Goal: Task Accomplishment & Management: Manage account settings

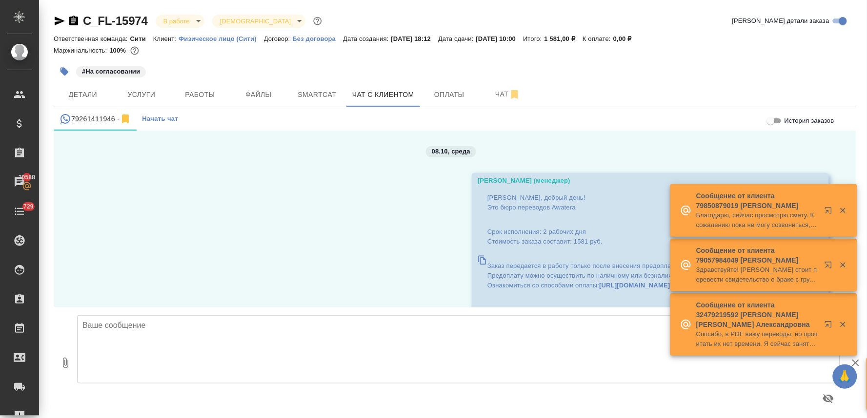
scroll to position [1489, 0]
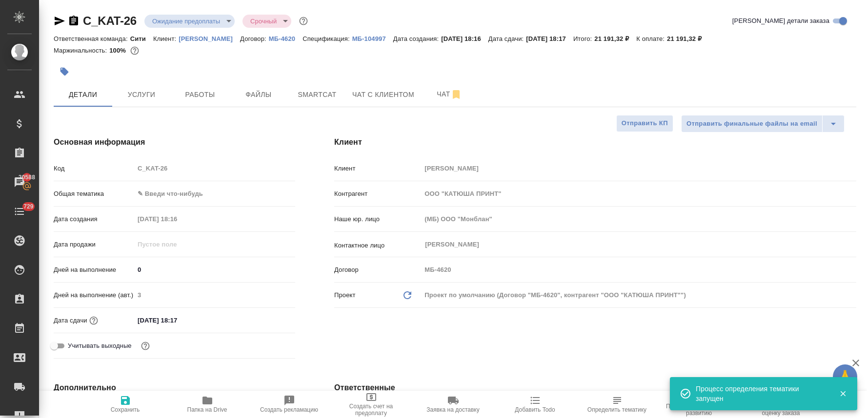
select select "RU"
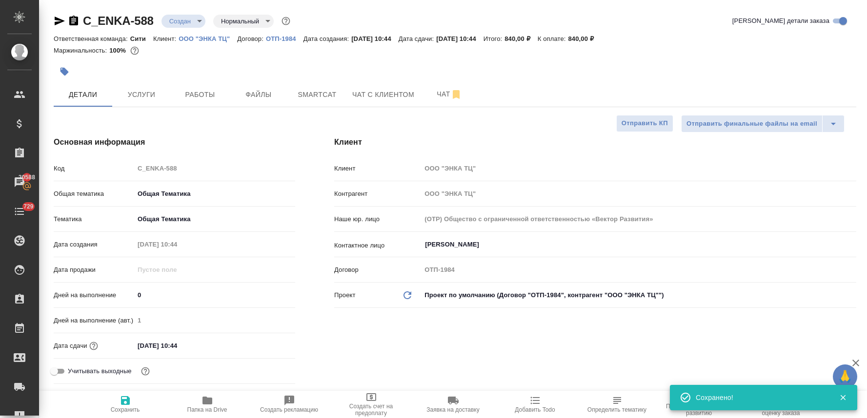
select select "RU"
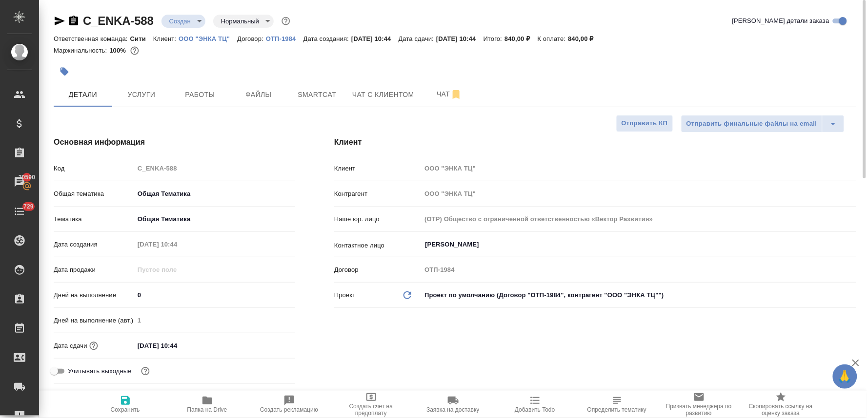
scroll to position [54, 0]
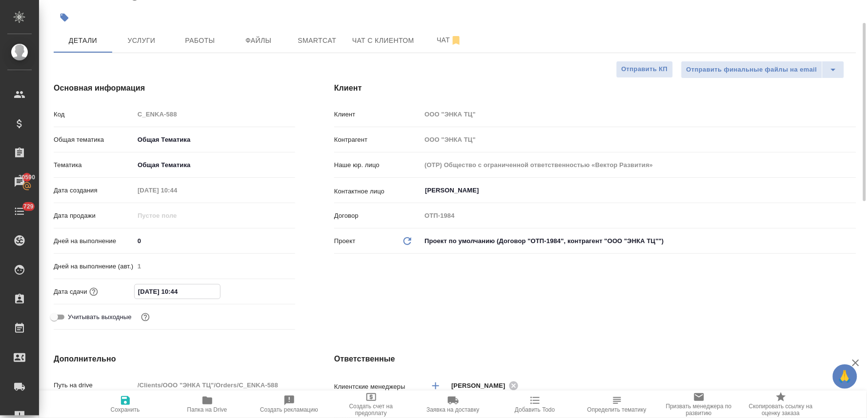
click at [201, 291] on input "15.10.2025 10:44" at bounding box center [177, 292] width 85 height 14
click at [266, 293] on icon "button" at bounding box center [267, 291] width 12 height 12
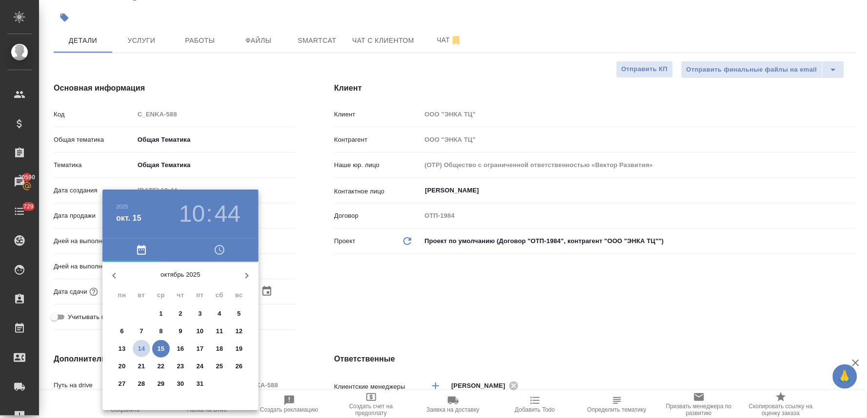
click at [144, 350] on p "14" at bounding box center [141, 349] width 7 height 10
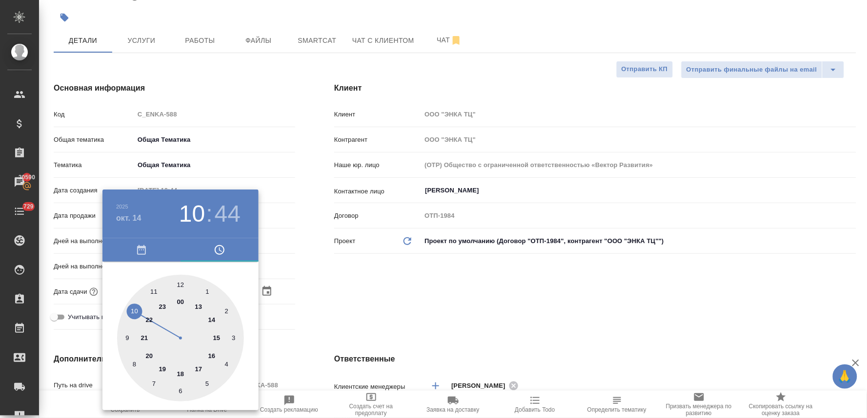
click at [181, 377] on div at bounding box center [180, 338] width 127 height 127
click at [181, 283] on div at bounding box center [180, 338] width 127 height 127
type input "[DATE] 18:00"
click at [363, 291] on div at bounding box center [433, 209] width 867 height 418
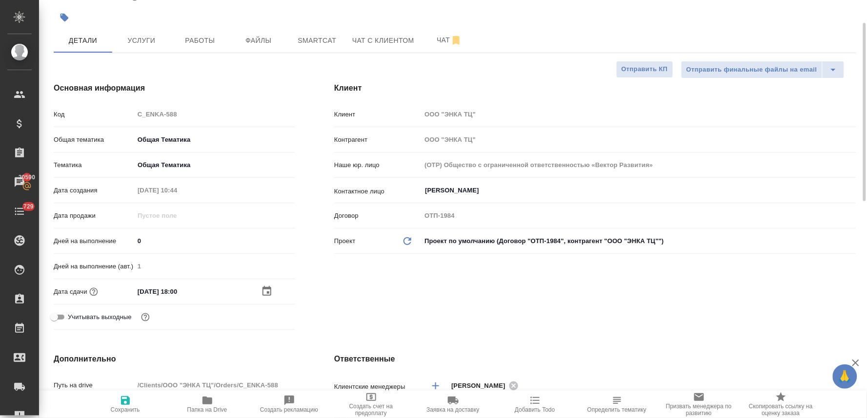
click at [118, 400] on span "Сохранить" at bounding box center [125, 404] width 70 height 19
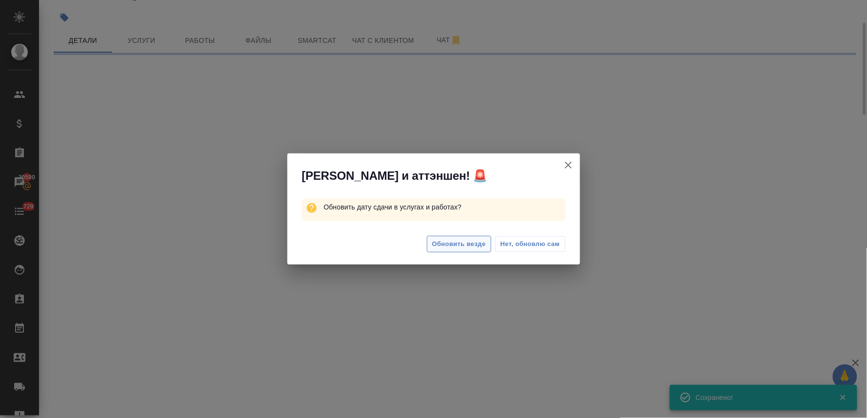
select select "RU"
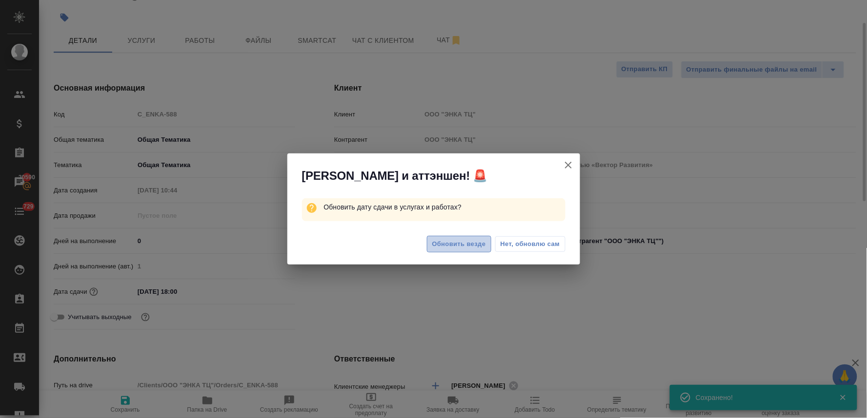
click at [457, 244] on span "Обновить везде" at bounding box center [459, 244] width 54 height 11
type textarea "x"
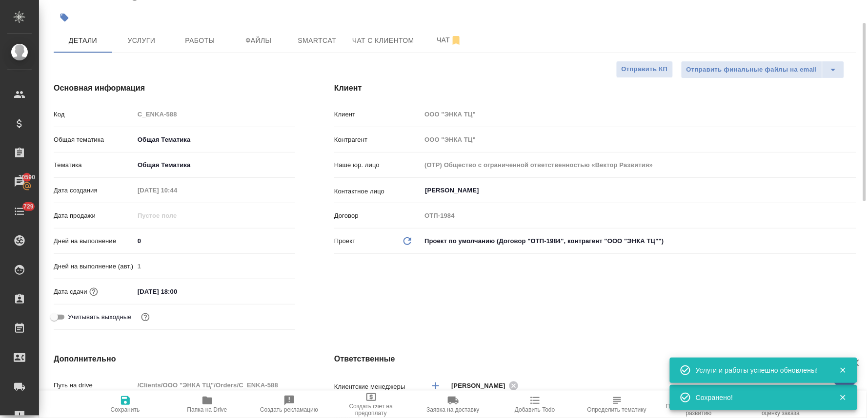
type textarea "x"
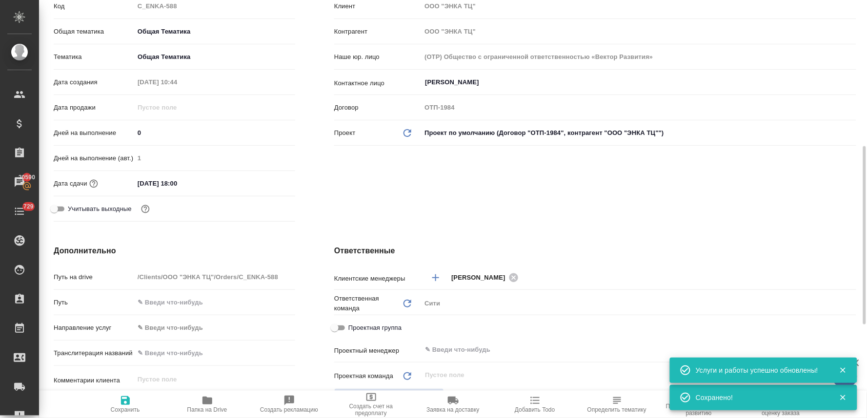
scroll to position [271, 0]
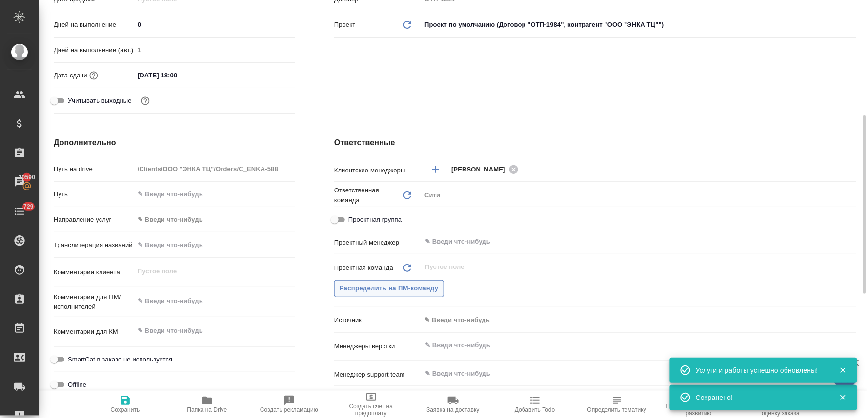
click at [433, 289] on span "Распределить на ПМ-команду" at bounding box center [388, 288] width 99 height 11
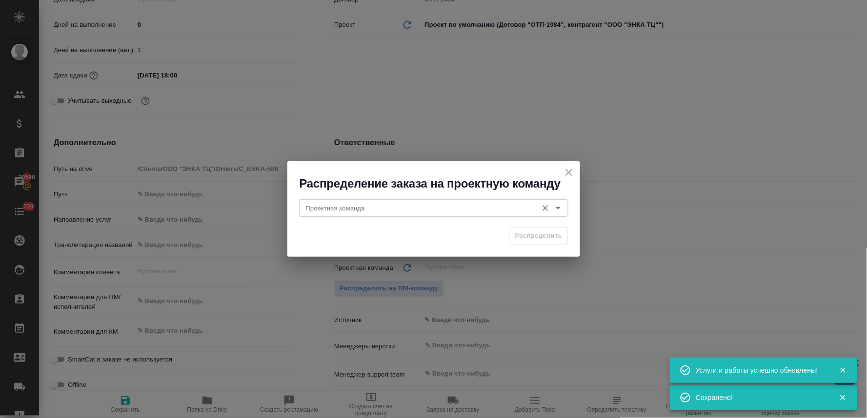
click at [426, 208] on input "Проектная команда" at bounding box center [417, 208] width 231 height 12
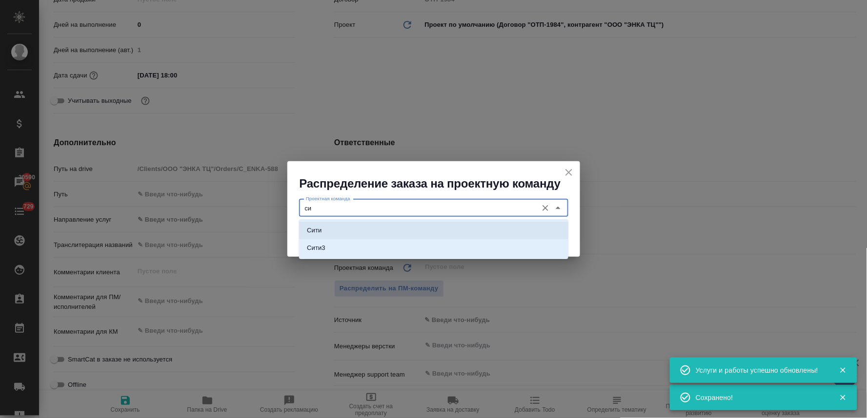
drag, startPoint x: 423, startPoint y: 232, endPoint x: 442, endPoint y: 238, distance: 19.6
click at [423, 232] on li "Сити" at bounding box center [433, 231] width 269 height 18
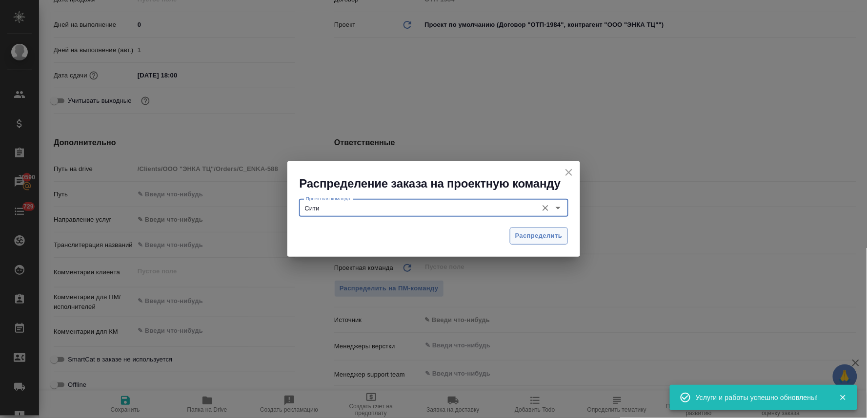
type input "Сити"
click at [520, 237] on span "Распределить" at bounding box center [538, 236] width 47 height 11
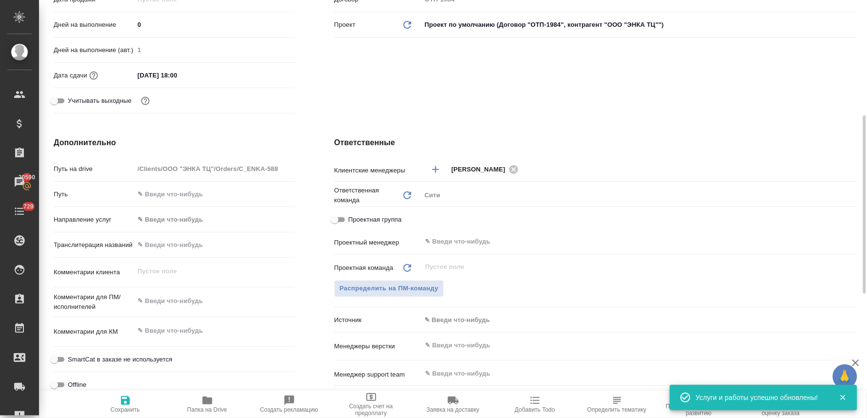
type textarea "x"
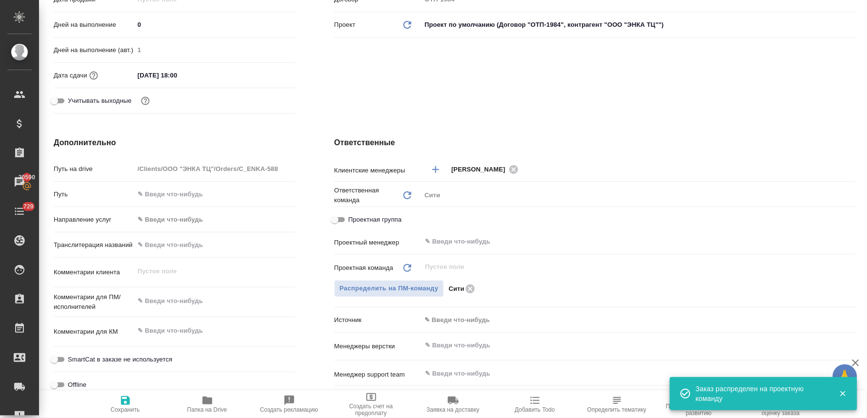
scroll to position [0, 0]
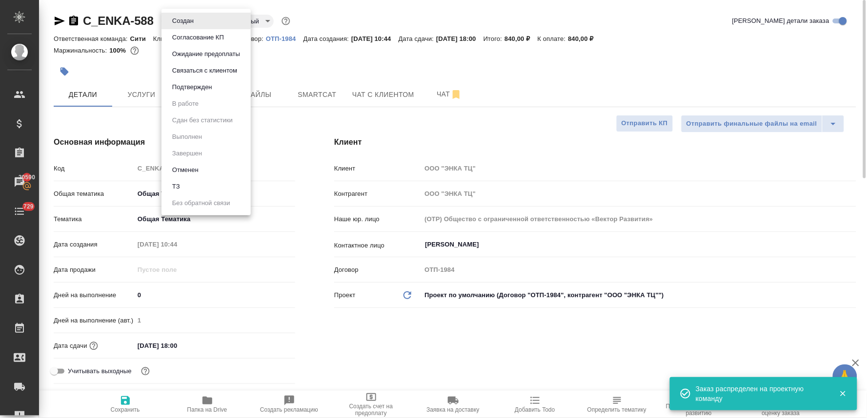
click at [189, 21] on body "🙏 .cls-1 fill:#fff; AWATERA Lyamina Nadezhda Клиенты Спецификации Заказы 20590 …" at bounding box center [433, 209] width 867 height 418
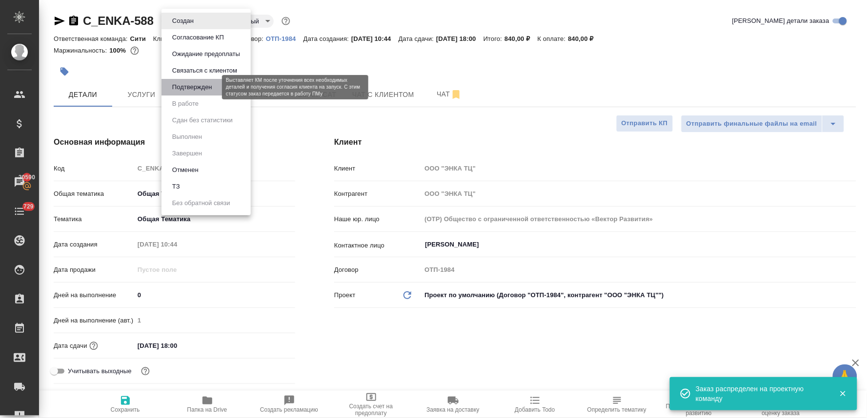
click at [181, 85] on button "Подтвержден" at bounding box center [192, 87] width 46 height 11
type textarea "x"
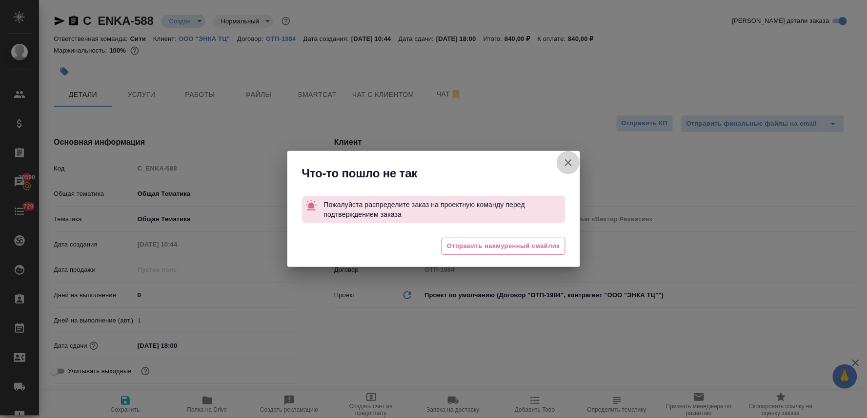
click at [567, 159] on icon "button" at bounding box center [568, 163] width 12 height 12
type textarea "x"
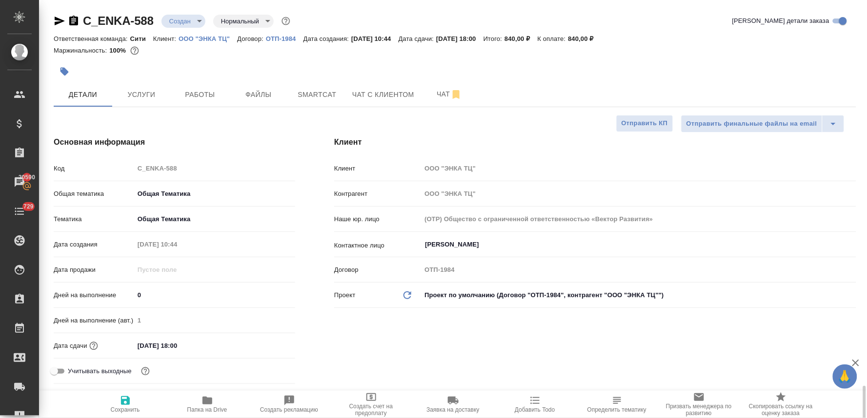
scroll to position [271, 0]
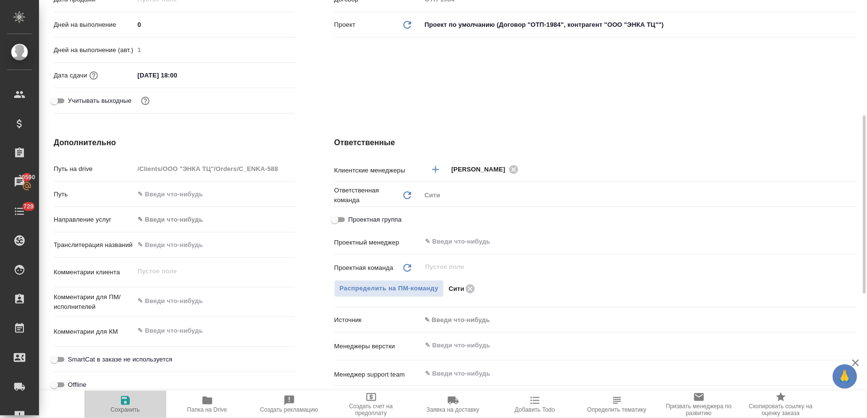
click at [125, 401] on icon "button" at bounding box center [125, 401] width 9 height 9
type textarea "x"
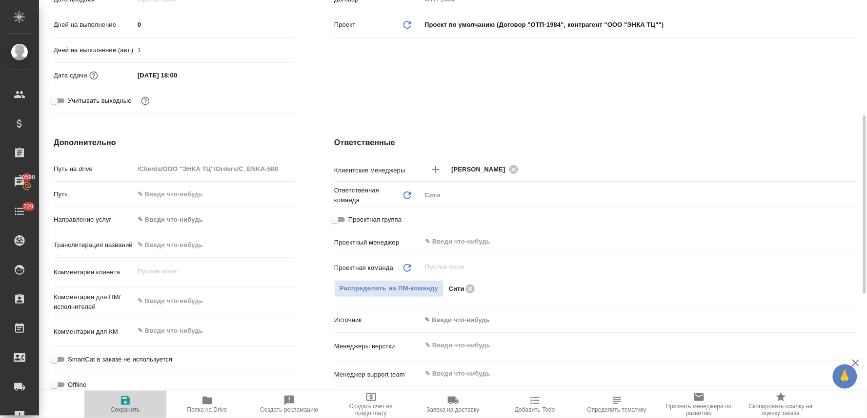
type textarea "x"
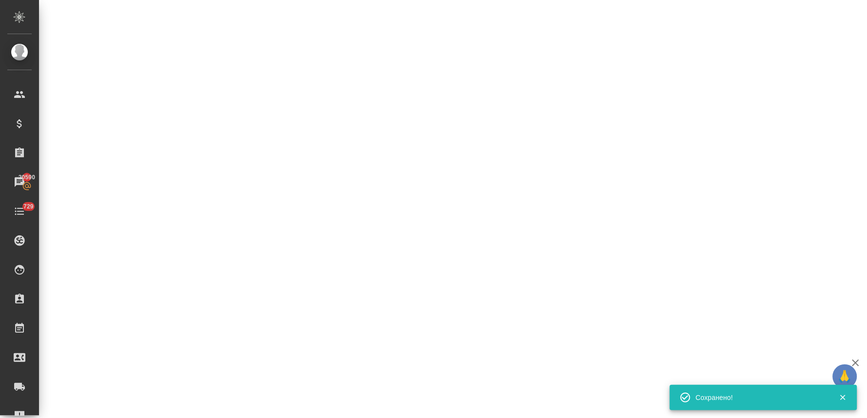
select select "RU"
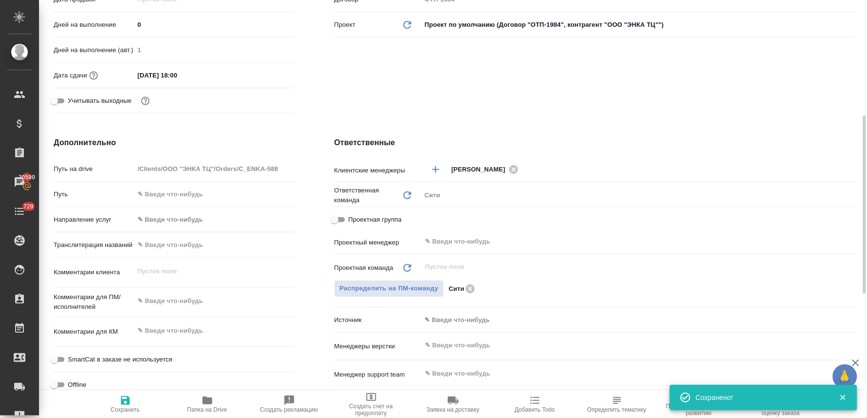
type textarea "x"
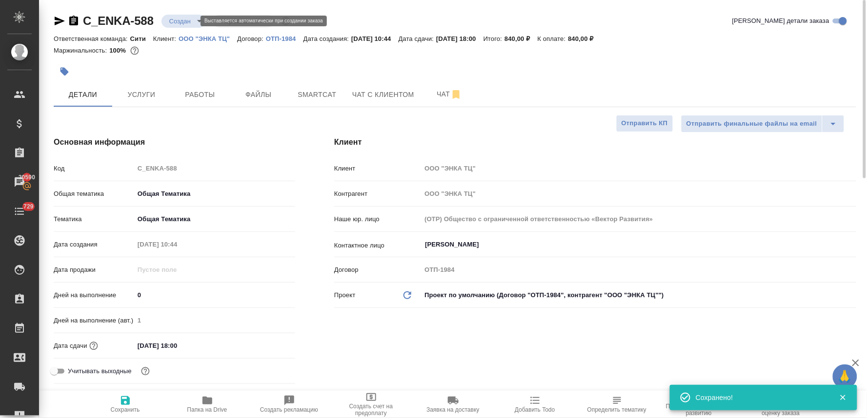
click at [174, 21] on body "🙏 .cls-1 fill:#fff; AWATERA Lyamina Nadezhda Клиенты Спецификации Заказы 20590 …" at bounding box center [433, 209] width 867 height 418
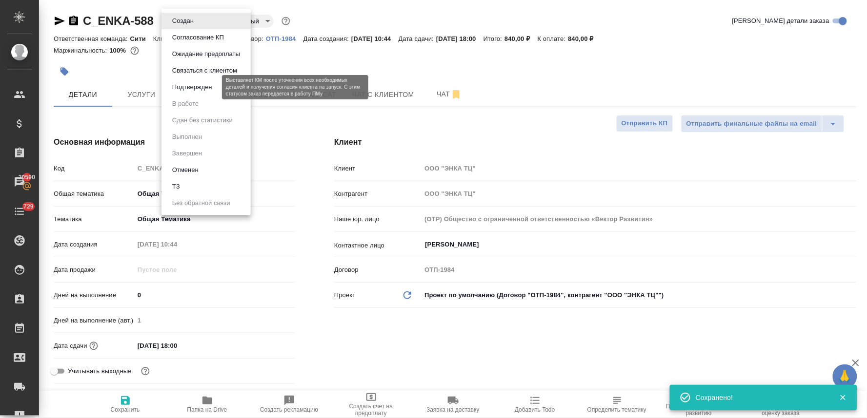
click at [185, 88] on button "Подтвержден" at bounding box center [192, 87] width 46 height 11
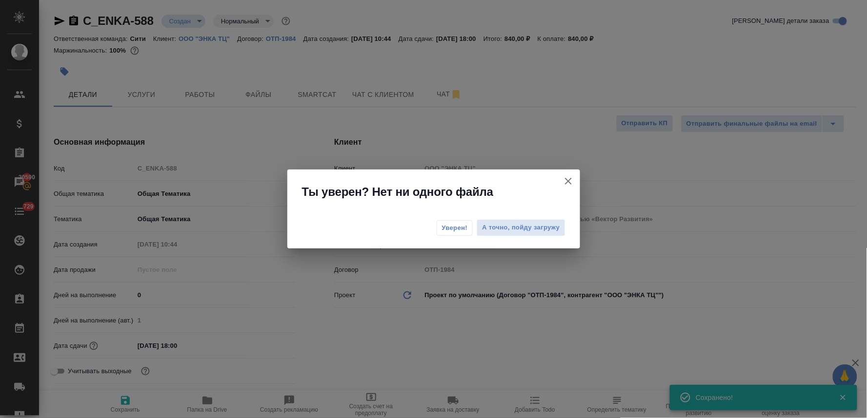
click at [447, 228] on span "Уверен!" at bounding box center [455, 228] width 26 height 10
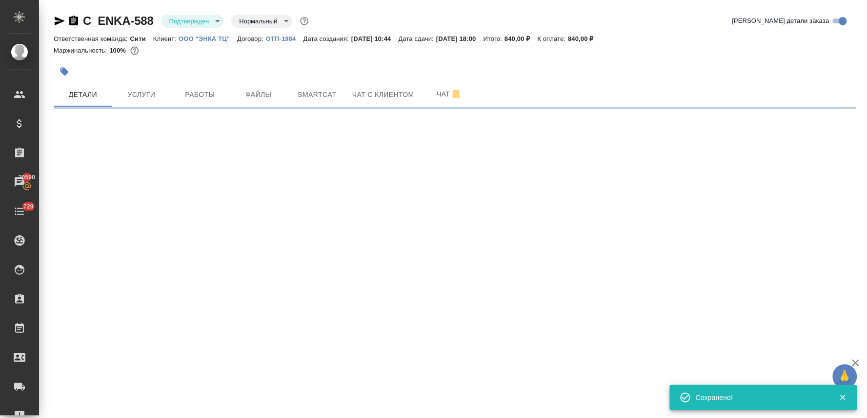
select select "RU"
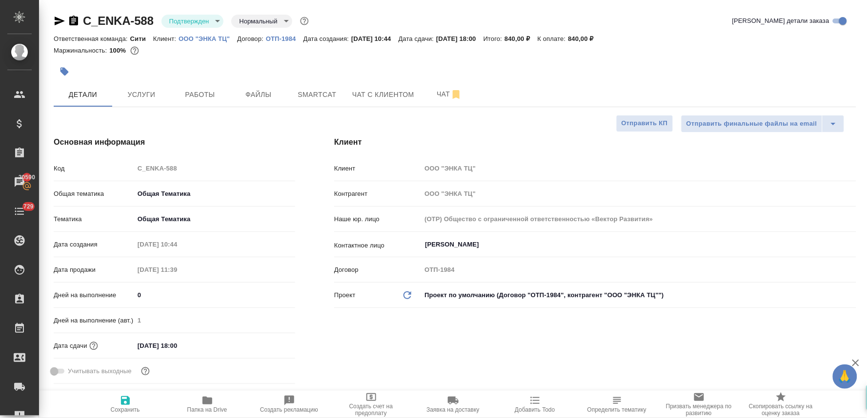
type textarea "x"
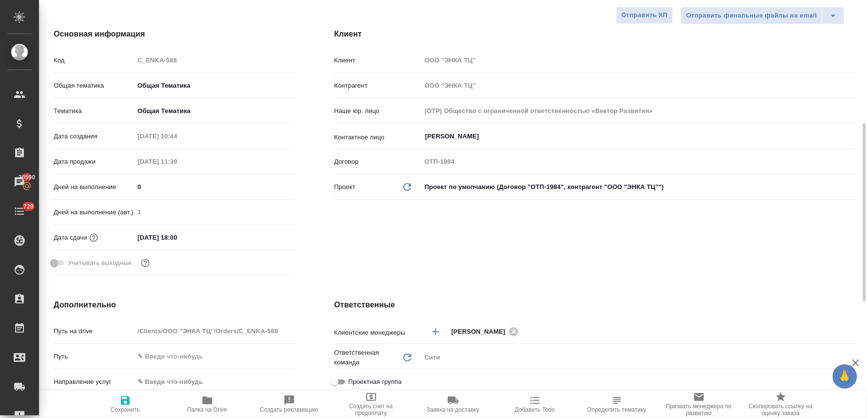
scroll to position [271, 0]
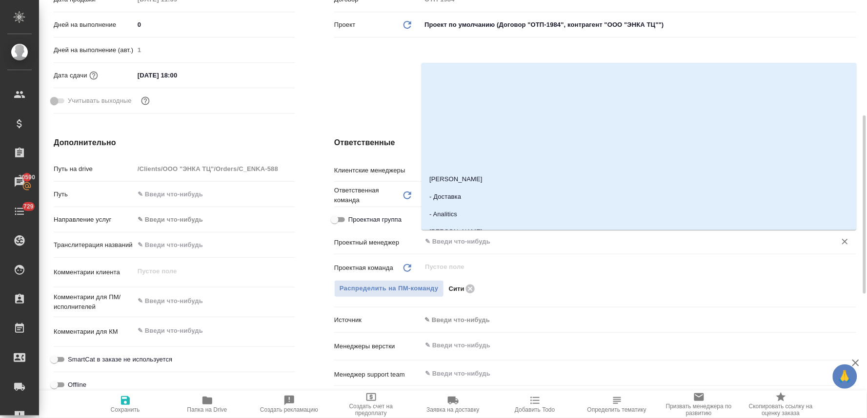
click at [464, 245] on input "text" at bounding box center [622, 242] width 397 height 12
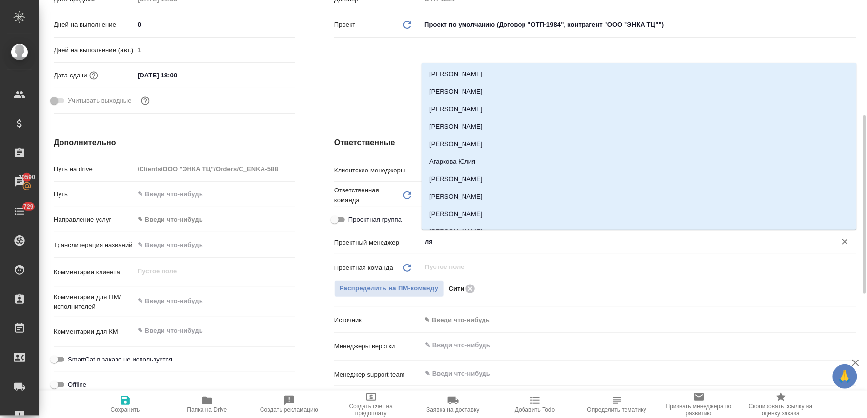
type input "лям"
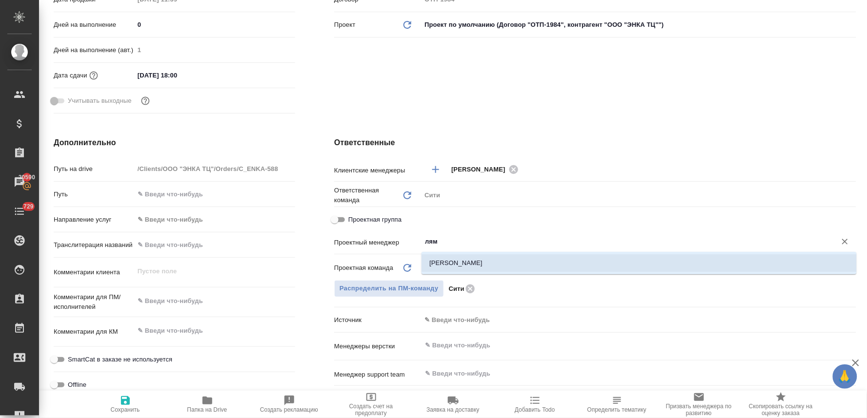
click at [462, 261] on li "Лямина Надежда" at bounding box center [638, 264] width 435 height 18
type textarea "x"
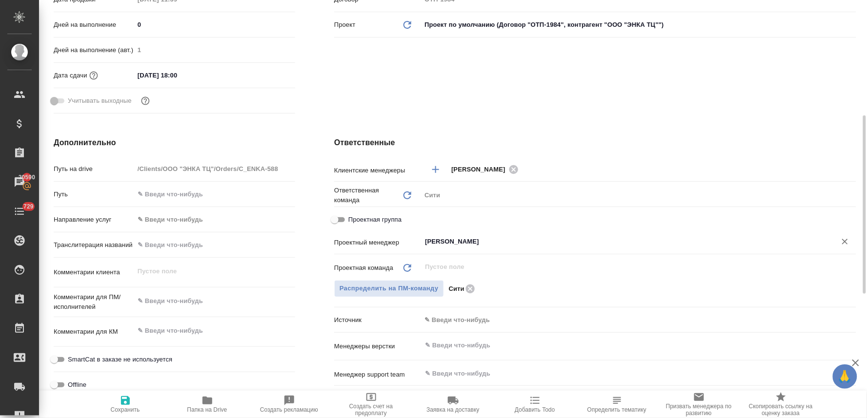
type input "Лямина Надежда"
click at [124, 406] on icon "button" at bounding box center [125, 401] width 12 height 12
type textarea "x"
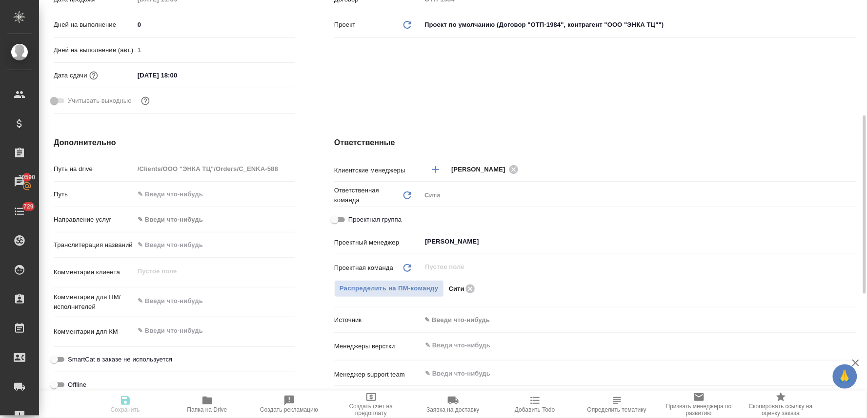
type textarea "x"
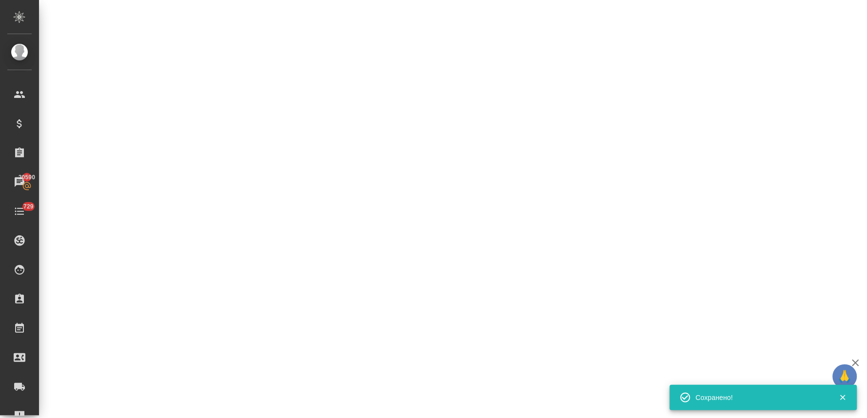
select select "RU"
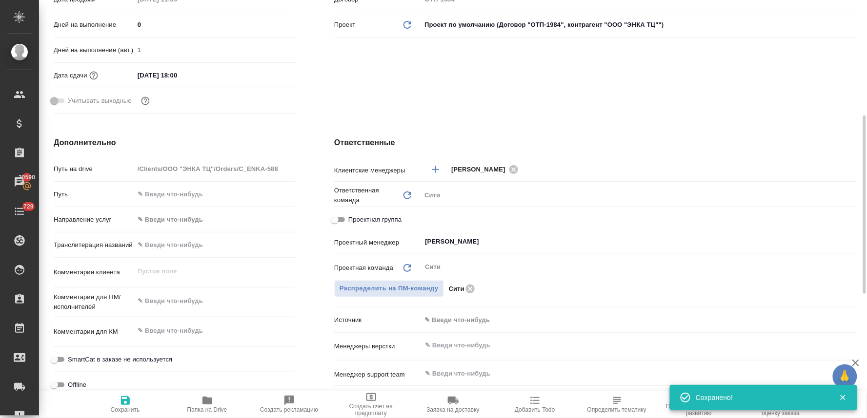
type textarea "x"
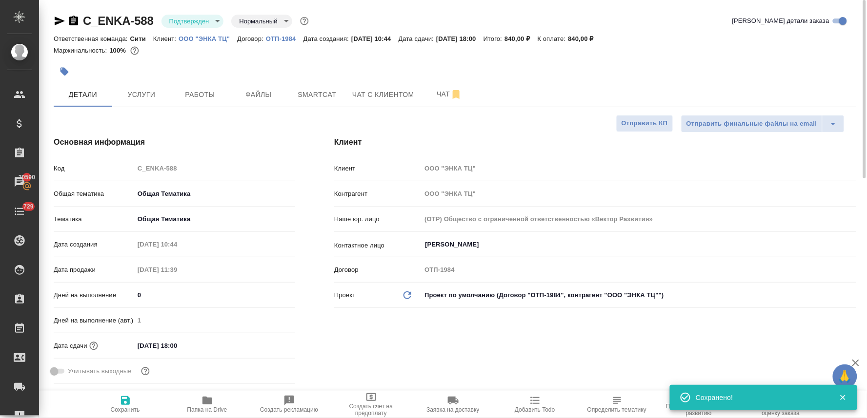
click at [202, 17] on body "🙏 .cls-1 fill:#fff; AWATERA Lyamina Nadezhda Клиенты Спецификации Заказы 20590 …" at bounding box center [433, 209] width 867 height 418
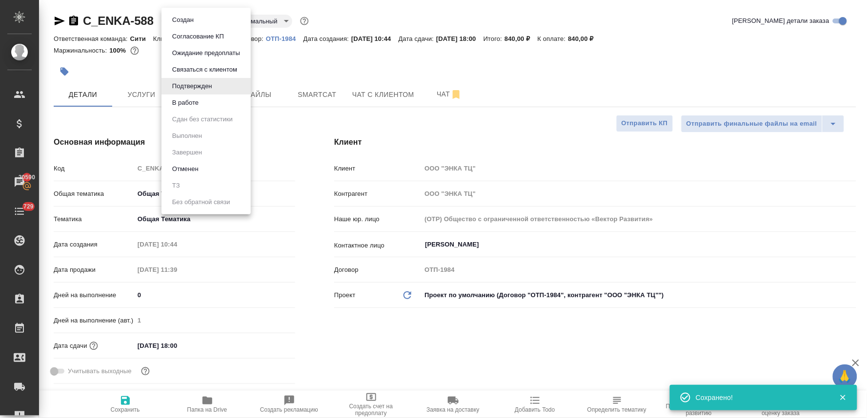
click at [203, 103] on li "В работе" at bounding box center [205, 103] width 89 height 17
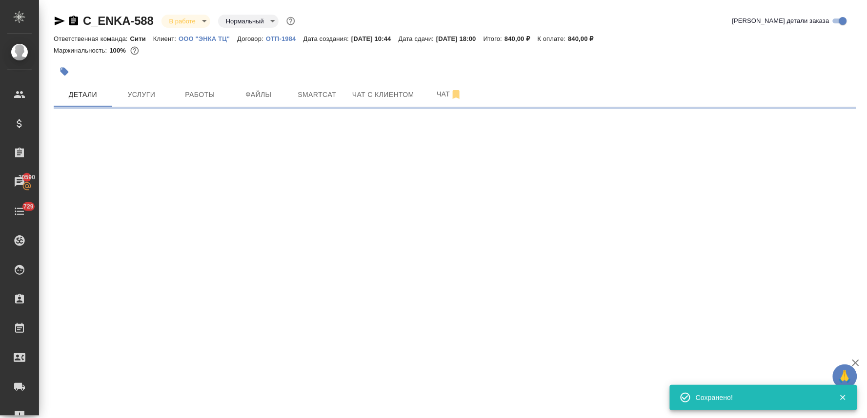
select select "RU"
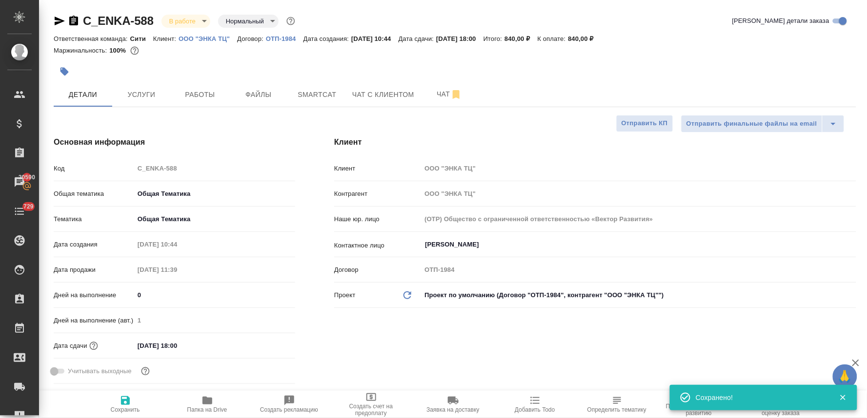
type textarea "x"
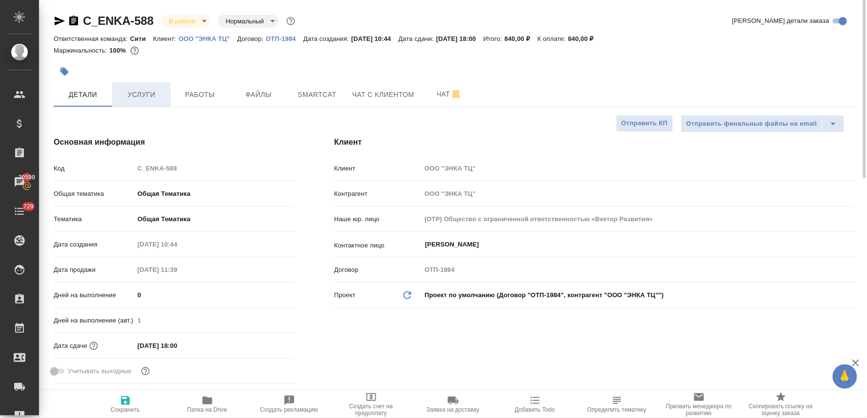
click at [135, 93] on span "Услуги" at bounding box center [141, 95] width 47 height 12
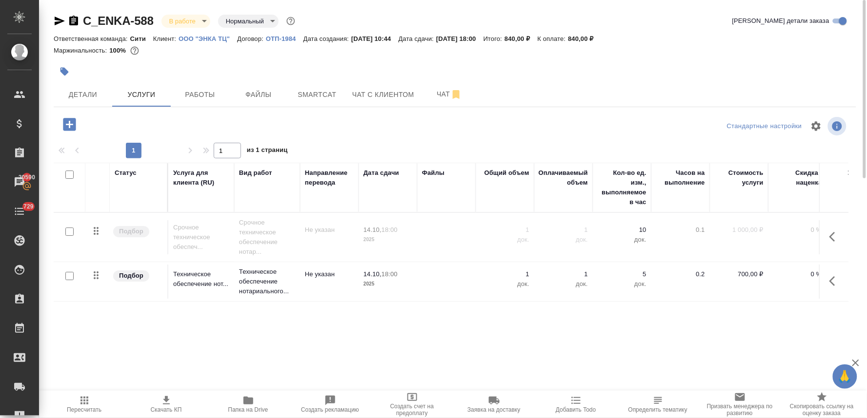
click at [833, 236] on icon "button" at bounding box center [835, 237] width 12 height 12
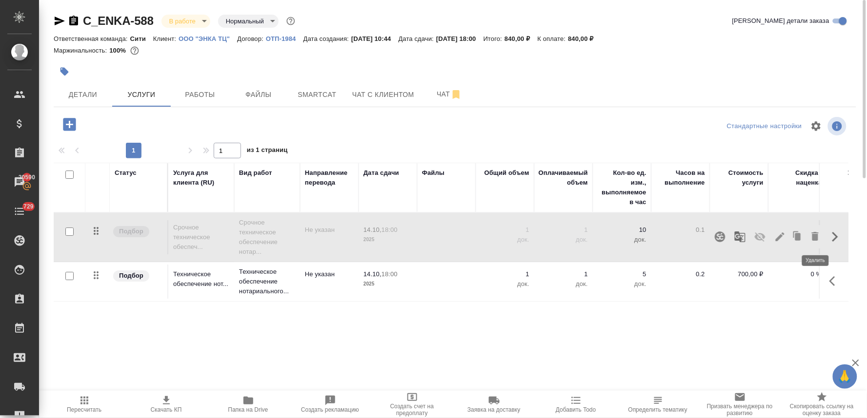
click at [813, 238] on icon "button" at bounding box center [815, 236] width 7 height 9
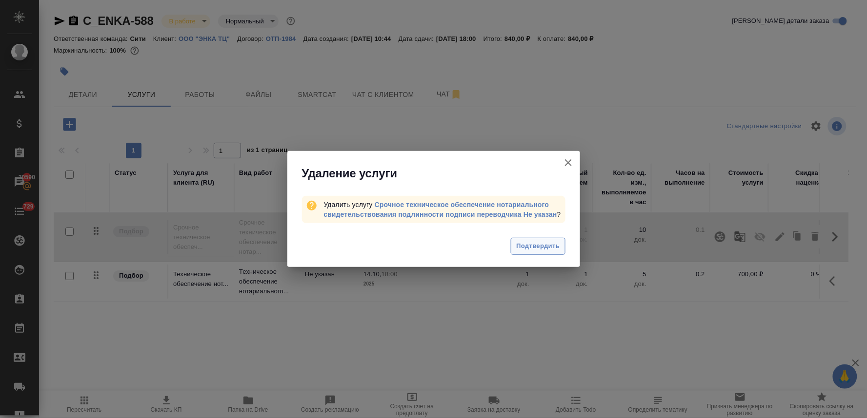
click at [553, 249] on span "Подтвердить" at bounding box center [537, 246] width 43 height 11
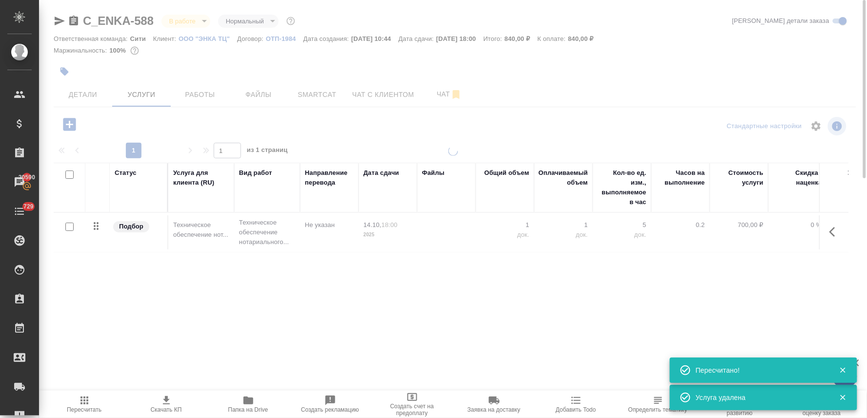
click at [832, 281] on div "Статус Услуга для клиента (RU) Вид работ Направление перевода Дата сдачи Файлы …" at bounding box center [451, 268] width 795 height 210
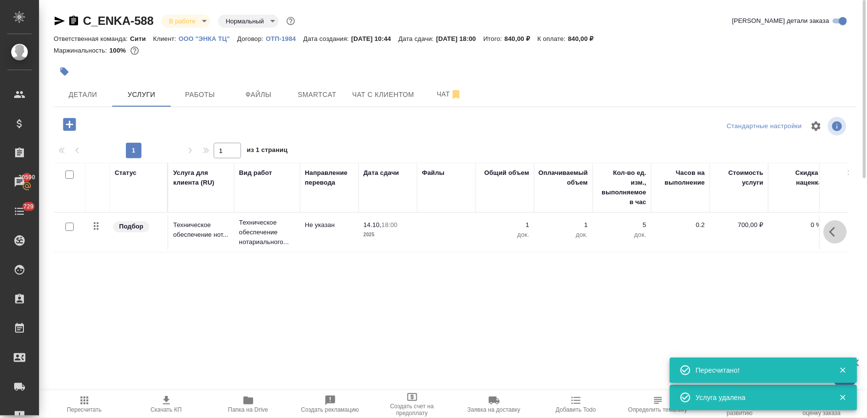
click at [831, 239] on button "button" at bounding box center [834, 231] width 23 height 23
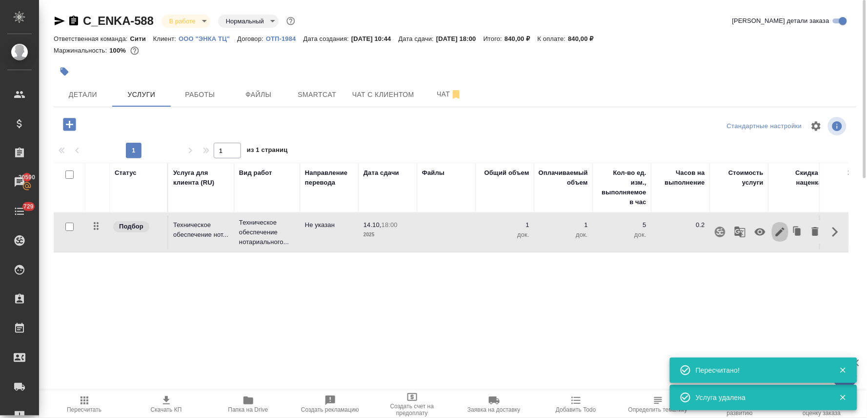
click at [778, 235] on icon "button" at bounding box center [779, 232] width 9 height 9
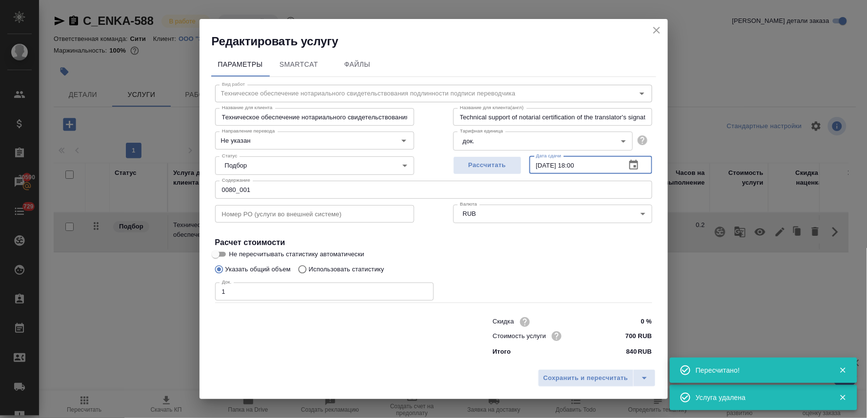
click at [577, 166] on input "14.10.2025 18:00" at bounding box center [573, 166] width 89 height 18
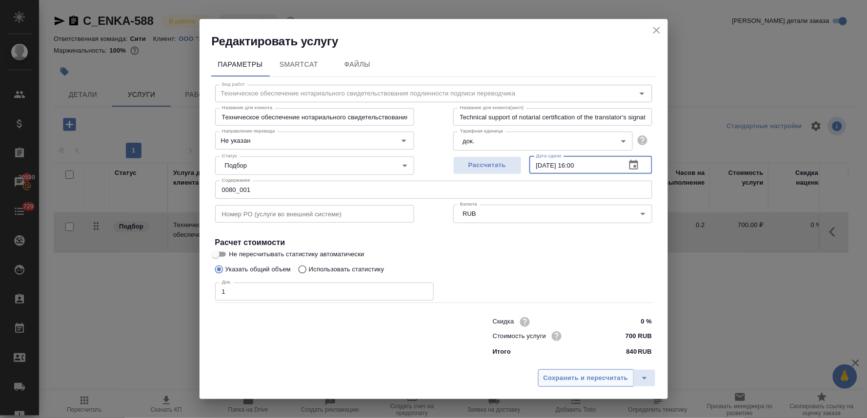
type input "14.10.2025 16:00"
click at [611, 378] on span "Сохранить и пересчитать" at bounding box center [585, 378] width 85 height 11
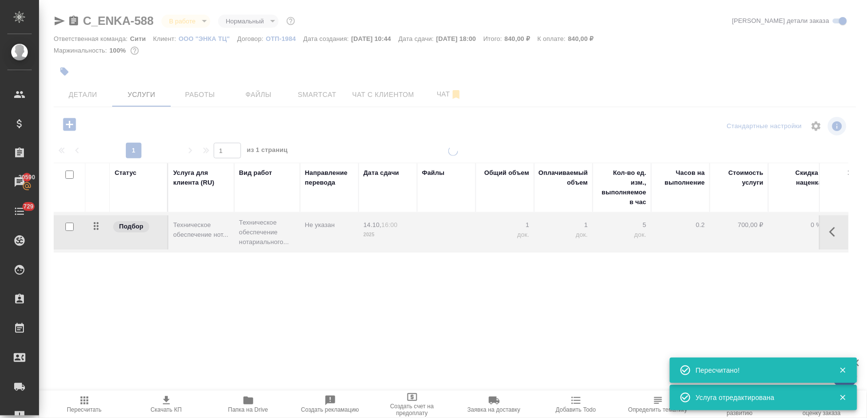
type input "urgent"
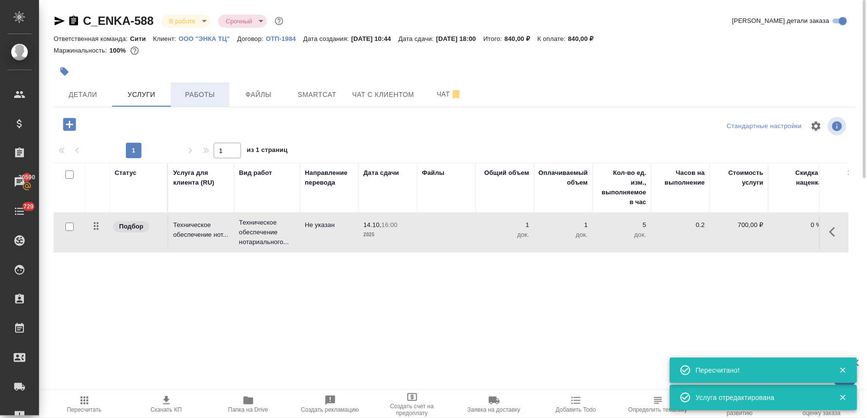
click at [208, 92] on span "Работы" at bounding box center [200, 95] width 47 height 12
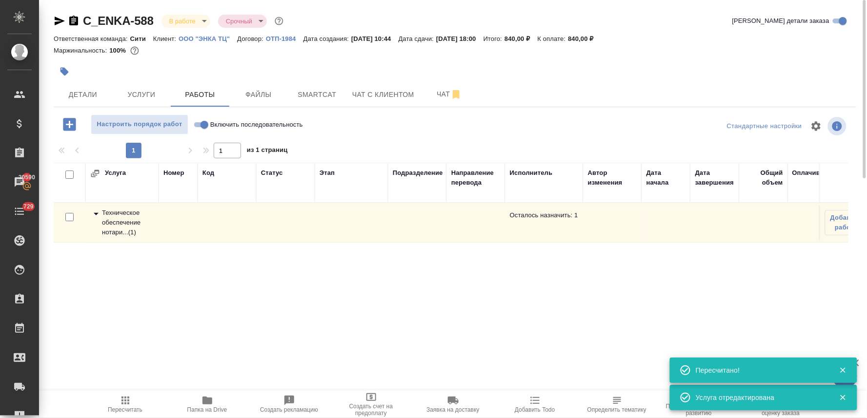
click at [106, 216] on div "Техническое обеспечение нотари... ( 1 )" at bounding box center [121, 222] width 63 height 29
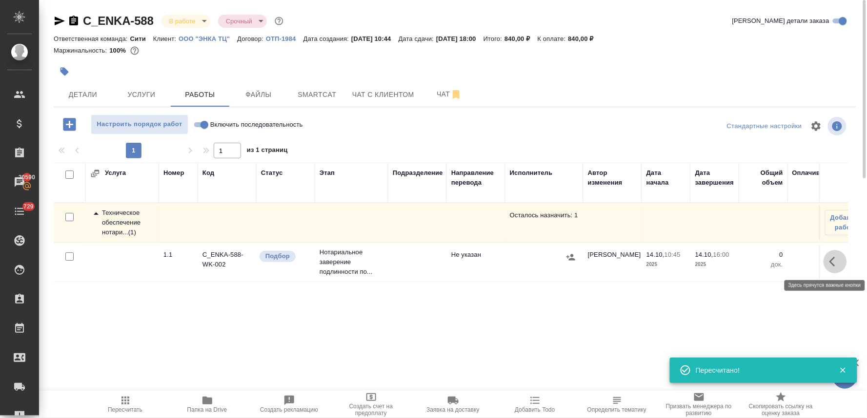
click at [835, 263] on icon "button" at bounding box center [835, 262] width 12 height 12
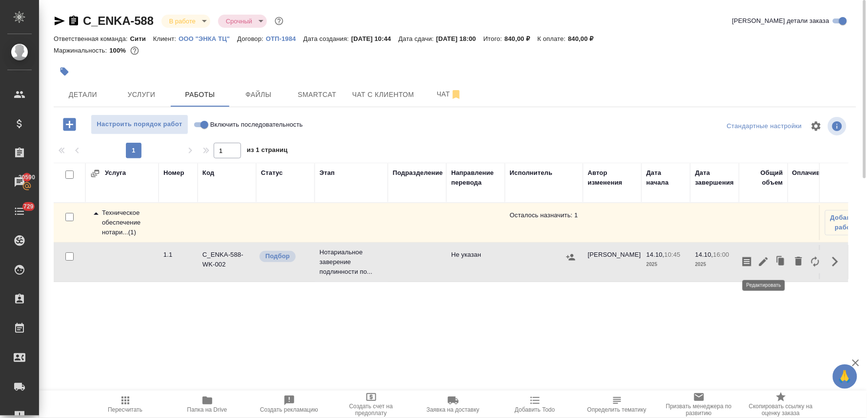
click at [764, 259] on icon "button" at bounding box center [763, 262] width 12 height 12
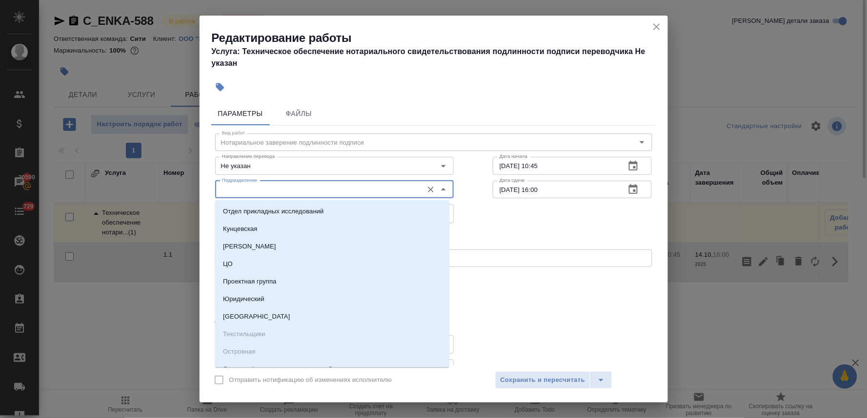
click at [329, 188] on input "Подразделение" at bounding box center [318, 190] width 200 height 12
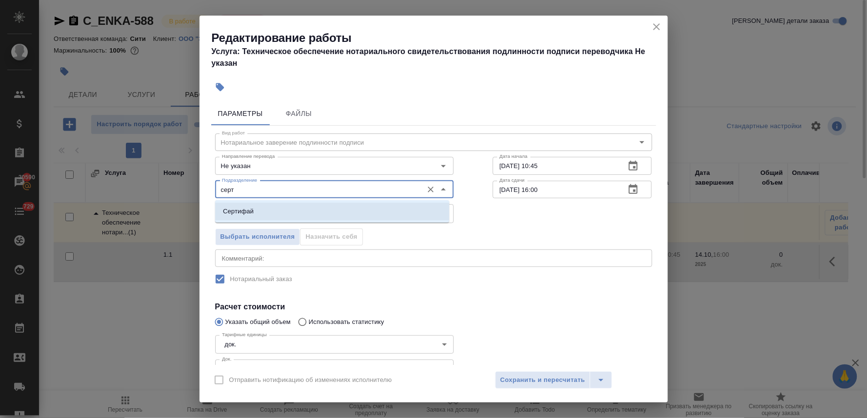
click at [323, 206] on li "Сертифай" at bounding box center [332, 212] width 234 height 18
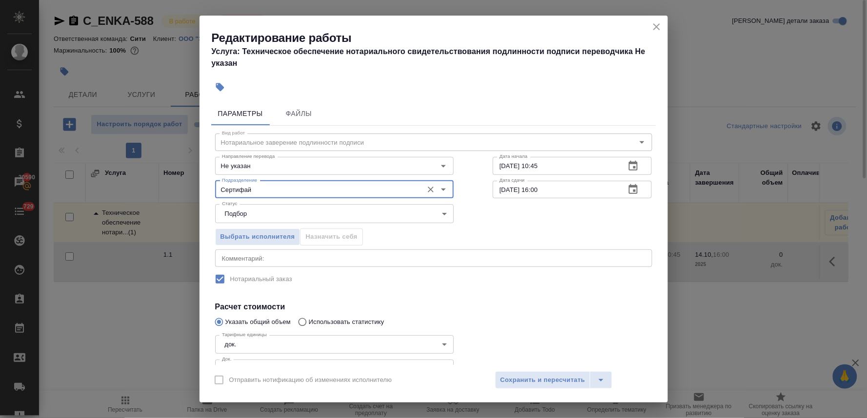
type input "Сертифай"
click at [454, 312] on div "Тарифные единицы док. 5a8b1489cc6b4906c91bfd8b Тарифные единицы Док. 0 Док." at bounding box center [335, 355] width 278 height 87
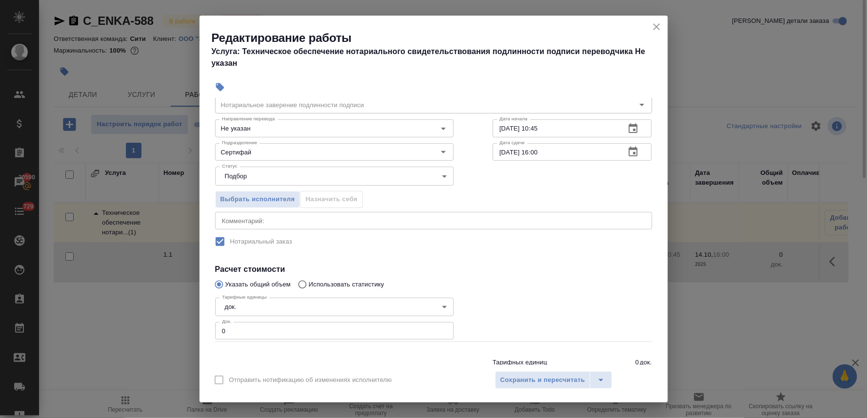
scroll to position [72, 0]
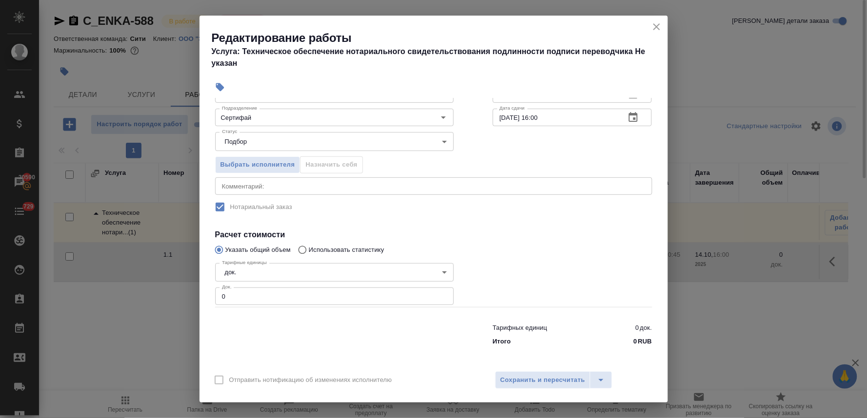
drag, startPoint x: 144, startPoint y: 289, endPoint x: 137, endPoint y: 284, distance: 8.5
click at [139, 288] on div "Редактирование работы Услуга: Техническое обеспечение нотариального свидетельст…" at bounding box center [433, 209] width 867 height 418
type input "1"
click at [267, 192] on div "x Комментарий:" at bounding box center [433, 187] width 437 height 18
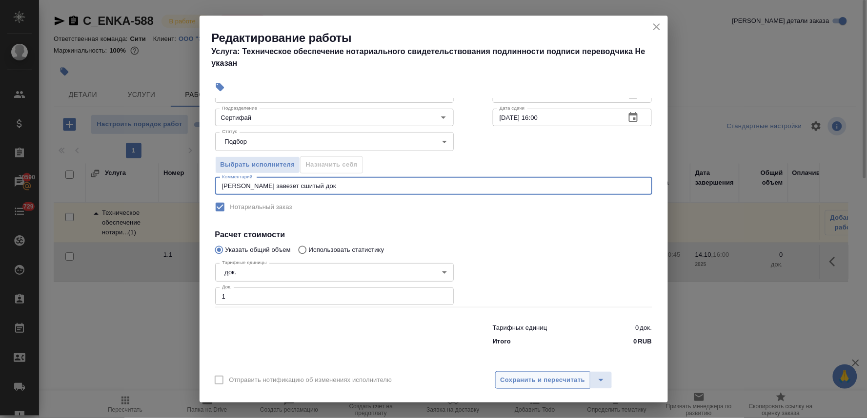
type textarea "Наталья завезет сшитый док"
click at [572, 381] on span "Сохранить и пересчитать" at bounding box center [542, 380] width 85 height 11
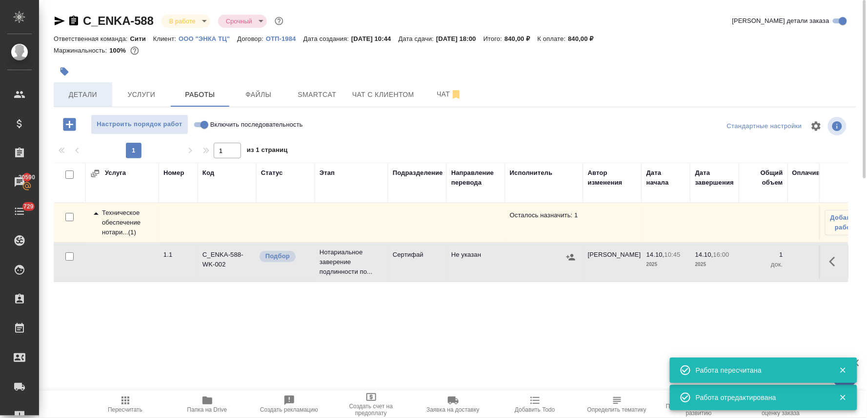
click at [96, 90] on span "Детали" at bounding box center [83, 95] width 47 height 12
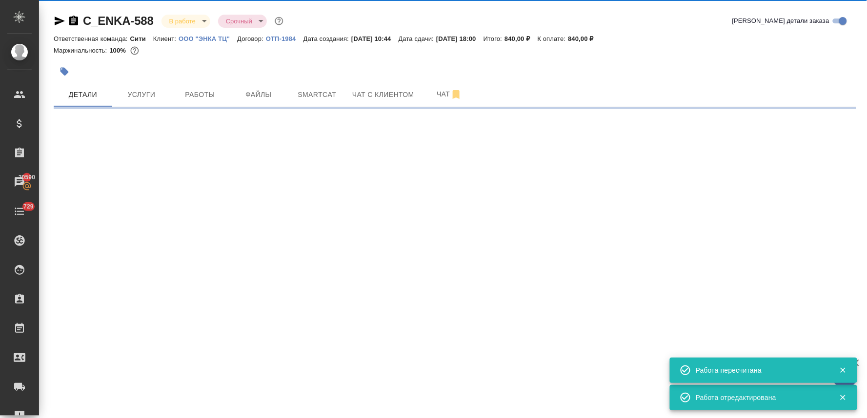
select select "RU"
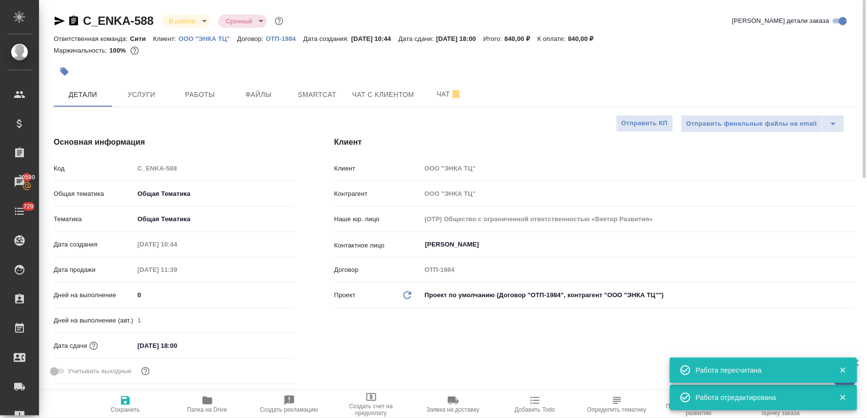
type textarea "x"
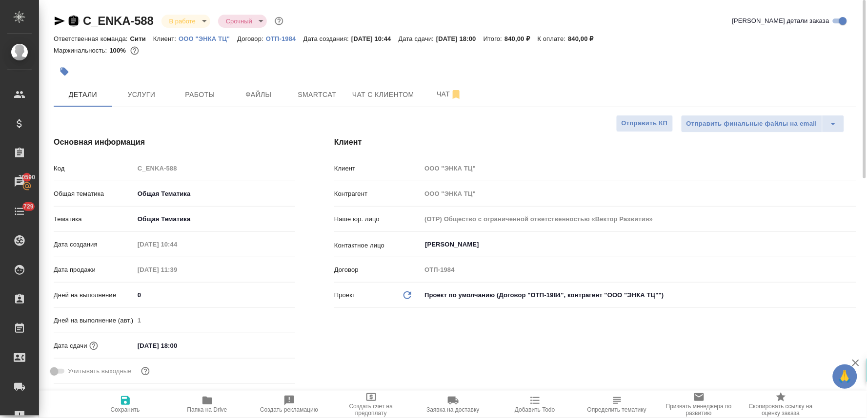
click at [73, 21] on icon "button" at bounding box center [74, 21] width 12 height 12
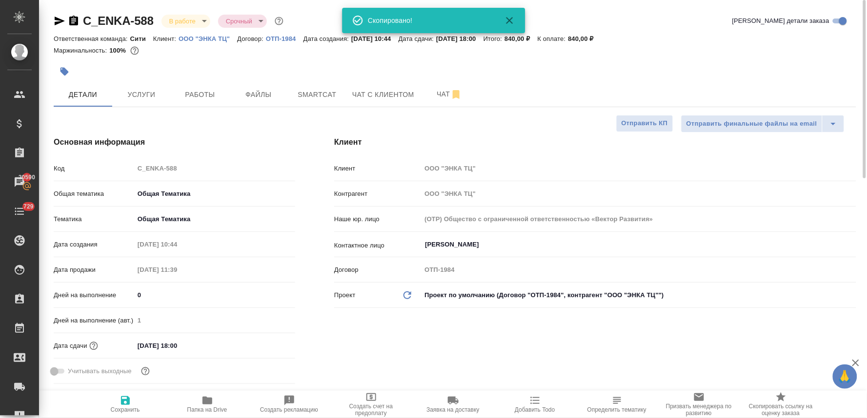
type textarea "x"
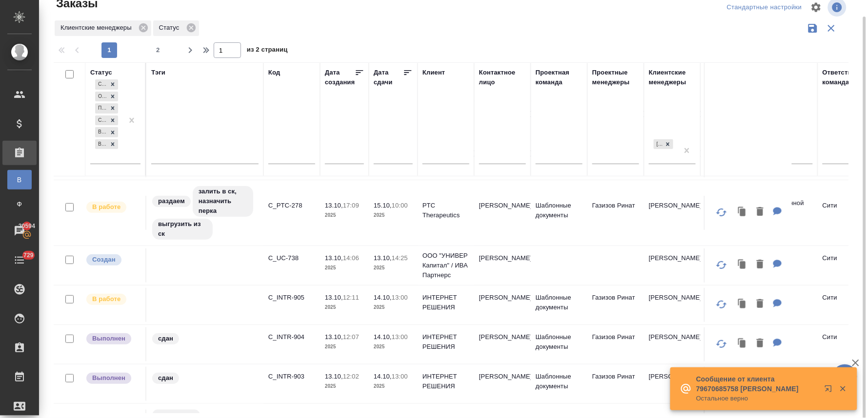
scroll to position [108, 0]
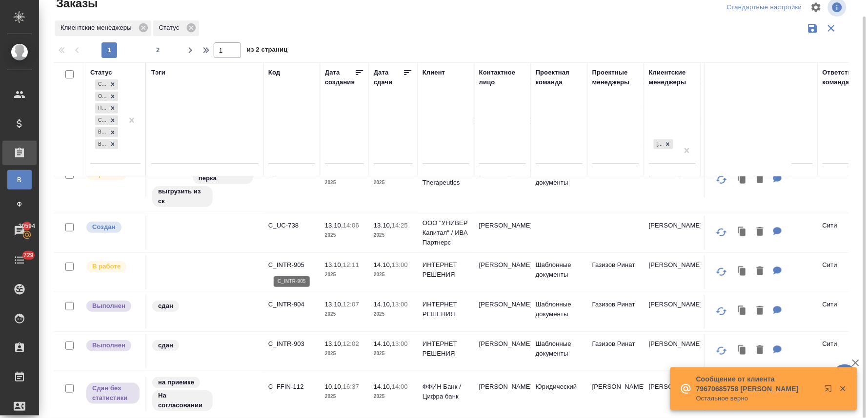
click at [295, 264] on p "C_INTR-905" at bounding box center [291, 265] width 47 height 10
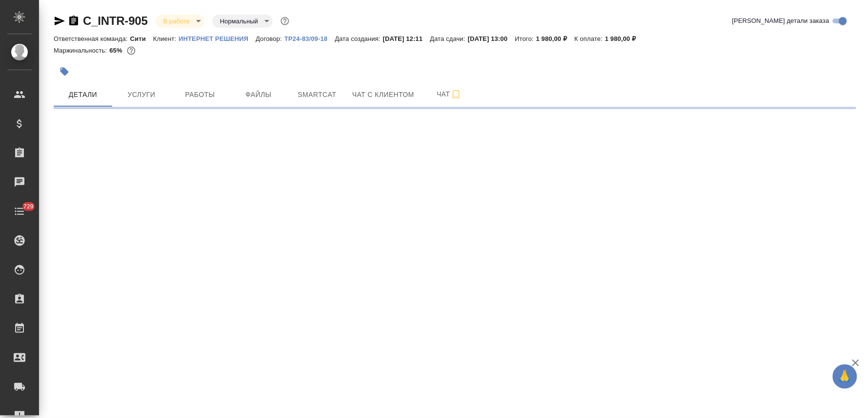
select select "RU"
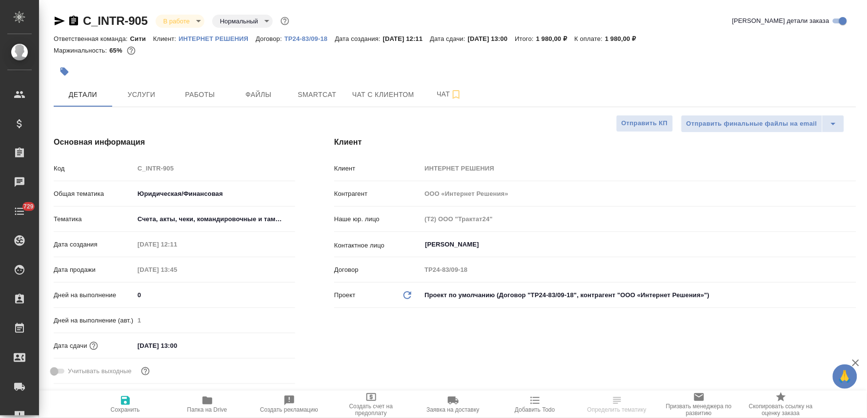
type textarea "x"
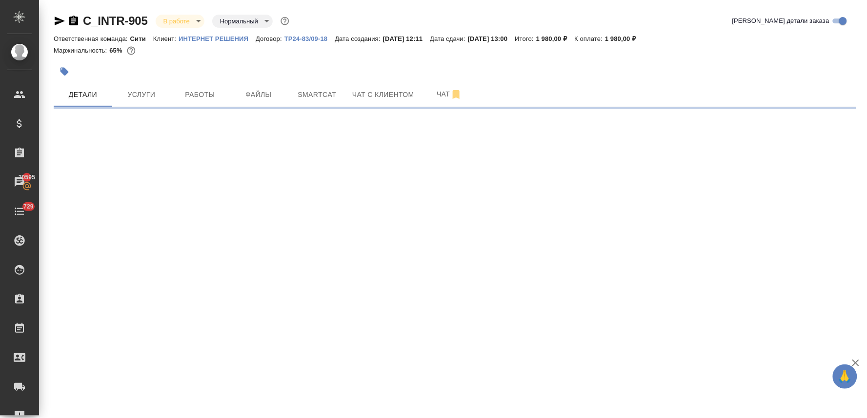
select select "RU"
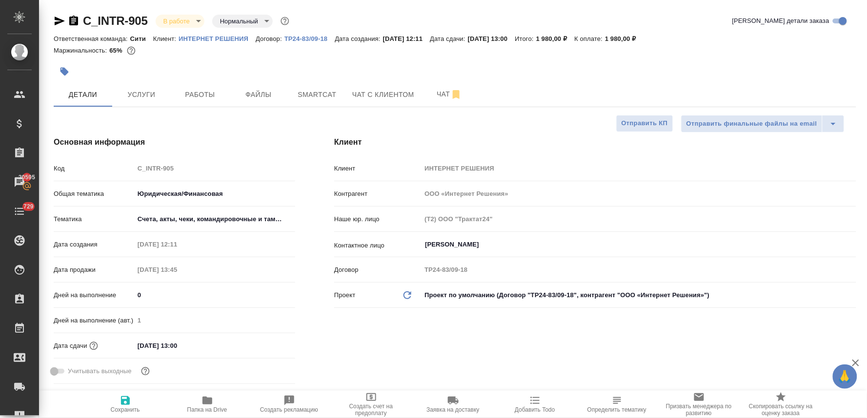
type textarea "x"
click at [806, 78] on div at bounding box center [455, 71] width 802 height 21
type textarea "x"
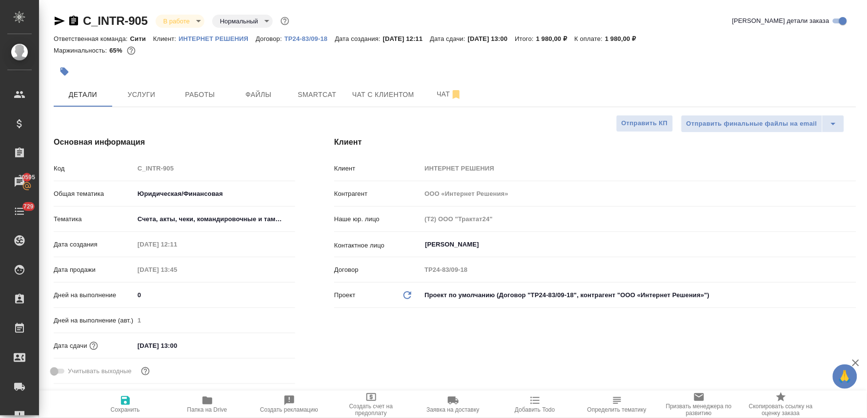
type textarea "x"
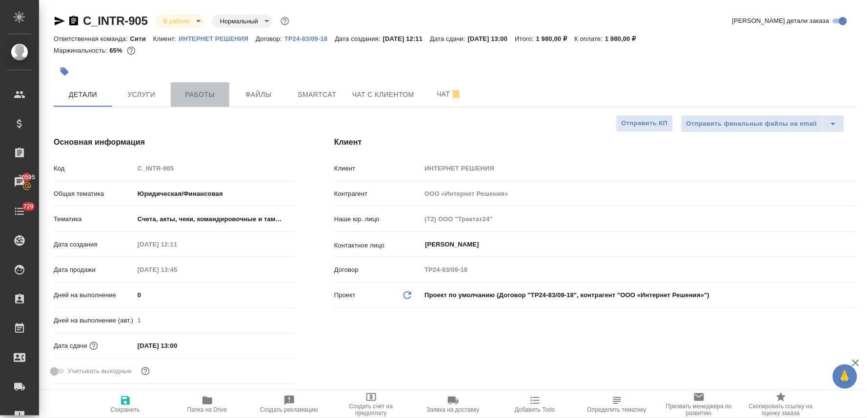
click at [209, 101] on button "Работы" at bounding box center [200, 94] width 59 height 24
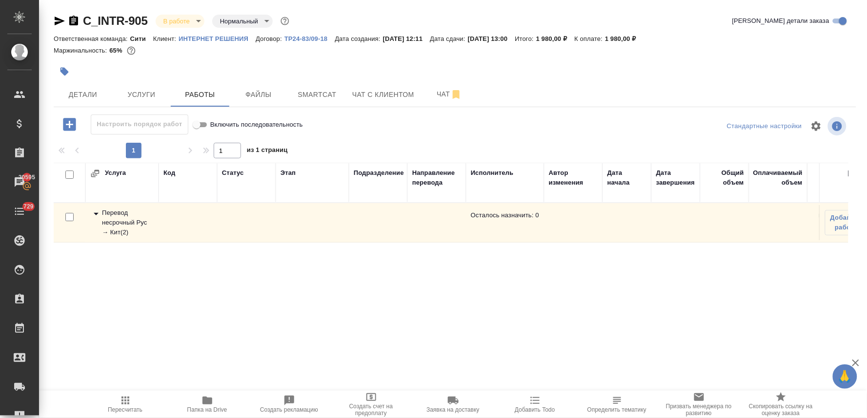
click at [116, 218] on div "Перевод несрочный Рус → Кит ( 2 )" at bounding box center [121, 222] width 63 height 29
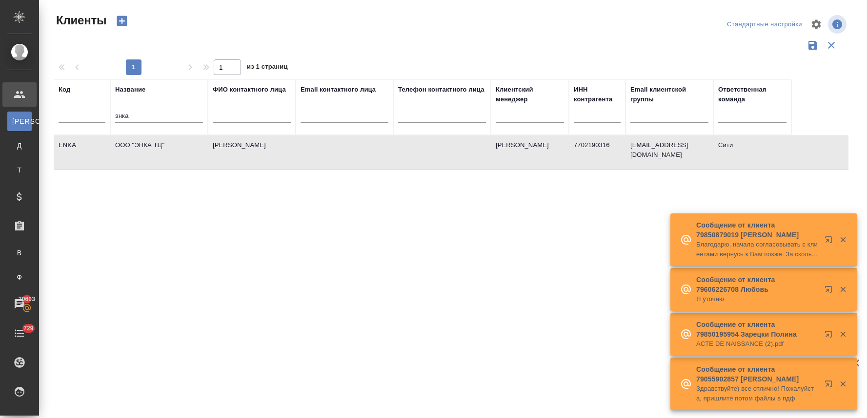
select select "RU"
drag, startPoint x: 179, startPoint y: 112, endPoint x: 102, endPoint y: 113, distance: 77.1
click at [104, 113] on tr "Код Название энка ФИО контактного лица Email контактного лица Телефон контактно…" at bounding box center [422, 107] width 737 height 56
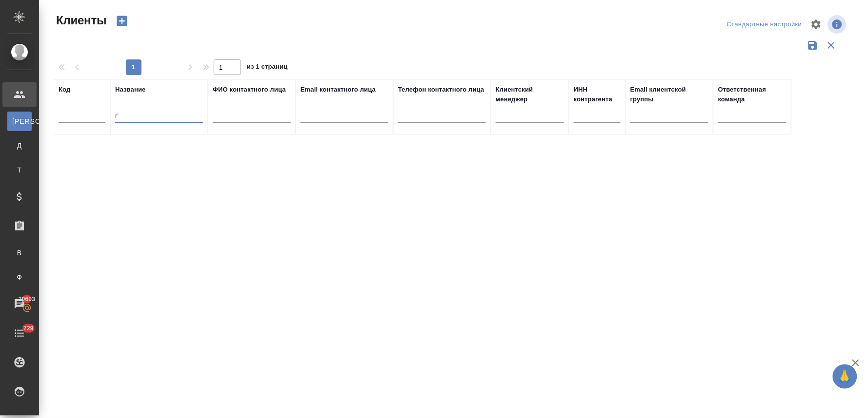
type input "r"
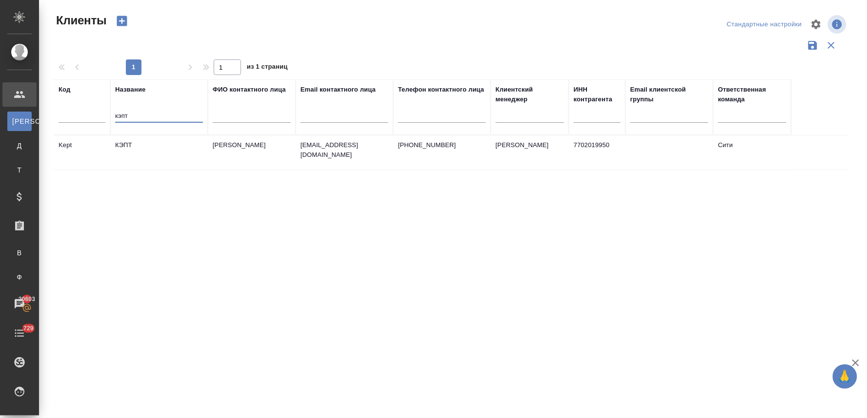
type input "кэпт"
click at [140, 149] on td "КЭПТ" at bounding box center [159, 153] width 98 height 34
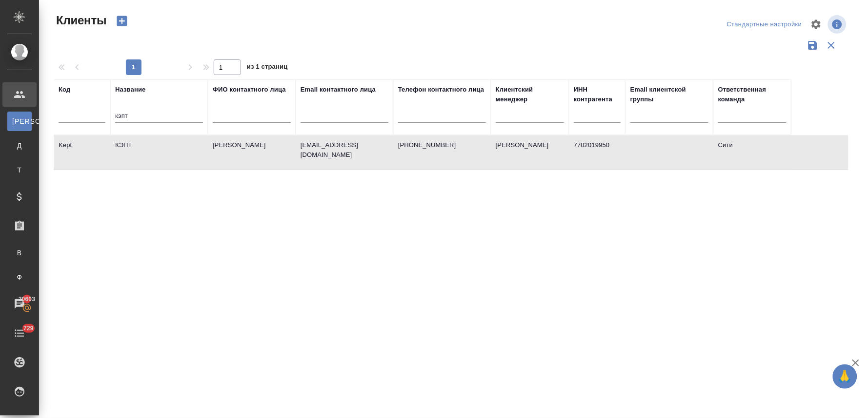
click at [140, 149] on td "КЭПТ" at bounding box center [159, 153] width 98 height 34
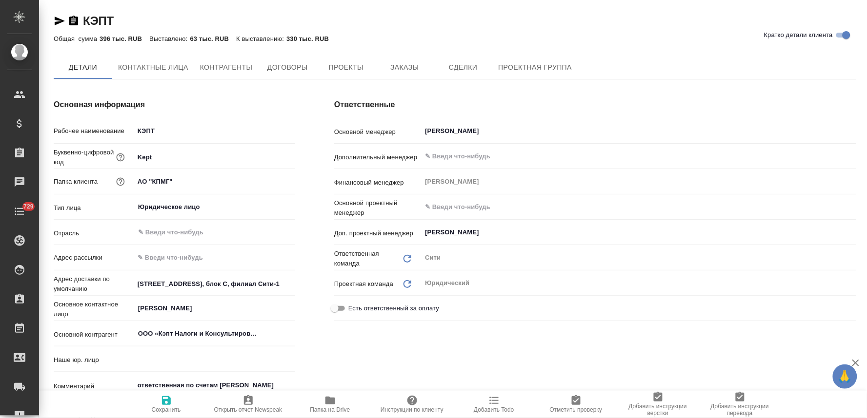
type input "(МБ) ООО "Монблан""
type textarea "x"
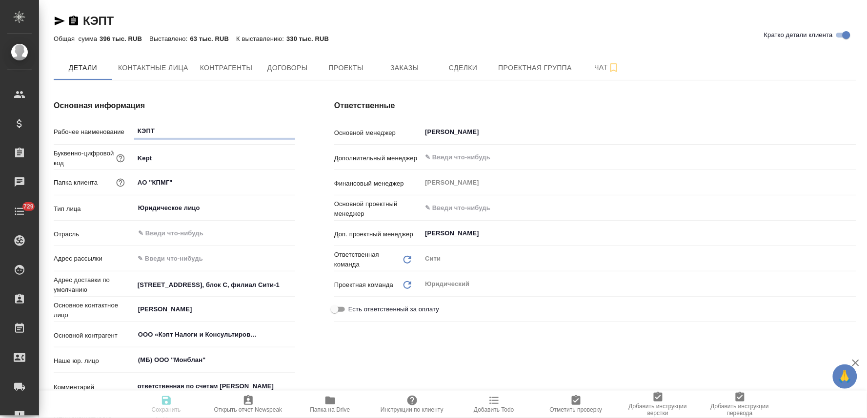
type textarea "x"
type спецификации\)-0 "Конечный заказчик (заказы, спецификации)"
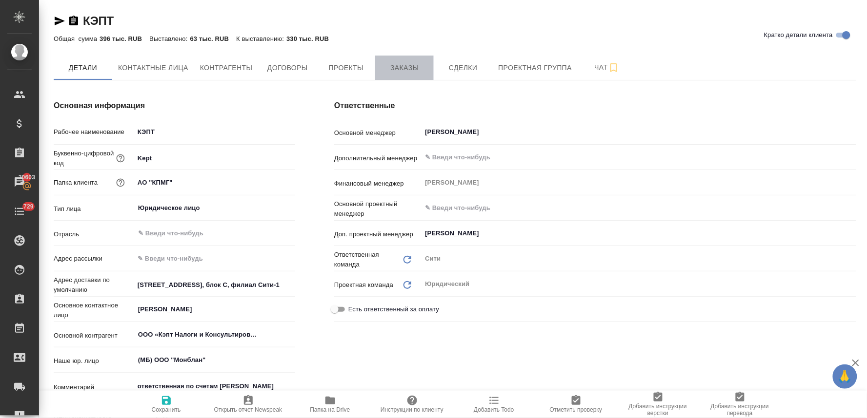
click at [401, 72] on span "Заказы" at bounding box center [404, 68] width 47 height 12
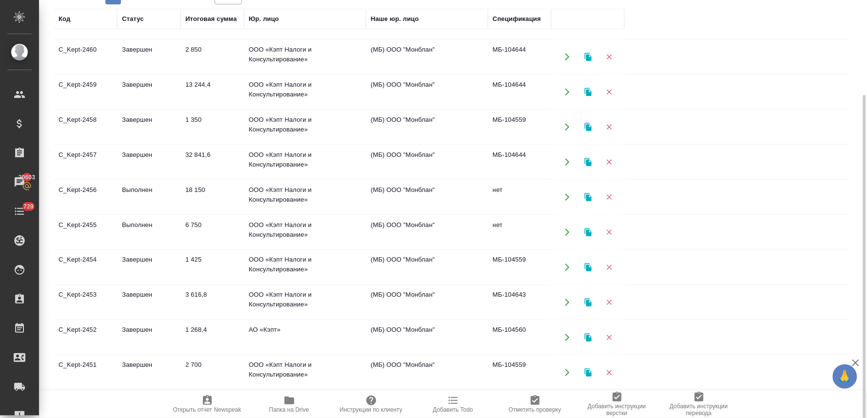
scroll to position [325, 0]
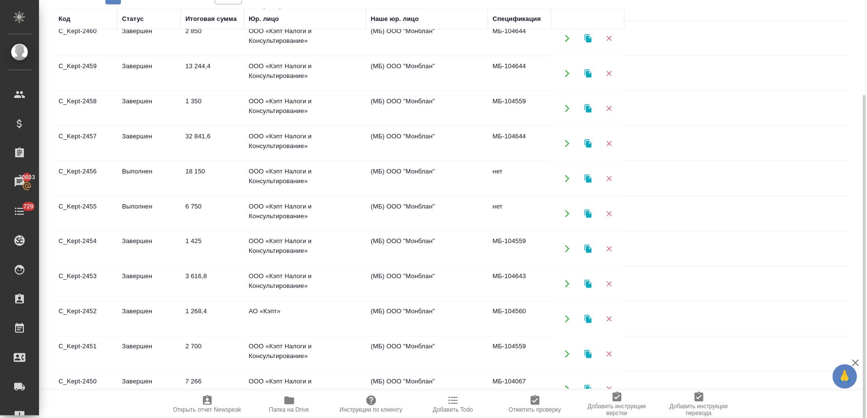
click at [278, 316] on td "АО «Кэпт»" at bounding box center [305, 319] width 122 height 34
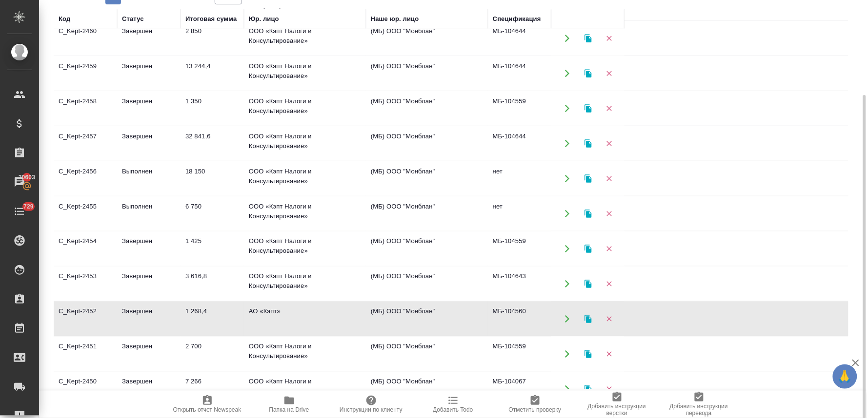
click at [278, 316] on td "АО «Кэпт»" at bounding box center [305, 319] width 122 height 34
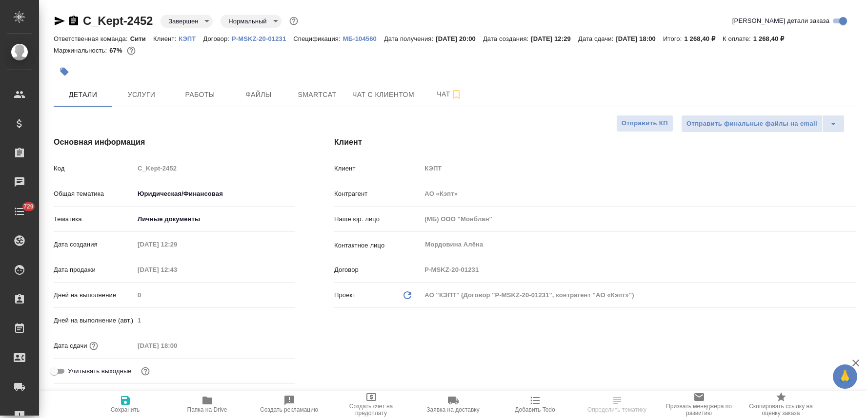
select select "RU"
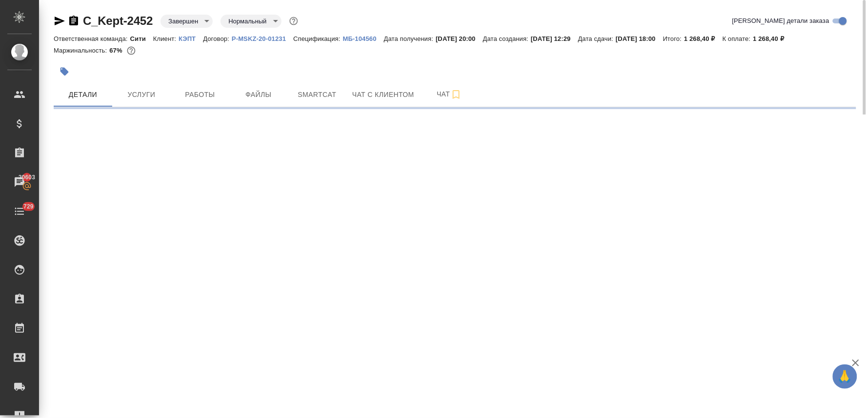
select select "RU"
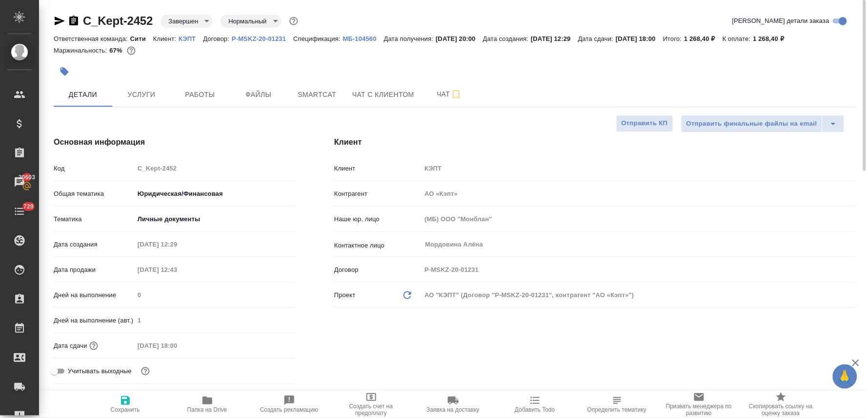
type textarea "x"
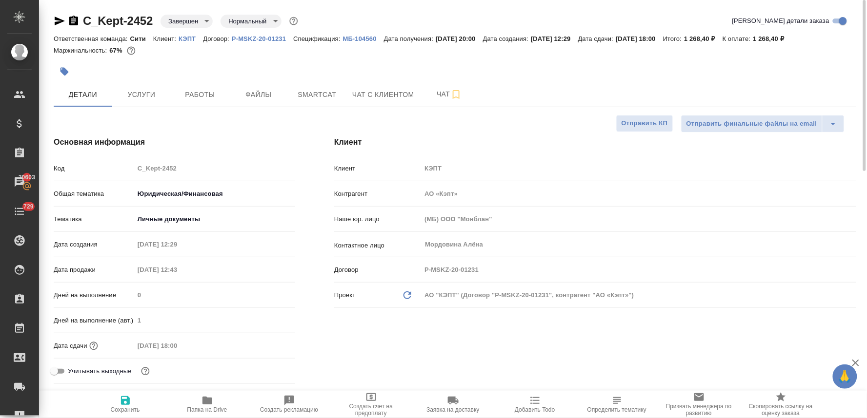
type textarea "x"
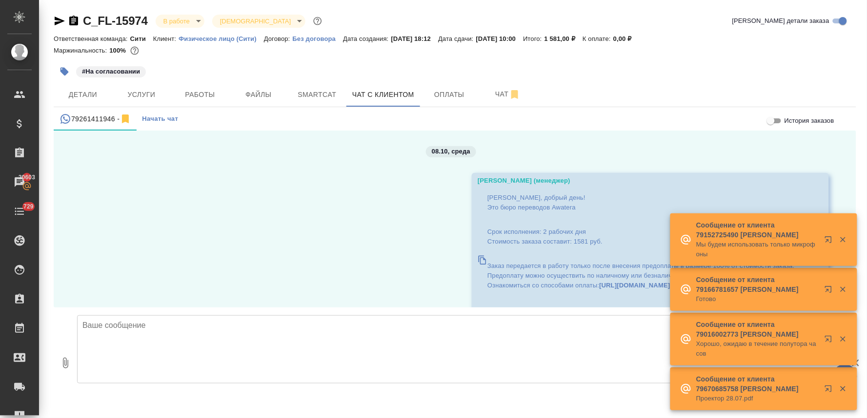
scroll to position [1489, 0]
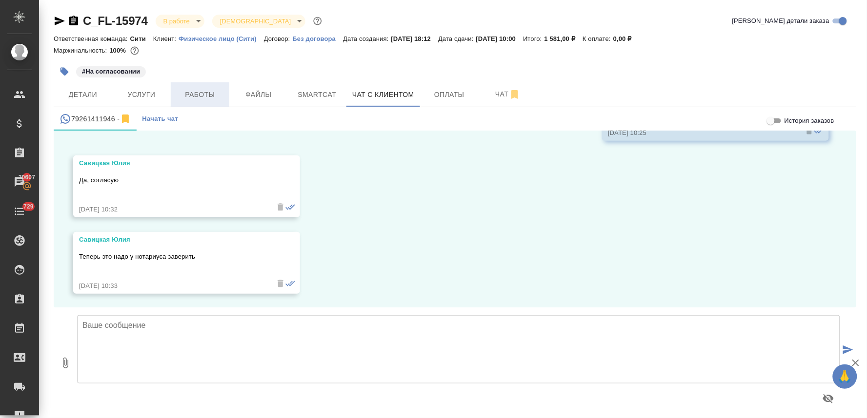
click at [198, 96] on span "Работы" at bounding box center [200, 95] width 47 height 12
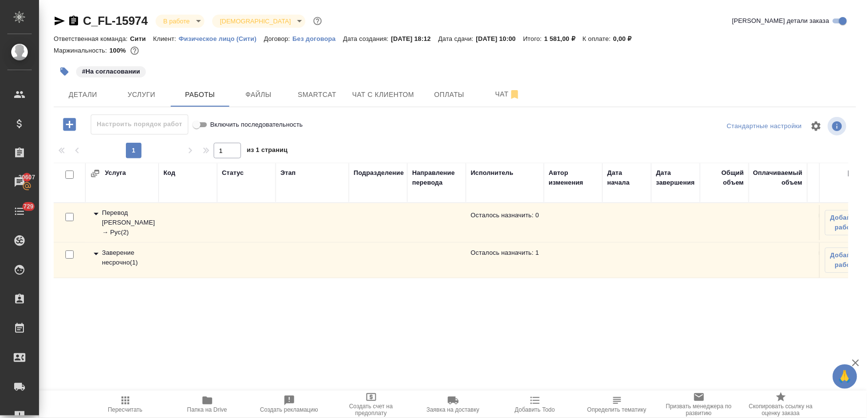
click at [674, 70] on div "#На согласовании" at bounding box center [455, 71] width 802 height 21
click at [134, 259] on div "Заверение несрочно ( 1 )" at bounding box center [121, 258] width 63 height 20
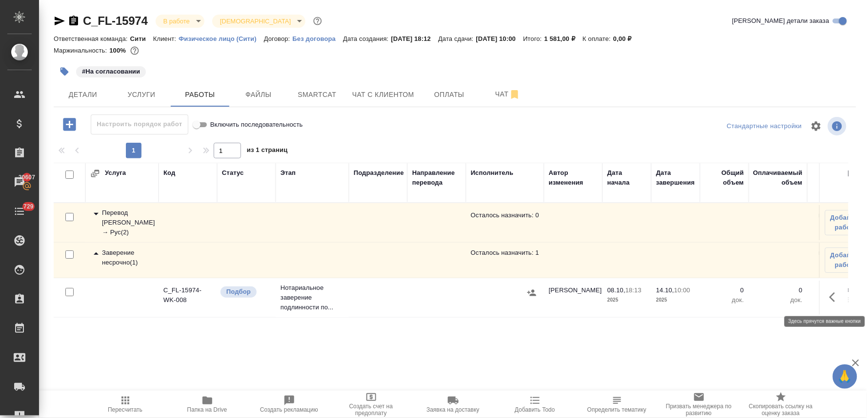
click at [835, 300] on icon "button" at bounding box center [835, 298] width 12 height 12
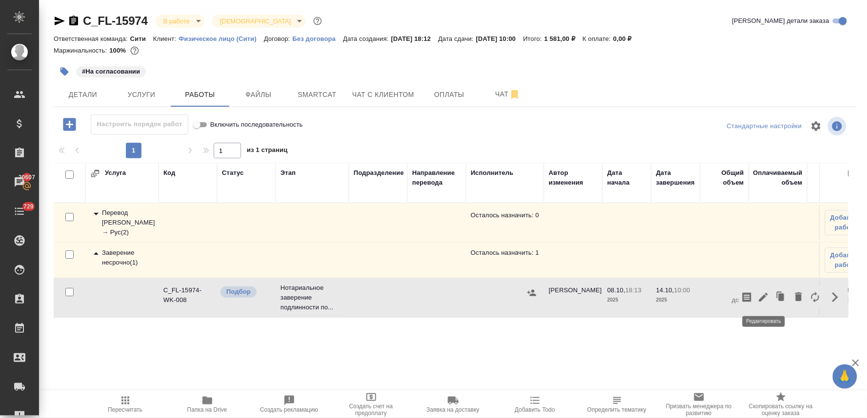
click at [761, 302] on icon "button" at bounding box center [763, 298] width 12 height 12
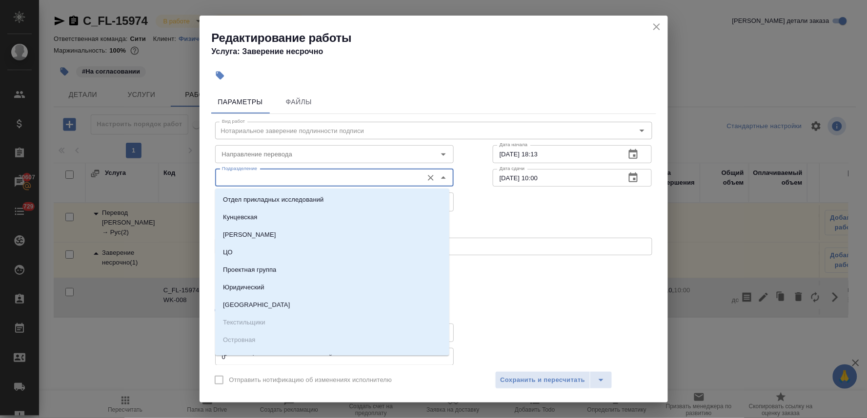
click at [356, 177] on input "Подразделение" at bounding box center [318, 178] width 200 height 12
type input "ч"
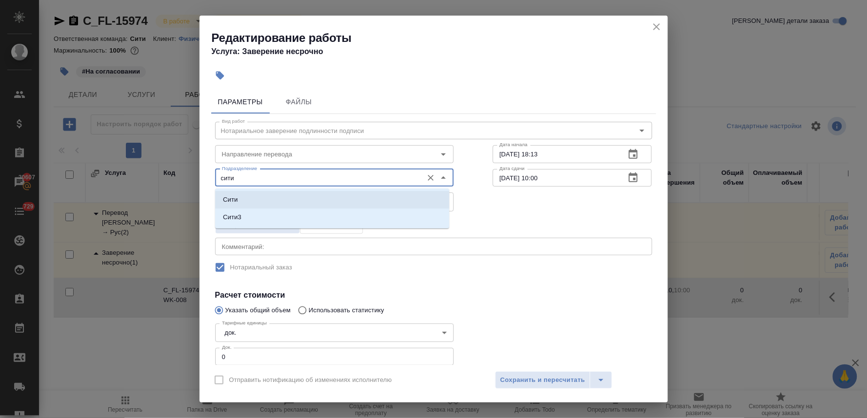
click at [349, 196] on li "Сити" at bounding box center [332, 200] width 234 height 18
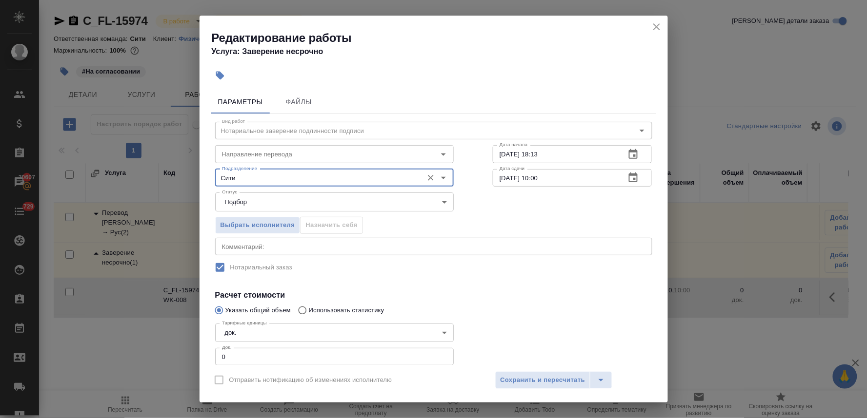
type input "Сити"
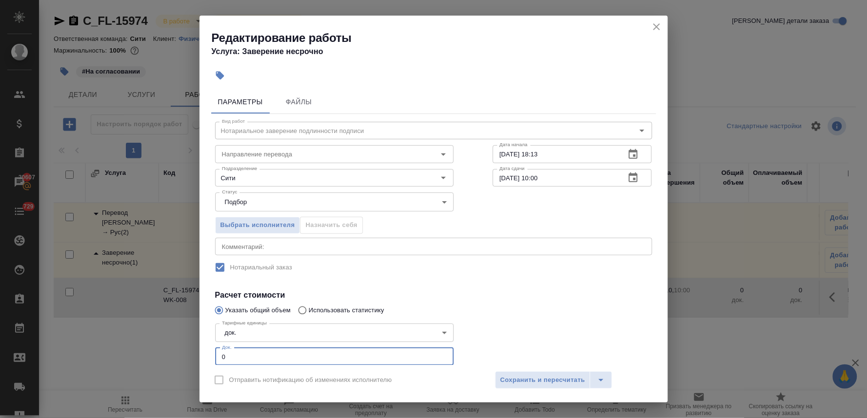
drag, startPoint x: 228, startPoint y: 355, endPoint x: 193, endPoint y: 355, distance: 34.6
click at [196, 355] on div "Редактирование работы Услуга: Заверение несрочно Параметры Файлы Вид работ Нота…" at bounding box center [433, 209] width 867 height 418
type input "1"
click at [505, 381] on span "Сохранить и пересчитать" at bounding box center [542, 380] width 85 height 11
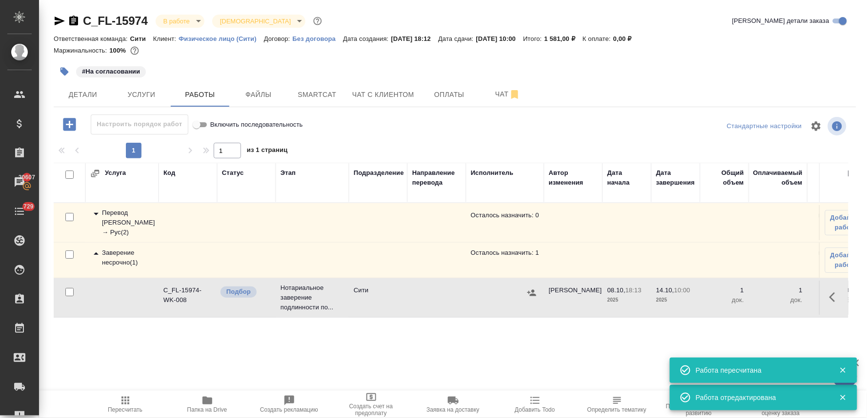
click at [529, 291] on icon "button" at bounding box center [532, 293] width 10 height 10
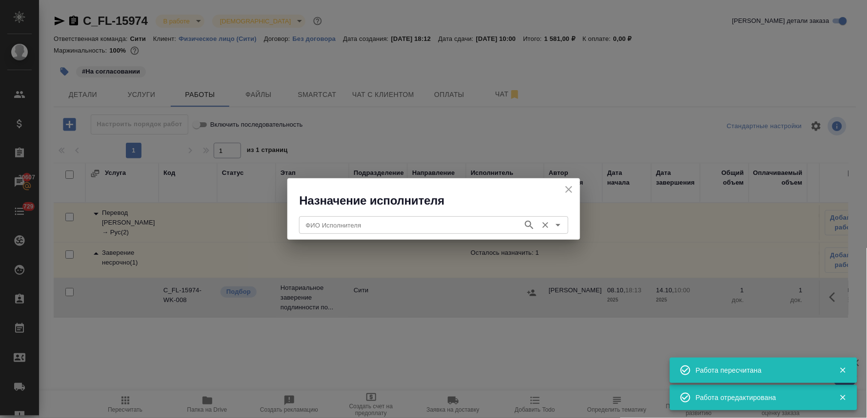
click at [358, 229] on input "ФИО Исполнителя" at bounding box center [410, 225] width 216 height 12
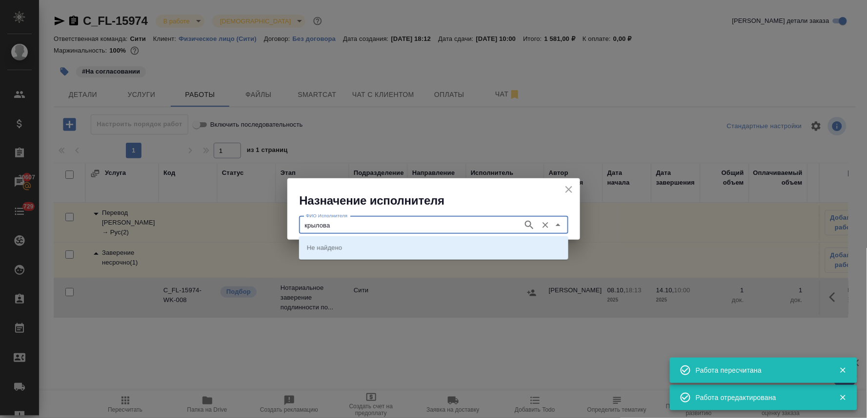
type input "крылова"
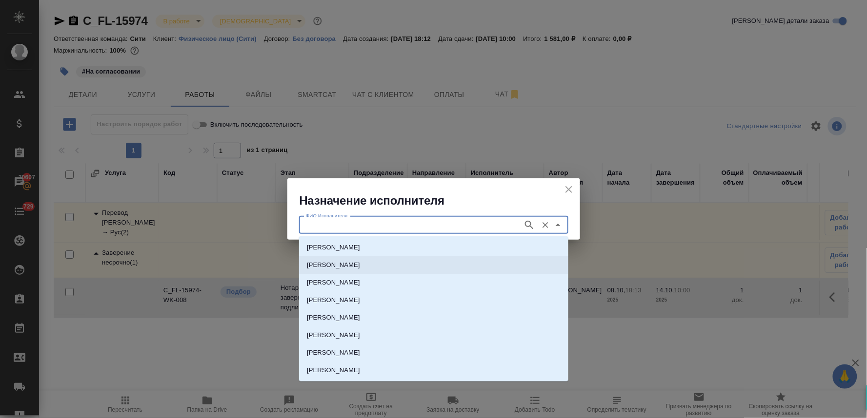
click at [360, 262] on p "НОТАРИУС Крылова Юлия Владимировна" at bounding box center [333, 265] width 53 height 10
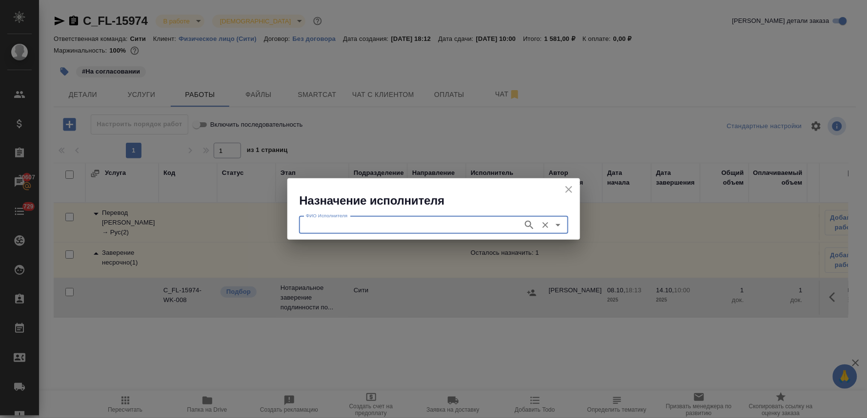
type input "НОТАРИУС Крылова Юлия Владимировна"
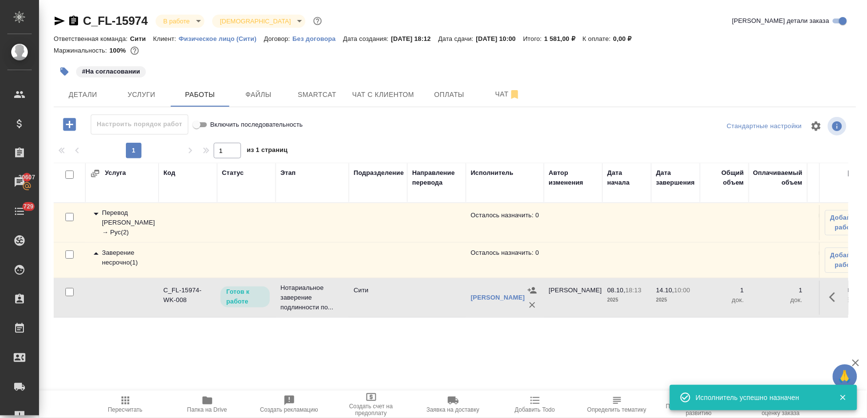
click at [125, 403] on icon "button" at bounding box center [125, 401] width 12 height 12
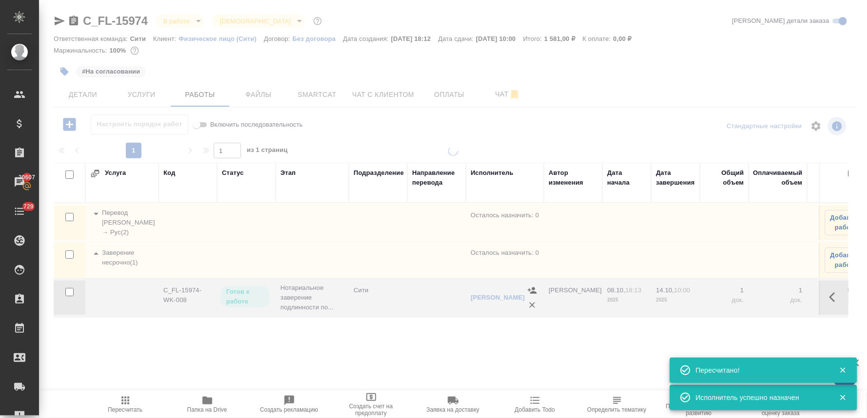
type input "completed"
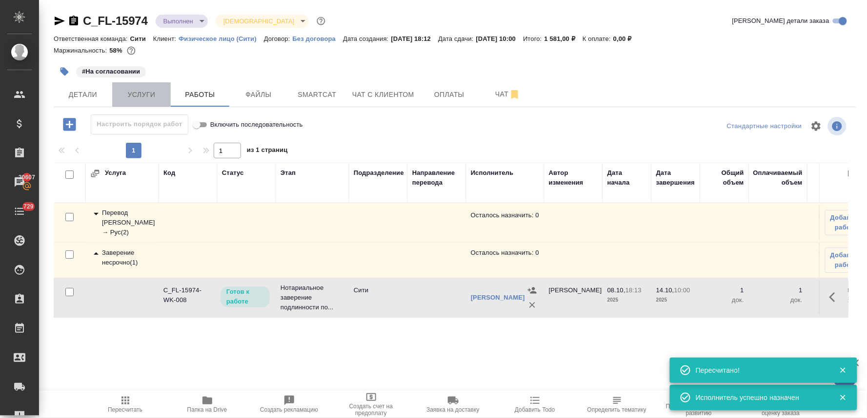
click at [154, 95] on span "Услуги" at bounding box center [141, 95] width 47 height 12
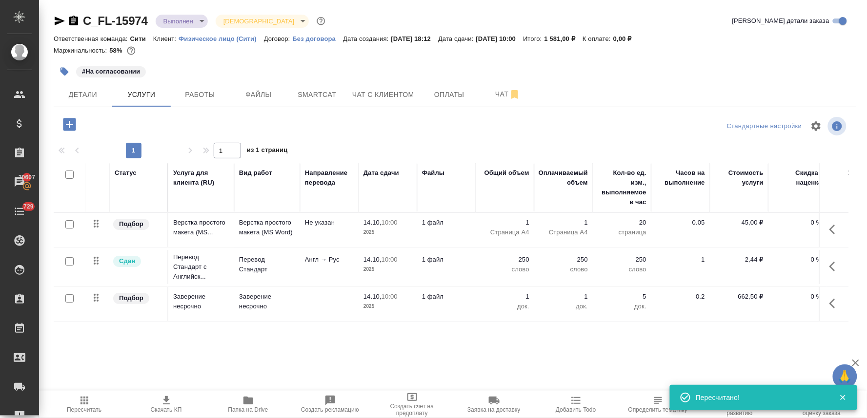
scroll to position [0, 124]
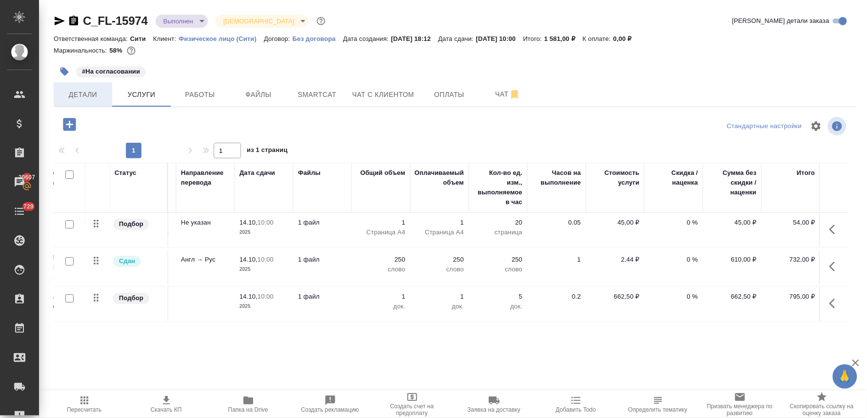
click at [92, 97] on span "Детали" at bounding box center [83, 95] width 47 height 12
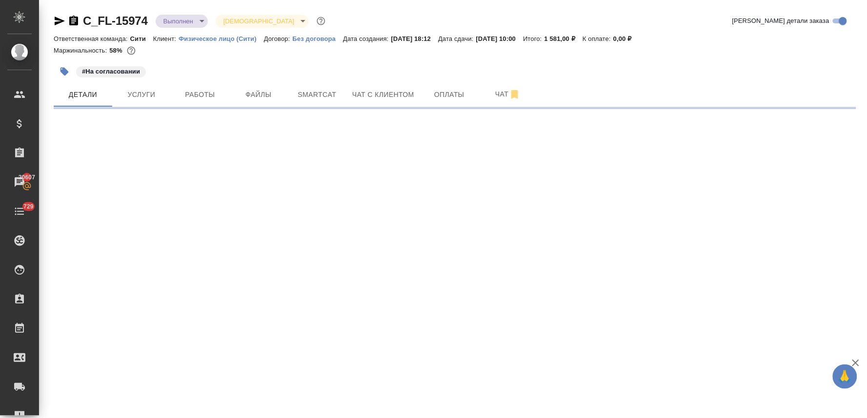
select select "RU"
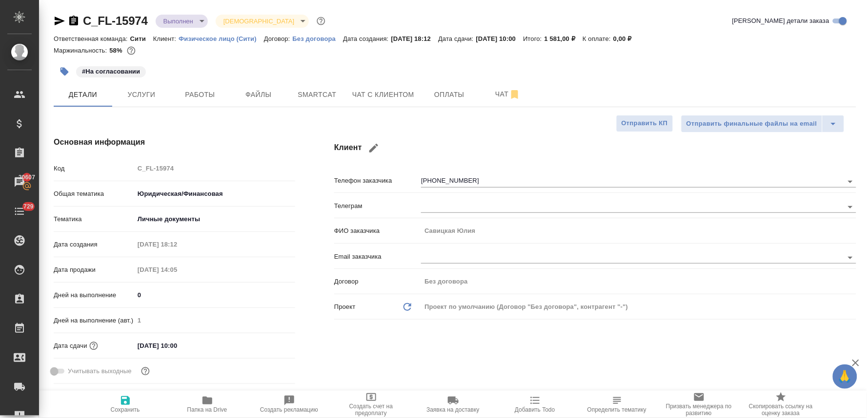
type textarea "x"
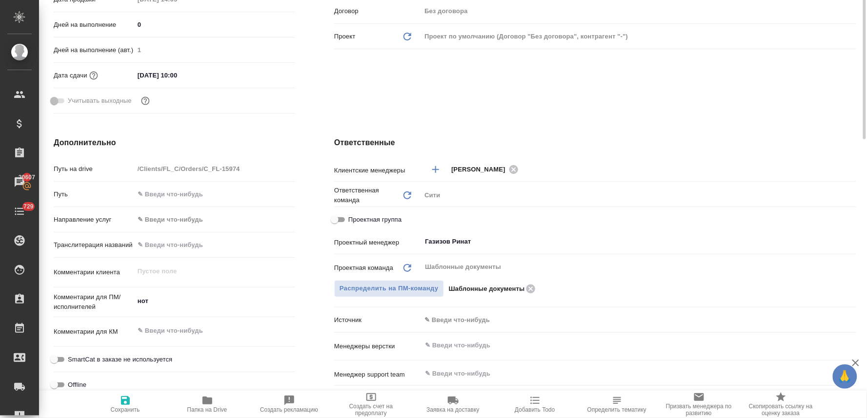
scroll to position [325, 0]
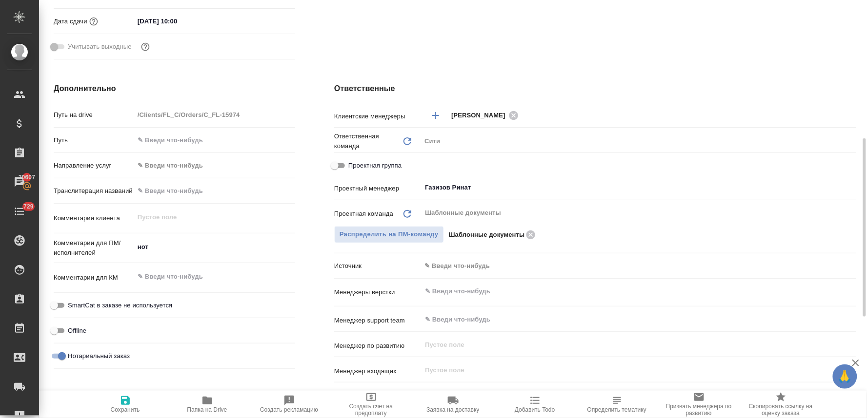
click at [367, 162] on span "Проектная группа" at bounding box center [374, 166] width 53 height 10
click at [352, 162] on input "Проектная группа" at bounding box center [334, 166] width 35 height 12
checkbox input "true"
type textarea "x"
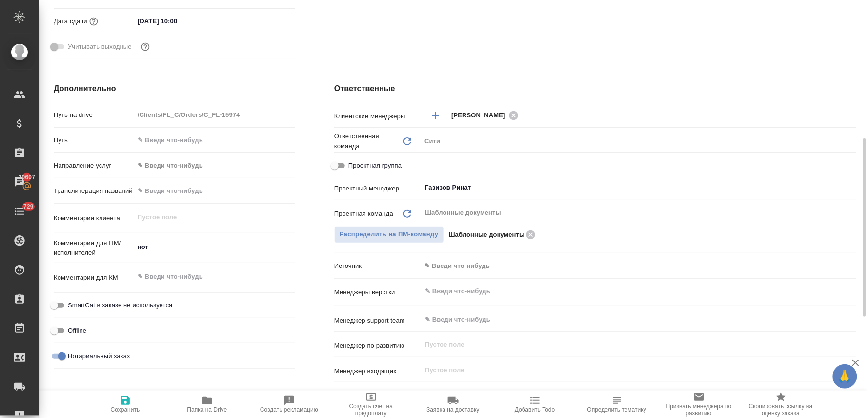
type textarea "x"
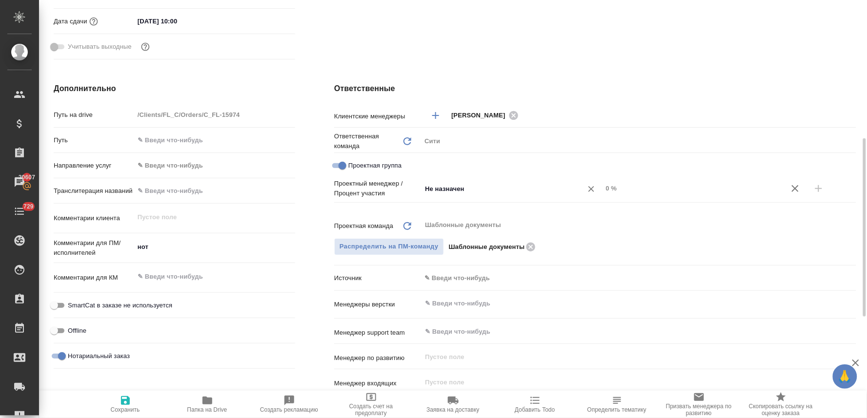
click at [450, 188] on input "Не назначен" at bounding box center [495, 189] width 143 height 12
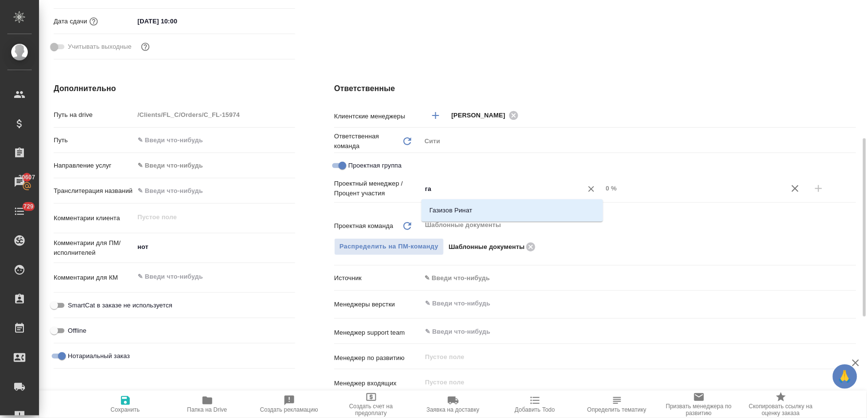
type input "газ"
click at [455, 212] on li "Газизов Ринат" at bounding box center [511, 211] width 181 height 18
type textarea "x"
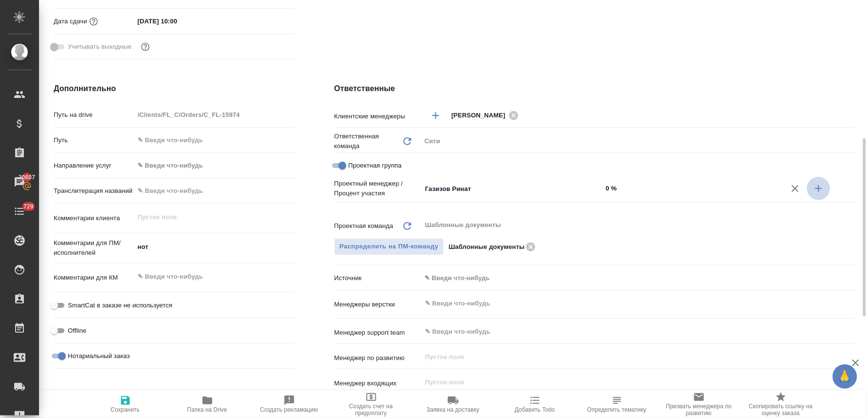
click at [811, 191] on button "button" at bounding box center [818, 188] width 23 height 23
type textarea "x"
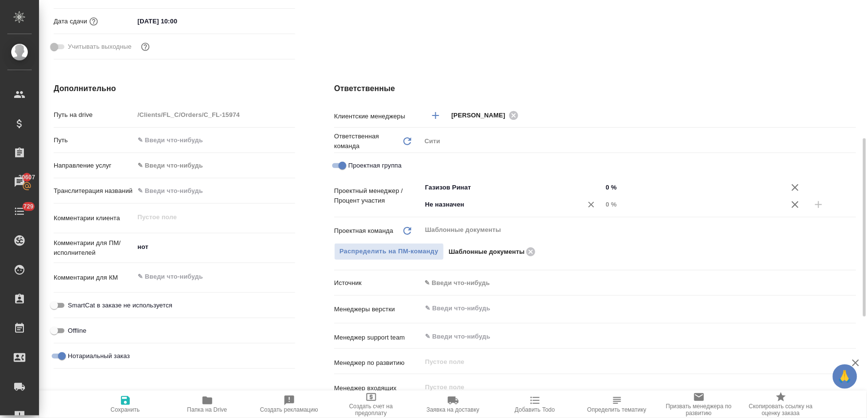
click at [530, 210] on input "Не назначен" at bounding box center [495, 205] width 143 height 12
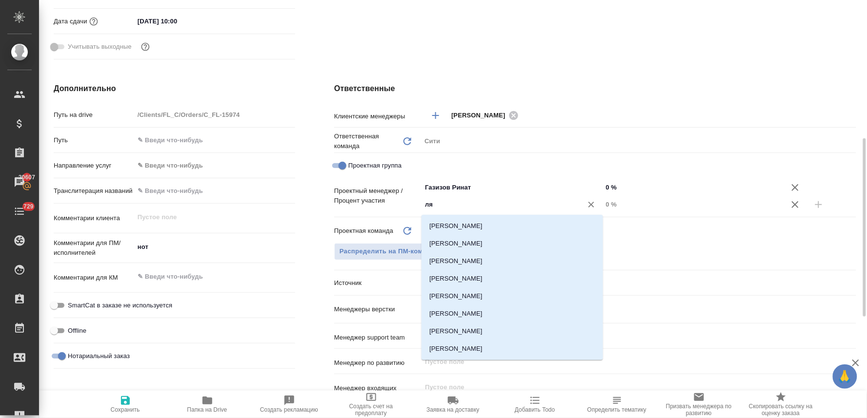
type input "лям"
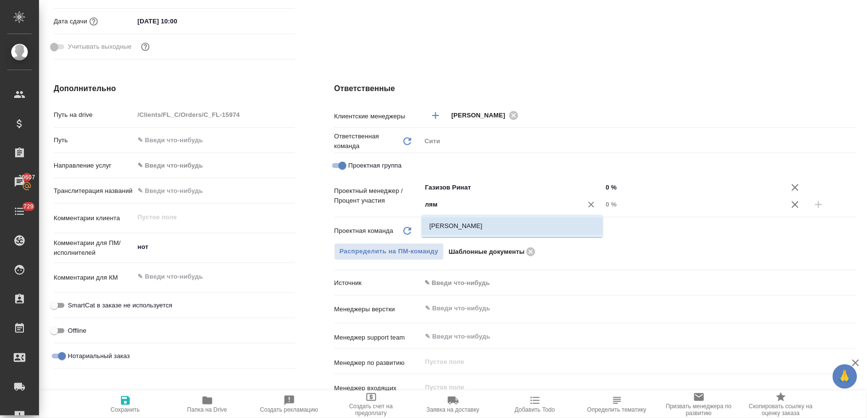
click at [525, 232] on li "[PERSON_NAME]" at bounding box center [511, 227] width 181 height 18
type textarea "x"
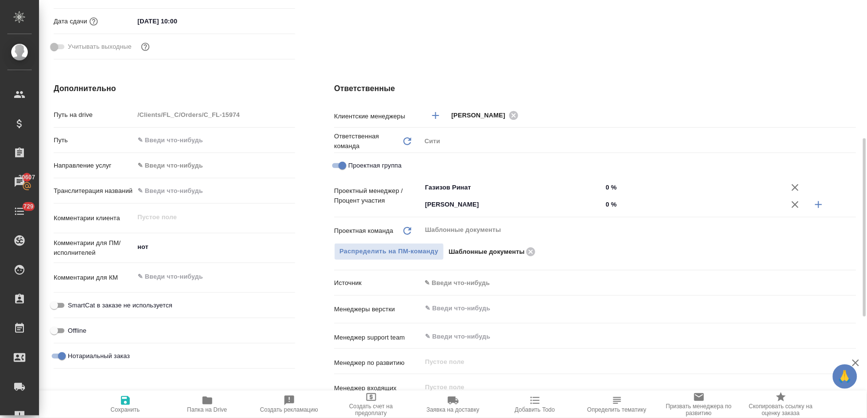
click at [612, 203] on input "0 %" at bounding box center [692, 205] width 181 height 14
type textarea "x"
type input "5 %"
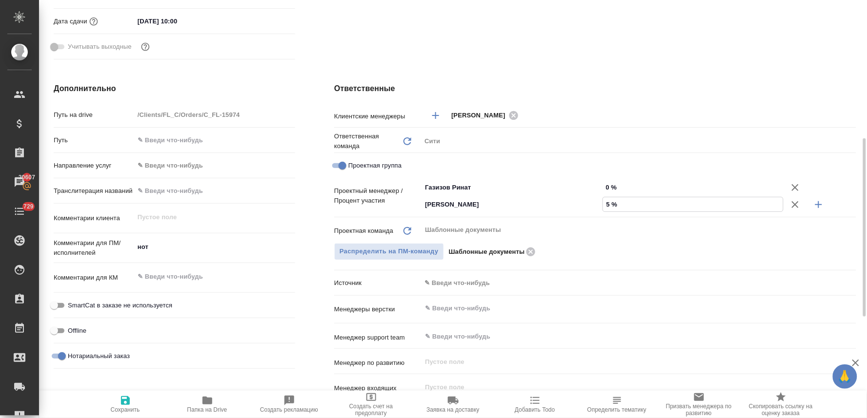
type textarea "x"
type input "50 %"
click at [614, 185] on input "0 %" at bounding box center [693, 187] width 180 height 14
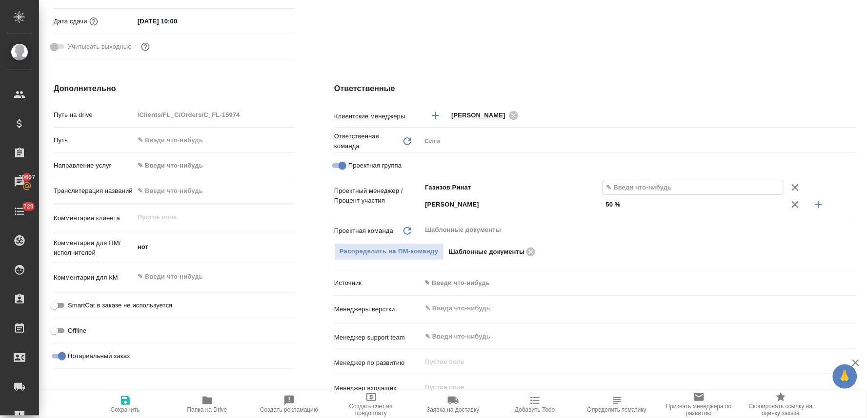
type textarea "x"
type input "5 %"
type textarea "x"
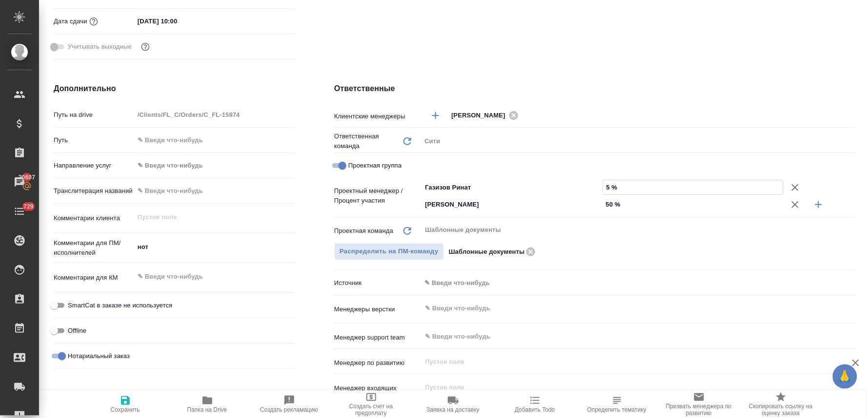
type textarea "x"
type input "50 %"
click at [120, 394] on button "Сохранить" at bounding box center [125, 404] width 82 height 27
type textarea "x"
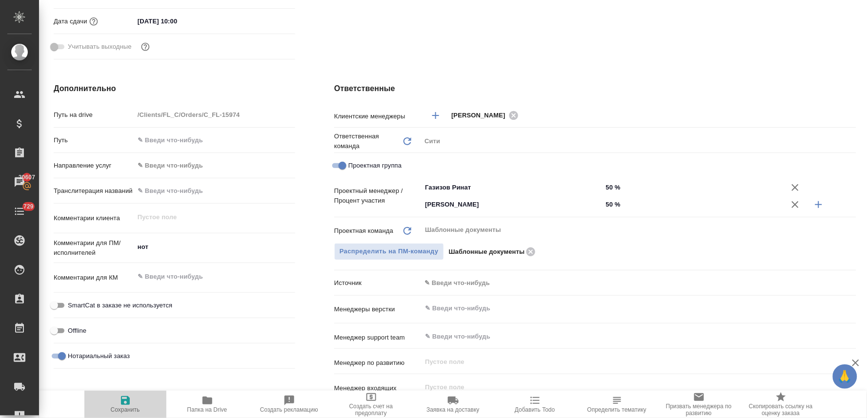
type textarea "x"
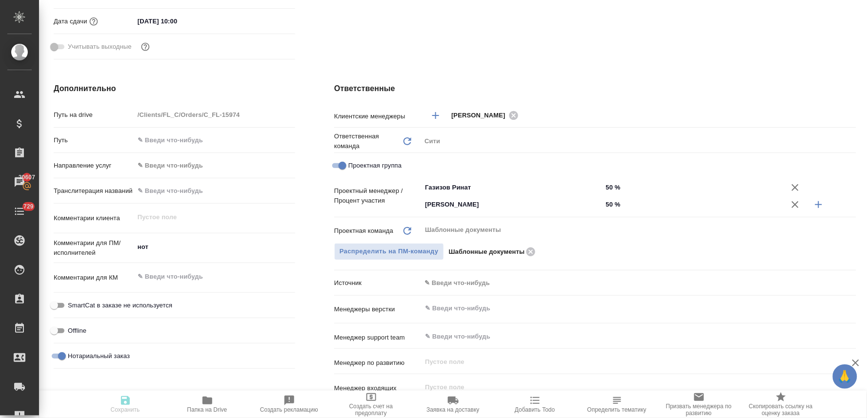
type textarea "x"
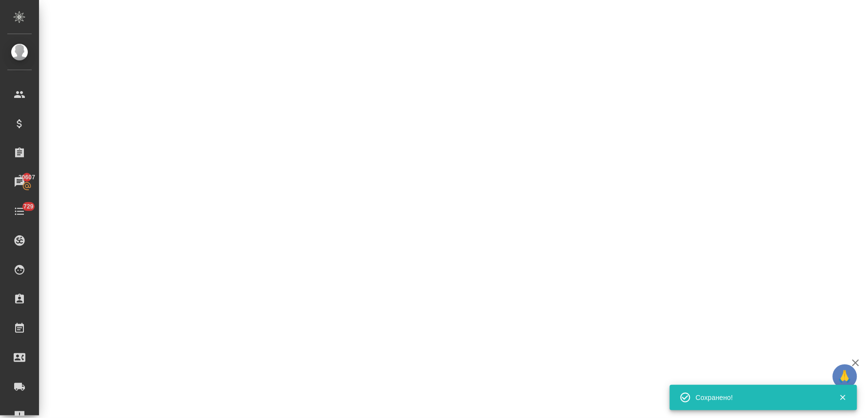
select select "RU"
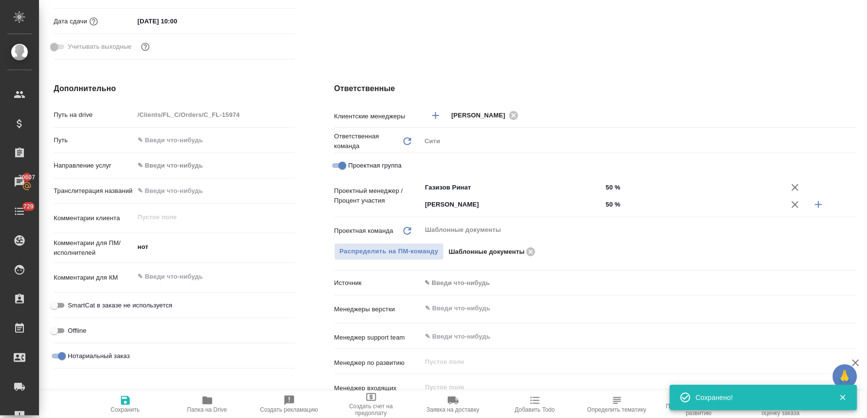
type textarea "x"
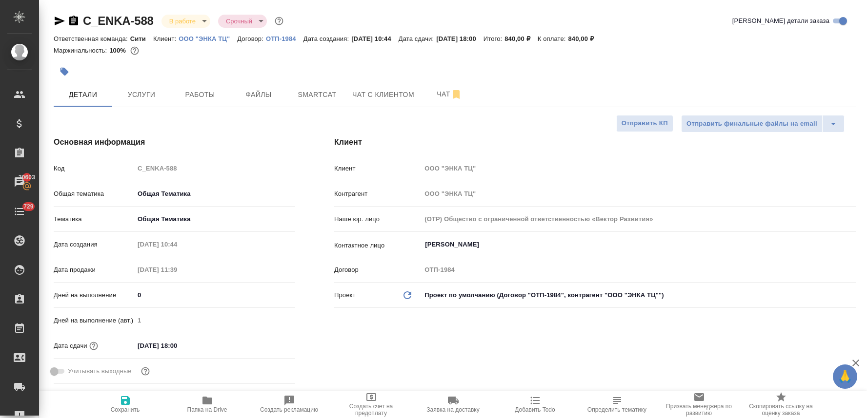
select select "RU"
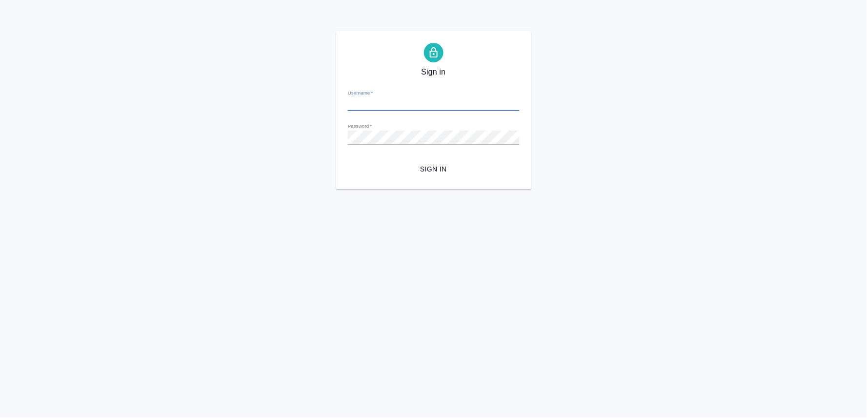
type input "[PERSON_NAME][EMAIL_ADDRESS][DOMAIN_NAME]"
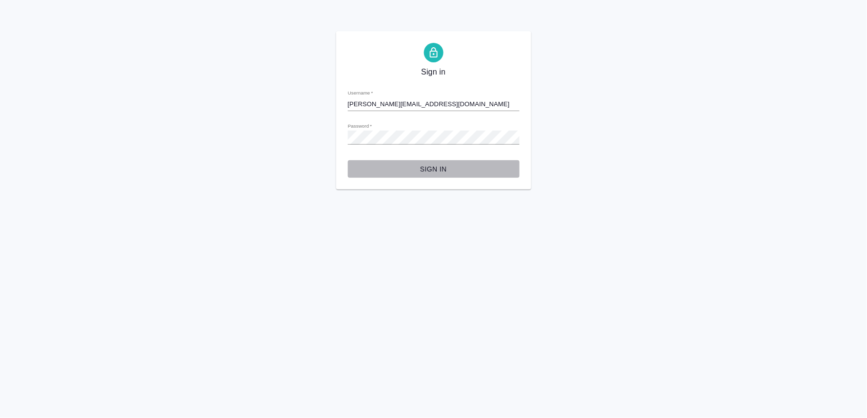
click at [442, 165] on span "Sign in" at bounding box center [434, 169] width 156 height 12
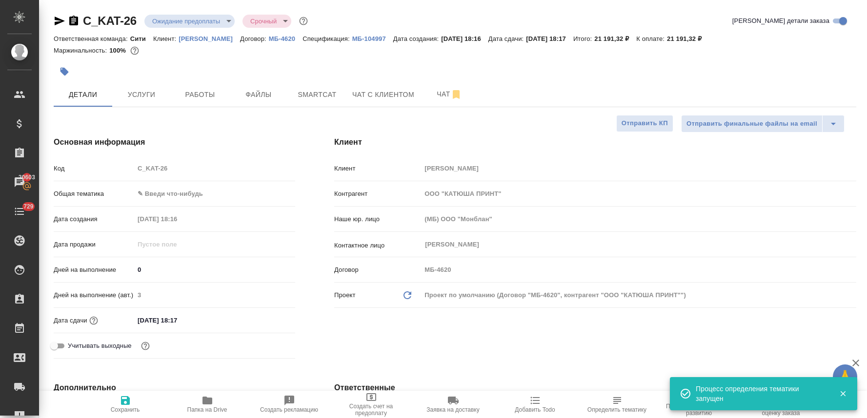
select select "RU"
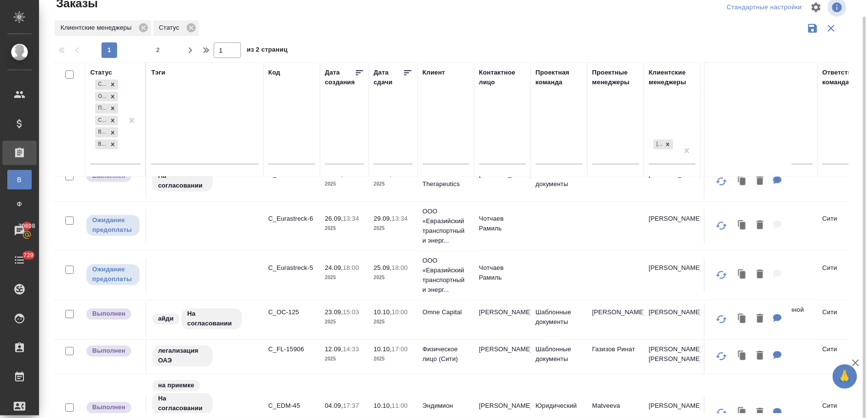
scroll to position [758, 0]
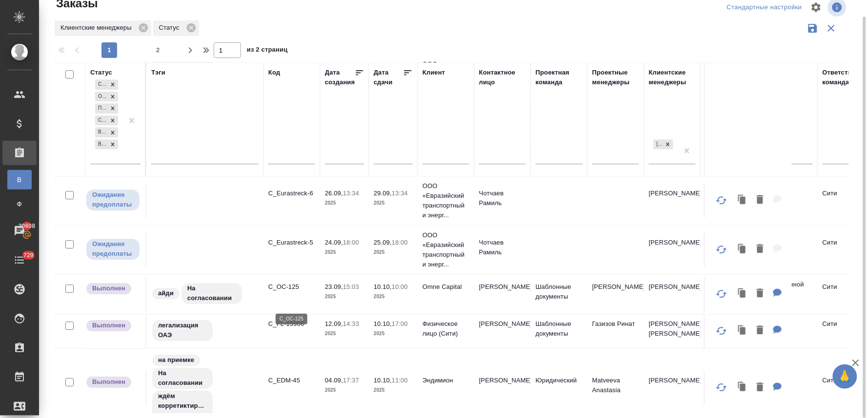
click at [289, 292] on p "C_OC-125" at bounding box center [291, 287] width 47 height 10
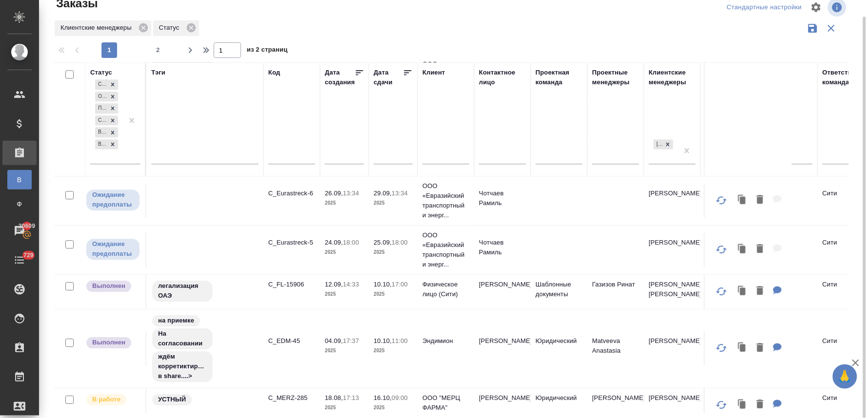
scroll to position [704, 0]
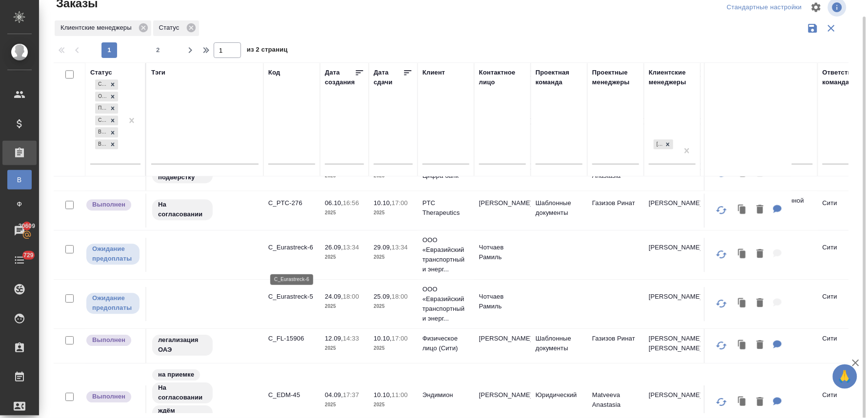
click at [279, 253] on p "C_Eurastreck-6" at bounding box center [291, 248] width 47 height 10
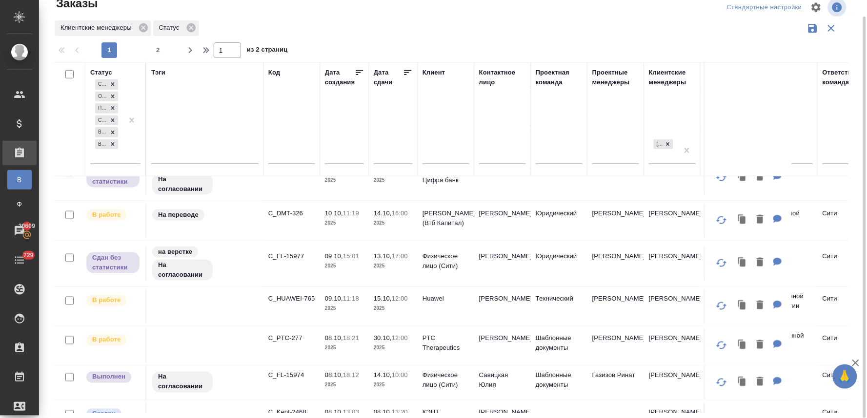
scroll to position [271, 0]
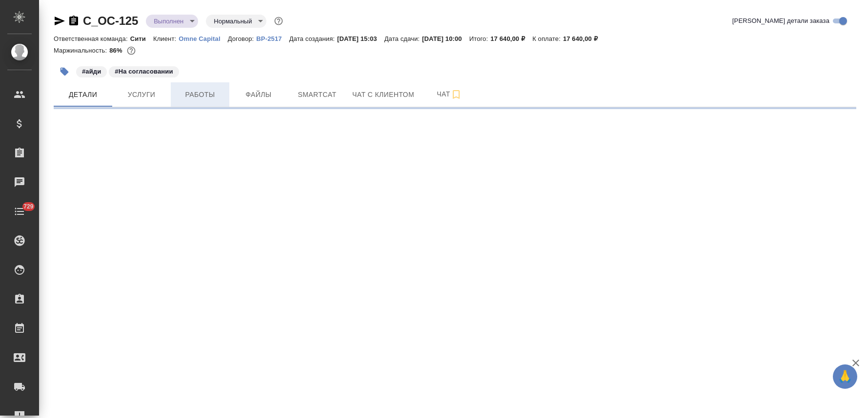
select select "RU"
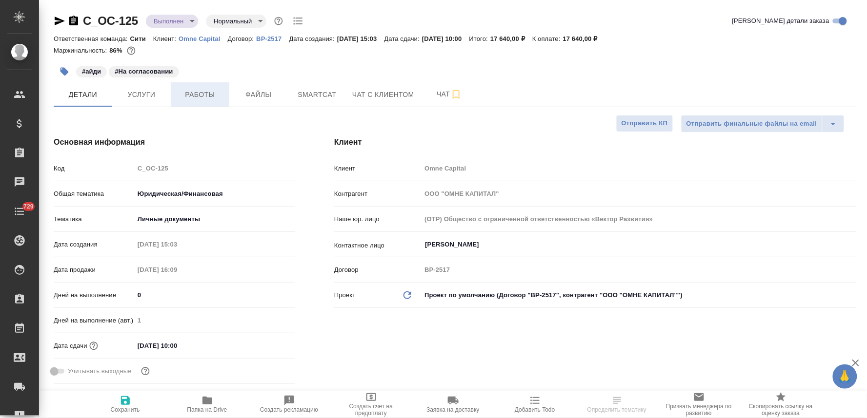
click at [203, 96] on span "Работы" at bounding box center [200, 95] width 47 height 12
type textarea "x"
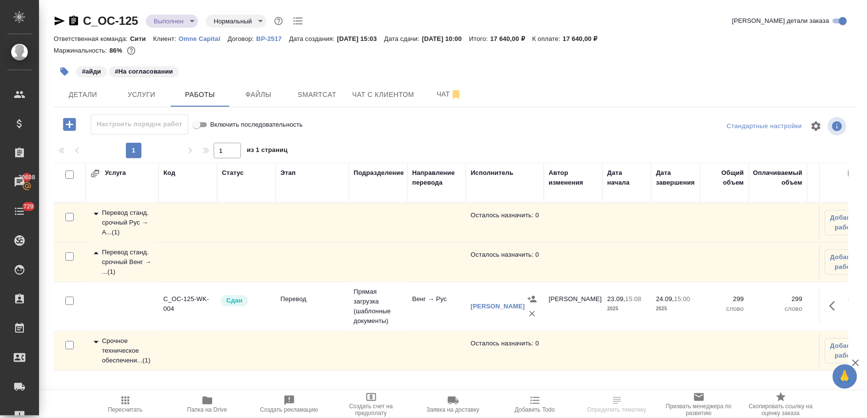
click at [128, 350] on div "Срочное техническое обеспечени... ( 1 )" at bounding box center [121, 351] width 63 height 29
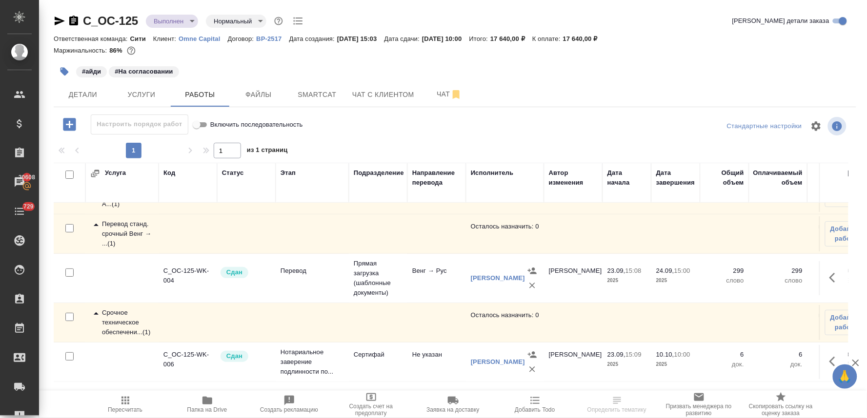
scroll to position [46, 0]
click at [833, 313] on span "Добавить работу" at bounding box center [846, 323] width 32 height 20
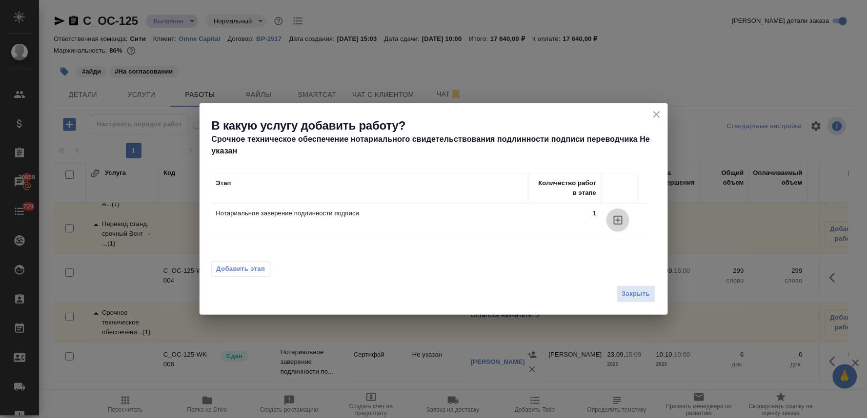
click at [620, 222] on icon "button" at bounding box center [618, 221] width 12 height 12
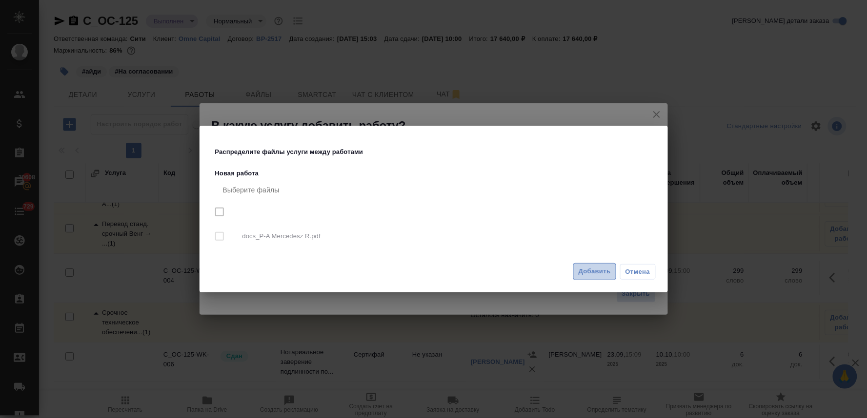
click at [584, 272] on span "Добавить" at bounding box center [594, 271] width 32 height 11
click at [650, 272] on span "Отмена" at bounding box center [637, 272] width 25 height 10
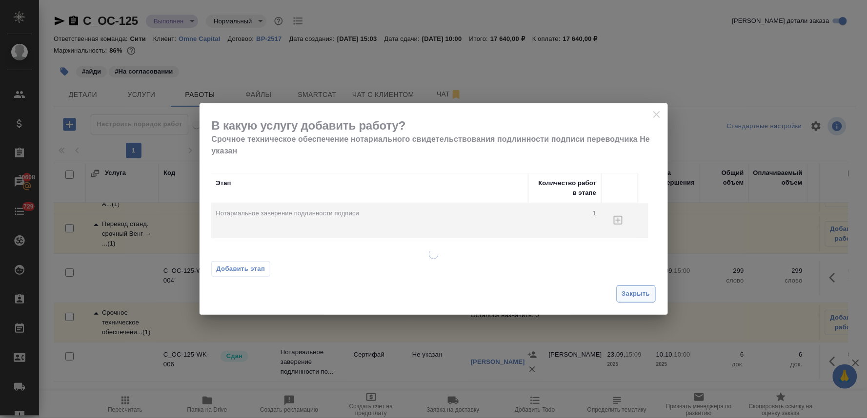
click at [642, 295] on span "Закрыть" at bounding box center [636, 294] width 28 height 11
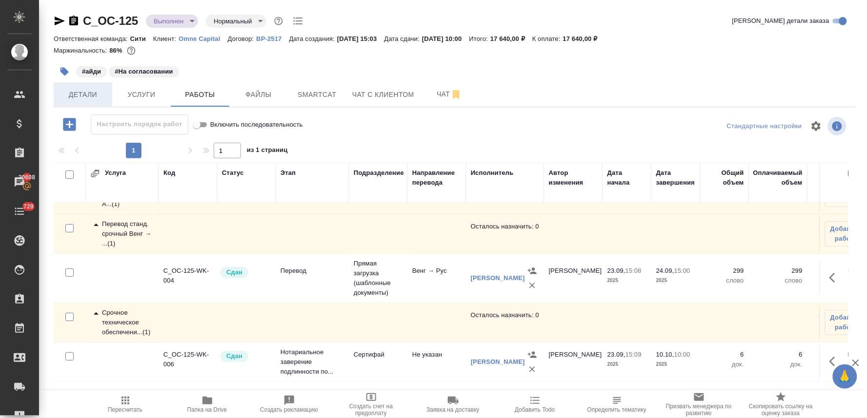
click at [87, 93] on span "Детали" at bounding box center [83, 95] width 47 height 12
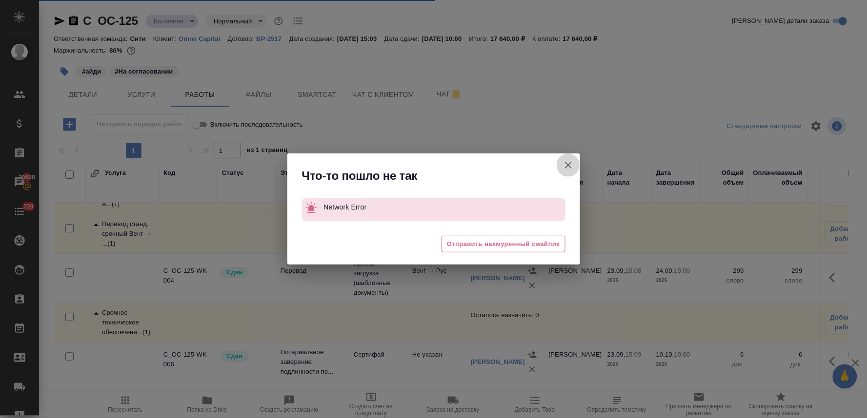
drag, startPoint x: 570, startPoint y: 162, endPoint x: 575, endPoint y: 163, distance: 5.0
click at [571, 162] on icon "button" at bounding box center [568, 165] width 12 height 12
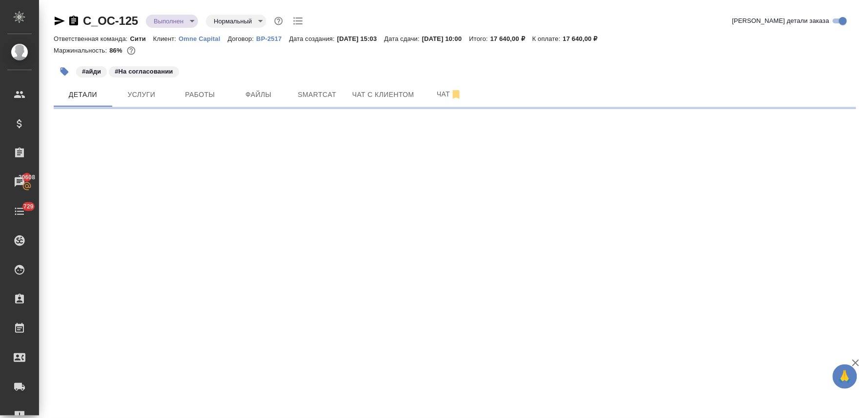
select select "RU"
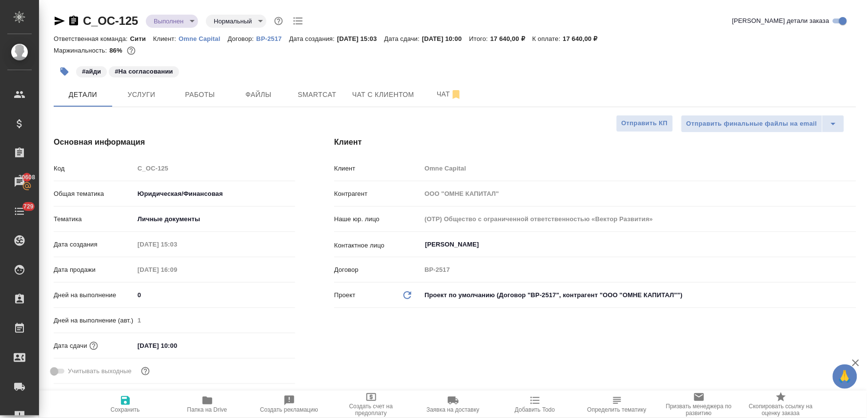
type textarea "x"
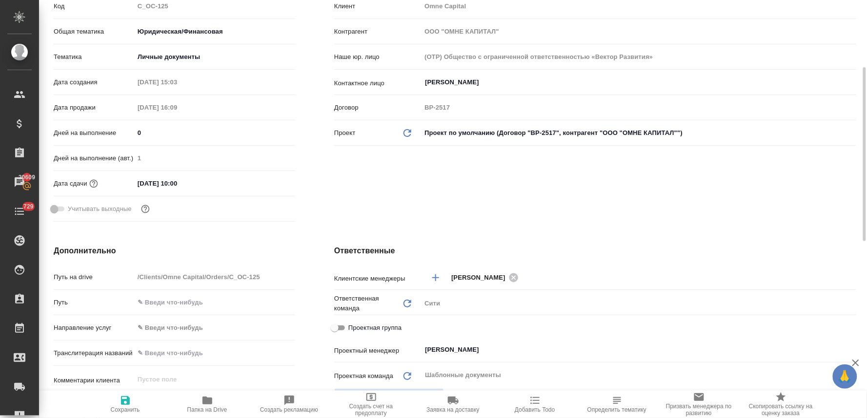
scroll to position [217, 0]
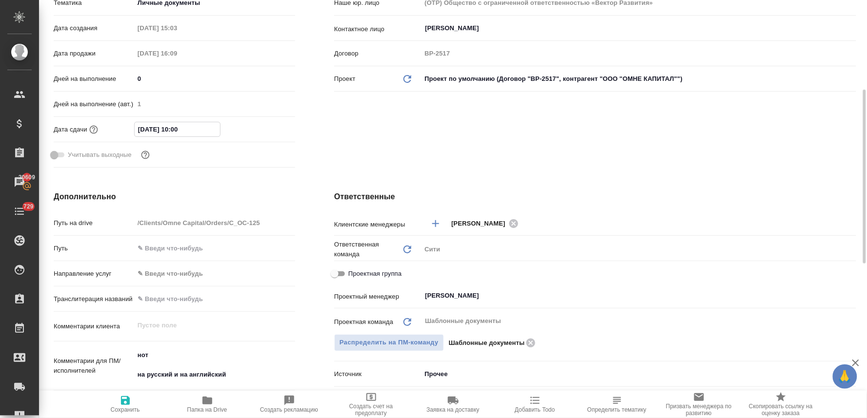
click at [144, 128] on input "10.10.2025 10:00" at bounding box center [177, 129] width 85 height 14
type input "11.02.0251 00:0_"
type textarea "x"
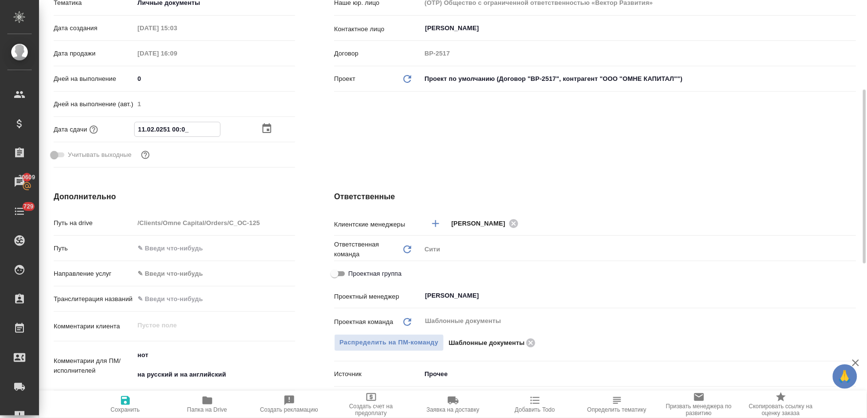
type input "14.10.2025 10:00"
type textarea "x"
drag, startPoint x: 186, startPoint y: 126, endPoint x: 175, endPoint y: 127, distance: 11.3
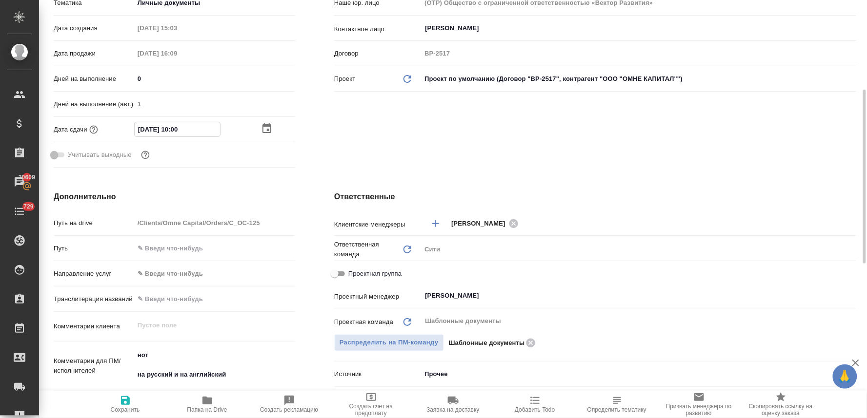
click at [175, 127] on input "14.10.2025 10:00" at bounding box center [177, 129] width 85 height 14
type input "14.10.2025 18:__"
type textarea "x"
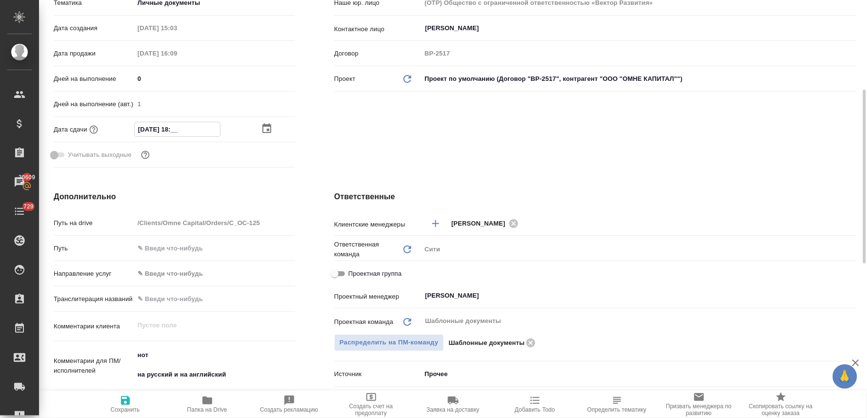
type input "14.10.2025 18:0_"
type textarea "x"
type input "14.10.2025 18:00"
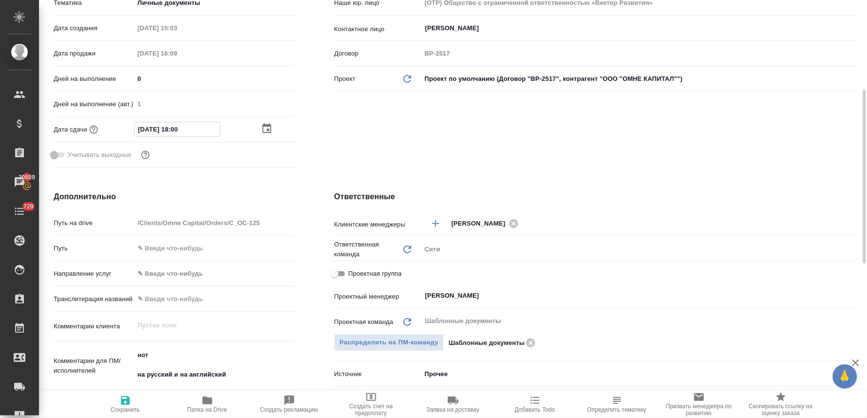
type textarea "x"
drag, startPoint x: 187, startPoint y: 129, endPoint x: 176, endPoint y: 129, distance: 11.7
click at [176, 129] on input "14.10.2025 18:00" at bounding box center [177, 129] width 85 height 14
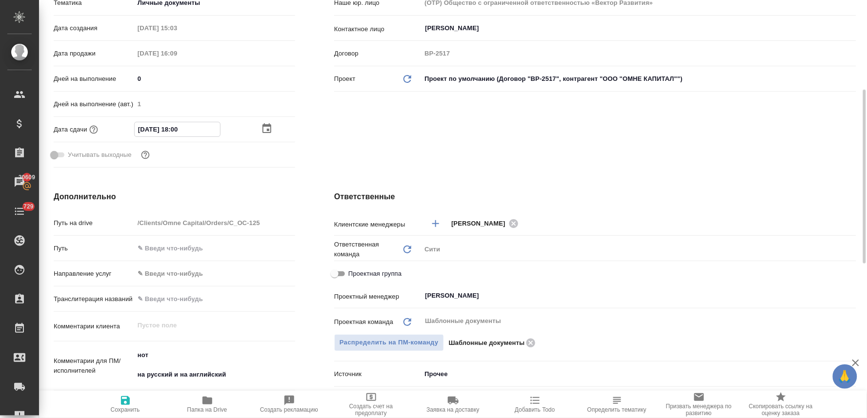
type input "14.10.2025 10:__"
type textarea "x"
type input "14.10.2025 10:0_"
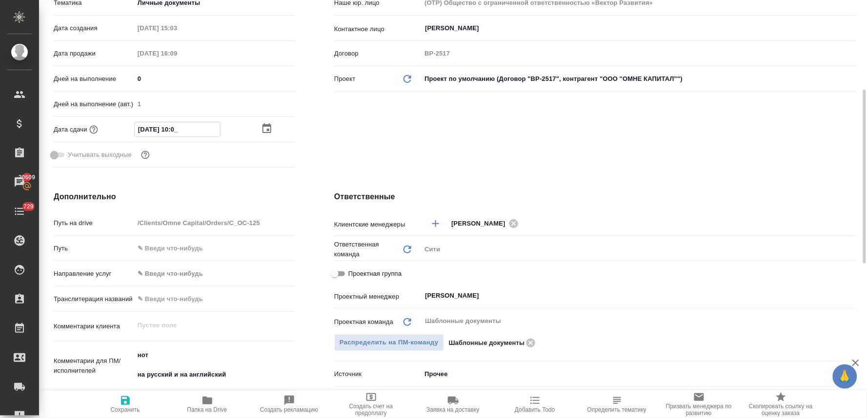
type textarea "x"
type input "14.10.2025 10:00"
type textarea "x"
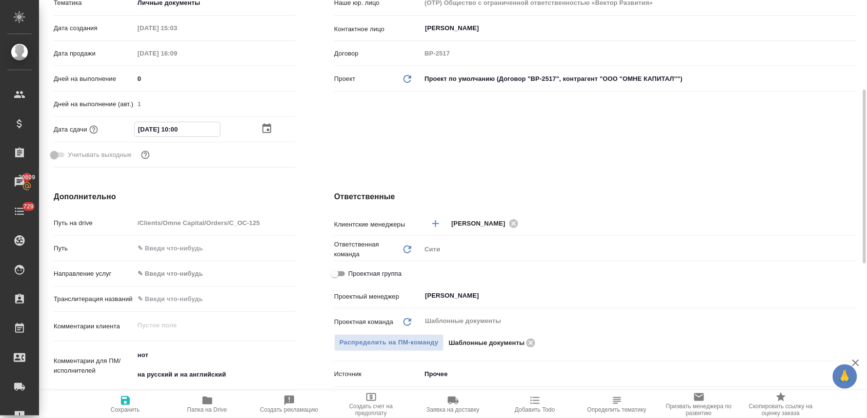
type textarea "x"
type input "14.10.2025 10:00"
click at [125, 415] on button "Сохранить" at bounding box center [125, 404] width 82 height 27
type textarea "x"
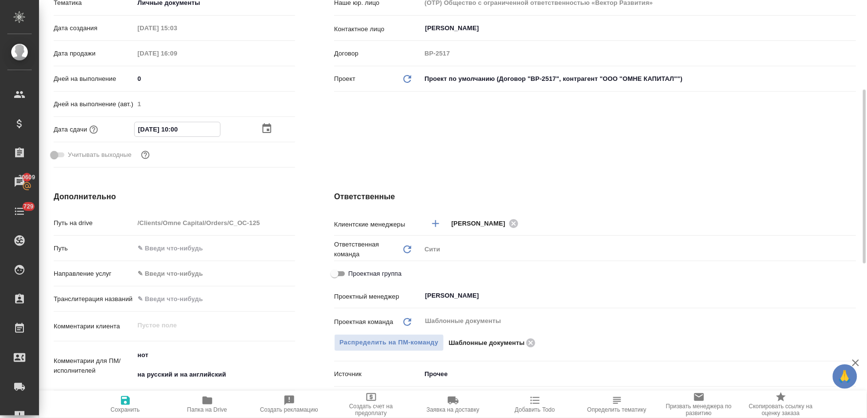
type textarea "x"
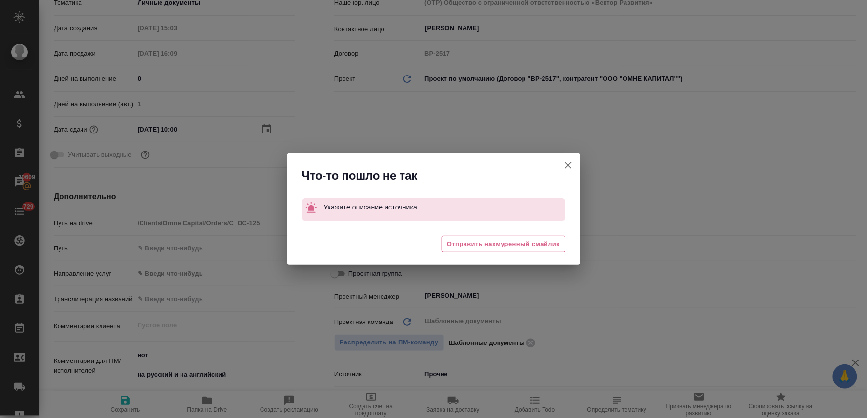
click at [569, 167] on icon "button" at bounding box center [568, 165] width 12 height 12
type textarea "x"
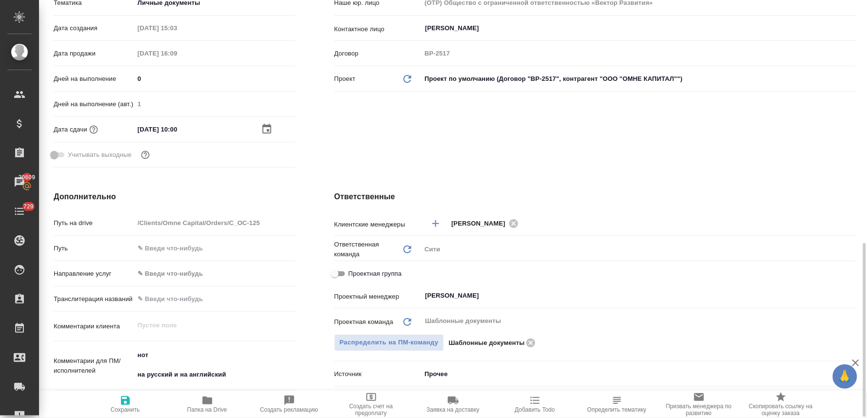
scroll to position [433, 0]
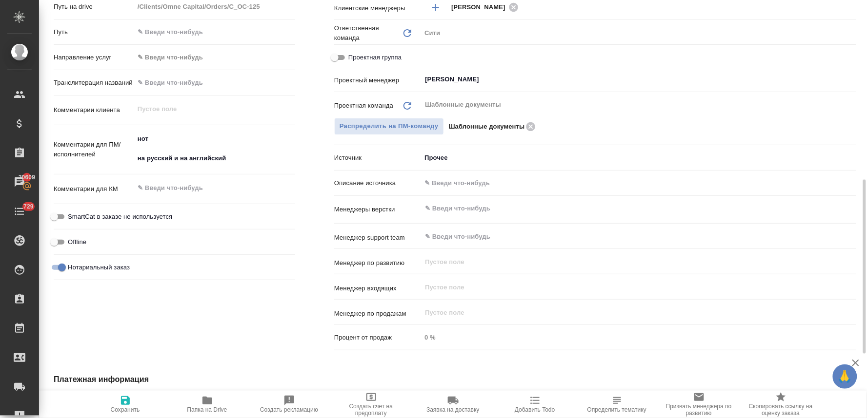
click at [445, 162] on body "🙏 .cls-1 fill:#fff; AWATERA Lyamina Nadezhda Клиенты Спецификации Заказы 20609 …" at bounding box center [433, 209] width 867 height 418
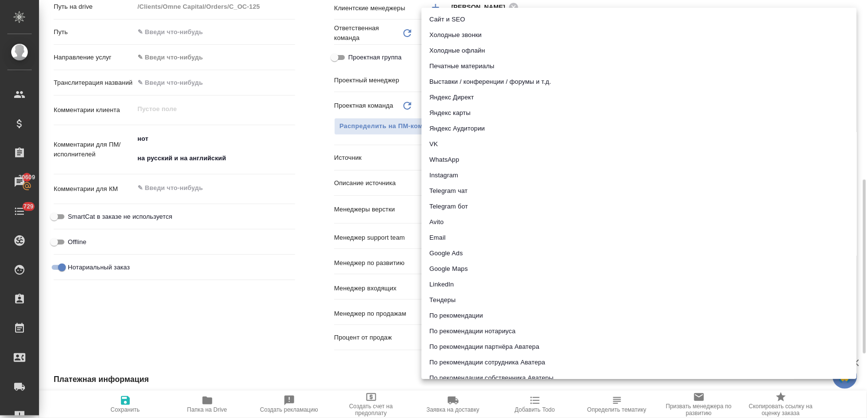
scroll to position [25, 0]
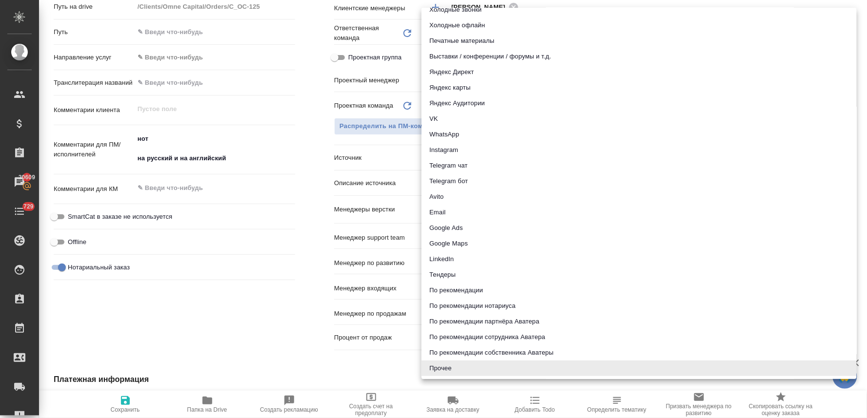
click at [445, 217] on li "Email" at bounding box center [638, 213] width 435 height 16
type textarea "x"
type input "emailAds"
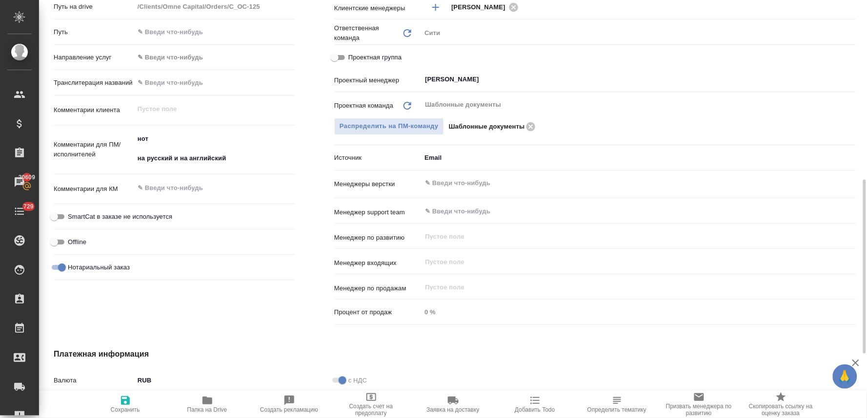
click at [129, 408] on span "Сохранить" at bounding box center [125, 410] width 29 height 7
type textarea "x"
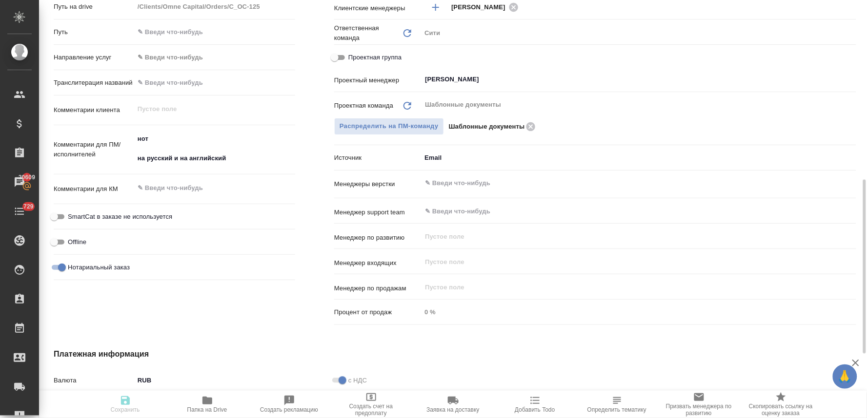
type textarea "x"
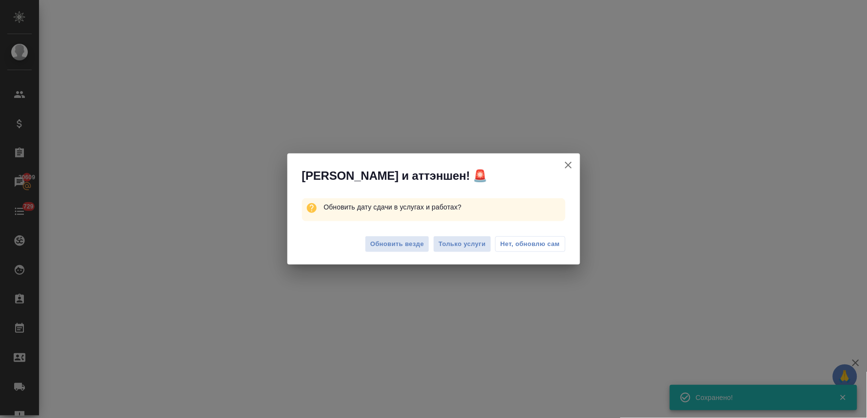
select select "RU"
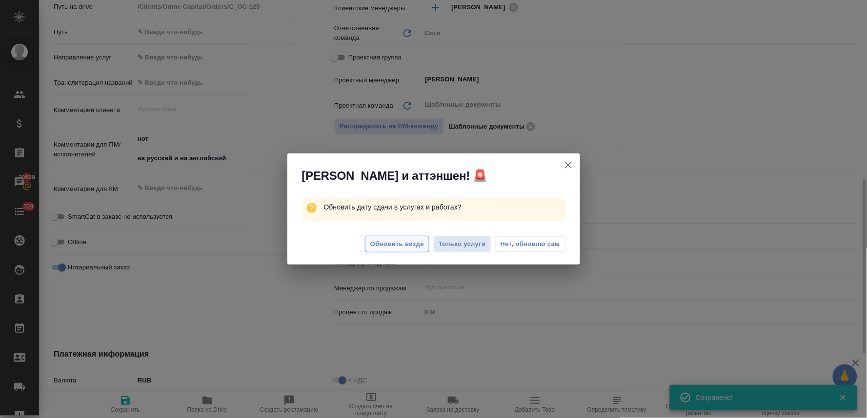
type textarea "x"
click at [395, 241] on span "Обновить везде" at bounding box center [397, 244] width 54 height 11
type textarea "x"
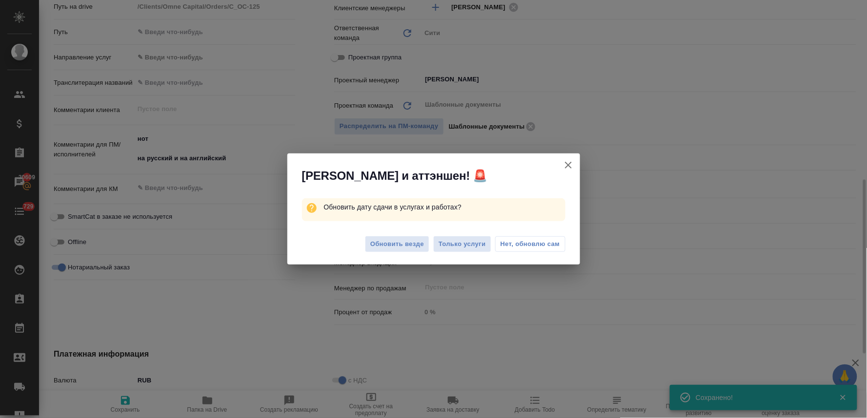
type textarea "x"
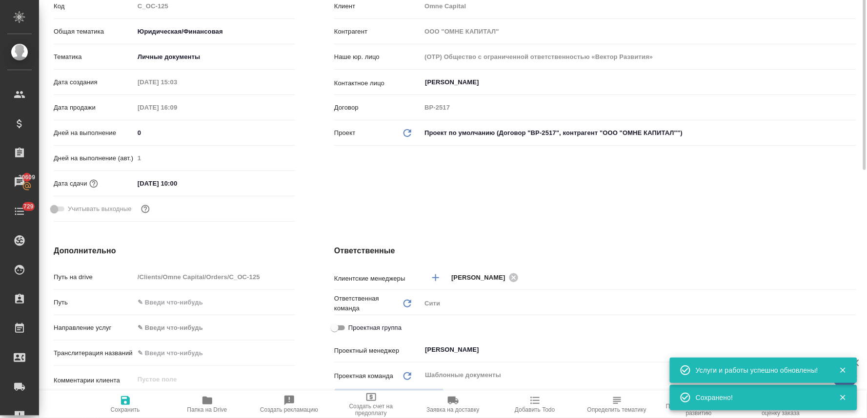
scroll to position [0, 0]
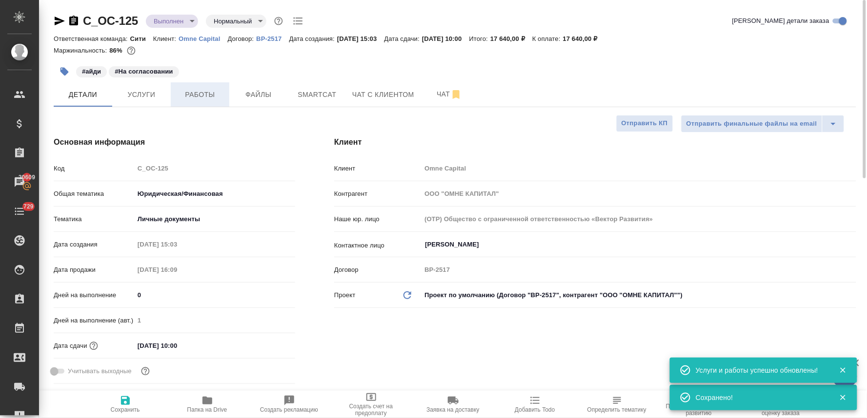
click at [206, 94] on span "Работы" at bounding box center [200, 95] width 47 height 12
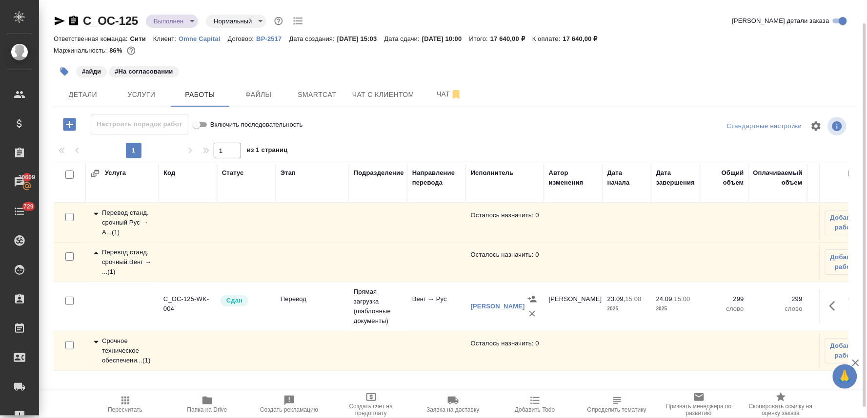
scroll to position [12, 0]
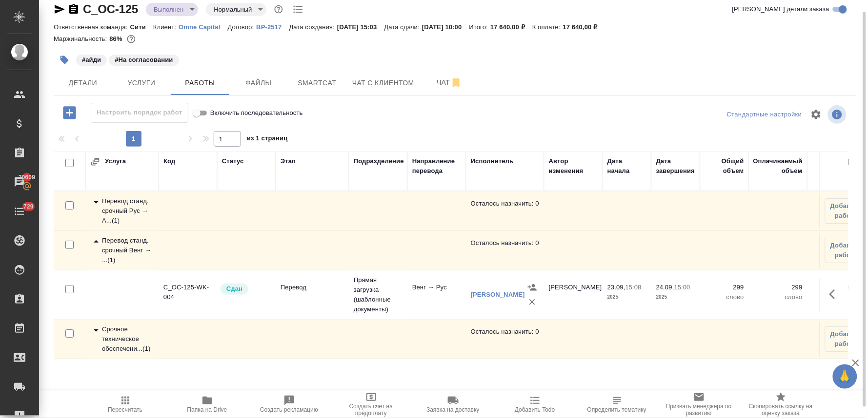
click at [122, 338] on div "Срочное техническое обеспечени... ( 1 )" at bounding box center [121, 339] width 63 height 29
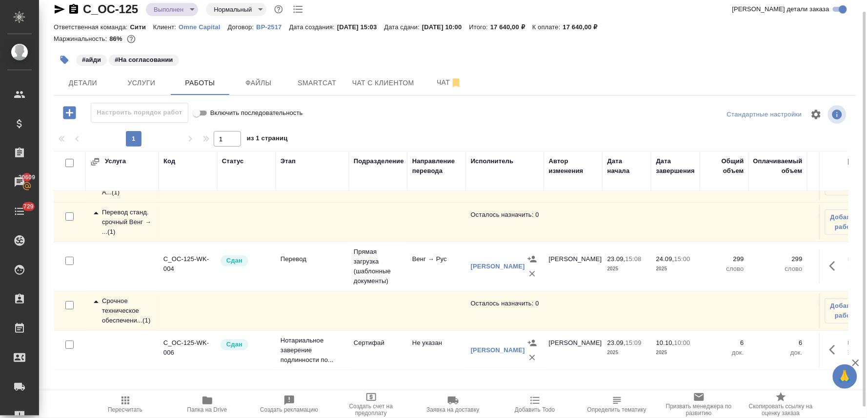
scroll to position [46, 0]
click at [830, 301] on span "Добавить работу" at bounding box center [846, 311] width 32 height 20
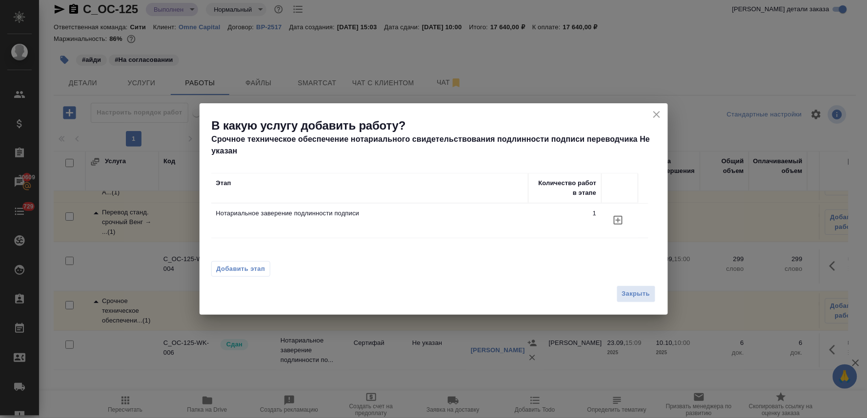
click at [613, 221] on icon "button" at bounding box center [618, 221] width 12 height 12
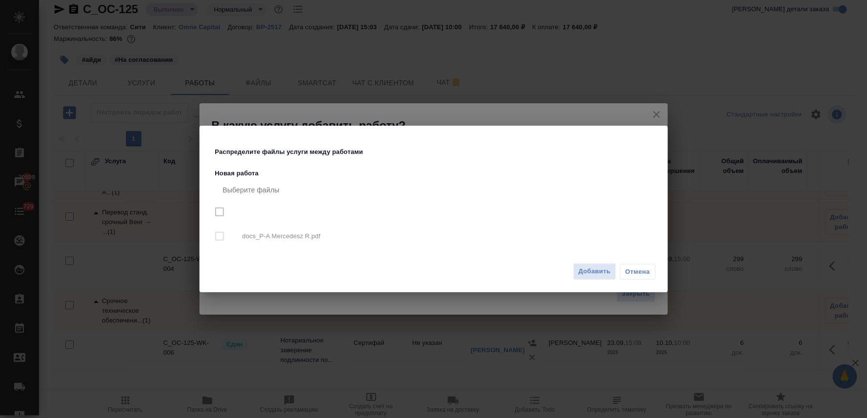
checkbox input "true"
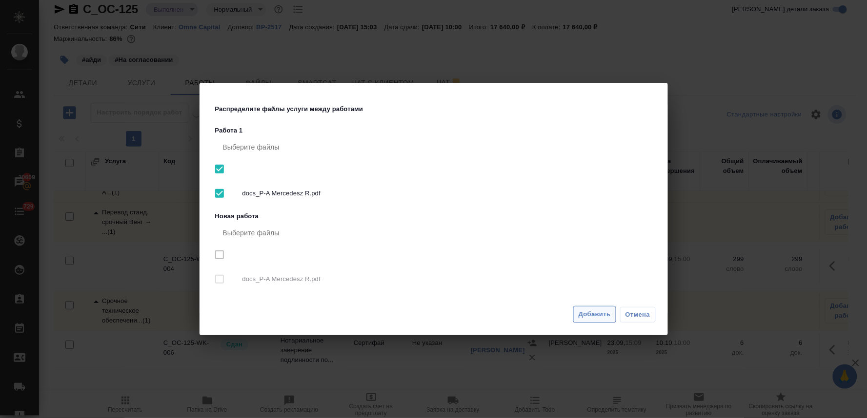
click at [583, 316] on span "Добавить" at bounding box center [594, 314] width 32 height 11
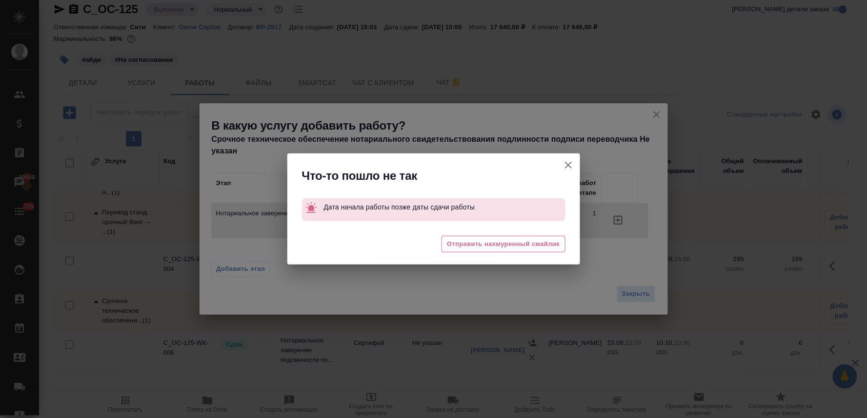
click at [567, 161] on icon "button" at bounding box center [568, 165] width 12 height 12
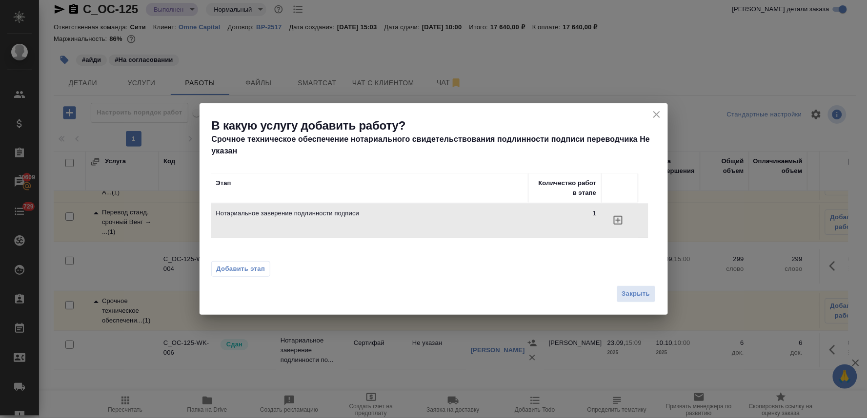
click at [658, 113] on icon "close" at bounding box center [656, 114] width 7 height 7
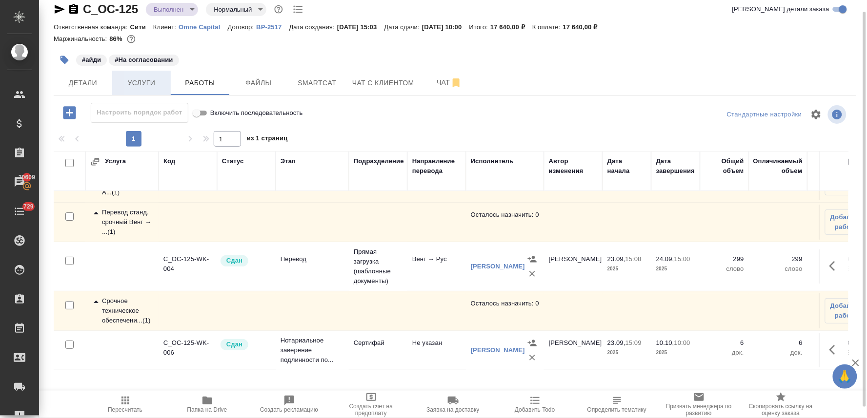
click at [155, 84] on span "Услуги" at bounding box center [141, 83] width 47 height 12
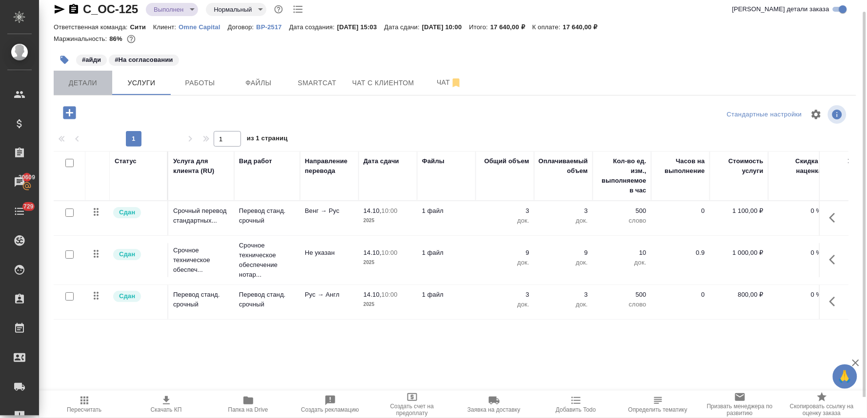
click at [84, 86] on span "Детали" at bounding box center [83, 83] width 47 height 12
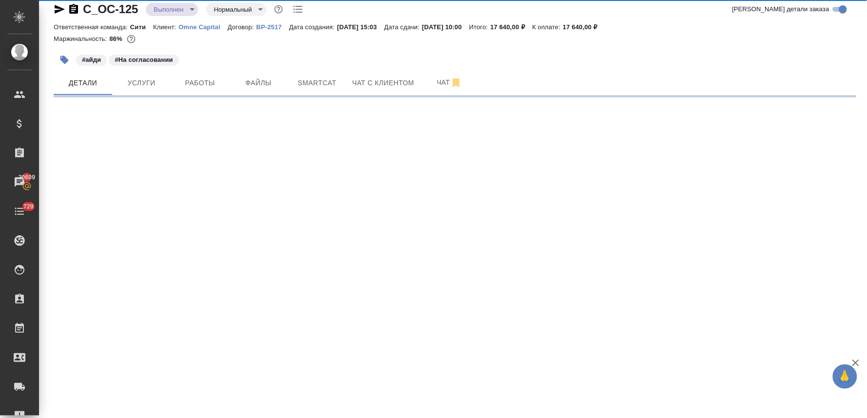
select select "RU"
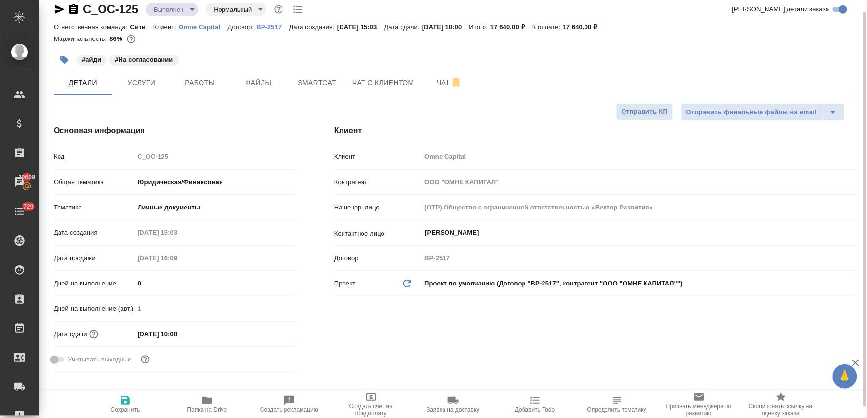
type textarea "x"
click at [180, 334] on input "14.10.2025 10:00" at bounding box center [176, 334] width 85 height 14
type input "14.10.2025 10:0_"
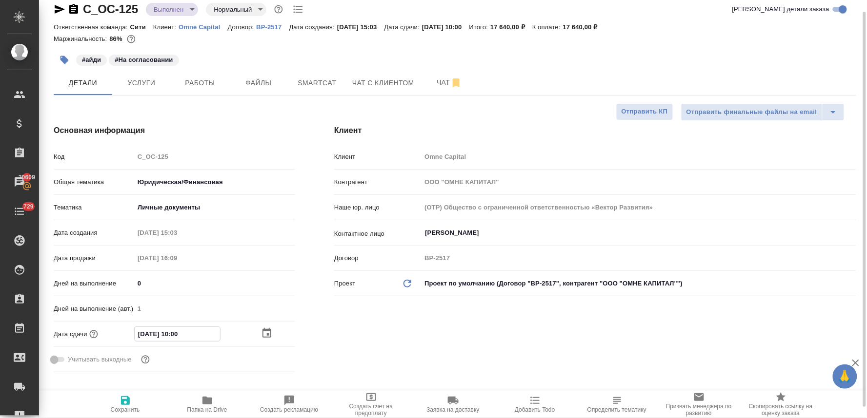
type textarea "x"
type input "14.10.2025 13:00"
type textarea "x"
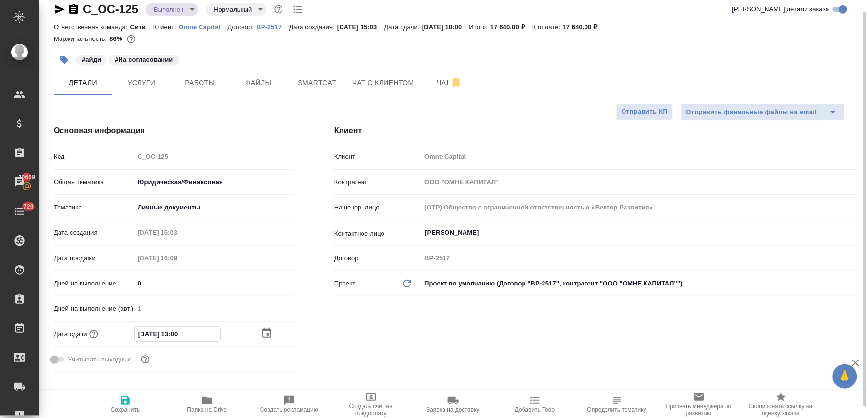
type textarea "x"
type input "14.10.2025 13:00"
click at [120, 408] on span "Сохранить" at bounding box center [125, 410] width 29 height 7
type textarea "x"
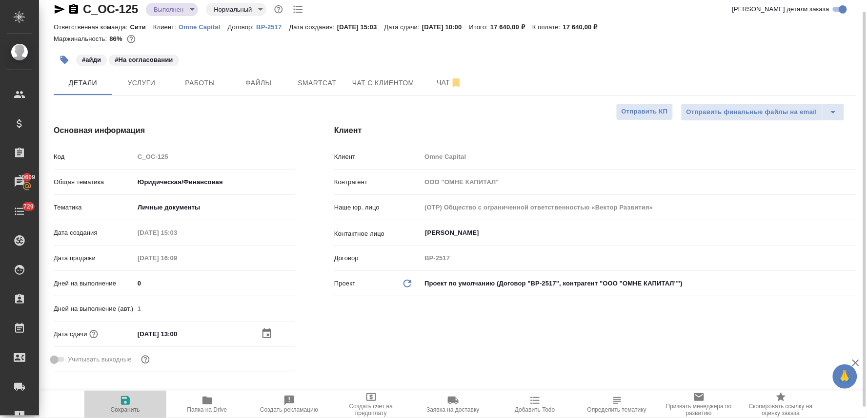
type textarea "x"
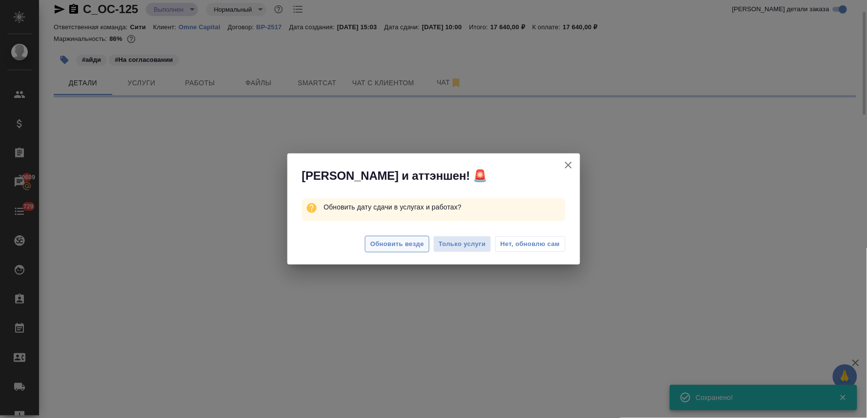
select select "RU"
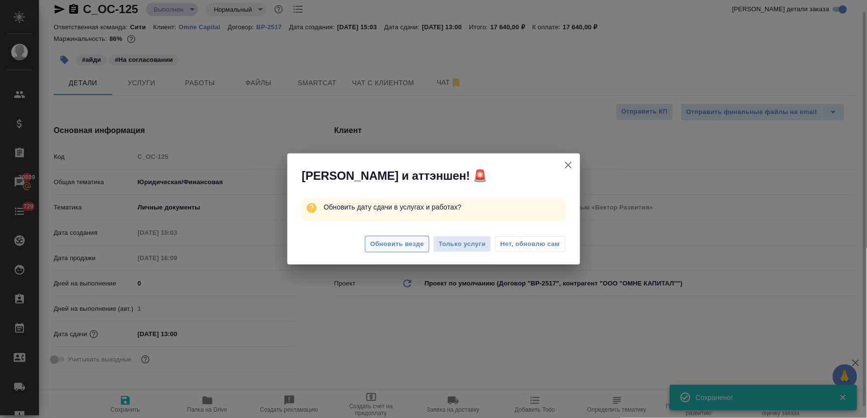
type textarea "x"
click at [379, 250] on span "Обновить везде" at bounding box center [397, 244] width 54 height 11
type textarea "x"
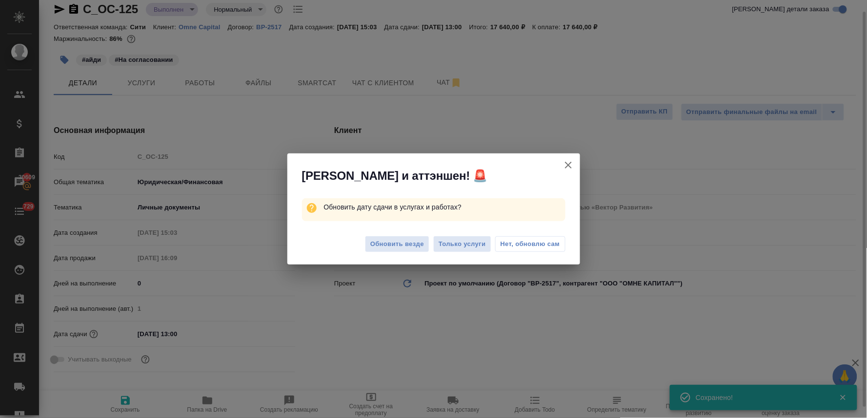
type textarea "x"
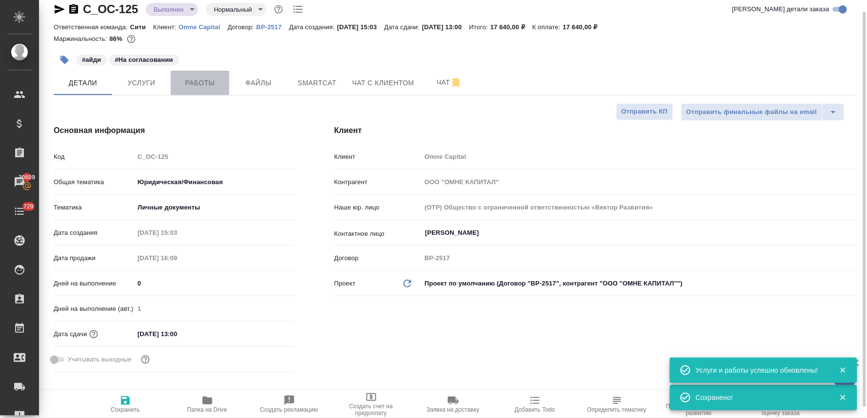
click at [196, 85] on span "Работы" at bounding box center [200, 83] width 47 height 12
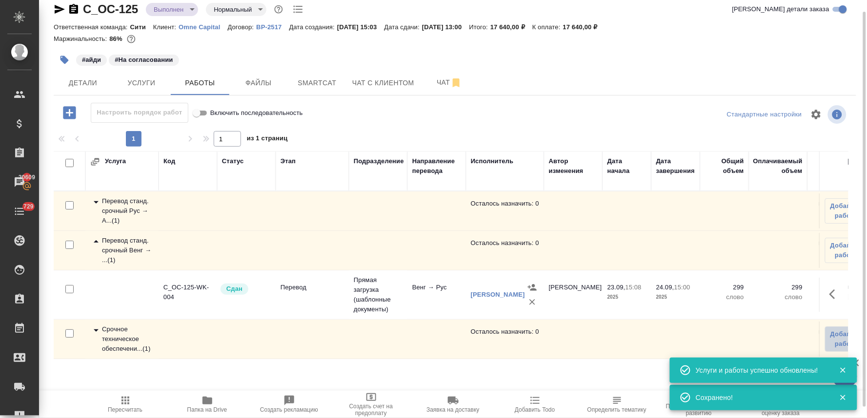
click at [841, 342] on span "Добавить работу" at bounding box center [846, 340] width 32 height 20
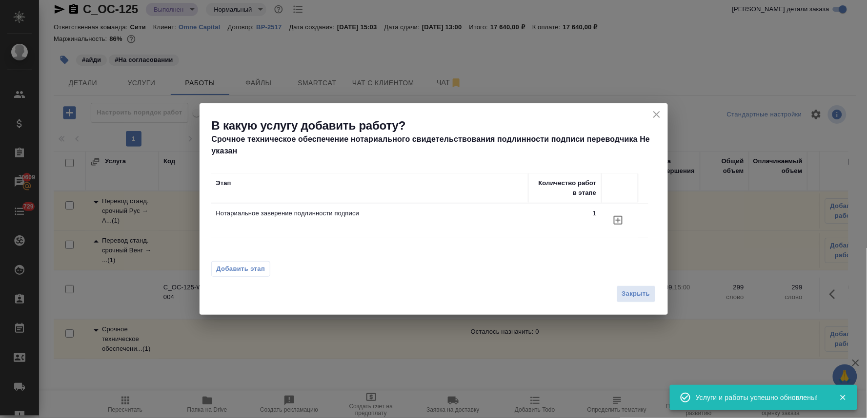
click at [619, 222] on icon "button" at bounding box center [618, 221] width 12 height 12
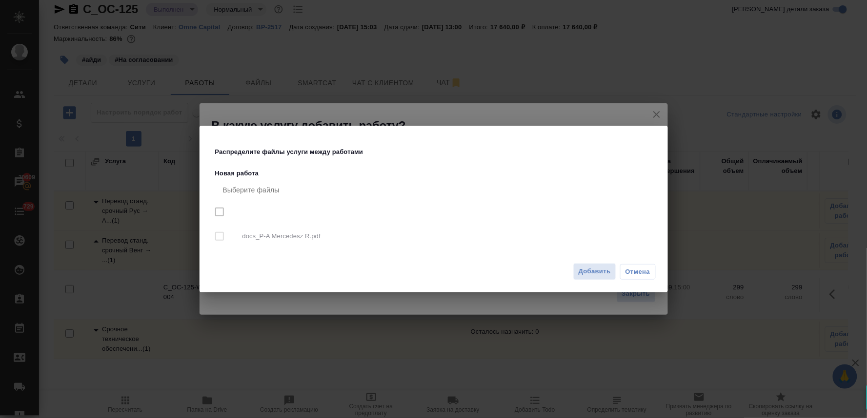
checkbox input "true"
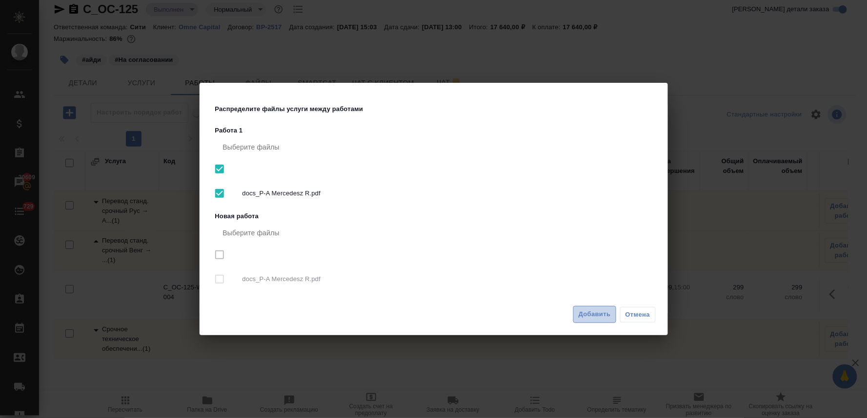
click at [590, 317] on span "Добавить" at bounding box center [594, 314] width 32 height 11
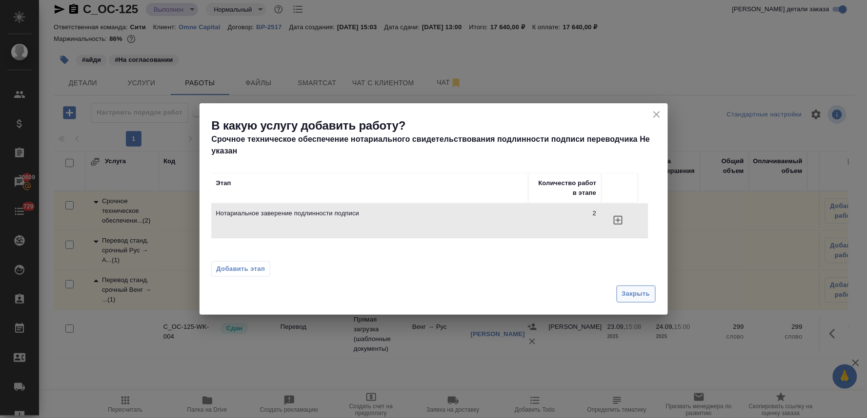
click at [640, 296] on span "Закрыть" at bounding box center [636, 294] width 28 height 11
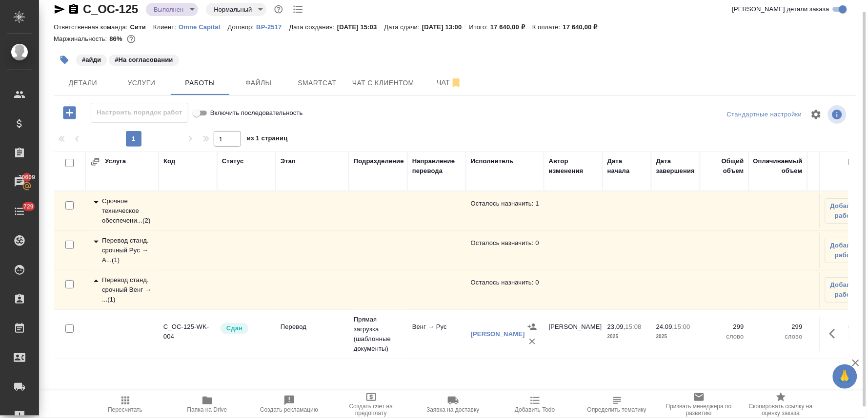
click at [126, 209] on div "Срочное техническое обеспечени... ( 2 )" at bounding box center [121, 211] width 63 height 29
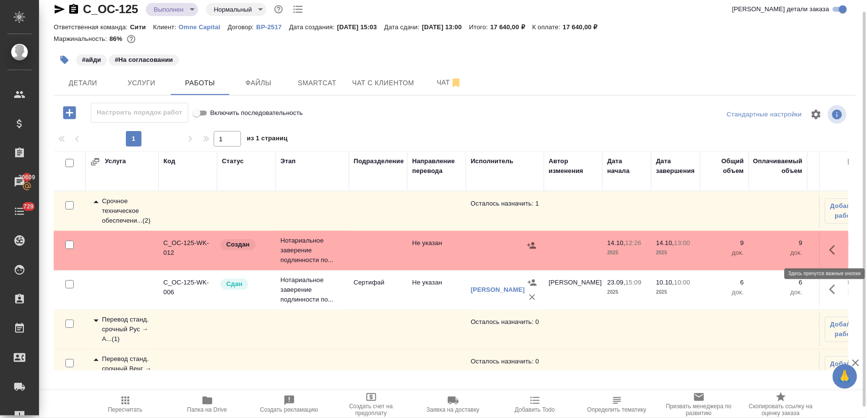
click at [829, 244] on icon "button" at bounding box center [835, 250] width 12 height 12
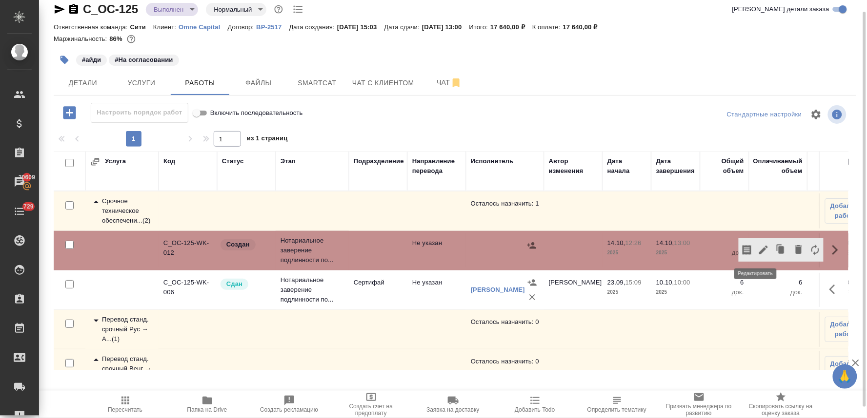
click at [757, 254] on icon "button" at bounding box center [763, 250] width 12 height 12
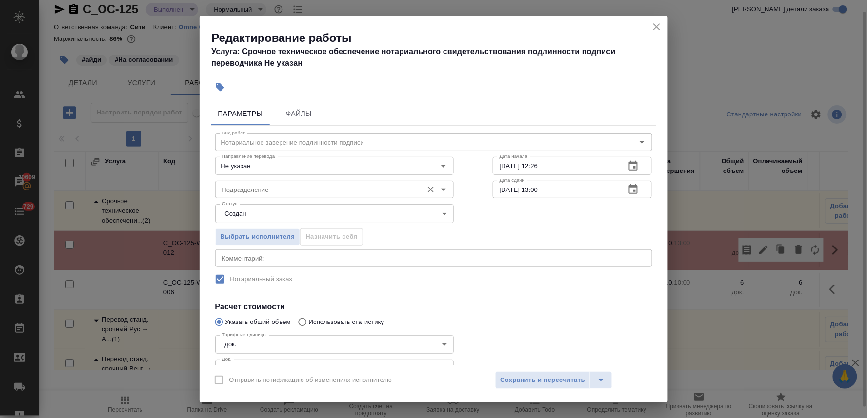
click at [303, 188] on input "Подразделение" at bounding box center [318, 190] width 200 height 12
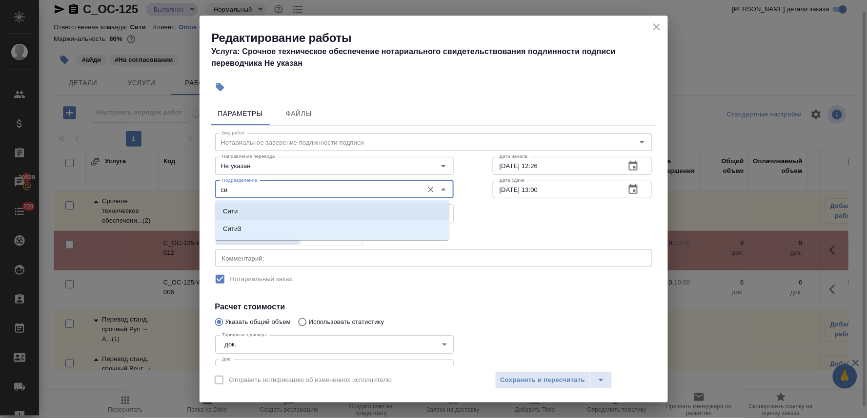
click at [297, 210] on li "Сити" at bounding box center [332, 212] width 234 height 18
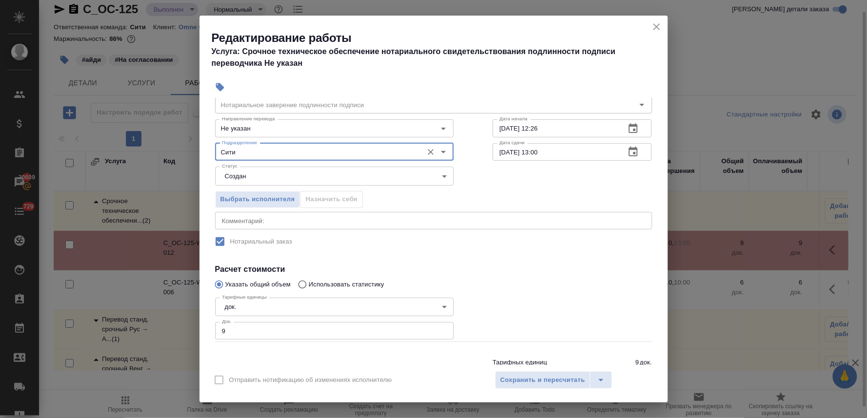
scroll to position [54, 0]
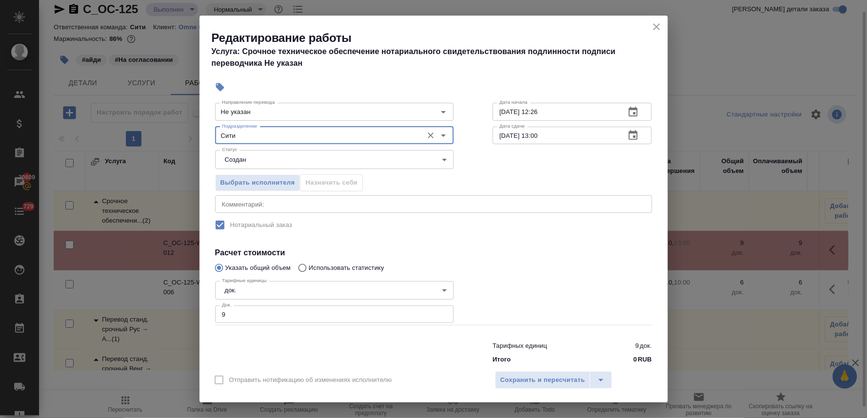
type input "Сити"
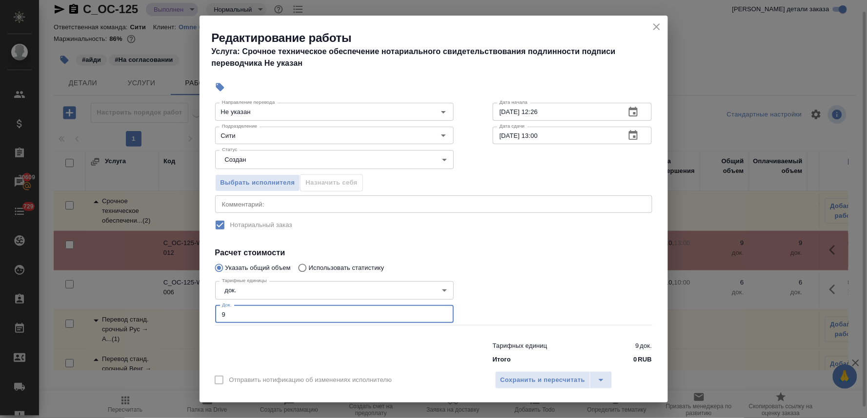
drag, startPoint x: 222, startPoint y: 316, endPoint x: 209, endPoint y: 315, distance: 13.7
click at [211, 315] on div "Тарифные единицы док. 5a8b1489cc6b4906c91bfd8b Тарифные единицы Док. 9 Док." at bounding box center [335, 301] width 278 height 87
type input "3"
click at [570, 382] on span "Сохранить и пересчитать" at bounding box center [542, 380] width 85 height 11
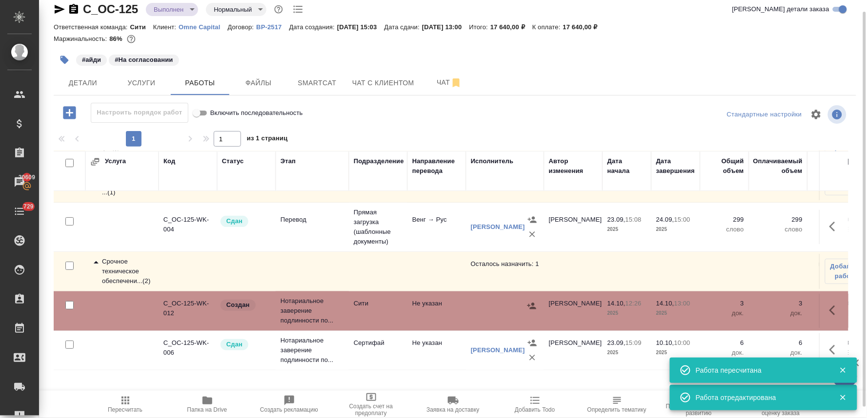
scroll to position [86, 0]
click at [535, 301] on icon "button" at bounding box center [532, 306] width 10 height 10
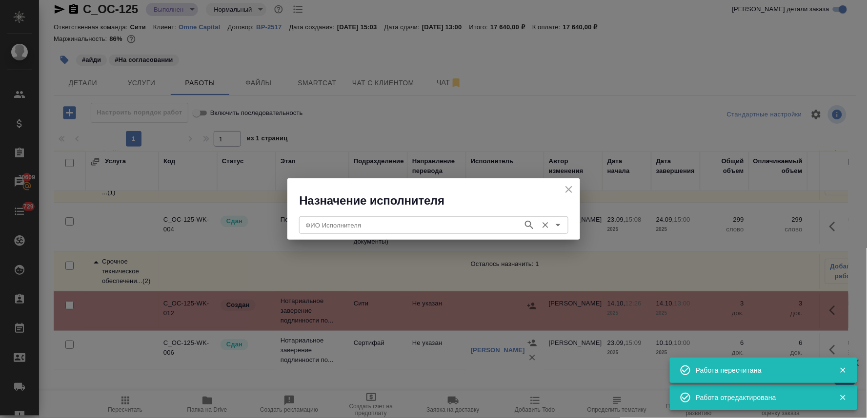
click at [456, 221] on input "ФИО Исполнителя" at bounding box center [410, 225] width 216 height 12
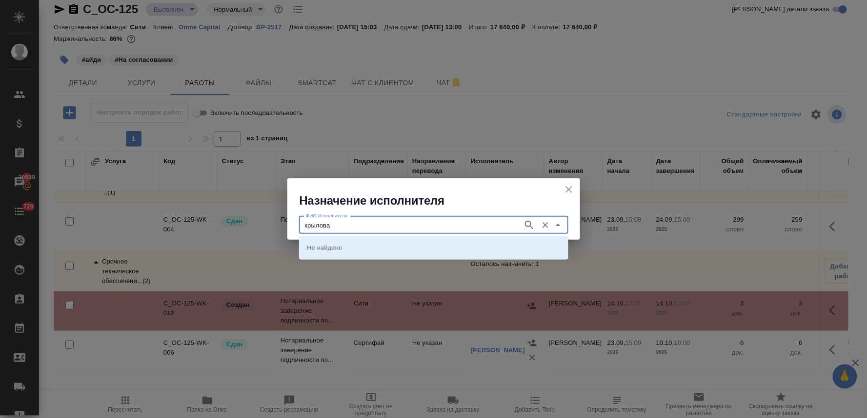
type input "крылова"
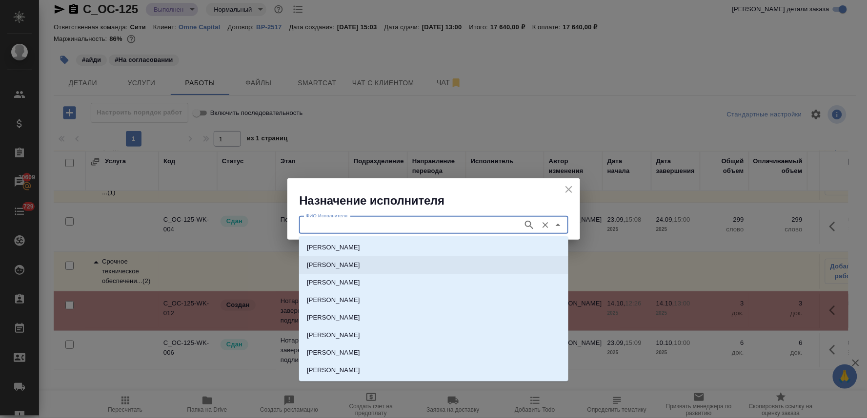
click at [360, 264] on p "НОТАРИУС Крылова Юлия Владимировна" at bounding box center [333, 265] width 53 height 10
type input "НОТАРИУС Крылова Юлия Владимировна"
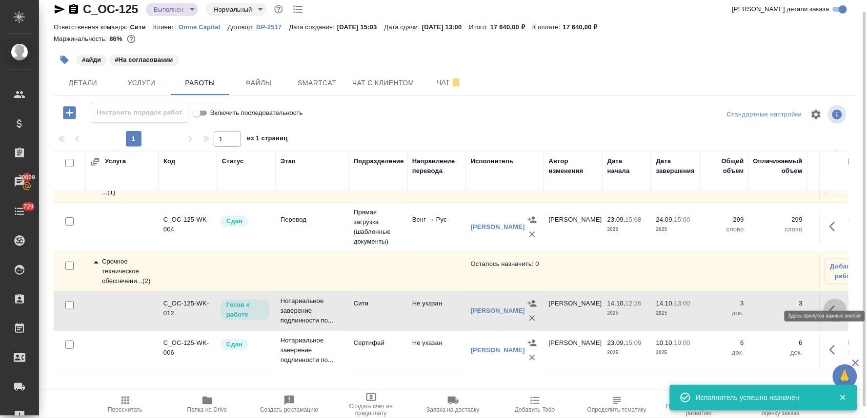
click at [829, 305] on icon "button" at bounding box center [835, 311] width 12 height 12
click at [761, 305] on icon "button" at bounding box center [763, 311] width 12 height 12
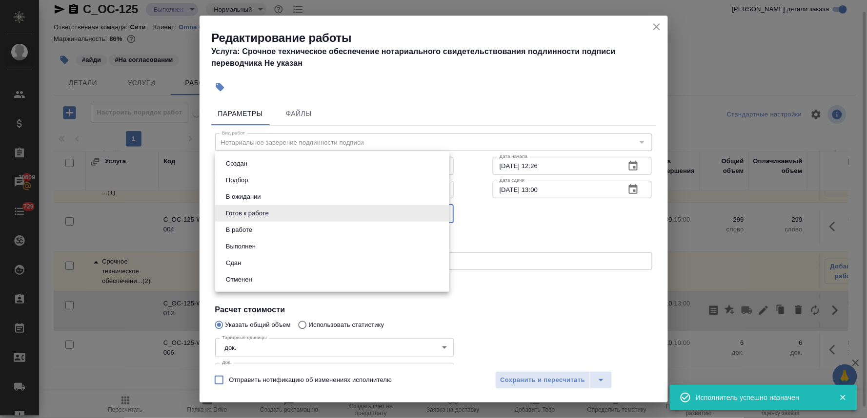
click at [267, 215] on body "🙏 .cls-1 fill:#fff; AWATERA Lyamina Nadezhda Клиенты Спецификации Заказы 20609 …" at bounding box center [433, 209] width 867 height 418
click at [265, 264] on li "Сдан" at bounding box center [332, 263] width 234 height 17
type input "closed"
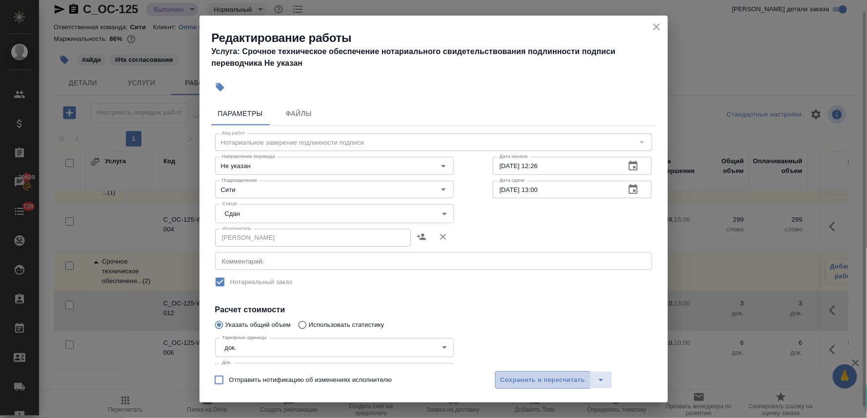
click at [534, 381] on span "Сохранить и пересчитать" at bounding box center [542, 380] width 85 height 11
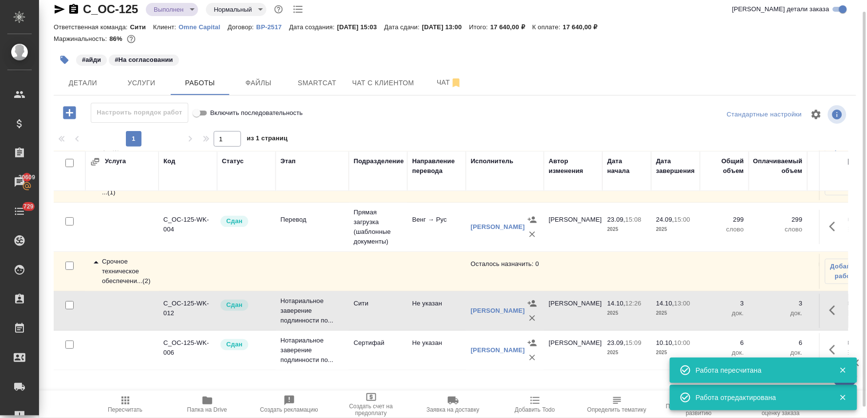
click at [129, 401] on icon "button" at bounding box center [125, 401] width 8 height 8
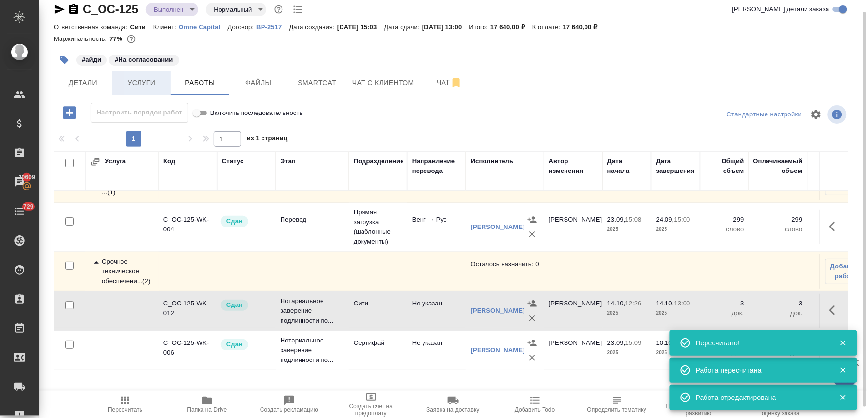
click at [143, 77] on span "Услуги" at bounding box center [141, 83] width 47 height 12
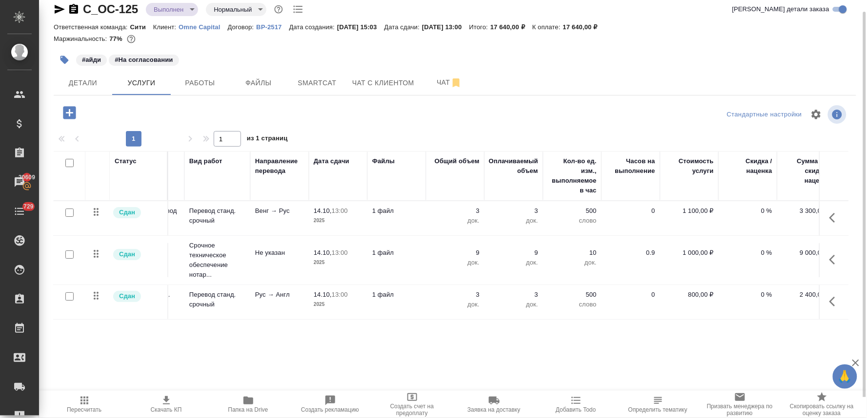
scroll to position [0, 124]
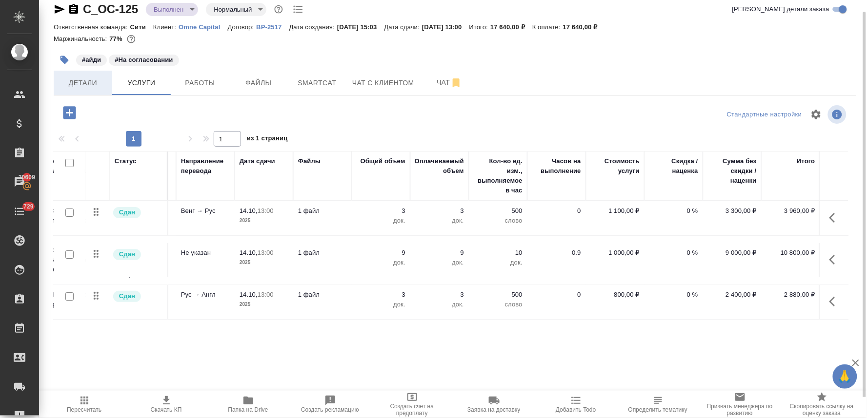
click at [80, 85] on span "Детали" at bounding box center [83, 83] width 47 height 12
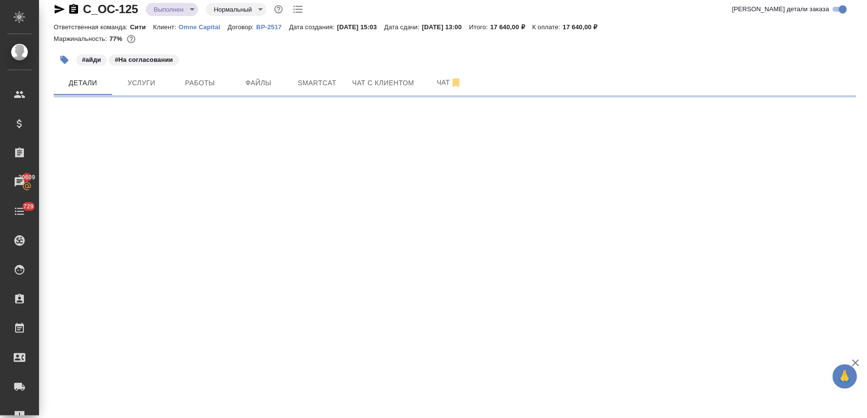
select select "RU"
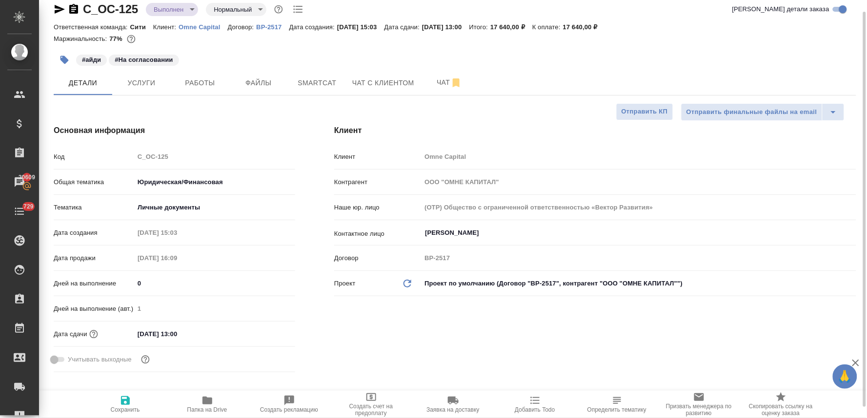
type textarea "x"
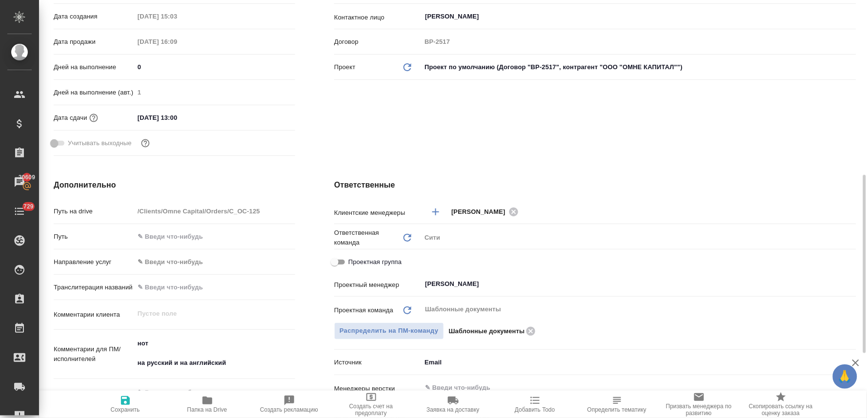
scroll to position [337, 0]
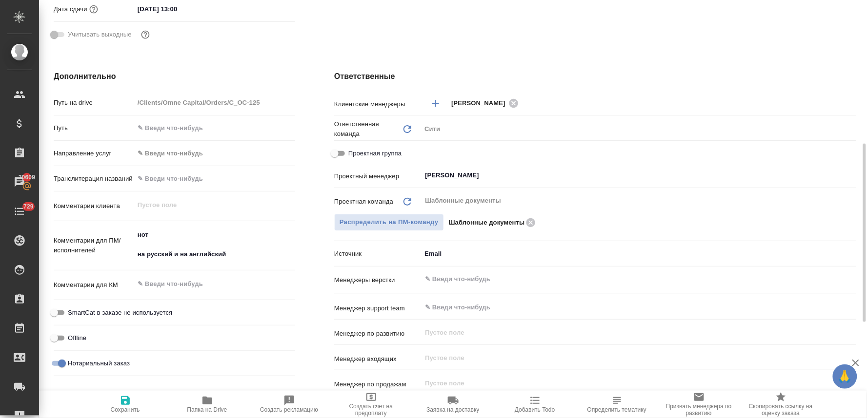
click at [340, 150] on input "Проектная группа" at bounding box center [334, 154] width 35 height 12
checkbox input "true"
type textarea "x"
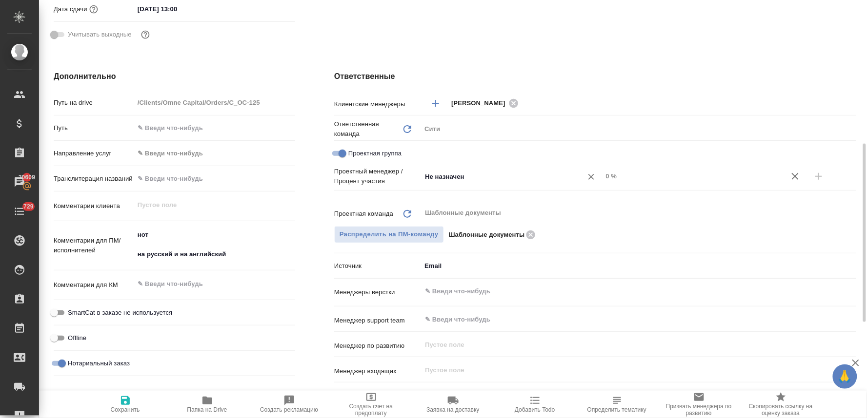
click at [455, 181] on input "Не назначен" at bounding box center [495, 177] width 143 height 12
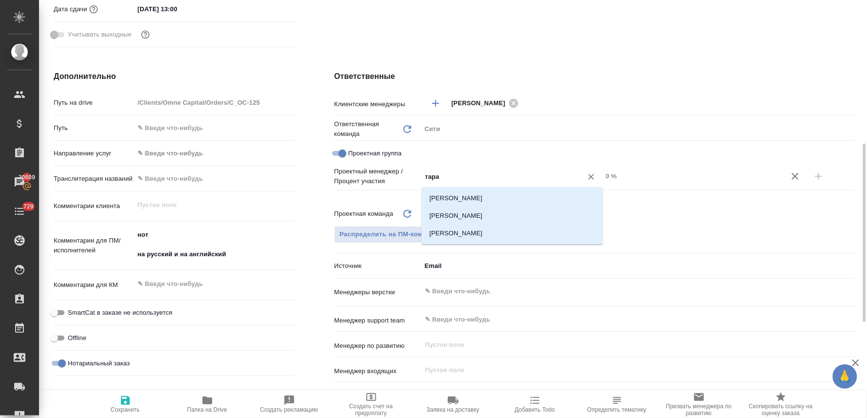
type input "тараб"
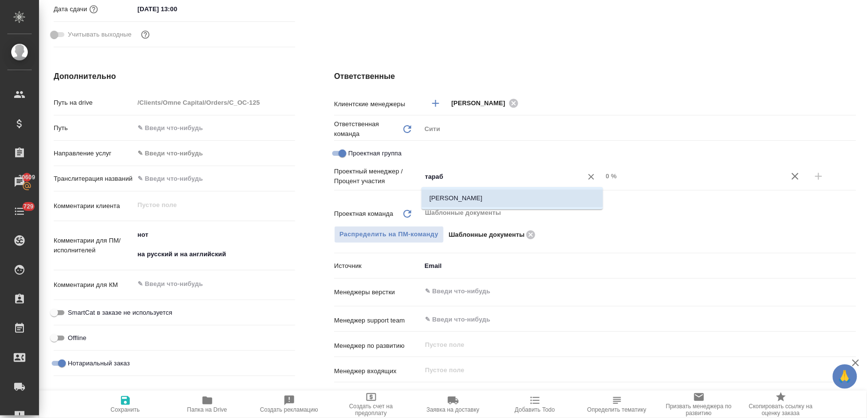
click at [454, 198] on li "Тарабановская Анастасия" at bounding box center [511, 199] width 181 height 18
type textarea "x"
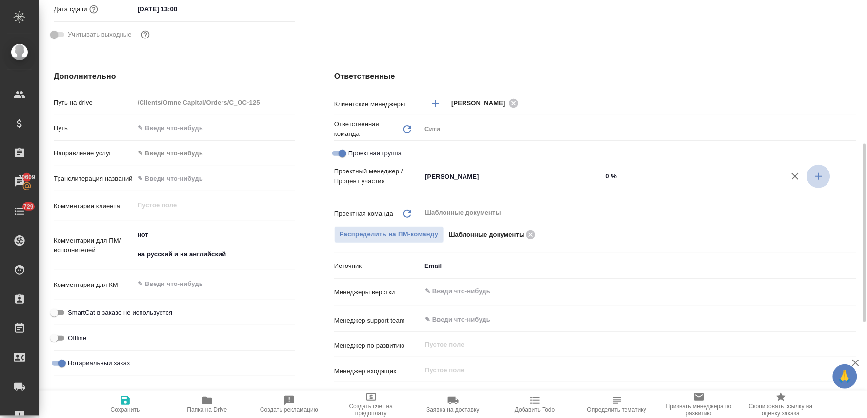
click at [820, 177] on icon "button" at bounding box center [819, 177] width 12 height 12
type textarea "x"
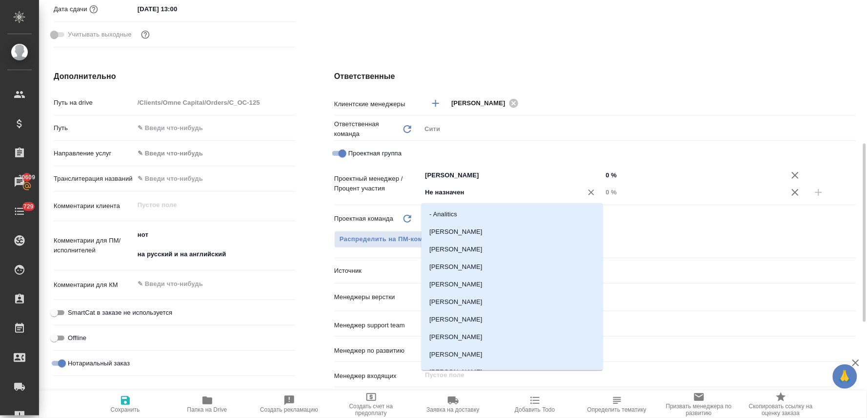
click at [547, 197] on input "Не назначен" at bounding box center [495, 193] width 143 height 12
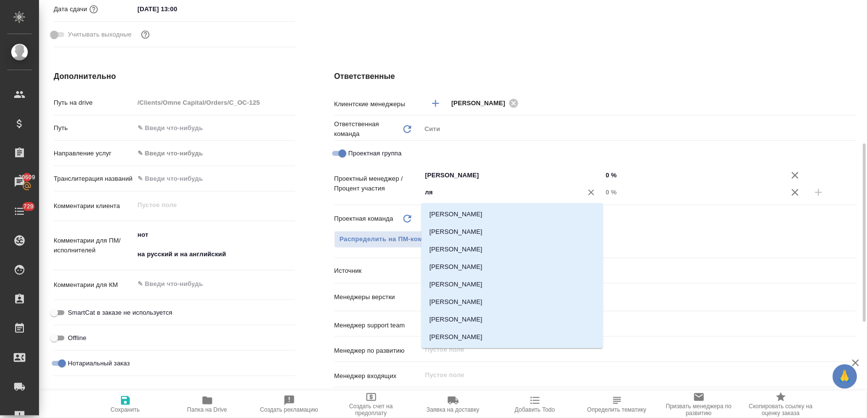
type input "лям"
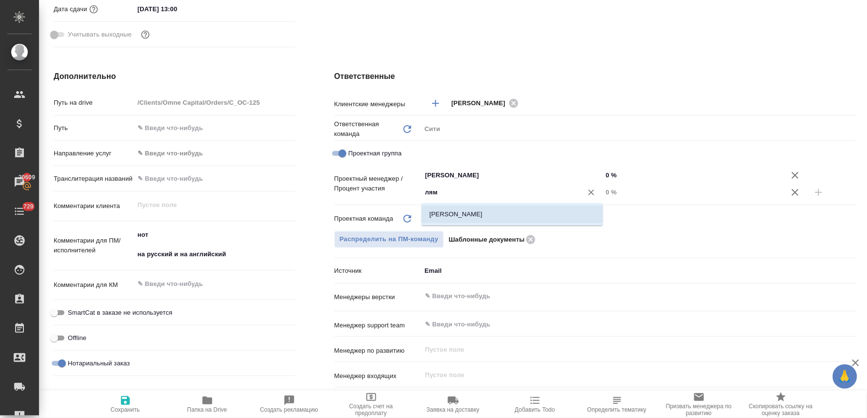
click at [545, 217] on li "Лямина Надежда" at bounding box center [511, 215] width 181 height 18
type textarea "x"
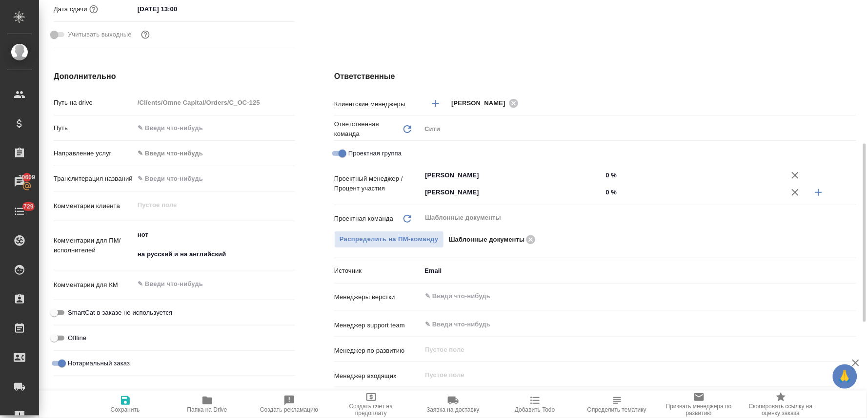
click at [612, 191] on input "0 %" at bounding box center [692, 192] width 181 height 14
type textarea "x"
type input "6 %"
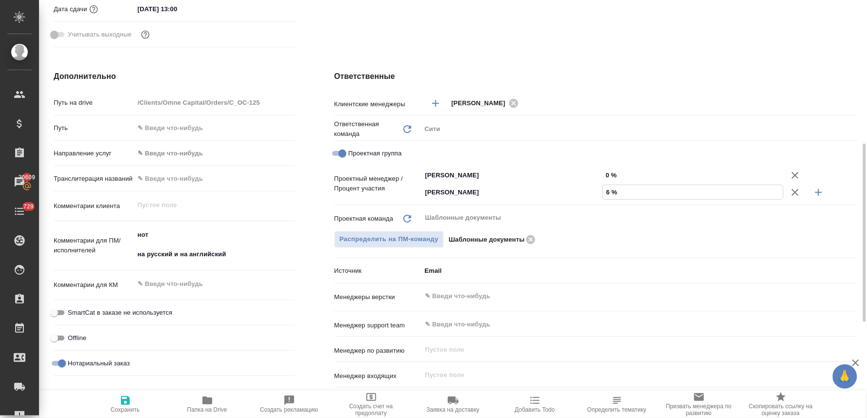
type textarea "x"
type input "61 %"
type textarea "x"
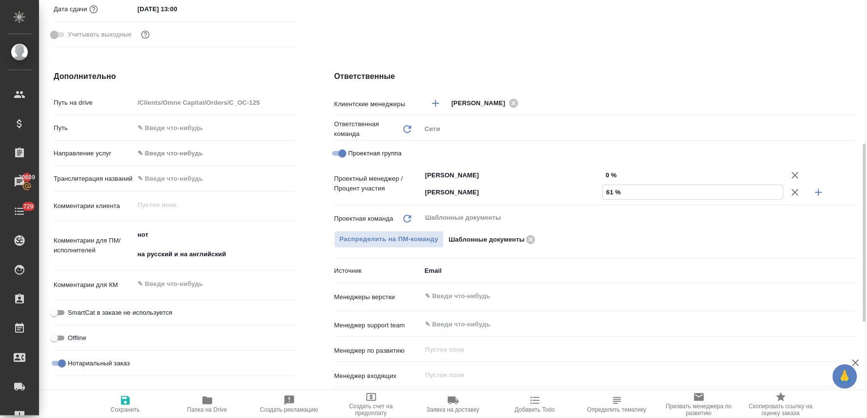
type textarea "x"
type input "61 %"
click at [611, 178] on input "0 %" at bounding box center [692, 175] width 181 height 14
type textarea "x"
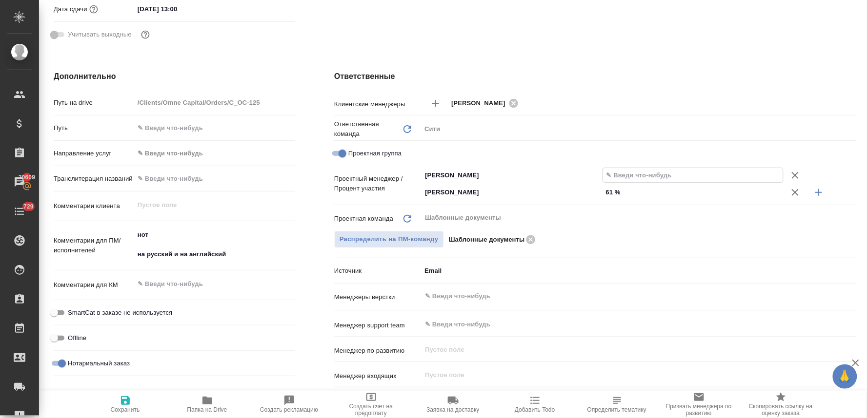
type textarea "x"
type input "3 %"
type textarea "x"
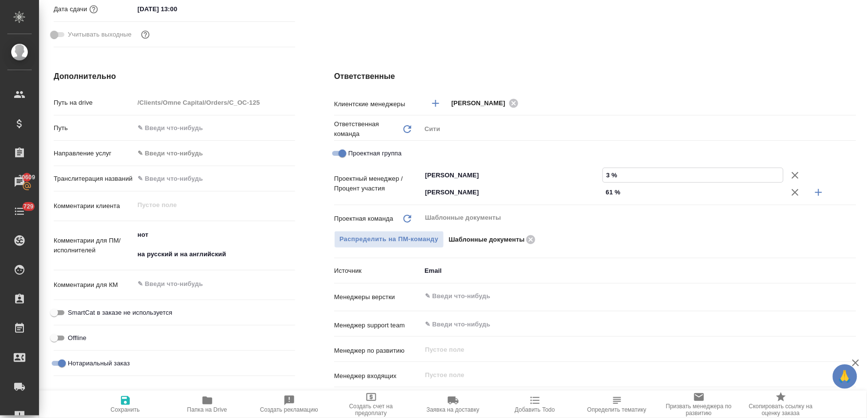
type textarea "x"
type input "39 %"
type textarea "x"
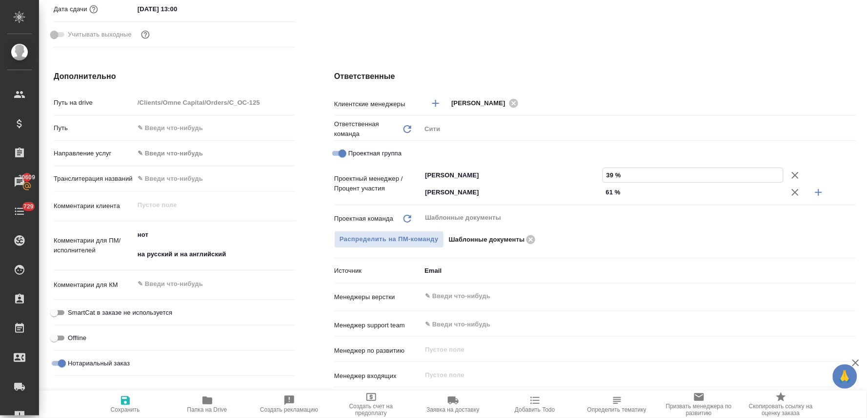
type input "39 %"
click at [132, 401] on span "Сохранить" at bounding box center [125, 404] width 70 height 19
type textarea "x"
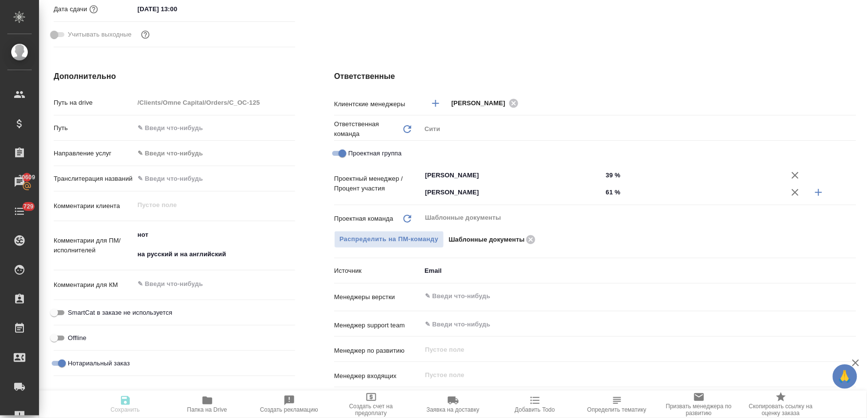
type textarea "x"
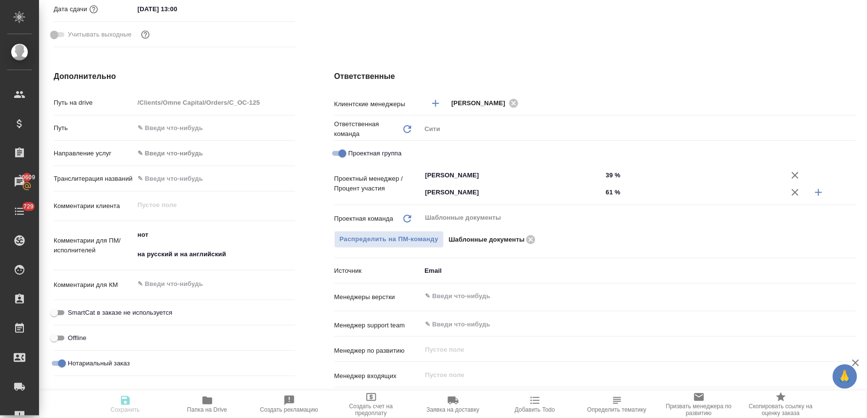
type textarea "x"
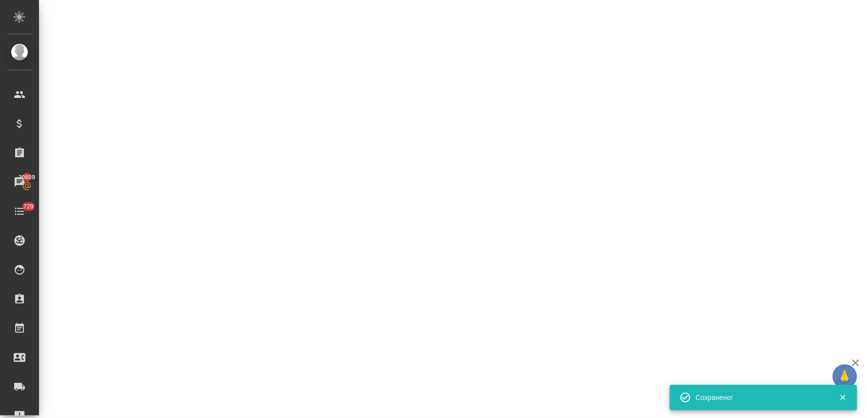
select select "RU"
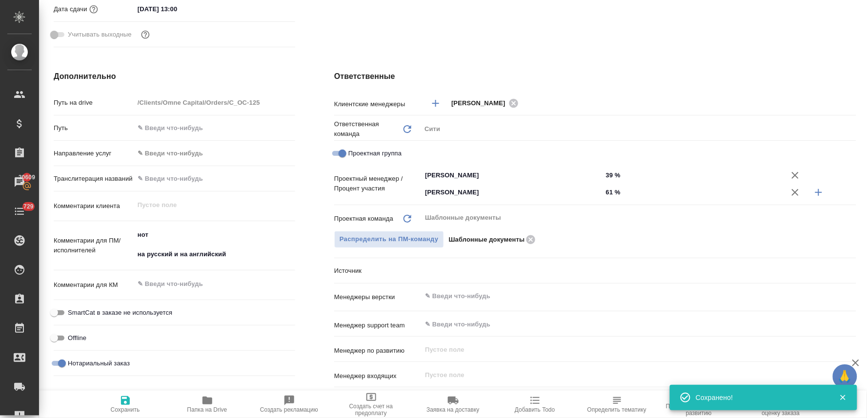
type textarea "x"
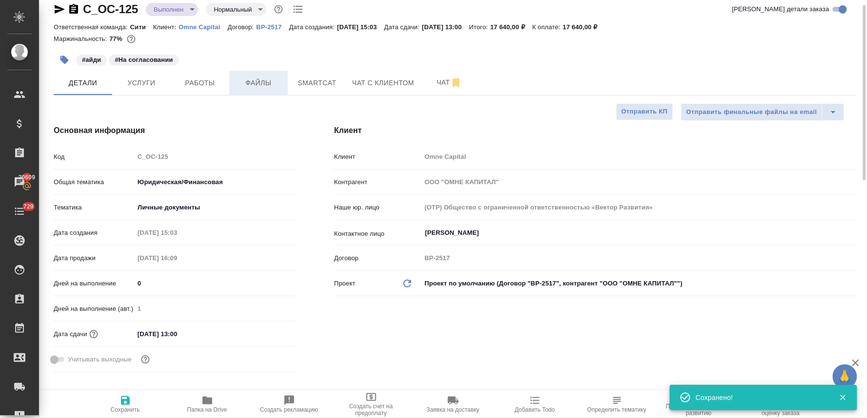
scroll to position [0, 0]
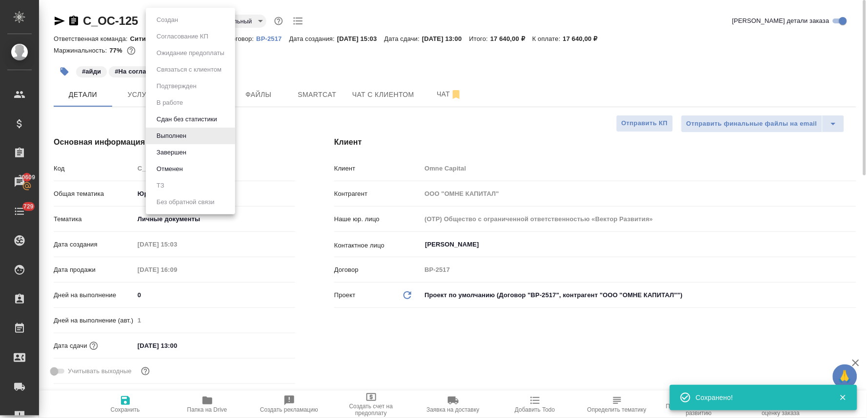
click at [178, 21] on body "🙏 .cls-1 fill:#fff; AWATERA Lyamina Nadezhda Клиенты Спецификации Заказы 20609 …" at bounding box center [433, 209] width 867 height 418
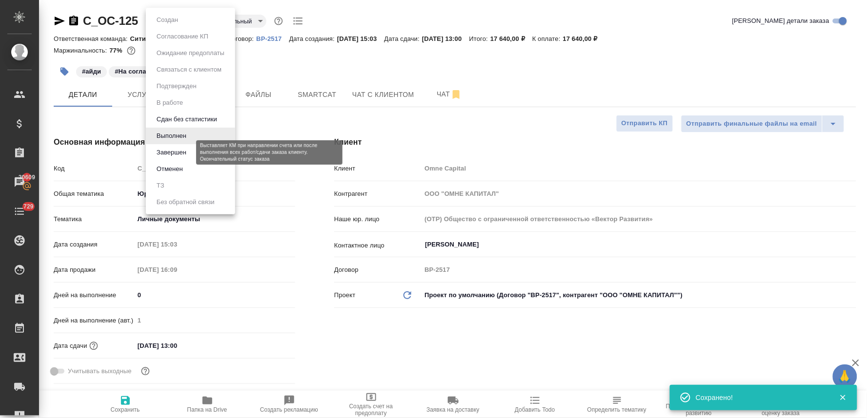
click at [175, 152] on button "Завершен" at bounding box center [172, 152] width 36 height 11
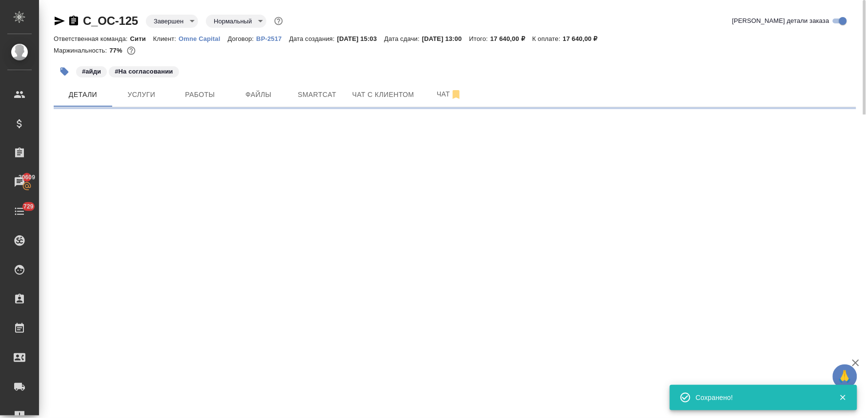
select select "RU"
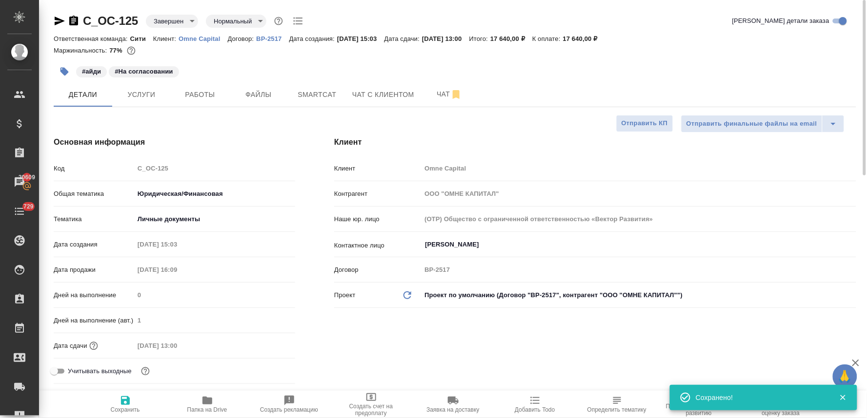
type textarea "x"
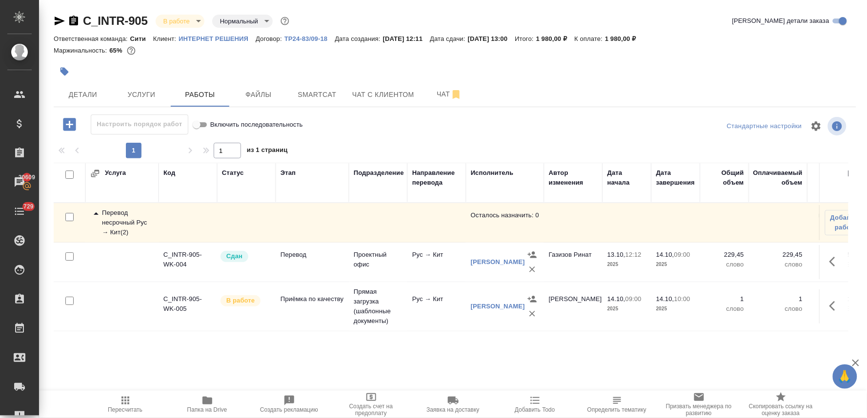
click at [66, 73] on icon "button" at bounding box center [64, 72] width 8 height 8
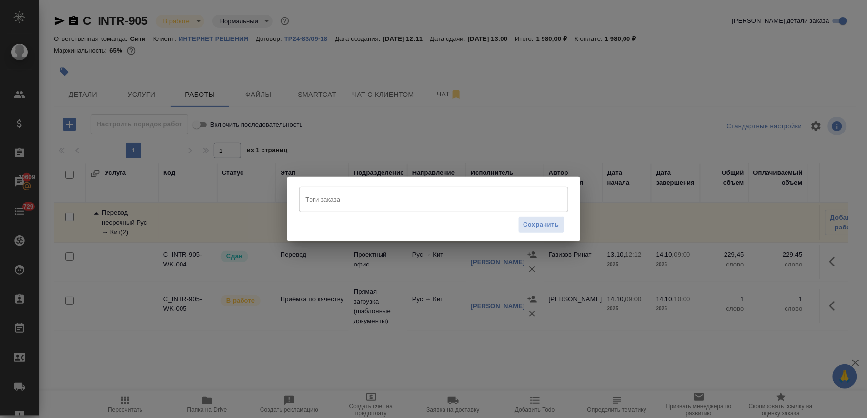
click at [427, 196] on input "Тэги заказа" at bounding box center [424, 199] width 242 height 17
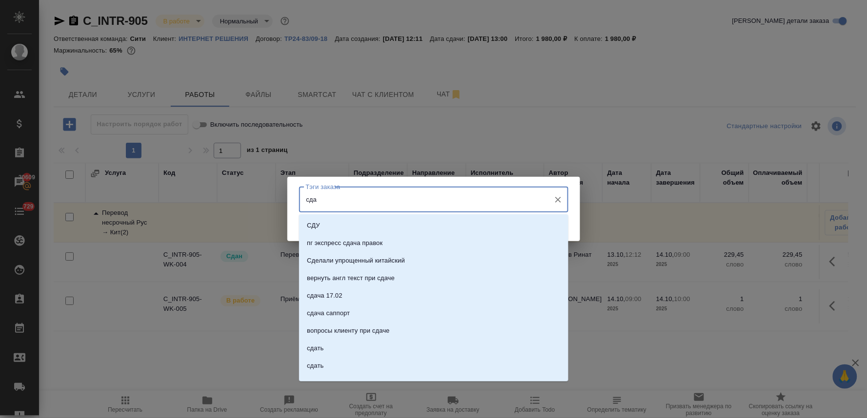
type input "сдан"
click at [407, 279] on li "сдан" at bounding box center [433, 279] width 269 height 18
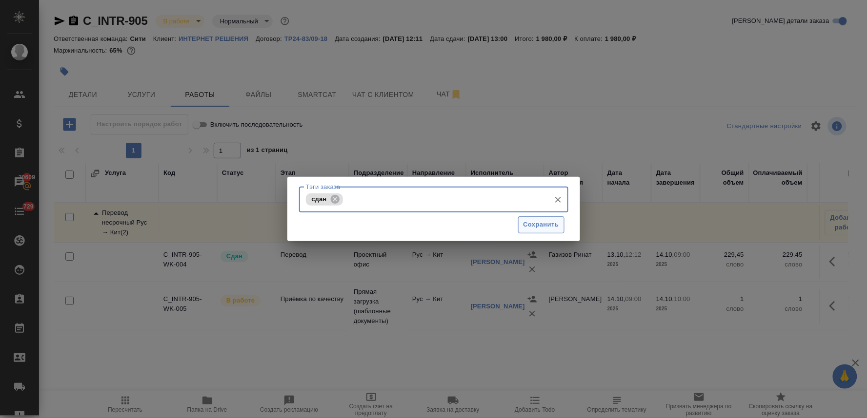
click at [525, 222] on span "Сохранить" at bounding box center [541, 224] width 36 height 11
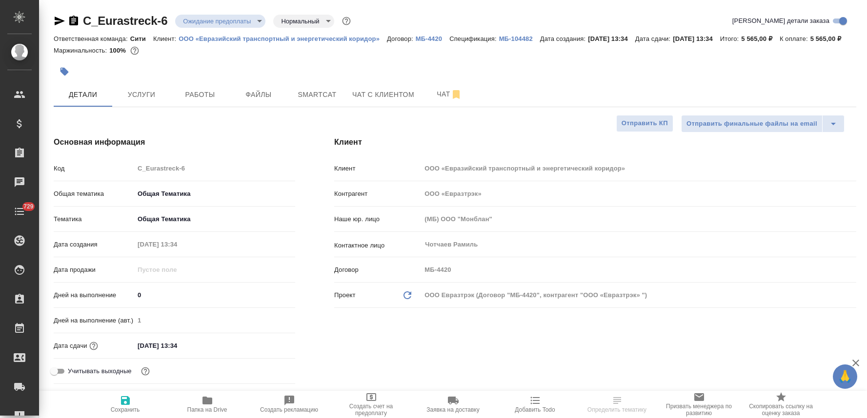
select select "RU"
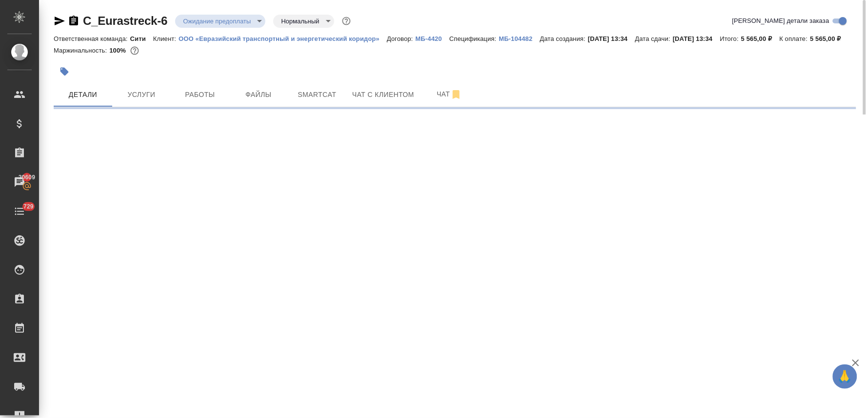
select select "RU"
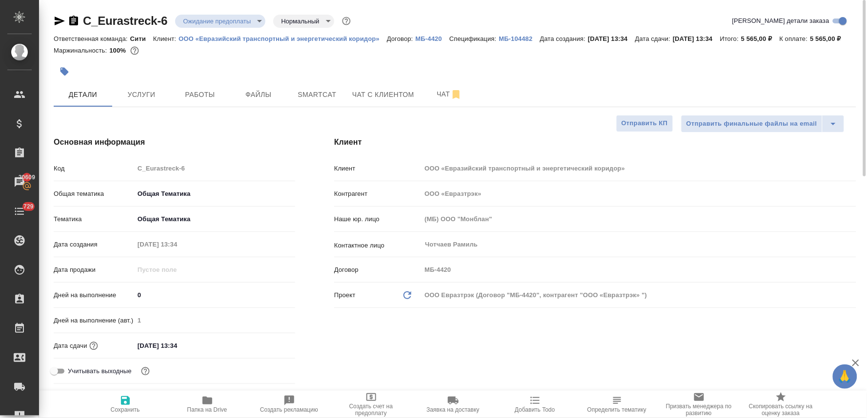
type textarea "x"
click at [271, 39] on p "ООО «Евразийский транспортный и энергетический коридор»" at bounding box center [283, 38] width 208 height 7
type textarea "x"
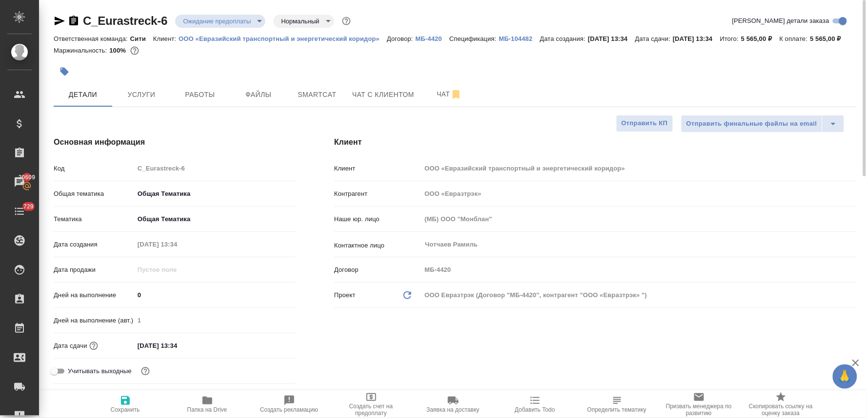
type textarea "x"
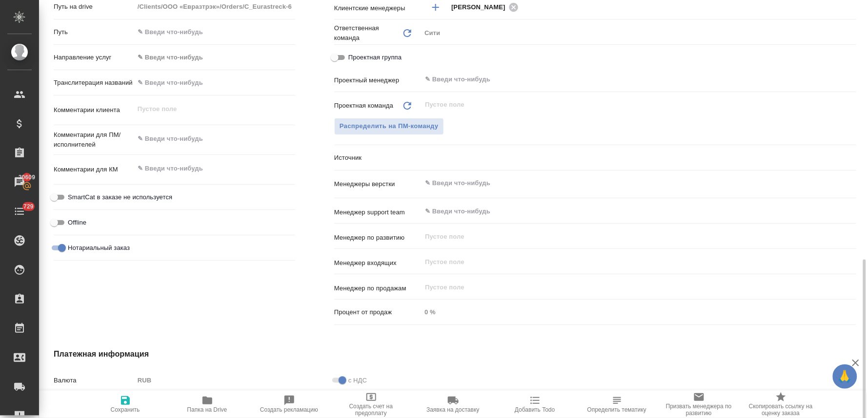
scroll to position [488, 0]
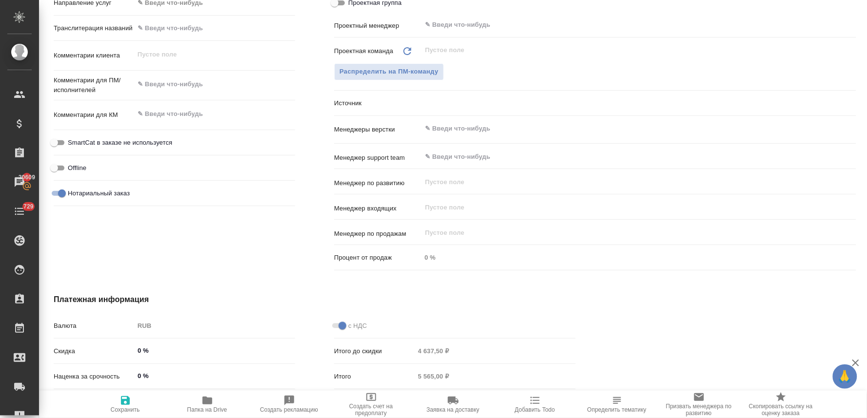
click at [470, 115] on body "🙏 .cls-1 fill:#fff; AWATERA Lyamina [PERSON_NAME] Спецификации Заказы 20609 Чат…" at bounding box center [433, 209] width 867 height 418
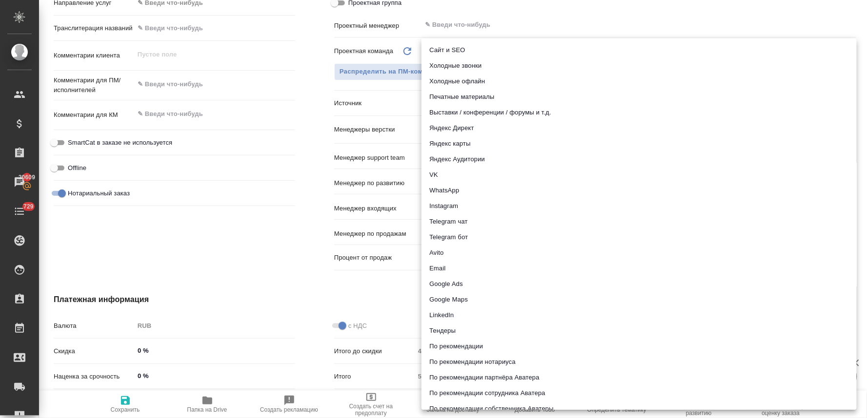
click at [504, 274] on li "Email" at bounding box center [638, 269] width 435 height 16
type textarea "x"
type input "emailAds"
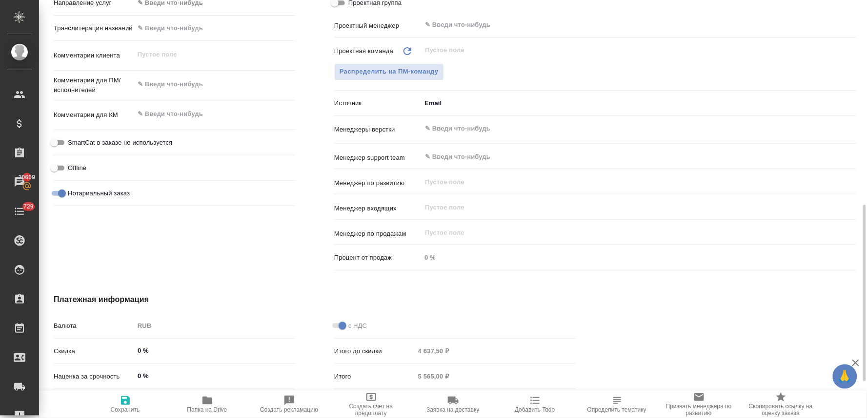
click at [134, 406] on span "Сохранить" at bounding box center [125, 404] width 70 height 19
type textarea "x"
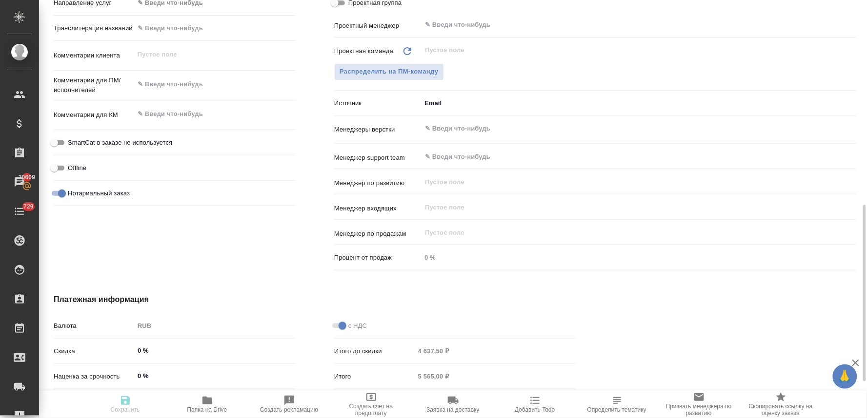
type textarea "x"
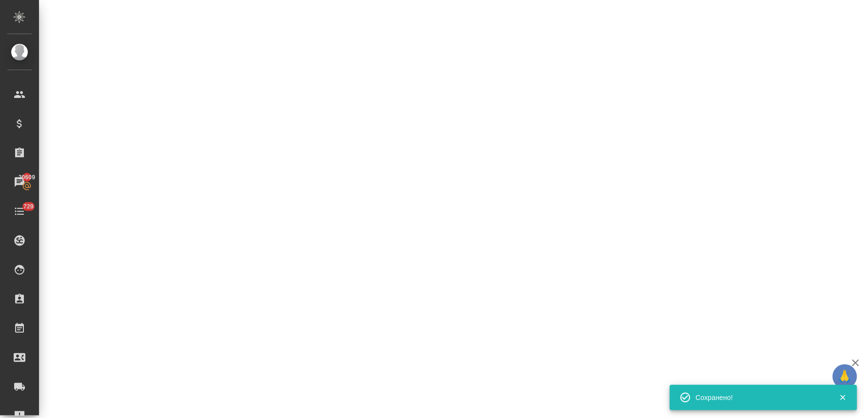
select select "RU"
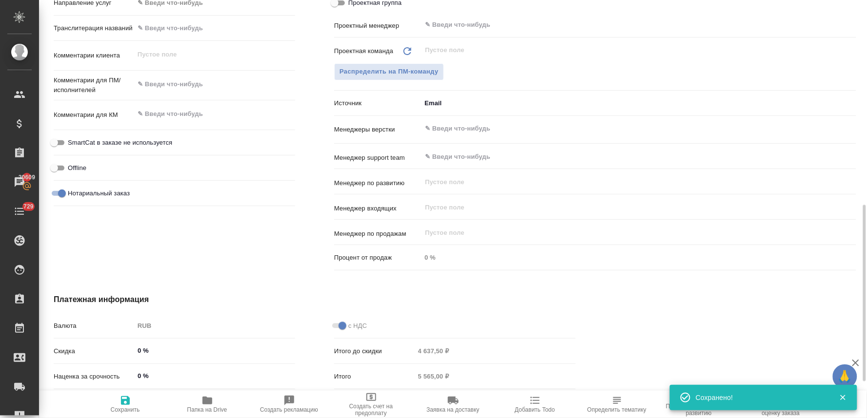
type textarea "x"
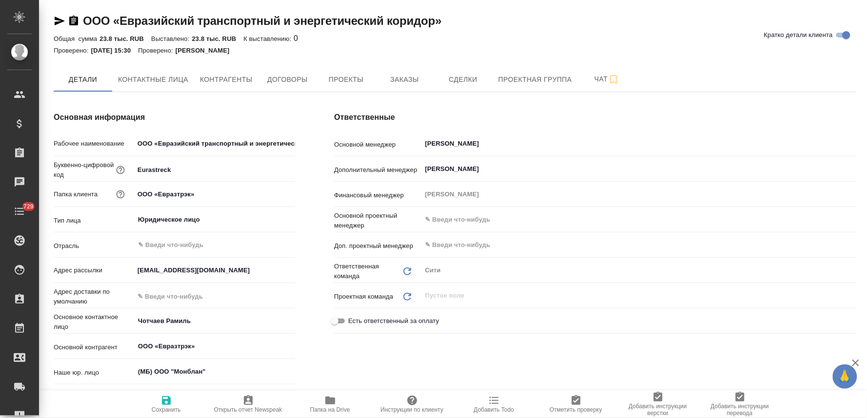
type textarea "x"
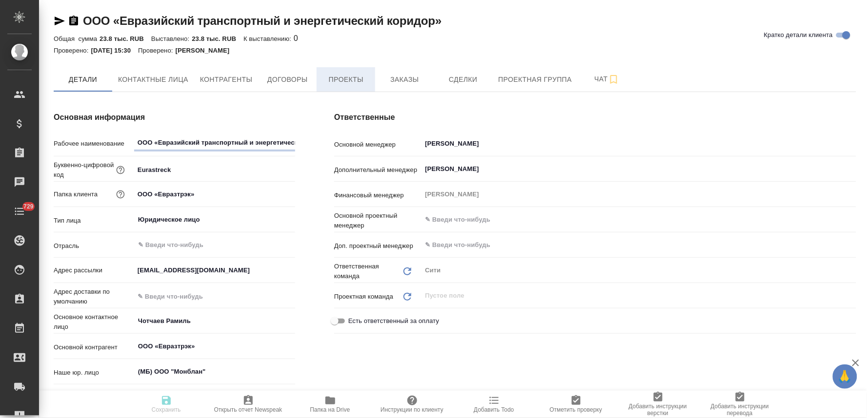
type textarea "x"
click at [360, 74] on span "Проекты" at bounding box center [345, 80] width 47 height 12
type textarea "x"
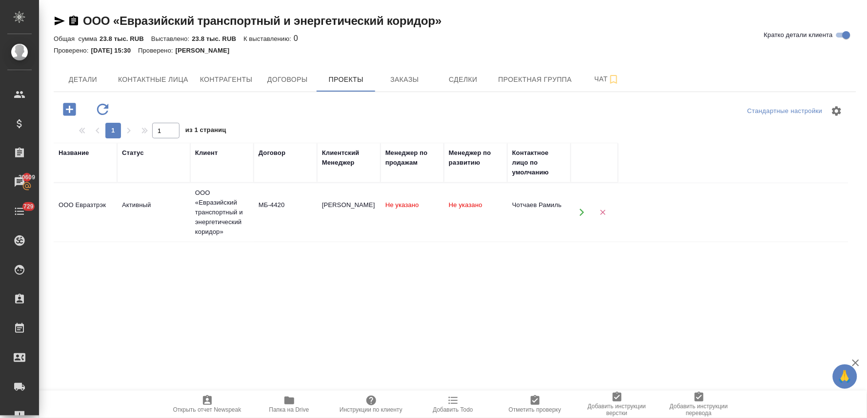
click at [228, 204] on div "ООО «Евразийский транспортный и энергетический коридор»" at bounding box center [222, 212] width 54 height 49
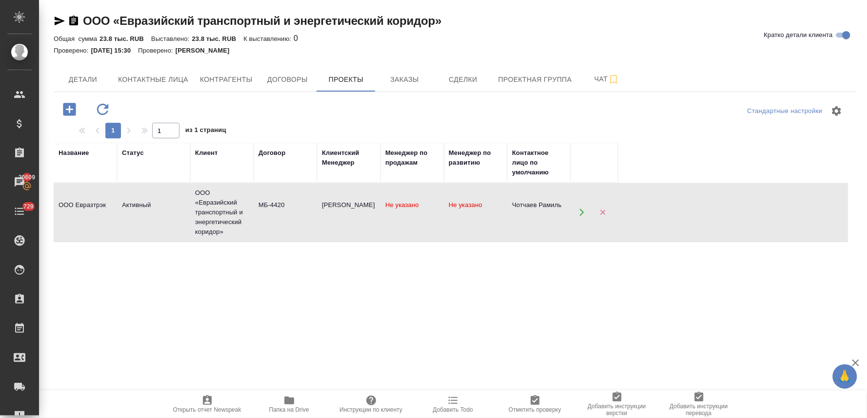
click at [228, 204] on div "ООО «Евразийский транспортный и энергетический коридор»" at bounding box center [222, 212] width 54 height 49
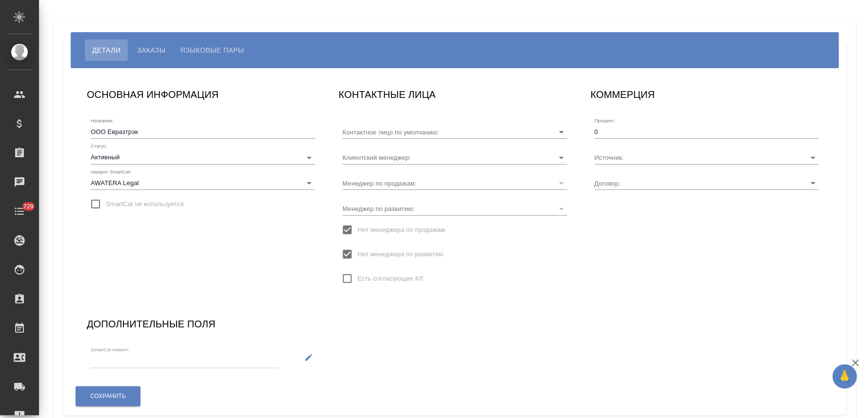
type input "Чотчаев Рамиль"
type input "МБ-4420"
type input "[PERSON_NAME]"
click at [654, 159] on input "Источник:" at bounding box center [691, 157] width 193 height 13
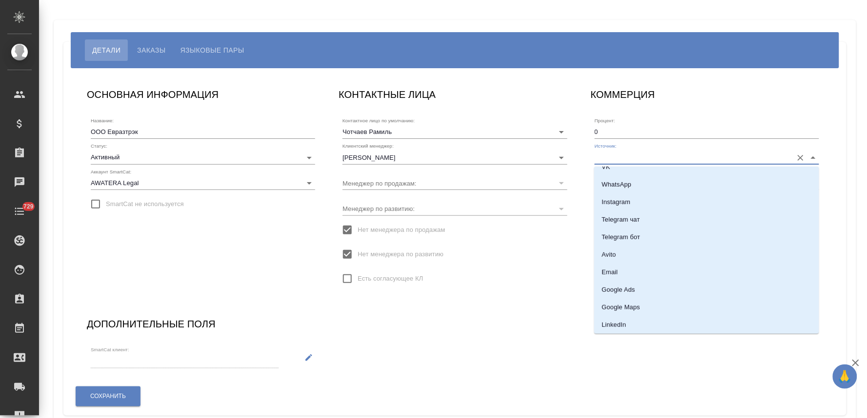
scroll to position [162, 0]
click at [629, 262] on li "Email" at bounding box center [706, 262] width 225 height 18
type input "Email"
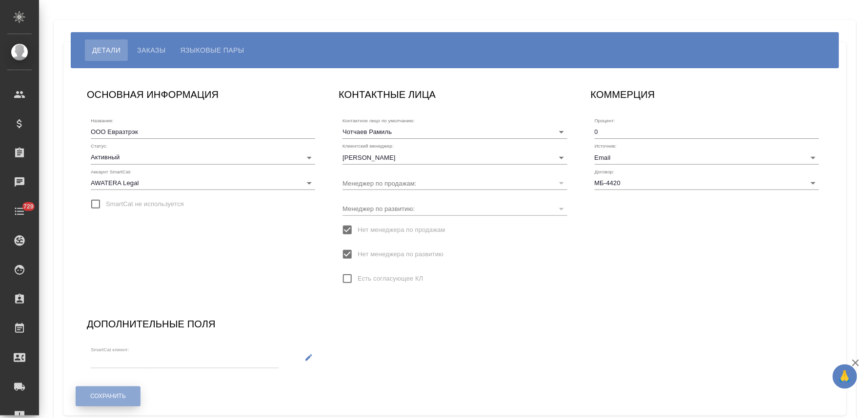
click at [96, 402] on button "Сохранить" at bounding box center [108, 397] width 65 height 20
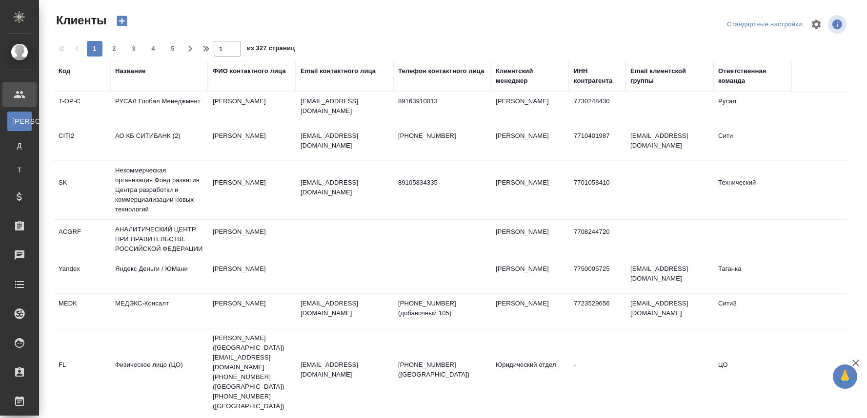
select select "RU"
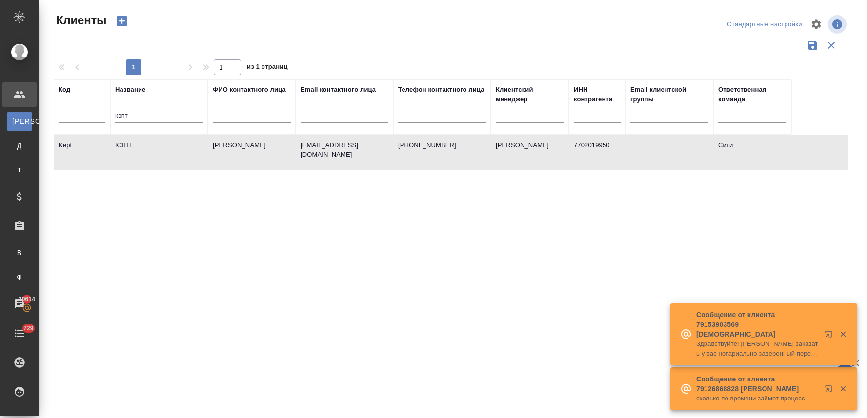
select select "RU"
drag, startPoint x: 139, startPoint y: 119, endPoint x: 74, endPoint y: 117, distance: 64.9
click at [75, 117] on tr "Код Название кэпт ФИО контактного лица Email контактного лица Телефон контактно…" at bounding box center [422, 107] width 737 height 56
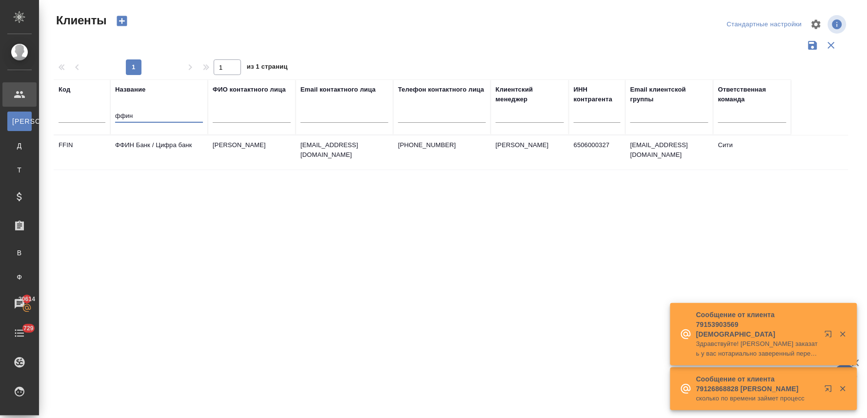
type input "ффин"
click at [180, 139] on td "ФФИН Банк / Цифра банк" at bounding box center [159, 153] width 98 height 34
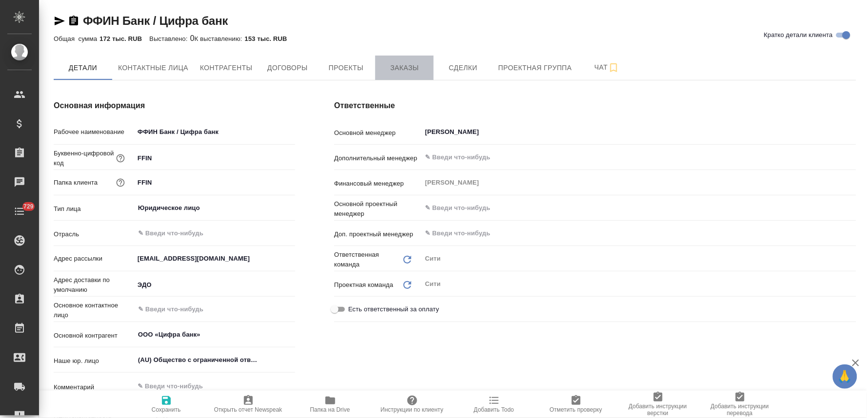
click at [382, 70] on span "Заказы" at bounding box center [404, 68] width 47 height 12
type textarea "x"
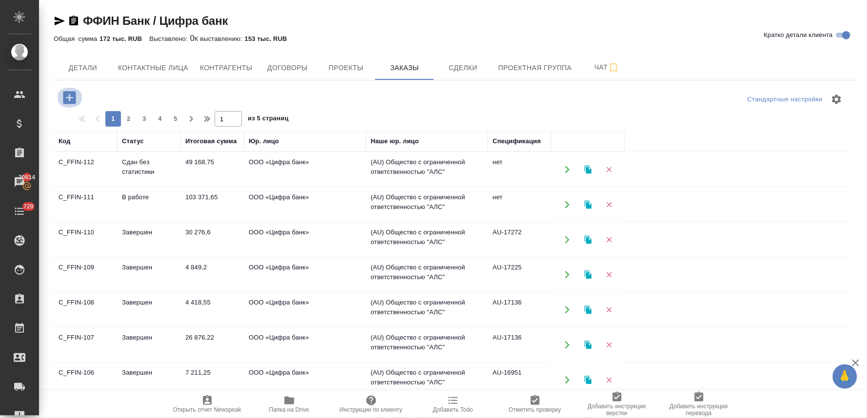
click at [68, 101] on icon "button" at bounding box center [69, 97] width 13 height 13
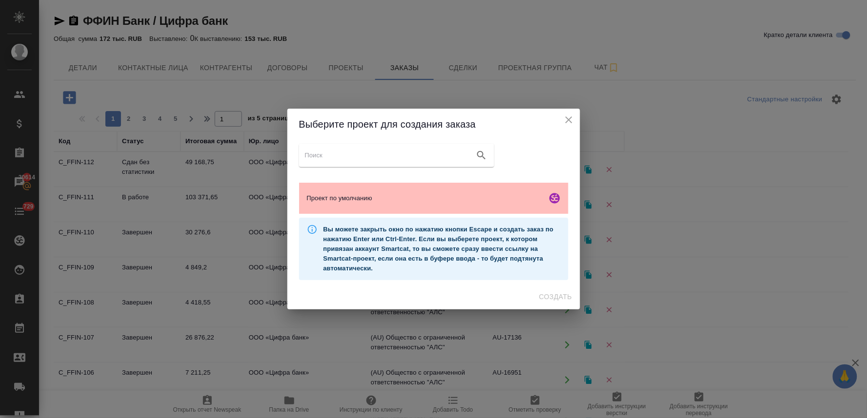
click at [365, 200] on span "Проект по умолчанию" at bounding box center [425, 199] width 236 height 10
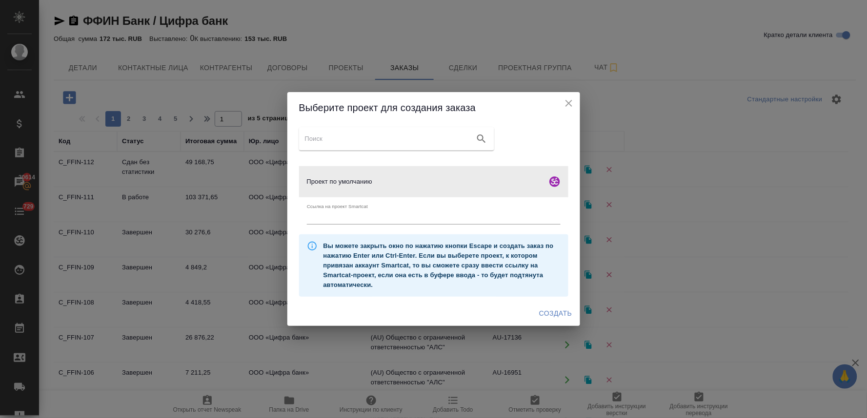
click at [560, 312] on span "Создать" at bounding box center [555, 314] width 33 height 12
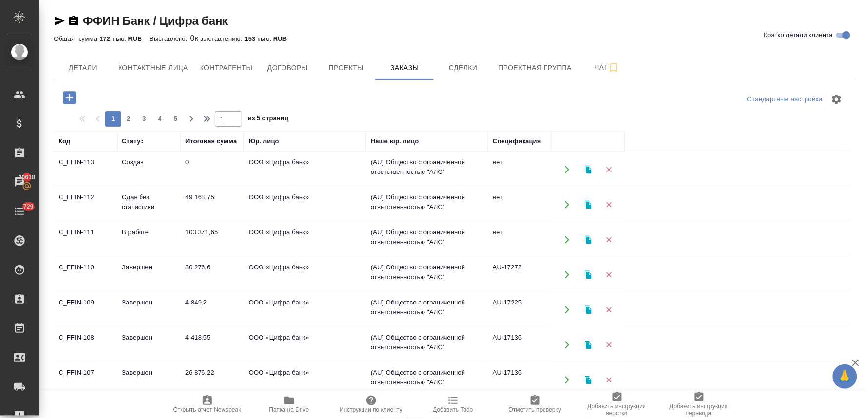
click at [272, 167] on td "ООО «Цифра банк»" at bounding box center [305, 170] width 122 height 34
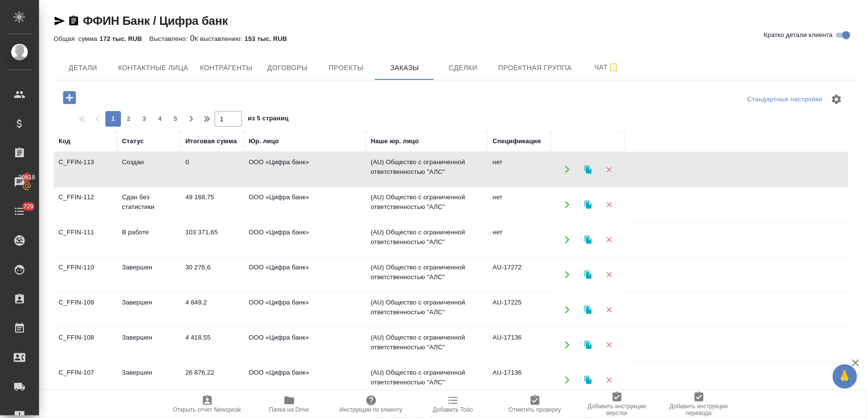
click at [272, 167] on td "ООО «Цифра банк»" at bounding box center [305, 170] width 122 height 34
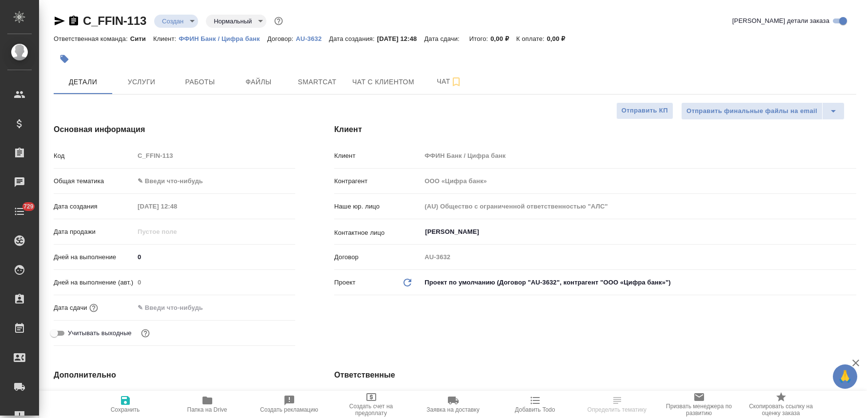
select select "RU"
type textarea "x"
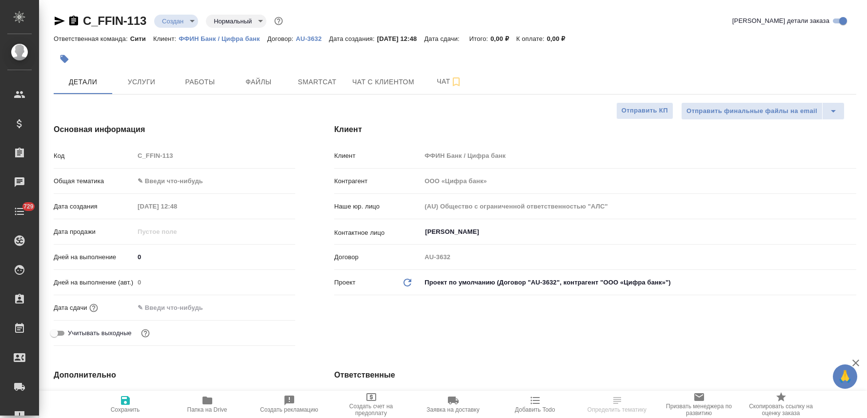
type textarea "x"
click at [119, 158] on div "Код C_FFIN-113" at bounding box center [174, 155] width 241 height 17
click at [207, 306] on input "text" at bounding box center [177, 308] width 85 height 14
click at [269, 304] on icon "button" at bounding box center [266, 307] width 9 height 10
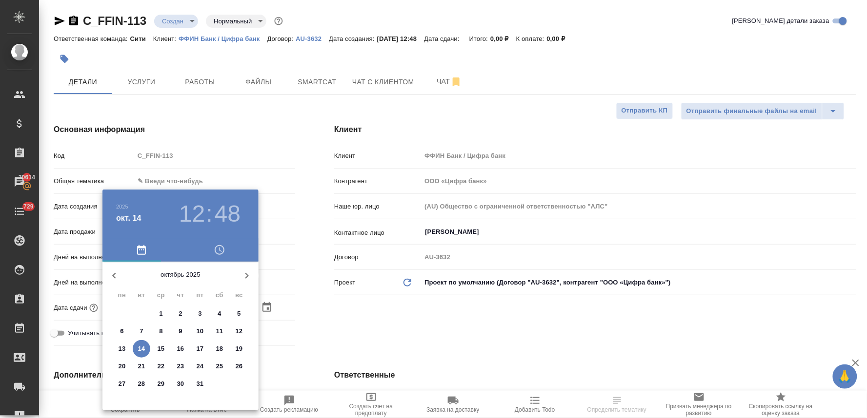
click at [163, 348] on p "15" at bounding box center [161, 349] width 7 height 10
type input "15.10.2025 12:48"
type textarea "x"
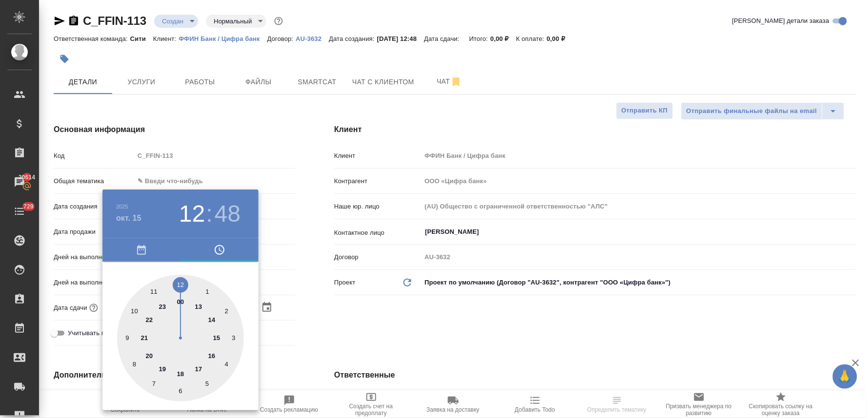
click at [343, 341] on div at bounding box center [433, 209] width 867 height 418
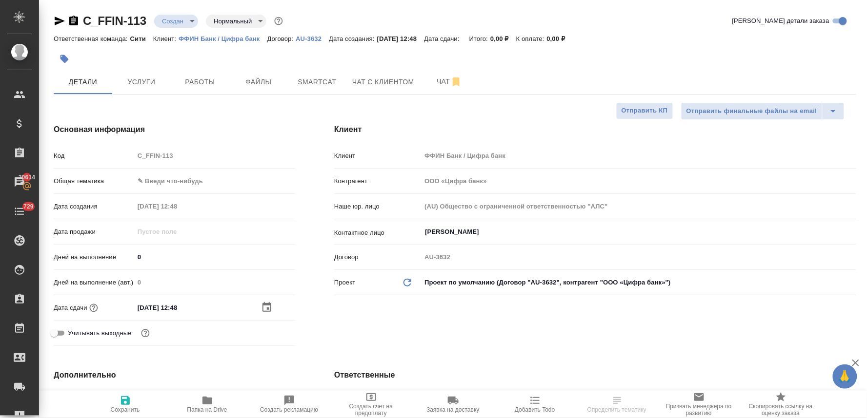
click at [121, 401] on icon "button" at bounding box center [125, 401] width 9 height 9
type textarea "x"
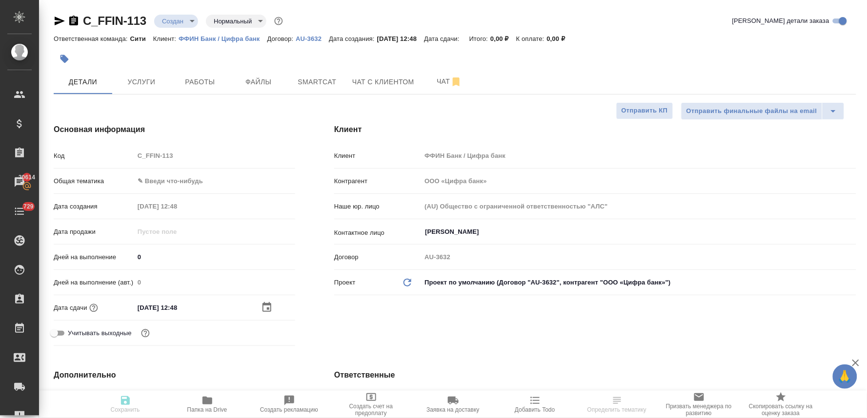
type textarea "x"
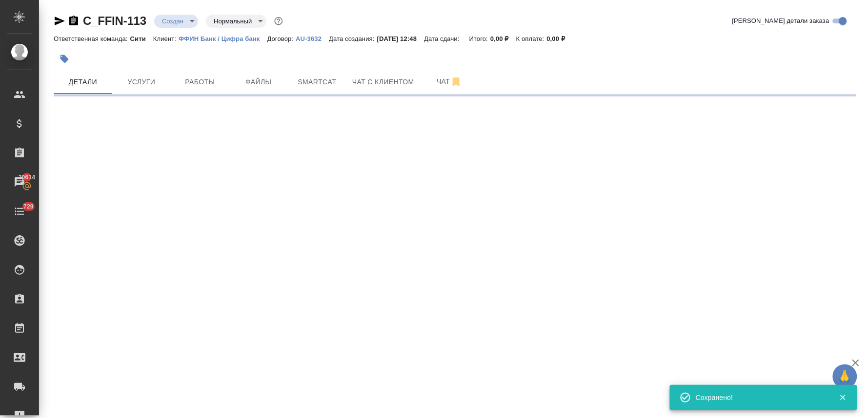
select select "RU"
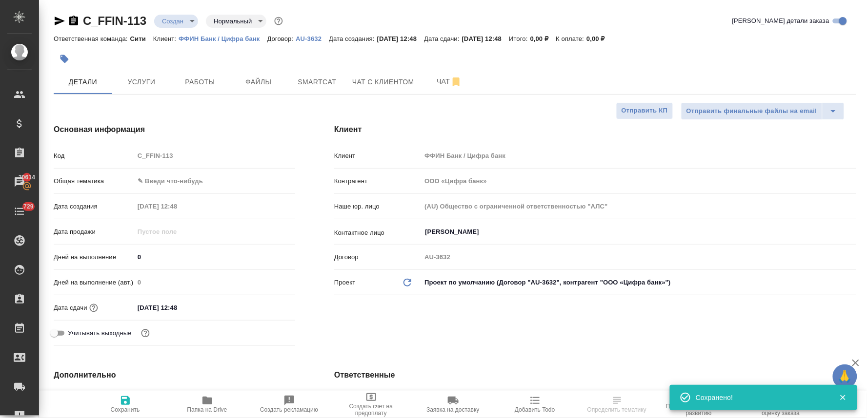
type textarea "x"
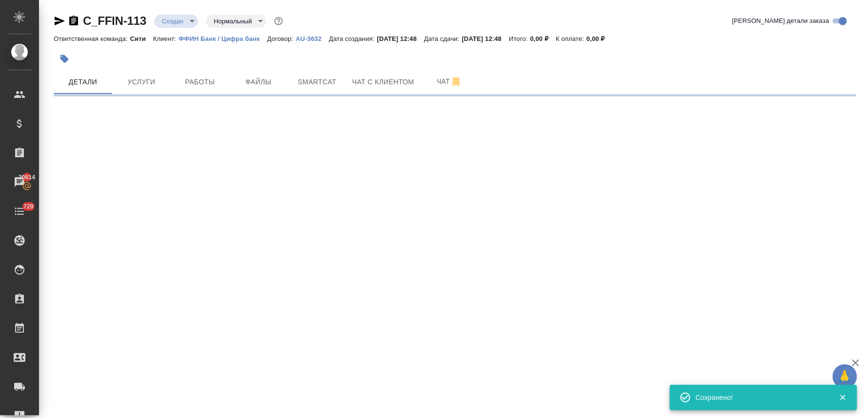
select select "RU"
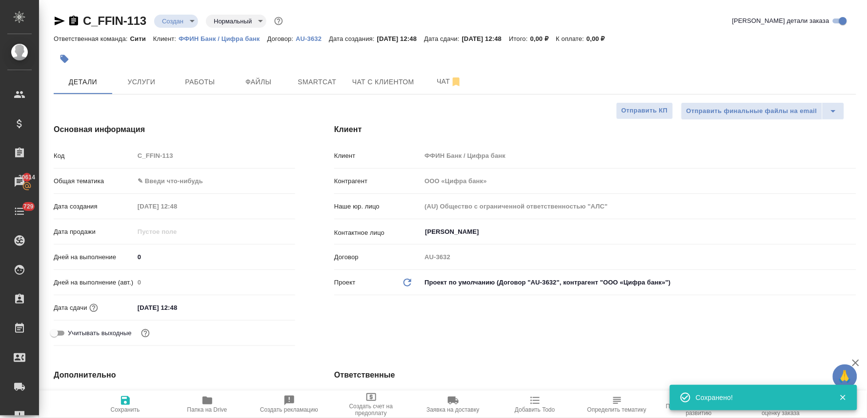
type textarea "x"
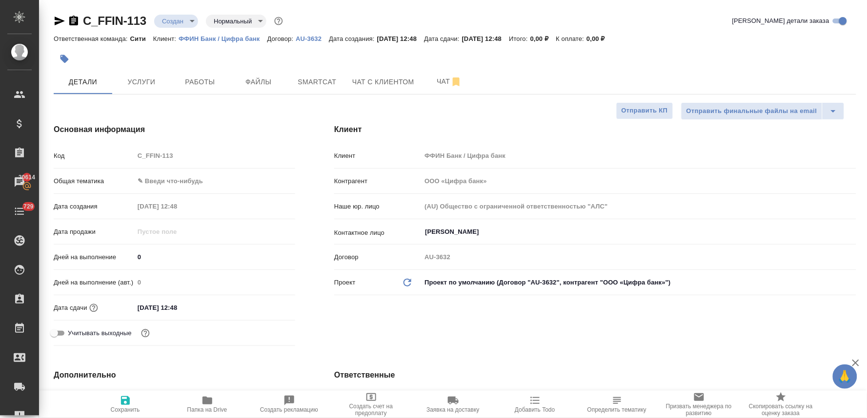
click at [444, 321] on div "Клиент Клиент ФФИН Банк / Цифра банк Контрагент ООО «Цифра банк» Наше юр. лицо …" at bounding box center [595, 236] width 561 height 265
click at [246, 76] on span "Файлы" at bounding box center [258, 82] width 47 height 12
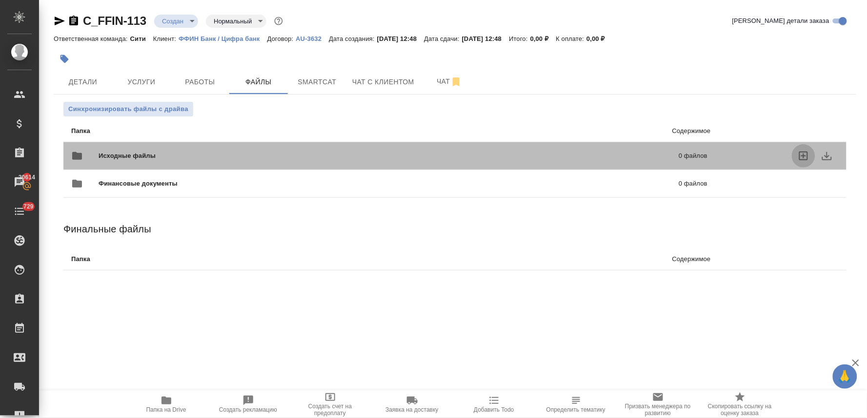
click at [804, 155] on icon "uploadFiles" at bounding box center [803, 156] width 12 height 12
click at [0, 0] on input "uploadFiles" at bounding box center [0, 0] width 0 height 0
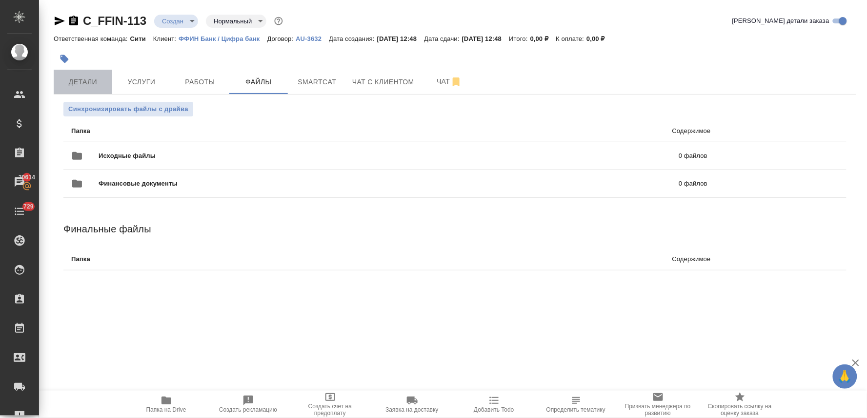
click at [71, 81] on span "Детали" at bounding box center [83, 82] width 47 height 12
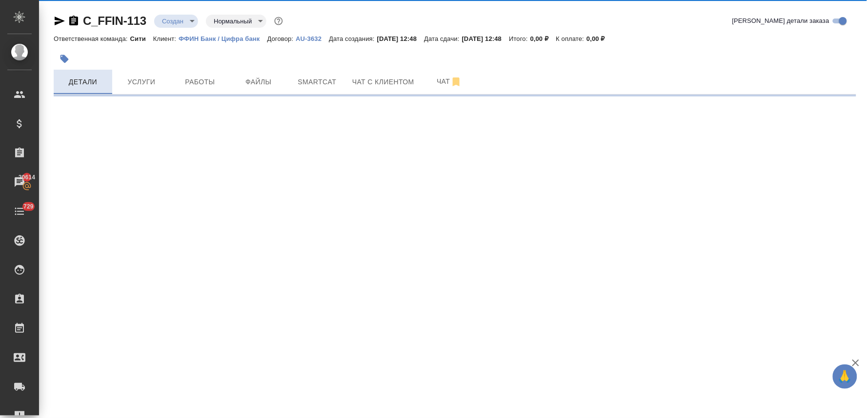
select select "RU"
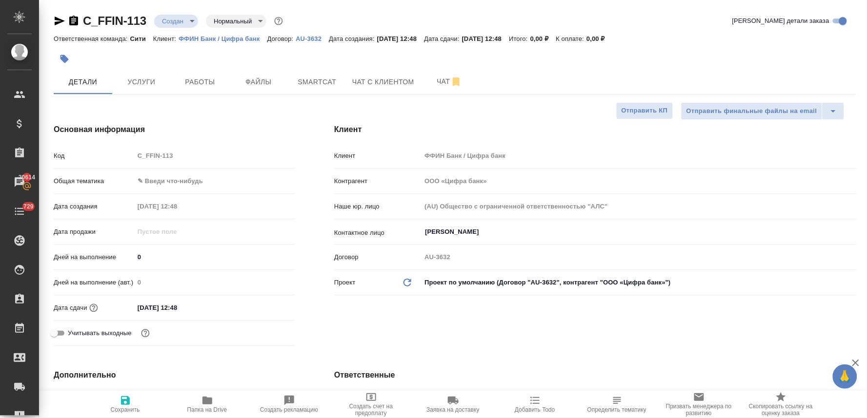
type textarea "x"
click at [208, 305] on input "15.10.2025 12:48" at bounding box center [176, 308] width 85 height 14
click at [267, 305] on icon "button" at bounding box center [267, 307] width 12 height 12
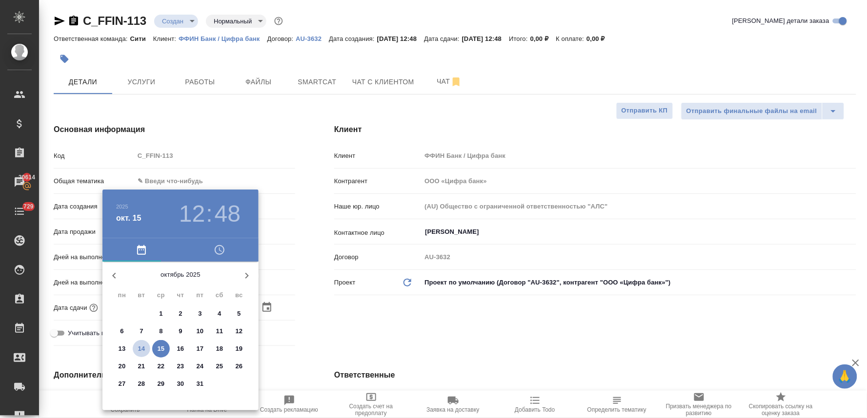
click at [142, 347] on p "14" at bounding box center [141, 349] width 7 height 10
type input "[DATE] 12:48"
type textarea "x"
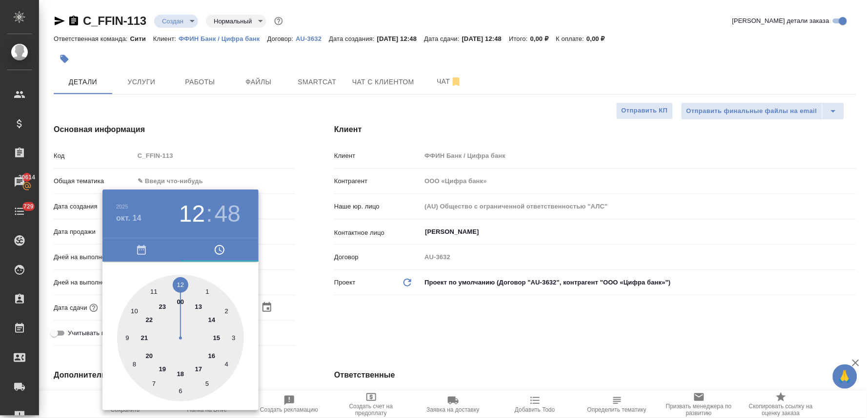
click at [198, 309] on div at bounding box center [180, 338] width 127 height 127
type input "14.10.2025 13:48"
type textarea "x"
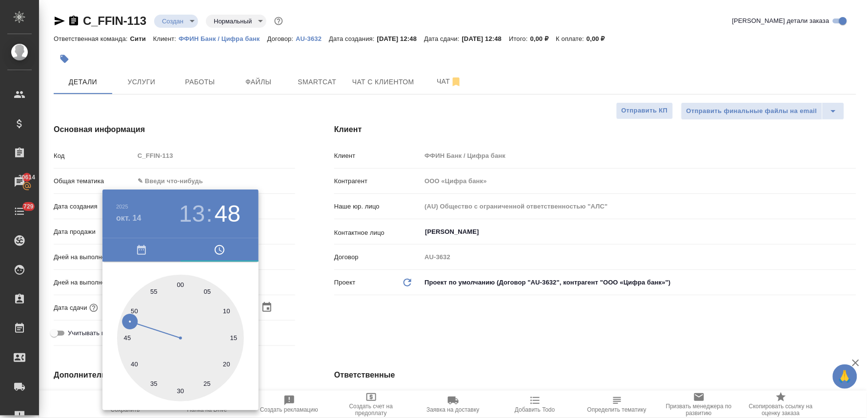
click at [211, 289] on div at bounding box center [180, 338] width 127 height 127
type input "[DATE] 13:05"
type textarea "x"
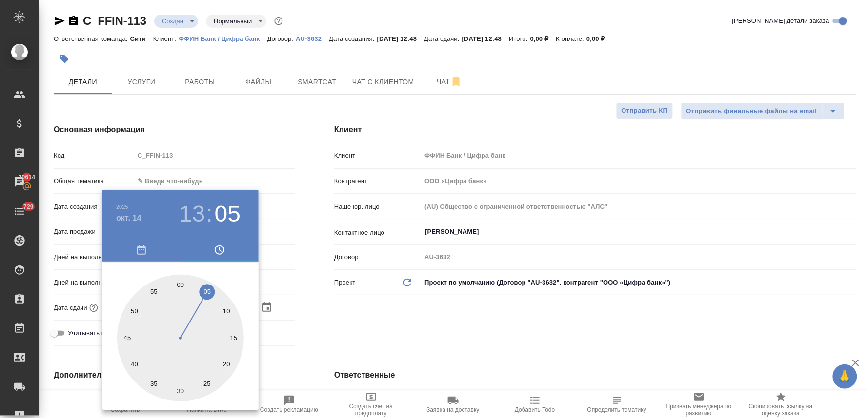
click at [400, 312] on div at bounding box center [433, 209] width 867 height 418
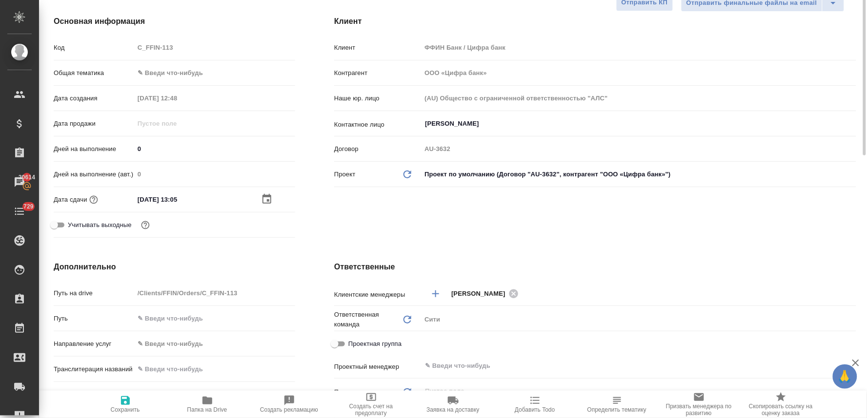
scroll to position [217, 0]
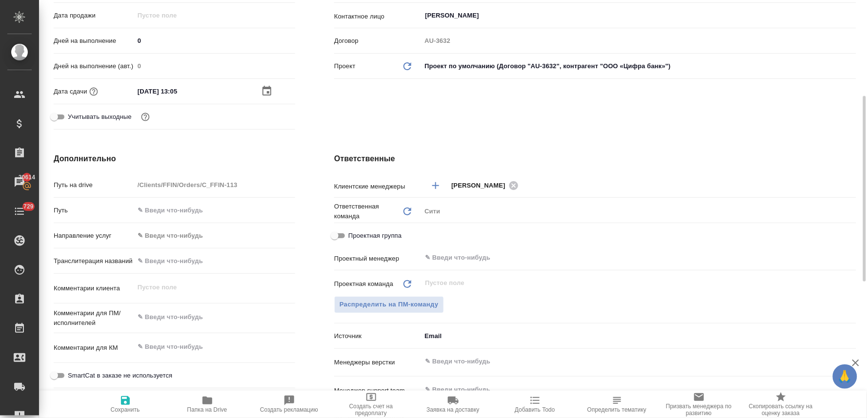
type textarea "x"
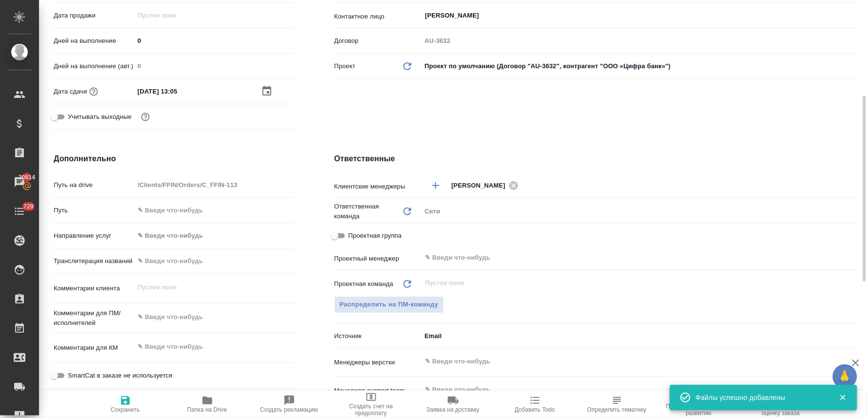
type textarea "x"
click at [199, 314] on textarea at bounding box center [215, 318] width 160 height 17
type textarea "x"
type textarea "п"
type textarea "x"
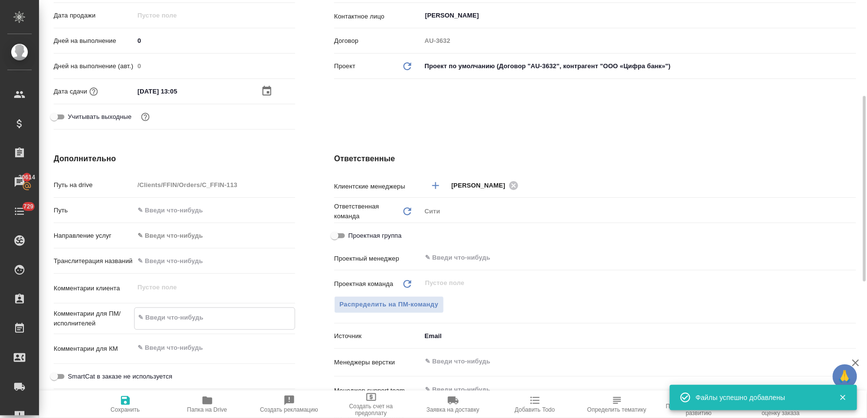
type textarea "x"
type textarea "по"
type textarea "x"
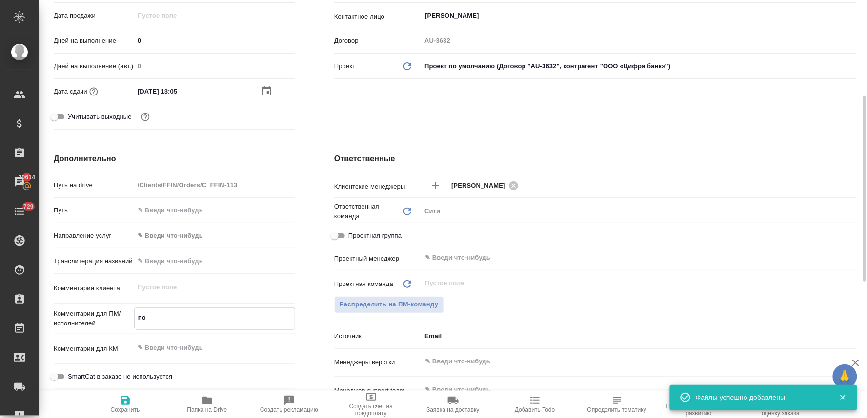
type textarea "x"
type textarea "пос"
type textarea "x"
type textarea "посч"
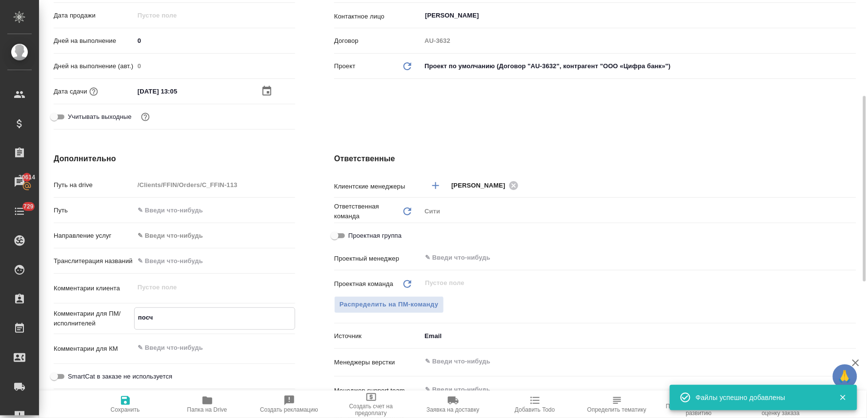
type textarea "x"
type textarea "посчи"
type textarea "x"
type textarea "посчита"
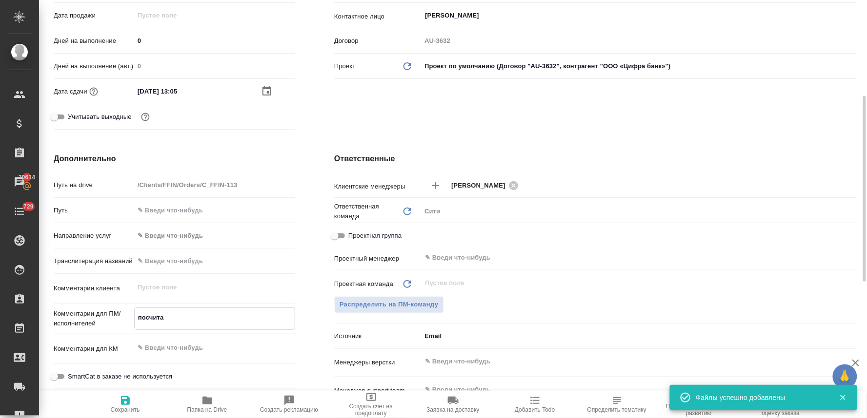
type textarea "x"
type textarea "посчитай"
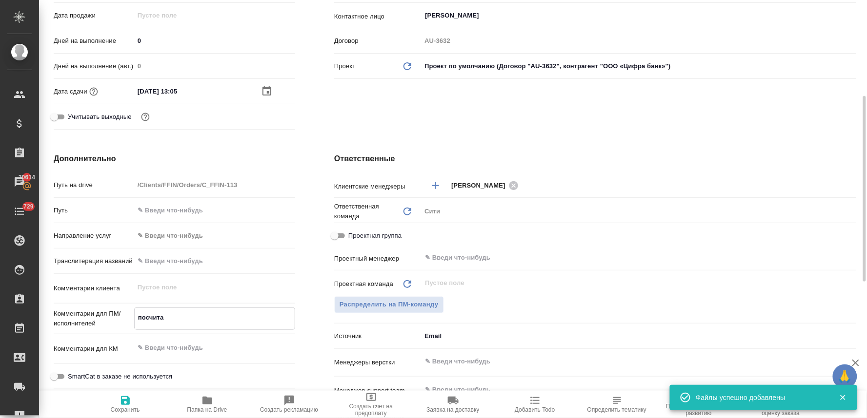
type textarea "x"
type textarea "посчитайт"
type textarea "x"
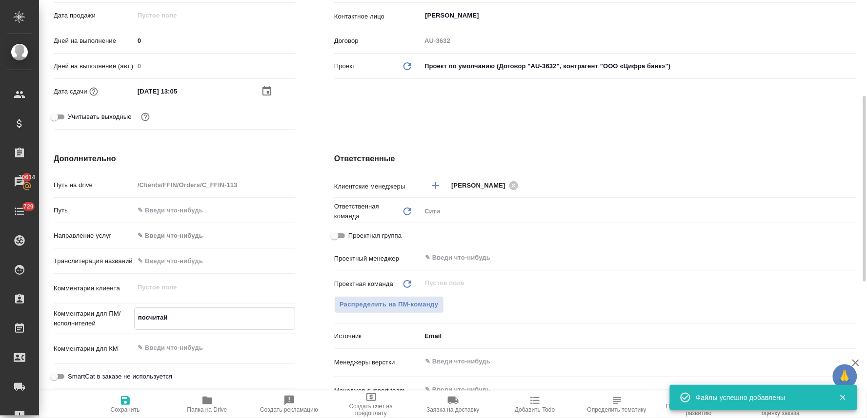
type textarea "x"
type textarea "посчитайте"
type textarea "x"
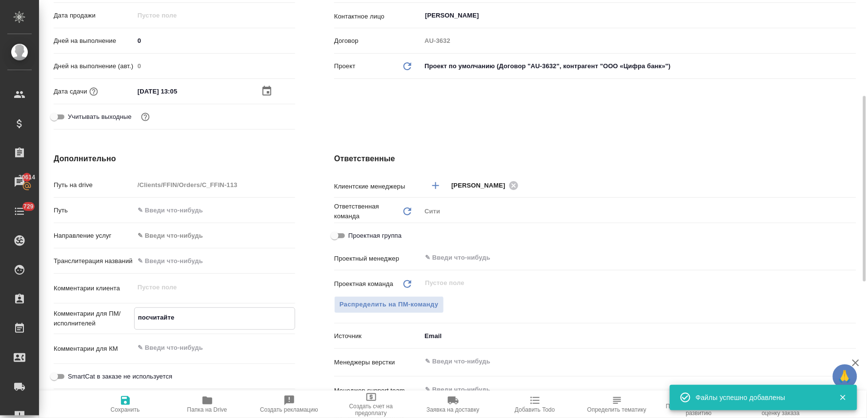
type textarea "x"
type textarea "посчитайте"
type textarea "x"
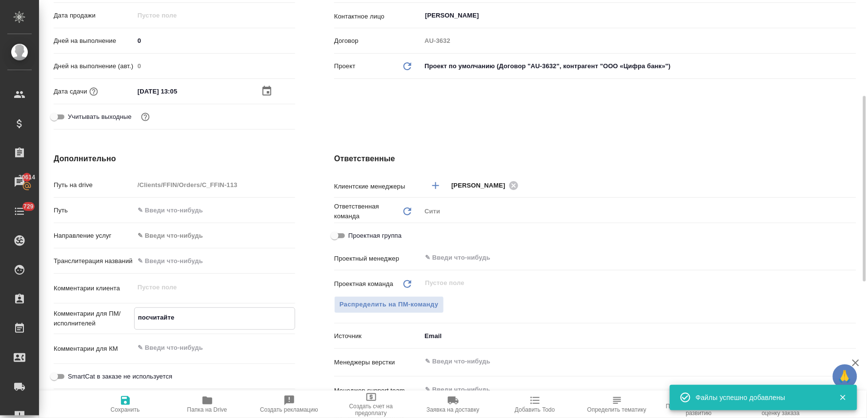
type textarea "посчитайте в"
type textarea "x"
type textarea "посчитайте ве"
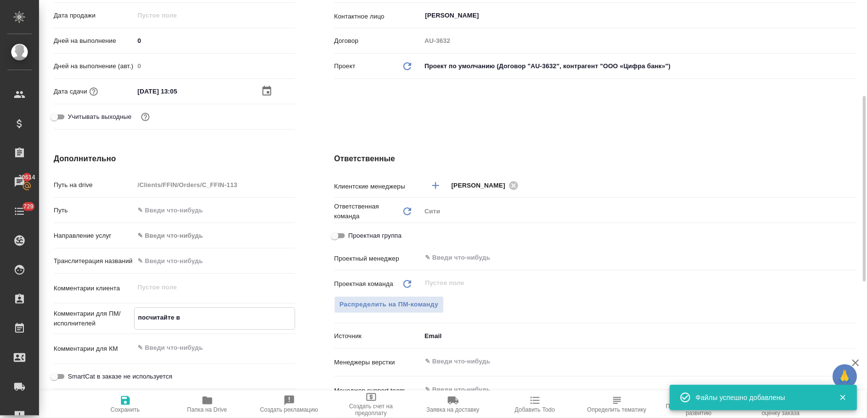
type textarea "x"
type textarea "посчитайте вер"
type textarea "x"
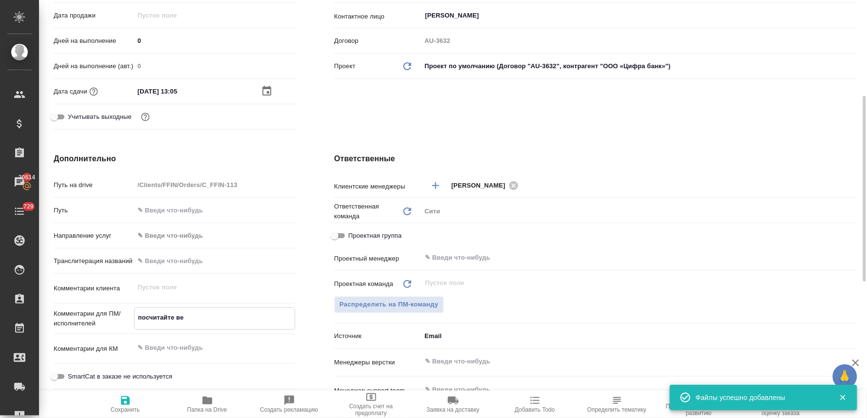
type textarea "x"
type textarea "посчитайте верс"
type textarea "x"
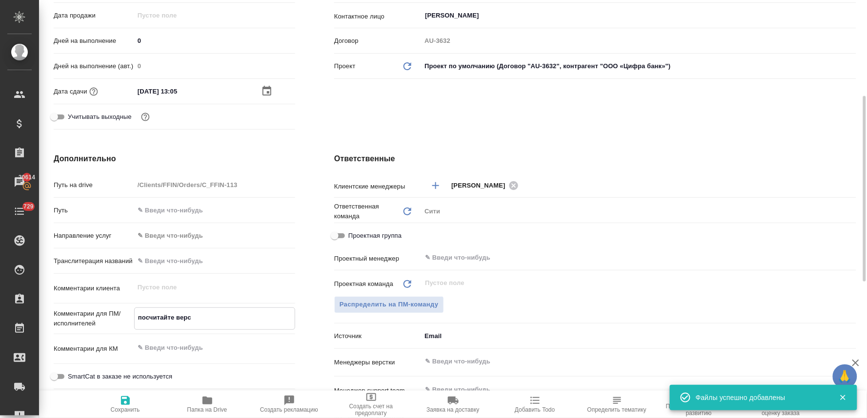
type textarea "x"
type textarea "посчитайте верст"
type textarea "x"
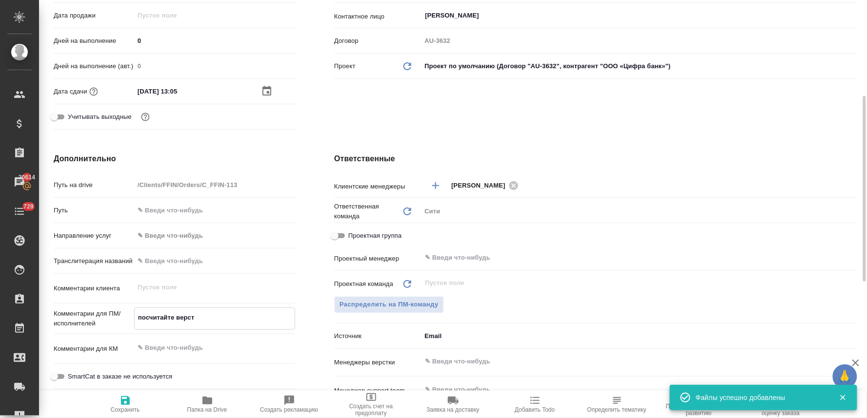
type textarea "посчитайте верстк"
type textarea "x"
type textarea "посчитайте верстку"
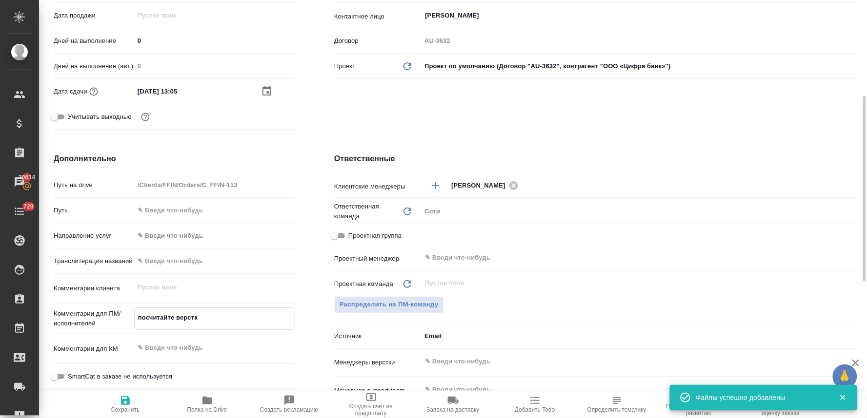
type textarea "x"
type textarea "посчитайте верстку,"
type textarea "x"
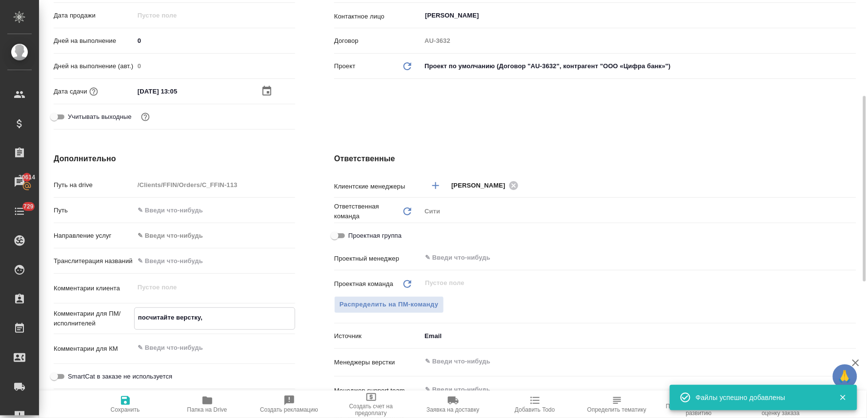
type textarea "x"
type textarea "посчитайте верстку,"
type textarea "x"
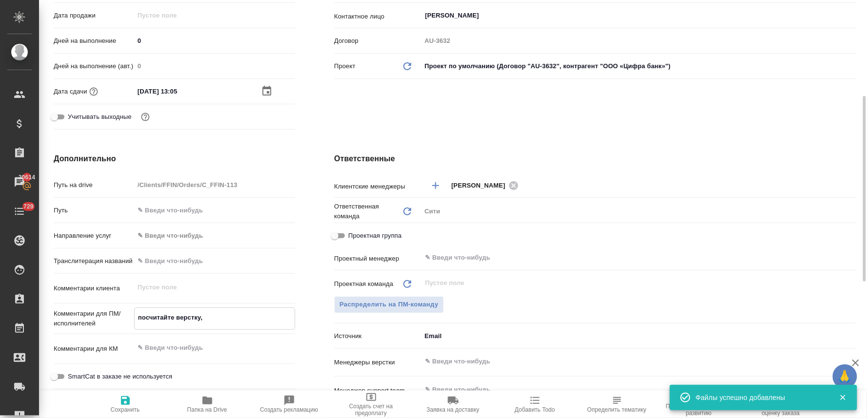
type textarea "x"
type textarea "посчитайте верстку, п"
type textarea "x"
type textarea "посчитайте верстку, пл"
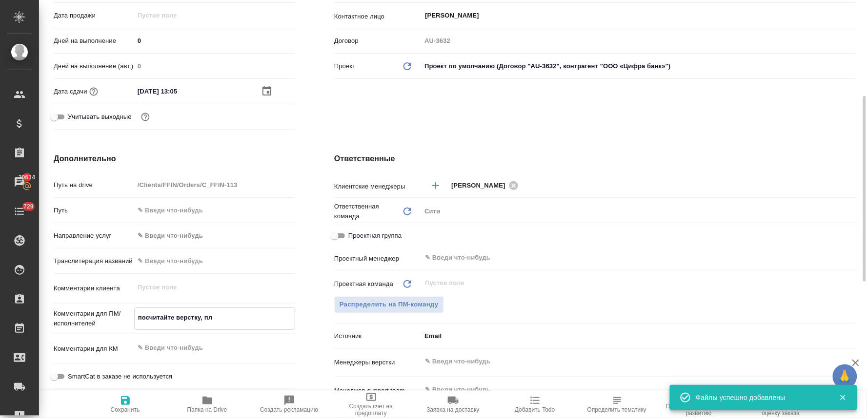
type textarea "x"
type textarea "посчитайте верстку, пли"
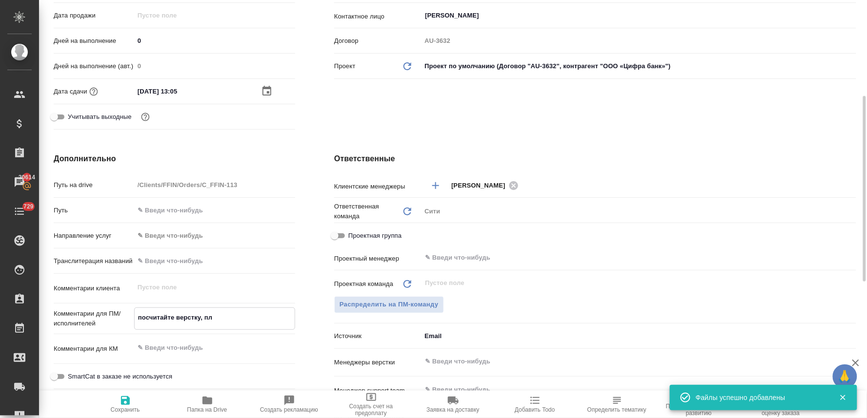
type textarea "x"
type textarea "посчитайте верстку, плиз"
type textarea "x"
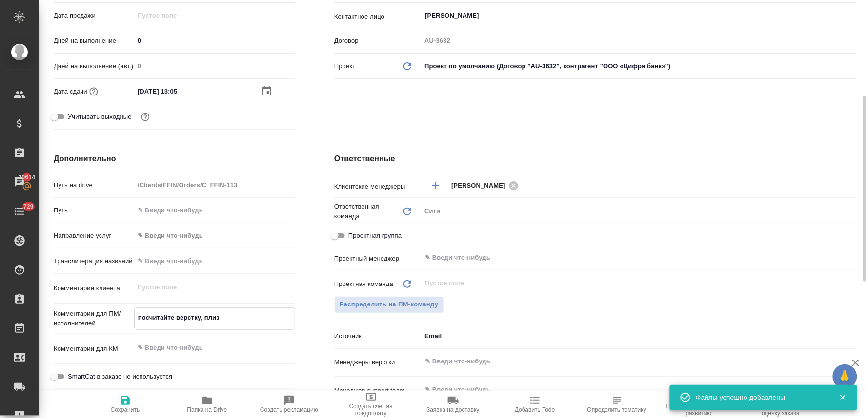
type textarea "x"
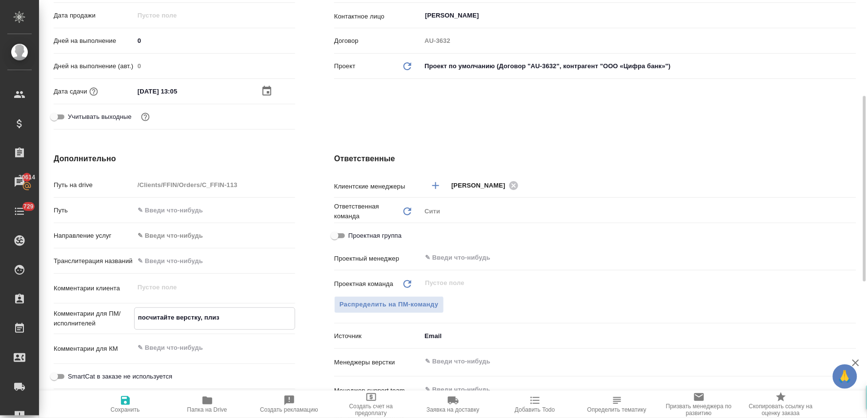
type textarea "x"
type textarea "посчитайте верстку, плиз"
type textarea "x"
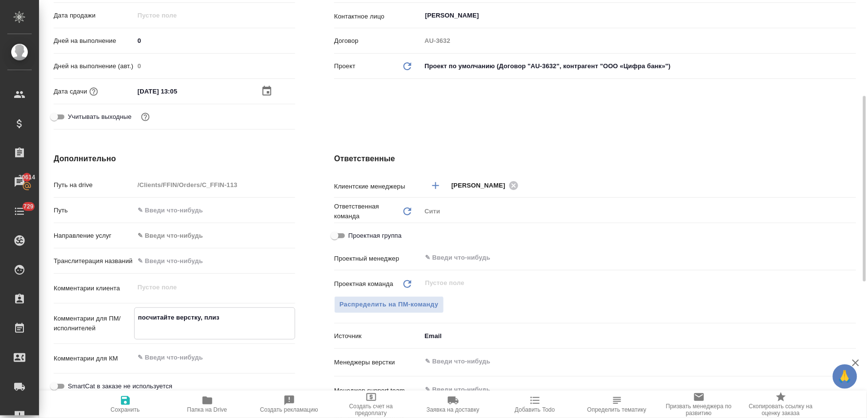
type textarea "посчитайте верстку, плиз"
type textarea "x"
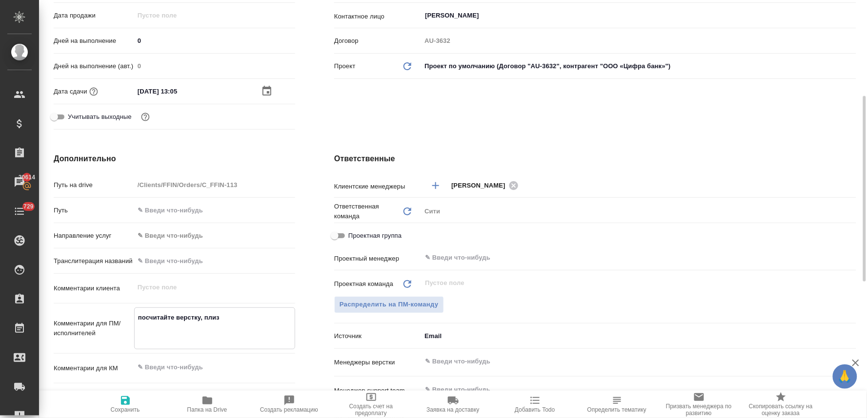
type textarea "посчитайте верстку, плиз н"
type textarea "x"
type textarea "посчитайте верстку, плиз но"
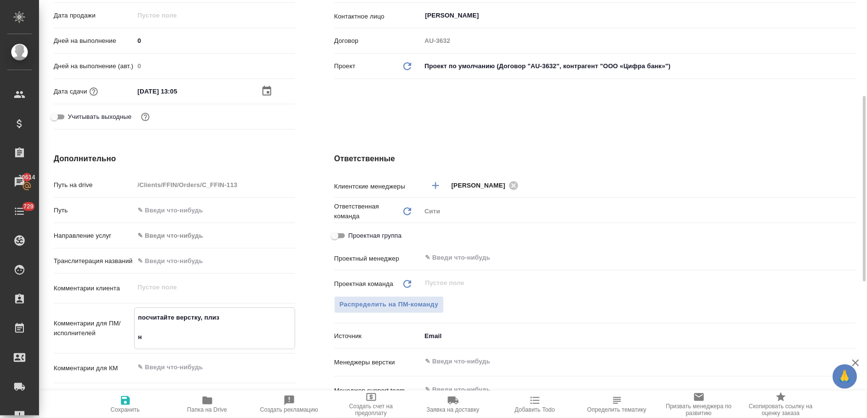
type textarea "x"
type textarea "посчитайте верстку, плиз нот"
type textarea "x"
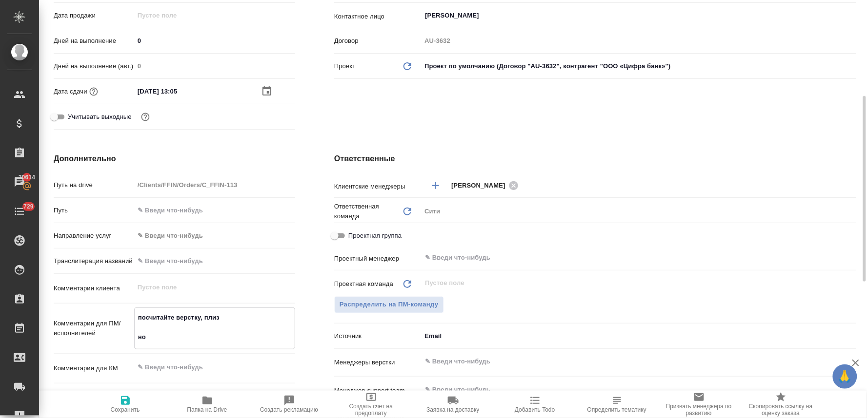
type textarea "x"
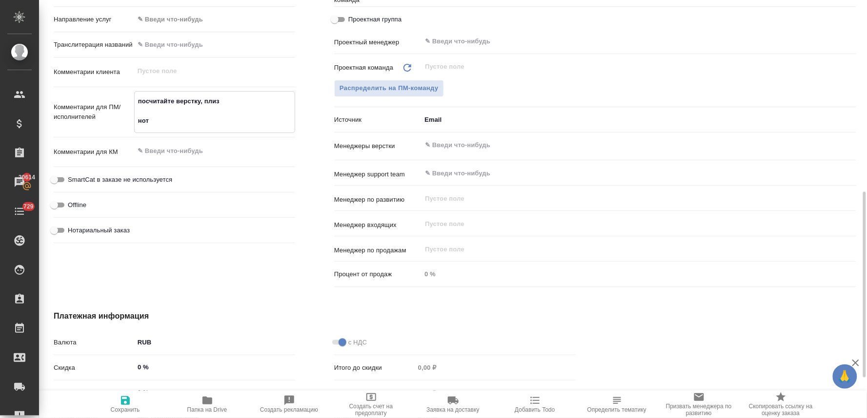
type textarea "посчитайте верстку, плиз нот"
type textarea "x"
click at [119, 228] on span "Нотариальный заказ" at bounding box center [99, 231] width 62 height 10
click at [72, 228] on input "Нотариальный заказ" at bounding box center [54, 231] width 35 height 12
checkbox input "true"
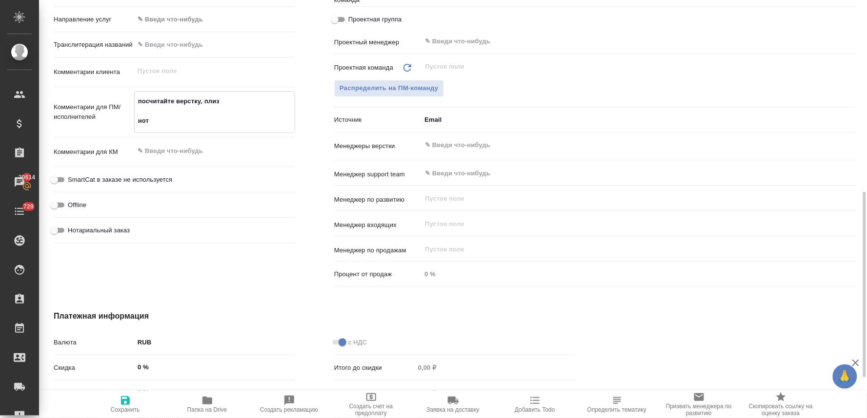
type textarea "x"
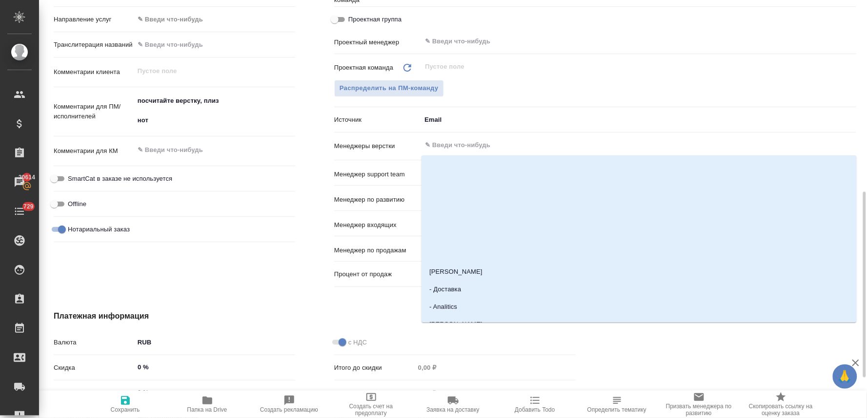
click at [476, 146] on input "text" at bounding box center [622, 145] width 397 height 12
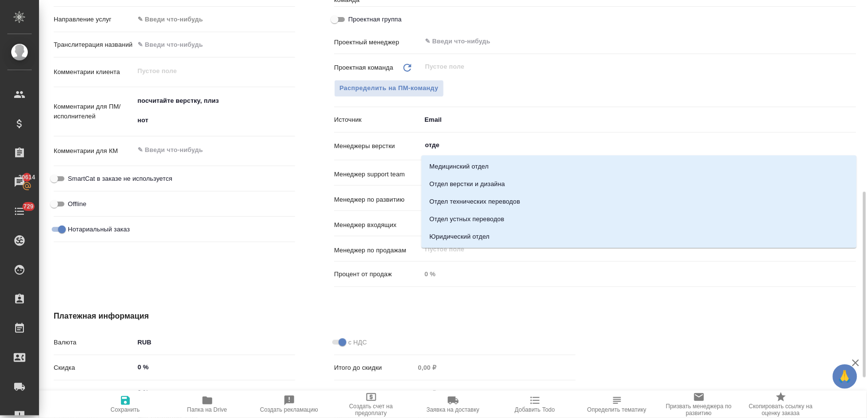
type input "отдел"
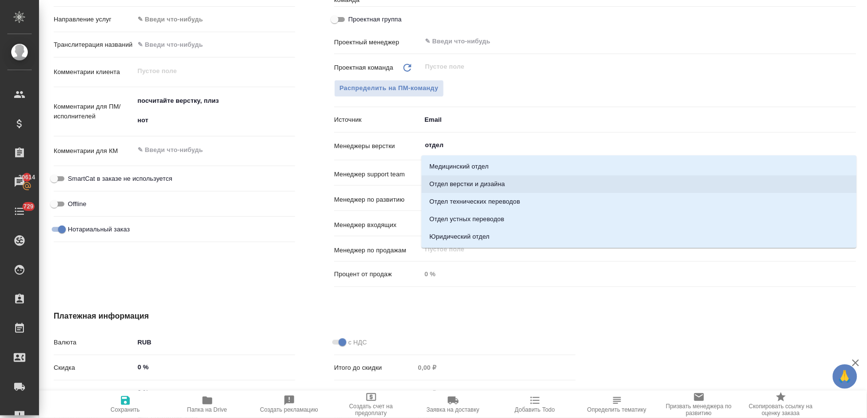
click at [502, 181] on li "Отдел верстки и дизайна" at bounding box center [638, 185] width 435 height 18
type textarea "x"
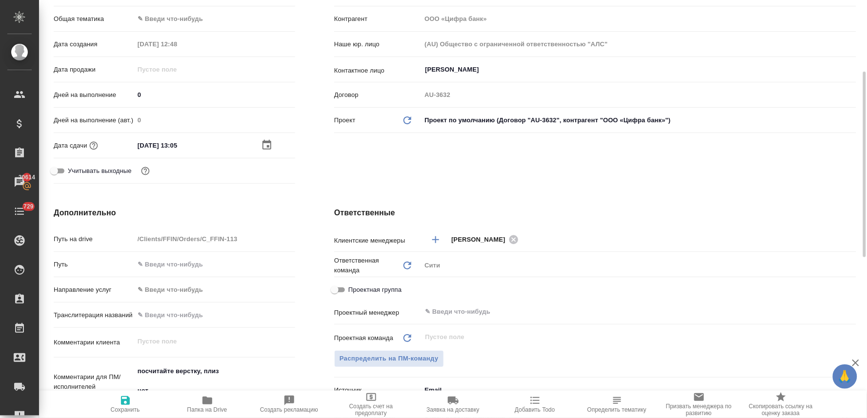
scroll to position [0, 0]
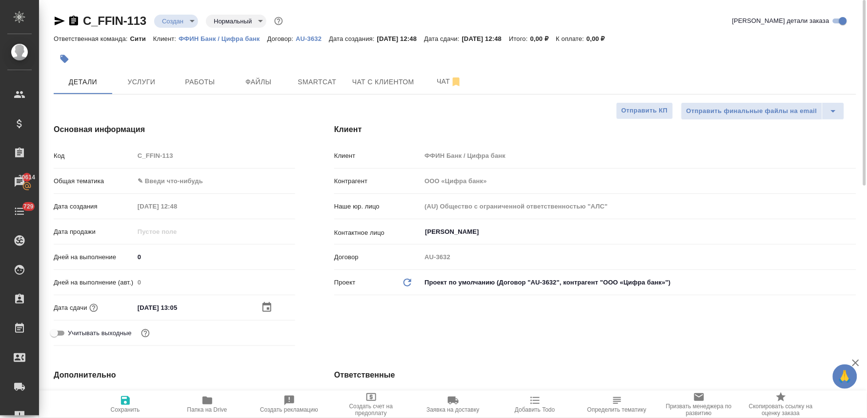
click at [123, 398] on icon "button" at bounding box center [125, 401] width 12 height 12
type textarea "x"
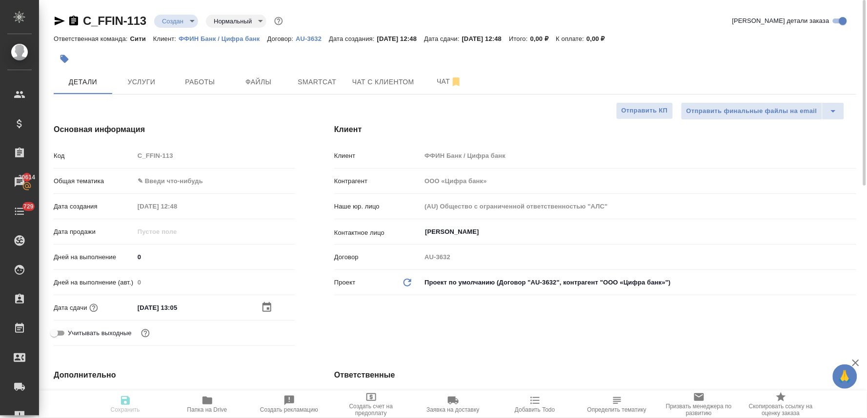
type textarea "x"
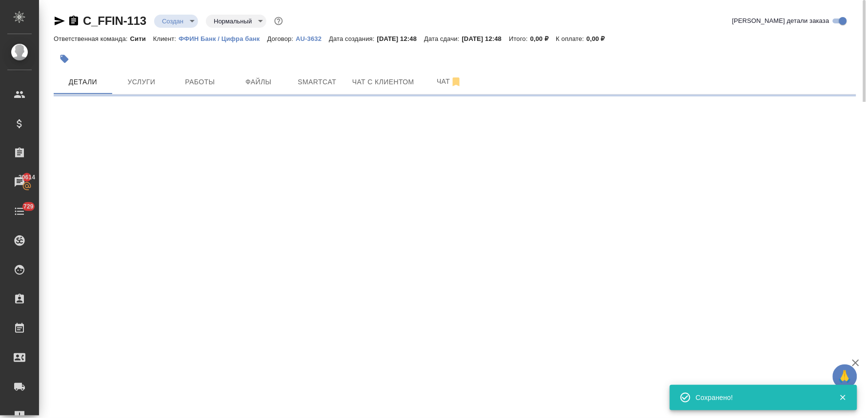
select select "RU"
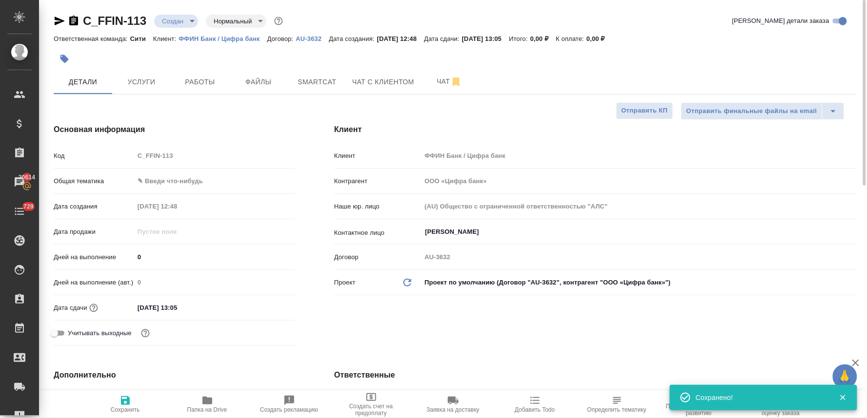
type textarea "x"
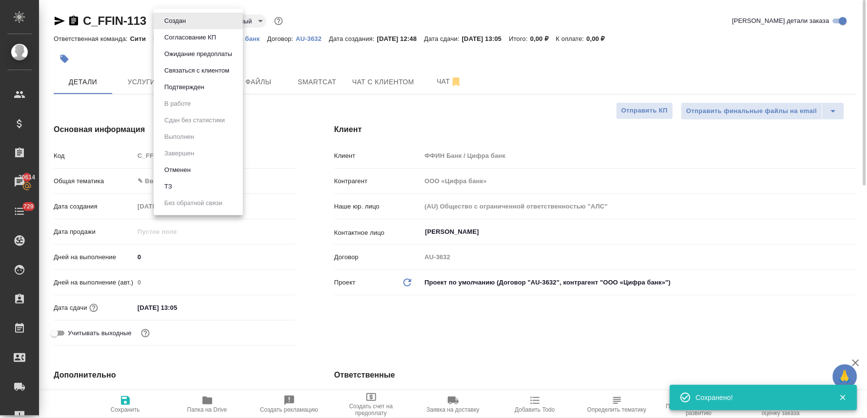
click at [179, 25] on body "🙏 .cls-1 fill:#fff; AWATERA Lyamina Nadezhda Клиенты Спецификации Заказы 20614 …" at bounding box center [433, 209] width 867 height 418
click at [203, 185] on li "ТЗ" at bounding box center [198, 187] width 89 height 17
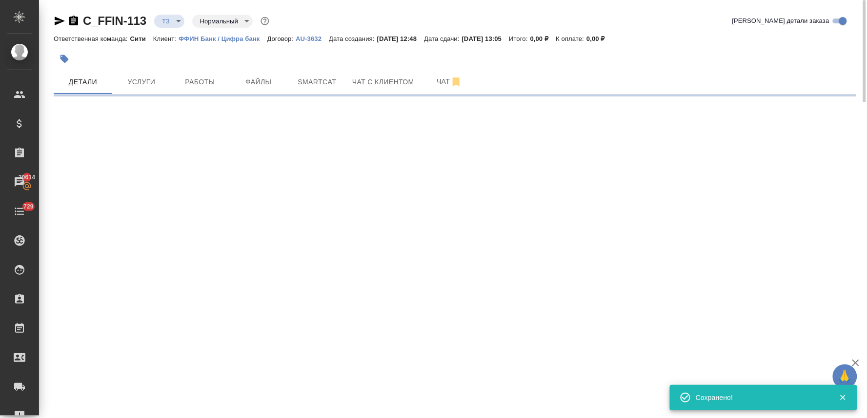
select select "RU"
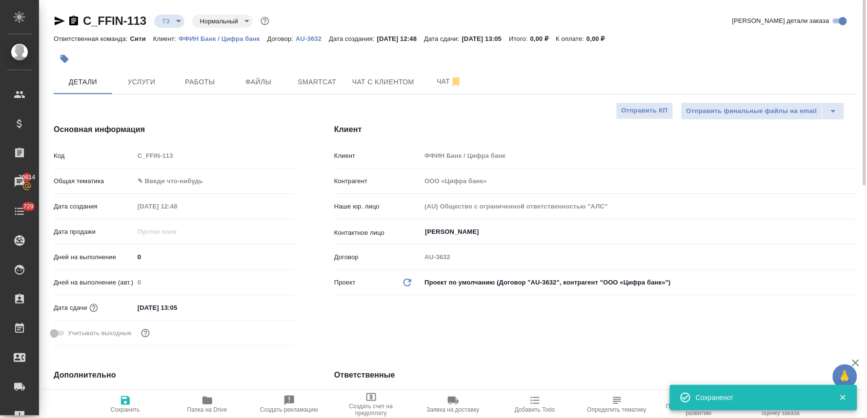
type textarea "x"
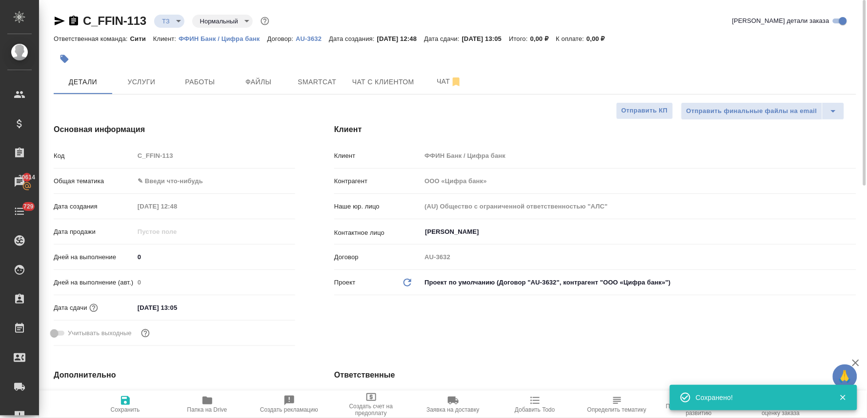
type textarea "x"
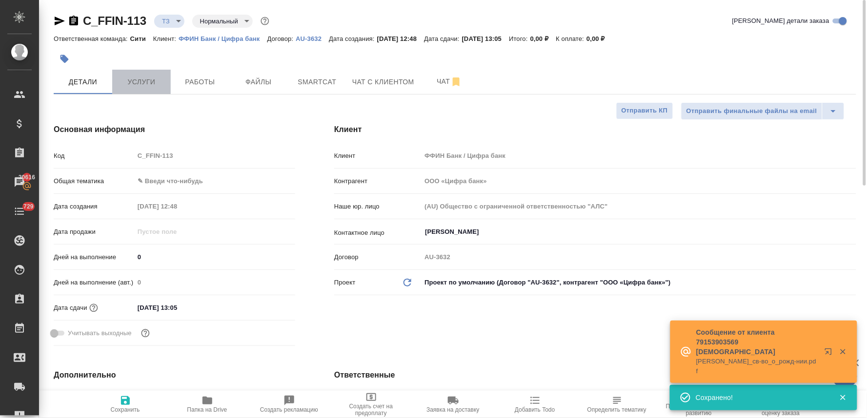
click at [151, 85] on span "Услуги" at bounding box center [141, 82] width 47 height 12
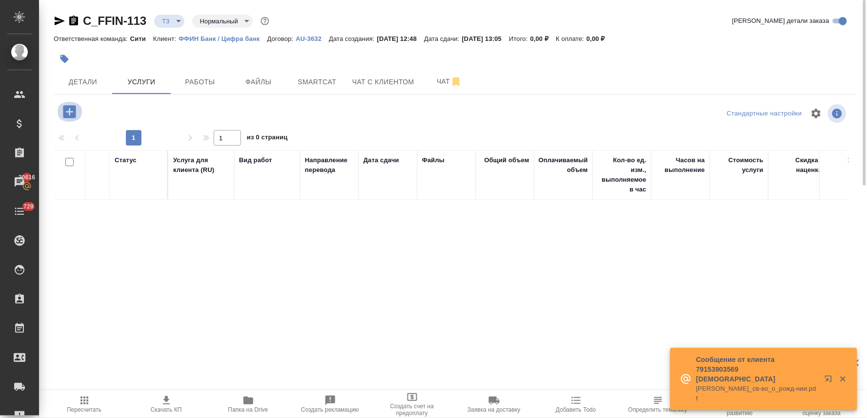
click at [70, 115] on icon "button" at bounding box center [69, 111] width 13 height 13
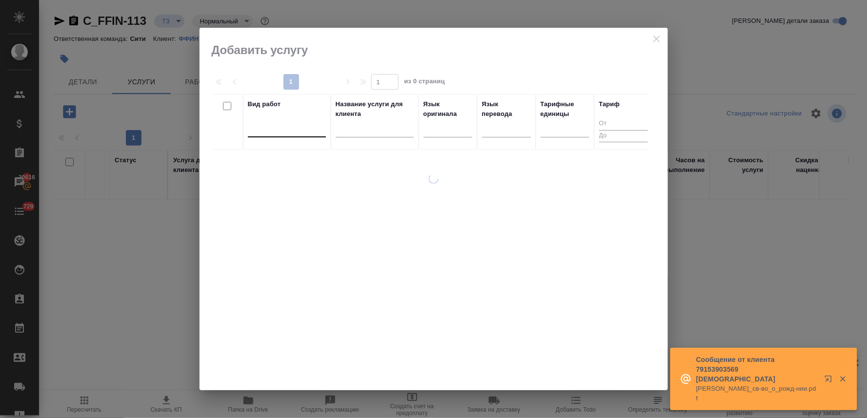
click at [317, 128] on div at bounding box center [287, 127] width 78 height 14
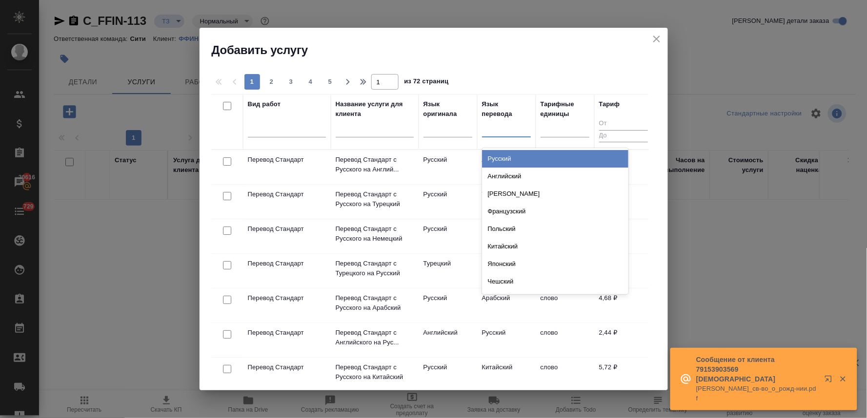
click at [503, 135] on div at bounding box center [506, 127] width 49 height 14
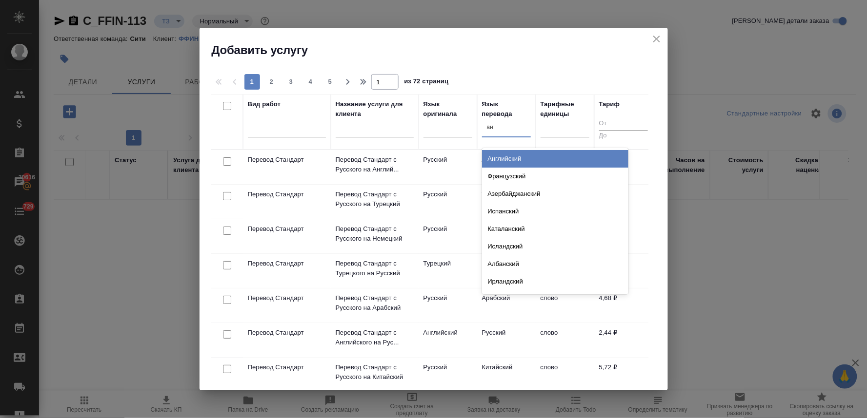
type input "анг"
click at [500, 161] on div "Английский" at bounding box center [555, 159] width 146 height 18
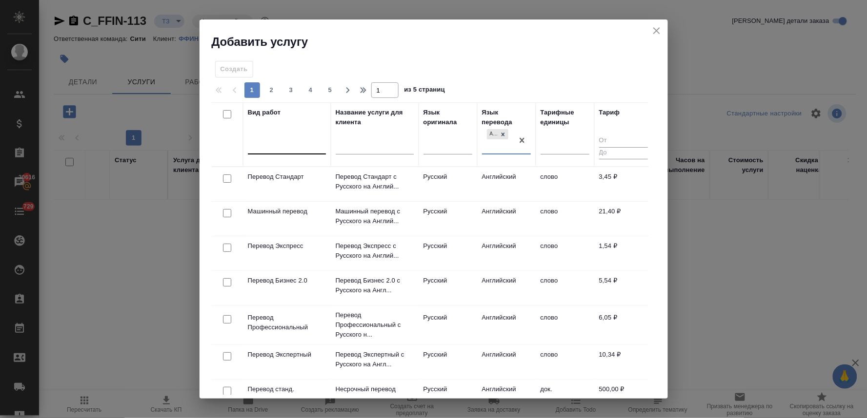
click at [280, 145] on div at bounding box center [287, 145] width 78 height 14
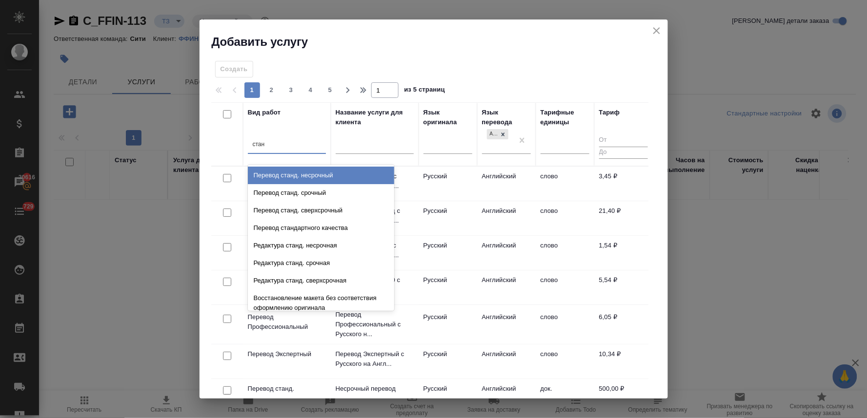
type input "станд"
click at [278, 174] on div "Перевод станд. несрочный" at bounding box center [321, 176] width 146 height 18
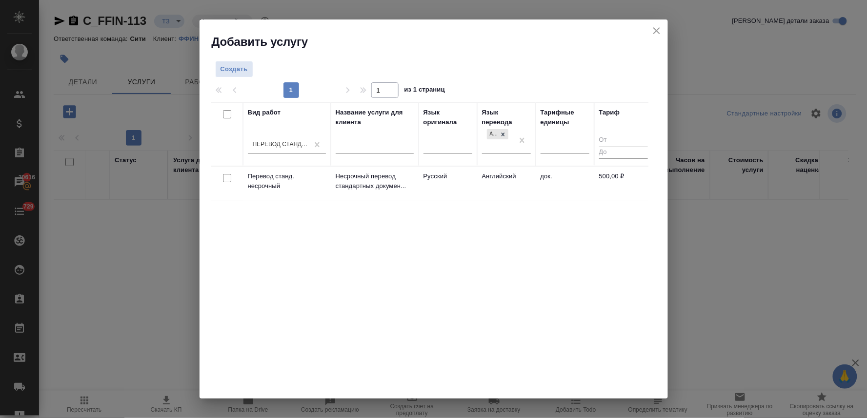
click at [225, 181] on input "checkbox" at bounding box center [227, 178] width 8 height 8
checkbox input "true"
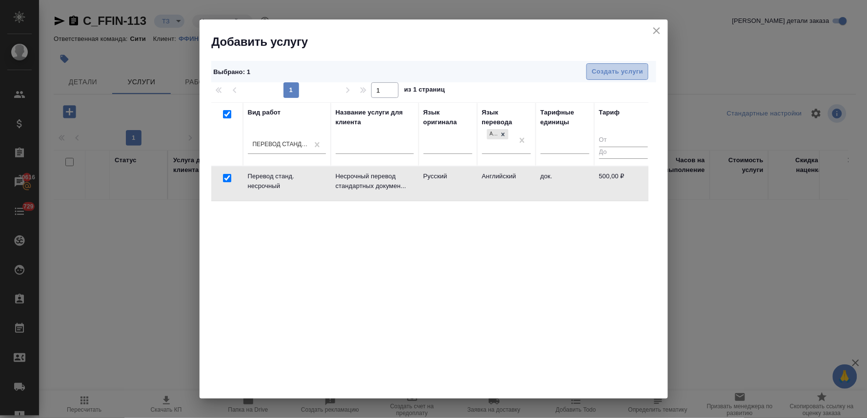
click at [605, 72] on span "Создать услуги" at bounding box center [617, 71] width 51 height 11
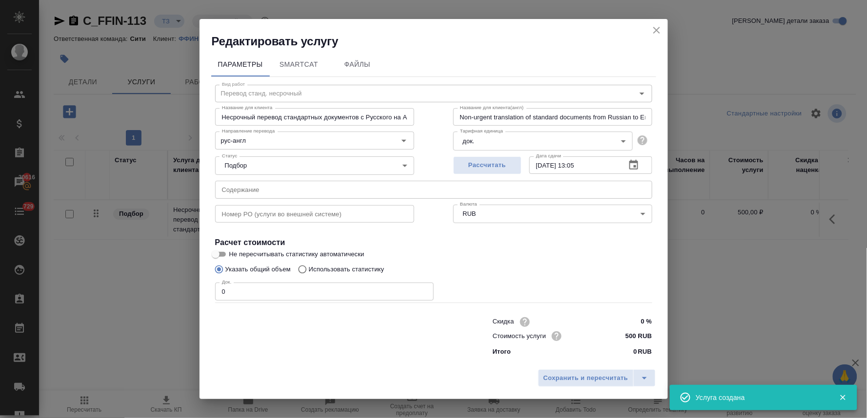
click at [266, 320] on div at bounding box center [335, 336] width 278 height 39
click at [257, 191] on input "text" at bounding box center [433, 190] width 437 height 18
paste input "Паспорт_Найденов С.В._16.05.2025"
type input "Паспорт_Найденов С.В._16.05.2025"
drag, startPoint x: 216, startPoint y: 289, endPoint x: 195, endPoint y: 285, distance: 20.8
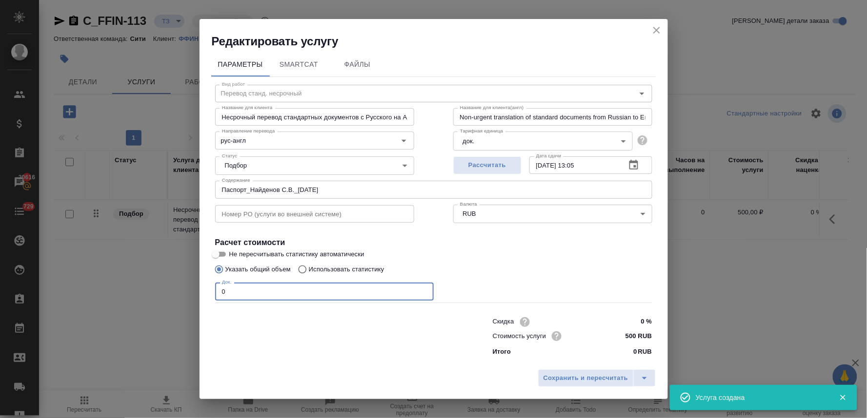
click at [196, 285] on div "Редактировать услугу Параметры SmartCat Файлы Вид работ Перевод станд. несрочны…" at bounding box center [433, 209] width 867 height 418
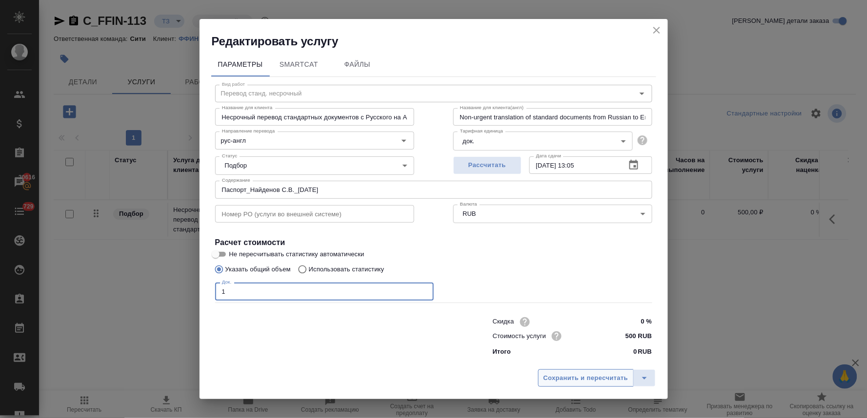
type input "1"
click at [598, 380] on span "Сохранить и пересчитать" at bounding box center [585, 378] width 85 height 11
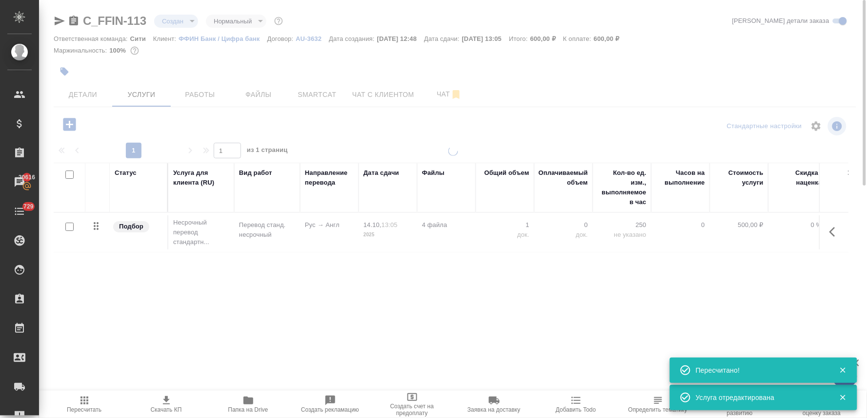
type input "new"
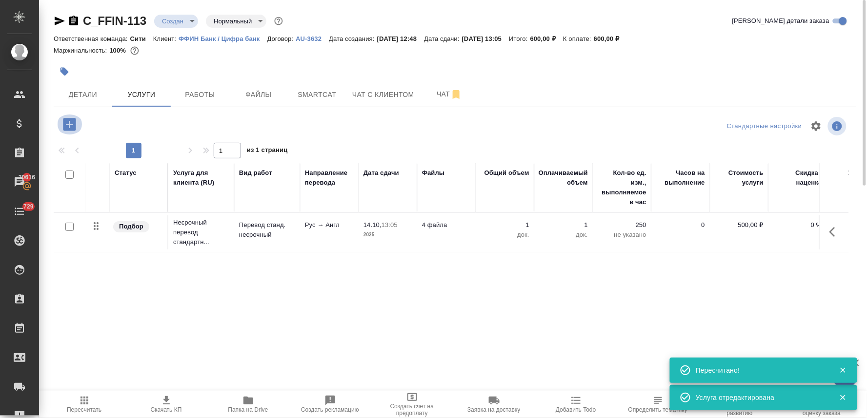
click at [72, 120] on icon "button" at bounding box center [69, 124] width 13 height 13
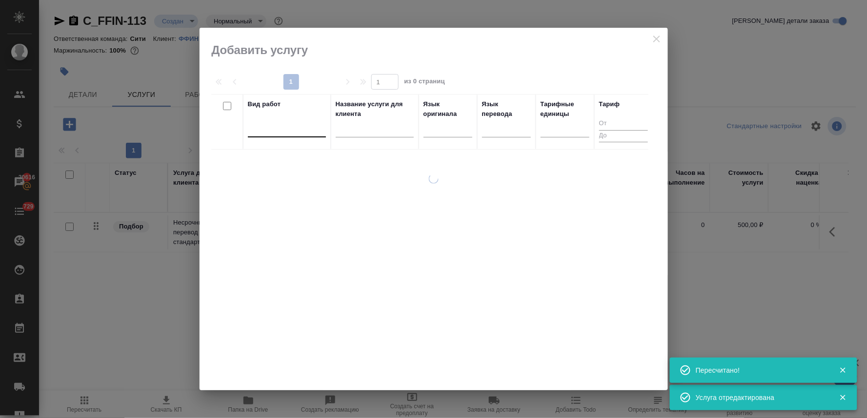
click at [290, 129] on div at bounding box center [287, 127] width 78 height 14
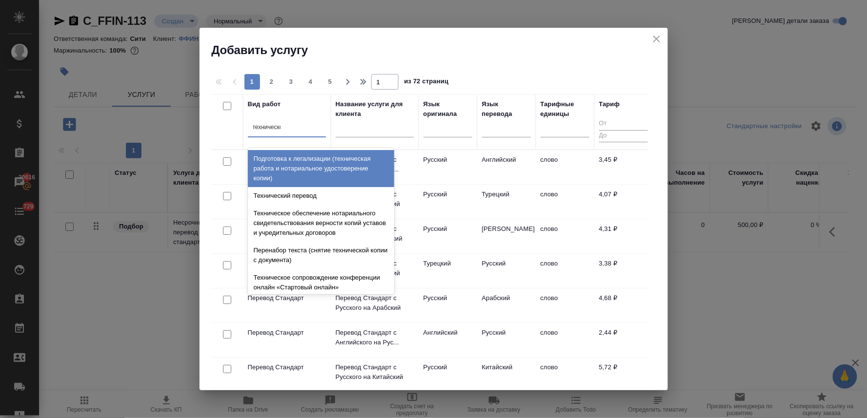
type input "техническое"
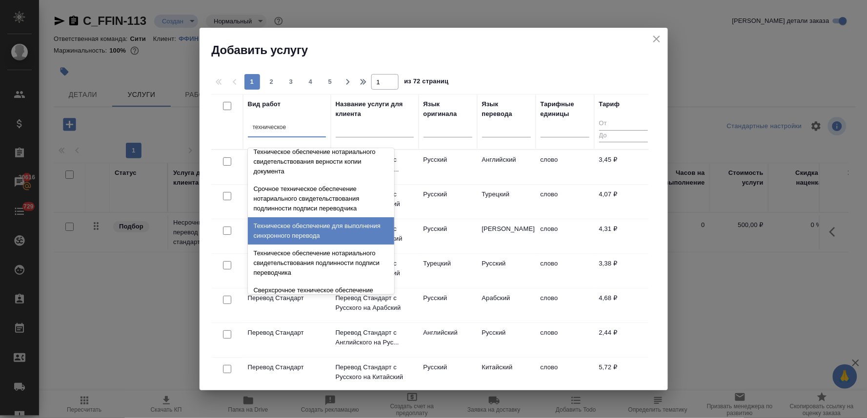
scroll to position [162, 0]
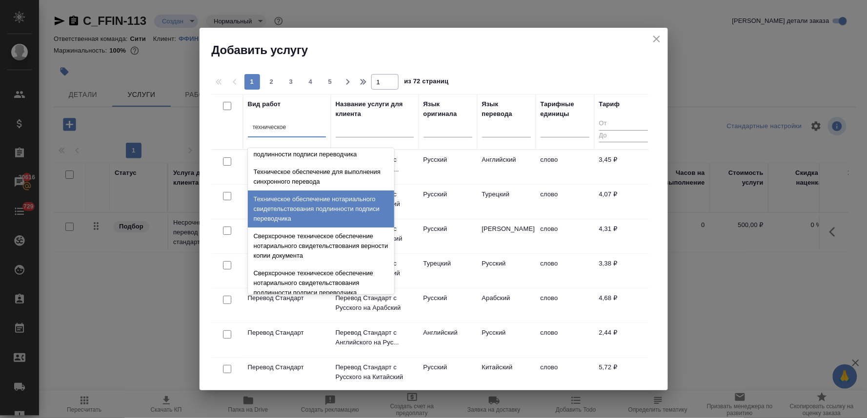
click at [316, 212] on div "Техническое обеспечение нотариального свидетельствования подлинности подписи пе…" at bounding box center [321, 209] width 146 height 37
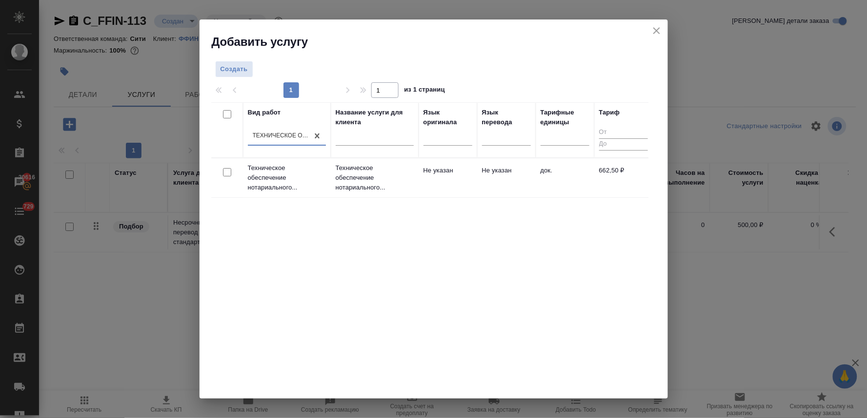
click at [225, 173] on input "checkbox" at bounding box center [227, 172] width 8 height 8
checkbox input "true"
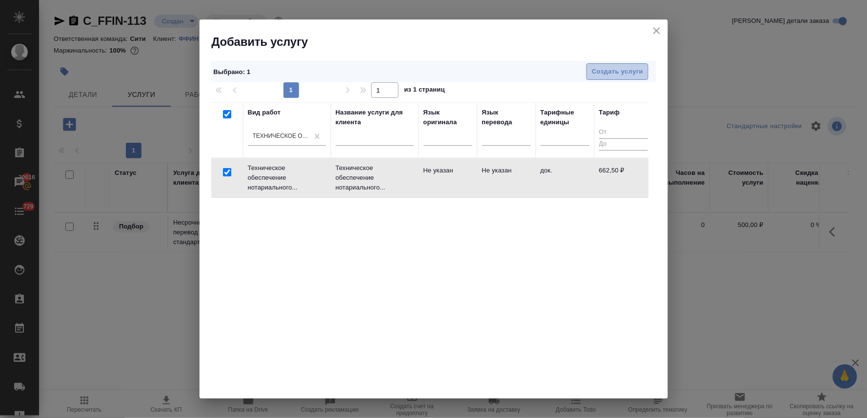
click at [642, 73] on span "Создать услуги" at bounding box center [617, 71] width 51 height 11
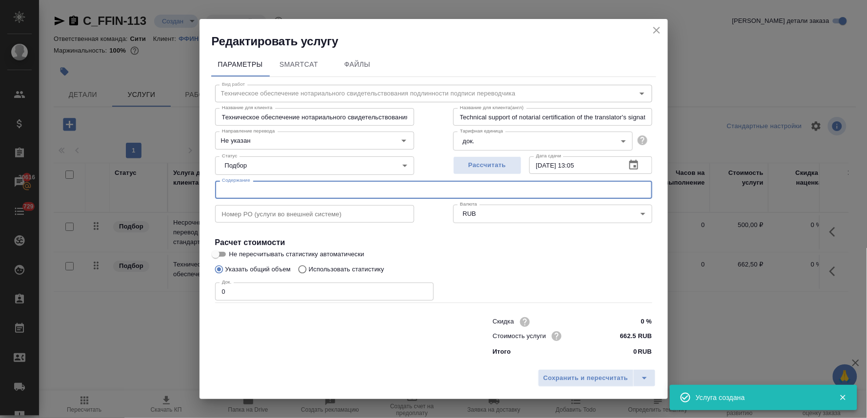
click at [258, 187] on input "text" at bounding box center [433, 190] width 437 height 18
paste input "Паспорт_Найденов С.В._16.05.2025"
click at [261, 350] on div at bounding box center [335, 336] width 278 height 39
click at [357, 188] on input "Паспорт_Найденов С.В._16.05.2025," at bounding box center [433, 190] width 437 height 18
paste input "Годовой отчет 2024"
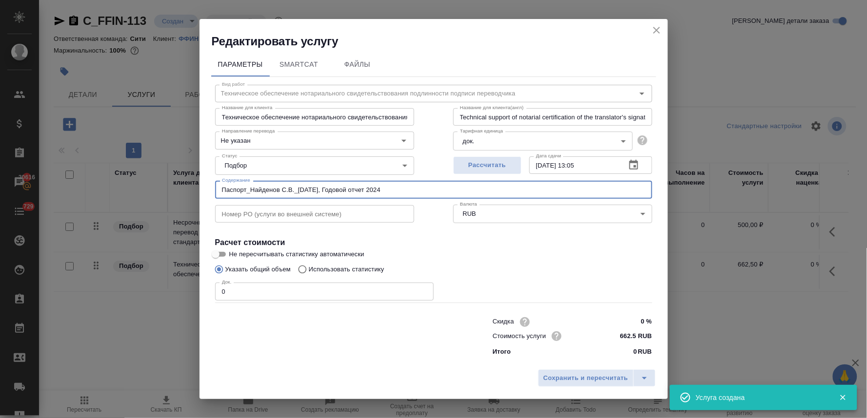
click at [483, 189] on input "Паспорт_Найденов С.В._16.05.2025, Годовой отчет 2024" at bounding box center [433, 190] width 437 height 18
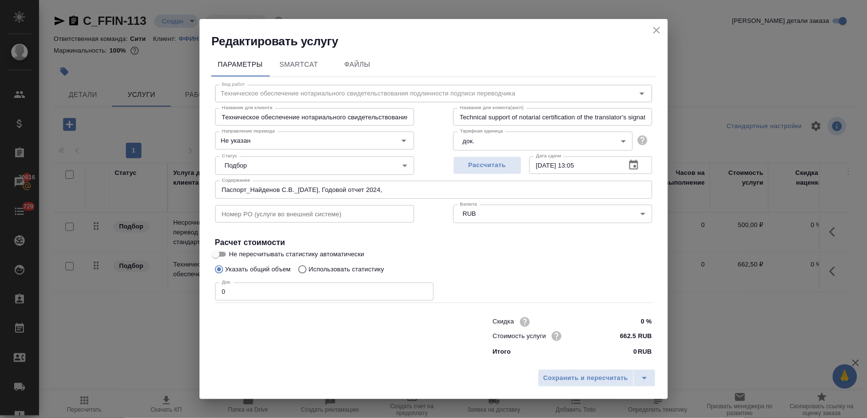
drag, startPoint x: 637, startPoint y: 273, endPoint x: 611, endPoint y: 247, distance: 37.3
click at [637, 273] on div "Указать общий объем Использовать статистику" at bounding box center [433, 269] width 437 height 19
click at [548, 193] on input "Паспорт_Найденов С.В._16.05.2025, Годовой отчет 2024," at bounding box center [433, 190] width 437 height 18
paste input "Изменения № 1 к Уставу (30.06.2025г.)"
click at [634, 279] on div "Док. 0 Док." at bounding box center [433, 290] width 437 height 23
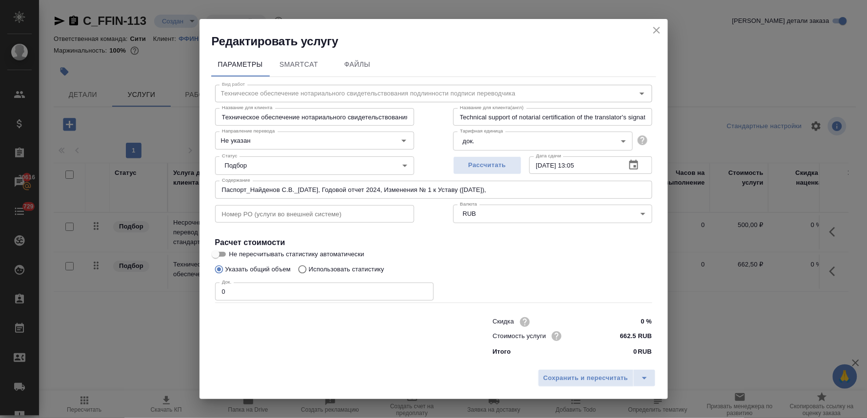
click at [550, 187] on input "Паспорт_Найденов С.В._16.05.2025, Годовой отчет 2024, Изменения № 1 к Уставу (3…" at bounding box center [433, 190] width 437 height 18
paste input "Устав 2025 (действующая редакция)"
type input "Паспорт_Найденов С.В._16.05.2025, Годовой отчет 2024, Изменения № 1 к Уставу (3…"
click at [298, 332] on div at bounding box center [335, 336] width 278 height 39
drag, startPoint x: 231, startPoint y: 290, endPoint x: 173, endPoint y: 284, distance: 58.3
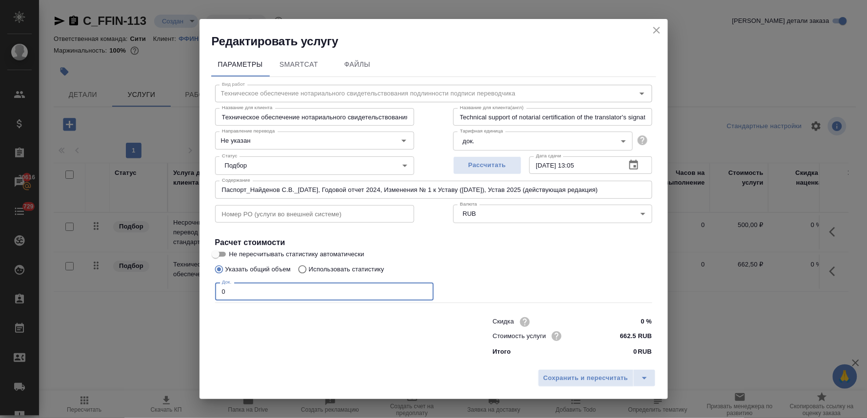
click at [184, 290] on div "Редактировать услугу Параметры SmartCat Файлы Вид работ Техническое обеспечение…" at bounding box center [433, 209] width 867 height 418
type input "4"
click at [574, 377] on span "Сохранить и пересчитать" at bounding box center [585, 378] width 85 height 11
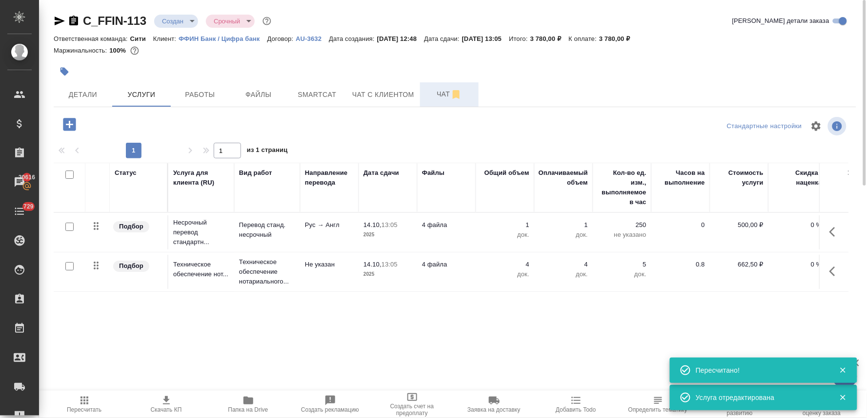
click at [442, 92] on span "Чат" at bounding box center [449, 94] width 47 height 12
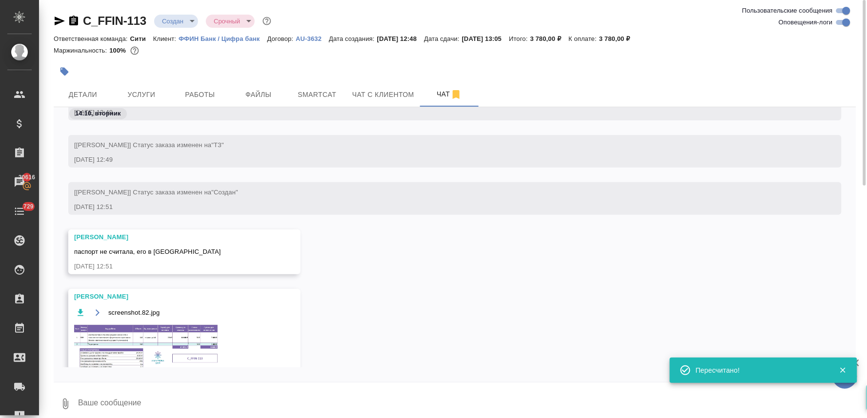
scroll to position [106, 0]
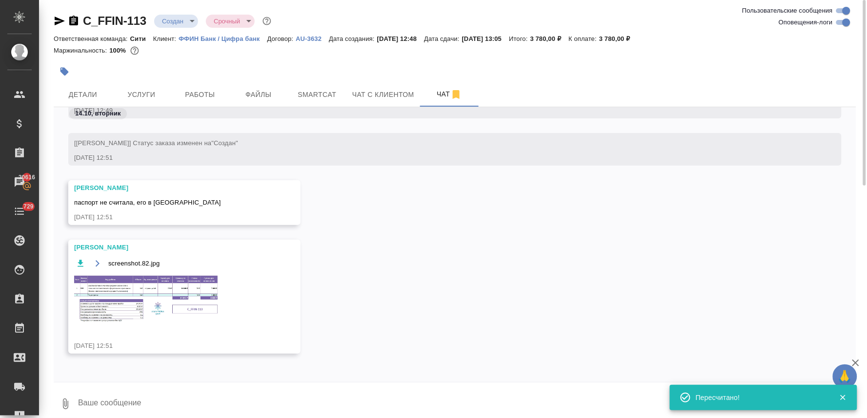
click at [151, 303] on img at bounding box center [147, 300] width 146 height 50
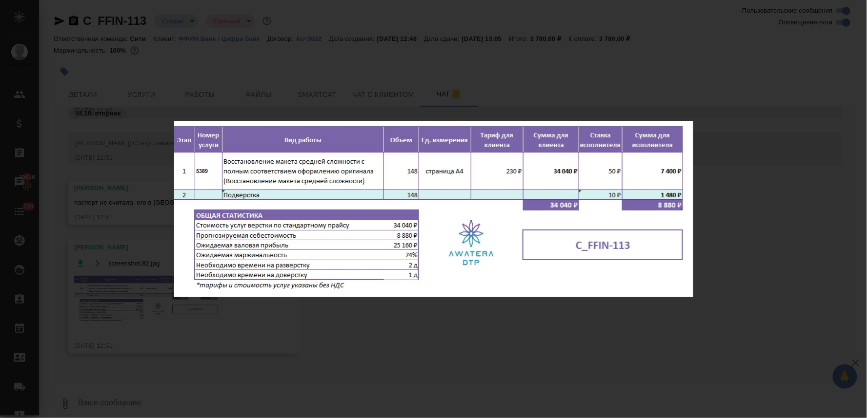
click at [372, 318] on div "screenshot.82.jpg 1 of 1" at bounding box center [433, 209] width 867 height 418
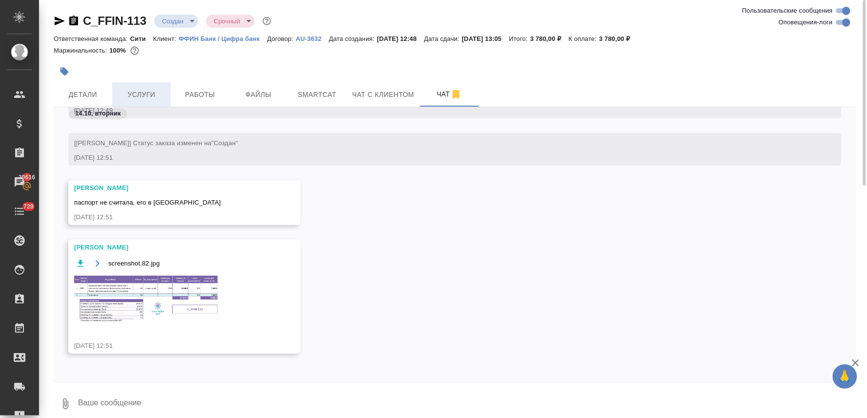
click at [140, 98] on span "Услуги" at bounding box center [141, 95] width 47 height 12
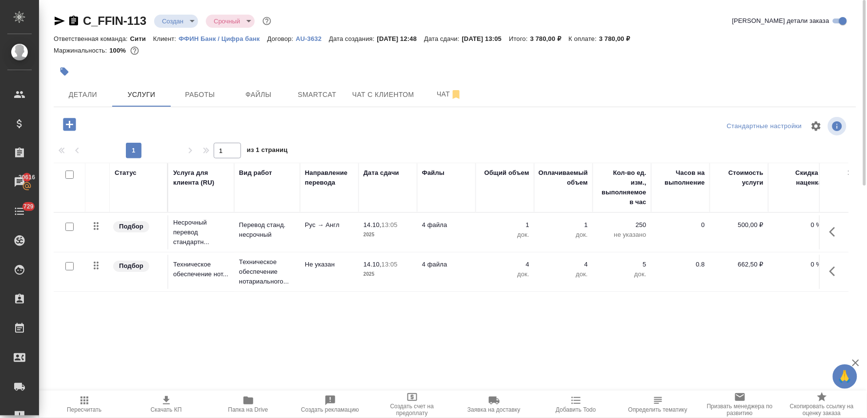
click at [70, 123] on icon "button" at bounding box center [69, 124] width 13 height 13
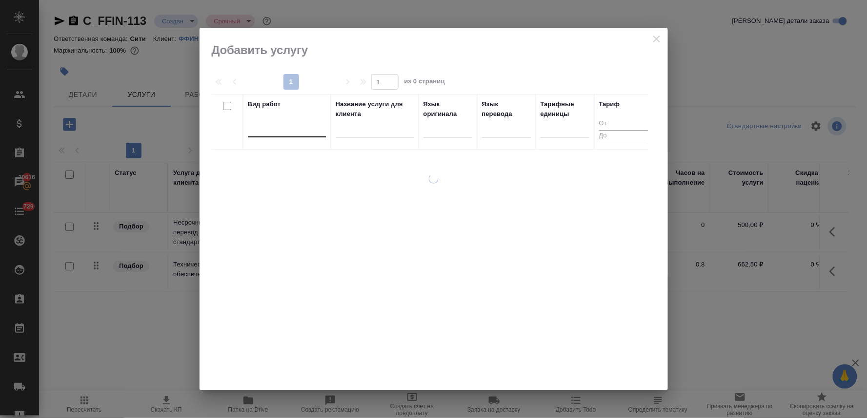
click at [300, 130] on div at bounding box center [287, 127] width 78 height 14
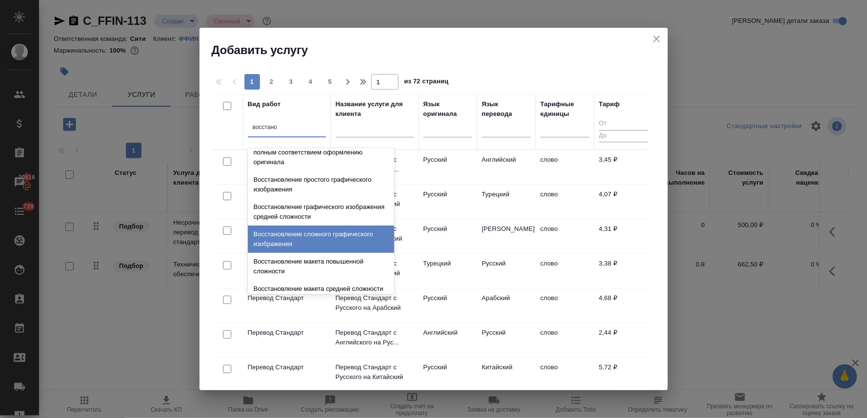
scroll to position [179, 0]
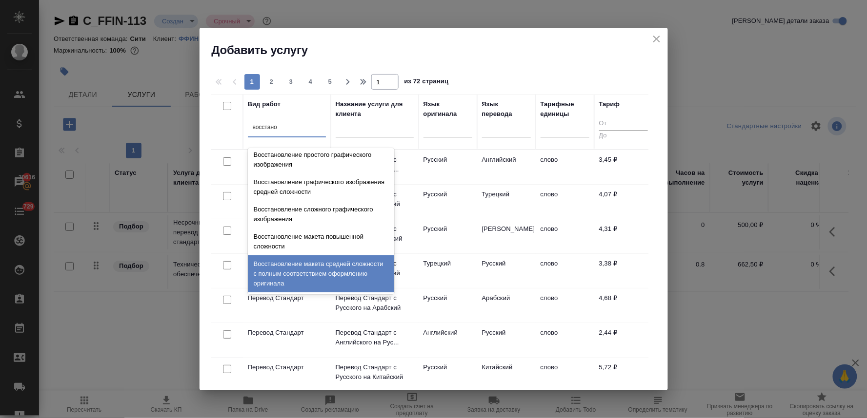
click at [290, 279] on div "Восстановление макета средней сложности с полным соответствием оформлению ориги…" at bounding box center [321, 274] width 146 height 37
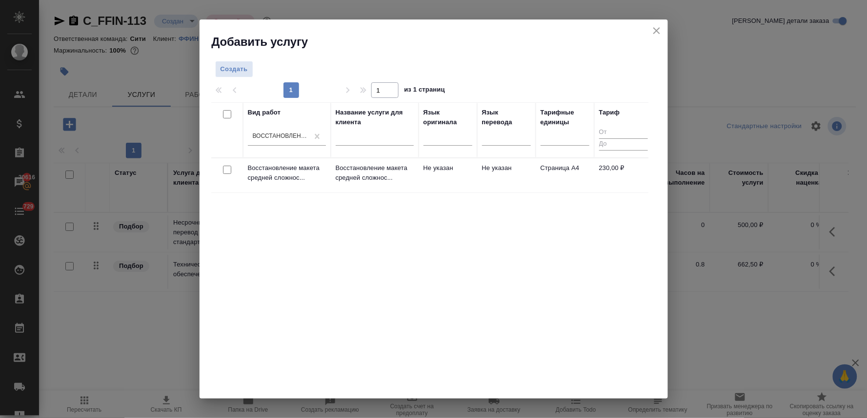
click at [226, 172] on input "checkbox" at bounding box center [227, 170] width 8 height 8
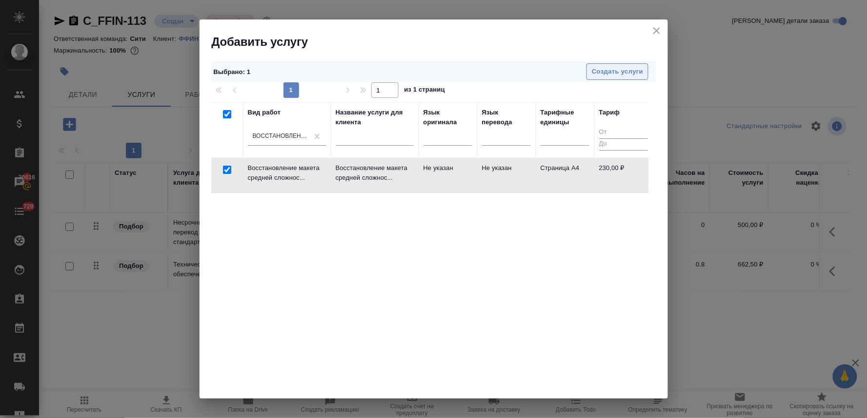
click at [597, 71] on span "Создать услуги" at bounding box center [617, 71] width 51 height 11
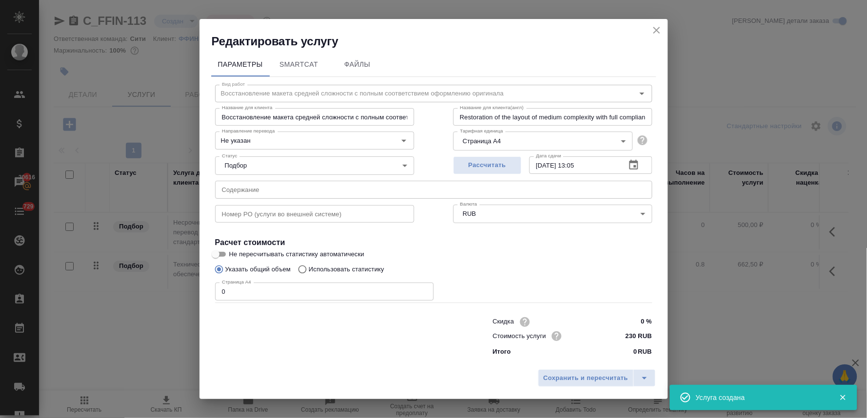
click at [267, 190] on input "text" at bounding box center [433, 190] width 437 height 18
paste input "Устав 2025 (действующая редакция)"
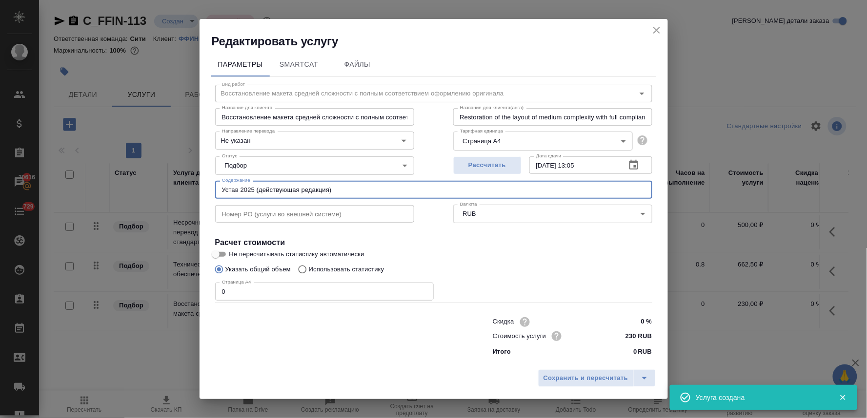
click at [332, 182] on input "Устав 2025 (действующая редакция)" at bounding box center [433, 190] width 437 height 18
drag, startPoint x: 344, startPoint y: 194, endPoint x: 28, endPoint y: 191, distance: 315.6
click at [33, 191] on div "Редактировать услугу Параметры SmartCat Файлы Вид работ Восстановление макета с…" at bounding box center [433, 209] width 867 height 418
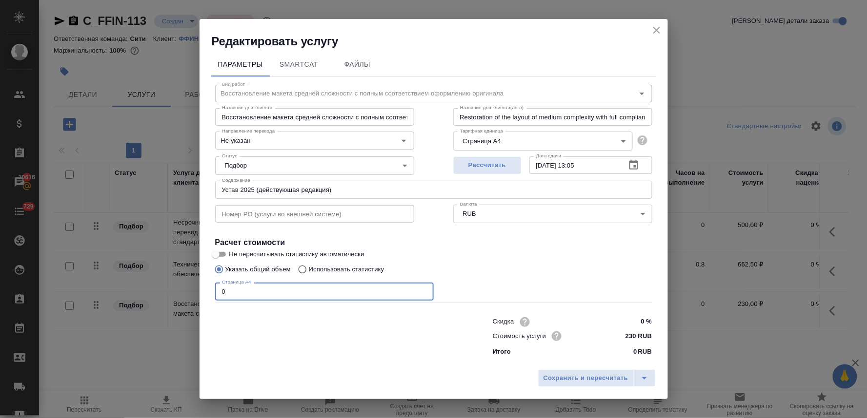
drag, startPoint x: 212, startPoint y: 288, endPoint x: 143, endPoint y: 277, distance: 69.1
click at [145, 278] on div "Редактировать услугу Параметры SmartCat Файлы Вид работ Восстановление макета с…" at bounding box center [433, 209] width 867 height 418
click at [566, 384] on span "Сохранить и пересчитать" at bounding box center [585, 378] width 85 height 11
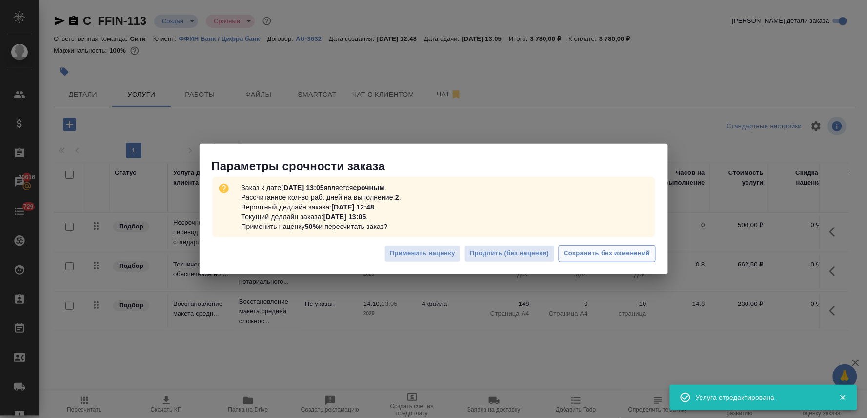
click at [587, 250] on span "Сохранить без изменений" at bounding box center [607, 253] width 86 height 11
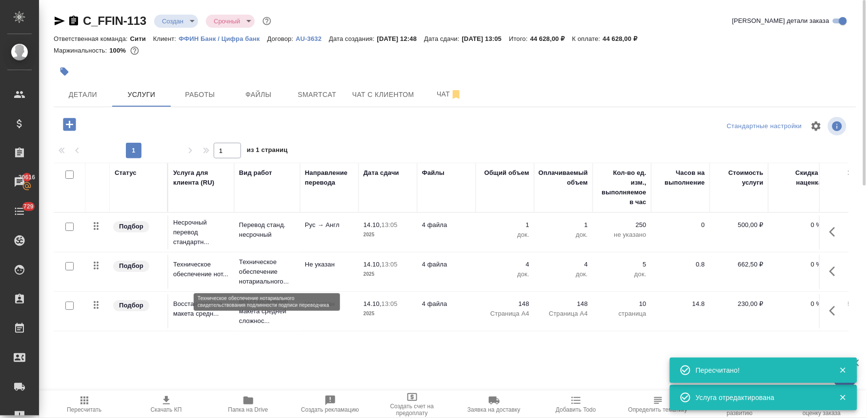
click at [254, 266] on p "Техническое обеспечение нотариального..." at bounding box center [267, 272] width 56 height 29
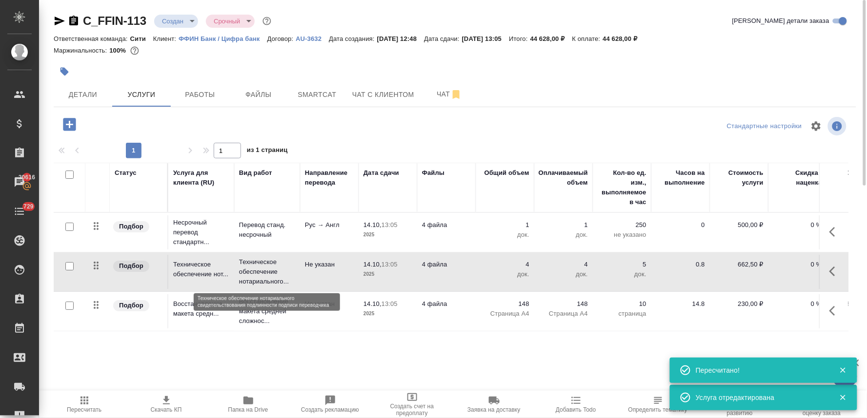
click at [254, 266] on p "Техническое обеспечение нотариального..." at bounding box center [267, 272] width 56 height 29
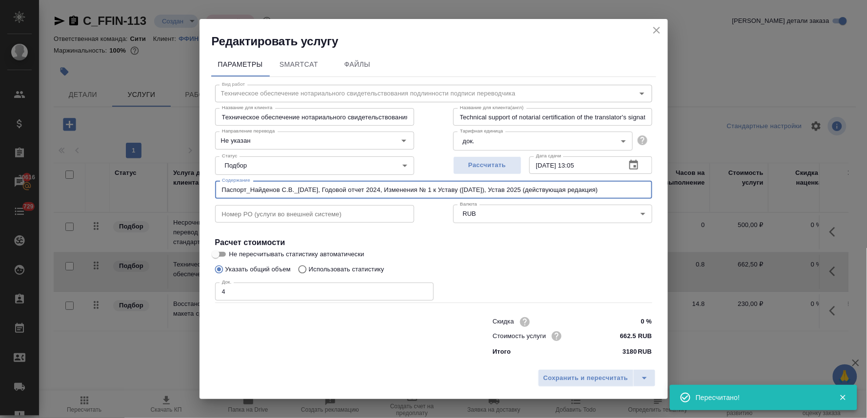
drag, startPoint x: 636, startPoint y: 191, endPoint x: 333, endPoint y: 192, distance: 302.9
click at [333, 192] on input "Паспорт_Найденов С.В._16.05.2025, Годовой отчет 2024, Изменения № 1 к Уставу (3…" at bounding box center [433, 190] width 437 height 18
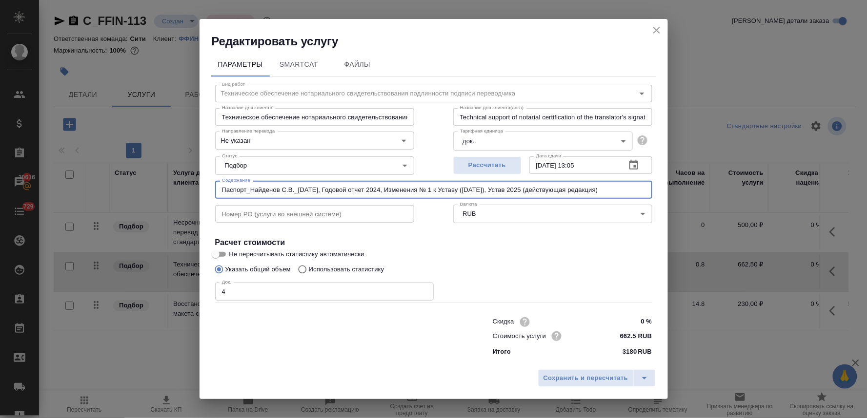
click at [659, 28] on icon "close" at bounding box center [657, 30] width 12 height 12
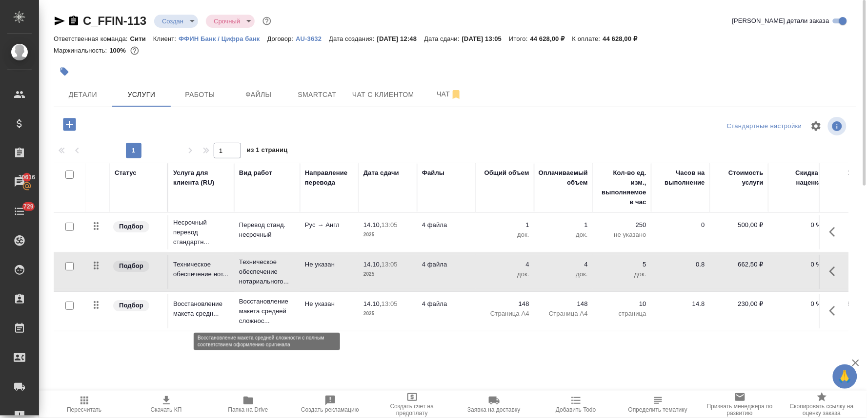
click at [267, 313] on p "Восстановление макета средней сложнос..." at bounding box center [267, 311] width 56 height 29
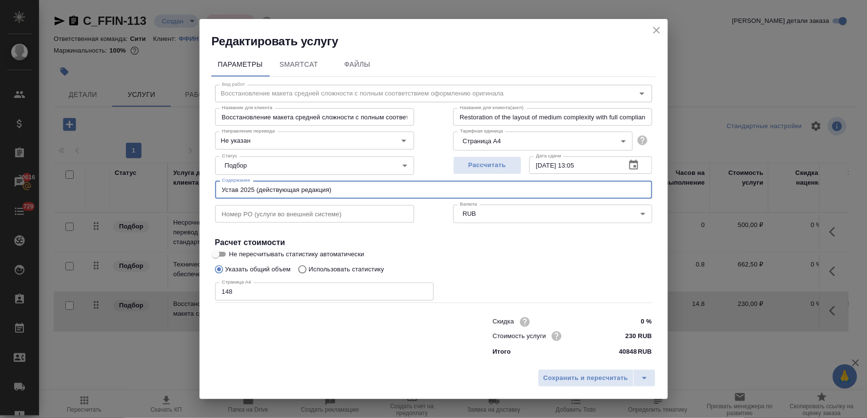
drag, startPoint x: 348, startPoint y: 188, endPoint x: 118, endPoint y: 189, distance: 229.7
click at [119, 189] on div "Редактировать услугу Параметры SmartCat Файлы Вид работ Восстановление макета с…" at bounding box center [433, 209] width 867 height 418
paste input "Годовой отчет 2024, Изменения № 1 к Уставу (30.06.2025г.),"
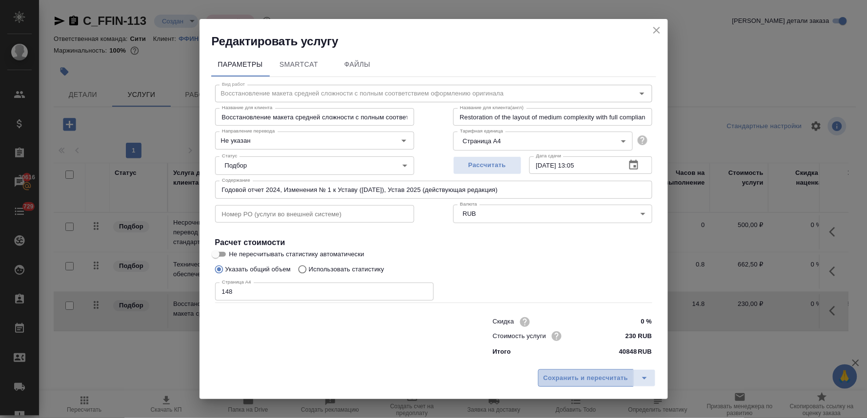
click at [568, 384] on button "Сохранить и пересчитать" at bounding box center [586, 379] width 96 height 18
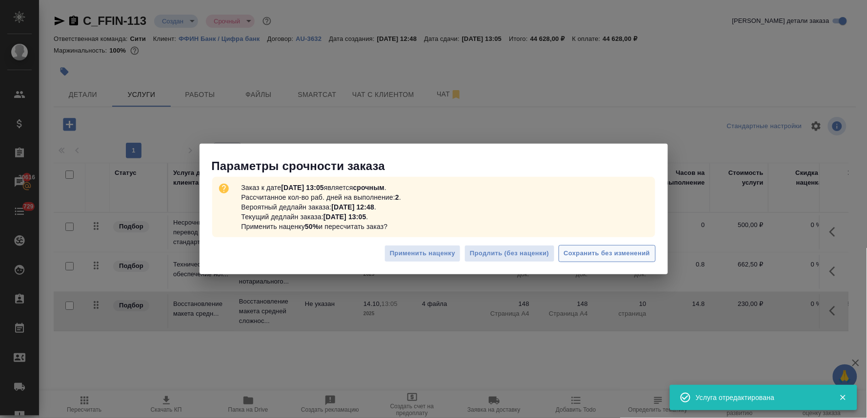
click at [620, 255] on span "Сохранить без изменений" at bounding box center [607, 253] width 86 height 11
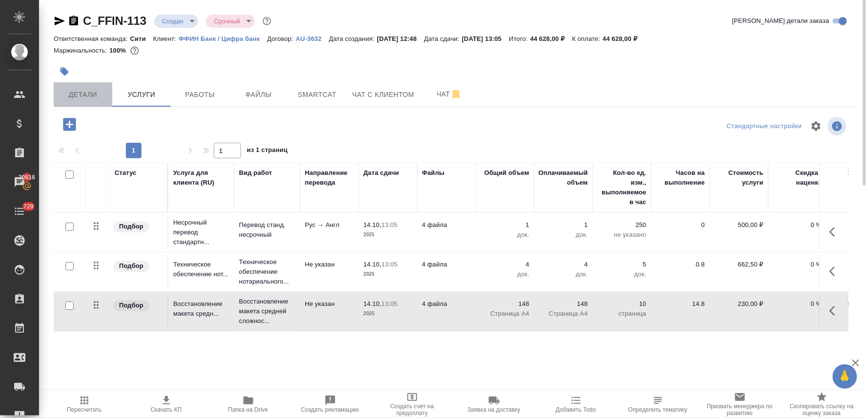
click at [76, 93] on span "Детали" at bounding box center [83, 95] width 47 height 12
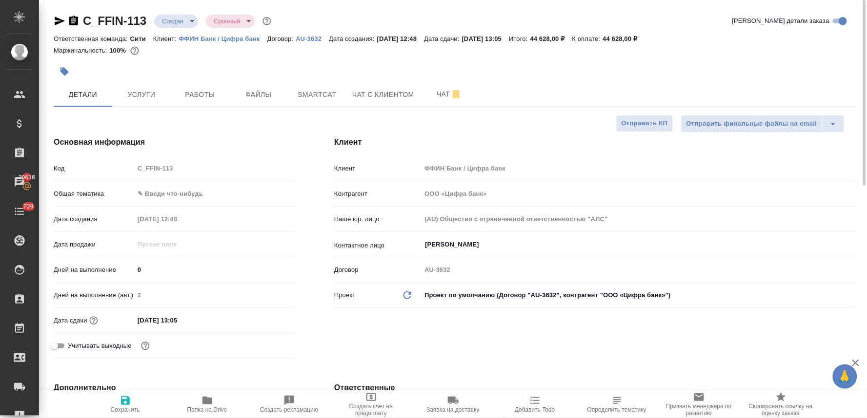
click at [131, 172] on div "Код C_FFIN-113" at bounding box center [174, 168] width 241 height 17
click at [147, 94] on span "Услуги" at bounding box center [141, 95] width 47 height 12
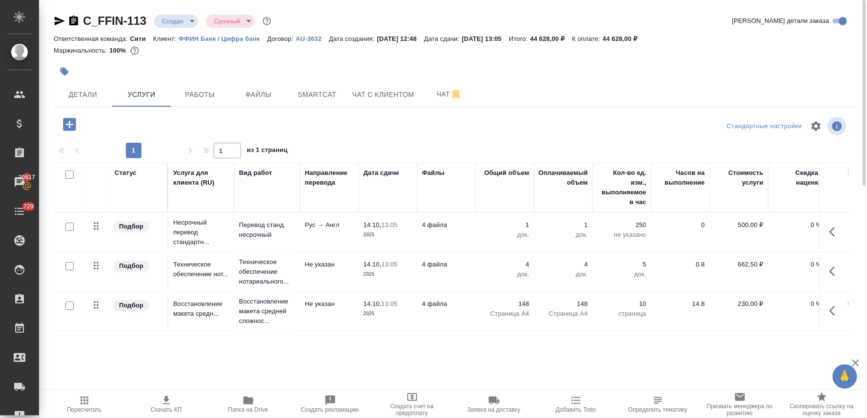
click at [65, 115] on button "button" at bounding box center [69, 125] width 27 height 20
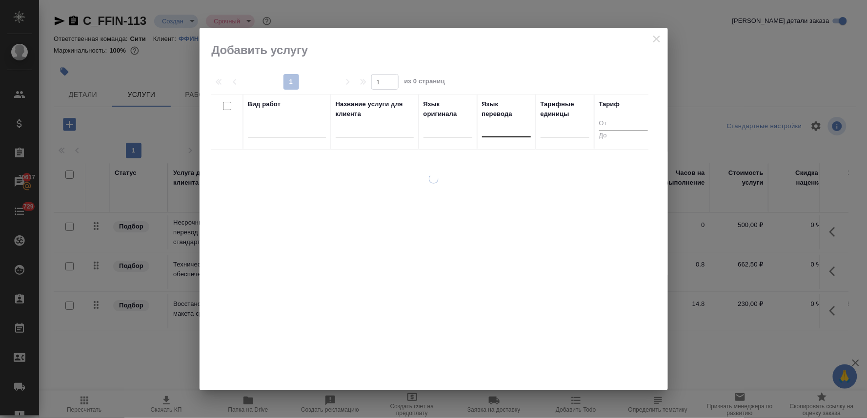
click at [500, 132] on div at bounding box center [506, 127] width 49 height 14
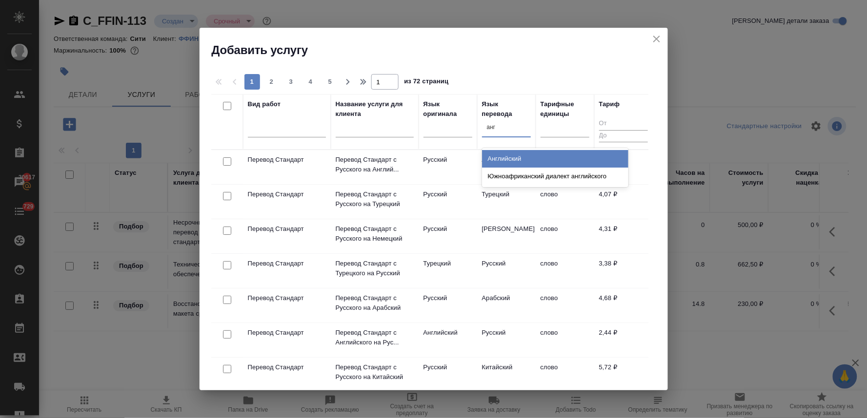
click at [507, 160] on div "Английский" at bounding box center [555, 159] width 146 height 18
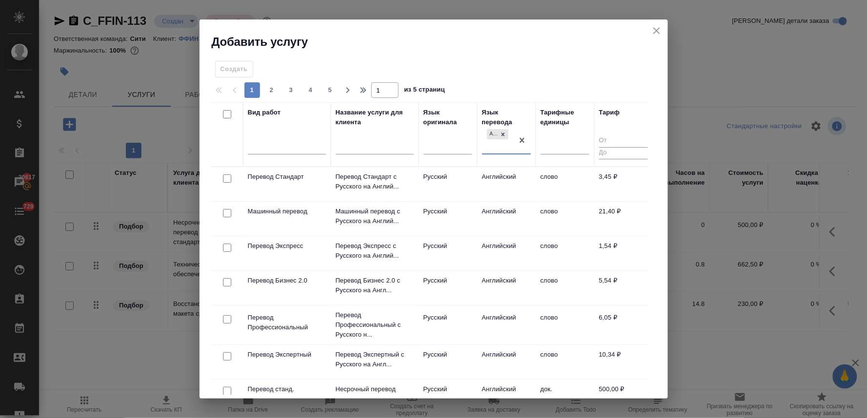
click at [226, 178] on input "checkbox" at bounding box center [227, 179] width 8 height 8
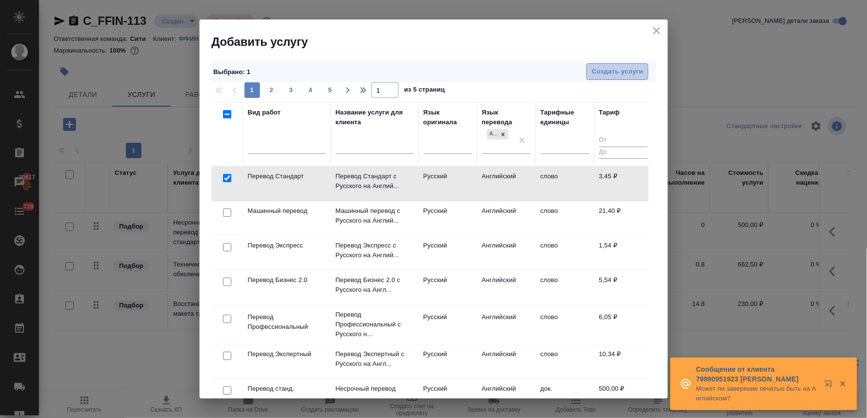
click at [616, 73] on span "Создать услуги" at bounding box center [617, 71] width 51 height 11
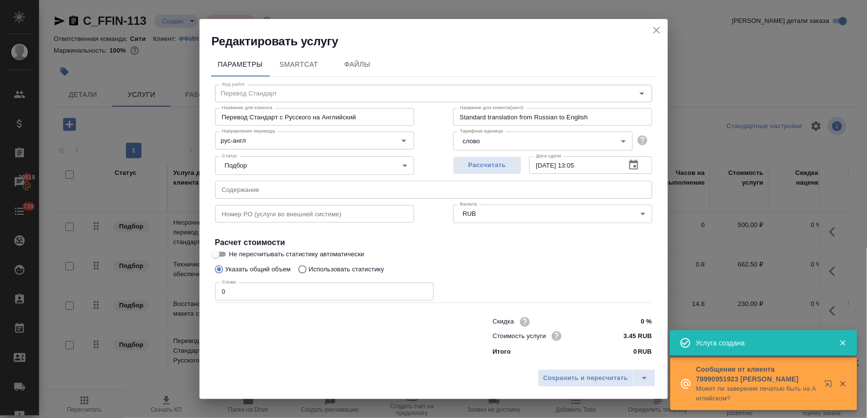
click at [333, 267] on p "Использовать статистику" at bounding box center [347, 270] width 76 height 10
click at [309, 267] on input "Использовать статистику" at bounding box center [301, 269] width 16 height 19
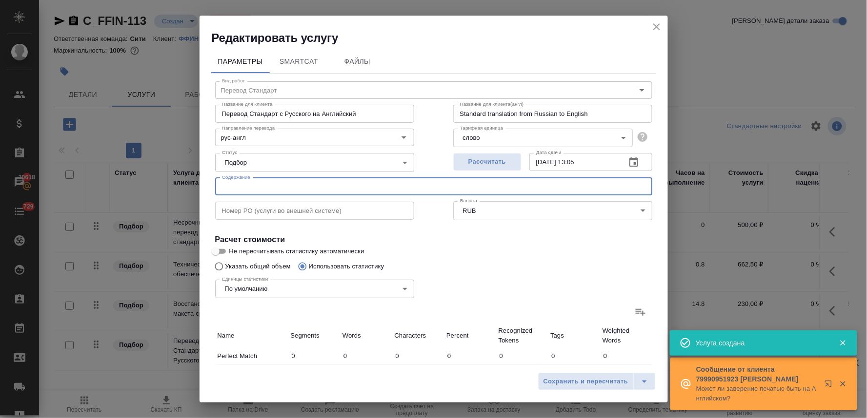
click at [275, 186] on input "text" at bounding box center [433, 187] width 437 height 18
paste input "Годовой отчет 2024, Изменения № 1 к Уставу (30.06.2025г.), Устав 2025 (действую…"
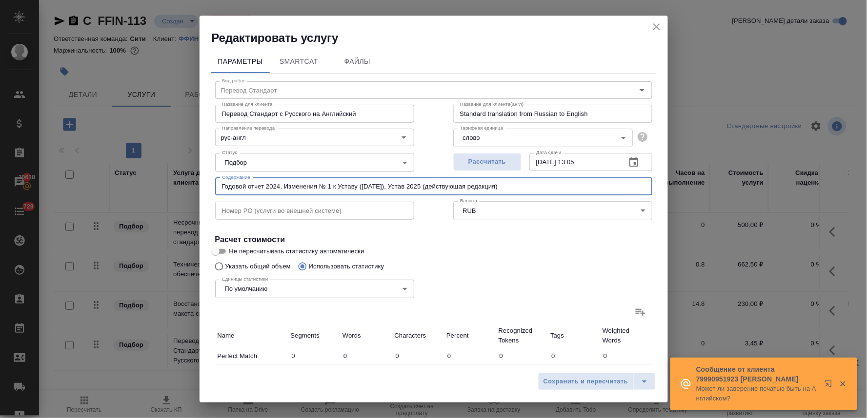
click at [636, 311] on icon at bounding box center [641, 312] width 10 height 7
click at [0, 0] on input "file" at bounding box center [0, 0] width 0 height 0
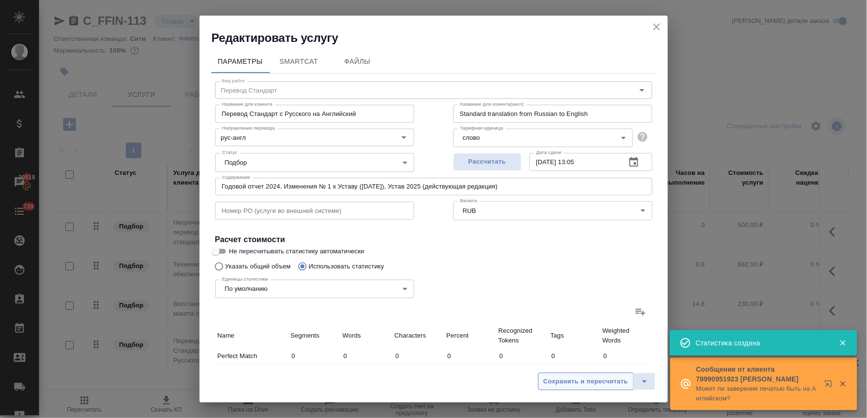
click at [596, 387] on span "Сохранить и пересчитать" at bounding box center [585, 382] width 85 height 11
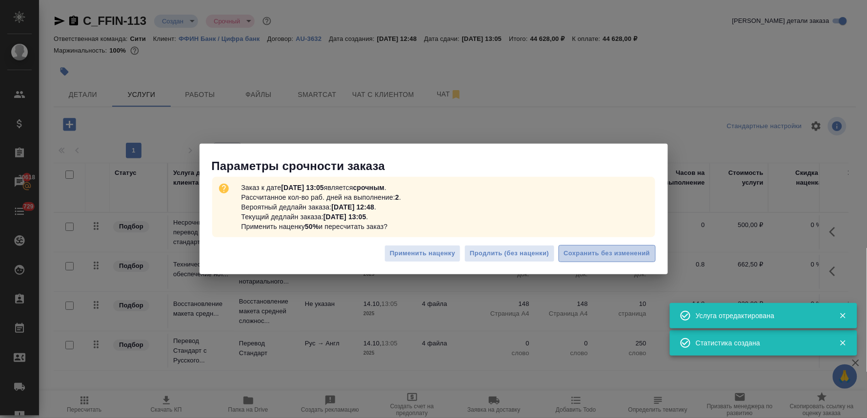
click at [589, 258] on span "Сохранить без изменений" at bounding box center [607, 253] width 86 height 11
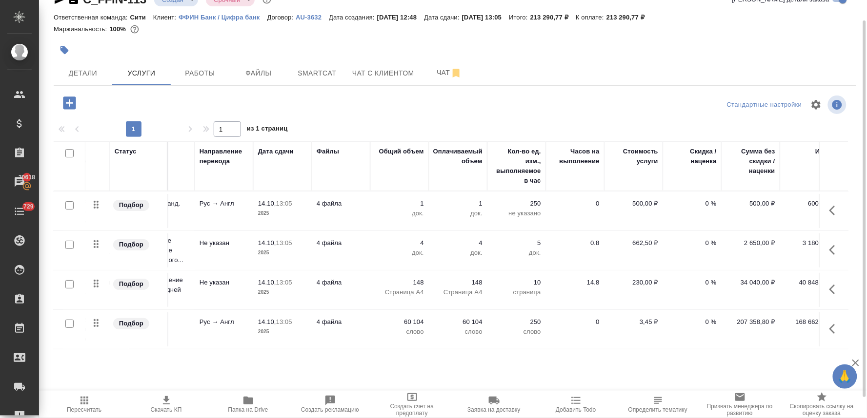
scroll to position [0, 132]
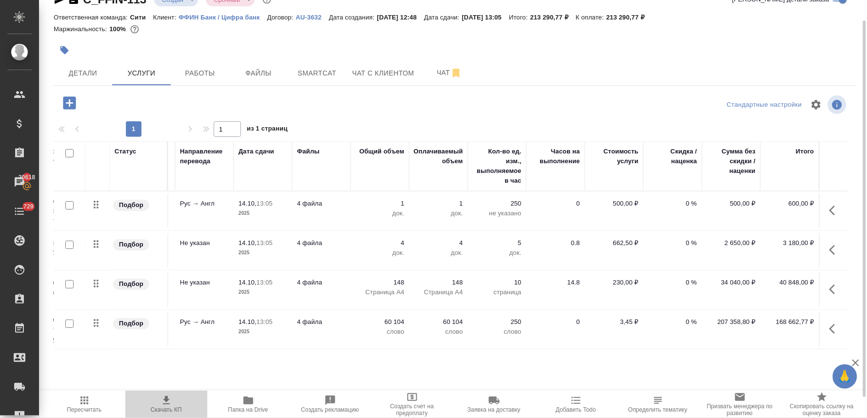
click at [169, 406] on icon "button" at bounding box center [166, 401] width 12 height 12
click at [765, 370] on div "C_FFIN-113 Создан new Срочный urgent Кратко детали заказа Ответственная команда…" at bounding box center [454, 177] width 813 height 397
click at [829, 249] on icon "button" at bounding box center [835, 250] width 12 height 12
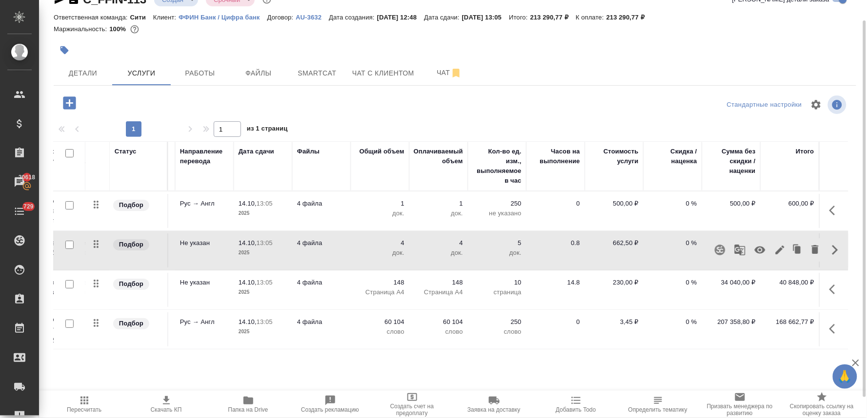
click at [754, 252] on icon "button" at bounding box center [760, 250] width 12 height 12
click at [66, 102] on icon "button" at bounding box center [69, 103] width 17 height 17
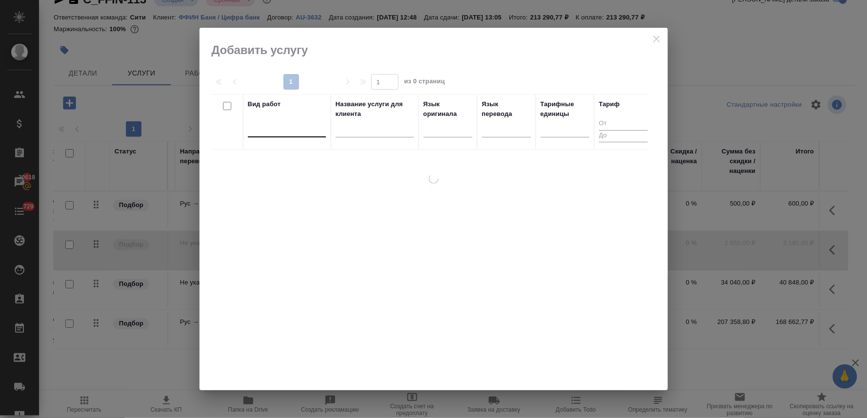
click at [289, 122] on div at bounding box center [287, 127] width 78 height 14
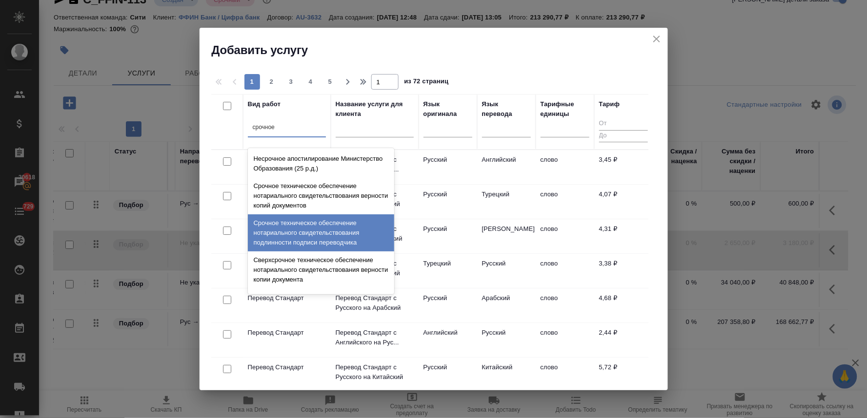
click at [328, 232] on div "Срочное техническое обеспечение нотариального свидетельствования подлинности по…" at bounding box center [321, 233] width 146 height 37
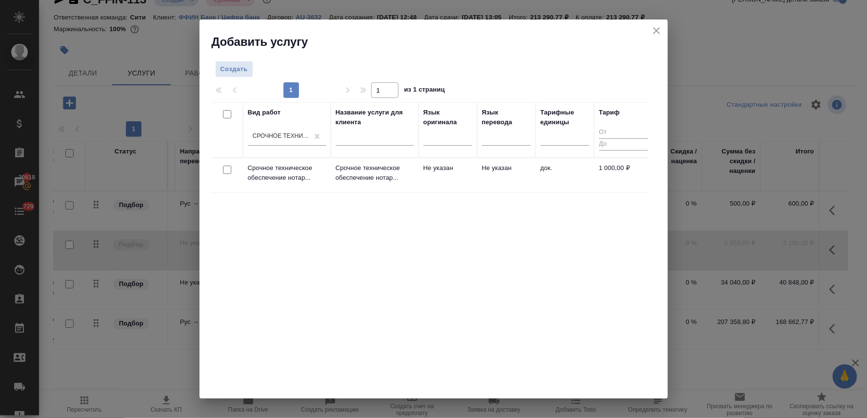
click at [227, 171] on input "checkbox" at bounding box center [227, 170] width 8 height 8
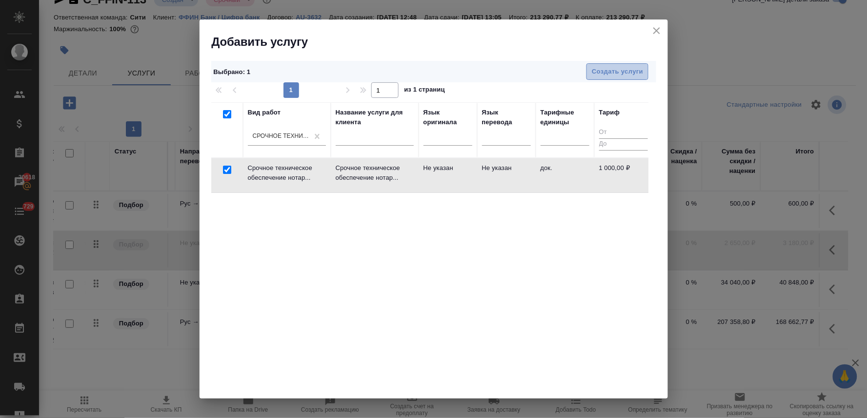
click at [628, 74] on span "Создать услуги" at bounding box center [617, 71] width 51 height 11
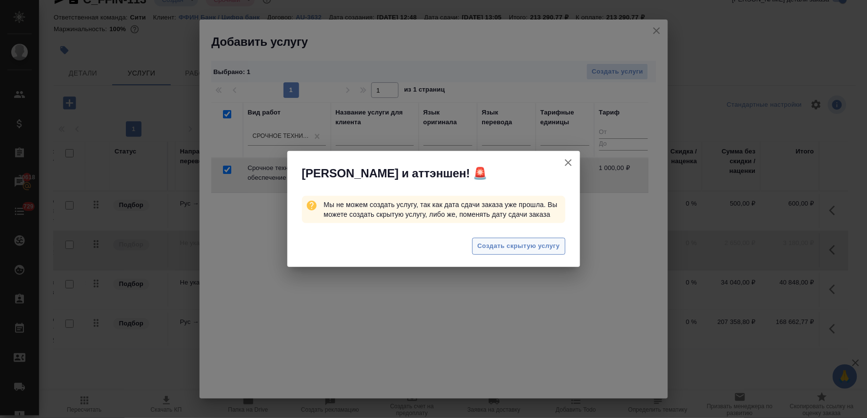
click at [518, 246] on span "Создать скрытую услугу" at bounding box center [518, 246] width 82 height 11
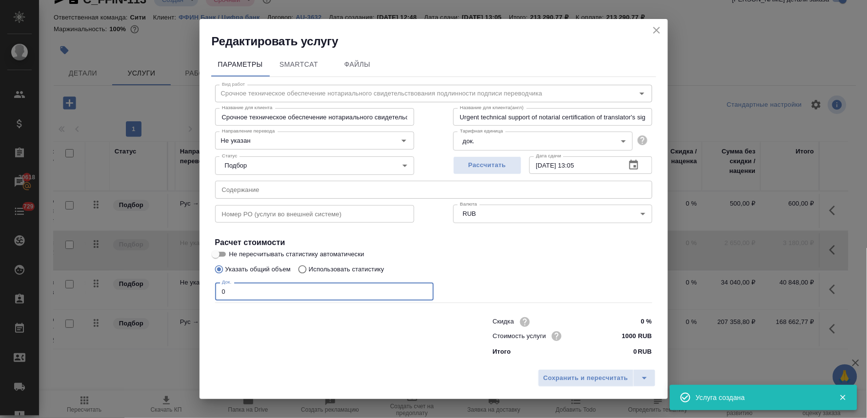
drag, startPoint x: 251, startPoint y: 291, endPoint x: 188, endPoint y: 288, distance: 63.5
click at [188, 288] on div "Редактировать услугу Параметры SmartCat Файлы Вид работ Срочное техническое обе…" at bounding box center [433, 209] width 867 height 418
click at [384, 191] on input "text" at bounding box center [433, 190] width 437 height 18
paste input "Паспорт_Найденов С.В._16.05.2025, Годовой отчет 2024, Изменения № 1 к Уставу (3…"
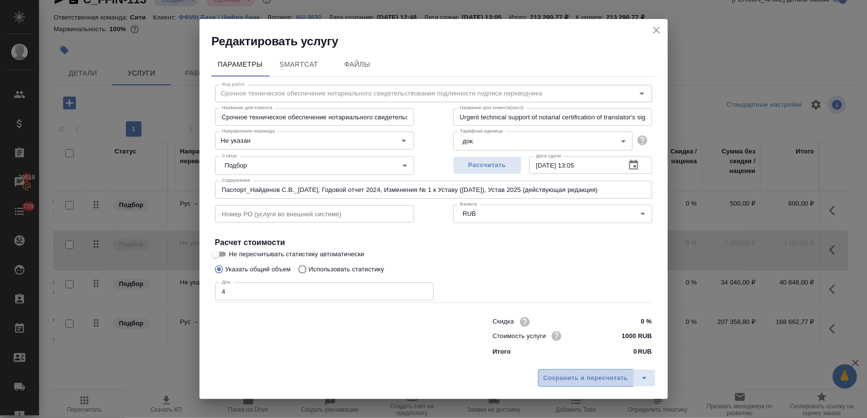
click at [553, 376] on span "Сохранить и пересчитать" at bounding box center [585, 378] width 85 height 11
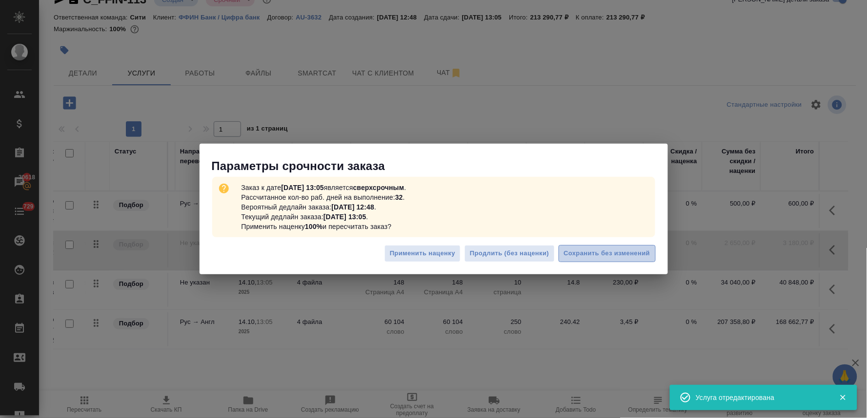
click at [608, 249] on span "Сохранить без изменений" at bounding box center [607, 253] width 86 height 11
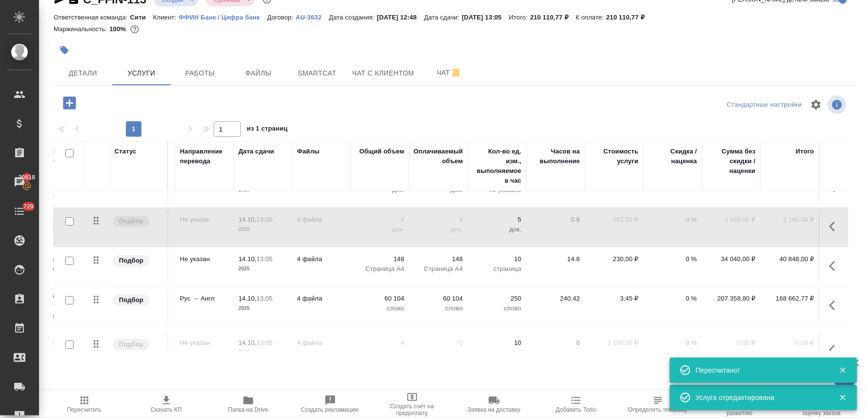
scroll to position [56, 132]
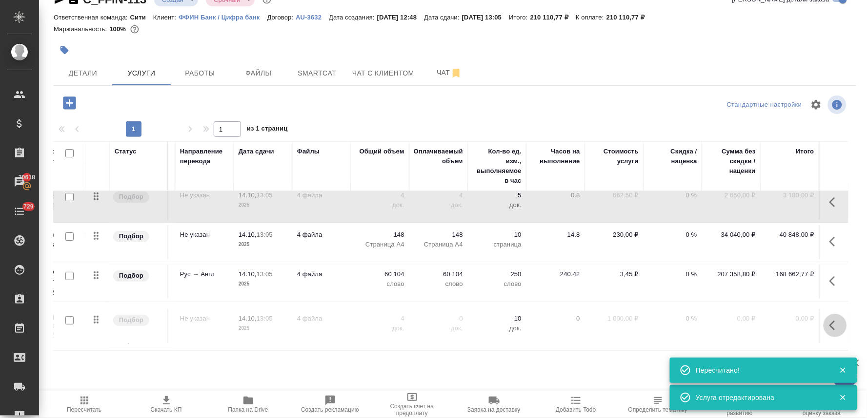
click at [829, 320] on icon "button" at bounding box center [835, 326] width 12 height 12
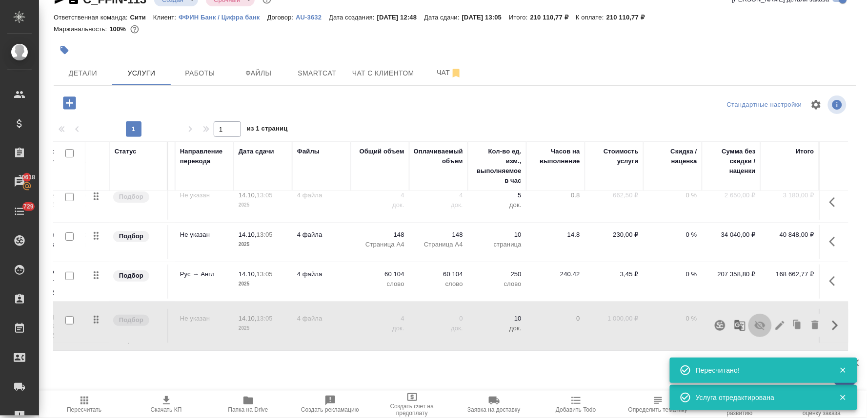
click at [754, 320] on icon "button" at bounding box center [760, 326] width 12 height 12
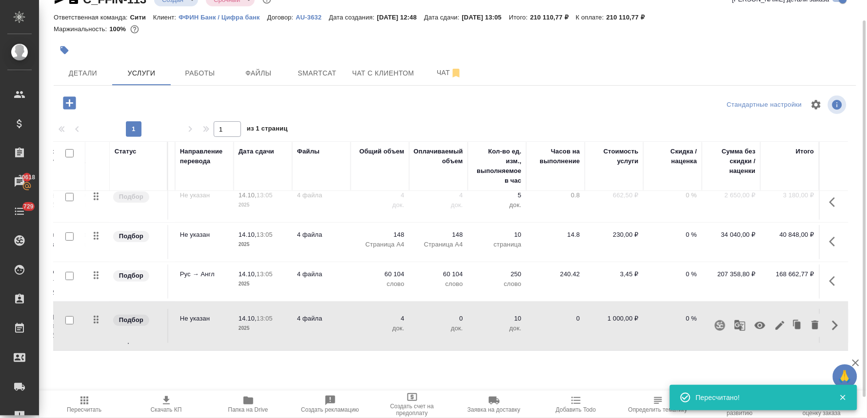
click at [83, 412] on span "Пересчитать" at bounding box center [84, 410] width 35 height 7
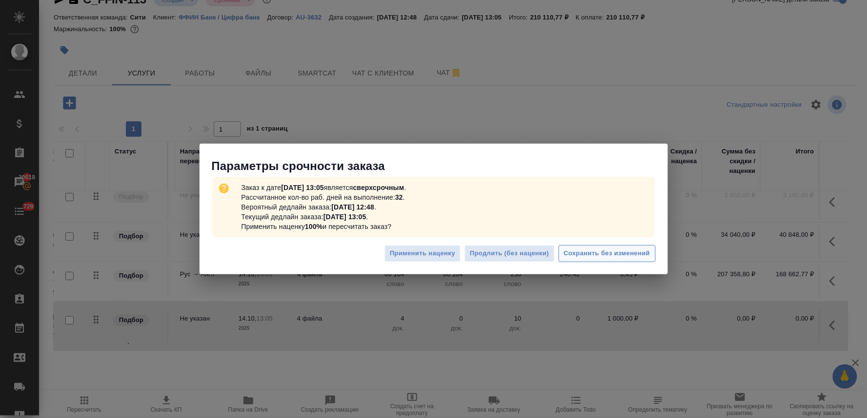
click at [607, 254] on span "Сохранить без изменений" at bounding box center [607, 253] width 86 height 11
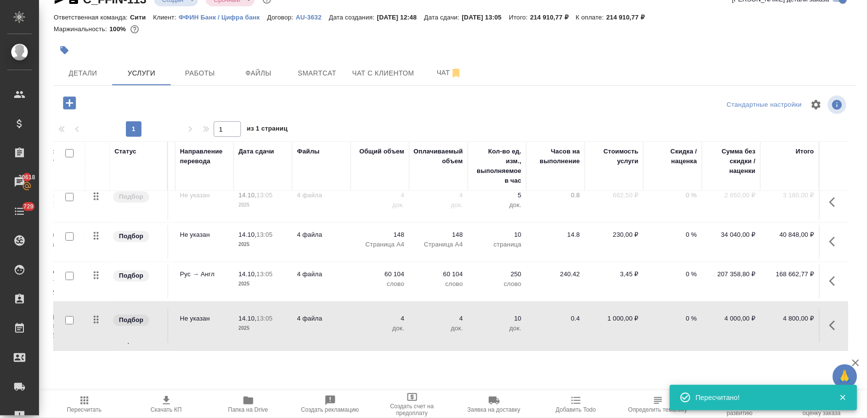
click at [678, 270] on p "0 %" at bounding box center [672, 275] width 49 height 10
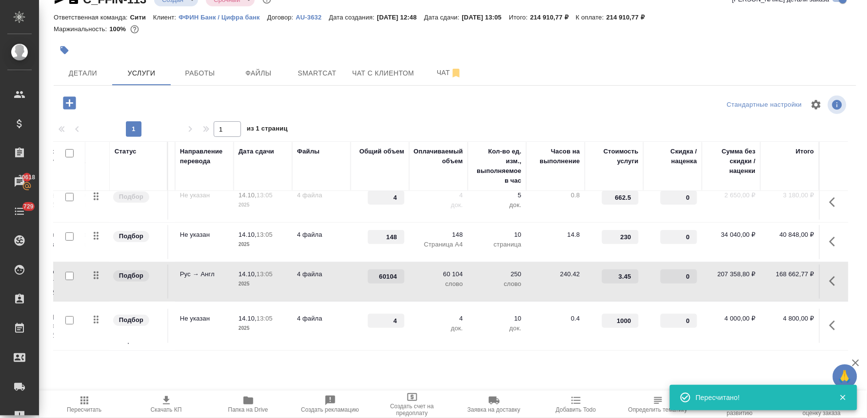
click at [674, 270] on input "0" at bounding box center [678, 277] width 37 height 14
click at [633, 106] on div "Стандартные настройки" at bounding box center [718, 104] width 259 height 23
click at [135, 91] on div "C_FFIN-113 Создан new Срочный urgent Кратко детали заказа Ответственная команда…" at bounding box center [454, 177] width 813 height 397
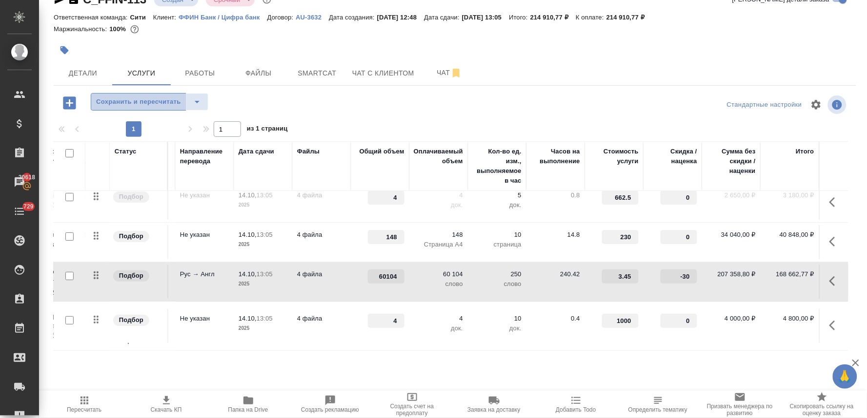
click at [147, 98] on span "Сохранить и пересчитать" at bounding box center [138, 102] width 85 height 11
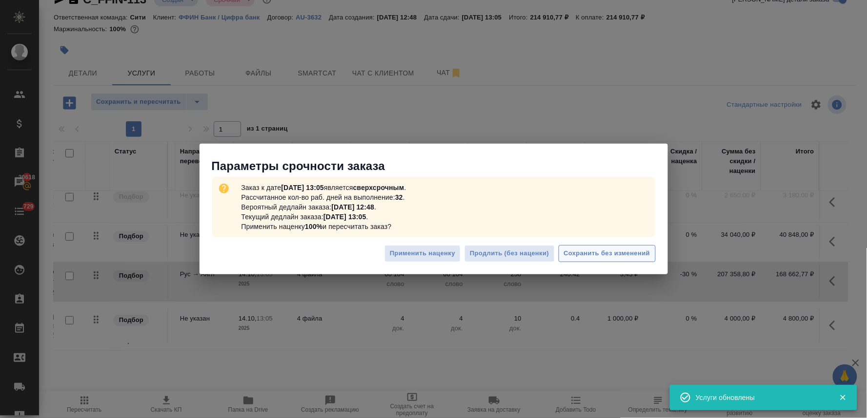
click at [611, 255] on span "Сохранить без изменений" at bounding box center [607, 253] width 86 height 11
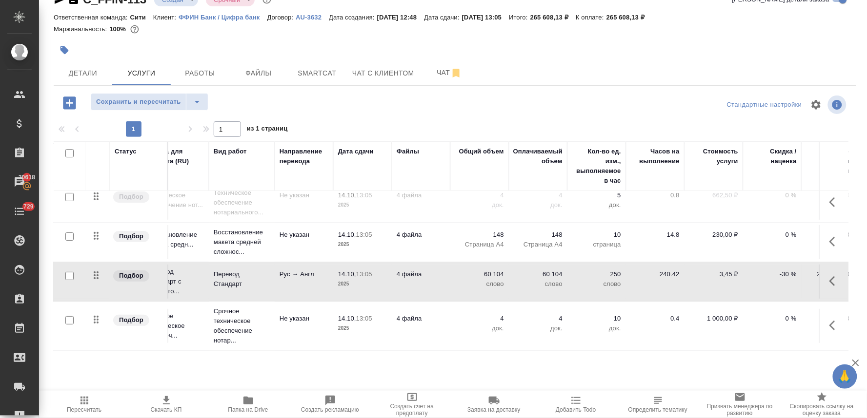
scroll to position [56, 0]
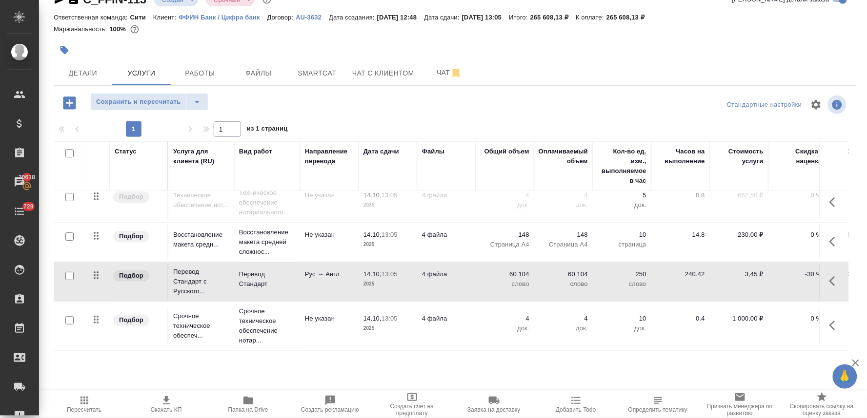
click at [166, 405] on icon "button" at bounding box center [166, 401] width 7 height 8
click at [428, 108] on div at bounding box center [454, 104] width 267 height 23
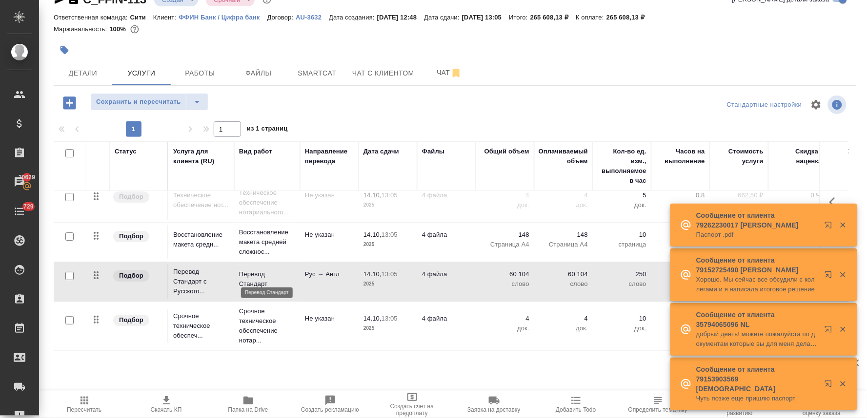
click at [259, 270] on p "Перевод Стандарт" at bounding box center [267, 280] width 56 height 20
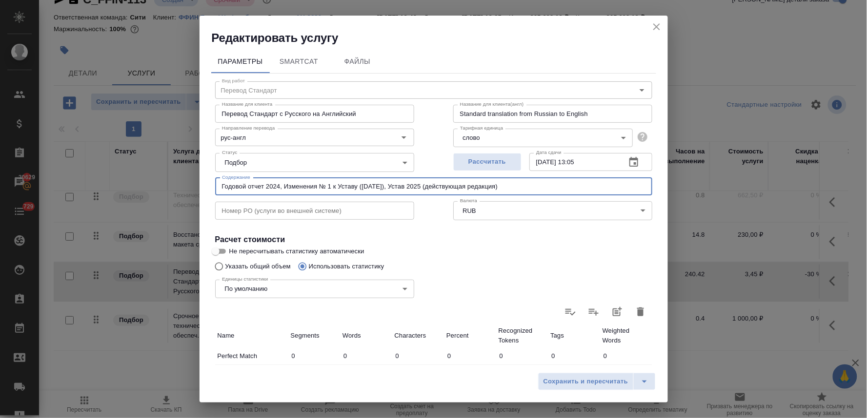
drag, startPoint x: 401, startPoint y: 187, endPoint x: 284, endPoint y: 185, distance: 116.6
click at [284, 185] on input "Годовой отчет 2024, Изменения № 1 к Уставу (30.06.2025г.), Устав 2025 (действую…" at bounding box center [433, 187] width 437 height 18
click at [573, 387] on span "Сохранить и пересчитать" at bounding box center [585, 382] width 85 height 11
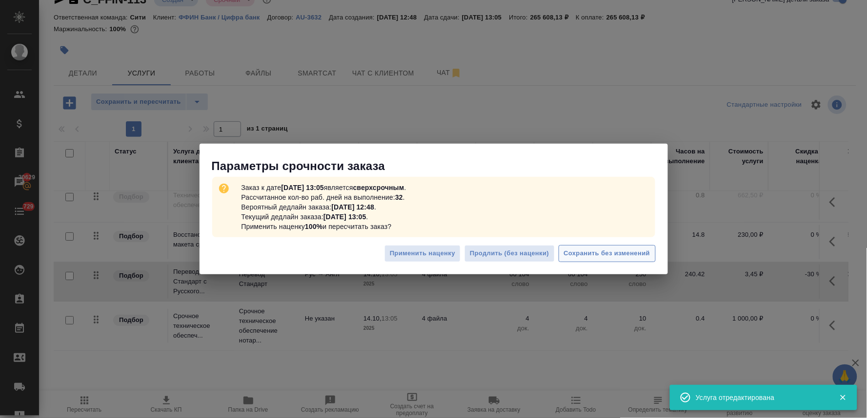
click at [621, 256] on span "Сохранить без изменений" at bounding box center [607, 253] width 86 height 11
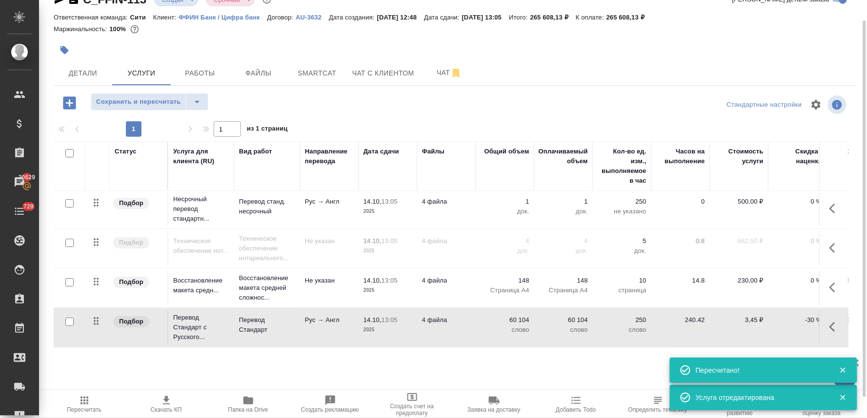
scroll to position [0, 0]
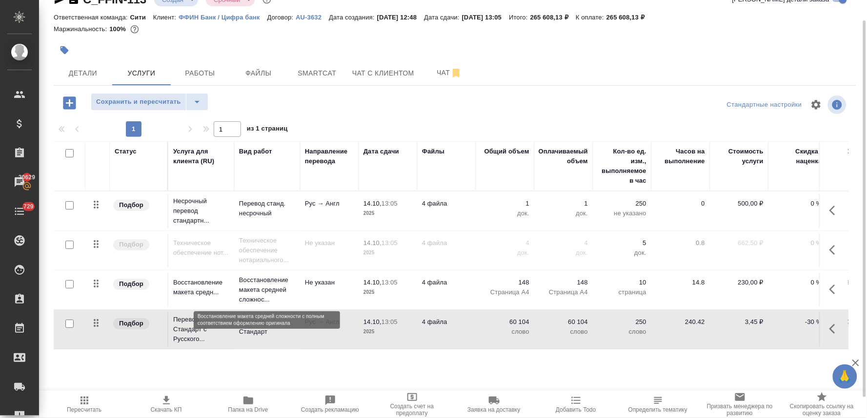
click at [245, 289] on p "Восстановление макета средней сложнос..." at bounding box center [267, 290] width 56 height 29
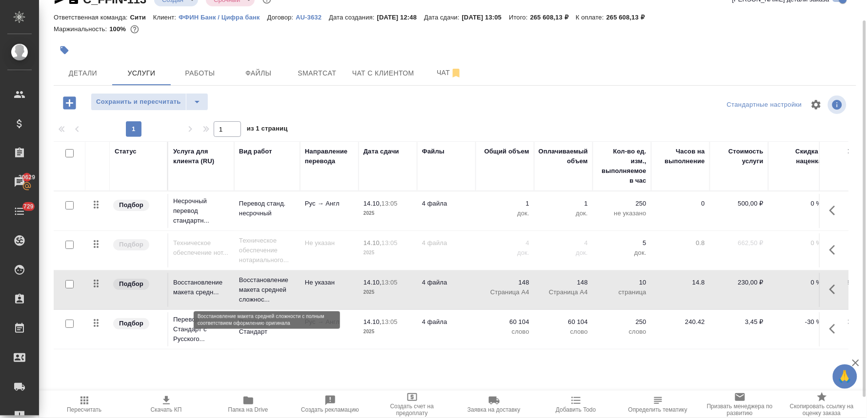
click at [245, 289] on p "Восстановление макета средней сложнос..." at bounding box center [267, 290] width 56 height 29
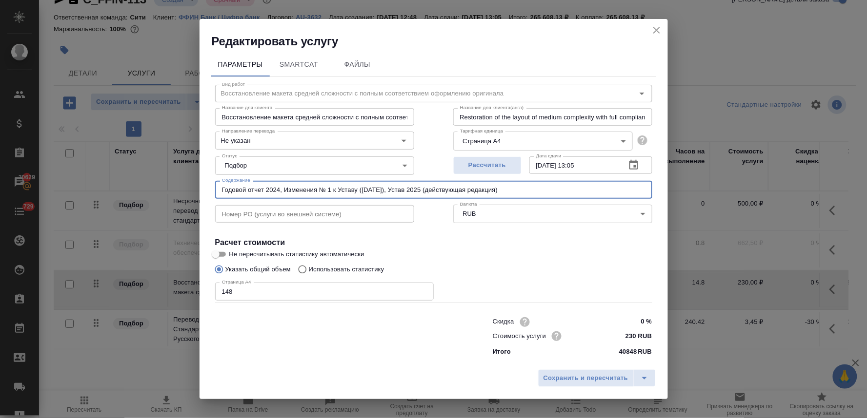
drag, startPoint x: 403, startPoint y: 191, endPoint x: 286, endPoint y: 192, distance: 117.6
click at [286, 192] on input "Годовой отчет 2024, Изменения № 1 к Уставу (30.06.2025г.), Устав 2025 (действую…" at bounding box center [433, 190] width 437 height 18
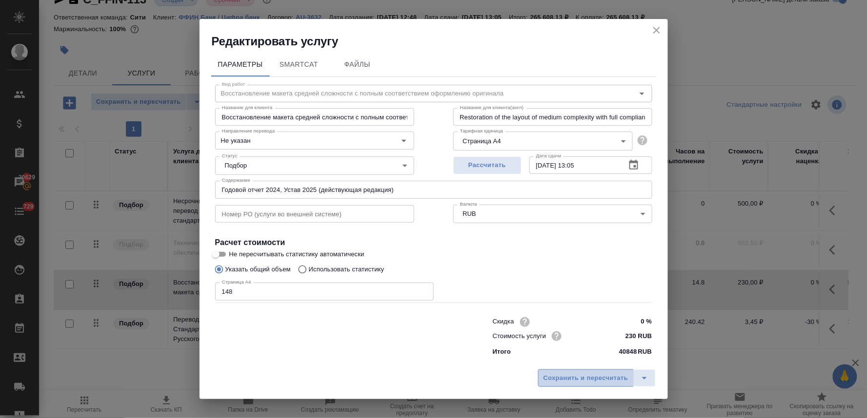
click at [595, 378] on span "Сохранить и пересчитать" at bounding box center [585, 378] width 85 height 11
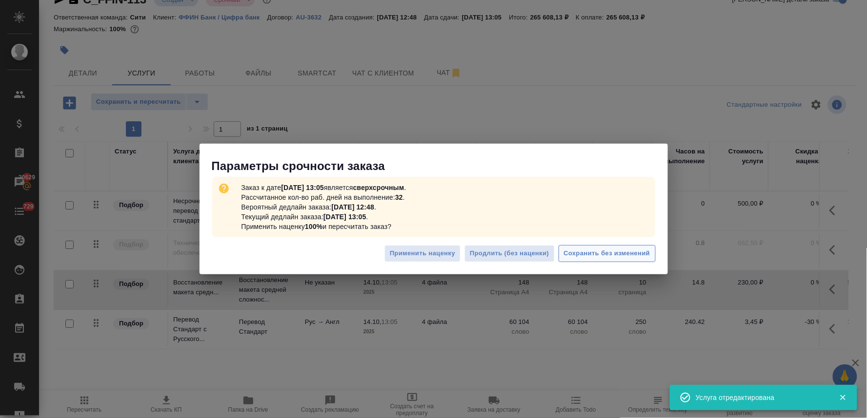
click at [600, 251] on span "Сохранить без изменений" at bounding box center [607, 253] width 86 height 11
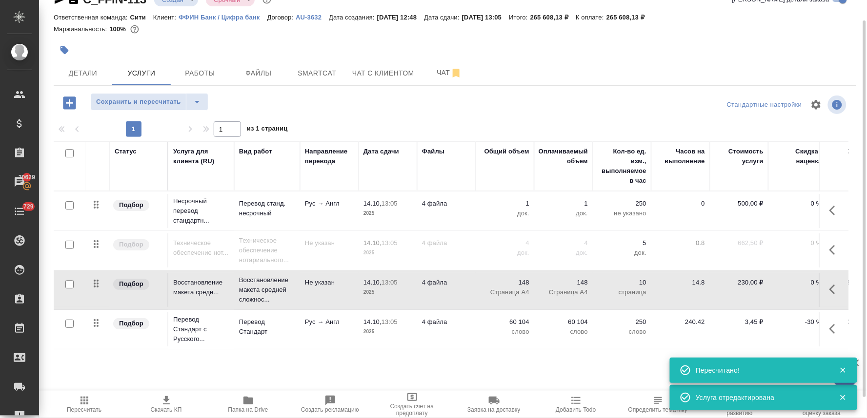
click at [678, 71] on div "Детали Услуги Работы Файлы Smartcat Чат с клиентом Чат" at bounding box center [455, 73] width 802 height 24
click at [527, 284] on p "148" at bounding box center [504, 283] width 49 height 10
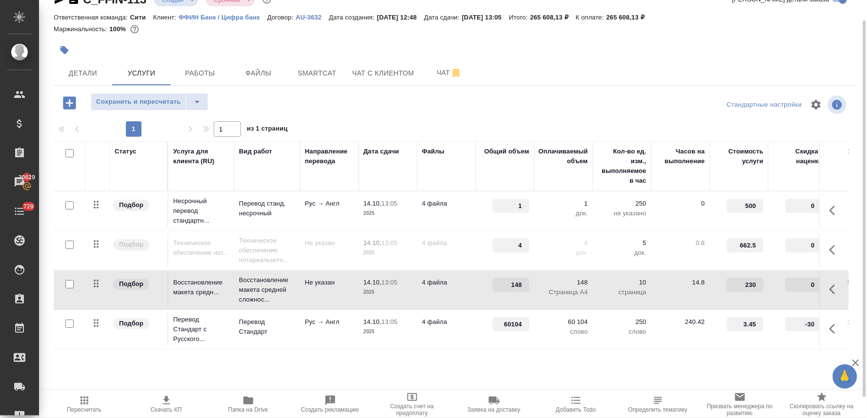
click at [517, 283] on input "148" at bounding box center [511, 285] width 37 height 14
click at [457, 109] on div at bounding box center [454, 104] width 267 height 23
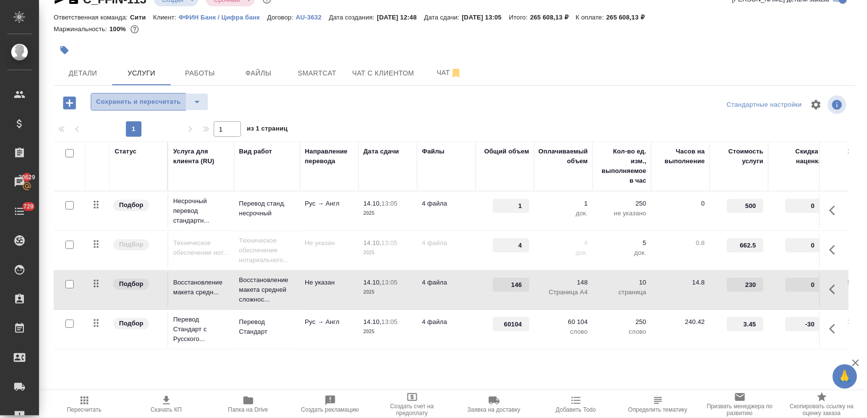
click at [145, 105] on span "Сохранить и пересчитать" at bounding box center [138, 102] width 85 height 11
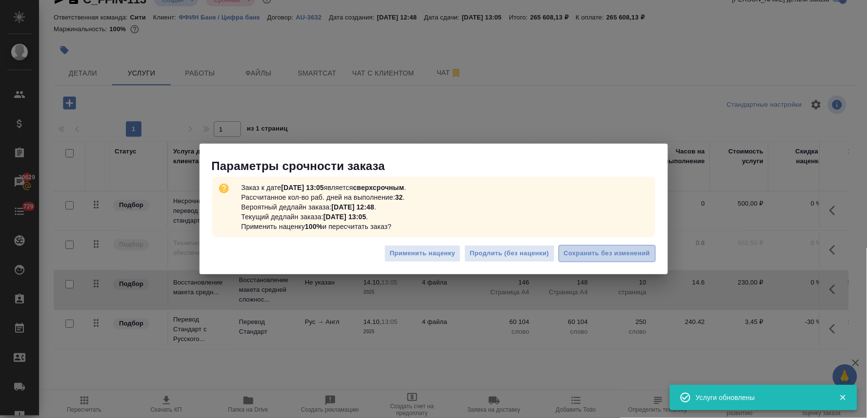
click at [627, 254] on span "Сохранить без изменений" at bounding box center [607, 253] width 86 height 11
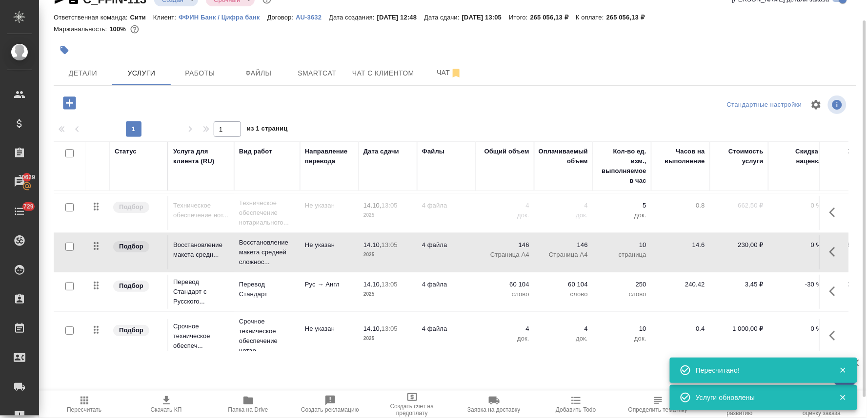
scroll to position [56, 0]
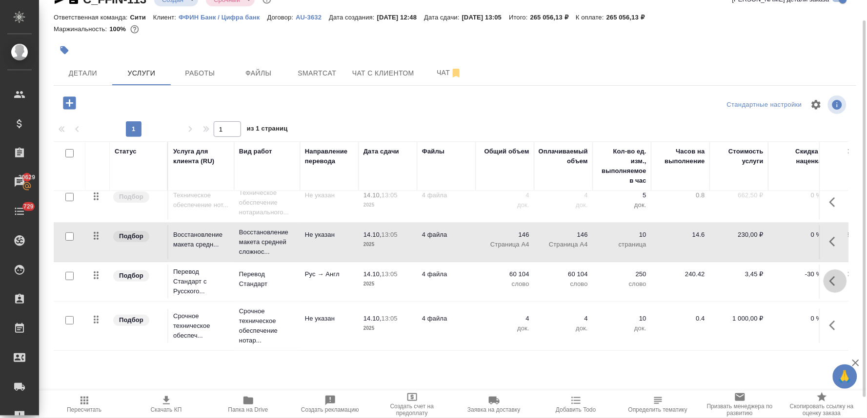
click at [829, 276] on icon "button" at bounding box center [835, 282] width 12 height 12
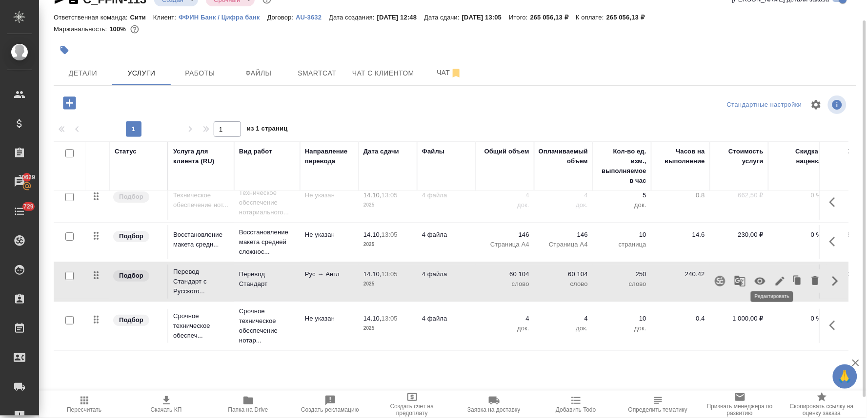
click at [775, 277] on icon "button" at bounding box center [779, 281] width 9 height 9
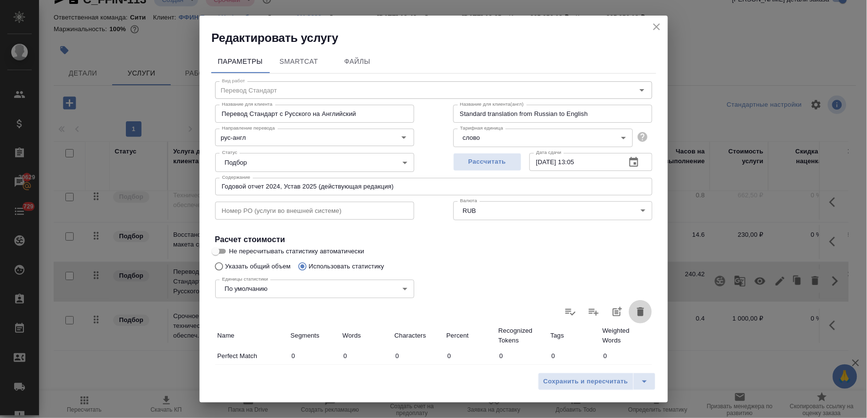
click at [637, 312] on icon "button" at bounding box center [640, 312] width 7 height 9
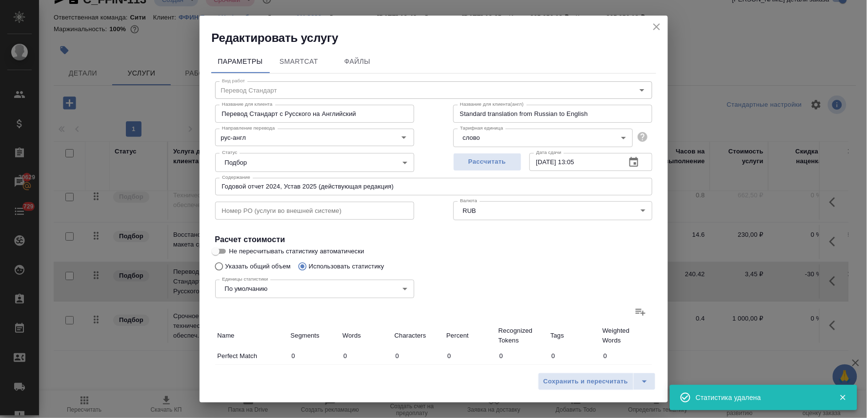
click at [636, 311] on icon at bounding box center [641, 312] width 10 height 7
click at [0, 0] on input "file" at bounding box center [0, 0] width 0 height 0
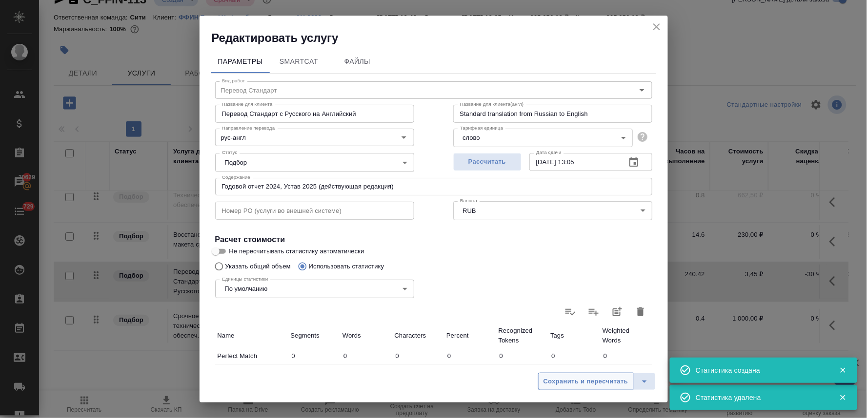
click at [591, 384] on span "Сохранить и пересчитать" at bounding box center [585, 382] width 85 height 11
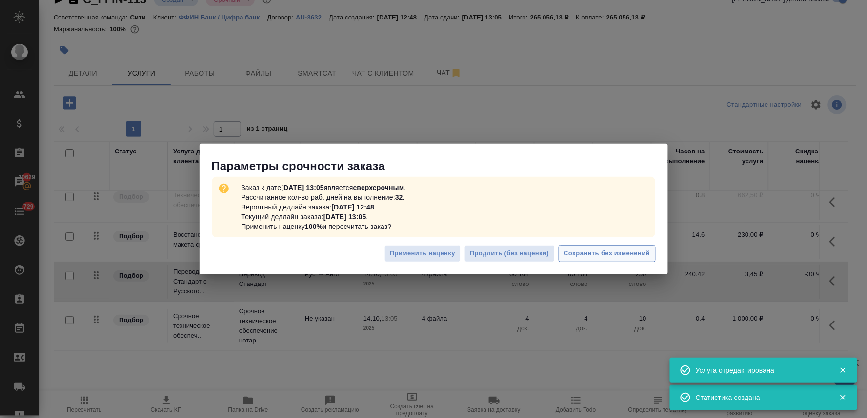
click at [610, 254] on span "Сохранить без изменений" at bounding box center [607, 253] width 86 height 11
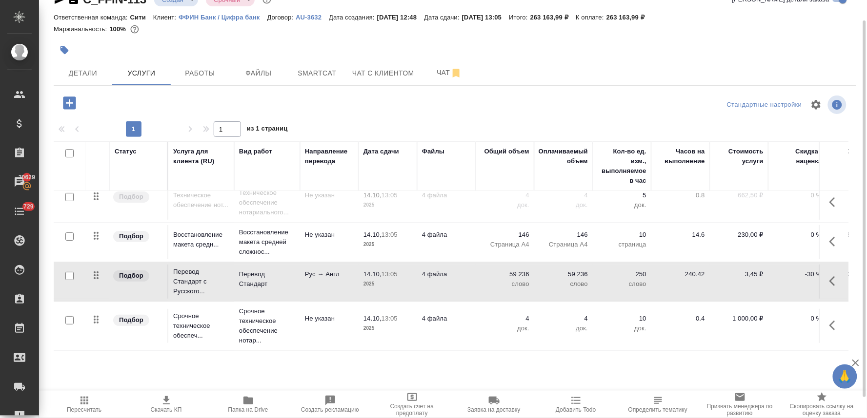
click at [164, 403] on icon "button" at bounding box center [166, 401] width 12 height 12
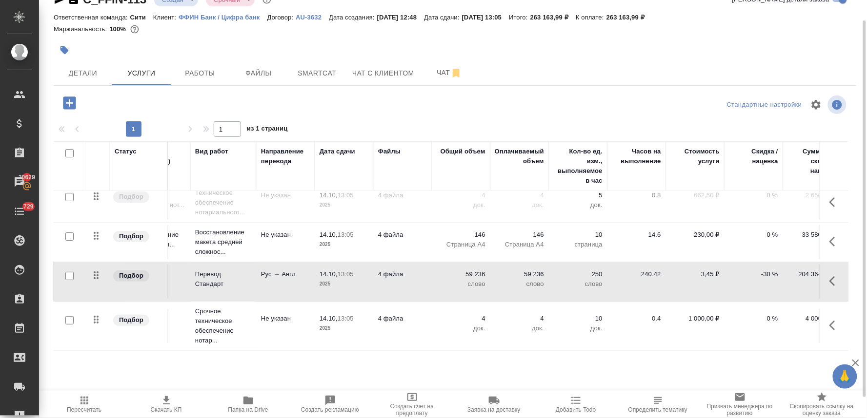
scroll to position [56, 132]
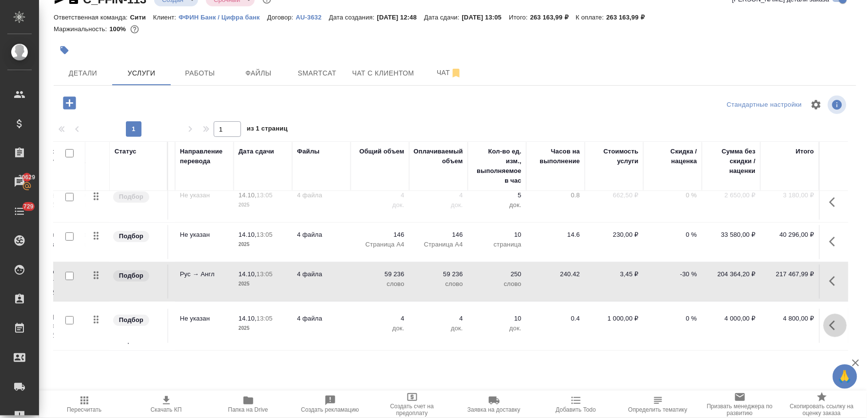
click at [829, 320] on icon "button" at bounding box center [835, 326] width 12 height 12
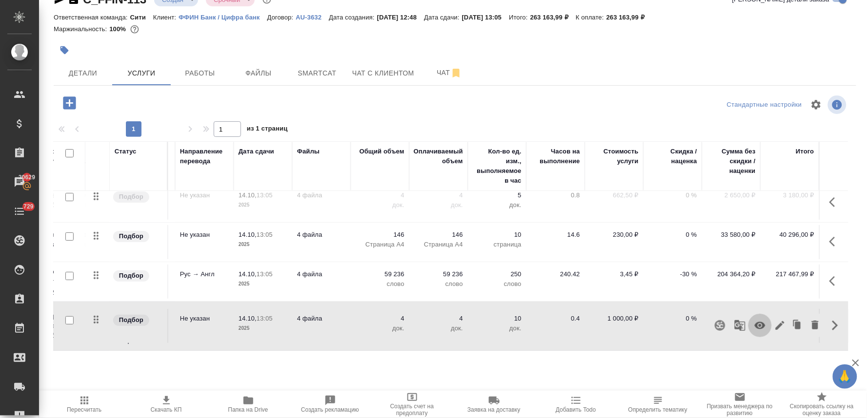
click at [756, 322] on icon "button" at bounding box center [760, 325] width 11 height 7
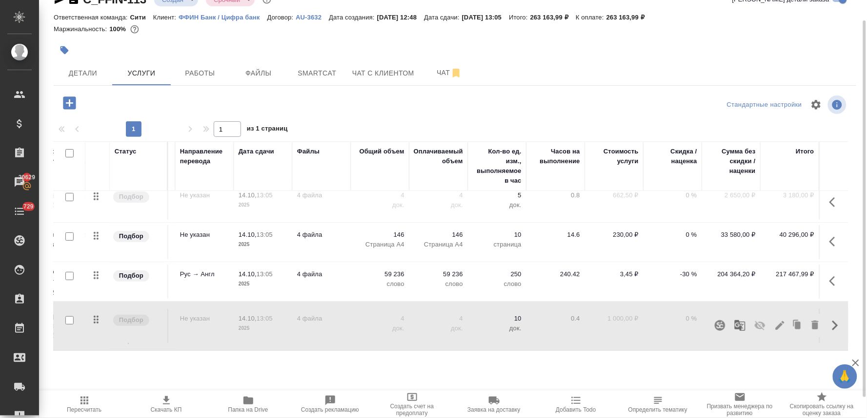
click at [679, 270] on p "-30 %" at bounding box center [672, 275] width 49 height 10
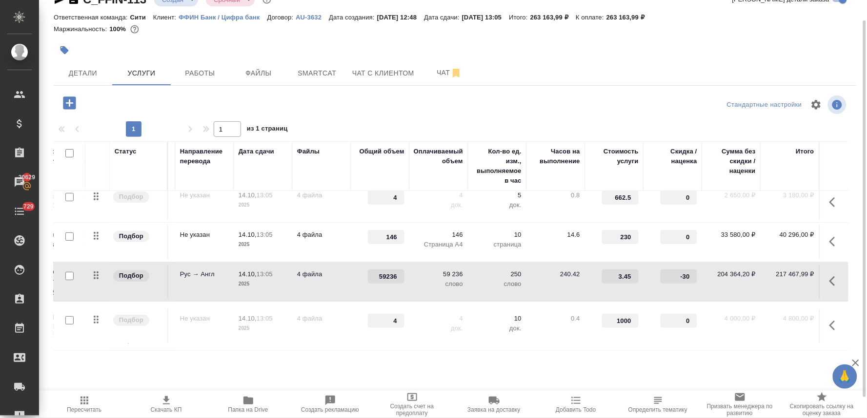
drag, startPoint x: 662, startPoint y: 265, endPoint x: 739, endPoint y: 265, distance: 76.6
click at [735, 264] on tr "Подбор Перевод Стандарт с Русского... Перевод Стандарт Рус → Англ 14.10, 13:05 …" at bounding box center [388, 282] width 919 height 40
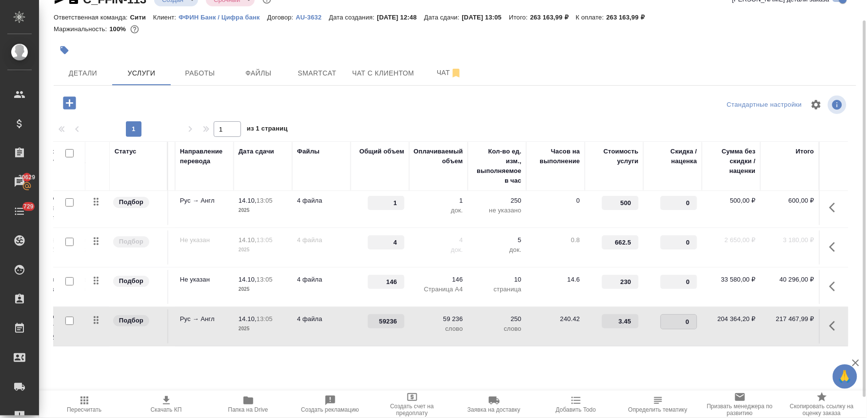
scroll to position [0, 132]
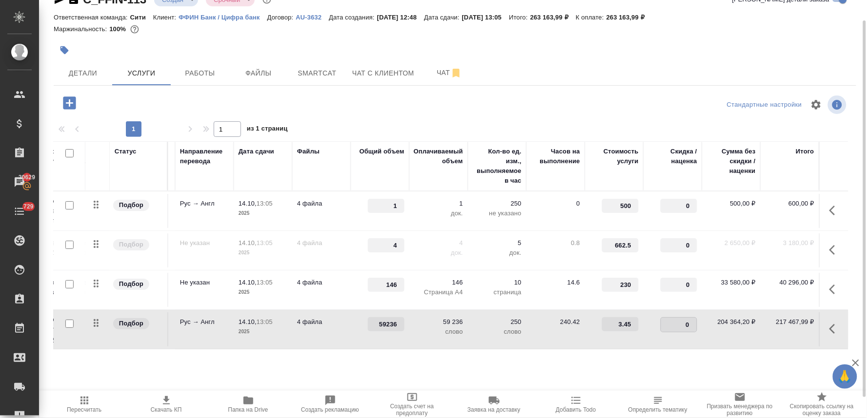
click at [633, 119] on div at bounding box center [455, 119] width 802 height 5
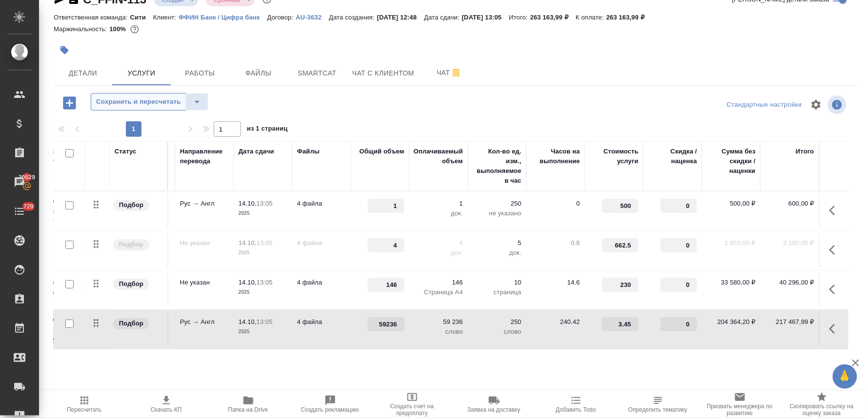
click at [166, 105] on span "Сохранить и пересчитать" at bounding box center [138, 102] width 85 height 11
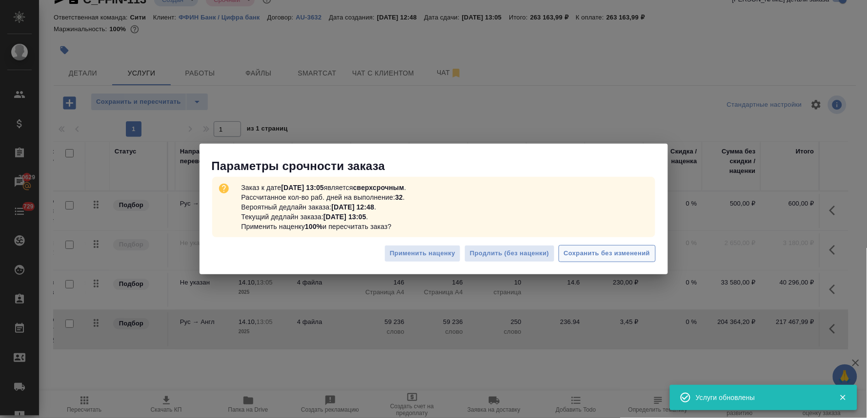
click at [623, 255] on span "Сохранить без изменений" at bounding box center [607, 253] width 86 height 11
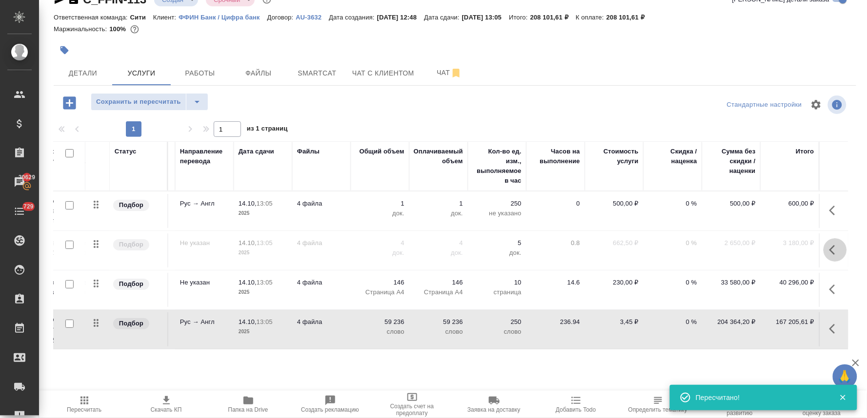
click at [829, 253] on icon "button" at bounding box center [832, 250] width 6 height 10
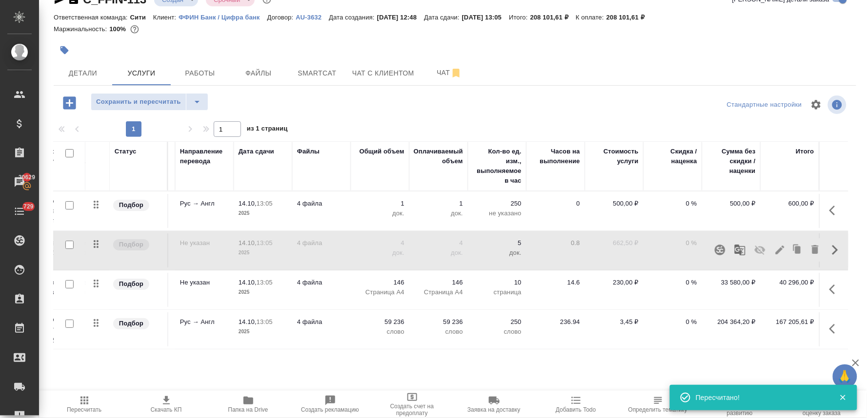
click at [755, 252] on icon "button" at bounding box center [760, 250] width 11 height 9
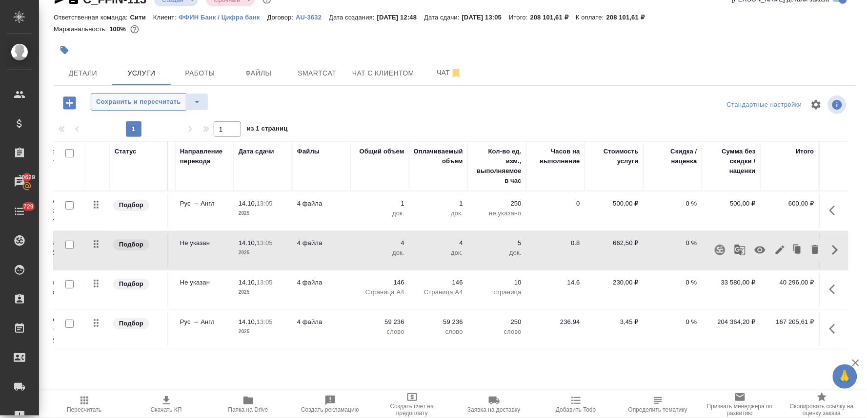
click at [139, 101] on span "Сохранить и пересчитать" at bounding box center [138, 102] width 85 height 11
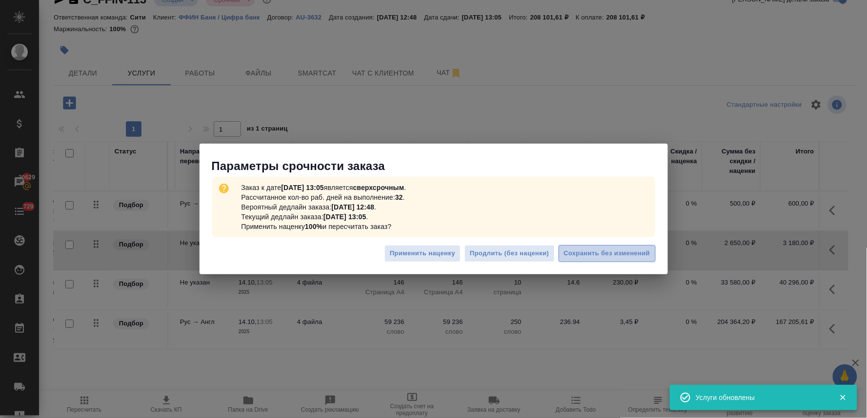
click at [588, 250] on span "Сохранить без изменений" at bounding box center [607, 253] width 86 height 11
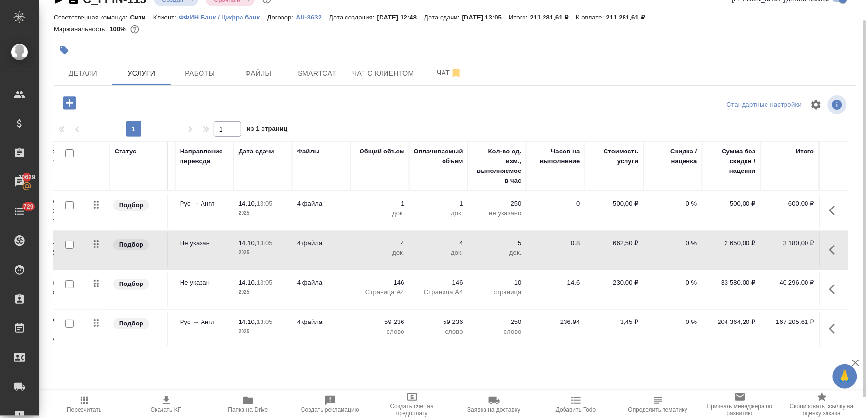
click at [700, 33] on div "Маржинальность: 100%" at bounding box center [455, 29] width 802 height 13
click at [166, 408] on span "Скачать КП" at bounding box center [166, 410] width 31 height 7
drag, startPoint x: 713, startPoint y: 42, endPoint x: 509, endPoint y: 42, distance: 203.9
click at [713, 42] on div at bounding box center [455, 50] width 802 height 21
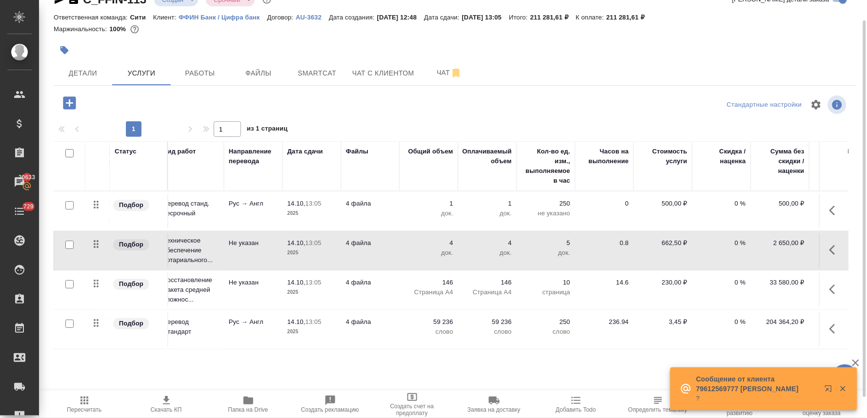
scroll to position [0, 0]
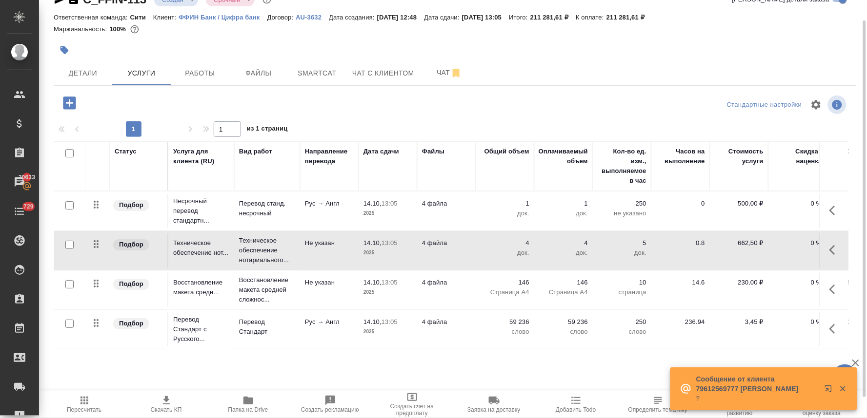
click at [664, 68] on div "Детали Услуги Работы Файлы Smartcat Чат с клиентом Чат" at bounding box center [455, 73] width 802 height 24
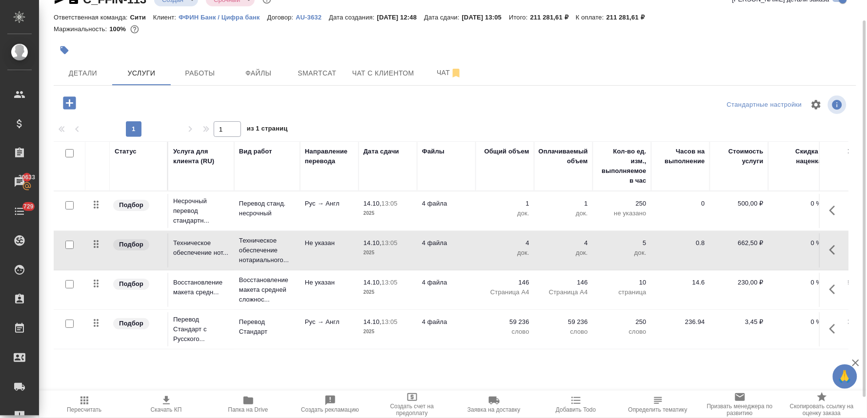
click at [524, 285] on p "146" at bounding box center [504, 283] width 49 height 10
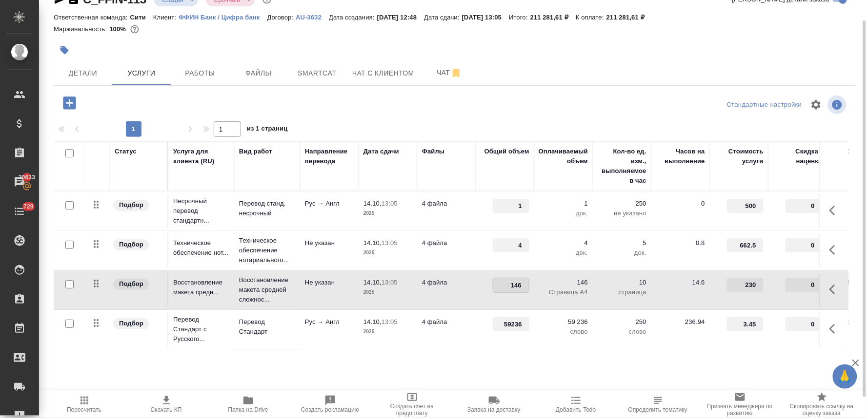
drag, startPoint x: 506, startPoint y: 286, endPoint x: 535, endPoint y: 286, distance: 28.8
click at [534, 286] on tr "Подбор Восстановление макета средн... Восстановление макета средней сложнос... …" at bounding box center [513, 291] width 919 height 40
click at [569, 105] on div at bounding box center [454, 104] width 267 height 23
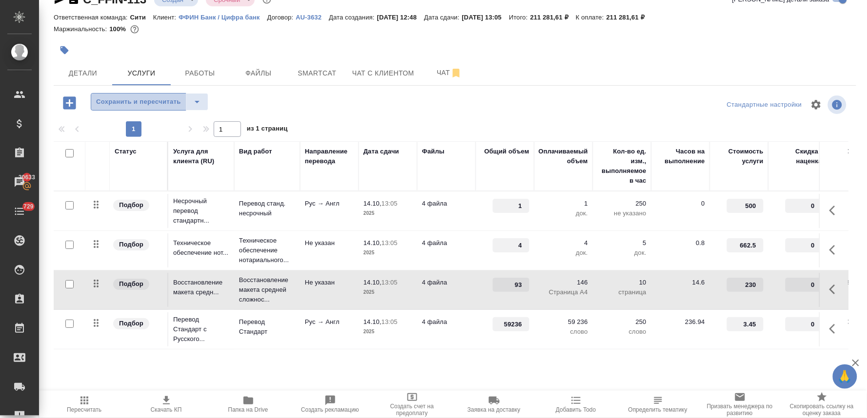
click at [133, 102] on span "Сохранить и пересчитать" at bounding box center [138, 102] width 85 height 11
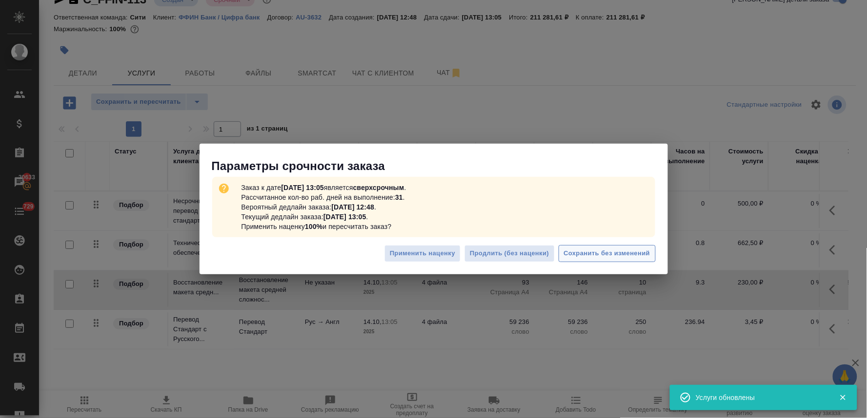
click at [588, 251] on span "Сохранить без изменений" at bounding box center [607, 253] width 86 height 11
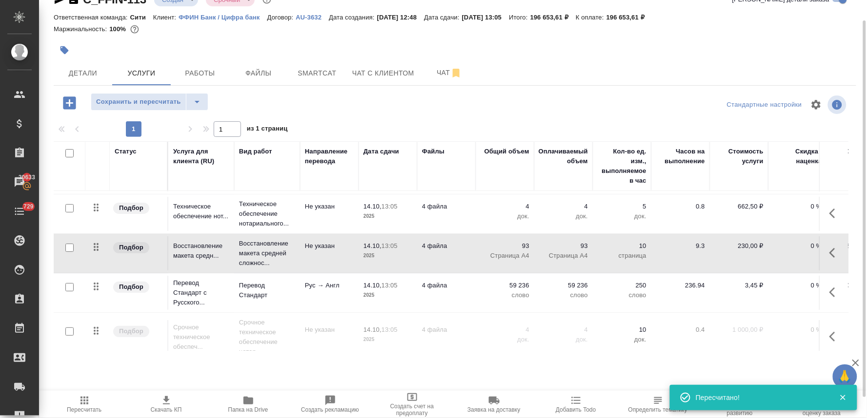
scroll to position [56, 0]
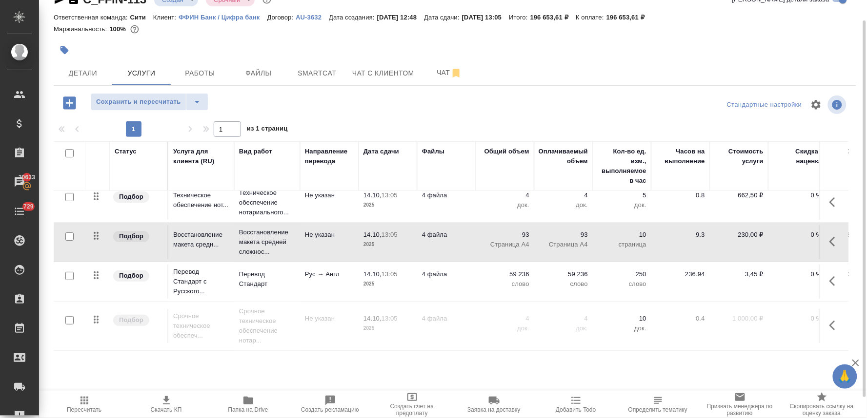
click at [245, 414] on button "Папка на Drive" at bounding box center [248, 404] width 82 height 27
click at [432, 67] on span "Чат" at bounding box center [449, 73] width 47 height 12
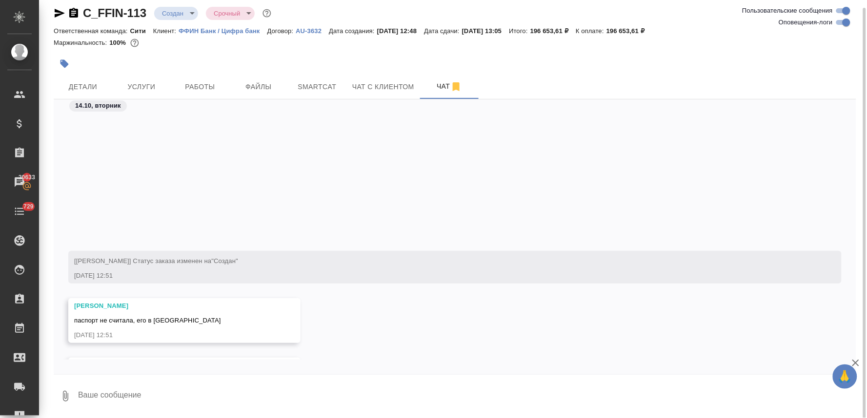
scroll to position [221, 0]
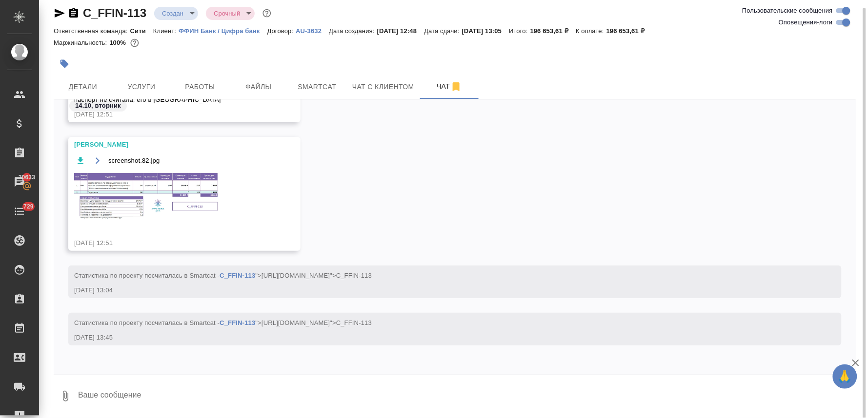
click at [134, 399] on textarea at bounding box center [466, 396] width 779 height 33
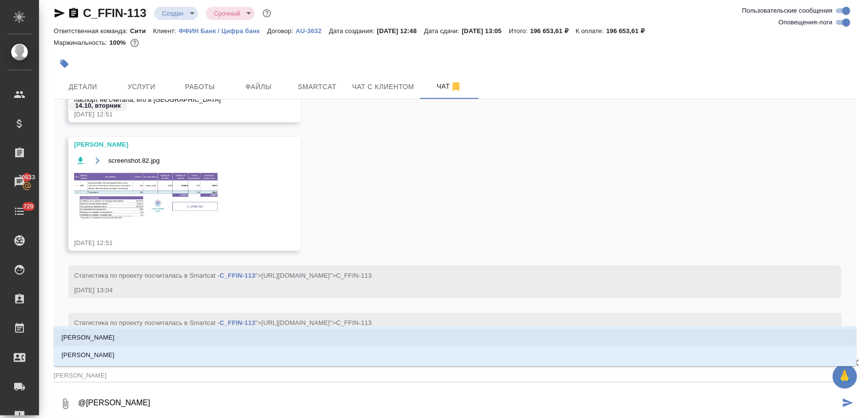
click at [143, 333] on li "Арсеньева Вера" at bounding box center [455, 338] width 803 height 18
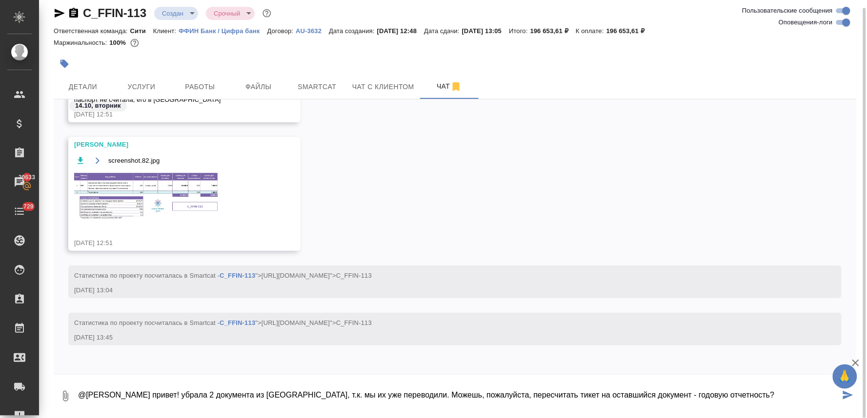
click at [655, 393] on textarea "@Арсеньева Вера привет! убрала 2 документа из сорса, т.к. мы их уже переводили.…" at bounding box center [458, 396] width 763 height 33
drag, startPoint x: 664, startPoint y: 393, endPoint x: 654, endPoint y: 393, distance: 9.8
click at [654, 393] on textarea "@Арсеньева Вера привет! убрала 2 документа из сорса, т.к. мы их уже переводили.…" at bounding box center [458, 396] width 763 height 33
drag, startPoint x: 683, startPoint y: 394, endPoint x: 702, endPoint y: 396, distance: 19.1
click at [702, 396] on textarea "@Арсеньева Вера привет! убрала 2 документа из сорса, т.к. мы их уже переводили.…" at bounding box center [458, 396] width 763 height 33
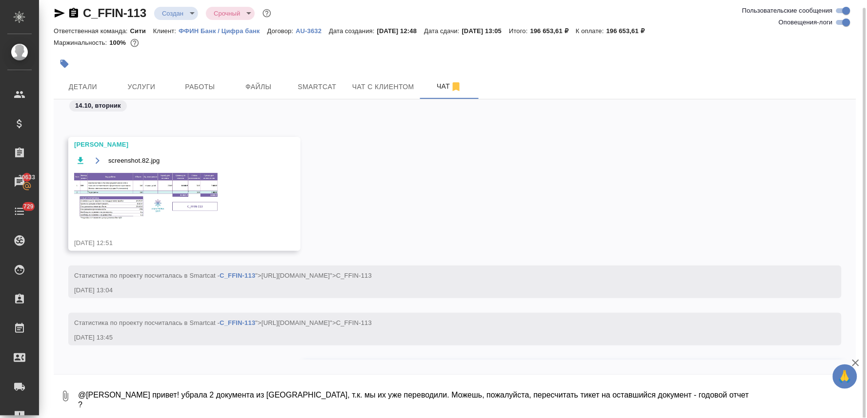
scroll to position [288, 0]
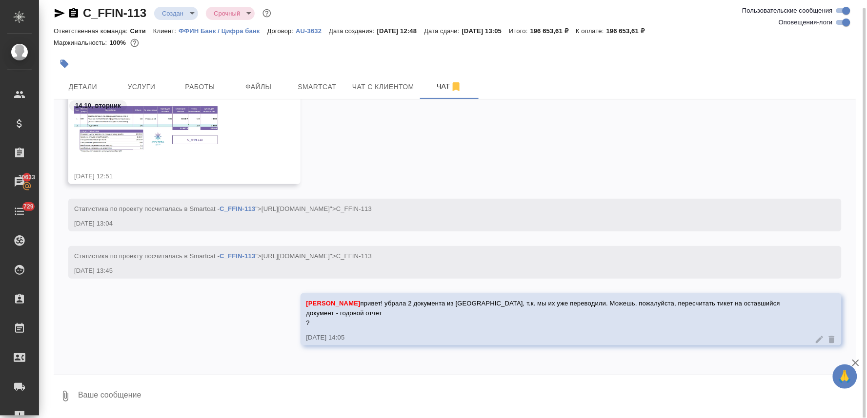
click at [815, 340] on icon at bounding box center [820, 340] width 10 height 10
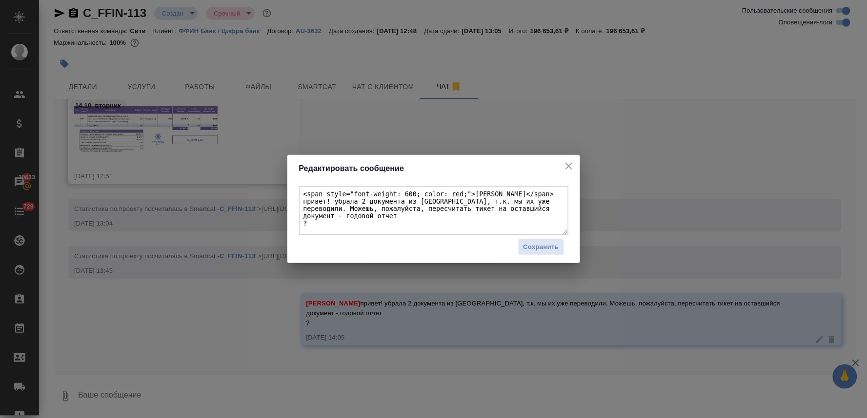
click at [546, 210] on textarea "<span style="font-weight: 600; color: red;">Арсеньева Вера</span> привет! убрал…" at bounding box center [433, 210] width 269 height 49
click at [545, 247] on span "Сохранить" at bounding box center [541, 247] width 36 height 11
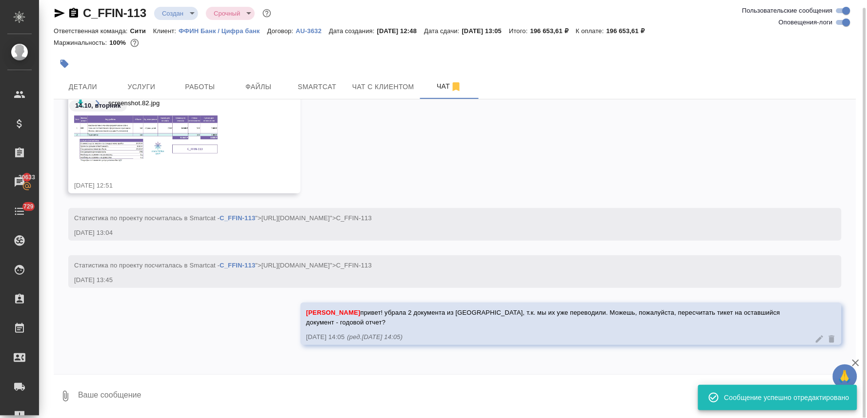
scroll to position [268, 0]
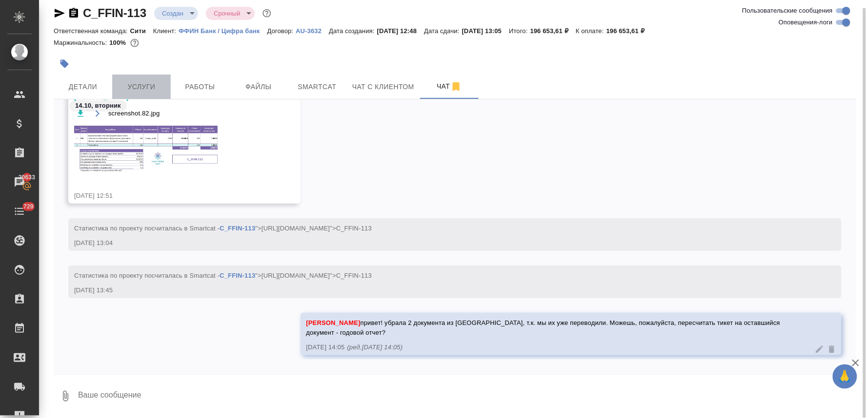
click at [147, 83] on span "Услуги" at bounding box center [141, 87] width 47 height 12
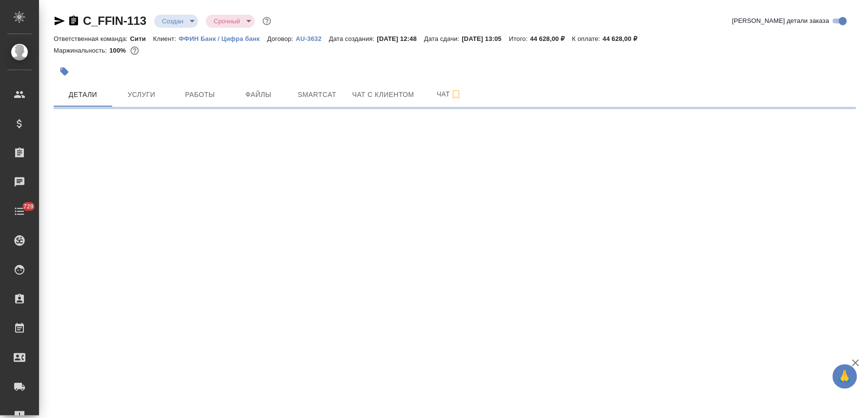
select select "RU"
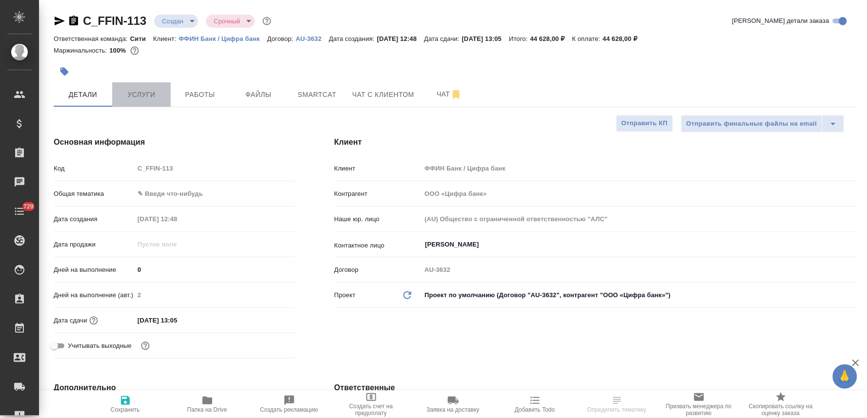
click at [142, 96] on span "Услуги" at bounding box center [141, 95] width 47 height 12
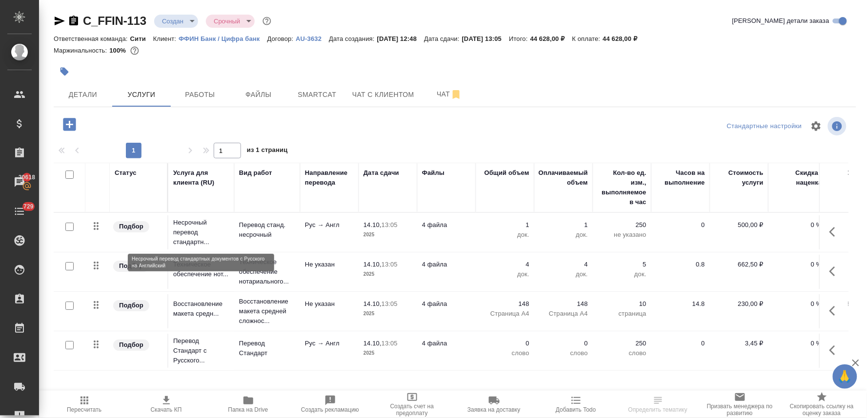
click at [194, 233] on p "Несрочный перевод стандартн..." at bounding box center [201, 232] width 56 height 29
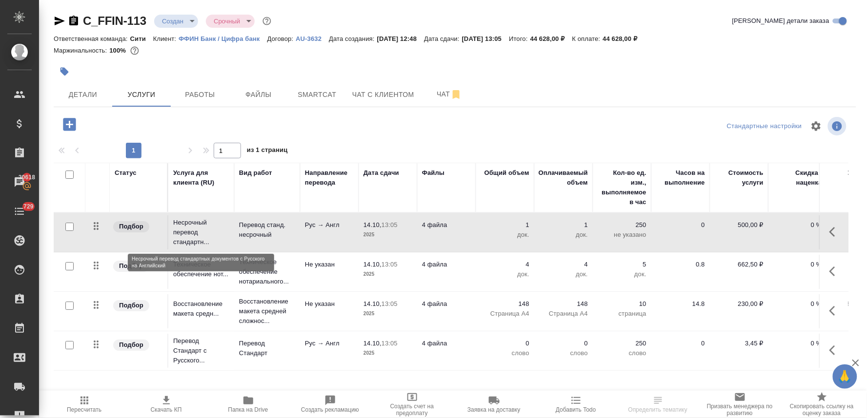
click at [194, 233] on p "Несрочный перевод стандартн..." at bounding box center [201, 232] width 56 height 29
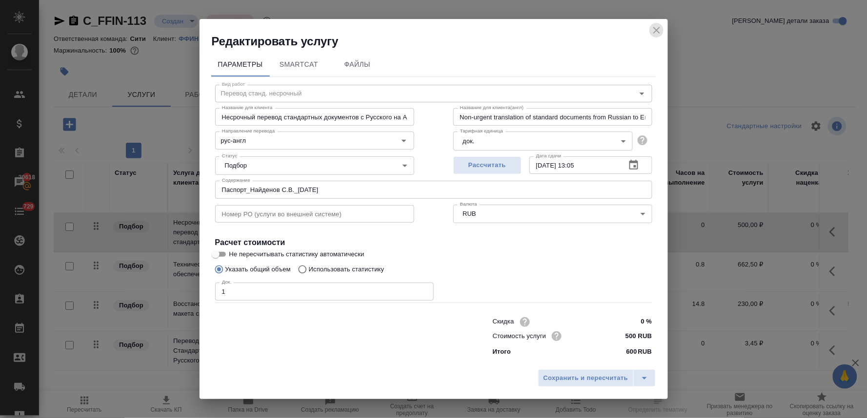
click at [654, 26] on icon "close" at bounding box center [657, 30] width 12 height 12
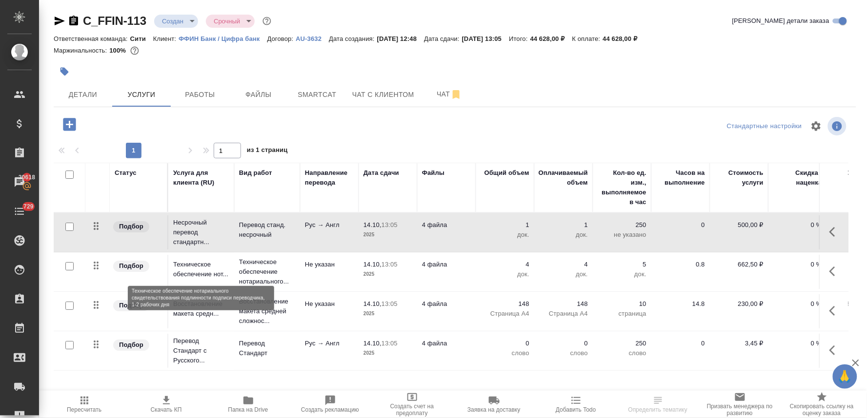
click at [208, 260] on p "Техническое обеспечение нот..." at bounding box center [201, 270] width 56 height 20
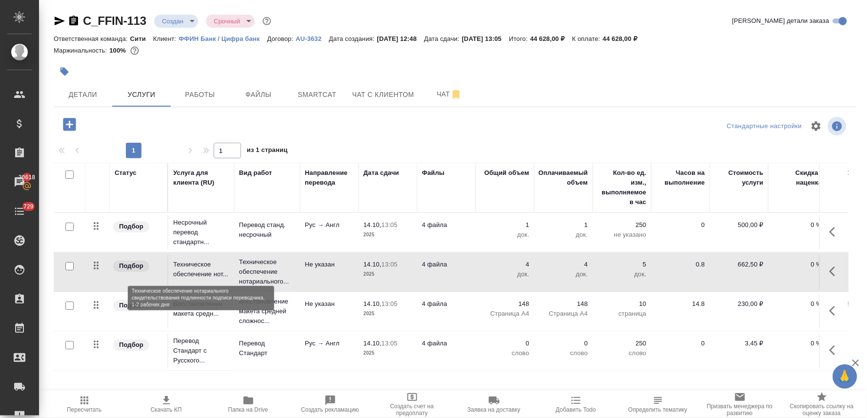
click at [208, 260] on p "Техническое обеспечение нот..." at bounding box center [201, 270] width 56 height 20
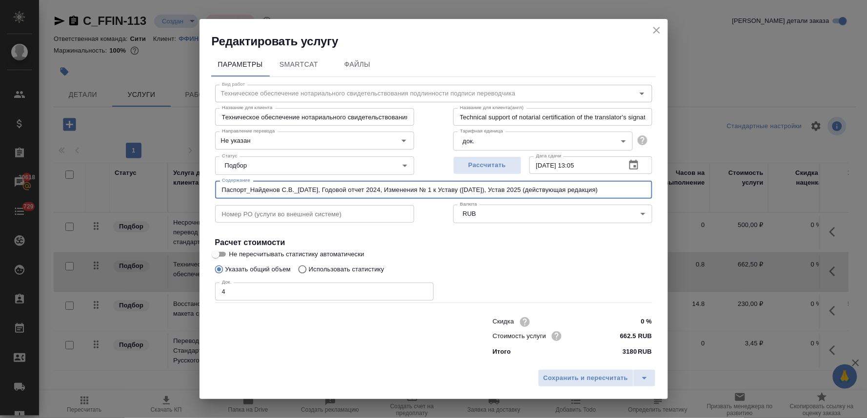
drag, startPoint x: 642, startPoint y: 193, endPoint x: 7, endPoint y: 175, distance: 635.3
click at [8, 175] on div "Редактировать услугу Параметры SmartCat Файлы Вид работ Техническое обеспечение…" at bounding box center [433, 209] width 867 height 418
click at [252, 191] on input "Паспорт_Найденов С.В._[DATE], Годовой отчет 2024, Изменения № 1 к Уставу ([DATE…" at bounding box center [433, 190] width 437 height 18
drag, startPoint x: 639, startPoint y: 191, endPoint x: 335, endPoint y: 198, distance: 304.9
click at [335, 198] on input "Паспорт_Найденов С.В._[DATE], Годовой отчет 2024, Изменения № 1 к Уставу ([DATE…" at bounding box center [433, 190] width 437 height 18
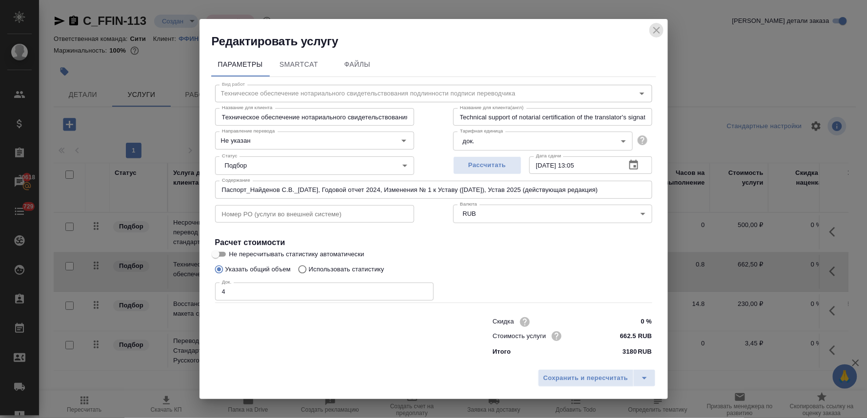
click at [652, 28] on icon "close" at bounding box center [657, 30] width 12 height 12
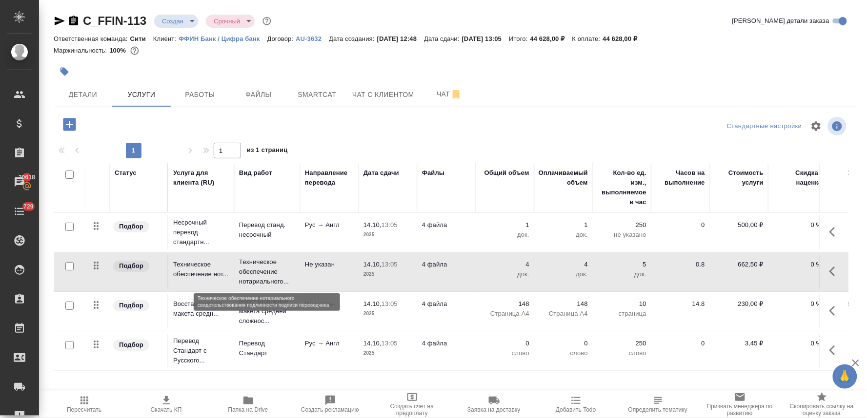
click at [269, 268] on p "Техническое обеспечение нотариального..." at bounding box center [267, 272] width 56 height 29
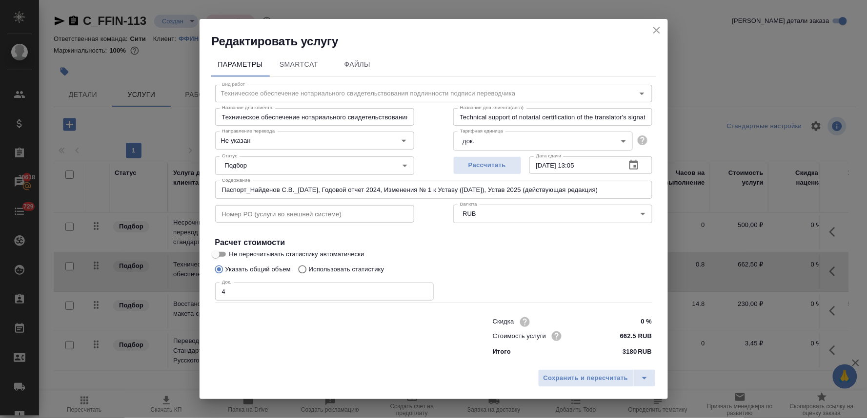
click at [426, 191] on input "Паспорт_Найденов С.В._[DATE], Годовой отчет 2024, Изменения № 1 к Уставу ([DATE…" at bounding box center [433, 190] width 437 height 18
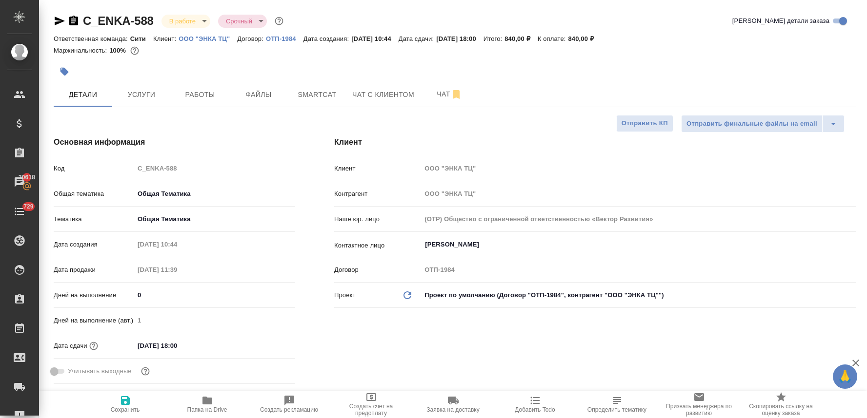
select select "RU"
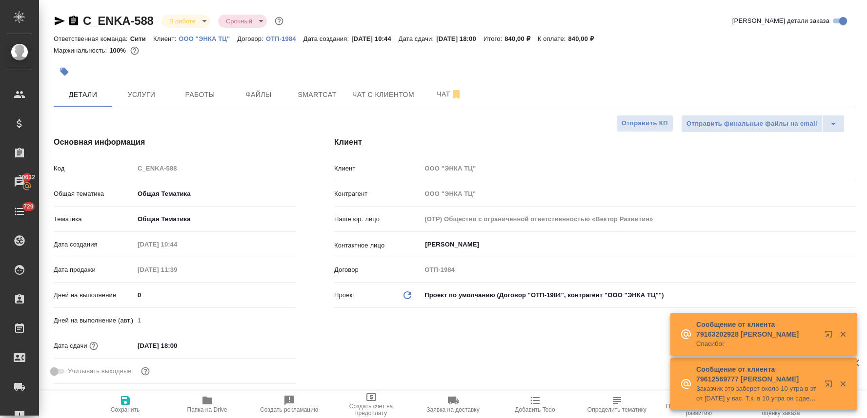
select select "RU"
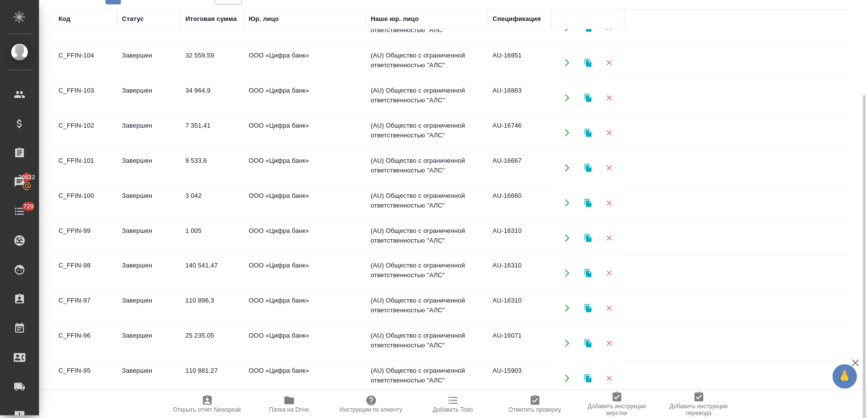
scroll to position [325, 0]
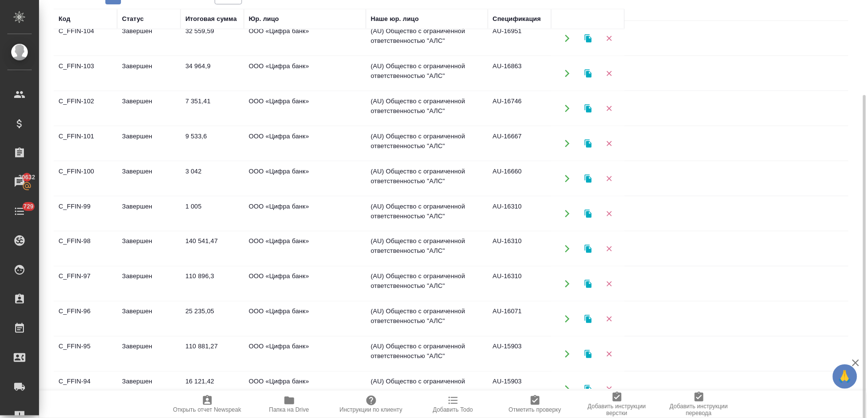
click at [285, 280] on td "ООО «Цифра банк»" at bounding box center [305, 284] width 122 height 34
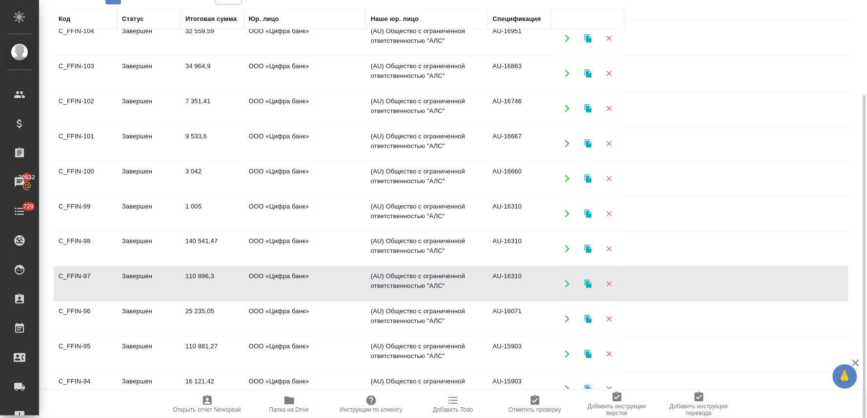
click at [285, 280] on td "ООО «Цифра банк»" at bounding box center [305, 284] width 122 height 34
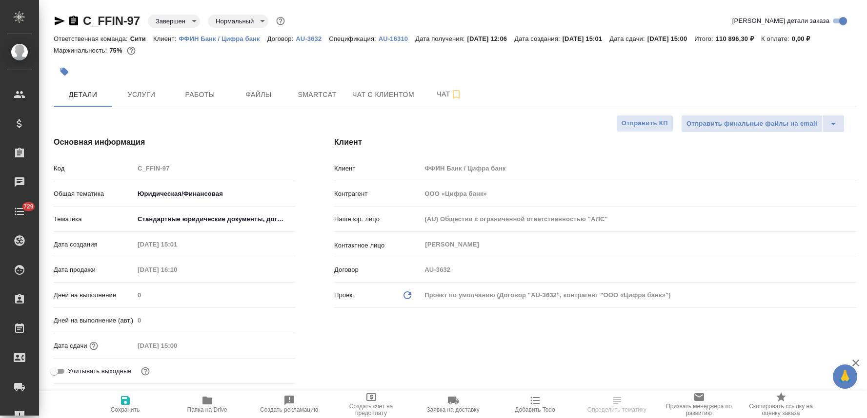
select select "RU"
type input "[PERSON_NAME] [PERSON_NAME]"
type input "[PERSON_NAME]"
click at [208, 405] on icon "button" at bounding box center [207, 401] width 10 height 8
select select "RU"
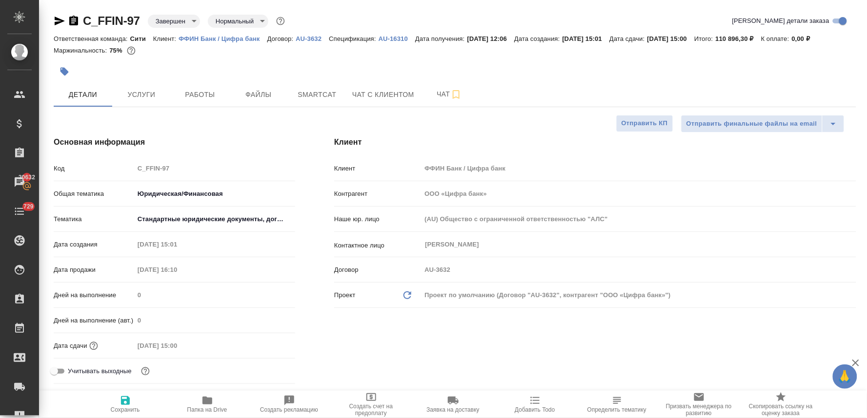
type textarea "x"
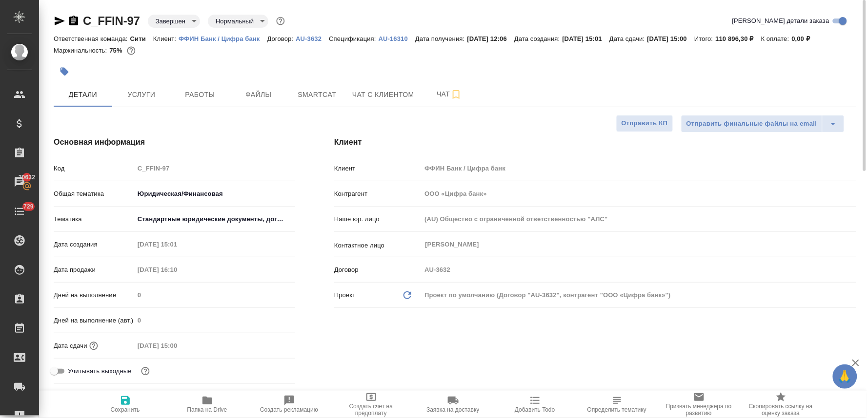
type textarea "x"
click at [124, 169] on div "Код C_FFIN-97" at bounding box center [174, 168] width 241 height 17
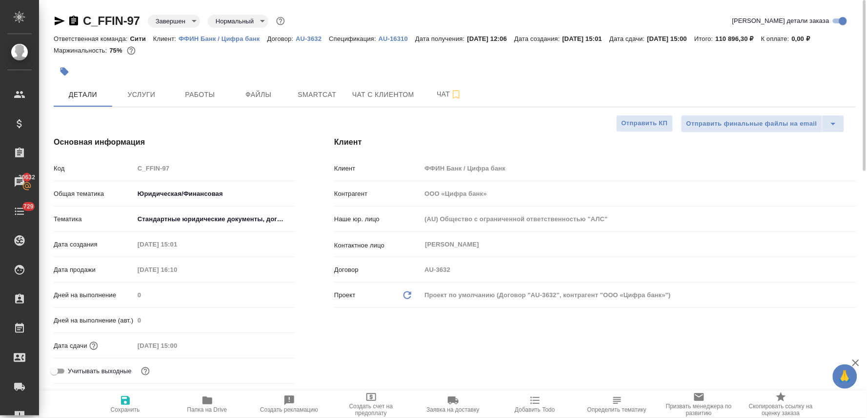
drag, startPoint x: 633, startPoint y: 330, endPoint x: 594, endPoint y: 230, distance: 107.6
click at [633, 330] on div "Клиент Клиент ФФИН Банк / Цифра банк Контрагент ООО «Цифра банк» Наше юр. лицо …" at bounding box center [595, 262] width 561 height 291
type textarea "x"
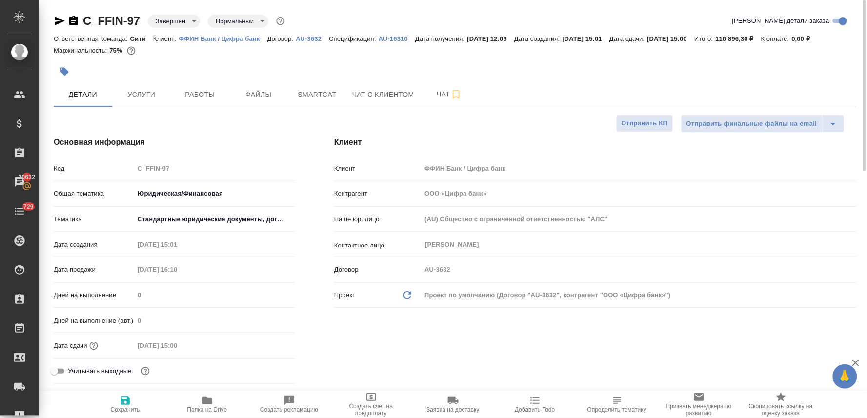
type textarea "x"
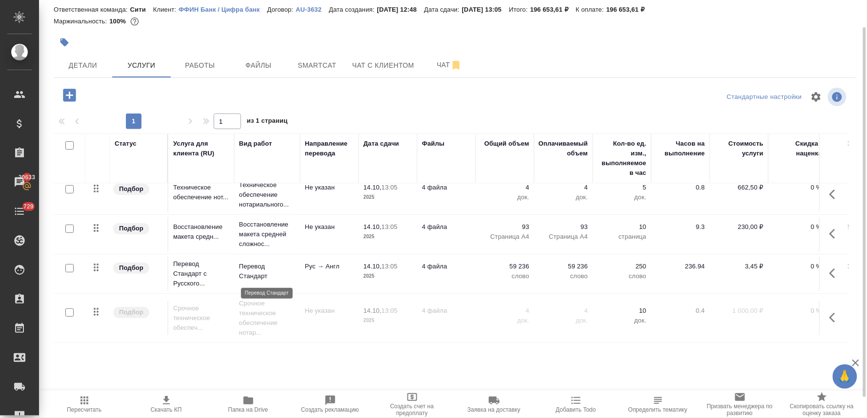
scroll to position [56, 0]
click at [823, 268] on button "button" at bounding box center [834, 273] width 23 height 23
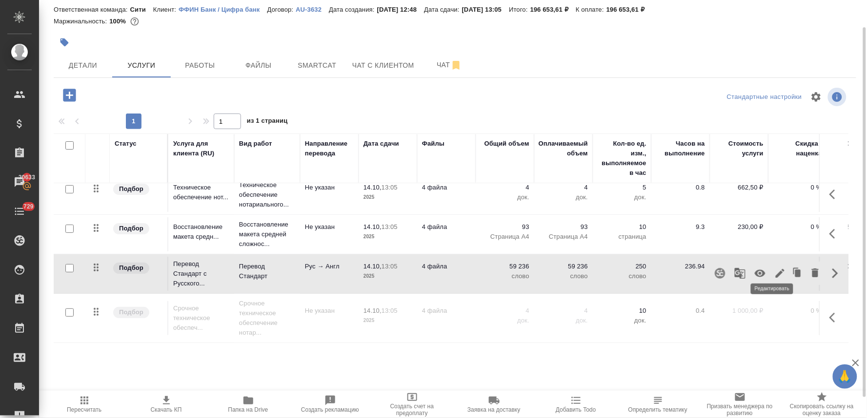
click at [774, 268] on icon "button" at bounding box center [780, 274] width 12 height 12
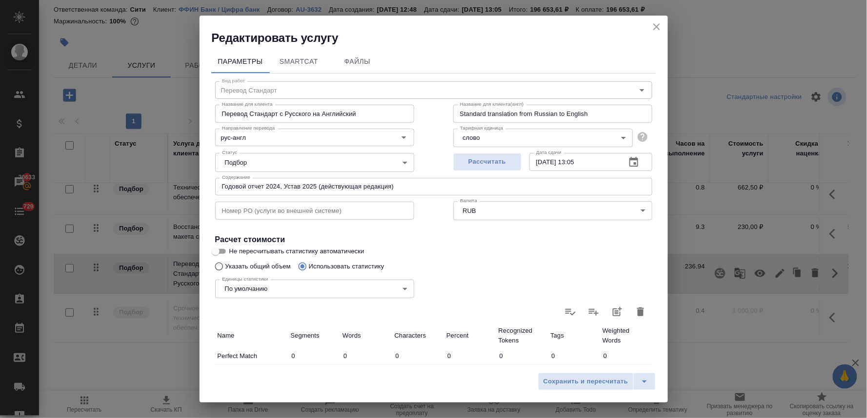
scroll to position [162, 0]
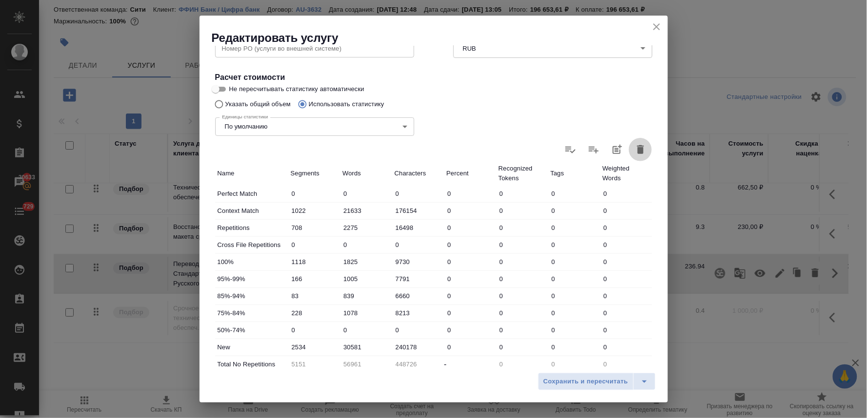
click at [637, 146] on icon "button" at bounding box center [640, 149] width 7 height 9
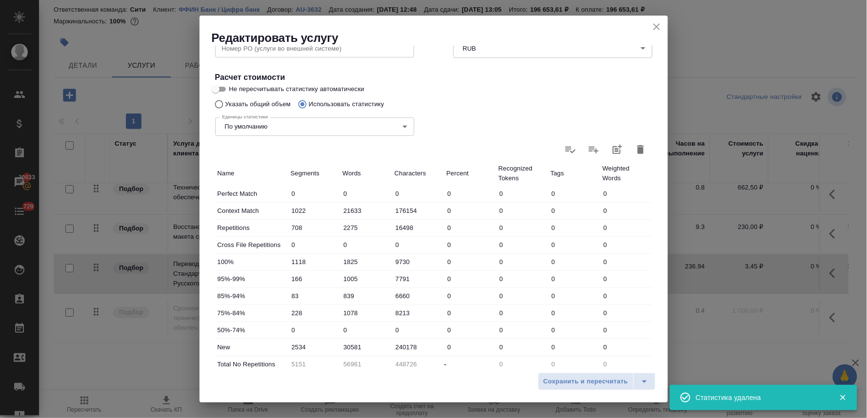
type input "0"
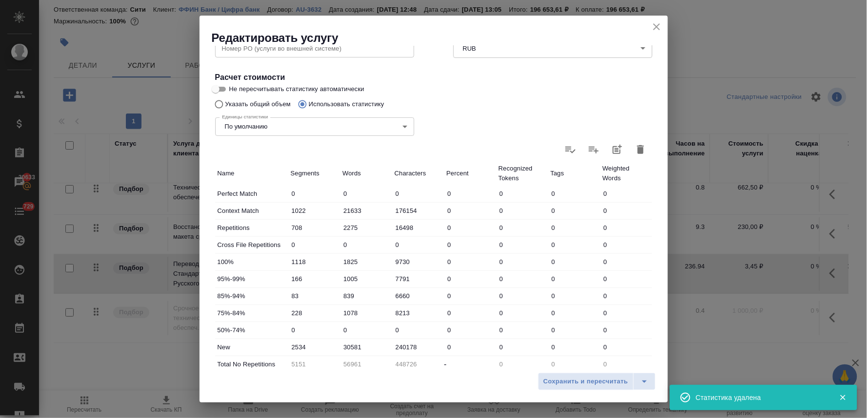
type input "0"
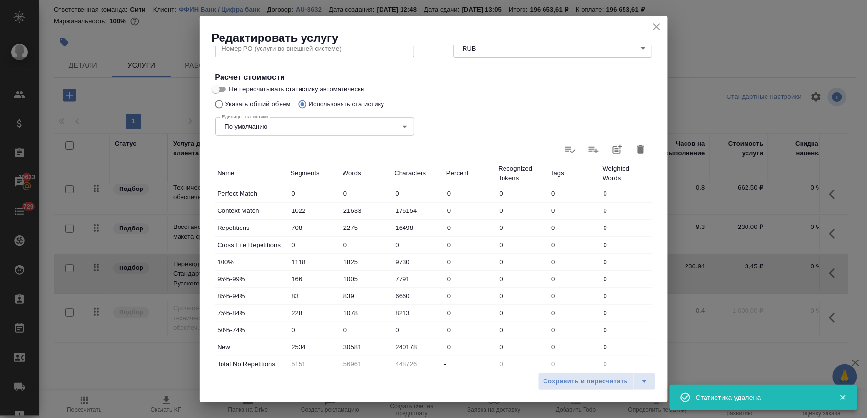
type input "0"
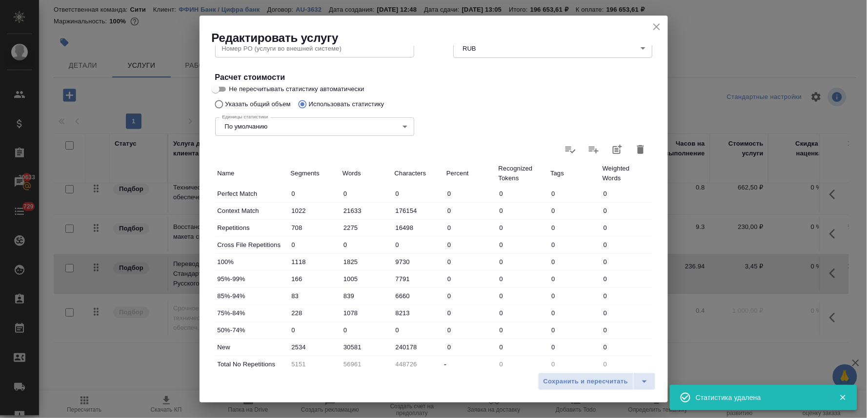
type input "0"
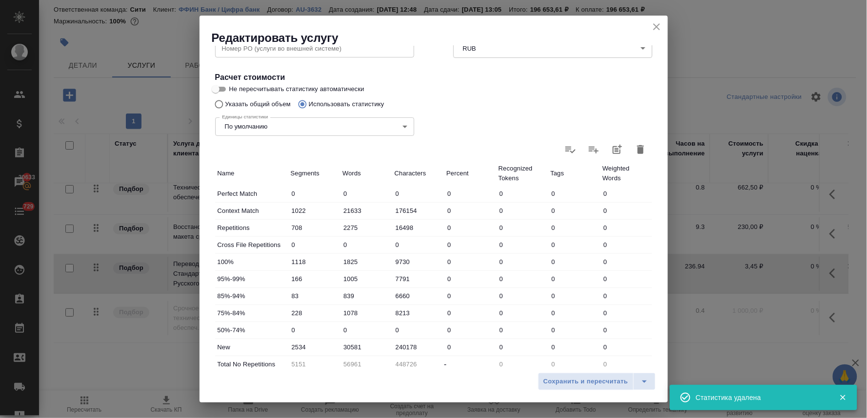
type input "0"
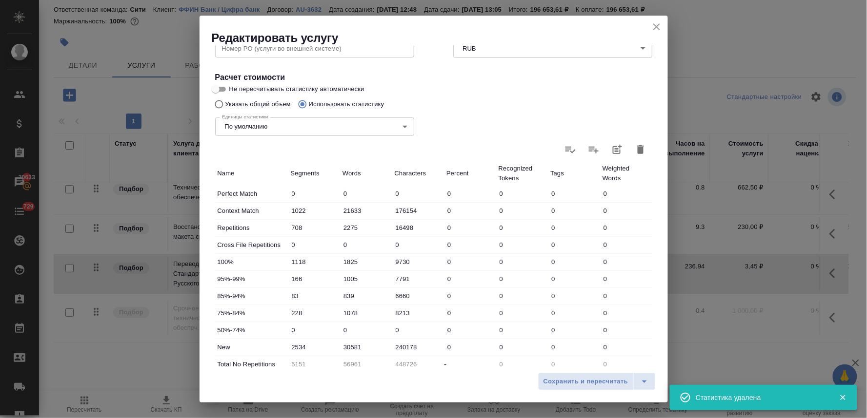
type input "0"
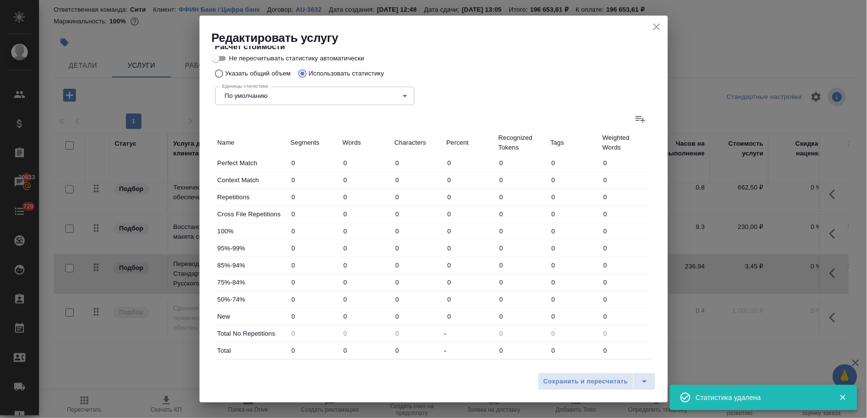
scroll to position [138, 0]
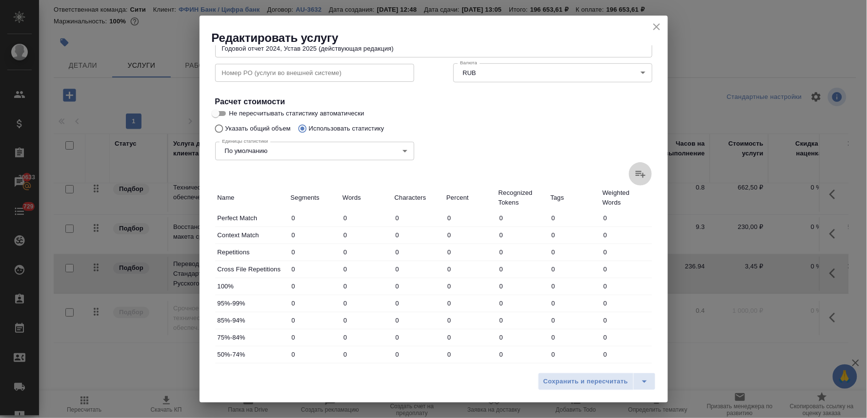
click at [635, 174] on icon at bounding box center [641, 174] width 12 height 12
click at [0, 0] on input "file" at bounding box center [0, 0] width 0 height 0
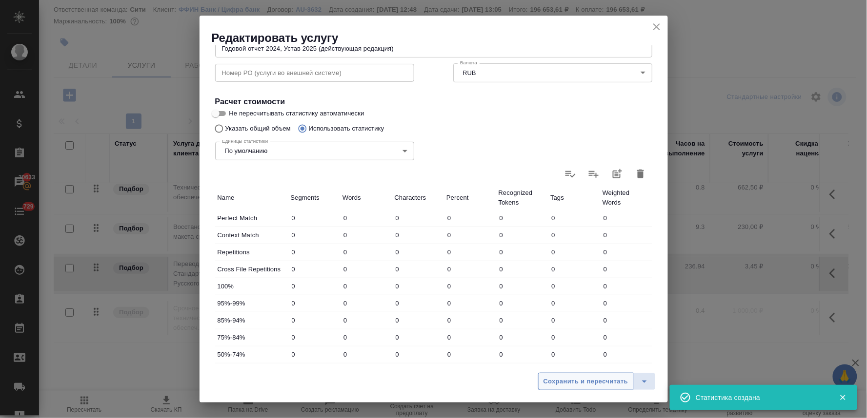
type input "87"
type input "319"
type input "2153"
type input "708"
type input "2275"
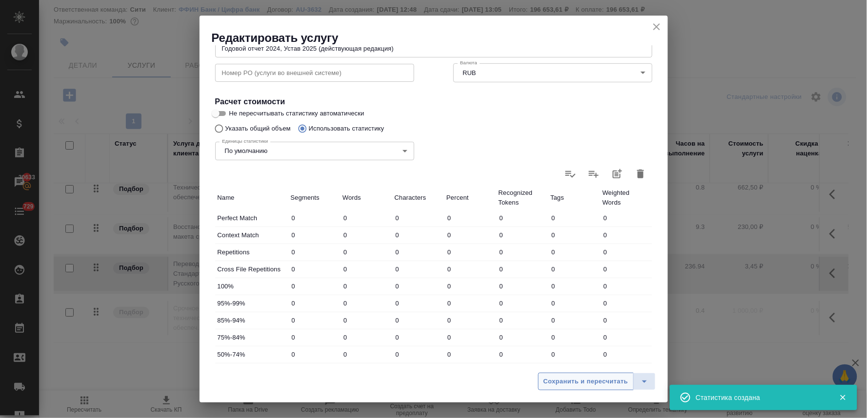
type input "16498"
type input "1111"
type input "1788"
type input "9455"
type input "157"
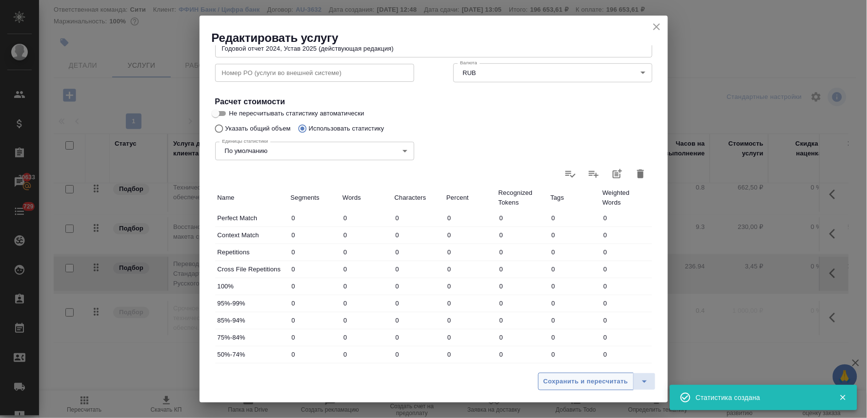
type input "654"
type input "4945"
type input "76"
type input "755"
type input "5940"
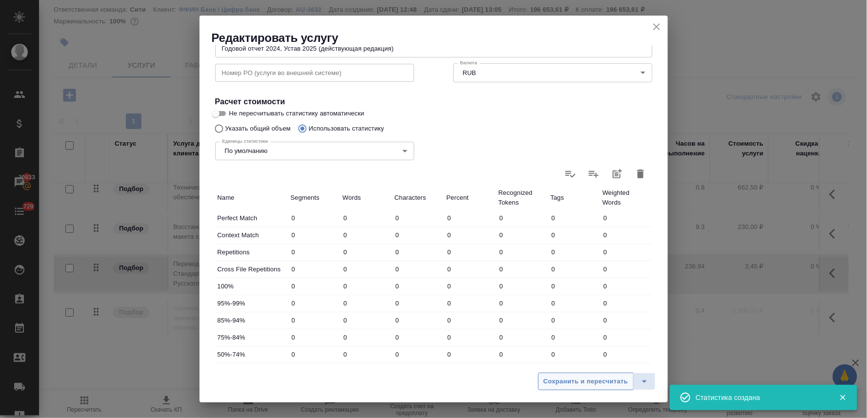
type input "225"
type input "933"
type input "7110"
type input "2524"
type input "30528"
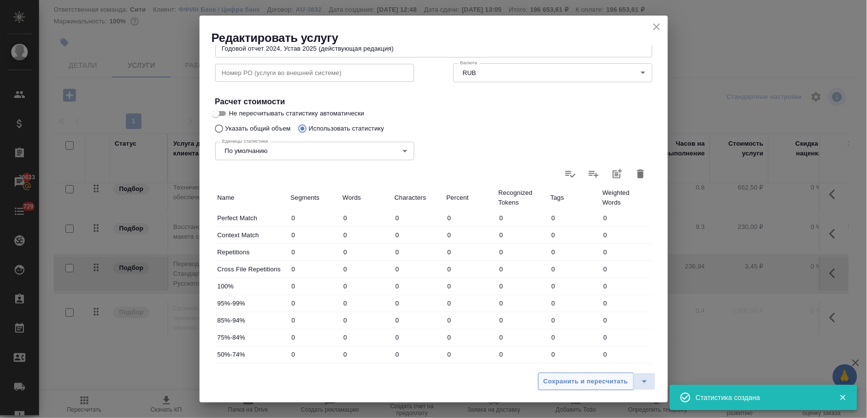
type input "239726"
type input "4180"
type input "34977"
type input "269329"
type input "4888"
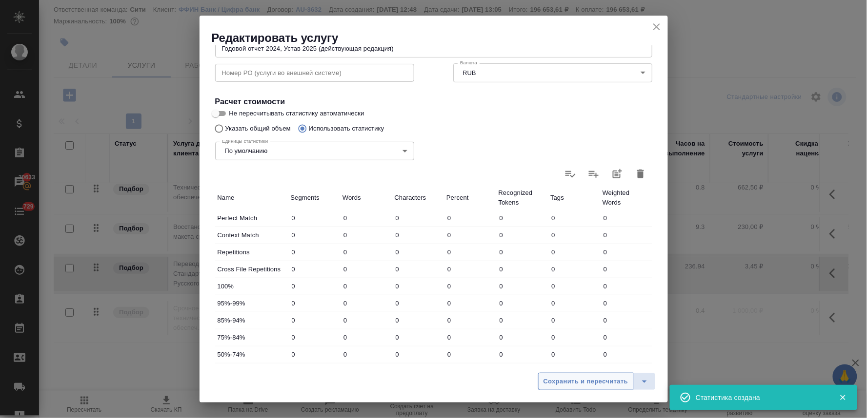
type input "37252"
type input "285827"
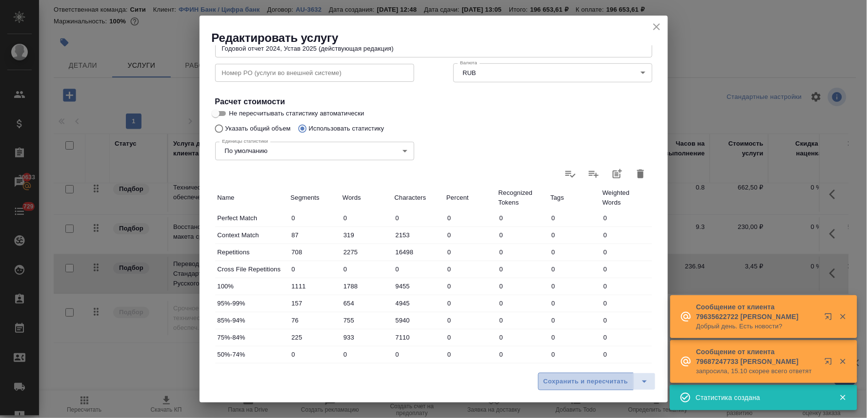
click at [591, 384] on span "Сохранить и пересчитать" at bounding box center [585, 382] width 85 height 11
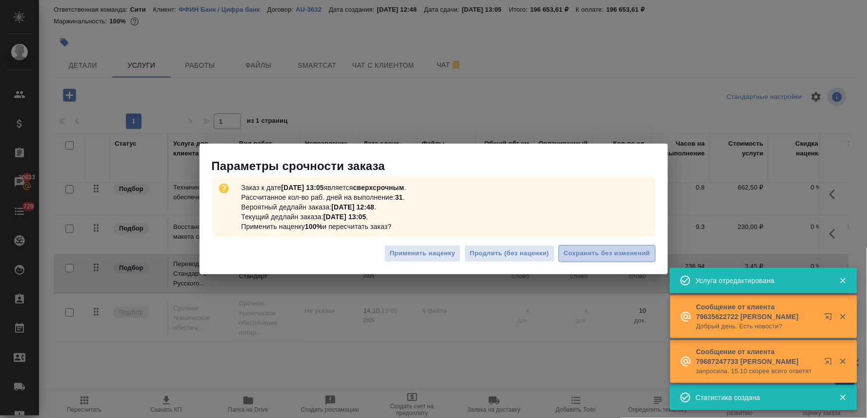
click at [596, 257] on span "Сохранить без изменений" at bounding box center [607, 253] width 86 height 11
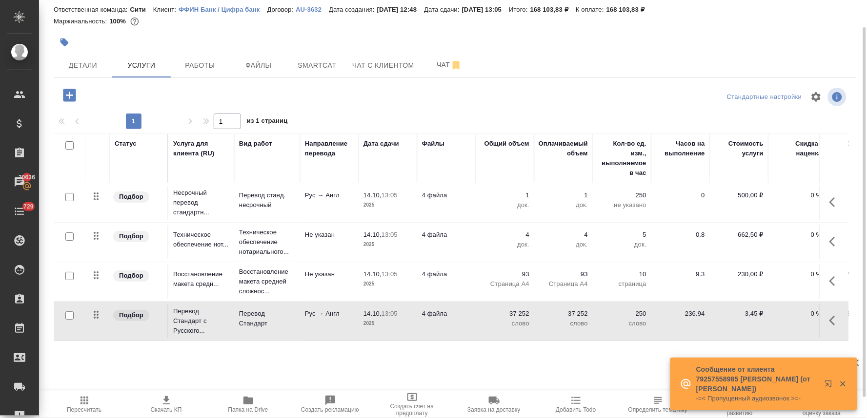
scroll to position [0, 0]
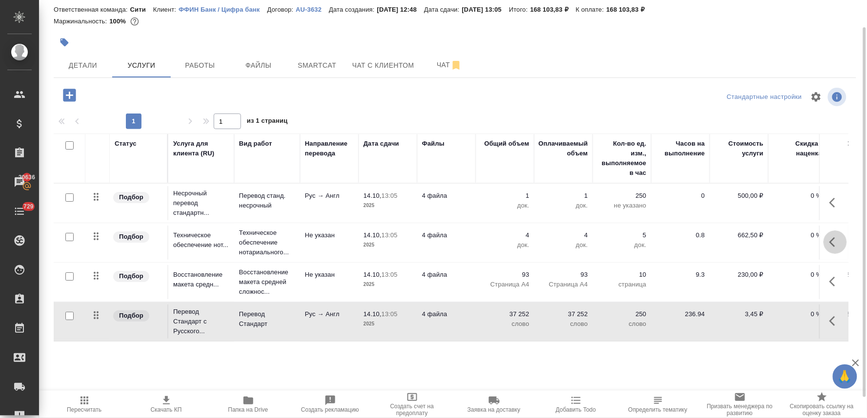
click at [829, 244] on icon "button" at bounding box center [835, 243] width 12 height 12
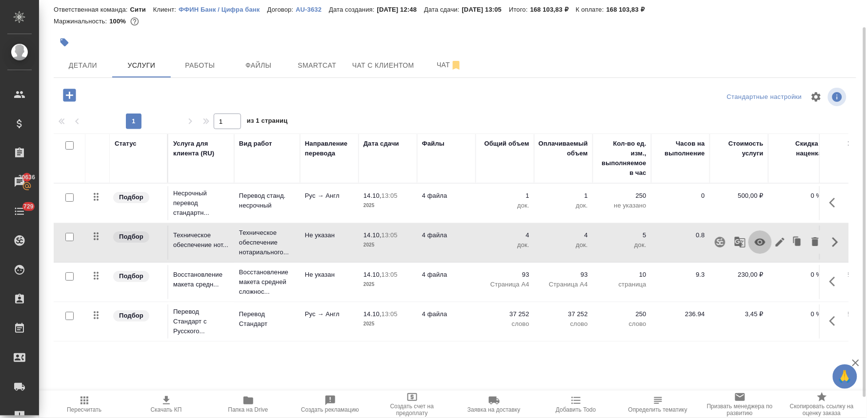
click at [754, 246] on icon "button" at bounding box center [760, 243] width 12 height 12
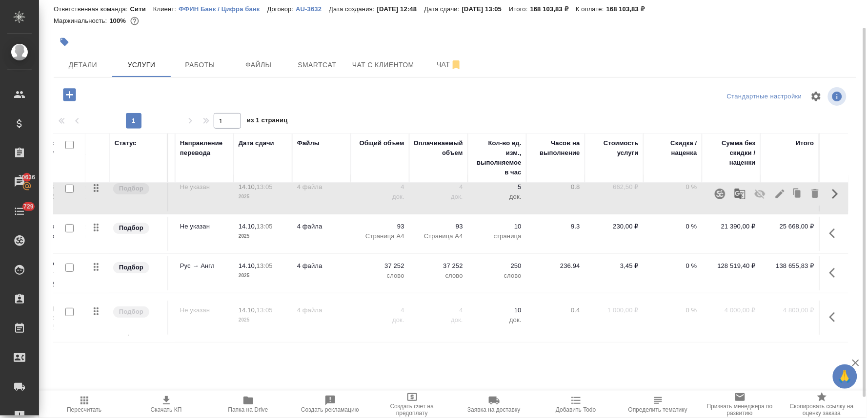
scroll to position [56, 132]
click at [680, 261] on p "0 %" at bounding box center [672, 266] width 49 height 10
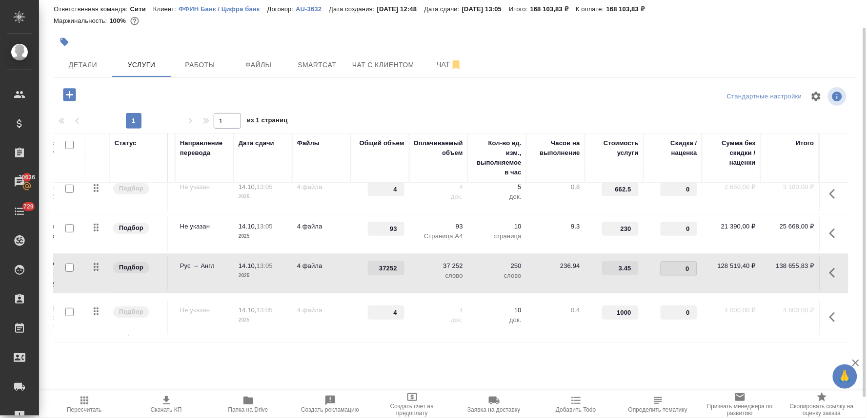
click at [668, 262] on input "0" at bounding box center [679, 269] width 36 height 14
type input "-30"
click at [682, 371] on div "C_FFIN-113 Создан new Срочный urgent Кратко детали заказа Ответственная команда…" at bounding box center [453, 198] width 828 height 397
click at [162, 94] on span "Сохранить и пересчитать" at bounding box center [138, 93] width 85 height 11
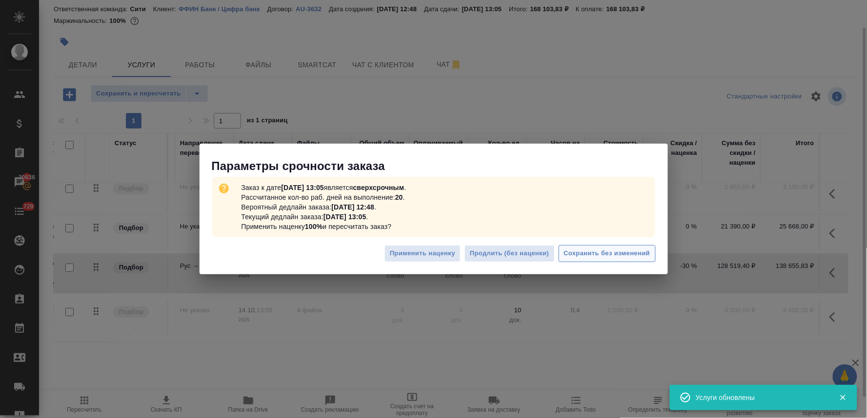
click at [645, 257] on span "Сохранить без изменений" at bounding box center [607, 253] width 86 height 11
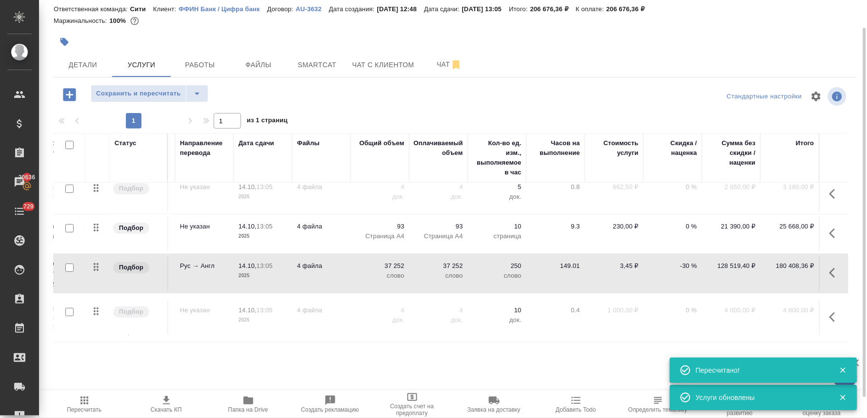
click at [829, 312] on icon "button" at bounding box center [835, 318] width 12 height 12
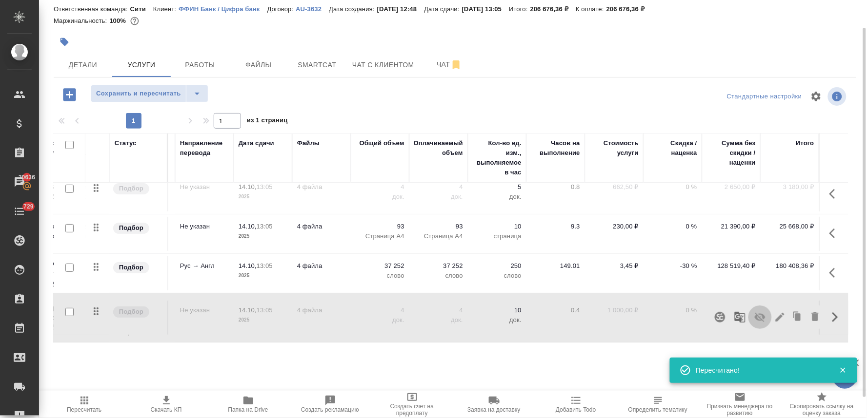
click at [755, 312] on icon "button" at bounding box center [760, 318] width 12 height 12
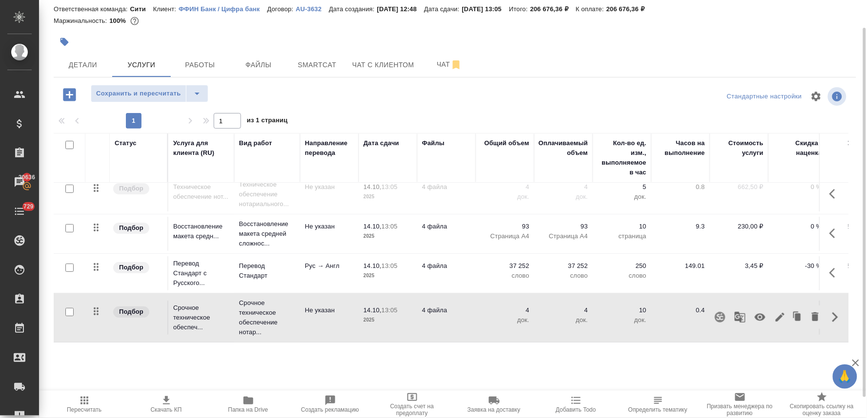
scroll to position [56, 0]
click at [232, 366] on div "C_FFIN-113 Создан new Срочный urgent Кратко детали заказа Ответственная команда…" at bounding box center [454, 168] width 813 height 397
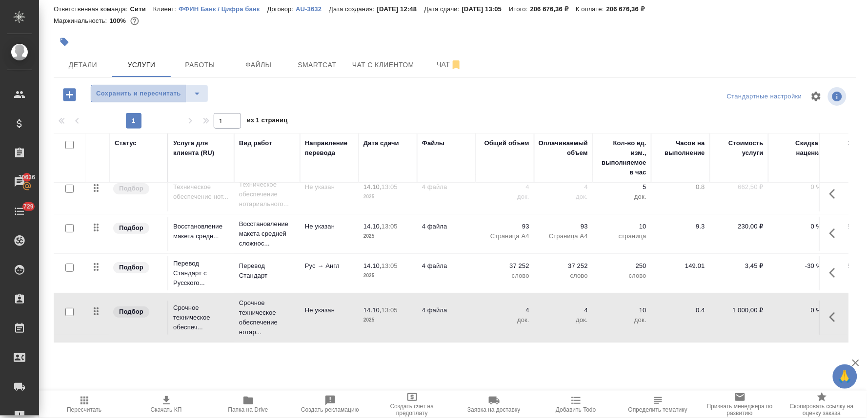
click at [147, 89] on span "Сохранить и пересчитать" at bounding box center [138, 93] width 85 height 11
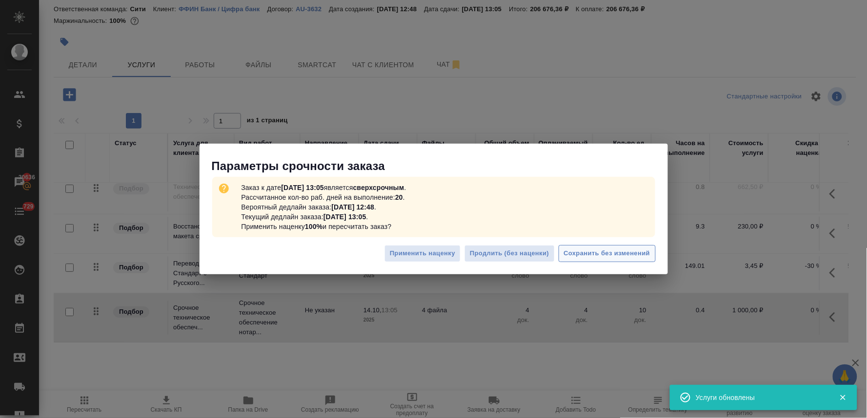
click at [612, 252] on span "Сохранить без изменений" at bounding box center [607, 253] width 86 height 11
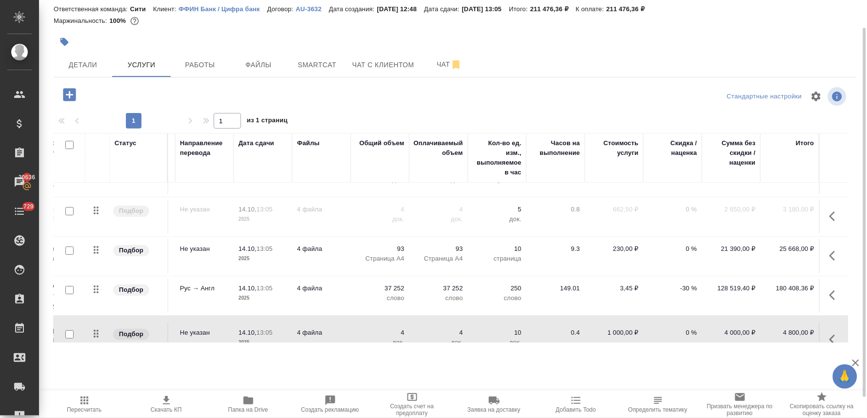
scroll to position [0, 132]
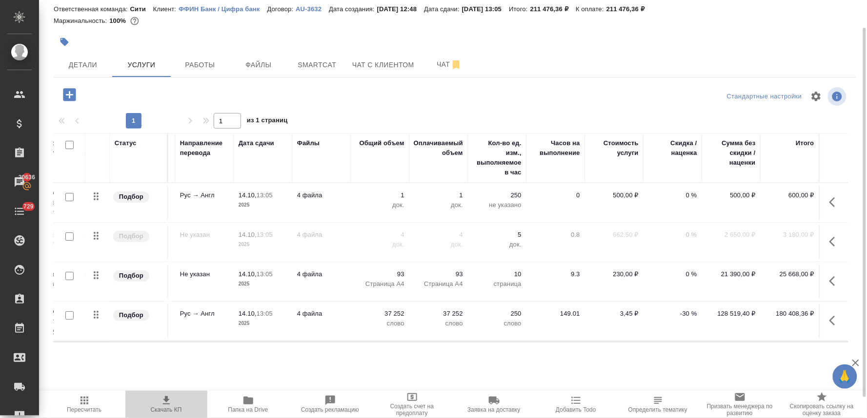
click at [163, 408] on span "Скачать КП" at bounding box center [166, 410] width 31 height 7
click at [442, 56] on button "Чат" at bounding box center [449, 65] width 59 height 24
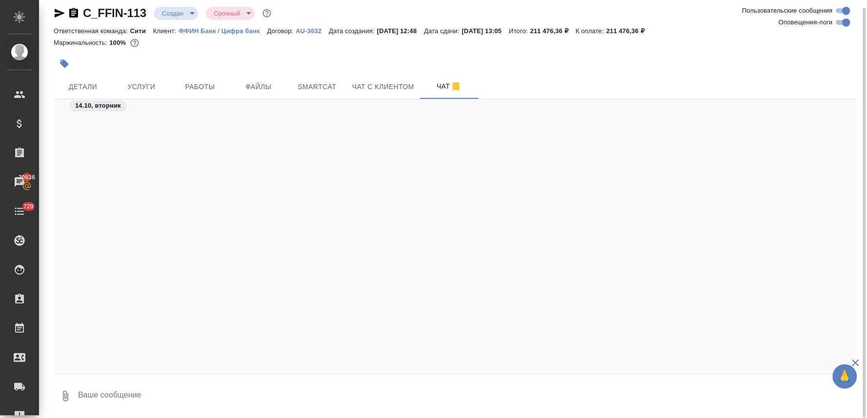
scroll to position [369, 0]
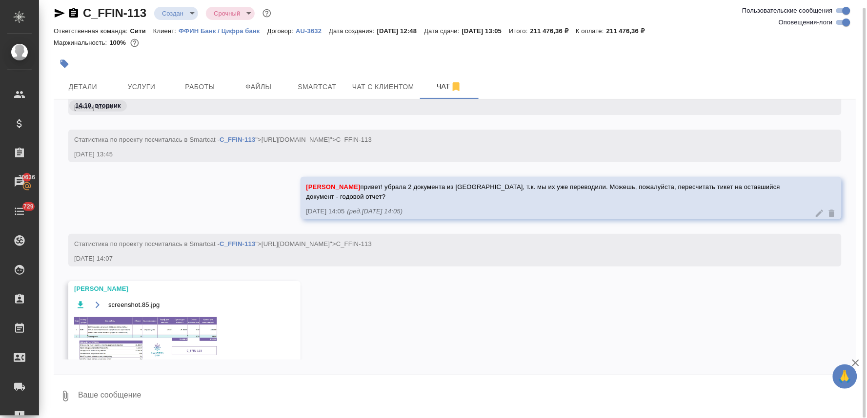
click at [147, 347] on img at bounding box center [147, 340] width 146 height 49
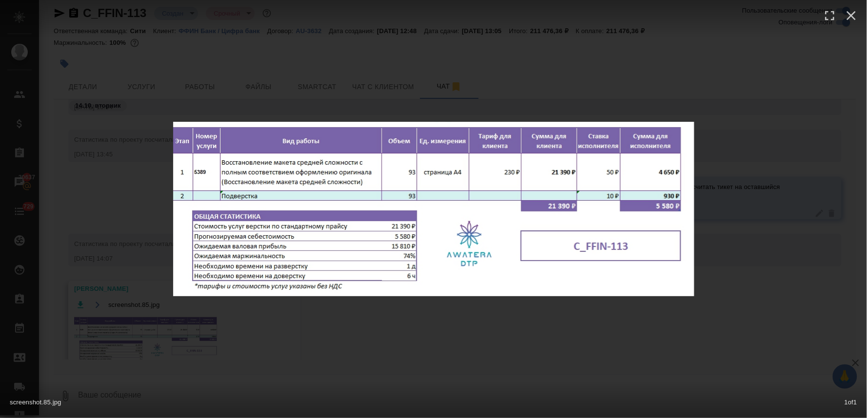
click at [373, 332] on div "screenshot.85.jpg 1 of 1" at bounding box center [433, 209] width 867 height 418
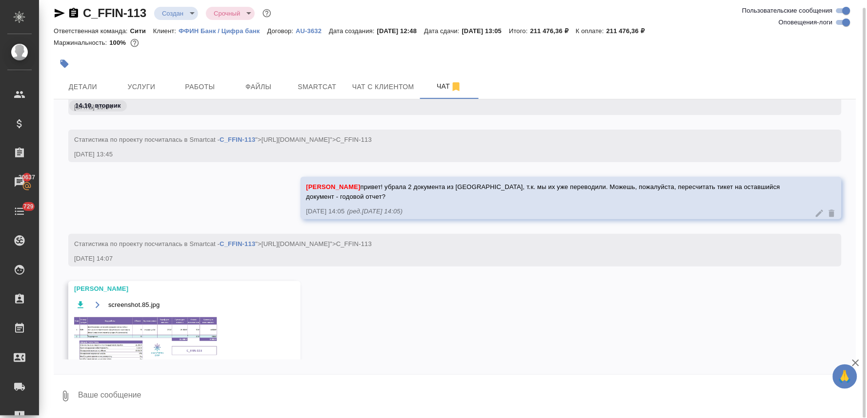
click at [241, 391] on textarea at bounding box center [466, 396] width 779 height 33
type textarea "спасибо!"
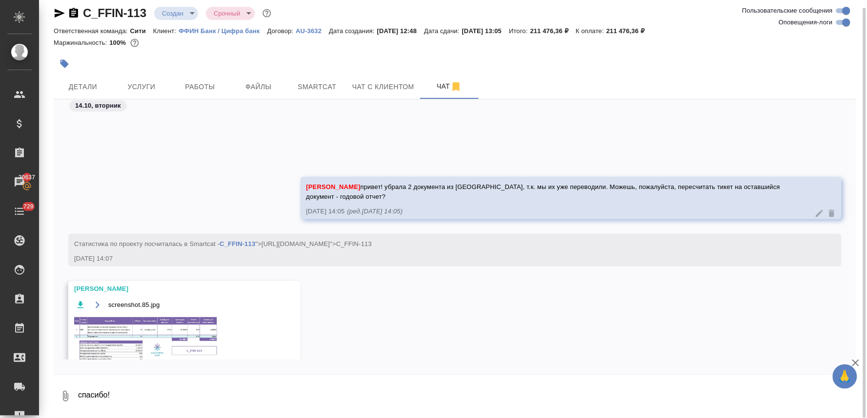
scroll to position [466, 0]
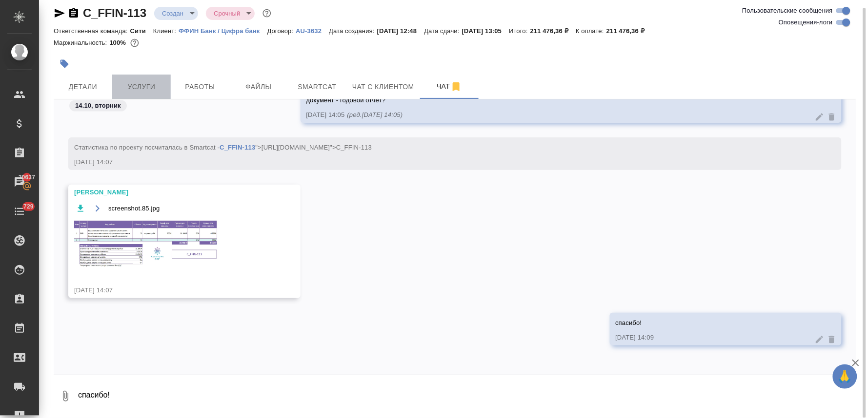
click at [145, 86] on span "Услуги" at bounding box center [141, 87] width 47 height 12
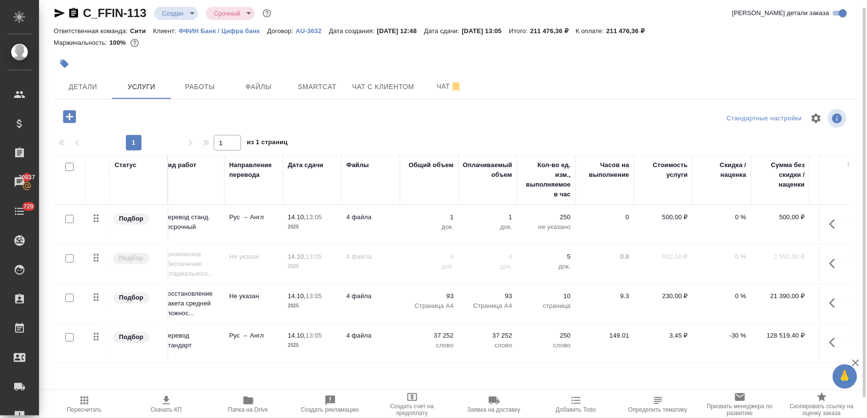
scroll to position [0, 132]
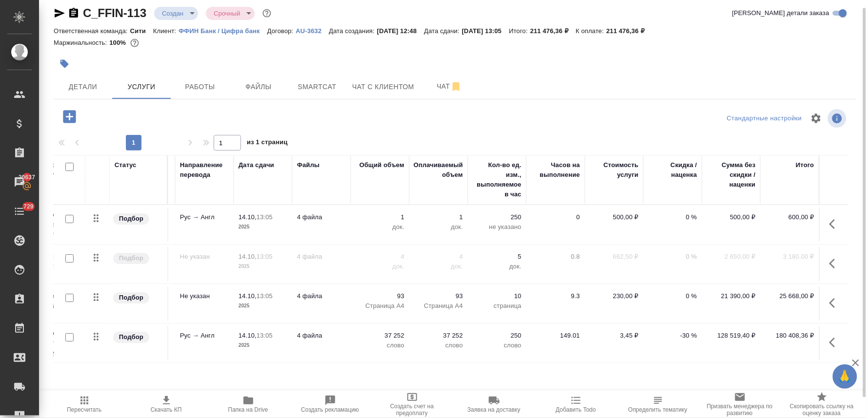
click at [680, 335] on p "-30 %" at bounding box center [672, 336] width 49 height 10
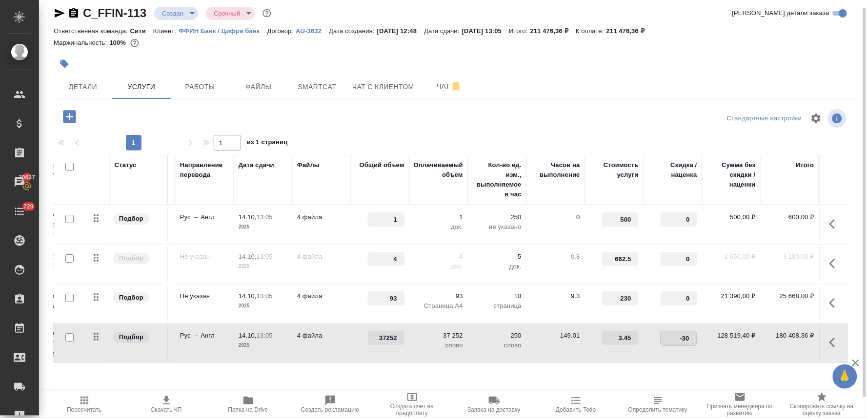
drag, startPoint x: 669, startPoint y: 337, endPoint x: 702, endPoint y: 331, distance: 34.2
click at [698, 333] on tr "Подбор Перевод Стандарт с Русского... Перевод Стандарт Рус → Англ 14.10, 13:05 …" at bounding box center [388, 344] width 919 height 40
type input "0"
click at [615, 109] on div "Стандартные настройки" at bounding box center [718, 118] width 259 height 23
click at [167, 108] on button "Сохранить и пересчитать" at bounding box center [139, 116] width 96 height 18
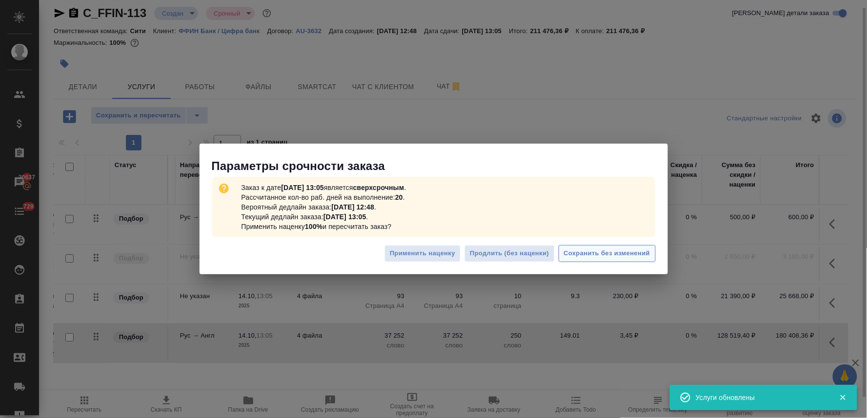
click at [626, 255] on span "Сохранить без изменений" at bounding box center [607, 253] width 86 height 11
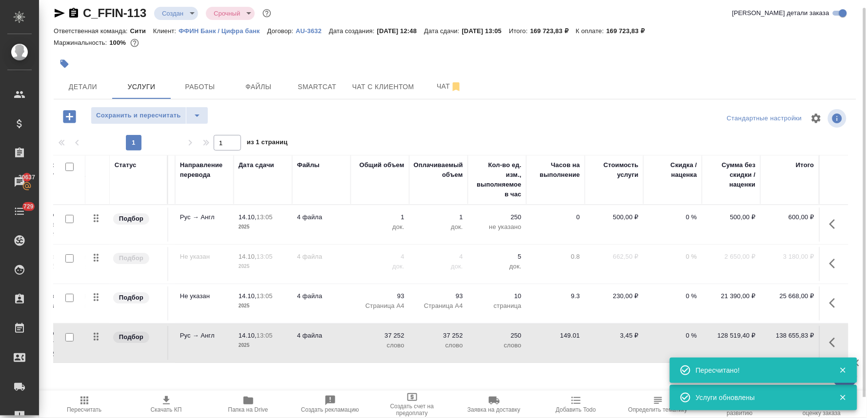
click at [829, 264] on icon "button" at bounding box center [832, 264] width 6 height 10
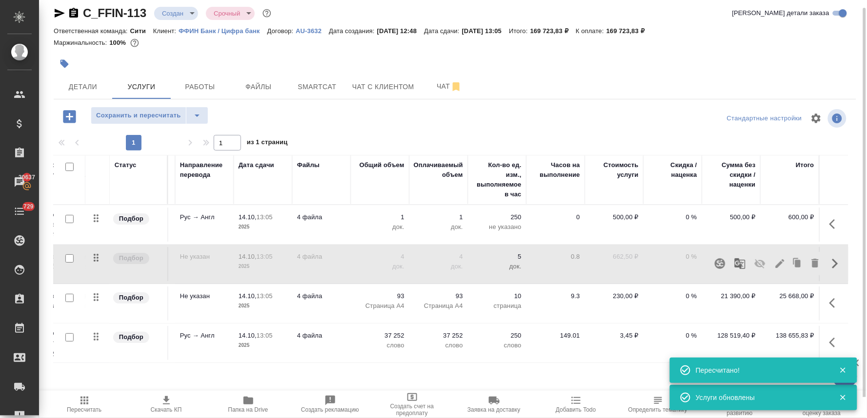
click at [754, 267] on icon "button" at bounding box center [760, 264] width 12 height 12
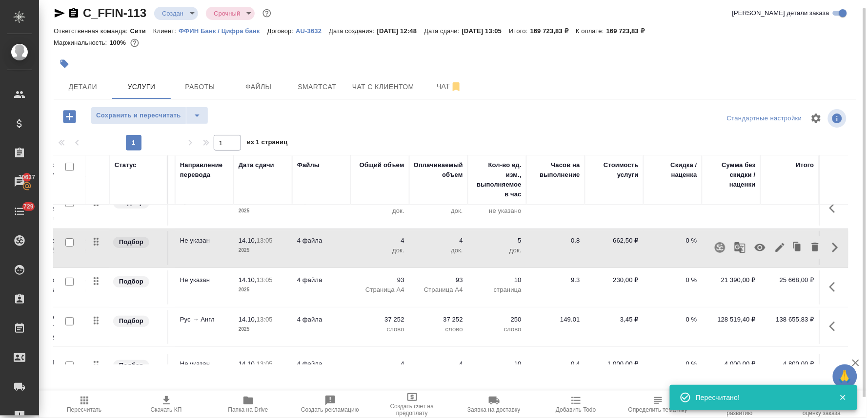
scroll to position [56, 132]
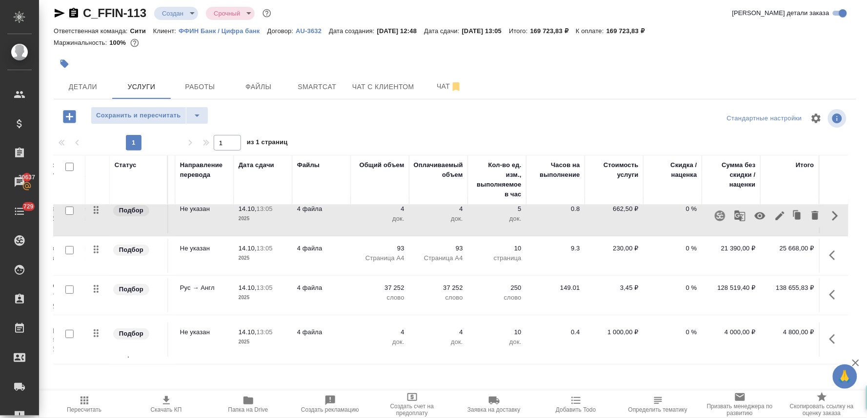
click at [829, 335] on icon "button" at bounding box center [832, 340] width 6 height 10
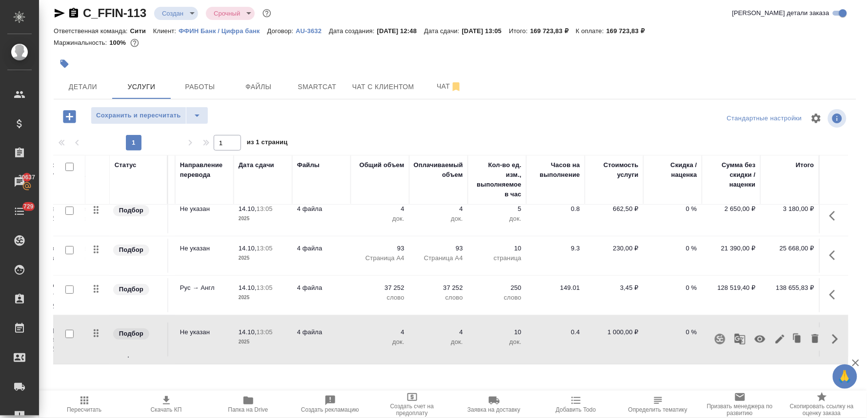
click at [754, 334] on icon "button" at bounding box center [760, 340] width 12 height 12
click at [500, 127] on div at bounding box center [454, 118] width 267 height 23
click at [154, 115] on span "Сохранить и пересчитать" at bounding box center [138, 115] width 85 height 11
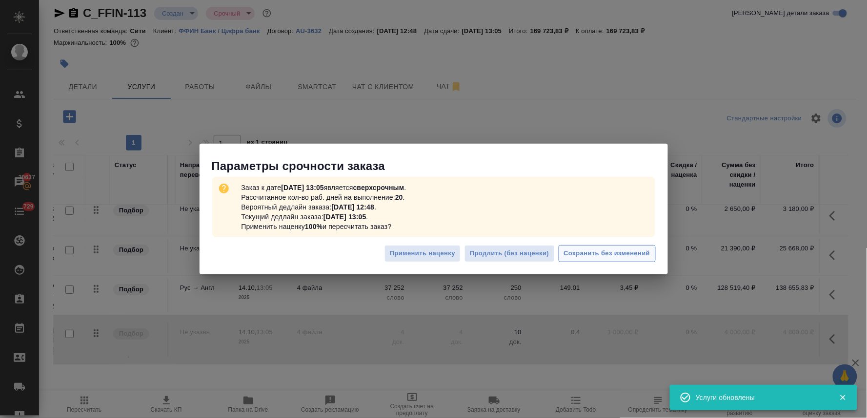
click at [636, 252] on span "Сохранить без изменений" at bounding box center [607, 253] width 86 height 11
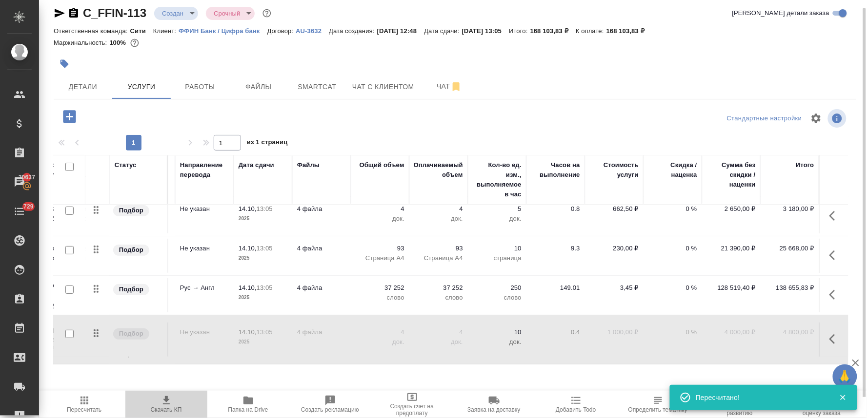
click at [159, 408] on span "Скачать КП" at bounding box center [166, 410] width 31 height 7
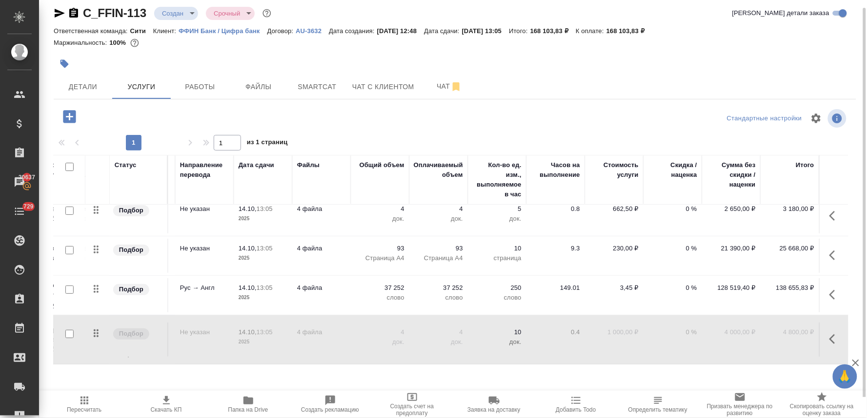
drag, startPoint x: 808, startPoint y: 60, endPoint x: 788, endPoint y: 57, distance: 19.7
click at [808, 60] on div at bounding box center [455, 63] width 802 height 21
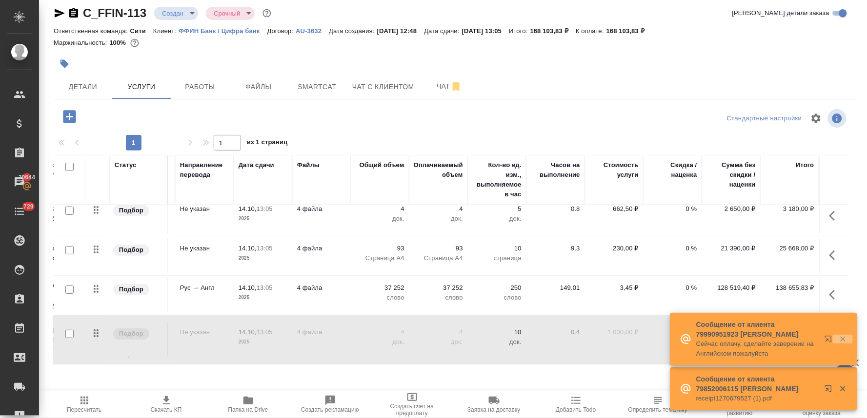
click at [841, 335] on icon "button" at bounding box center [842, 339] width 9 height 9
click at [846, 344] on icon "button" at bounding box center [842, 339] width 9 height 9
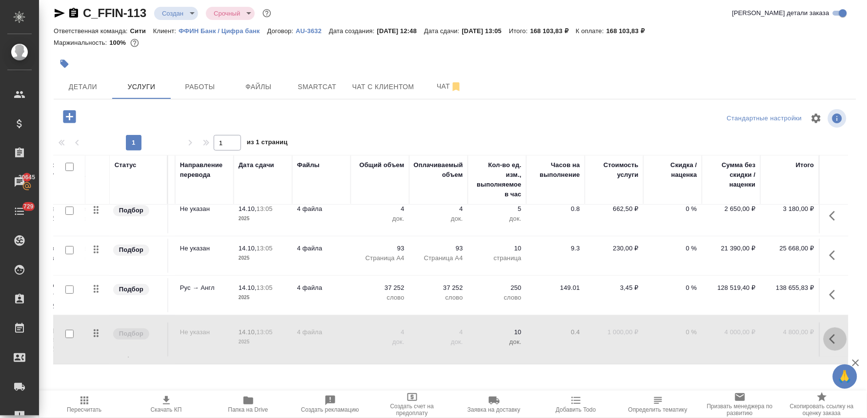
click at [823, 328] on button "button" at bounding box center [834, 339] width 23 height 23
click at [812, 335] on icon "button" at bounding box center [815, 339] width 7 height 9
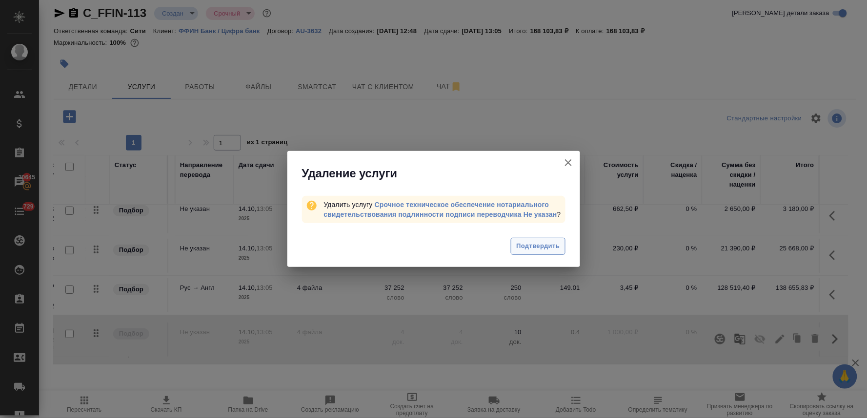
click at [559, 250] on button "Подтвердить" at bounding box center [538, 246] width 54 height 17
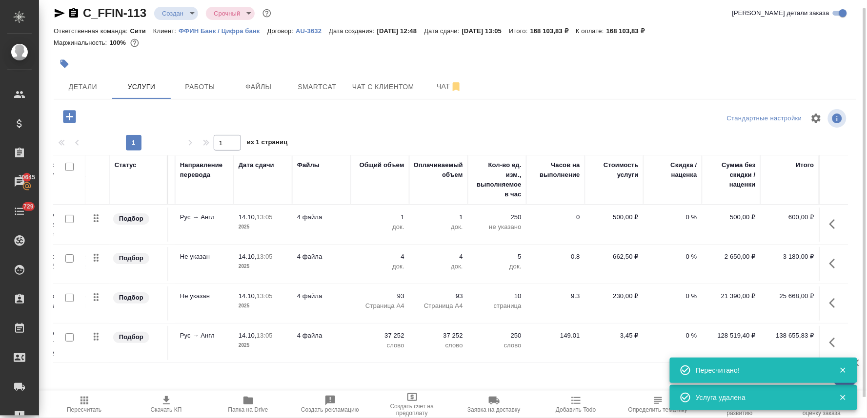
scroll to position [0, 0]
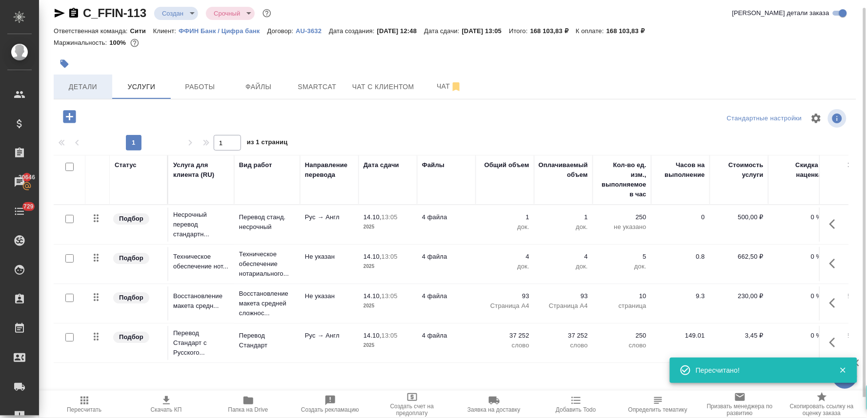
click at [82, 86] on span "Детали" at bounding box center [83, 87] width 47 height 12
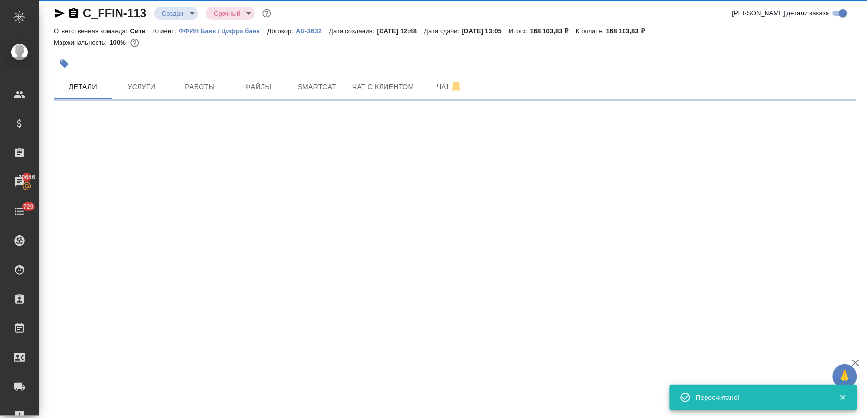
select select "RU"
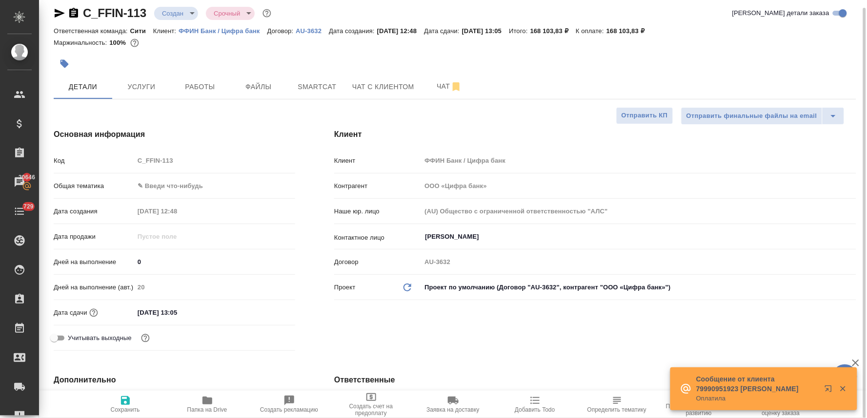
click at [200, 190] on body "🙏 .cls-1 fill:#fff; AWATERA Lyamina Nadezhda Клиенты Спецификации Заказы 20646 …" at bounding box center [433, 209] width 867 height 418
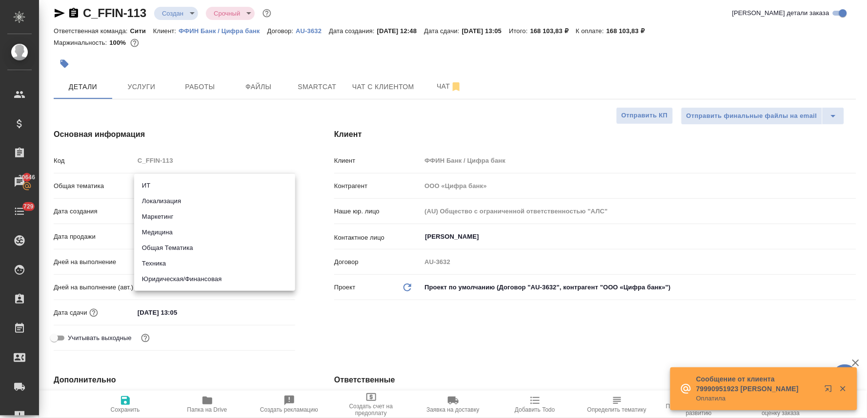
type textarea "x"
click at [202, 279] on li "Юридическая/Финансовая" at bounding box center [214, 280] width 161 height 16
type input "yr-fn"
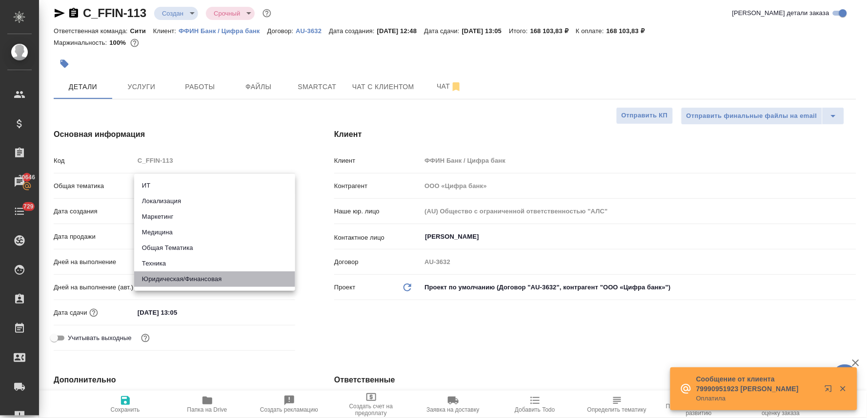
type textarea "x"
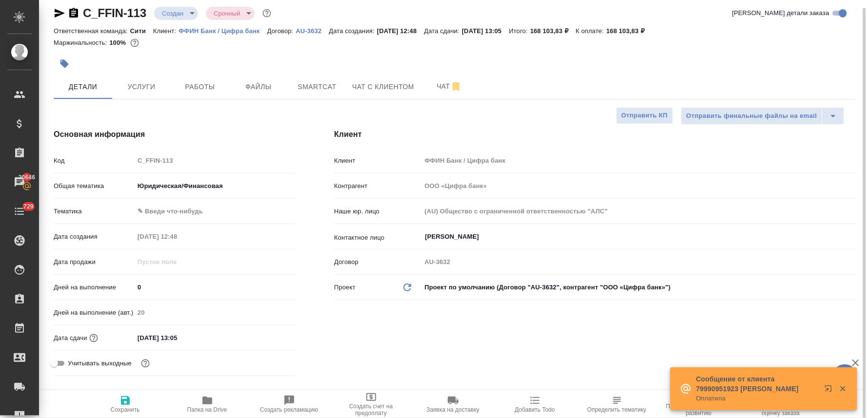
click at [191, 212] on body "🙏 .cls-1 fill:#fff; AWATERA Lyamina Nadezhda Клиенты Спецификации Заказы 20646 …" at bounding box center [433, 209] width 867 height 418
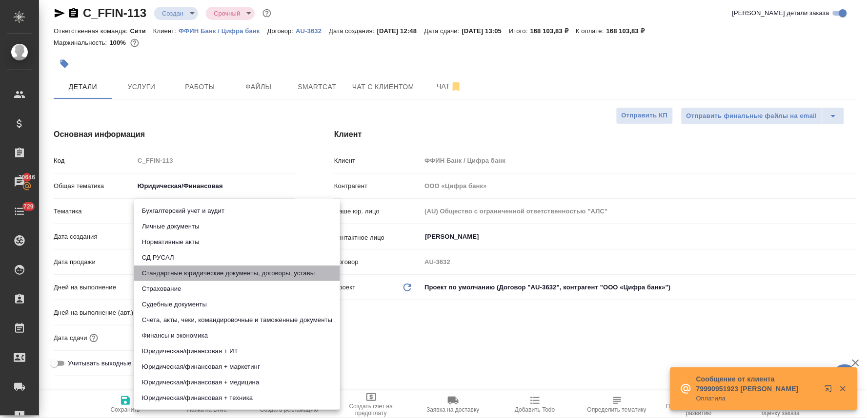
click at [198, 277] on li "Стандартные юридические документы, договоры, уставы" at bounding box center [237, 274] width 206 height 16
type textarea "x"
type input "5f647205b73bc97568ca66bf"
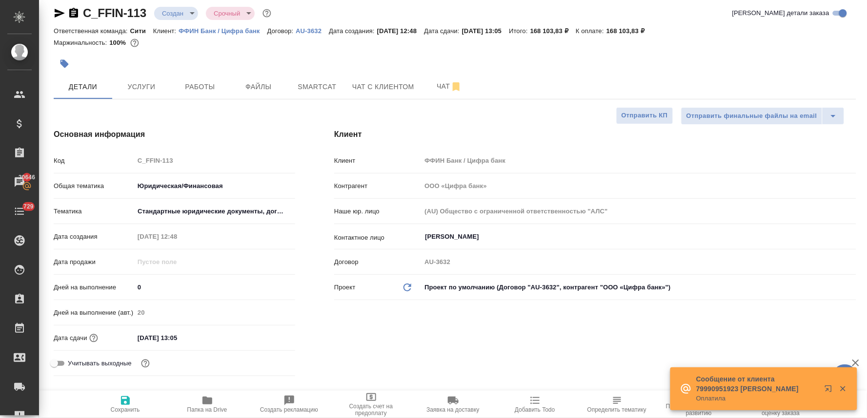
click at [483, 362] on div "Бухгалтерский учет и аудит Личные документы Нормативные акты СД РУСАЛ Стандартн…" at bounding box center [433, 209] width 867 height 418
click at [455, 235] on input "Бирюкова Галина" at bounding box center [622, 237] width 397 height 12
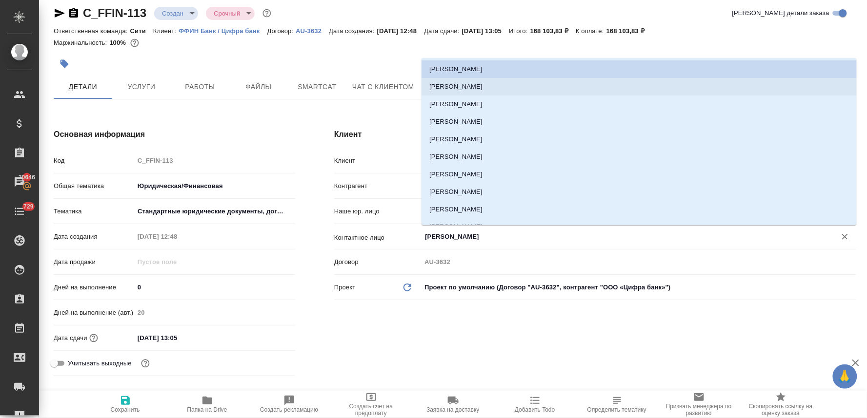
click at [474, 90] on li "Родионова Юлия" at bounding box center [638, 87] width 435 height 18
type input "Родионова Юлия"
type textarea "x"
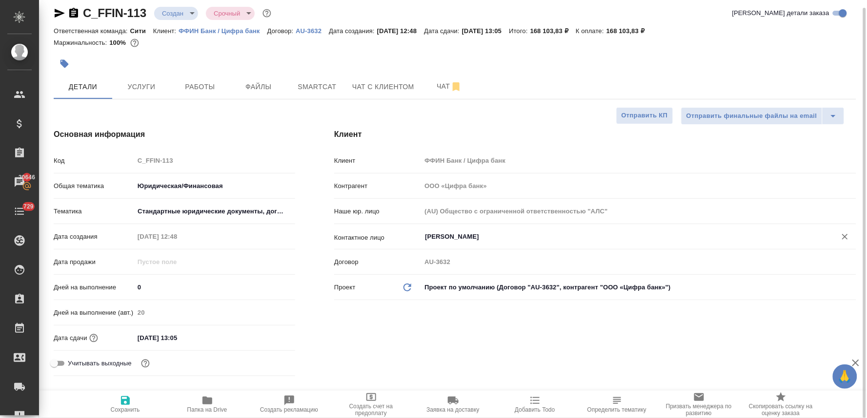
click at [474, 313] on div "Клиент Клиент ФФИН Банк / Цифра банк Контрагент ООО «Цифра банк» Наше юр. лицо …" at bounding box center [595, 254] width 561 height 291
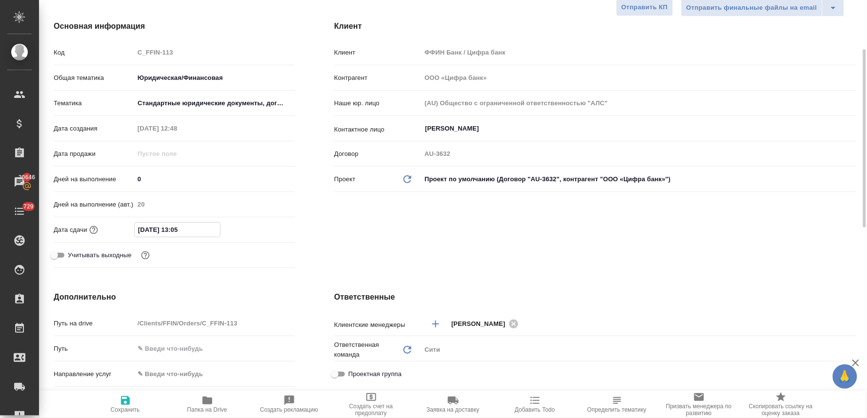
click at [203, 229] on input "14.10.2025 13:05" at bounding box center [177, 230] width 85 height 14
click at [264, 232] on icon "button" at bounding box center [267, 229] width 12 height 12
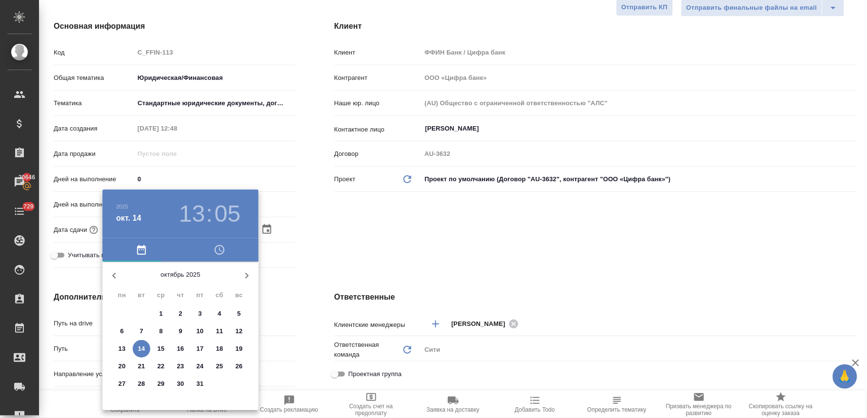
click at [201, 386] on p "31" at bounding box center [200, 384] width 7 height 10
type input "31.10.2025 13:05"
type textarea "x"
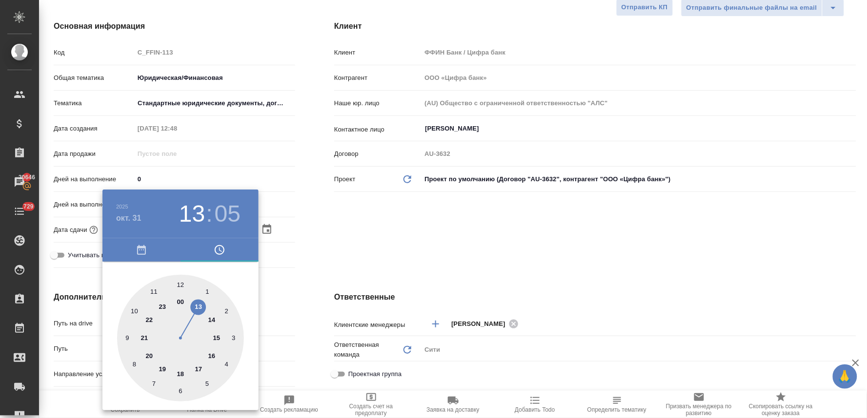
type input "31.10.2025 14:05"
type textarea "x"
click at [212, 320] on div at bounding box center [180, 338] width 127 height 127
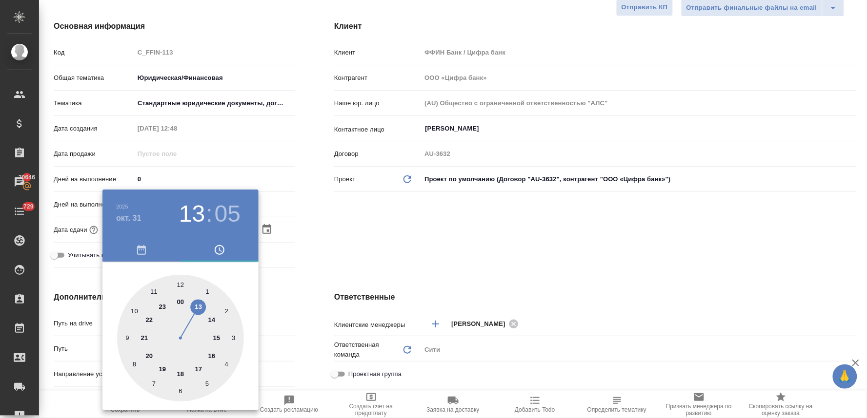
type textarea "x"
click at [179, 286] on div at bounding box center [180, 338] width 127 height 127
type input "31.10.2025 14:00"
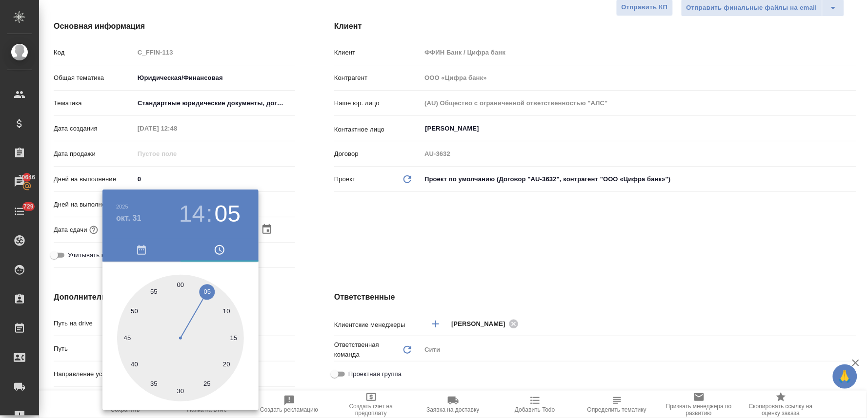
type textarea "x"
click at [439, 236] on div at bounding box center [433, 209] width 867 height 418
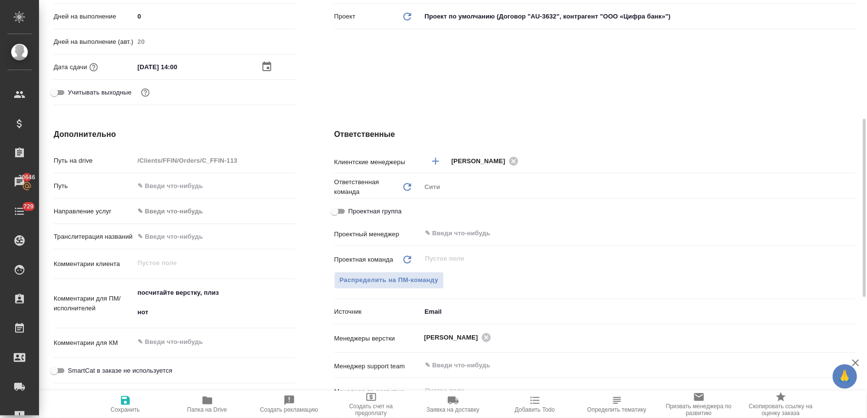
scroll to position [387, 0]
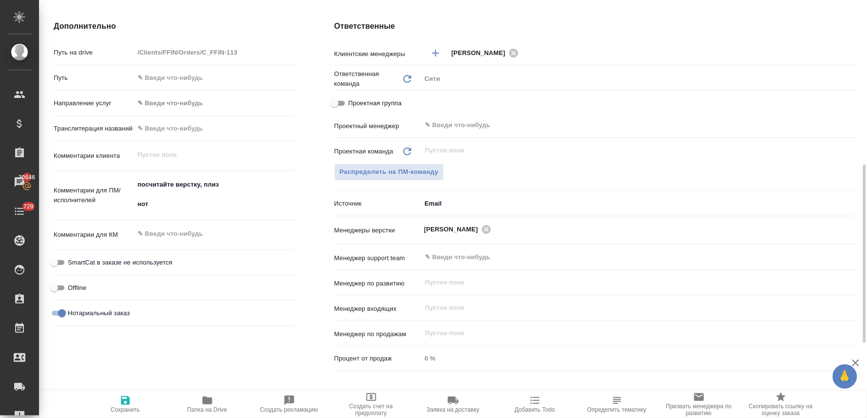
type textarea "x"
drag, startPoint x: 226, startPoint y: 183, endPoint x: 95, endPoint y: 178, distance: 130.8
click at [99, 179] on div "Комментарии для ПМ/исполнителей посчитайте верстку, плиз нот x" at bounding box center [174, 196] width 241 height 42
type textarea "x"
type textarea "нот"
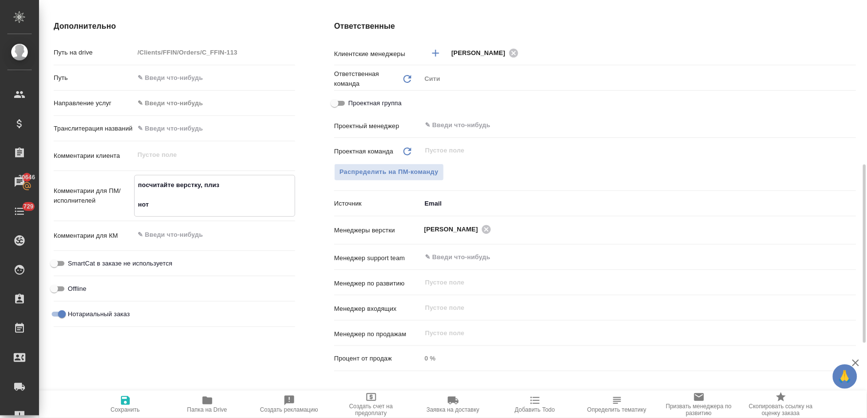
type textarea "x"
type textarea "нот"
type textarea "x"
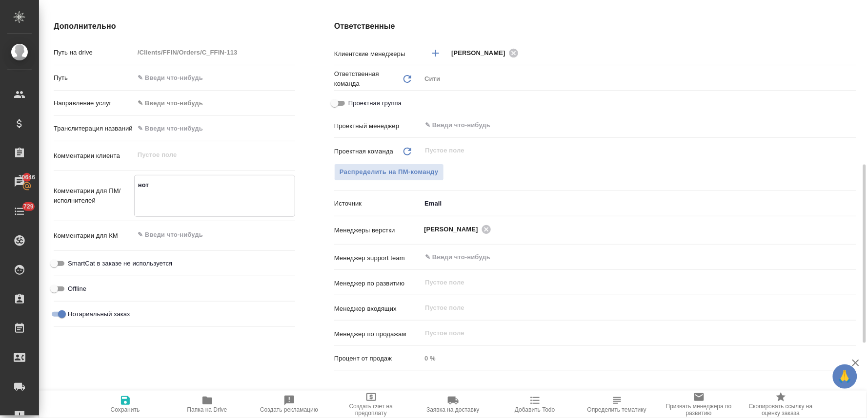
type textarea "x"
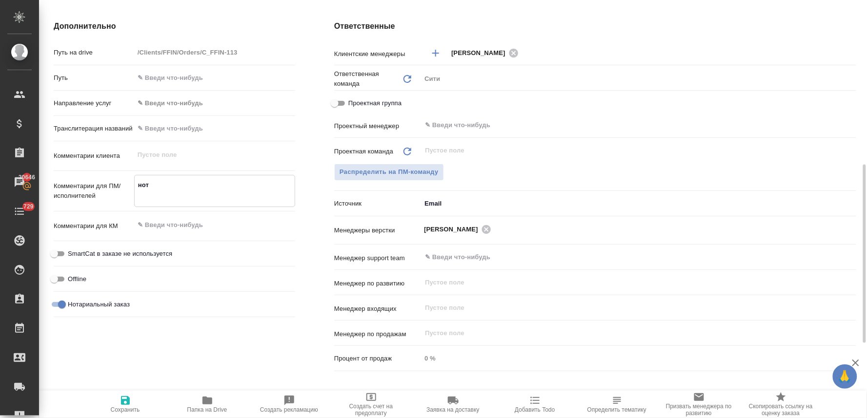
type textarea "нот"
type textarea "x"
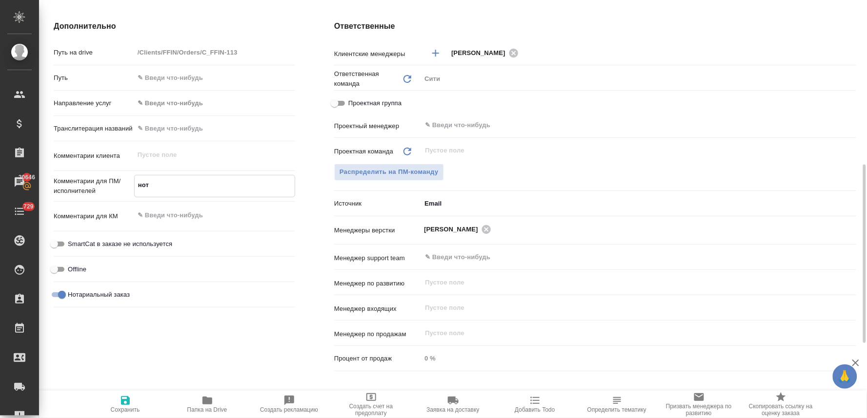
click at [169, 183] on textarea "нот" at bounding box center [215, 185] width 160 height 17
type textarea "нот"
type textarea "x"
click at [176, 213] on textarea at bounding box center [215, 215] width 160 height 17
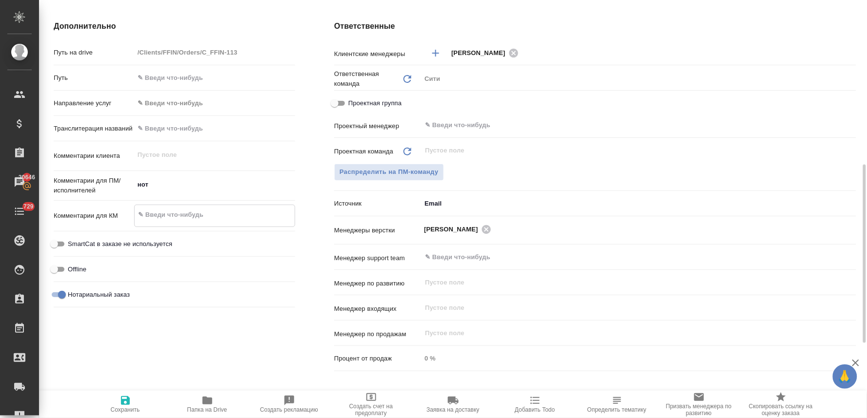
type textarea "x"
type textarea "п"
type textarea "x"
type textarea "подш"
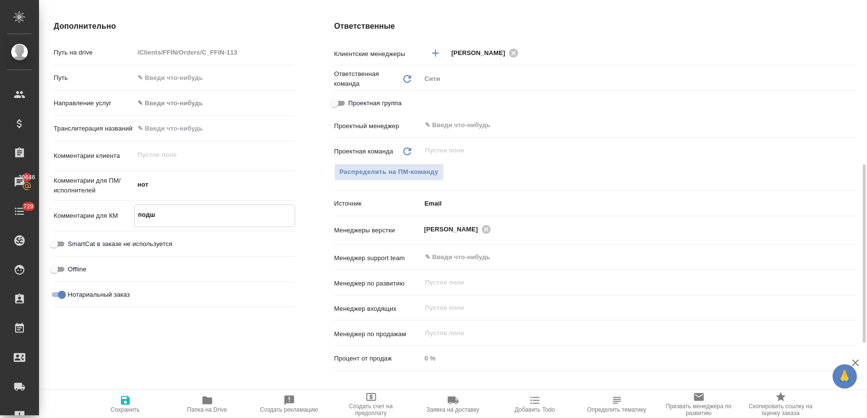
type textarea "x"
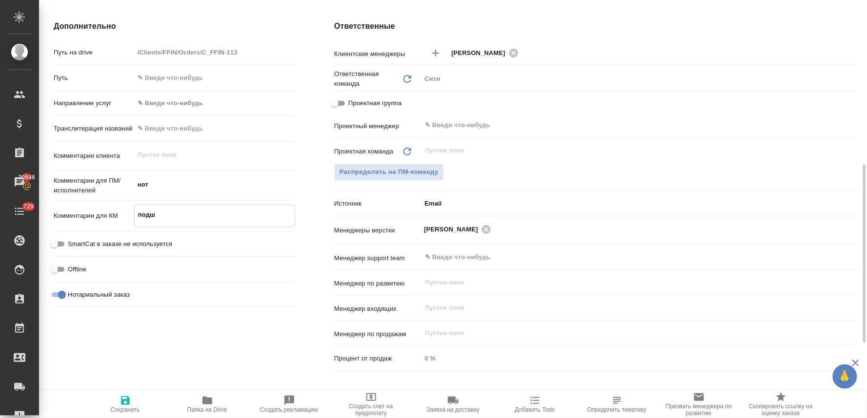
type textarea "подши"
type textarea "x"
type textarea "подшив"
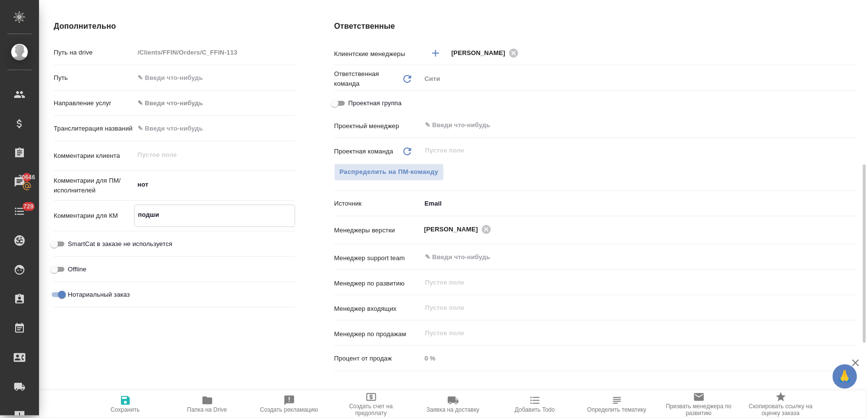
type textarea "x"
type textarea "подшива"
type textarea "x"
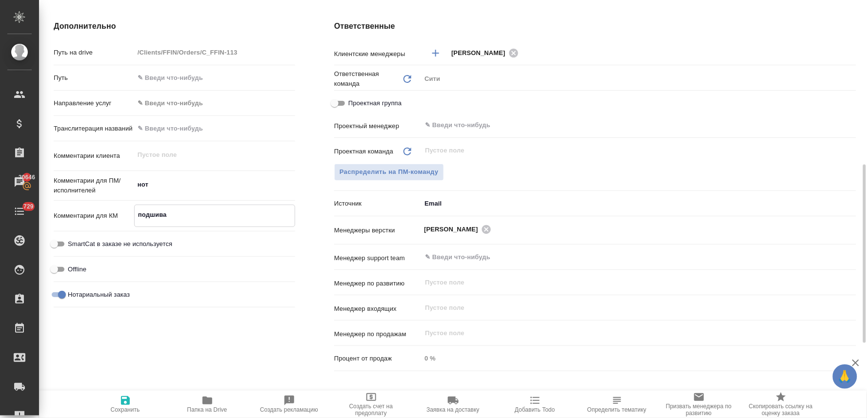
type textarea "x"
type textarea "подшивае"
type textarea "x"
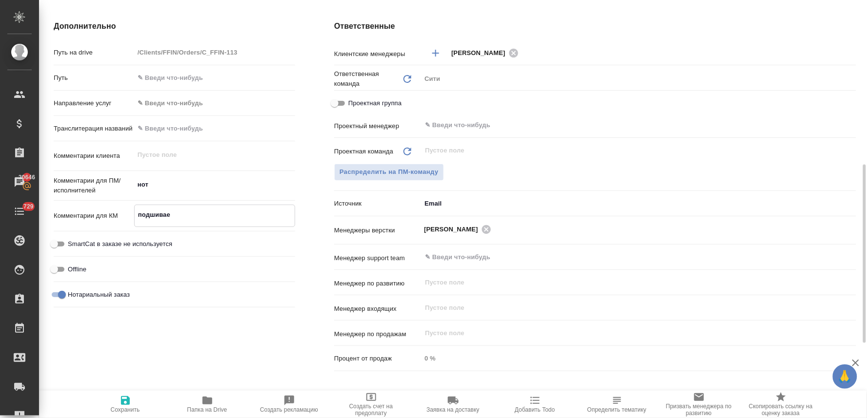
type textarea "x"
type textarea "подшиваем"
type textarea "x"
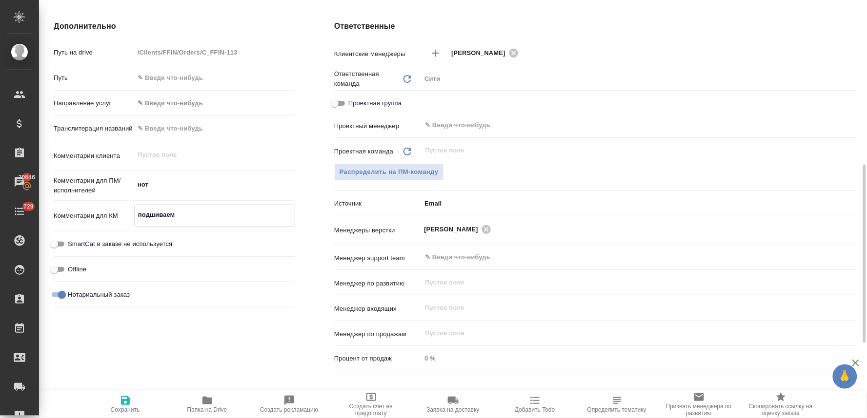
type textarea "подшиваем"
type textarea "x"
type textarea "подшиваем к"
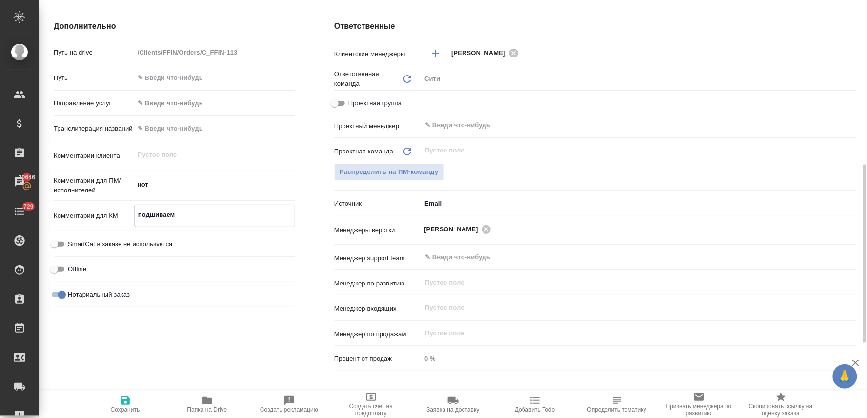
type textarea "x"
type textarea "подшиваем к"
type textarea "x"
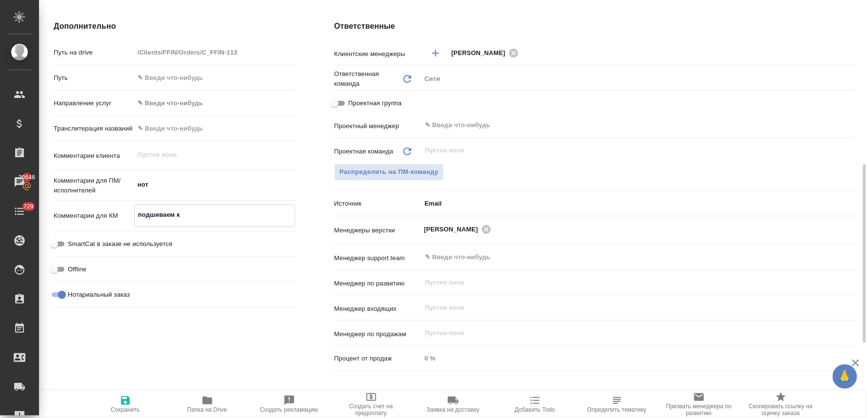
type textarea "x"
type textarea "подшиваем к н"
type textarea "x"
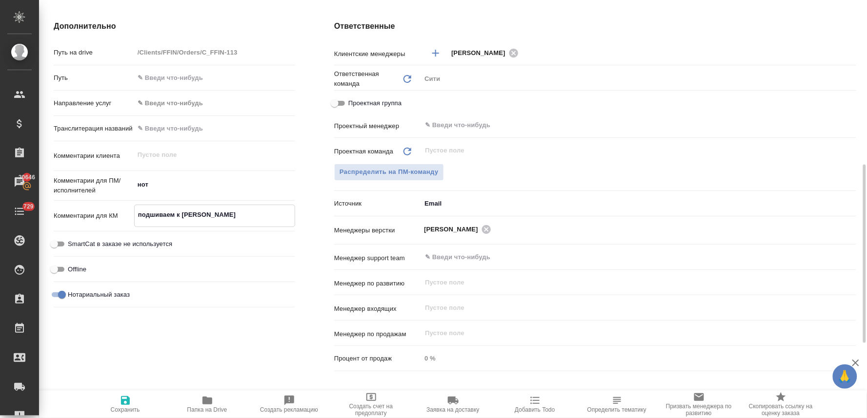
type textarea "x"
type textarea "подшиваем к нз"
type textarea "x"
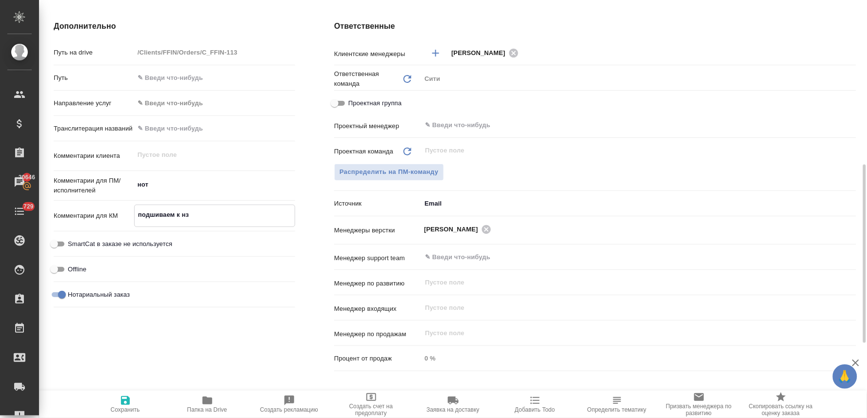
type textarea "подшиваем к нзк"
type textarea "x"
type textarea "подшиваем к нзк"
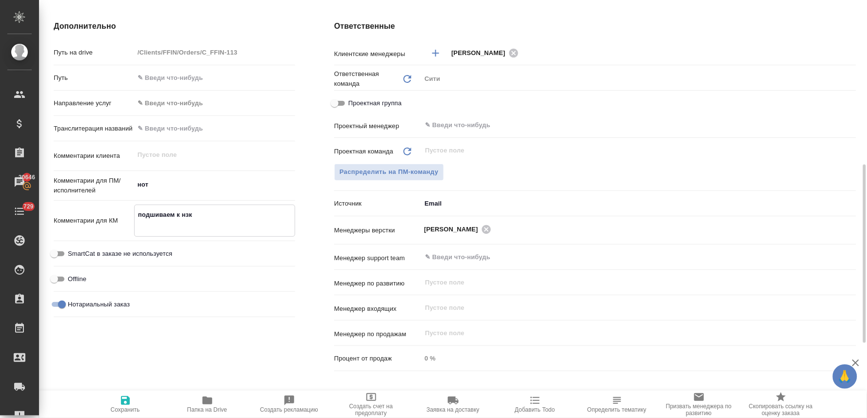
type textarea "x"
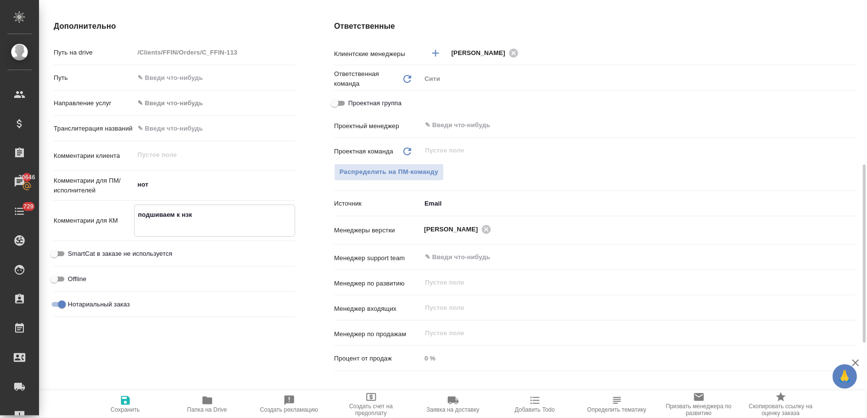
type textarea "подшиваем к нзк"
type textarea "x"
type textarea "подшиваем к нзк у"
type textarea "x"
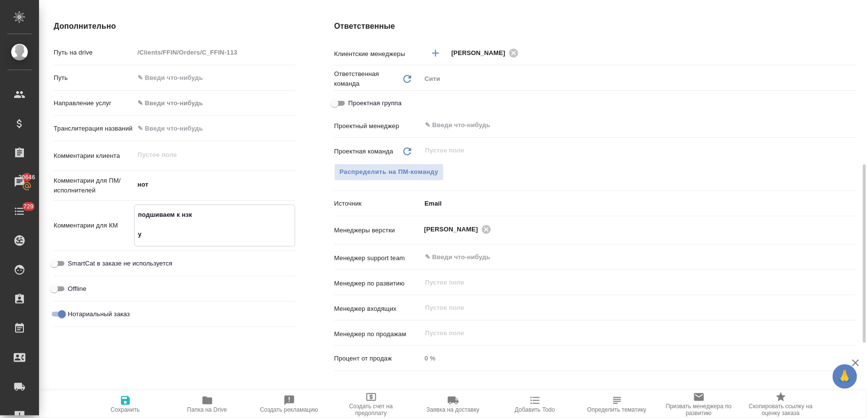
type textarea "x"
type textarea "подшиваем к нзк ус"
type textarea "x"
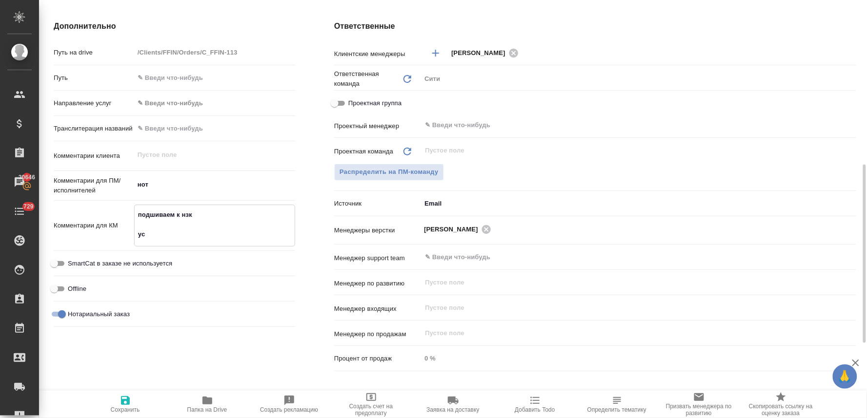
type textarea "x"
type textarea "подшиваем к нзк уст"
type textarea "x"
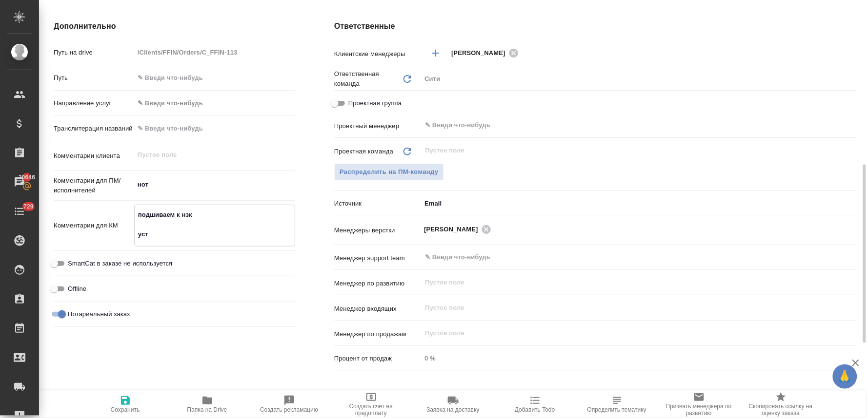
type textarea "x"
type textarea "подшиваем к нзк уста"
type textarea "x"
type textarea "подшиваем к нзк устав и"
type textarea "x"
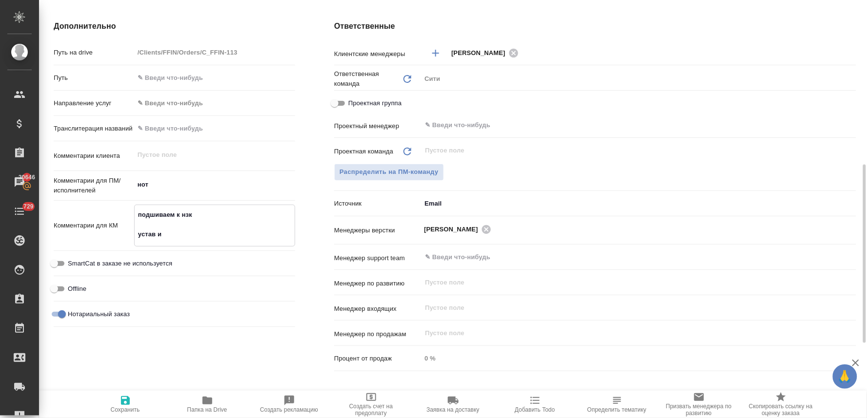
type textarea "x"
type textarea "подшиваем к нзк устав и"
type textarea "x"
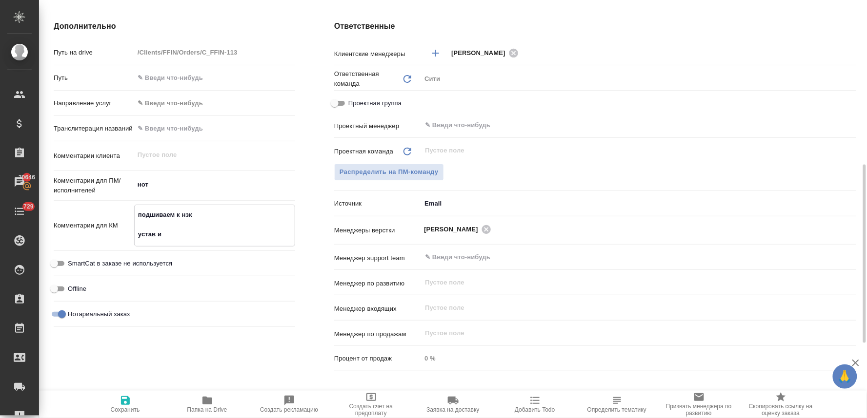
type textarea "x"
type textarea "подшиваем к нзк устав и и"
type textarea "x"
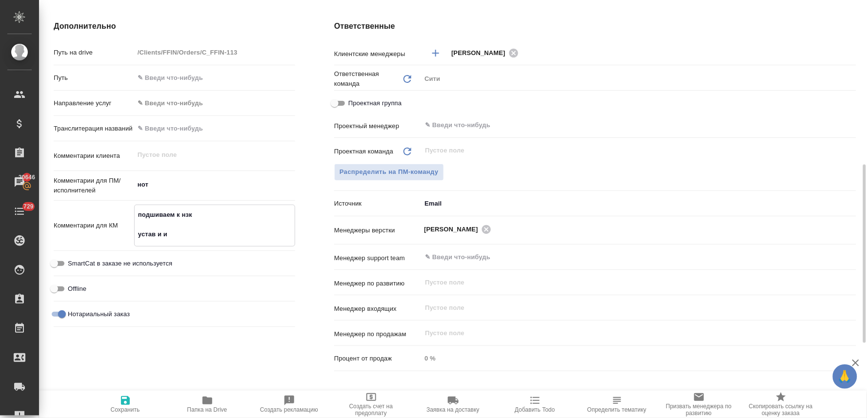
type textarea "x"
type textarea "подшиваем к нзк устав и из"
type textarea "x"
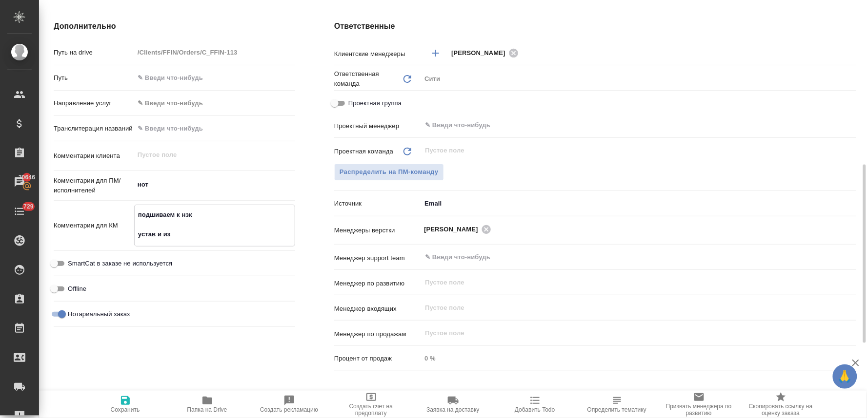
type textarea "x"
type textarea "подшиваем к нзк устав и изм"
type textarea "x"
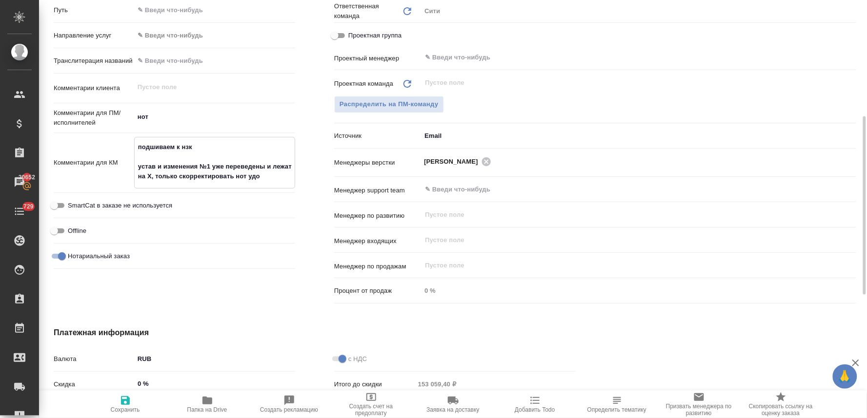
scroll to position [401, 0]
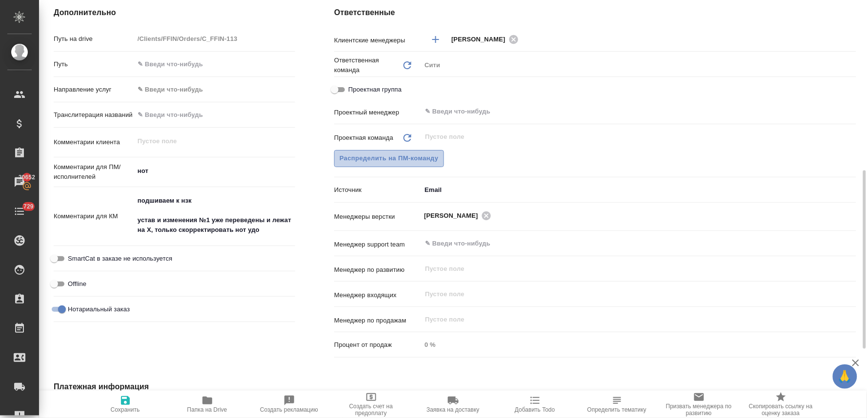
click at [384, 161] on span "Распределить на ПМ-команду" at bounding box center [388, 158] width 99 height 11
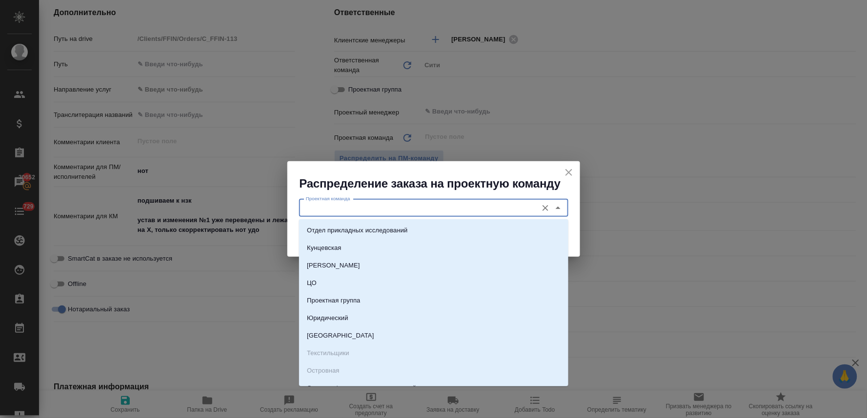
click at [329, 213] on input "Проектная команда" at bounding box center [417, 208] width 231 height 12
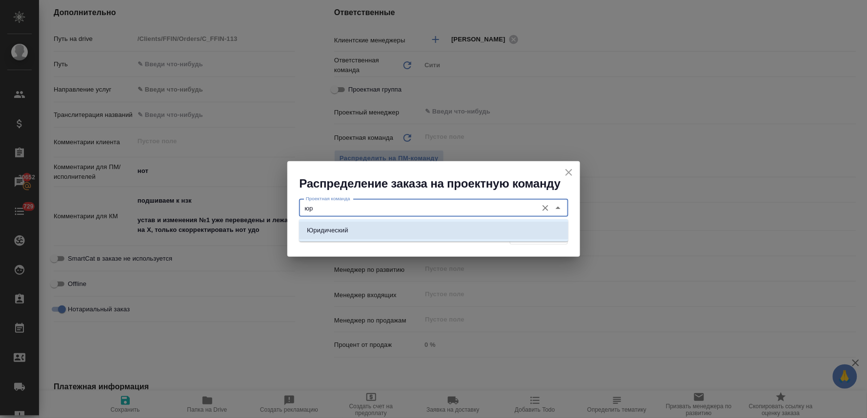
click at [327, 235] on p "Юридический" at bounding box center [327, 231] width 41 height 10
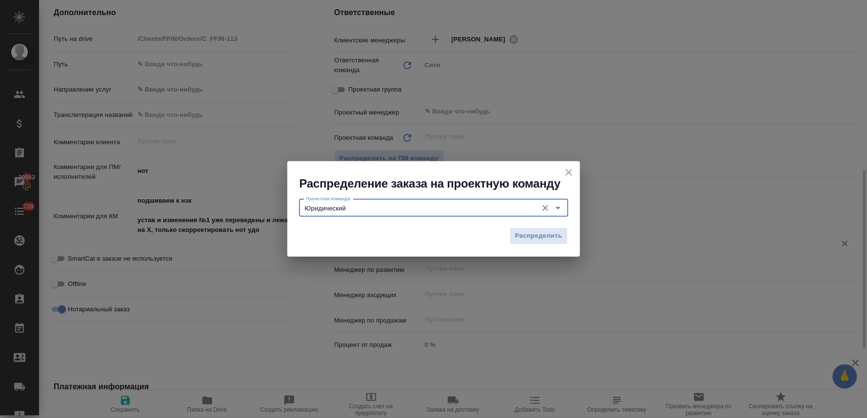
click at [548, 238] on span "Распределить" at bounding box center [538, 236] width 47 height 11
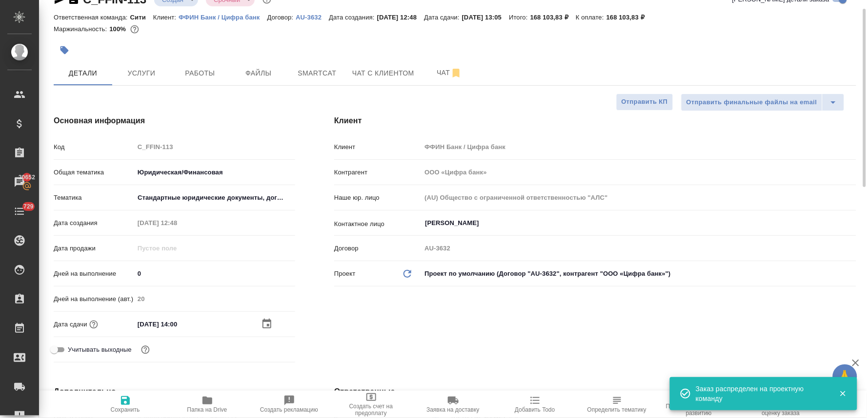
scroll to position [0, 0]
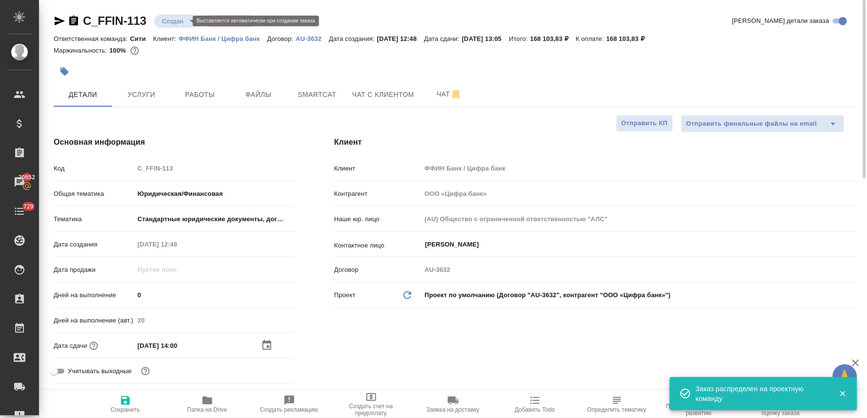
click at [178, 19] on body "🙏 .cls-1 fill:#fff; AWATERA Lyamina Nadezhda Клиенты Спецификации Заказы 20652 …" at bounding box center [433, 209] width 867 height 418
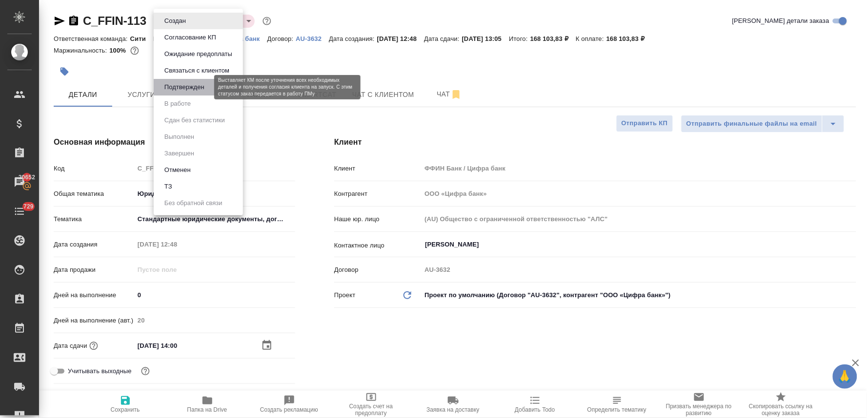
click at [193, 85] on button "Подтвержден" at bounding box center [184, 87] width 46 height 11
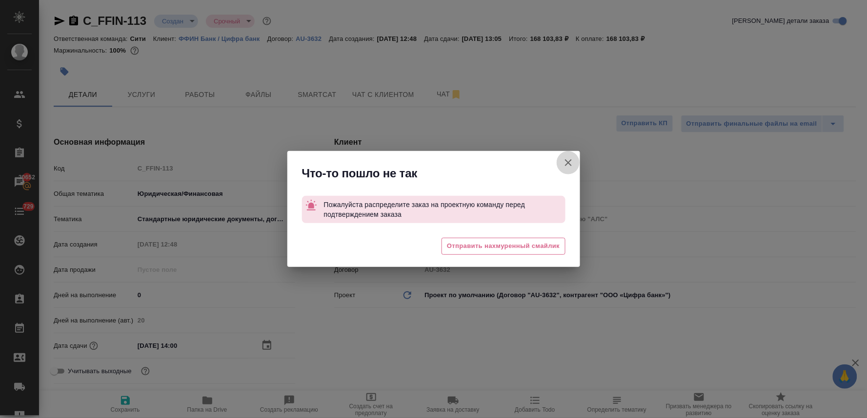
click at [573, 159] on icon "button" at bounding box center [568, 163] width 12 height 12
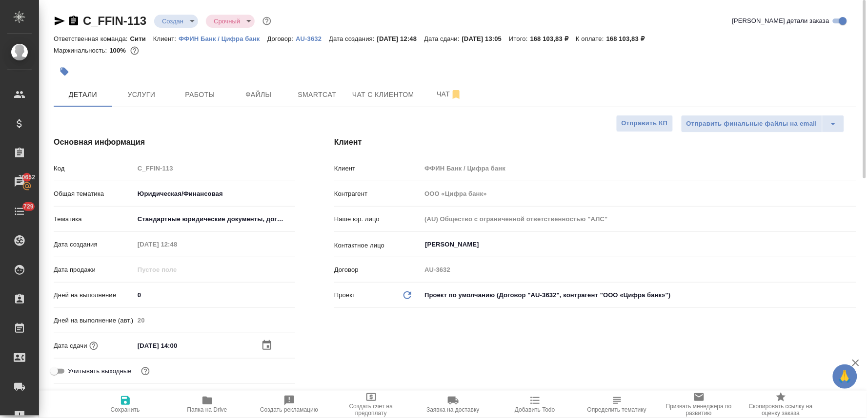
click at [121, 403] on icon "button" at bounding box center [125, 401] width 9 height 9
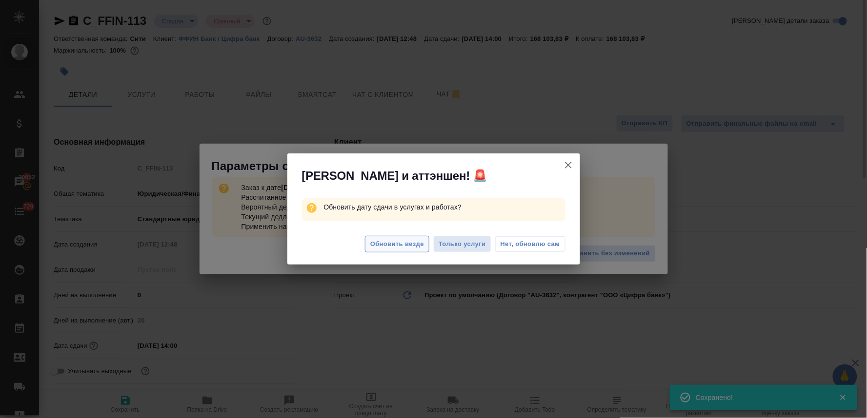
click at [383, 245] on span "Обновить везде" at bounding box center [397, 244] width 54 height 11
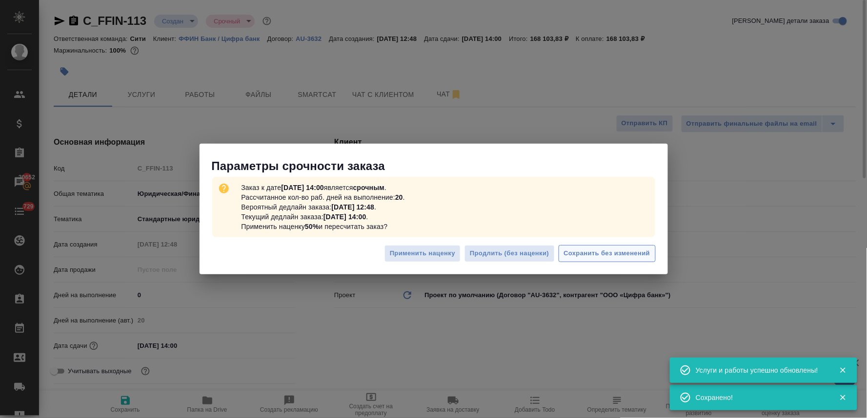
click at [618, 255] on span "Сохранить без изменений" at bounding box center [607, 253] width 86 height 11
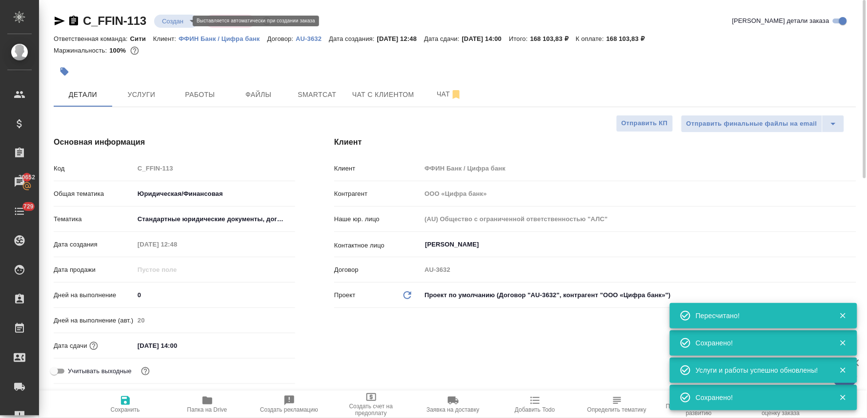
click at [179, 20] on body "🙏 .cls-1 fill:#fff; AWATERA Lyamina Nadezhda Клиенты Спецификации Заказы 20652 …" at bounding box center [433, 209] width 867 height 418
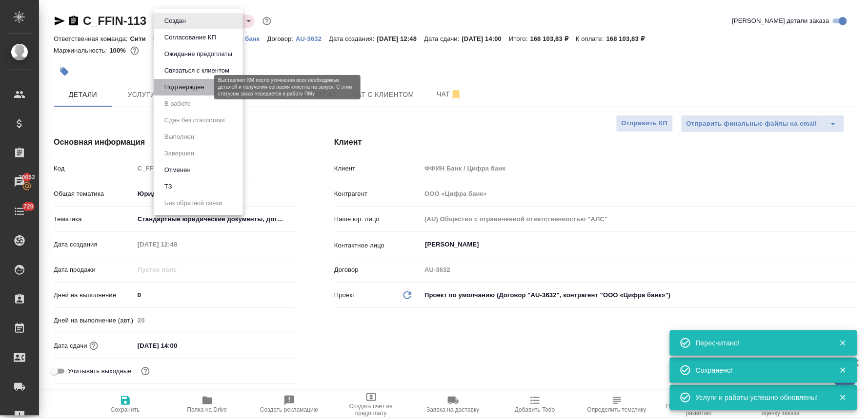
click at [182, 86] on button "Подтвержден" at bounding box center [184, 87] width 46 height 11
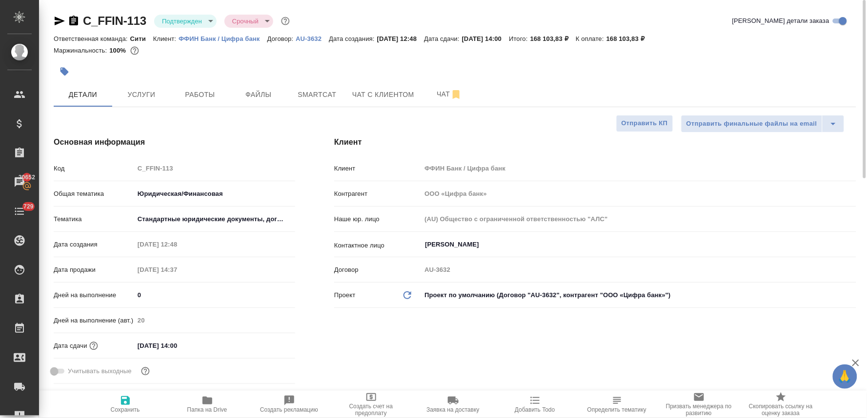
click at [758, 60] on div at bounding box center [455, 60] width 802 height 2
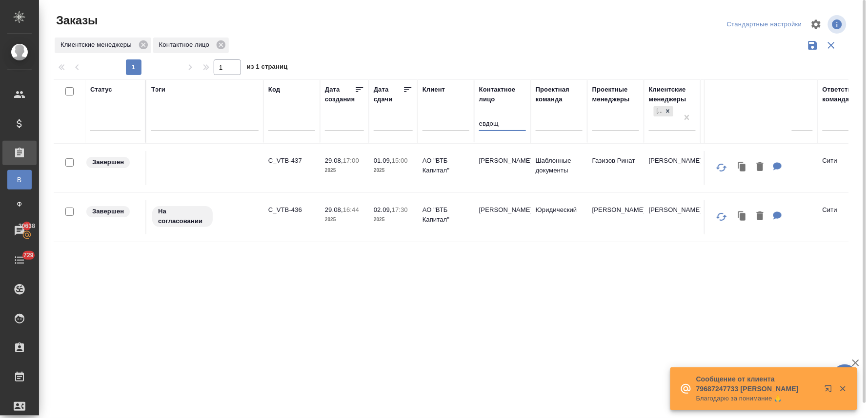
drag, startPoint x: 510, startPoint y: 125, endPoint x: 420, endPoint y: 114, distance: 90.0
click at [425, 115] on tr "Статус Тэги Код Дата создания Дата сдачи [PERSON_NAME] лицо евдощ Проектная ком…" at bounding box center [870, 111] width 1633 height 64
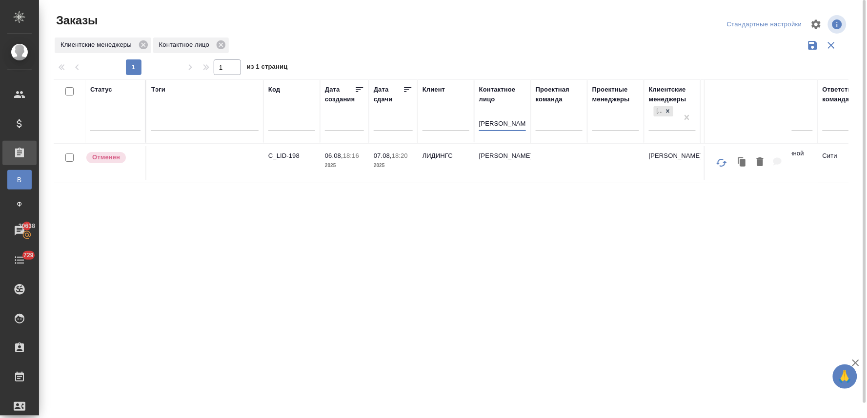
type input "[PERSON_NAME]"
click at [283, 154] on p "C_LID-198" at bounding box center [291, 156] width 47 height 10
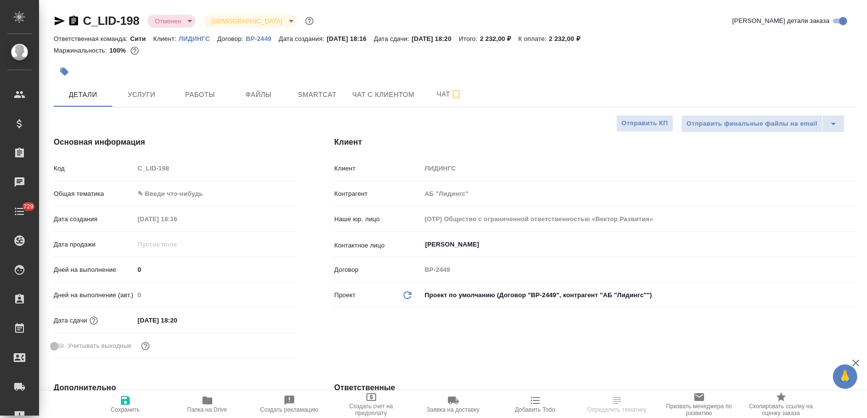
select select "RU"
click at [134, 85] on button "Услуги" at bounding box center [141, 94] width 59 height 24
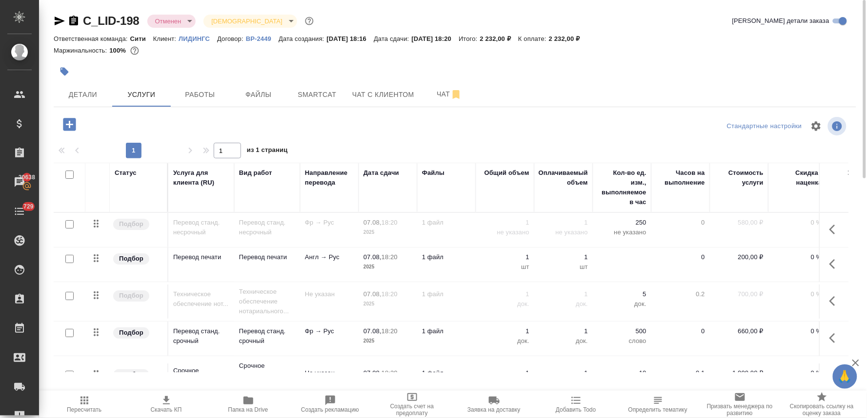
drag, startPoint x: 732, startPoint y: 44, endPoint x: 622, endPoint y: 26, distance: 110.7
click at [732, 44] on div "Маржинальность: 100%" at bounding box center [455, 50] width 802 height 13
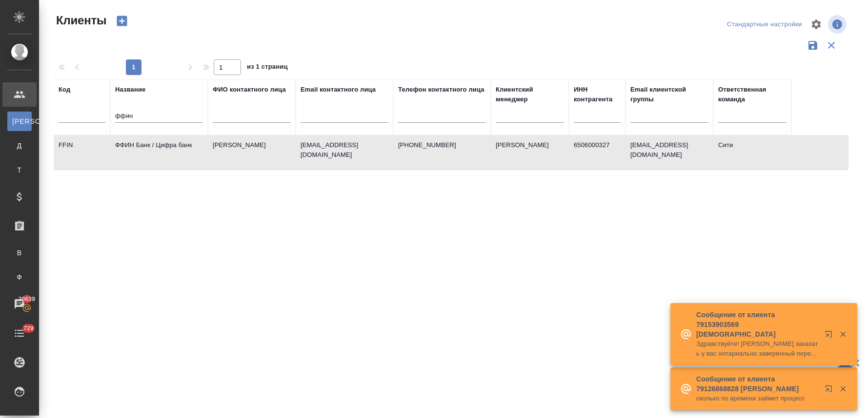
select select "RU"
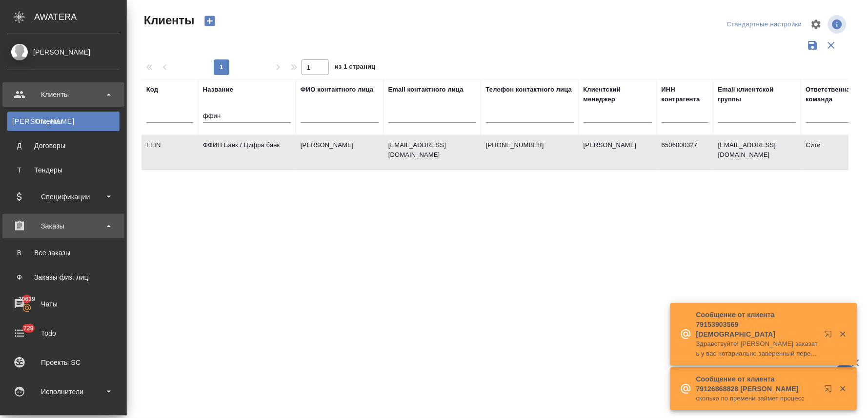
click at [51, 226] on div "Заказы" at bounding box center [63, 226] width 112 height 15
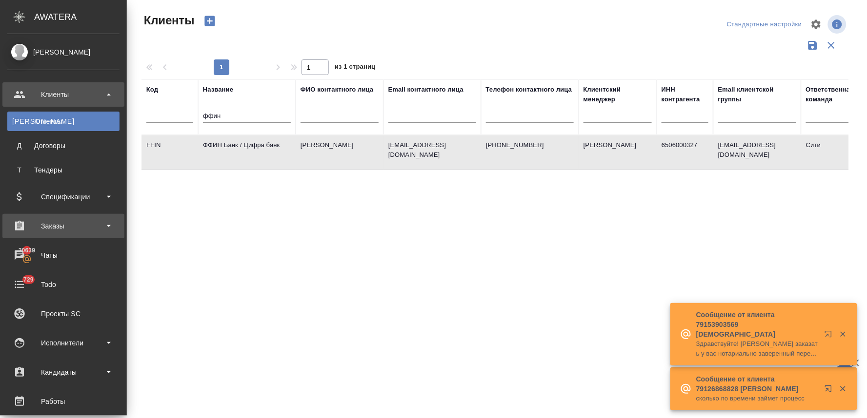
click at [67, 222] on div "Заказы" at bounding box center [63, 226] width 112 height 15
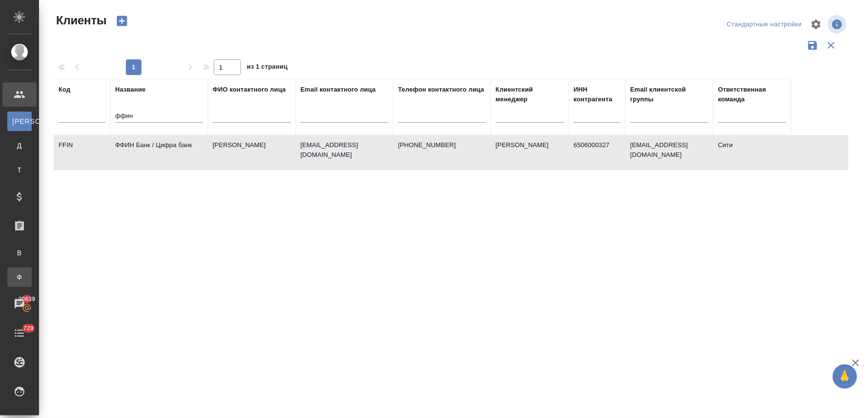
click at [15, 273] on div "Заказы физ. лиц" at bounding box center [7, 278] width 15 height 10
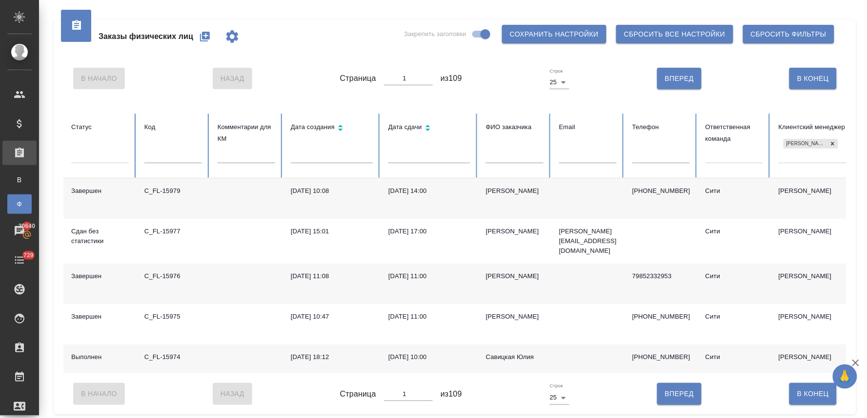
click at [197, 35] on button "button" at bounding box center [204, 36] width 23 height 23
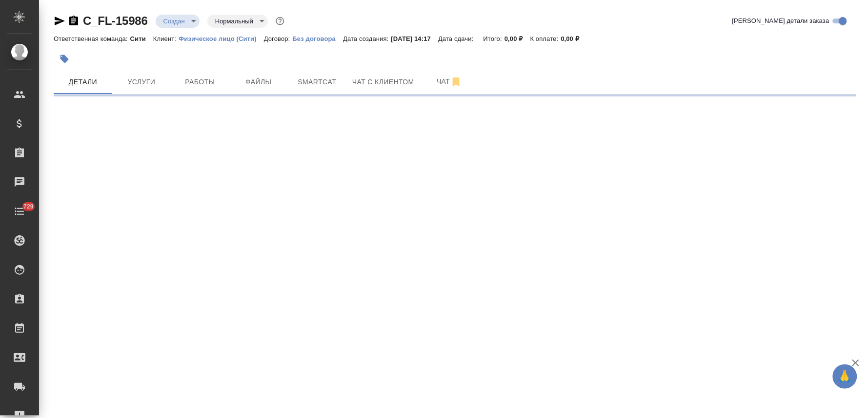
select select "RU"
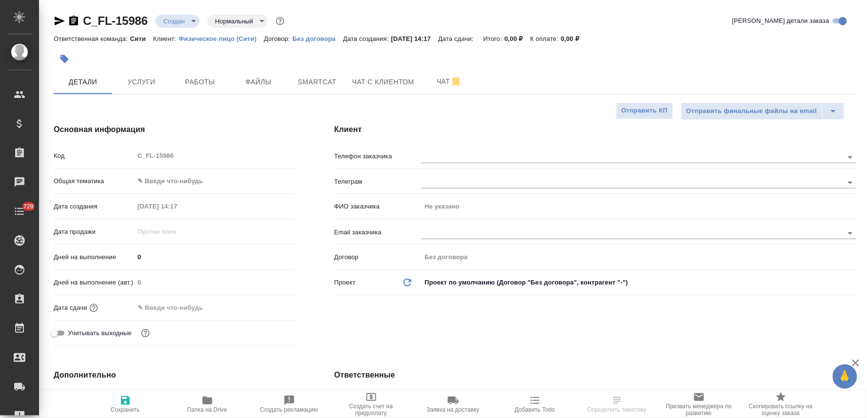
type textarea "x"
click at [192, 309] on input "text" at bounding box center [177, 308] width 85 height 14
click at [266, 311] on icon "button" at bounding box center [267, 307] width 12 height 12
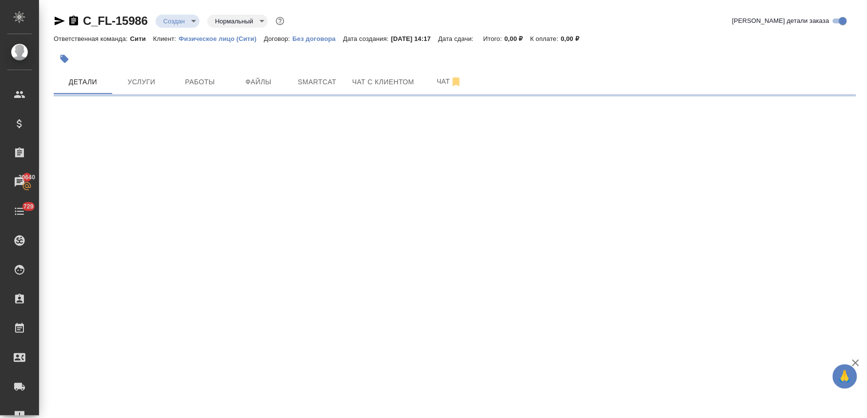
click at [164, 348] on div ".cls-1 fill:#fff; AWATERA [PERSON_NAME] Спецификации Заказы 20640 Чаты 729 Todo…" at bounding box center [433, 209] width 867 height 418
click at [374, 334] on div ".cls-1 fill:#fff; AWATERA [PERSON_NAME] Спецификации Заказы 20640 Чаты 729 Todo…" at bounding box center [433, 209] width 867 height 418
select select "RU"
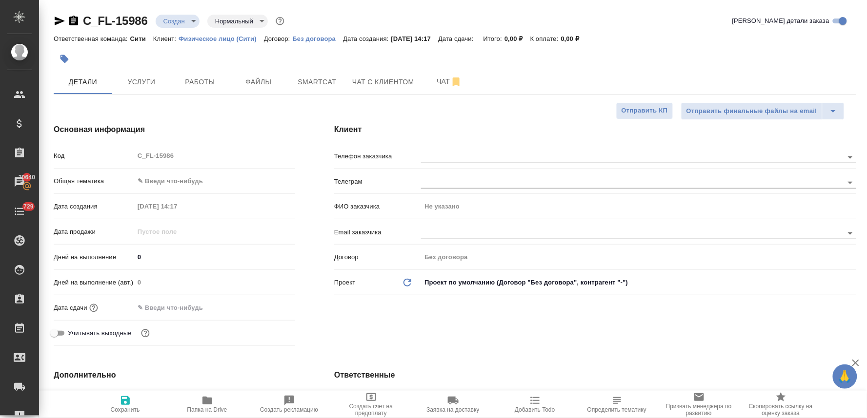
type textarea "x"
click at [175, 305] on input "text" at bounding box center [177, 308] width 85 height 14
click at [273, 306] on div at bounding box center [278, 307] width 34 height 12
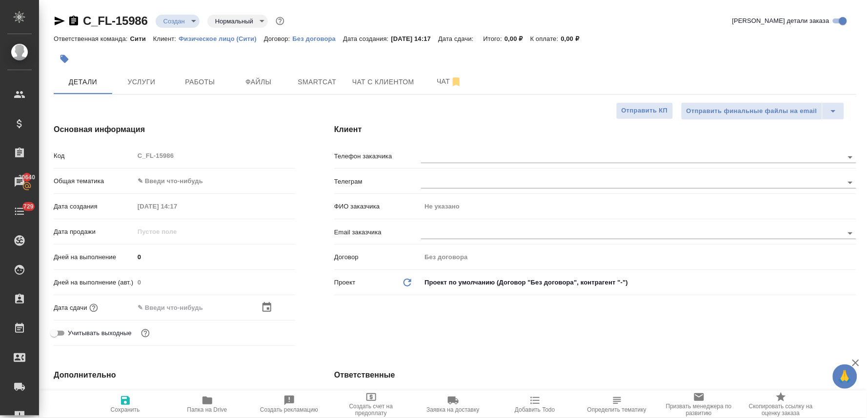
click at [267, 302] on icon "button" at bounding box center [267, 308] width 12 height 12
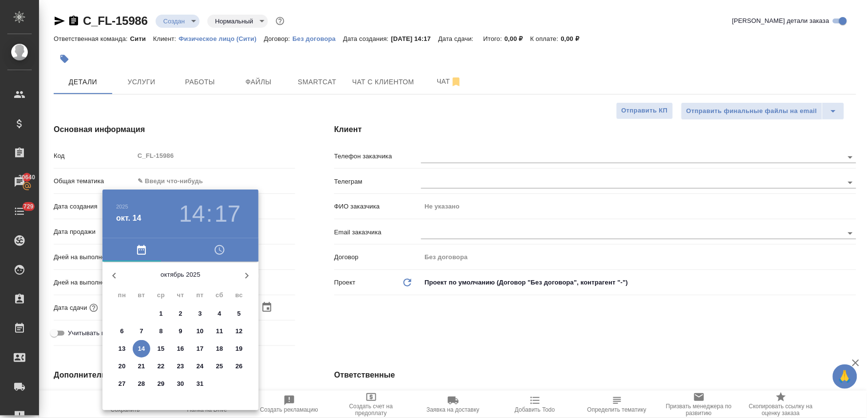
click at [158, 348] on p "15" at bounding box center [161, 349] width 7 height 10
type input "[DATE] 14:17"
type textarea "x"
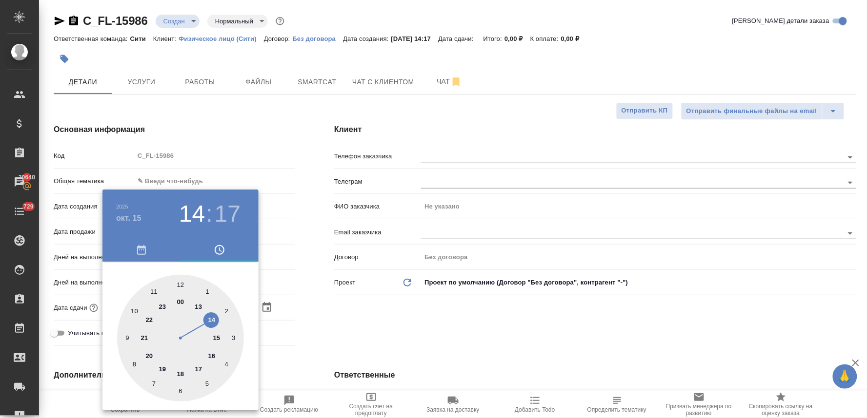
click at [384, 323] on div at bounding box center [433, 209] width 867 height 418
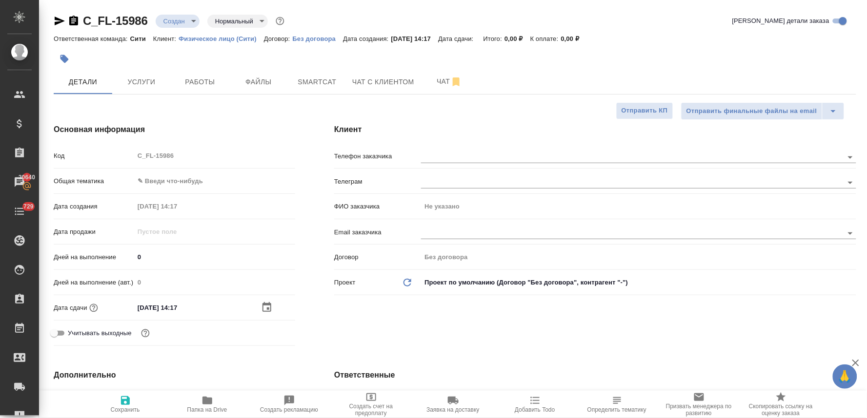
click at [125, 402] on icon "button" at bounding box center [125, 401] width 12 height 12
type textarea "x"
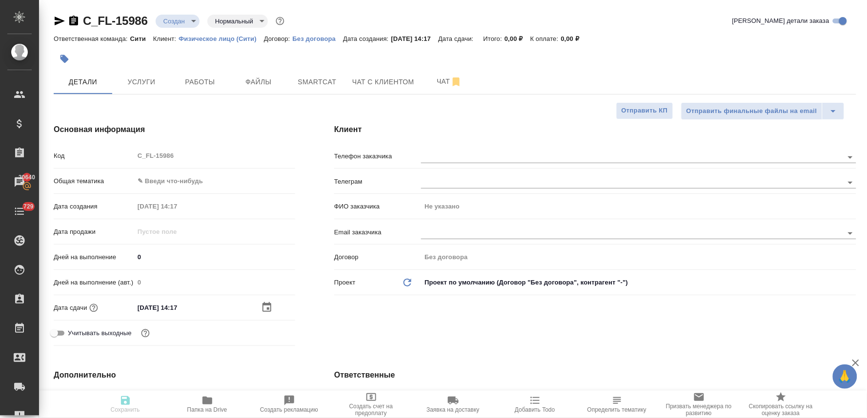
type textarea "x"
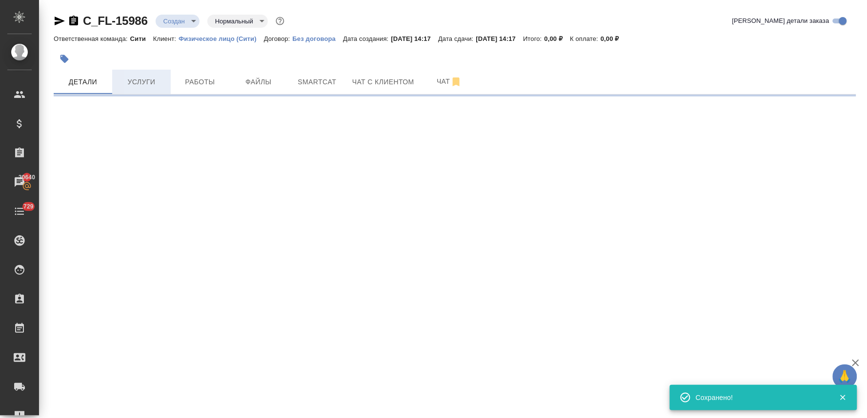
click at [132, 84] on span "Услуги" at bounding box center [141, 82] width 47 height 12
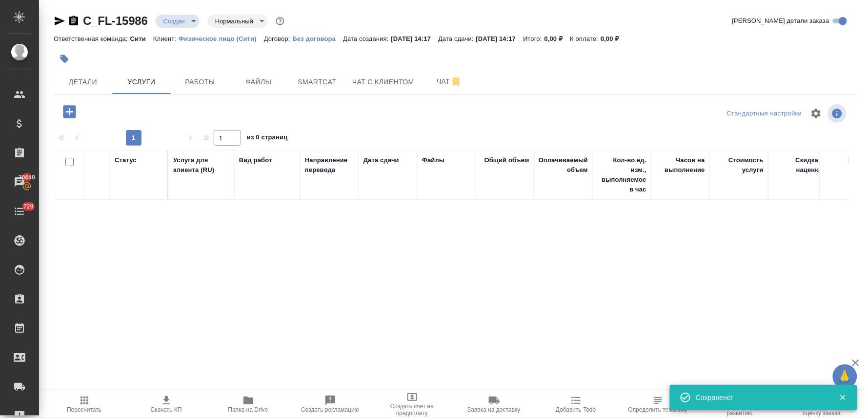
click at [66, 110] on icon "button" at bounding box center [69, 111] width 13 height 13
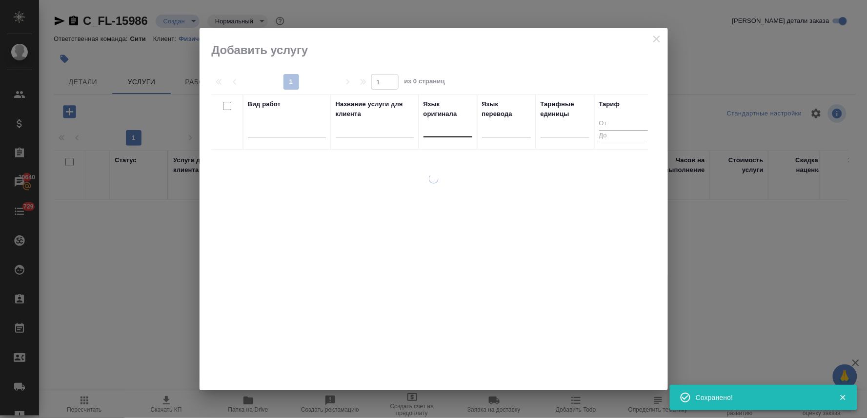
click at [461, 131] on div at bounding box center [447, 127] width 49 height 14
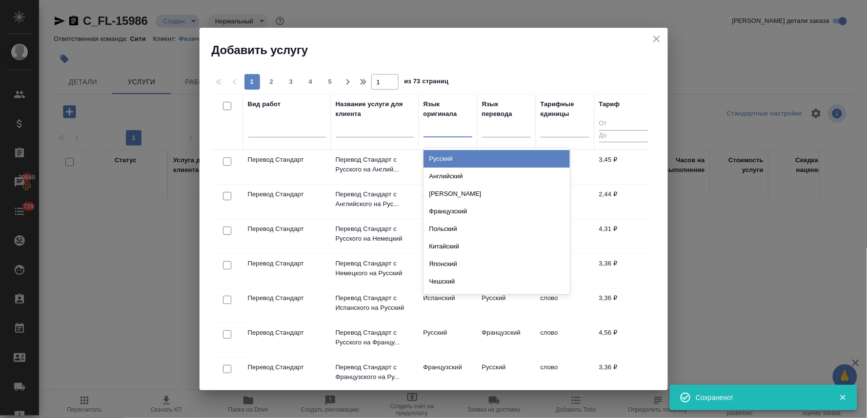
type input "у"
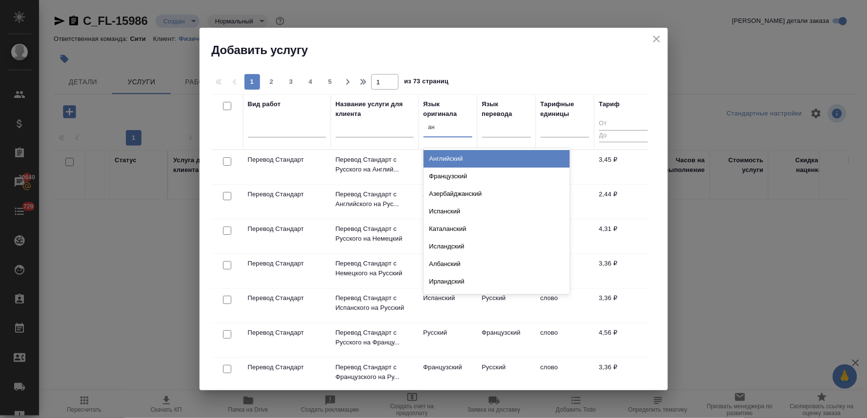
type input "анг"
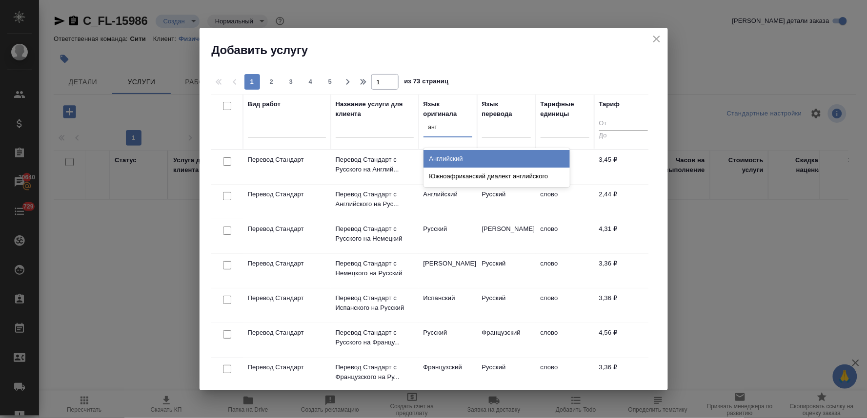
click at [451, 157] on div "Английский" at bounding box center [496, 159] width 146 height 18
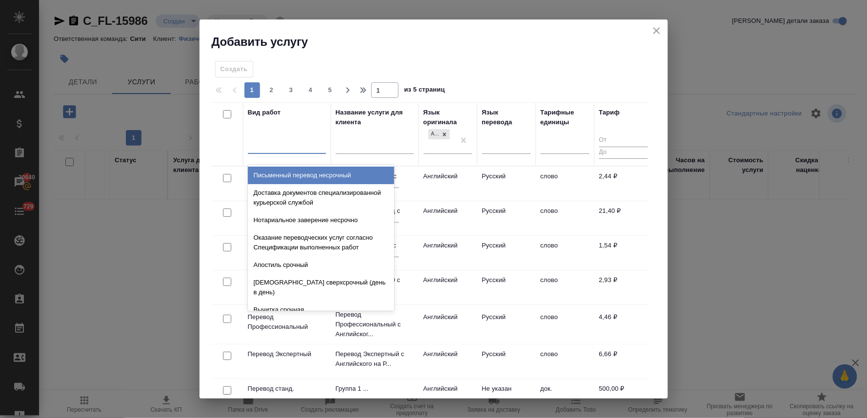
click at [279, 138] on div at bounding box center [287, 145] width 78 height 14
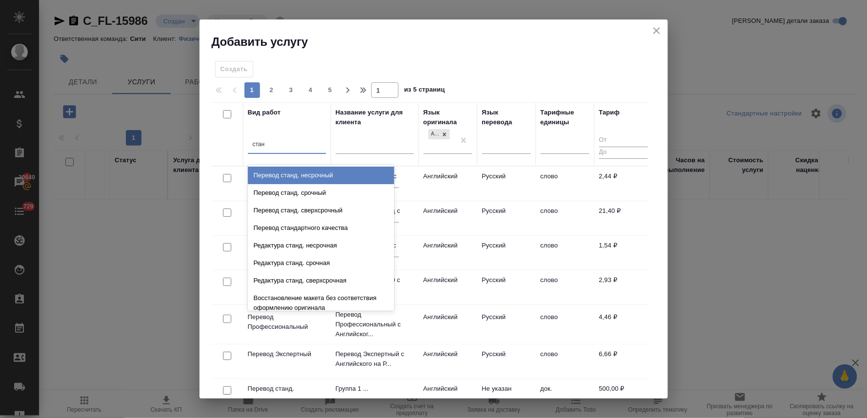
type input "станд"
click at [296, 173] on div "Перевод станд. несрочный" at bounding box center [321, 176] width 146 height 18
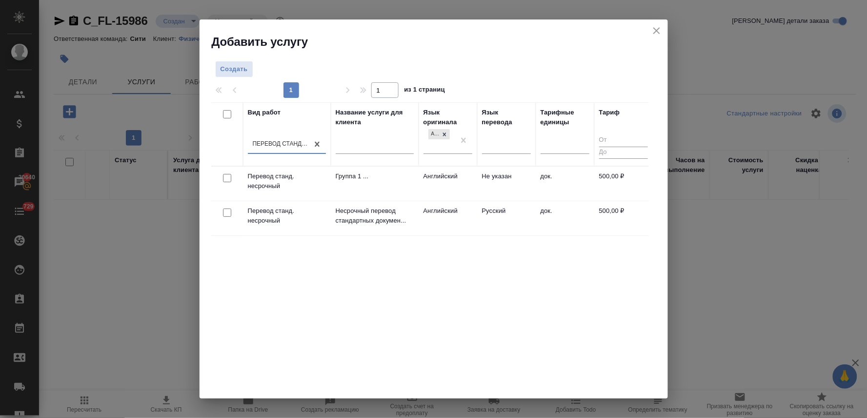
click at [226, 212] on input "checkbox" at bounding box center [227, 213] width 8 height 8
checkbox input "true"
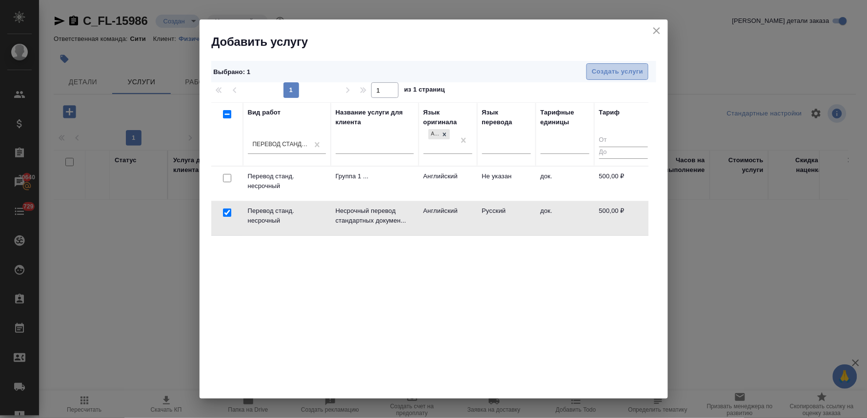
click at [596, 65] on button "Создать услуги" at bounding box center [617, 71] width 62 height 17
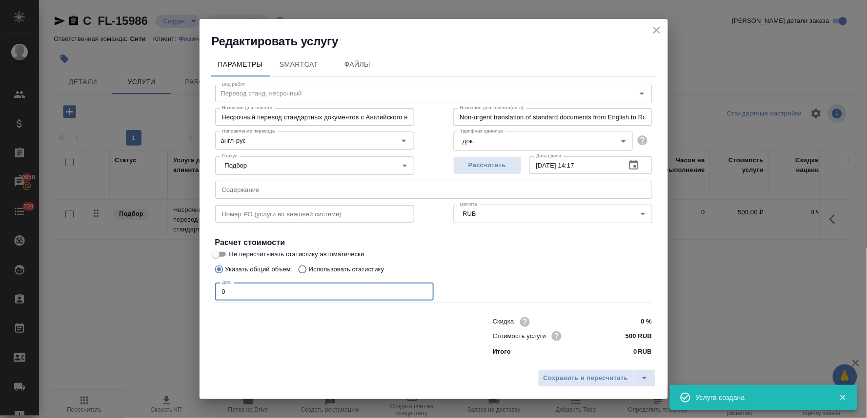
drag, startPoint x: 228, startPoint y: 292, endPoint x: 177, endPoint y: 298, distance: 51.6
click at [178, 298] on div "Редактировать услугу Параметры SmartCat Файлы Вид работ Перевод станд. несрочны…" at bounding box center [433, 209] width 867 height 418
type input "1"
click at [574, 377] on span "Сохранить и пересчитать" at bounding box center [585, 378] width 85 height 11
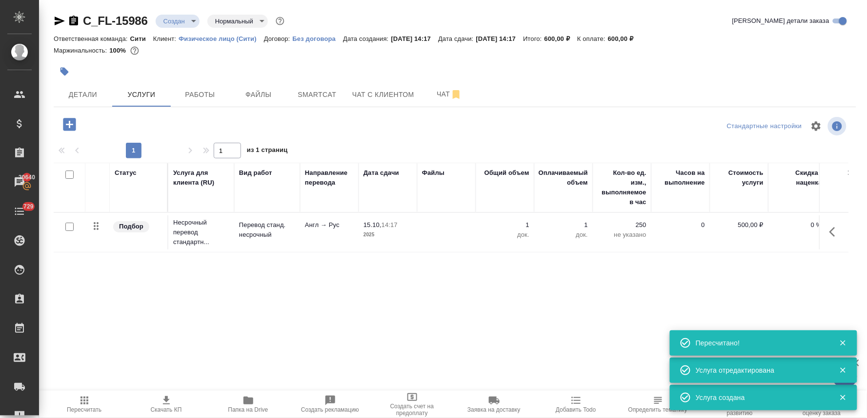
click at [69, 123] on icon "button" at bounding box center [69, 124] width 17 height 17
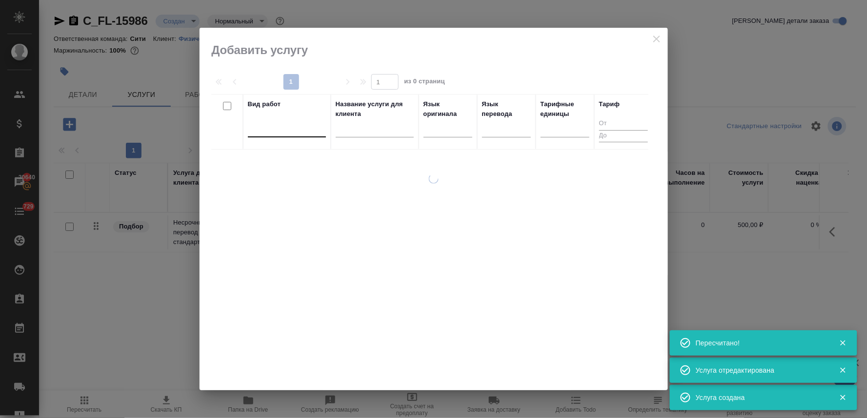
click at [274, 126] on div at bounding box center [287, 127] width 78 height 14
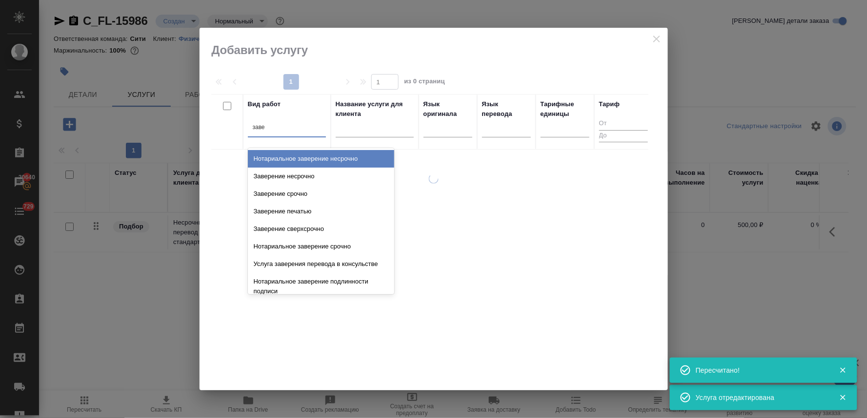
type input "завер"
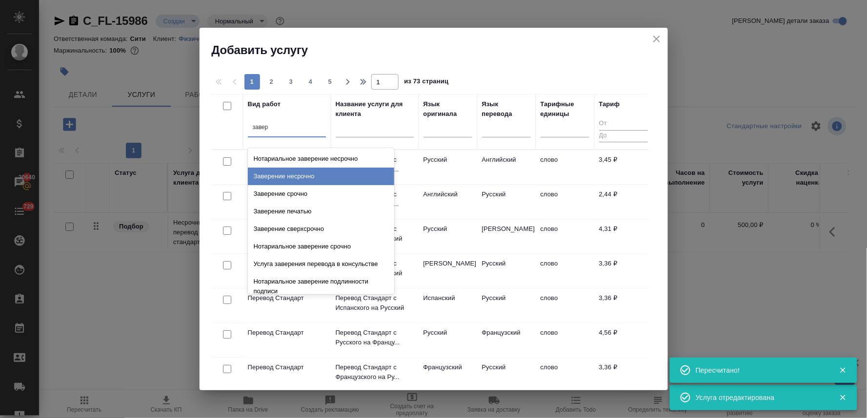
click at [290, 178] on div "Заверение несрочно" at bounding box center [321, 177] width 146 height 18
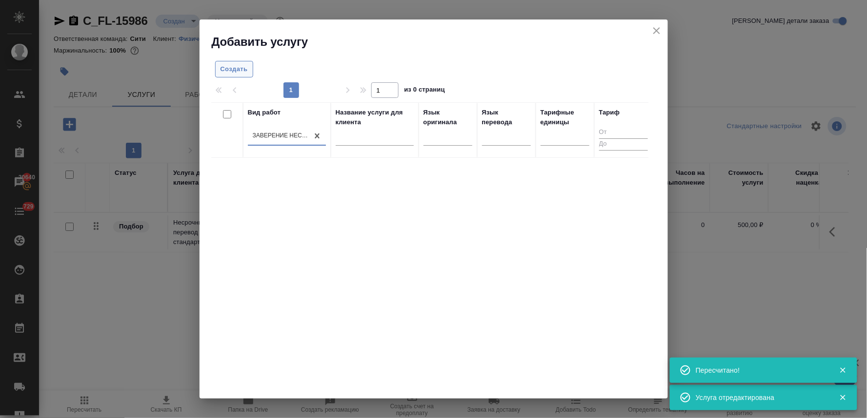
click at [225, 65] on span "Создать" at bounding box center [233, 69] width 27 height 11
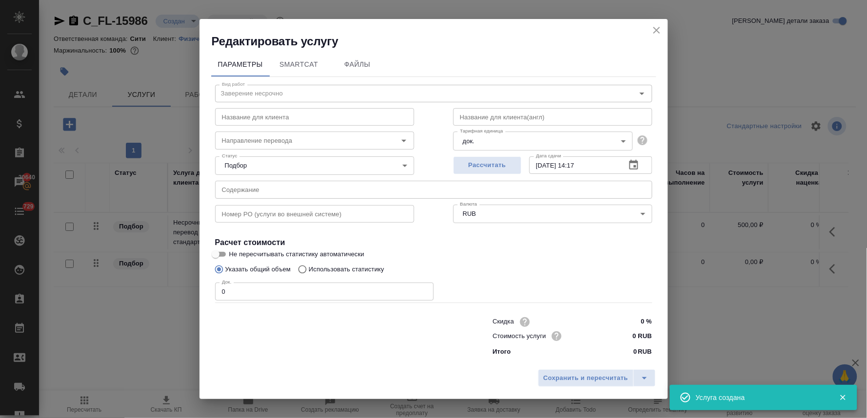
click at [157, 293] on div "Редактировать услугу Параметры SmartCat Файлы Вид работ Заверение несрочно Вид …" at bounding box center [433, 209] width 867 height 418
drag, startPoint x: 188, startPoint y: 297, endPoint x: 173, endPoint y: 297, distance: 15.1
click at [173, 297] on div "Редактировать услугу Параметры SmartCat Файлы Вид работ Заверение несрочно Вид …" at bounding box center [433, 209] width 867 height 418
type input "2"
click at [604, 385] on button "Сохранить и пересчитать" at bounding box center [586, 379] width 96 height 18
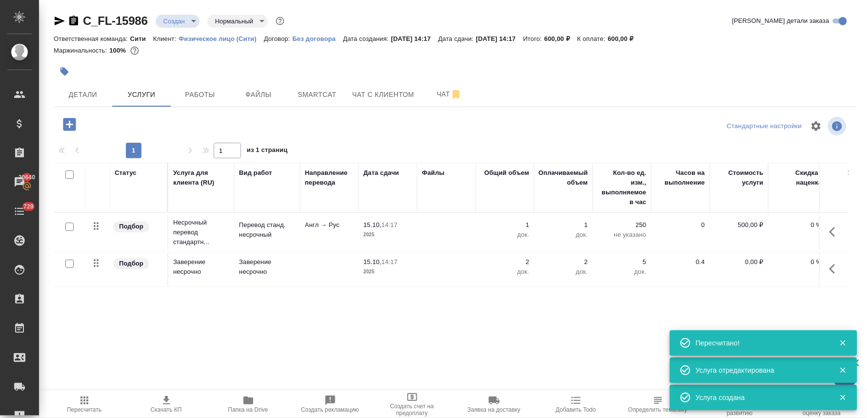
click at [753, 262] on p "0,00 ₽" at bounding box center [739, 263] width 49 height 10
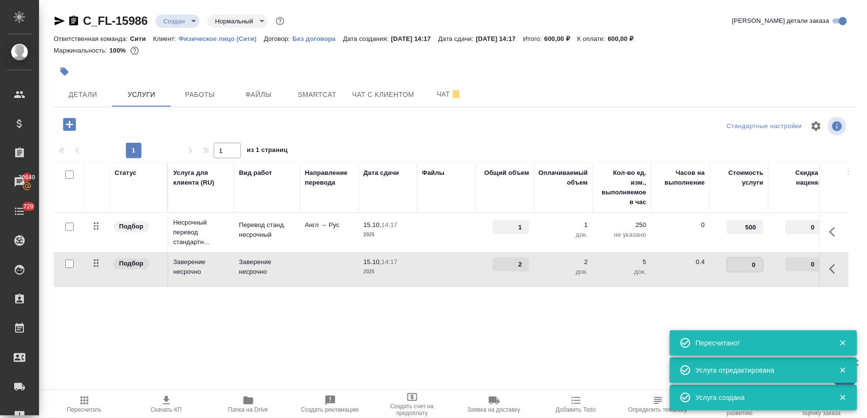
drag, startPoint x: 740, startPoint y: 261, endPoint x: 787, endPoint y: 260, distance: 47.3
click at [782, 260] on tr "Подбор Заверение несрочно Заверение несрочно 15.10, 14:17 2025 2 2 док. 5 док. …" at bounding box center [513, 270] width 919 height 35
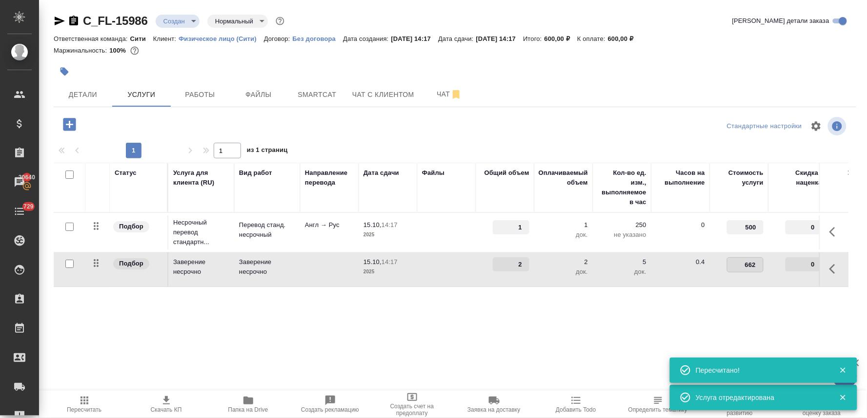
type input "662.5"
click at [777, 314] on div "Статус Услуга для клиента (RU) Вид работ Направление перевода Дата сдачи Файлы …" at bounding box center [451, 268] width 795 height 210
click at [145, 117] on button "Сохранить и пересчитать" at bounding box center [139, 124] width 96 height 18
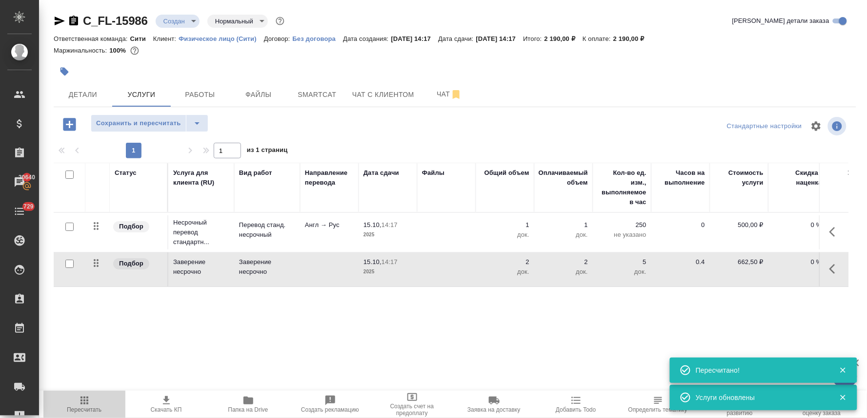
click at [82, 406] on icon "button" at bounding box center [85, 401] width 12 height 12
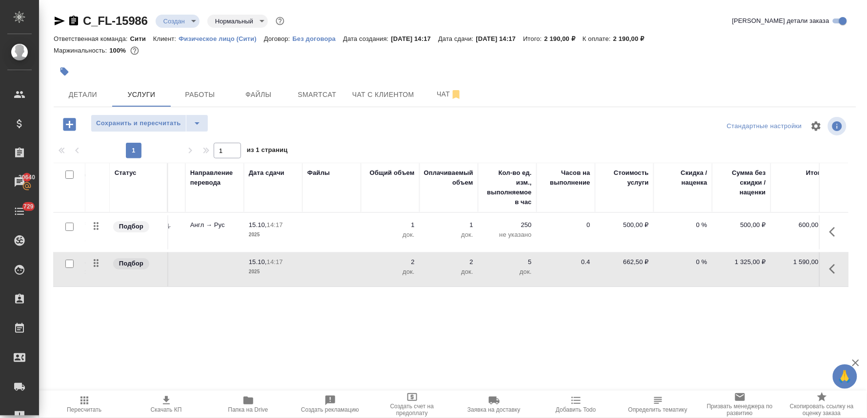
scroll to position [0, 124]
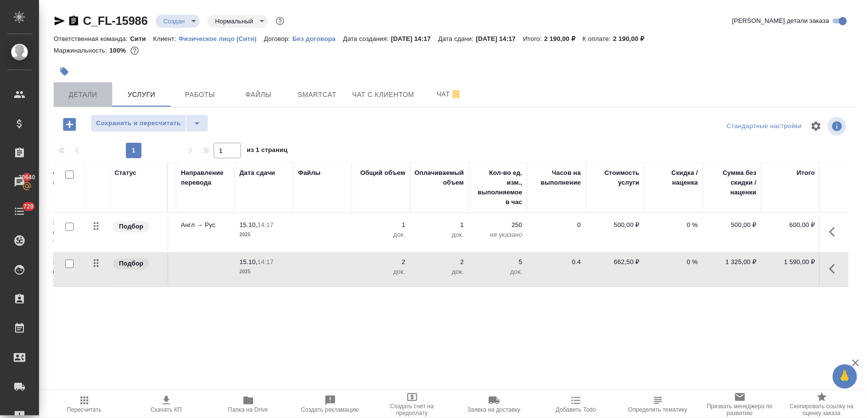
click at [85, 99] on span "Детали" at bounding box center [83, 95] width 47 height 12
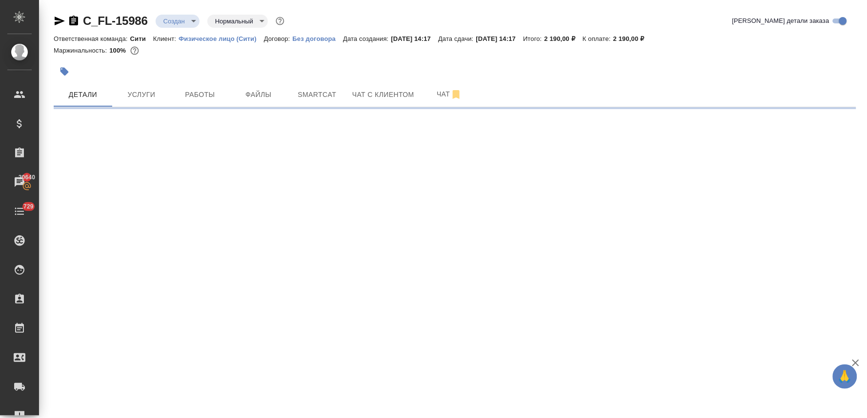
select select "RU"
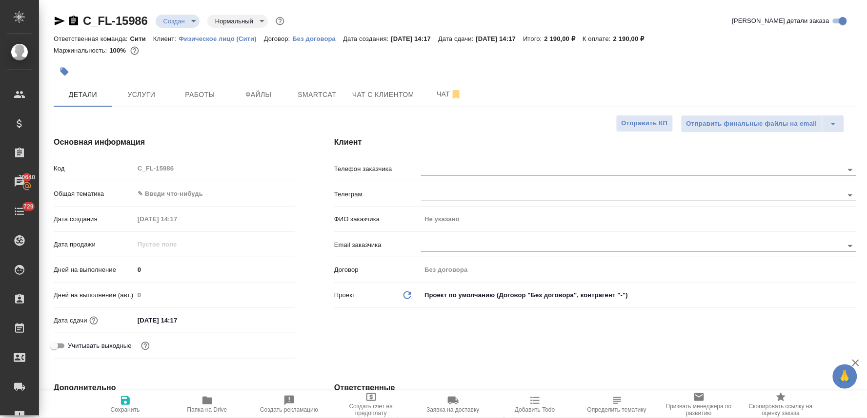
type textarea "x"
click at [476, 168] on input "text" at bounding box center [615, 170] width 389 height 12
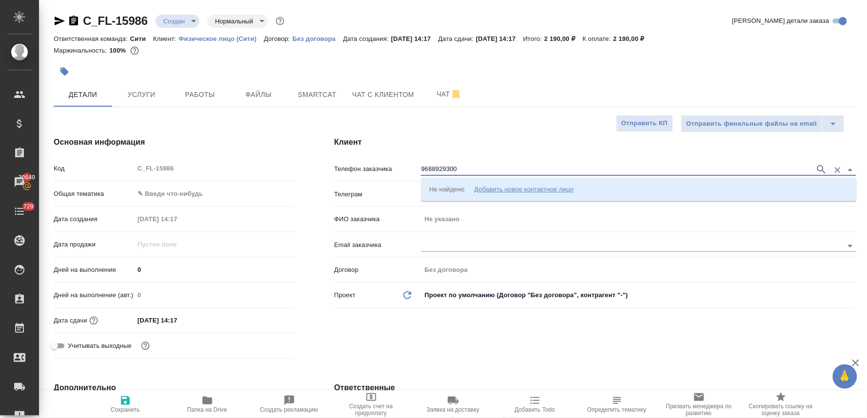
type input "9688929300"
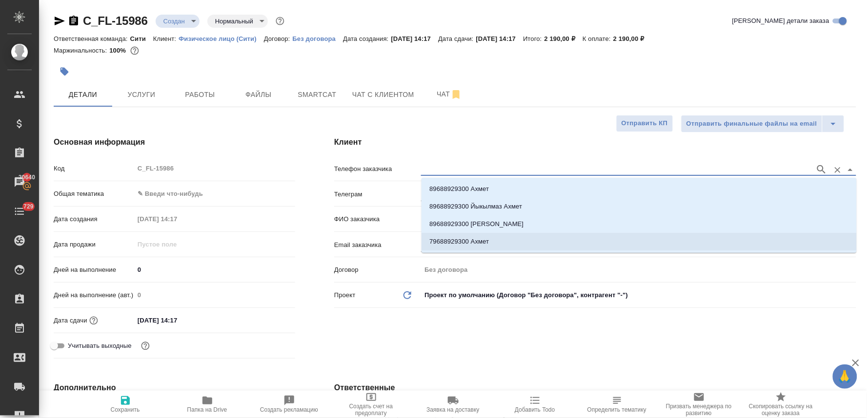
click at [477, 241] on p "79688929300 Ахмет" at bounding box center [459, 242] width 60 height 10
type input "79688929300 Ахмет"
type input "Ахмет"
type textarea "x"
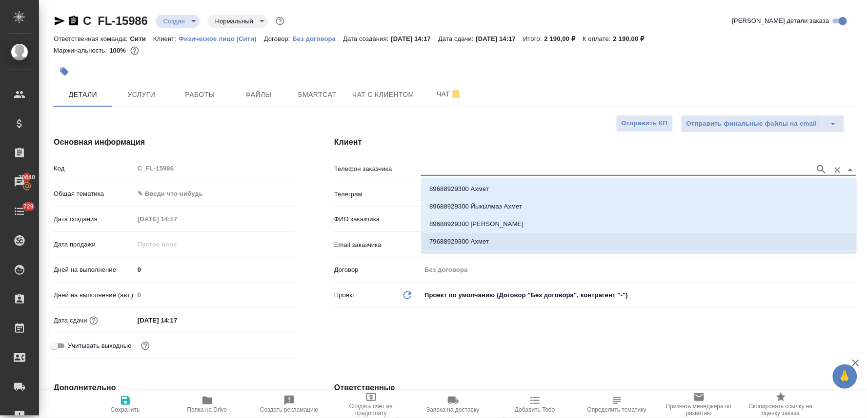
type textarea "x"
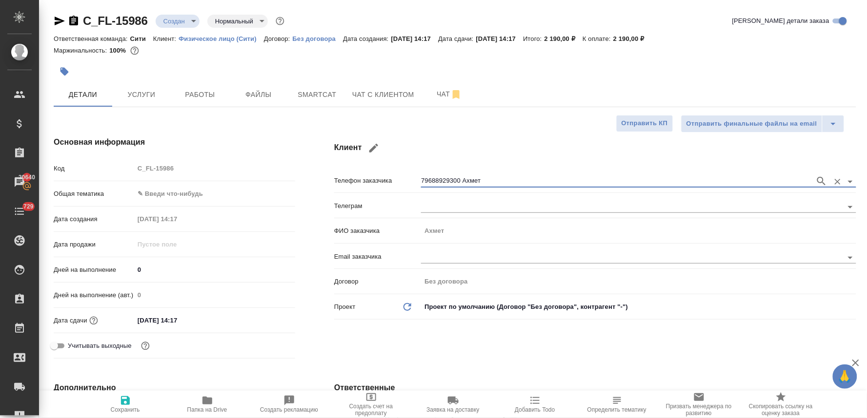
click at [137, 405] on span "Сохранить" at bounding box center [125, 404] width 70 height 19
type textarea "x"
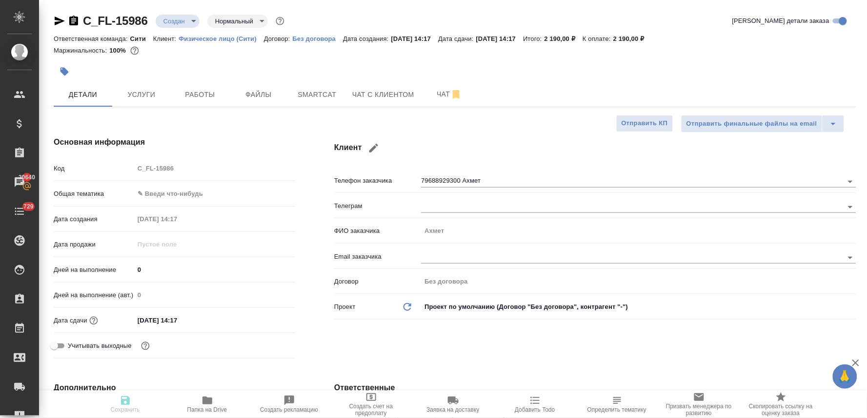
type textarea "x"
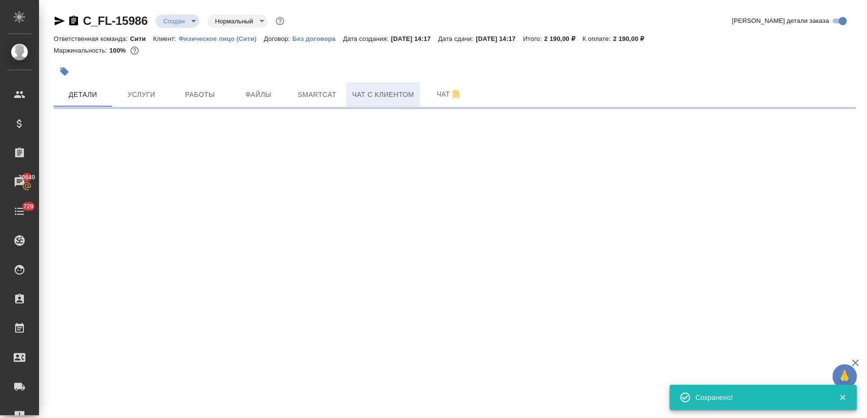
click at [381, 95] on span "Чат с клиентом" at bounding box center [383, 95] width 62 height 12
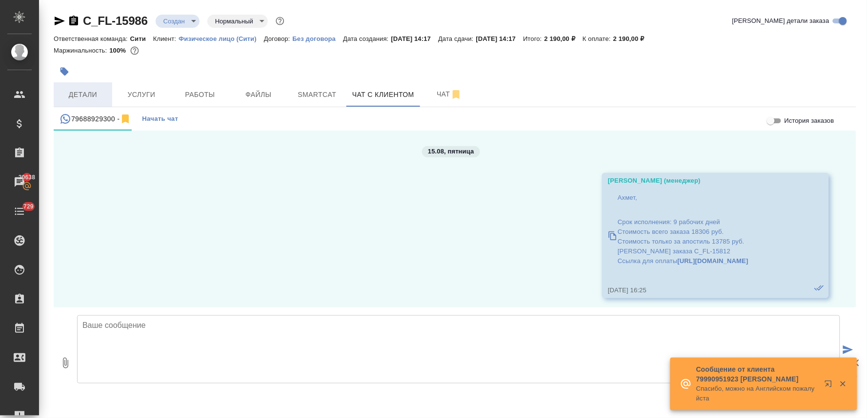
click at [84, 94] on span "Детали" at bounding box center [83, 95] width 47 height 12
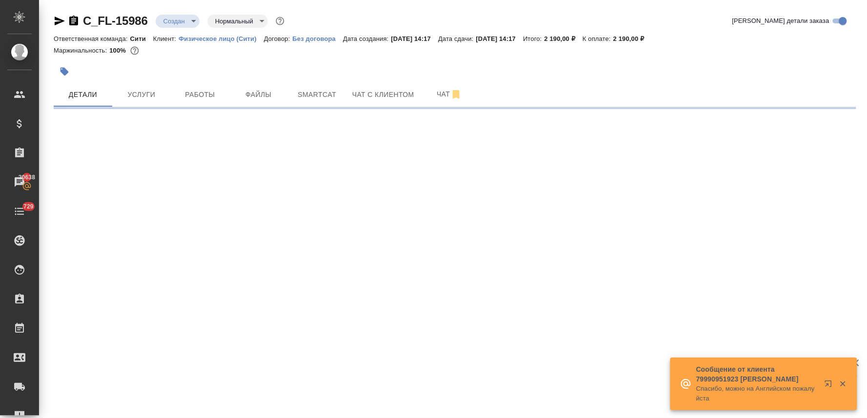
select select "RU"
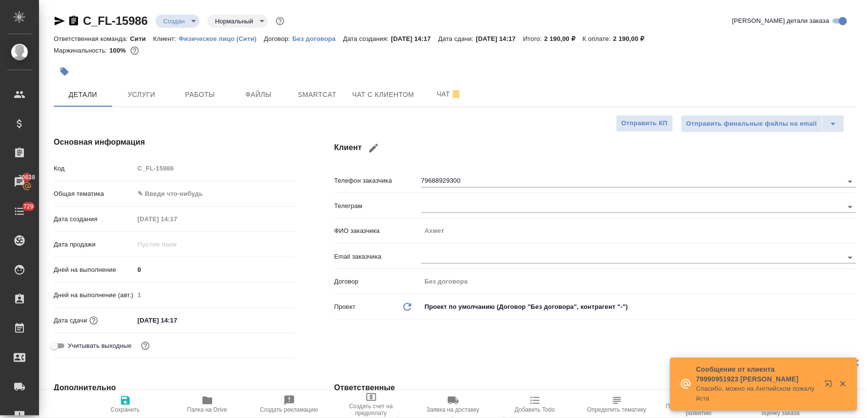
type textarea "x"
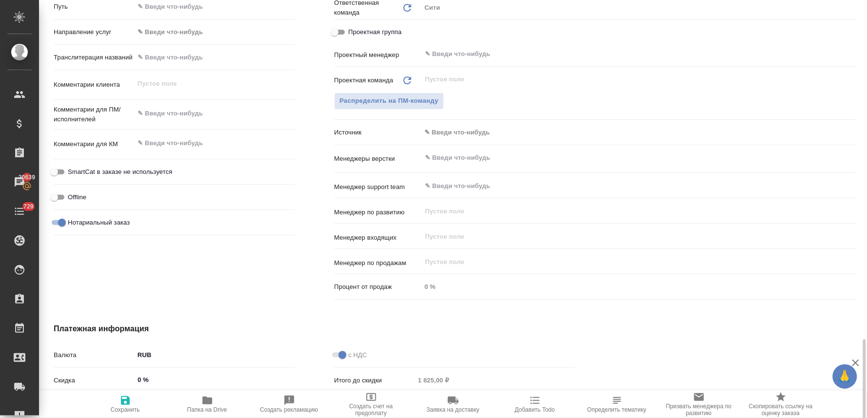
scroll to position [537, 0]
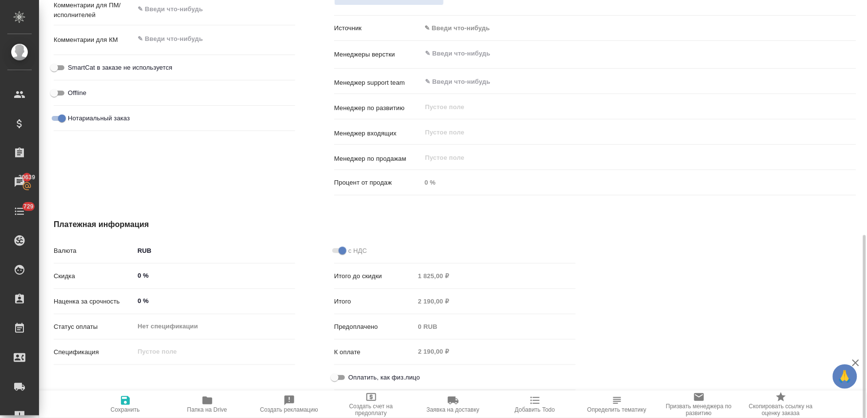
click at [349, 381] on span "Оплатить, как физ.лицо" at bounding box center [384, 378] width 72 height 10
click at [349, 381] on input "Оплатить, как физ.лицо" at bounding box center [334, 378] width 35 height 12
checkbox input "true"
type textarea "x"
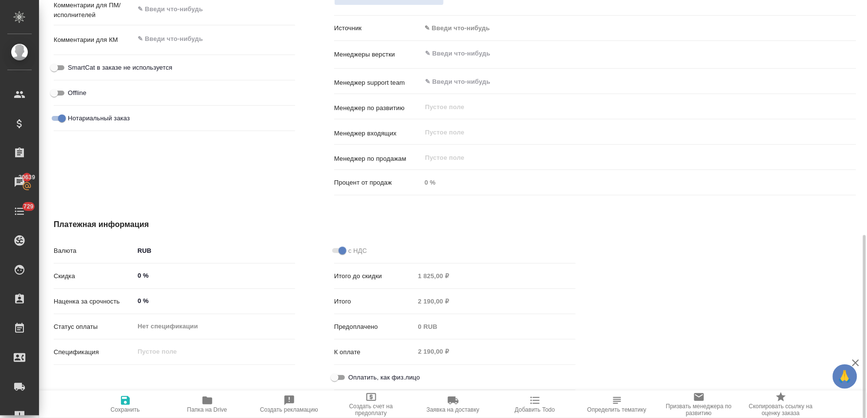
type textarea "x"
click at [129, 413] on span "Сохранить" at bounding box center [125, 410] width 29 height 7
type textarea "x"
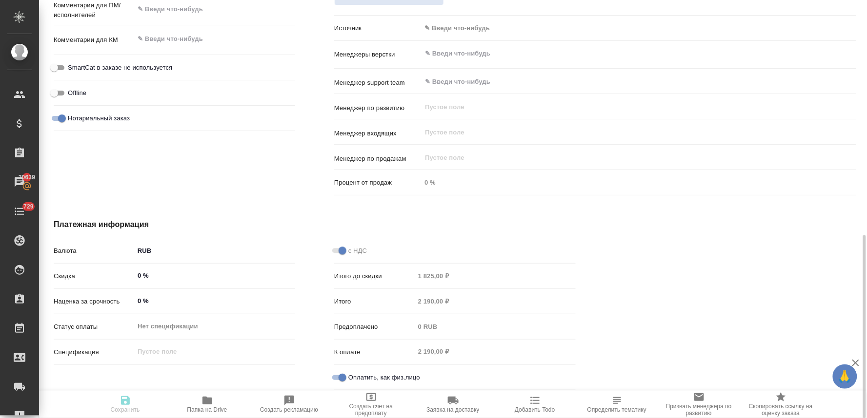
type textarea "x"
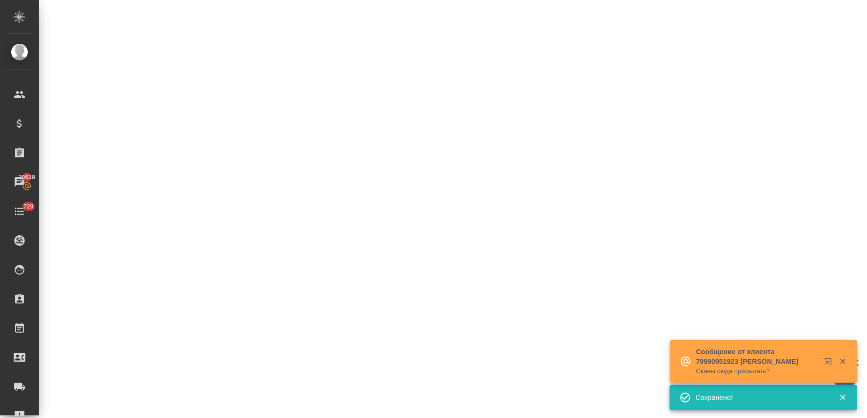
select select "RU"
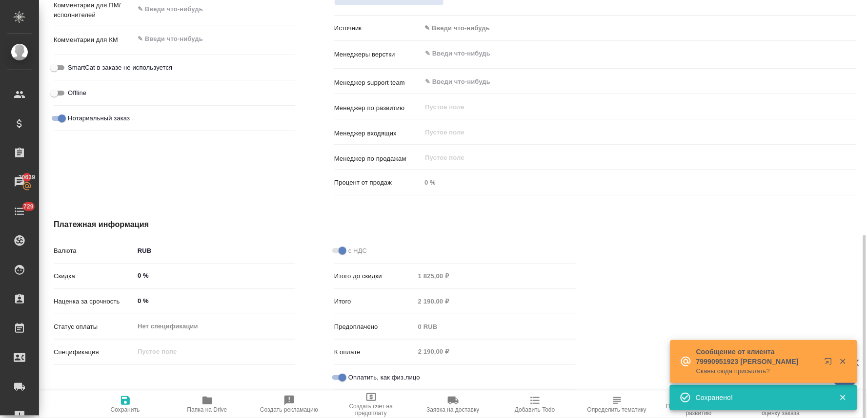
type textarea "x"
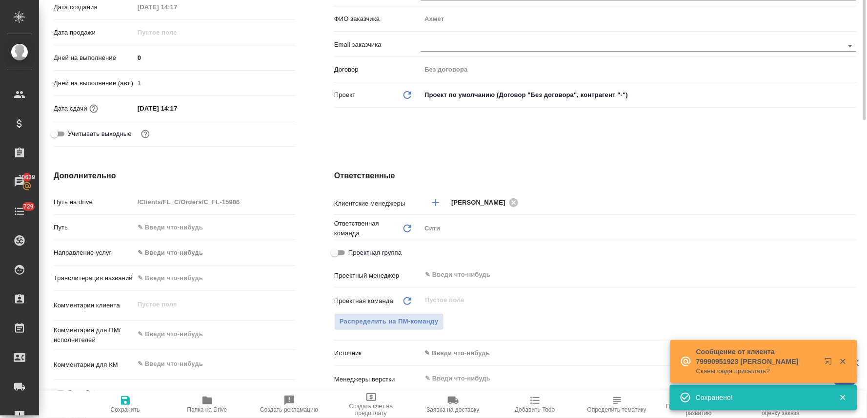
scroll to position [0, 0]
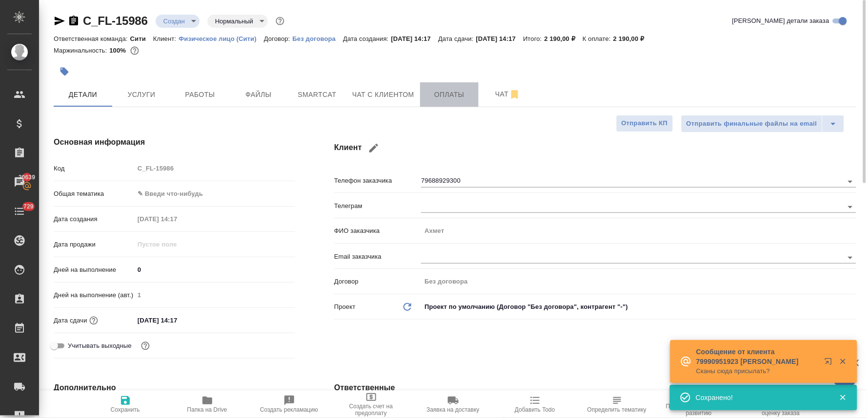
click at [442, 84] on button "Оплаты" at bounding box center [449, 94] width 59 height 24
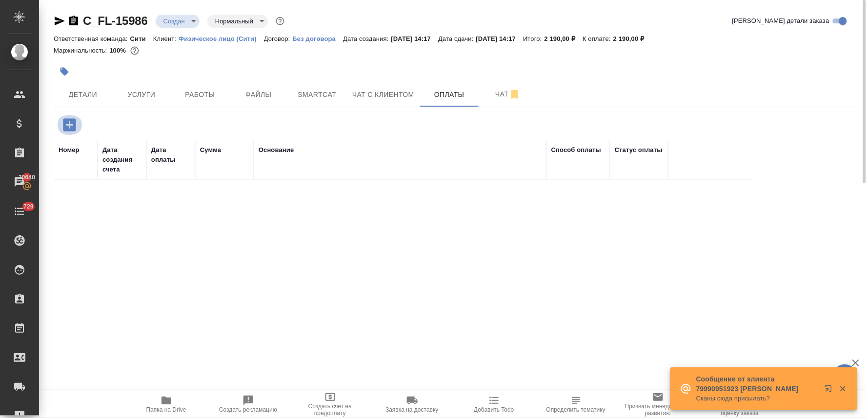
click at [71, 128] on icon "button" at bounding box center [69, 125] width 13 height 13
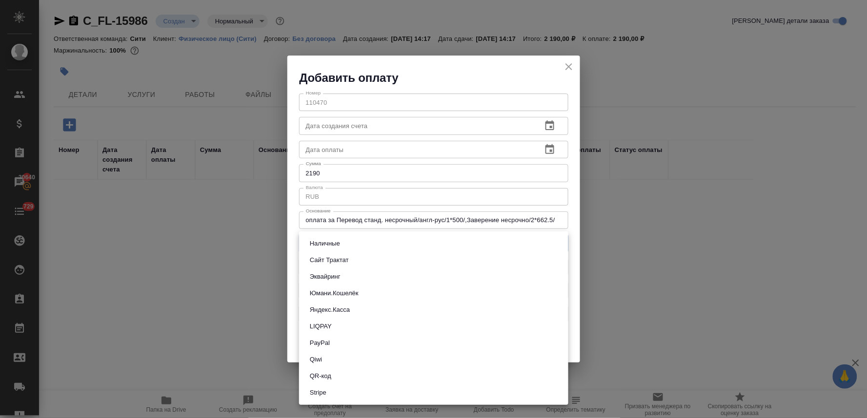
click at [335, 243] on body "🙏 .cls-1 fill:#fff; AWATERA Lyamina Nadezhda Клиенты Спецификации Заказы 20640 …" at bounding box center [433, 209] width 867 height 418
click at [337, 308] on button "Яндекс.Касса" at bounding box center [330, 310] width 46 height 11
type input "yandex-kassa"
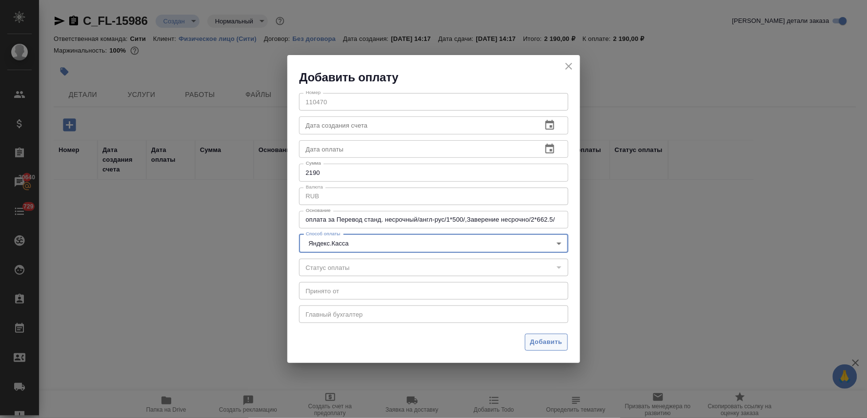
click at [562, 342] on span "Добавить" at bounding box center [546, 342] width 32 height 11
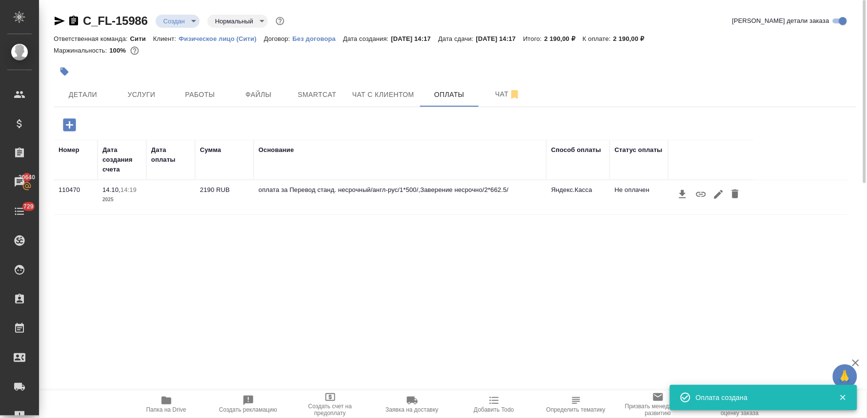
click at [695, 194] on icon "button" at bounding box center [701, 195] width 12 height 12
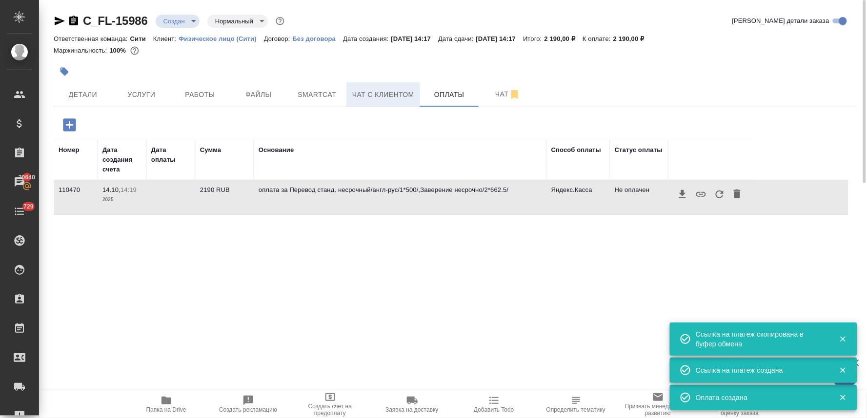
click at [372, 89] on span "Чат с клиентом" at bounding box center [383, 95] width 62 height 12
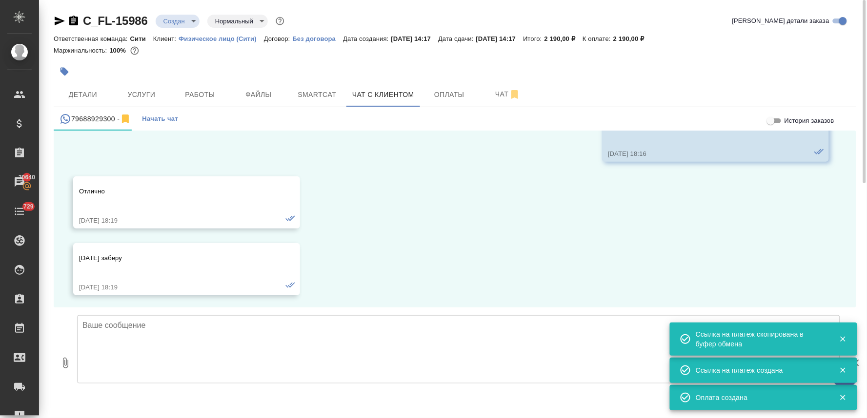
click at [233, 346] on textarea at bounding box center [458, 350] width 763 height 68
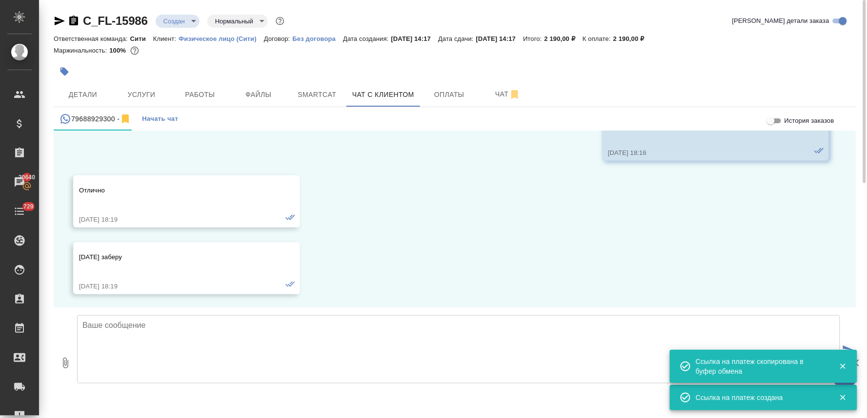
paste textarea "[URL][DOMAIN_NAME]"
type textarea "[URL][DOMAIN_NAME]"
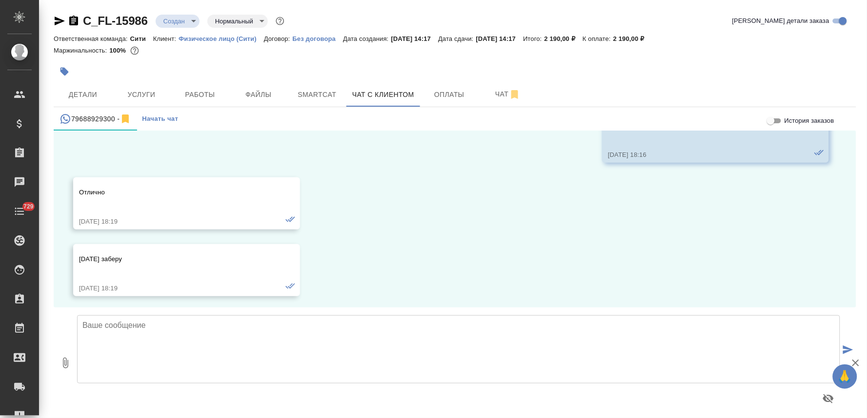
scroll to position [755, 0]
click at [184, 333] on textarea at bounding box center [458, 350] width 763 height 68
paste textarea "[URL][DOMAIN_NAME]"
type textarea "[URL][DOMAIN_NAME]"
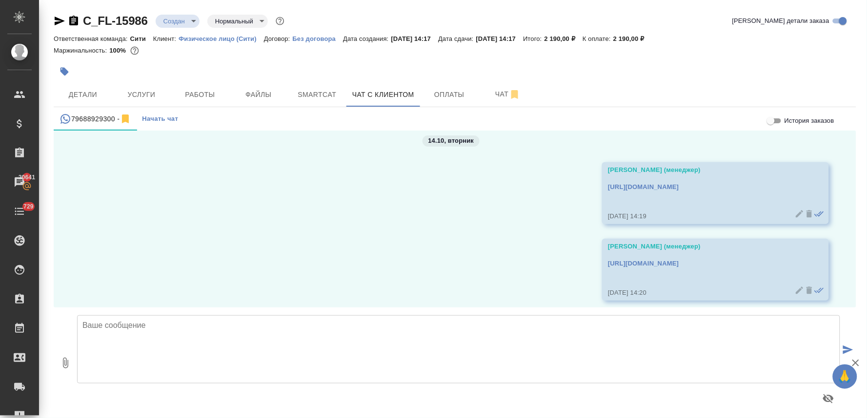
scroll to position [951, 0]
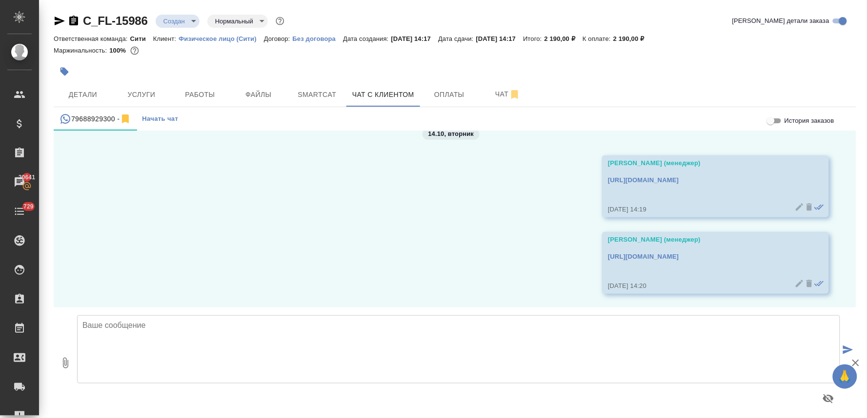
click at [552, 80] on div at bounding box center [321, 71] width 535 height 21
click at [84, 96] on span "Детали" at bounding box center [83, 95] width 47 height 12
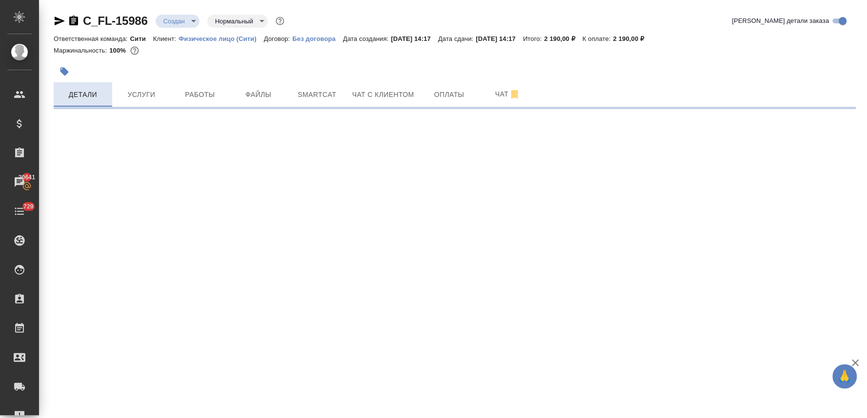
select select "RU"
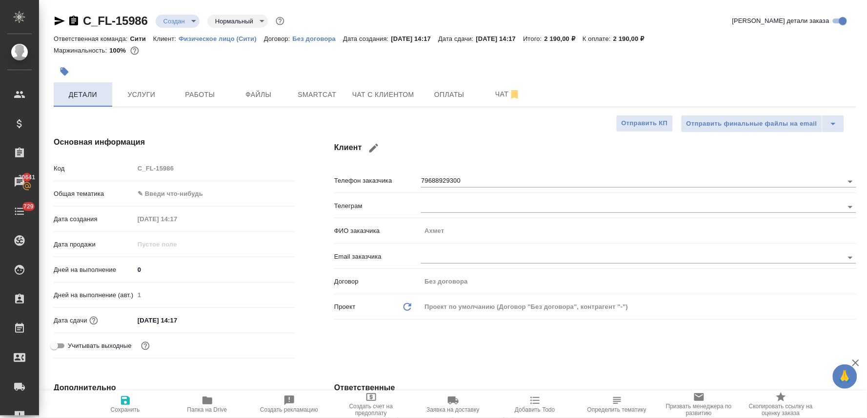
type textarea "x"
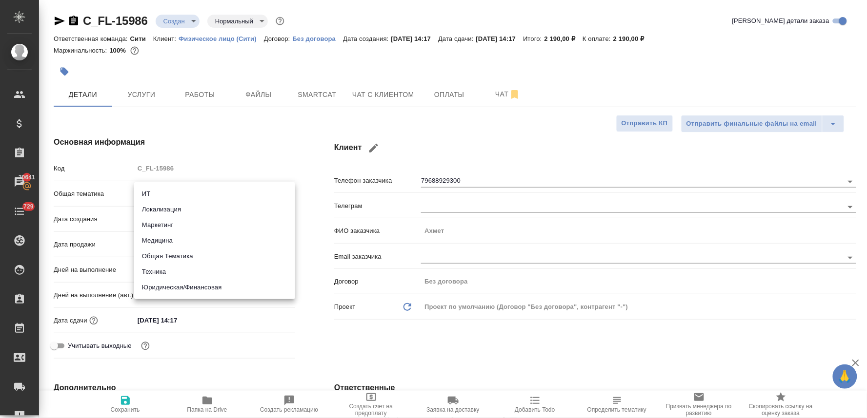
click at [182, 192] on body "🙏 .cls-1 fill:#fff; AWATERA [PERSON_NAME] Спецификации Заказы 20641 Чаты 729 To…" at bounding box center [433, 209] width 867 height 418
click at [206, 291] on li "Юридическая/Финансовая" at bounding box center [214, 288] width 161 height 16
type input "yr-fn"
type textarea "x"
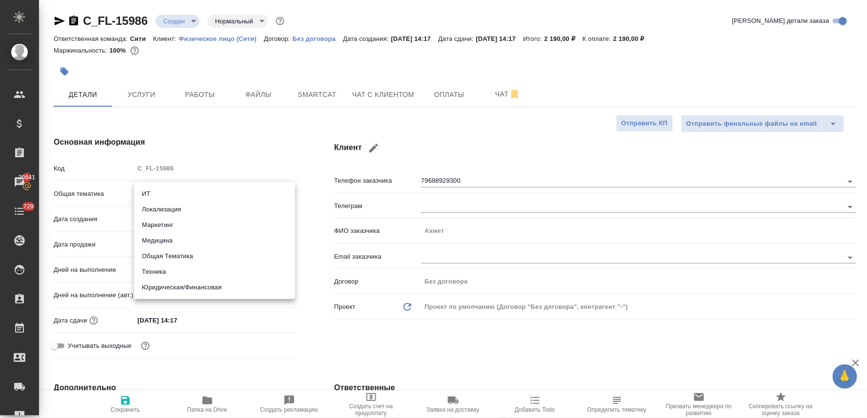
type textarea "x"
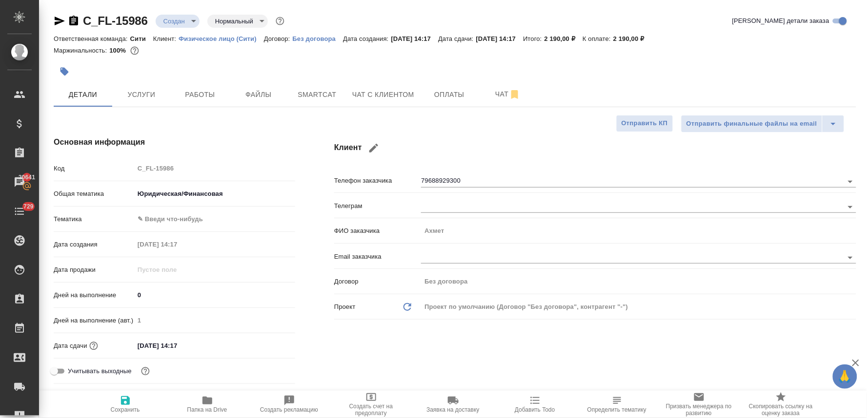
click at [179, 221] on body "🙏 .cls-1 fill:#fff; AWATERA [PERSON_NAME] Спецификации Заказы 20641 Чаты 729 To…" at bounding box center [433, 209] width 867 height 418
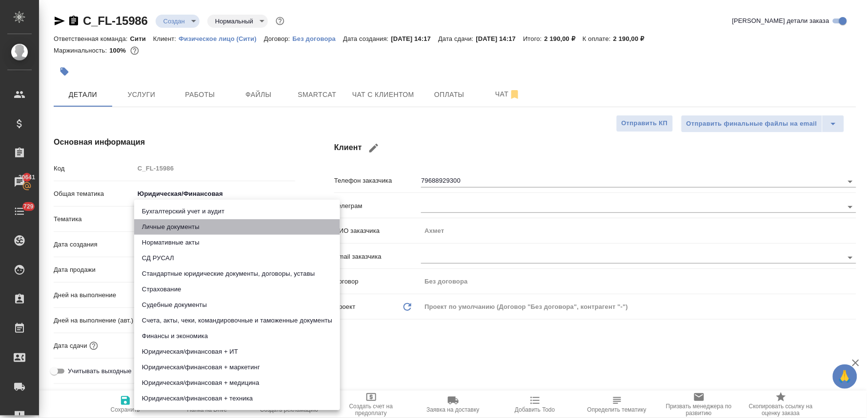
click at [179, 222] on li "Личные документы" at bounding box center [237, 227] width 206 height 16
type textarea "x"
type input "5a8b8b956a9677013d343cfe"
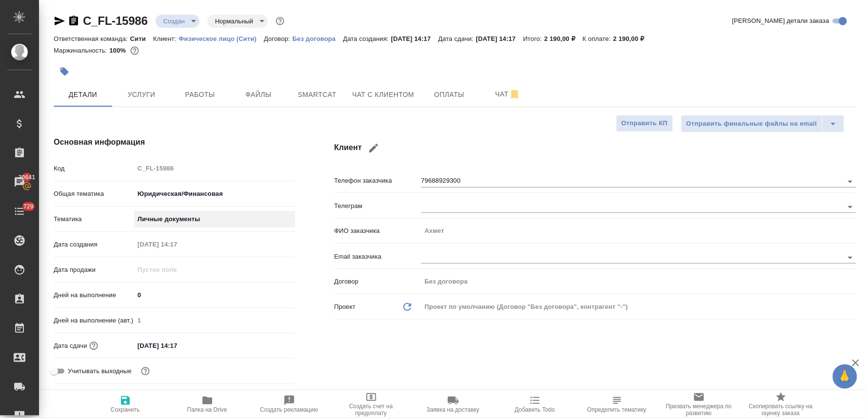
scroll to position [162, 0]
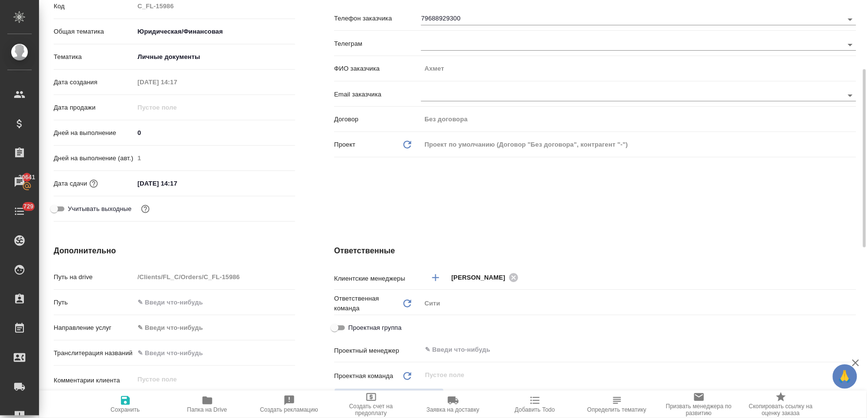
click at [197, 186] on input "[DATE] 14:17" at bounding box center [176, 184] width 85 height 14
click at [264, 184] on icon "button" at bounding box center [267, 184] width 12 height 12
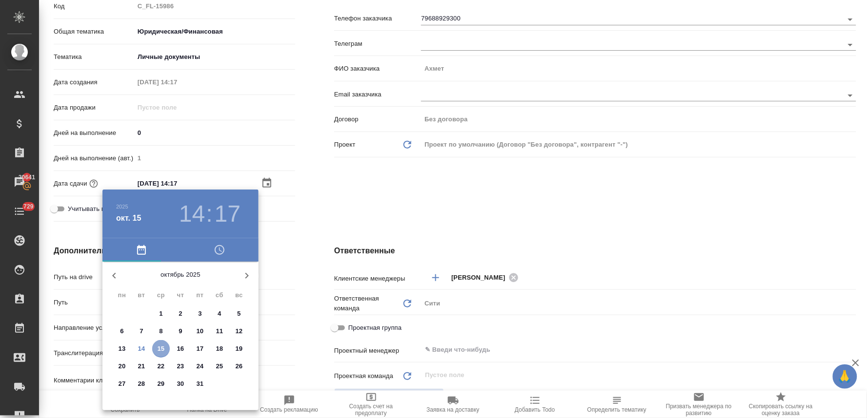
click at [160, 353] on p "15" at bounding box center [161, 349] width 7 height 10
type textarea "x"
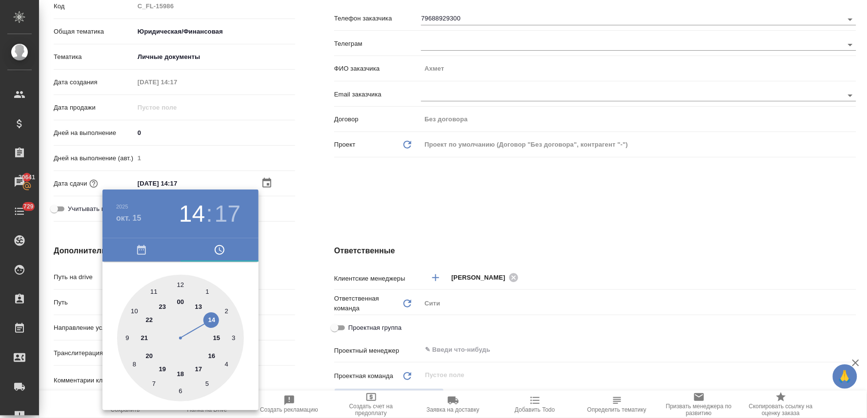
click at [132, 311] on div at bounding box center [180, 338] width 127 height 127
type input "[DATE] 10:17"
type textarea "x"
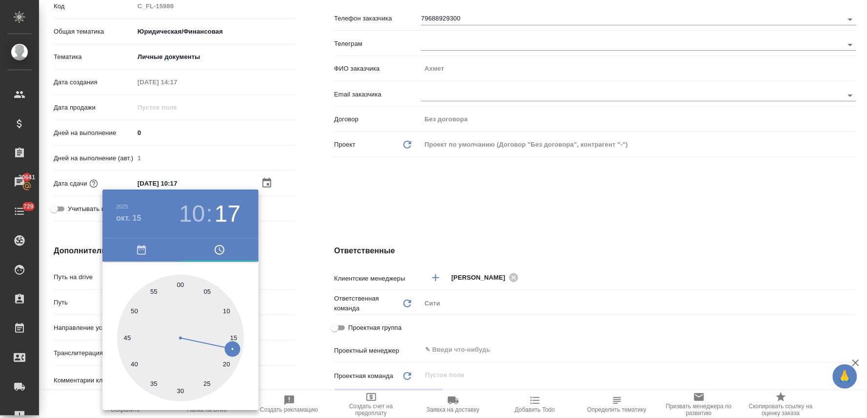
click at [180, 283] on div at bounding box center [180, 338] width 127 height 127
type input "[DATE] 10:00"
type textarea "x"
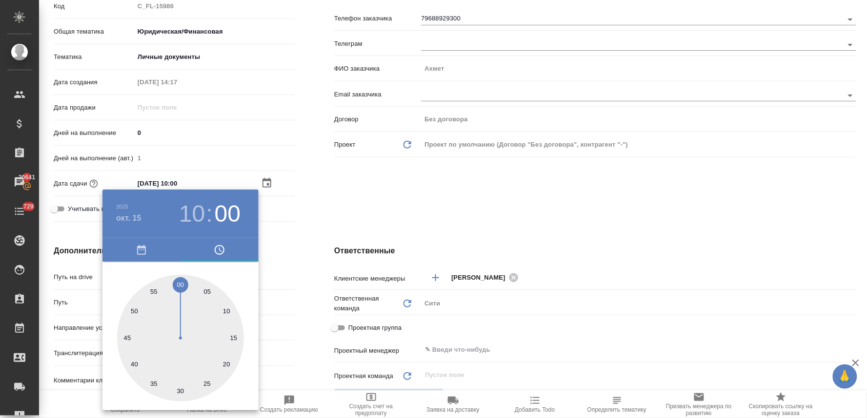
click at [436, 199] on div at bounding box center [433, 209] width 867 height 418
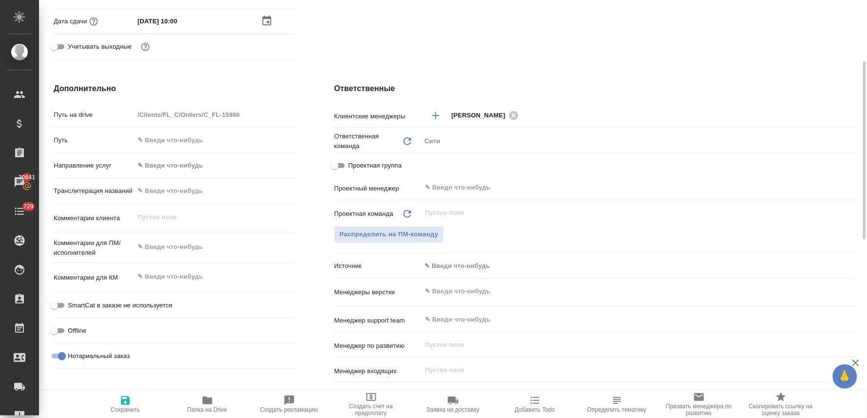
scroll to position [379, 0]
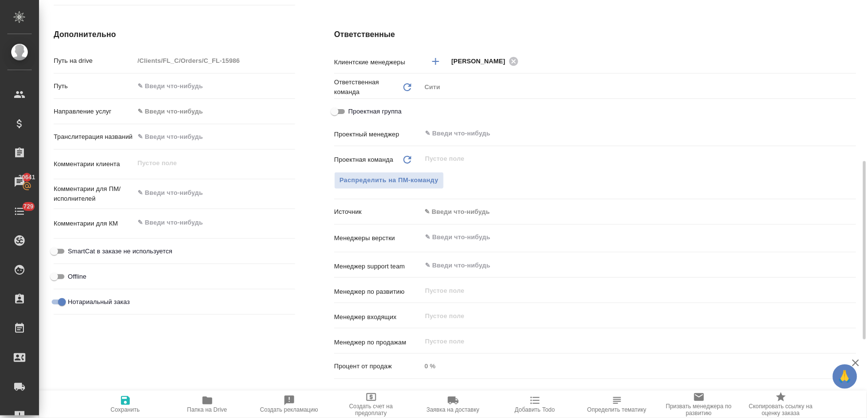
type textarea "x"
click at [203, 191] on textarea at bounding box center [214, 193] width 161 height 17
type textarea "x"
type textarea "н"
type textarea "x"
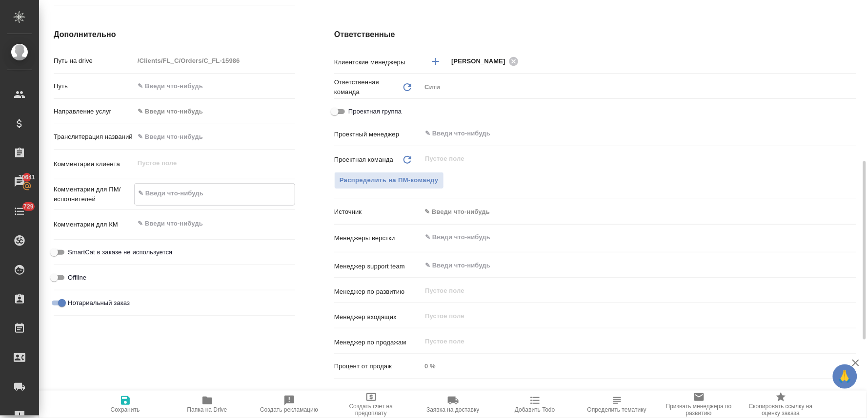
type textarea "x"
type textarea "но"
type textarea "x"
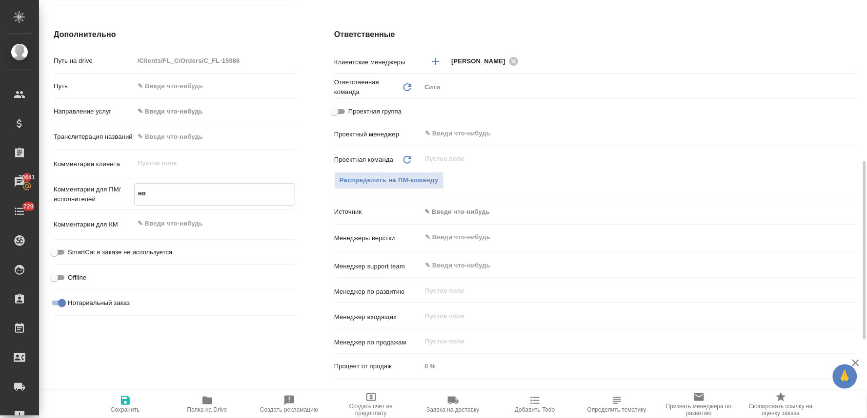
type textarea "нот"
type textarea "x"
type textarea "нот"
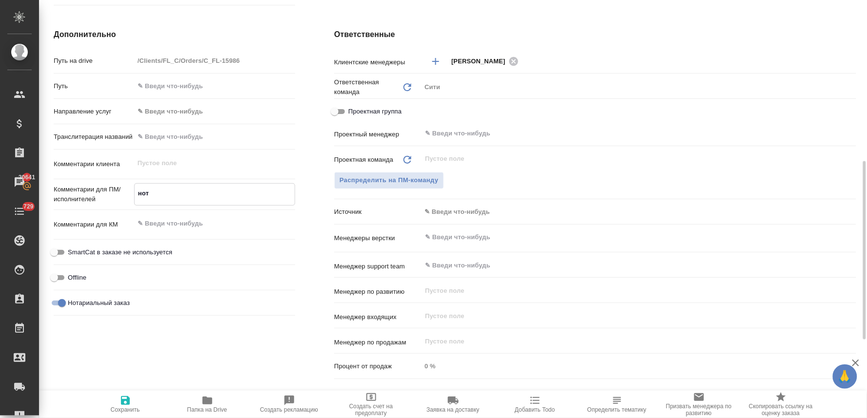
type textarea "x"
type textarea "нот"
type textarea "x"
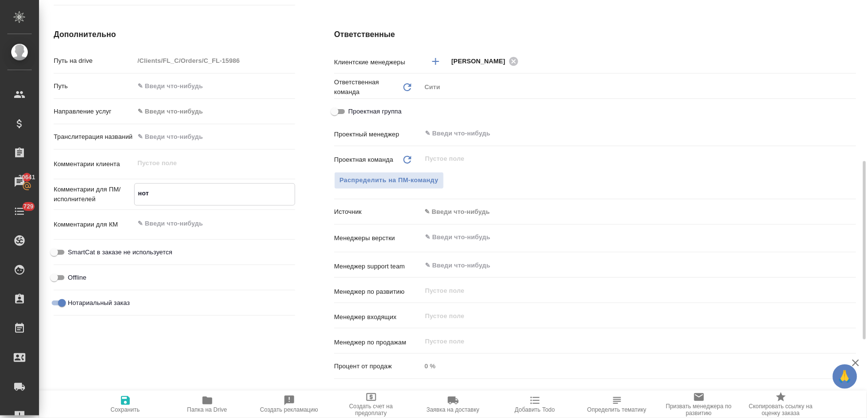
type textarea "x"
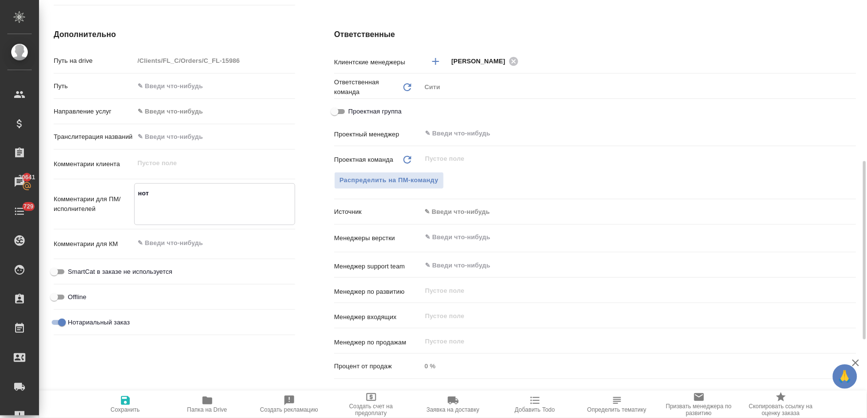
type textarea "x"
type textarea "нот д"
type textarea "x"
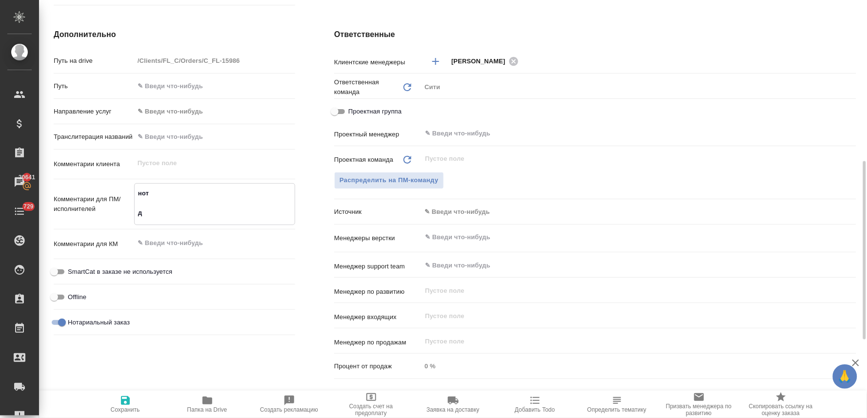
type textarea "нот дл"
type textarea "x"
type textarea "нот для"
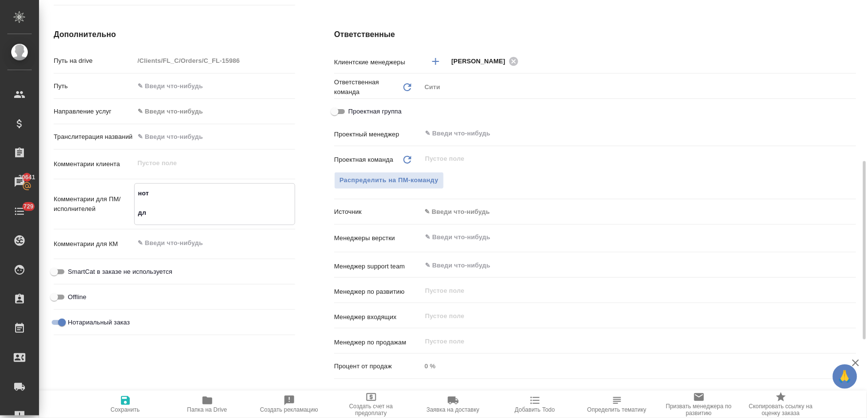
type textarea "x"
type textarea "нот для"
type textarea "x"
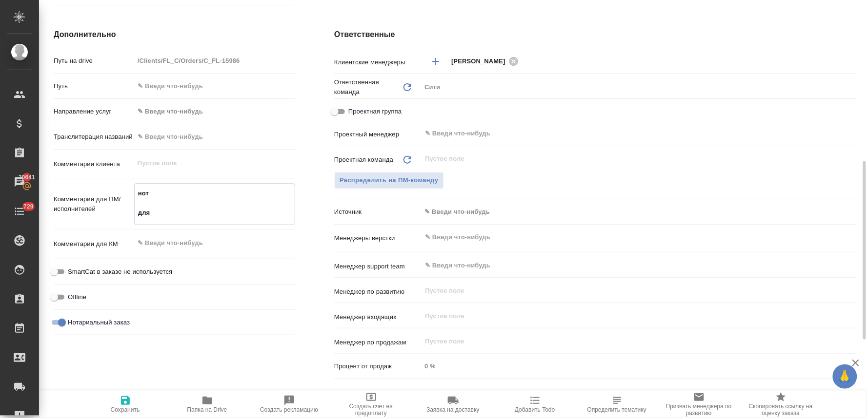
type textarea "x"
type textarea "нот для в"
type textarea "x"
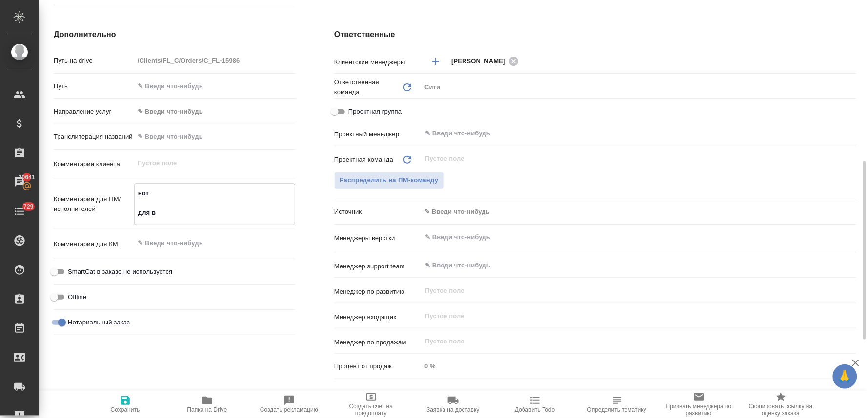
type textarea "нот для ви"
type textarea "x"
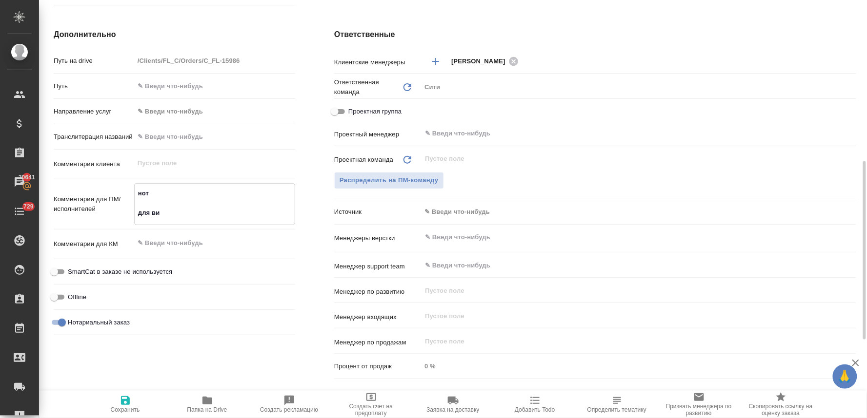
type textarea "нот для вид"
type textarea "x"
type textarea "нот для вида"
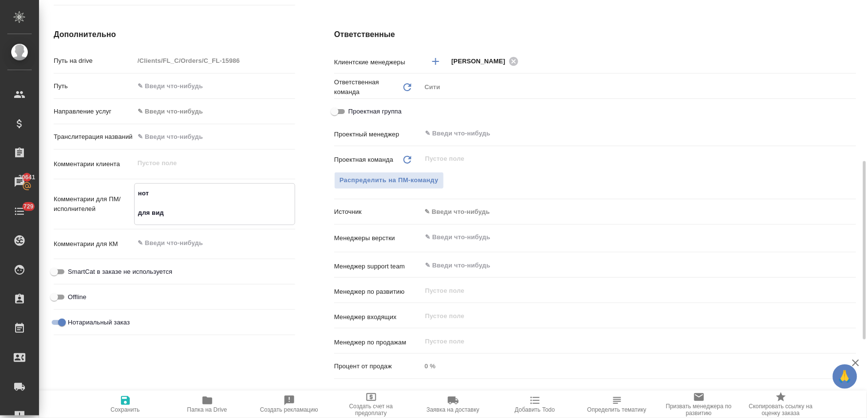
type textarea "x"
type textarea "нот для вида"
type textarea "x"
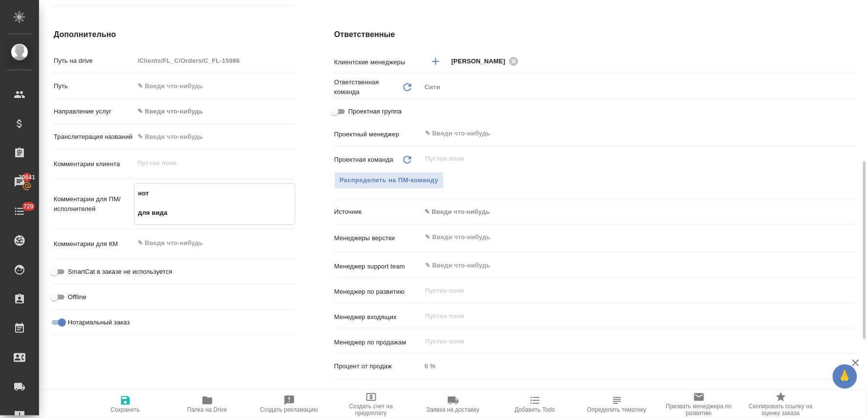
type textarea "x"
type textarea "нот для вида н"
type textarea "x"
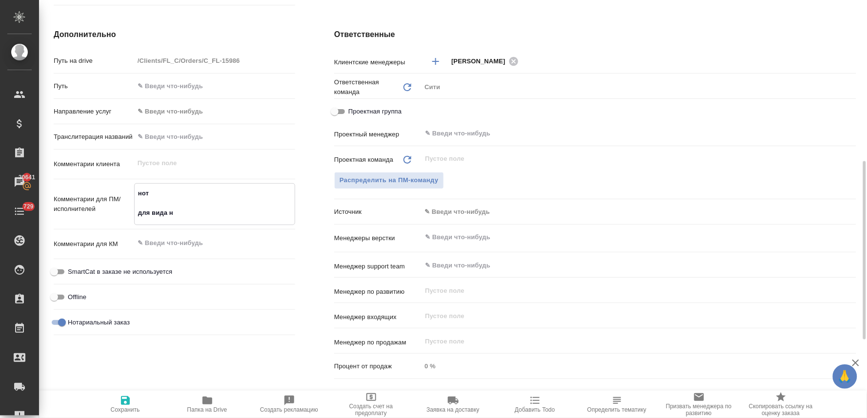
type textarea "x"
type textarea "нот для вида на"
type textarea "x"
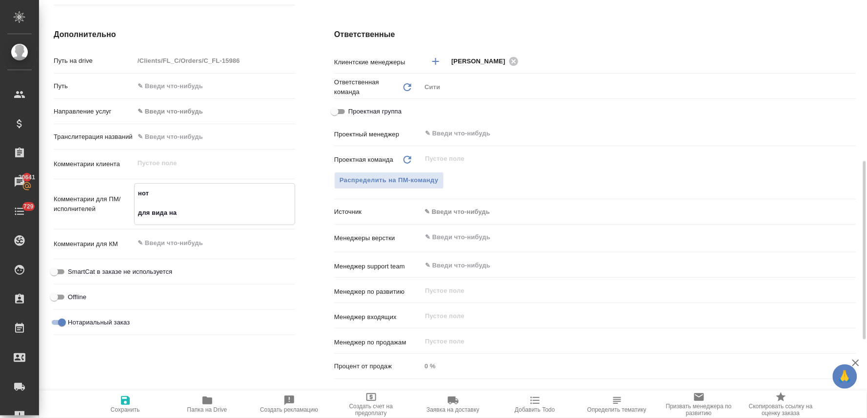
type textarea "нот для вида на"
type textarea "x"
type textarea "нот для вида на"
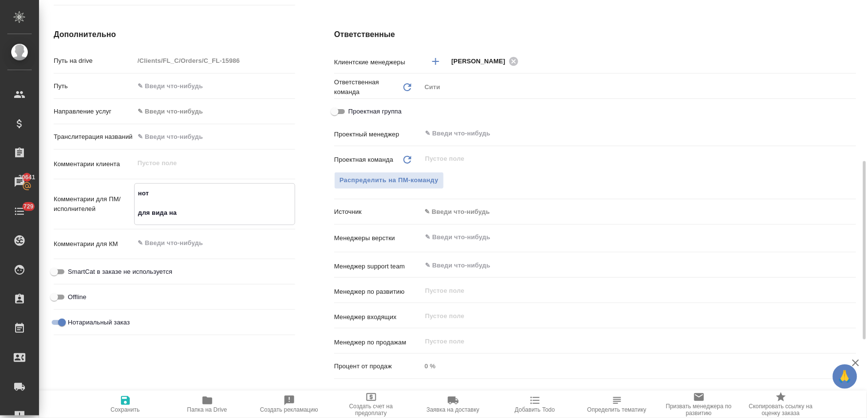
type textarea "x"
type textarea "нот для в"
type textarea "x"
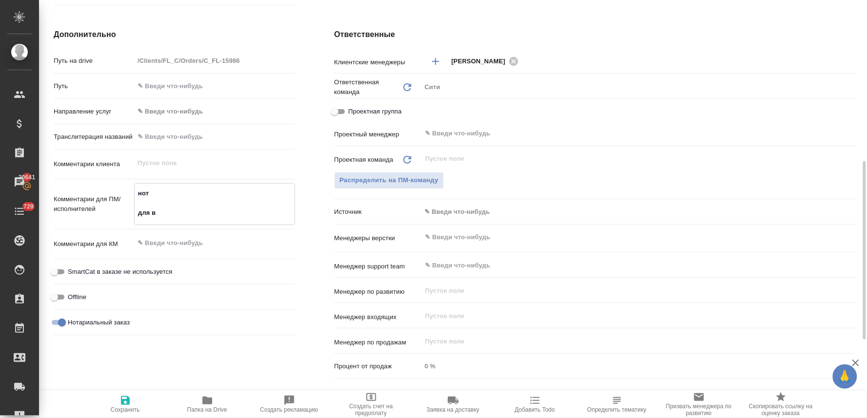
type textarea "x"
type textarea "нот для"
type textarea "x"
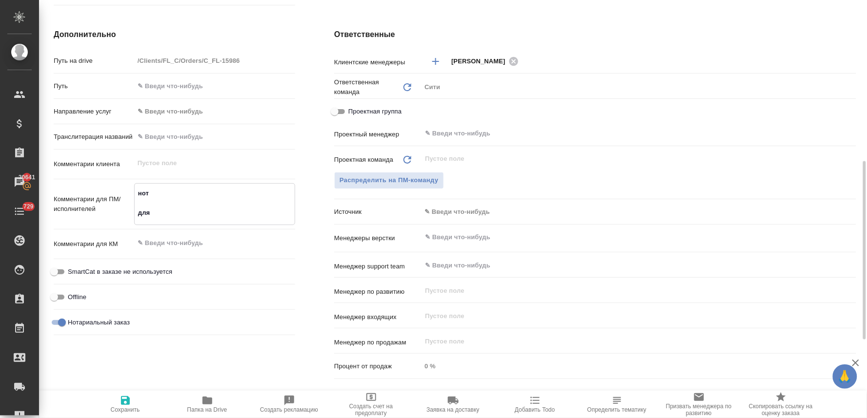
type textarea "x"
type textarea "нот для В"
type textarea "x"
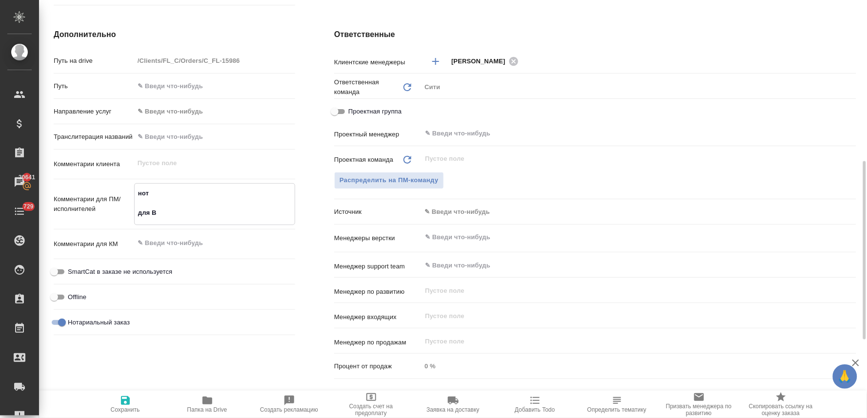
type textarea "нот для [GEOGRAPHIC_DATA]"
type textarea "x"
type textarea "нот для [GEOGRAPHIC_DATA]"
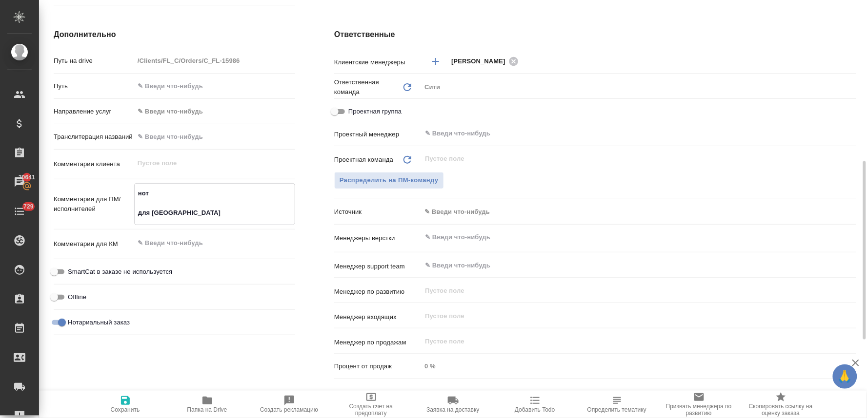
type textarea "x"
type textarea "нот для [GEOGRAPHIC_DATA]"
type textarea "x"
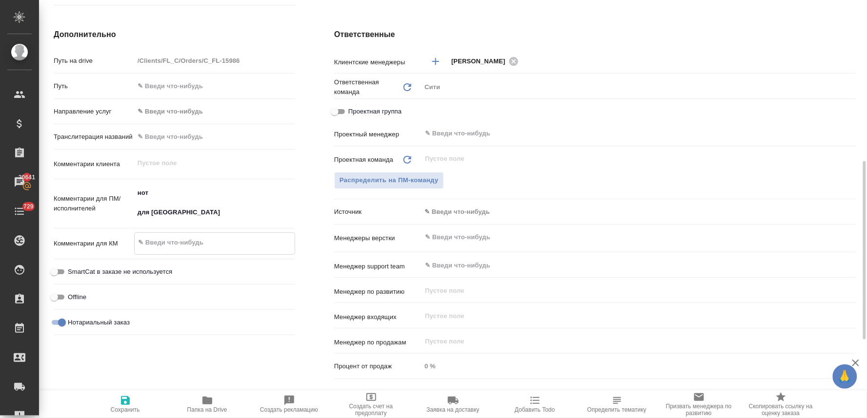
click at [201, 244] on textarea at bounding box center [215, 243] width 160 height 17
type textarea "2"
type textarea "x"
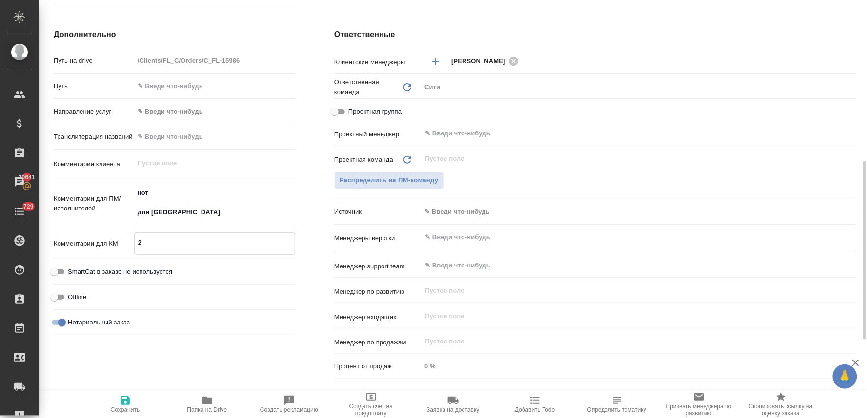
type textarea "x"
type textarea "2н"
type textarea "x"
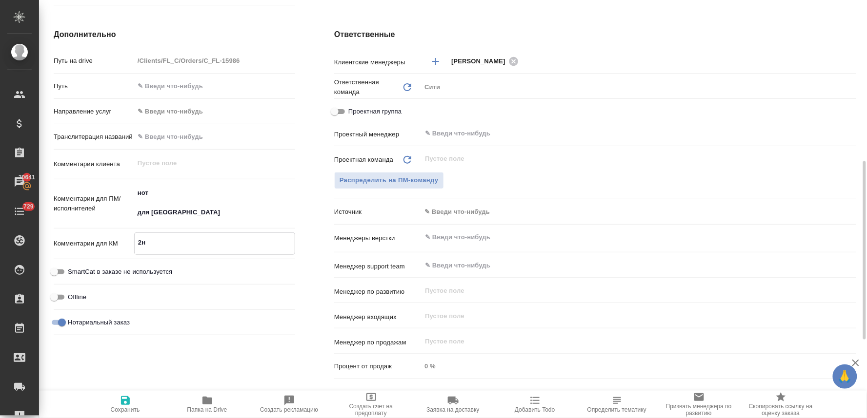
type textarea "x"
type textarea "2нз"
type textarea "x"
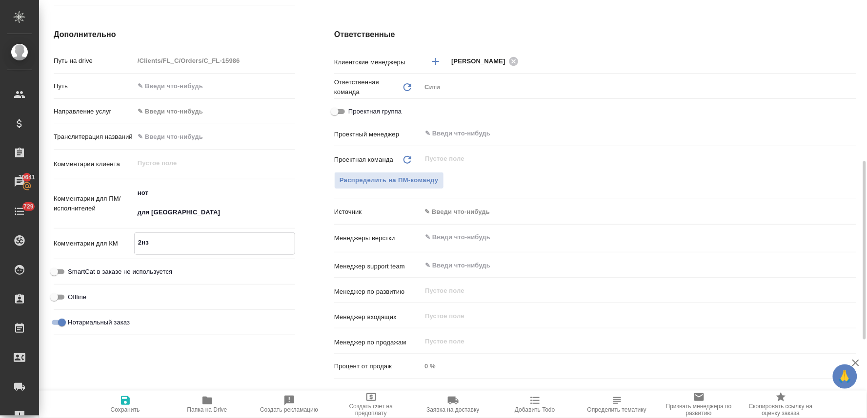
type textarea "2нзп"
type textarea "x"
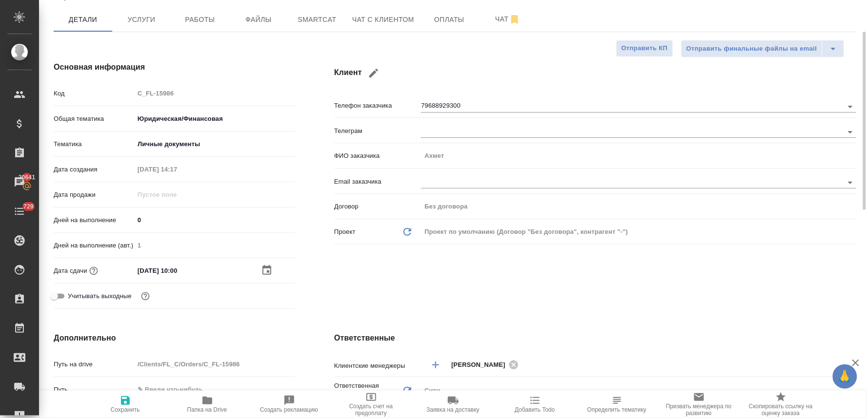
scroll to position [21, 0]
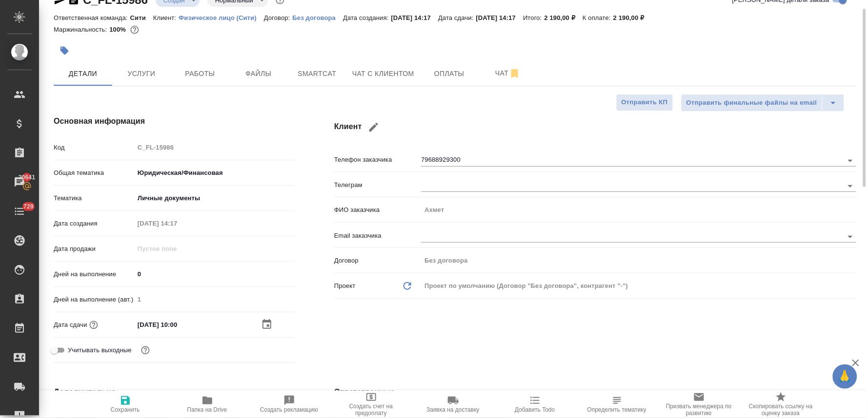
type textarea "2нзп"
type textarea "x"
click at [119, 145] on div "Код C_FL-15986" at bounding box center [174, 147] width 241 height 17
click at [127, 405] on icon "button" at bounding box center [125, 401] width 9 height 9
type textarea "x"
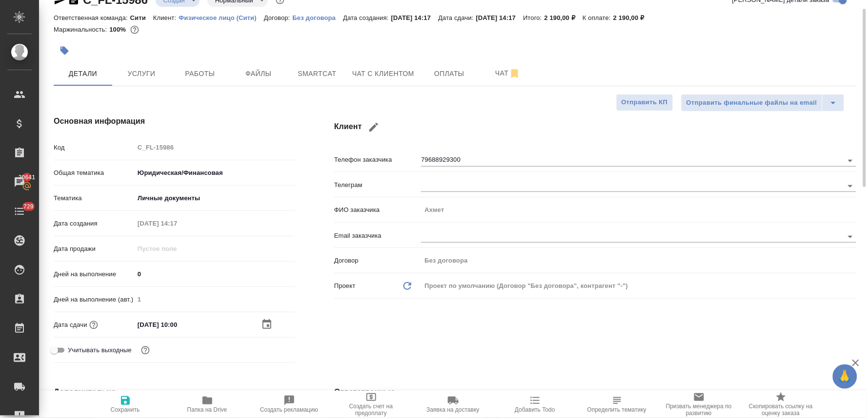
type textarea "x"
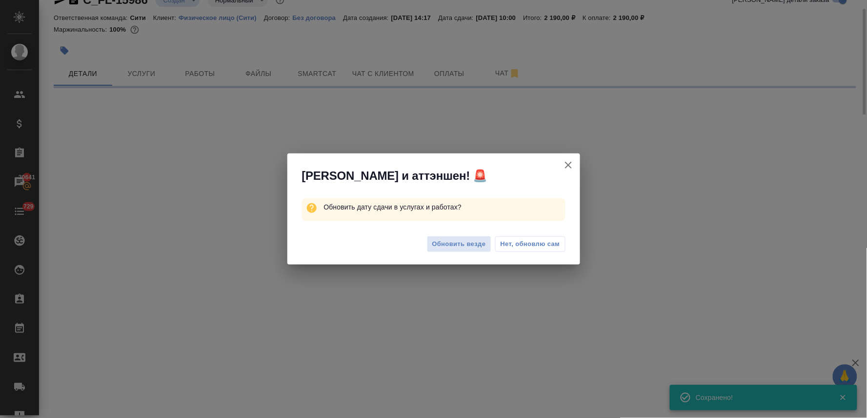
select select "RU"
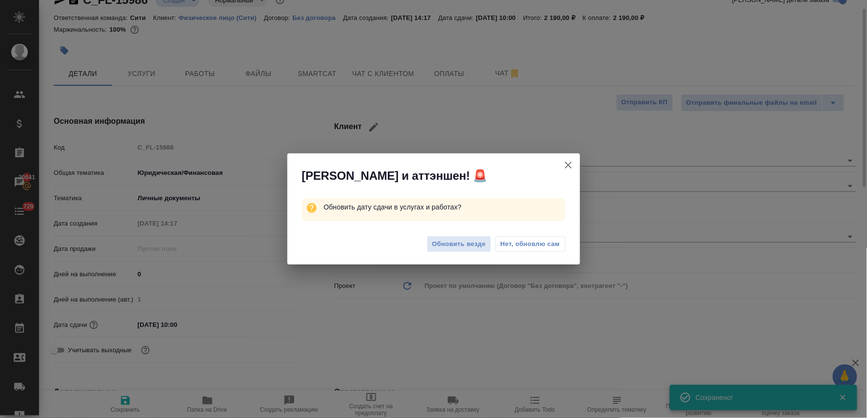
type textarea "x"
click at [475, 249] on span "Обновить везде" at bounding box center [459, 244] width 54 height 11
type textarea "x"
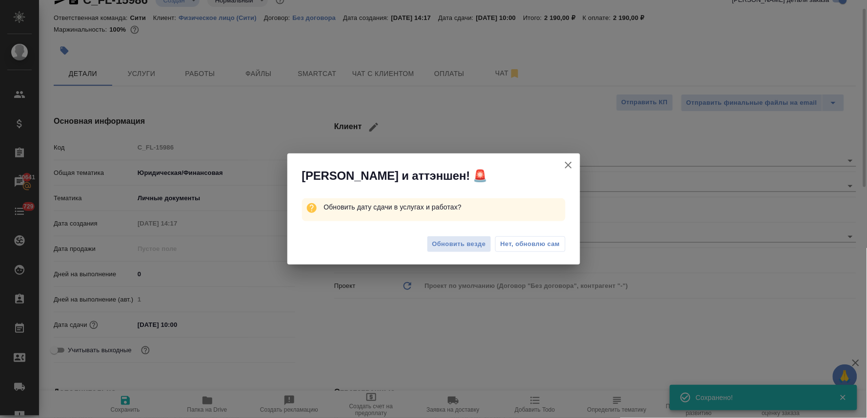
type textarea "x"
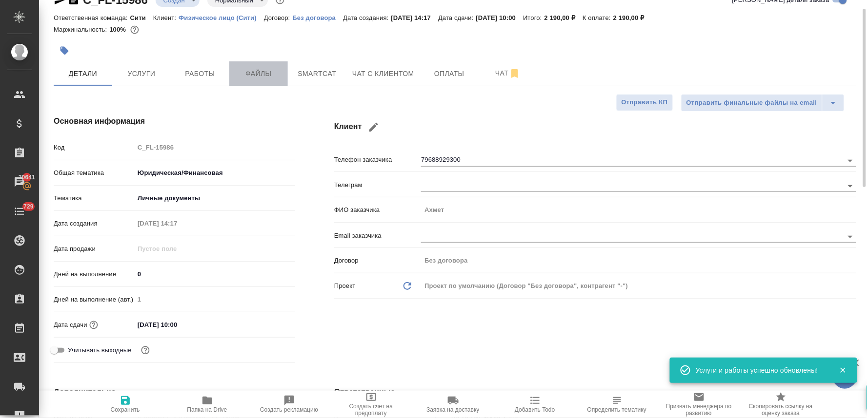
click at [254, 72] on span "Файлы" at bounding box center [258, 74] width 47 height 12
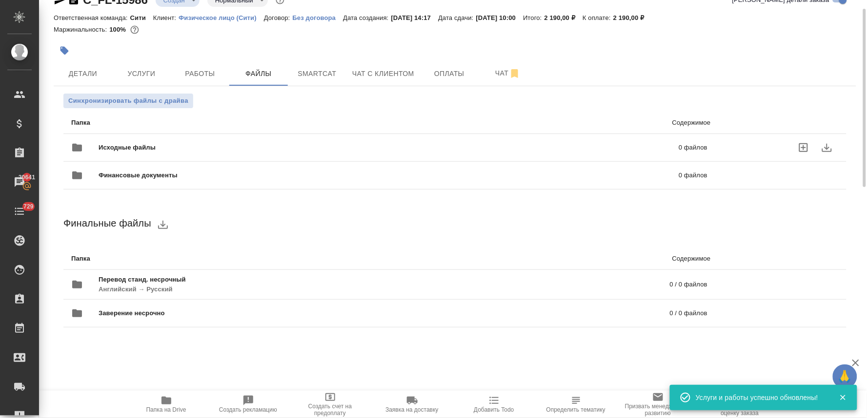
click at [805, 147] on icon "uploadFiles" at bounding box center [803, 147] width 9 height 9
click at [0, 0] on input "uploadFiles" at bounding box center [0, 0] width 0 height 0
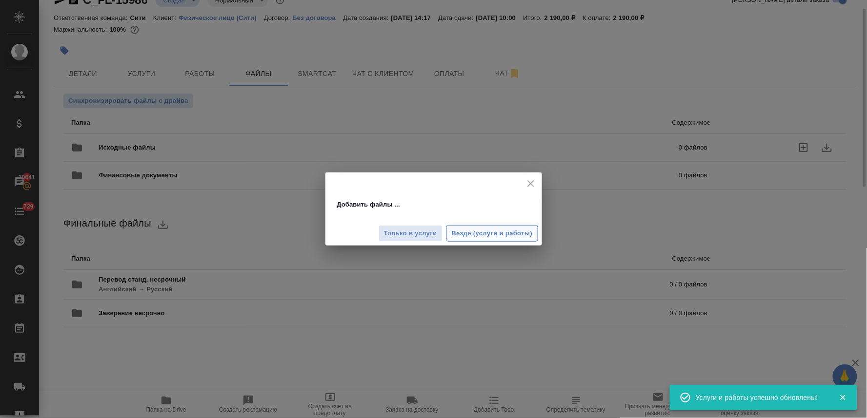
click at [497, 237] on span "Везде (услуги и работы)" at bounding box center [492, 233] width 81 height 11
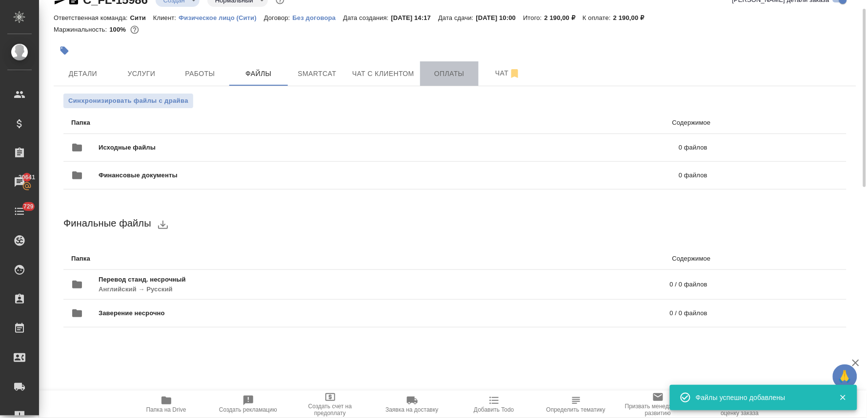
click at [450, 65] on button "Оплаты" at bounding box center [449, 73] width 59 height 24
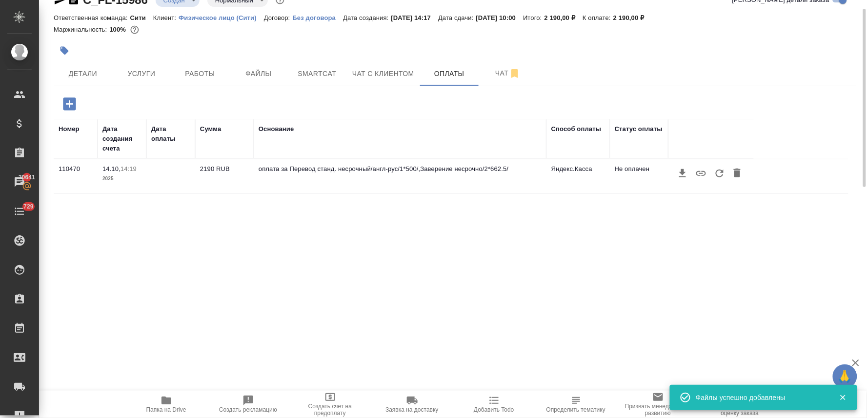
click at [718, 174] on icon "button" at bounding box center [720, 174] width 12 height 12
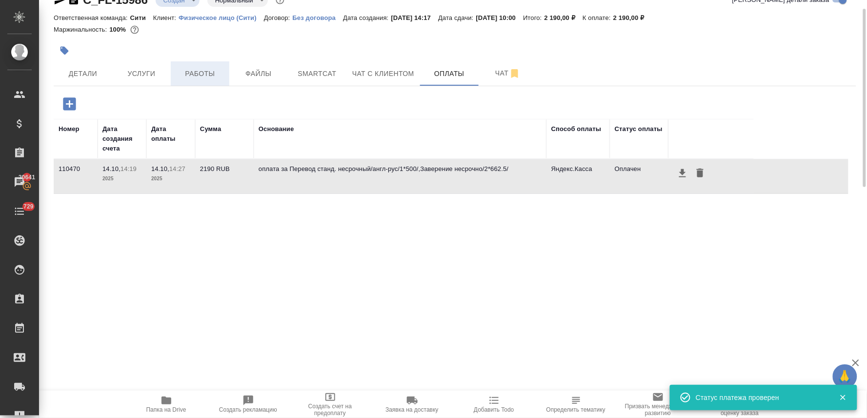
click at [197, 72] on span "Работы" at bounding box center [200, 74] width 47 height 12
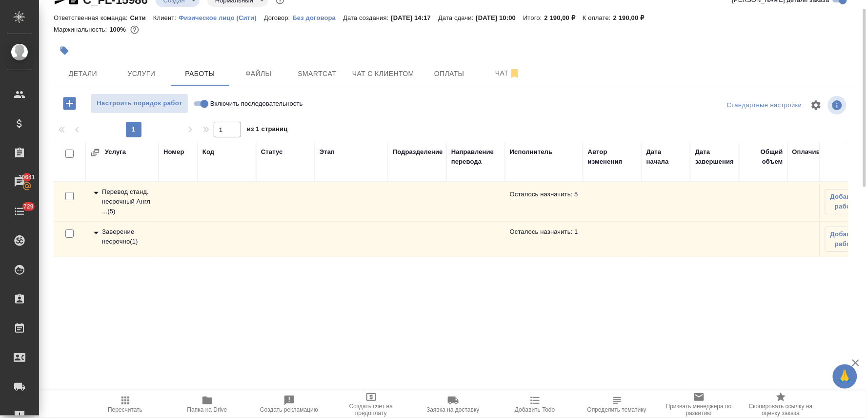
click at [108, 199] on div "Перевод станд. несрочный Англ ... ( 5 )" at bounding box center [121, 201] width 63 height 29
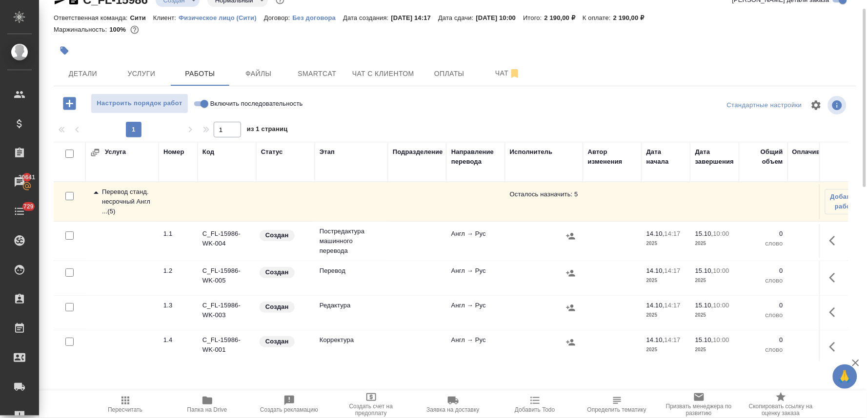
click at [70, 232] on input "checkbox" at bounding box center [69, 236] width 8 height 8
checkbox input "true"
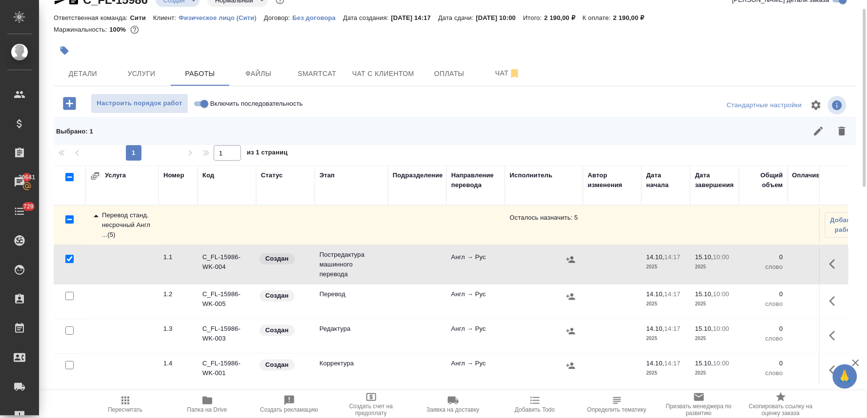
drag, startPoint x: 71, startPoint y: 329, endPoint x: 71, endPoint y: 341, distance: 12.2
click at [71, 330] on input "checkbox" at bounding box center [69, 331] width 8 height 8
checkbox input "true"
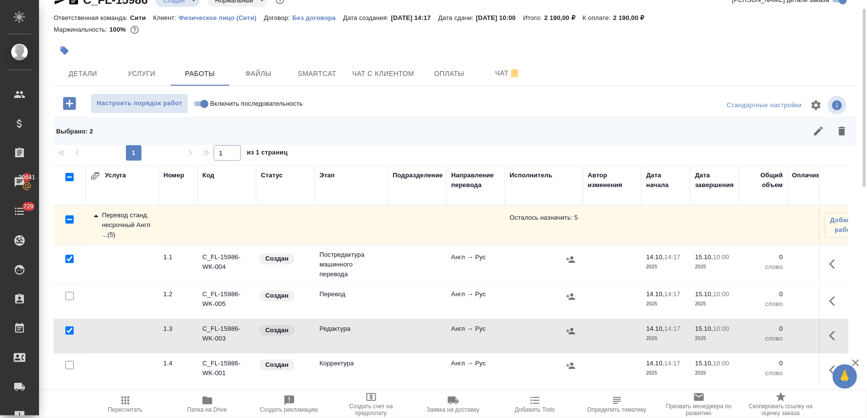
click at [67, 364] on input "checkbox" at bounding box center [69, 365] width 8 height 8
checkbox input "true"
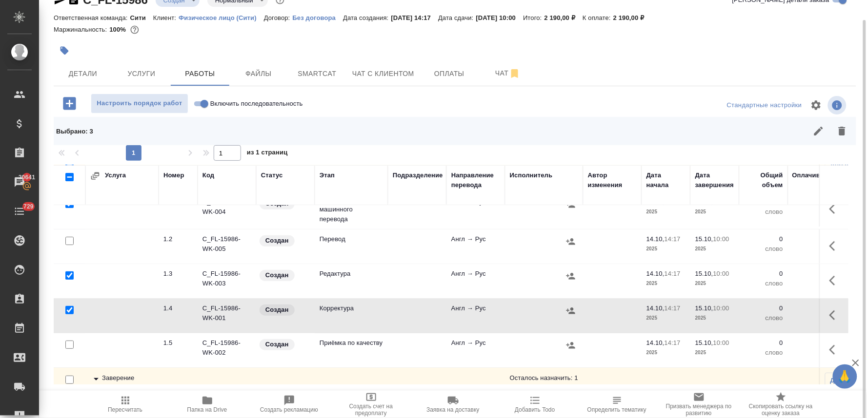
scroll to position [83, 0]
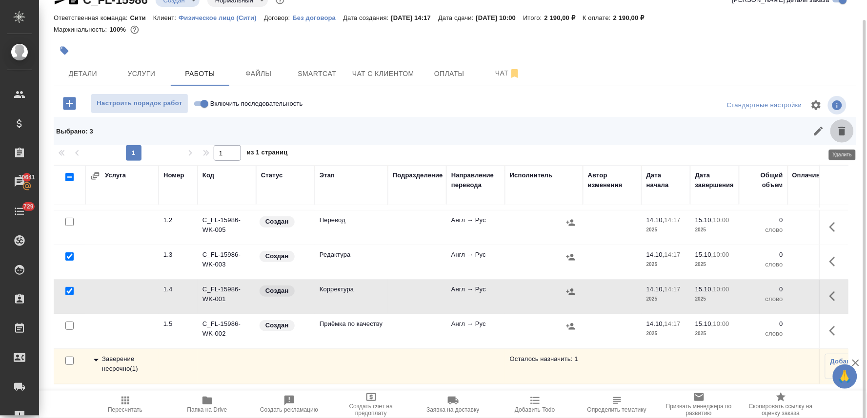
click at [842, 131] on icon "button" at bounding box center [841, 131] width 7 height 9
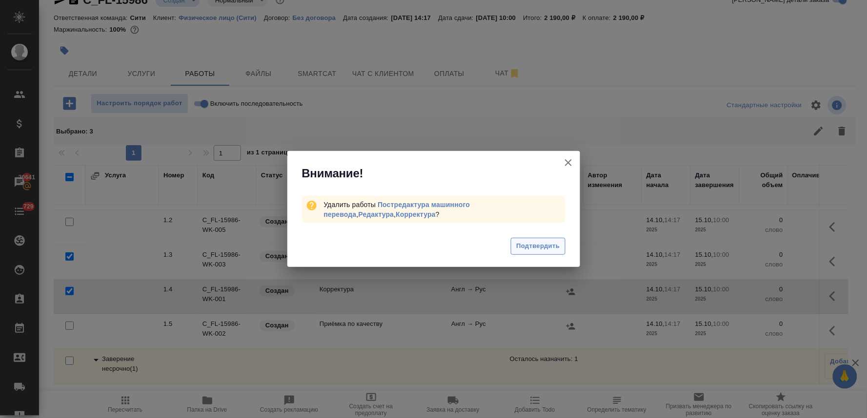
click at [543, 244] on span "Подтвердить" at bounding box center [537, 246] width 43 height 11
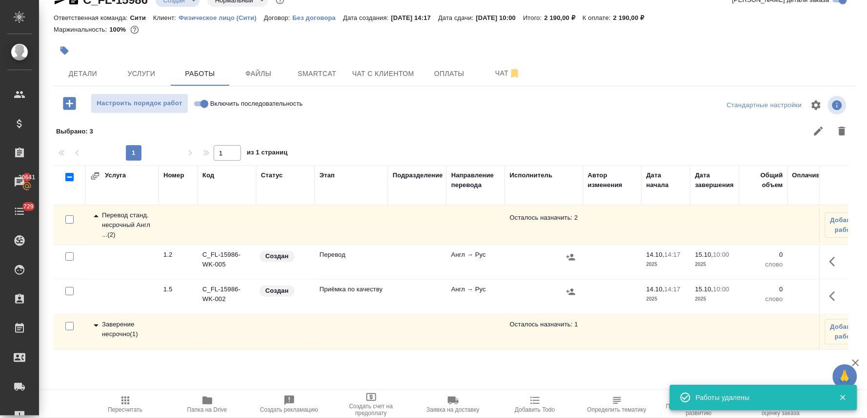
scroll to position [0, 0]
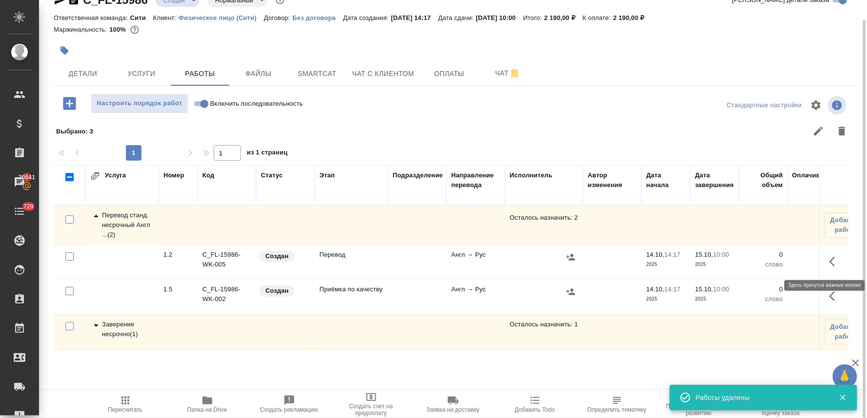
click at [831, 266] on icon "button" at bounding box center [835, 262] width 12 height 12
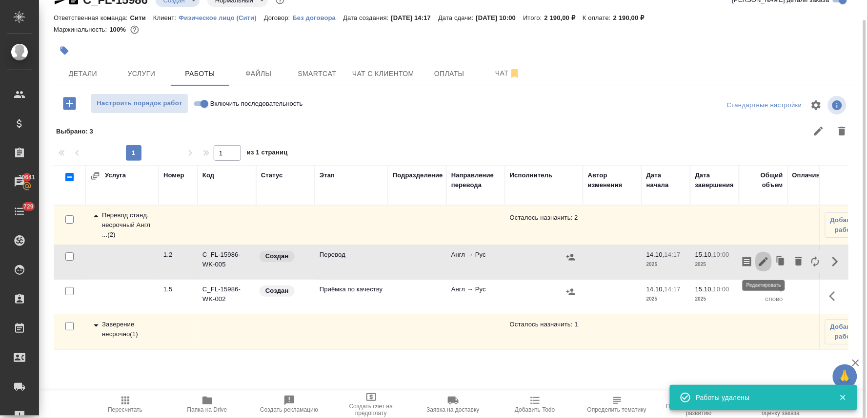
click at [764, 266] on icon "button" at bounding box center [763, 262] width 12 height 12
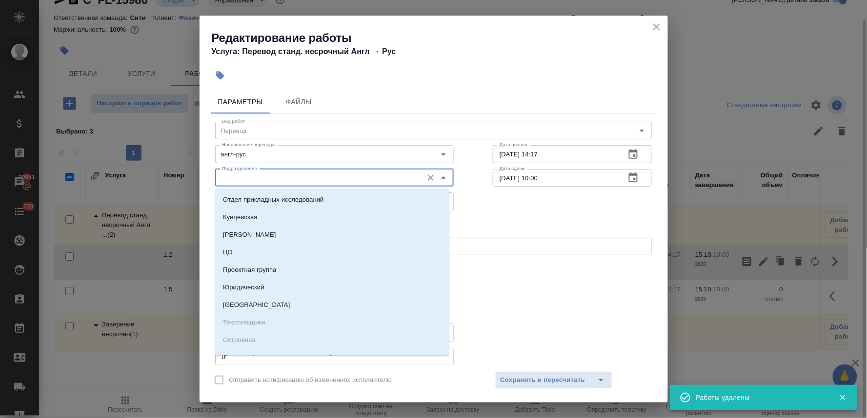
click at [315, 175] on input "Подразделение" at bounding box center [318, 178] width 200 height 12
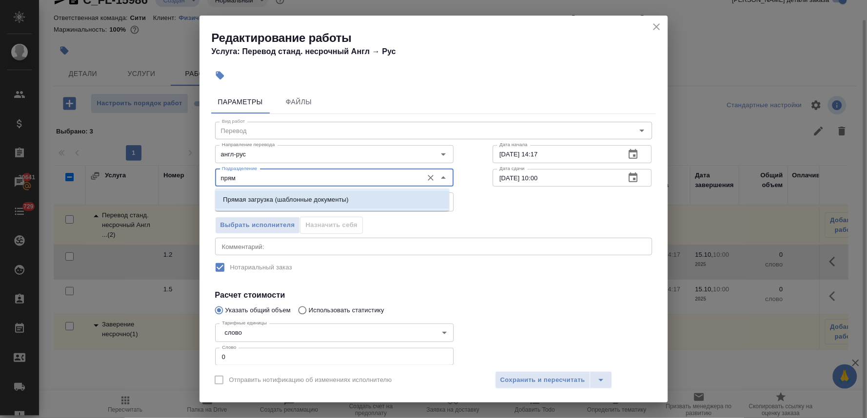
click at [322, 197] on p "Прямая загрузка (шаблонные документы)" at bounding box center [285, 200] width 125 height 10
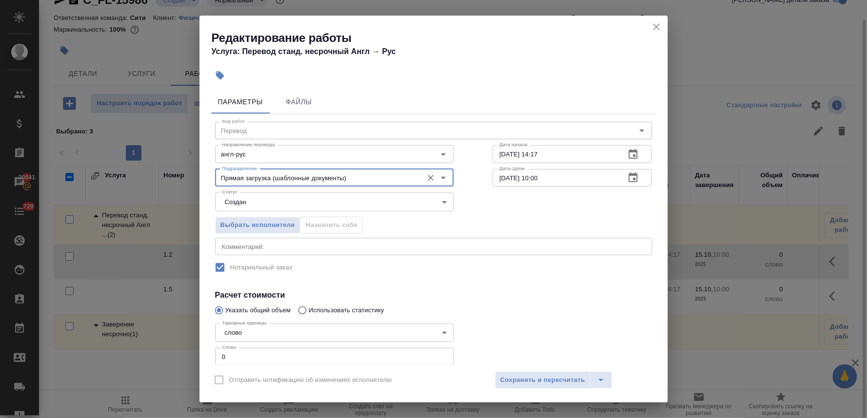
type input "Прямая загрузка (шаблонные документы)"
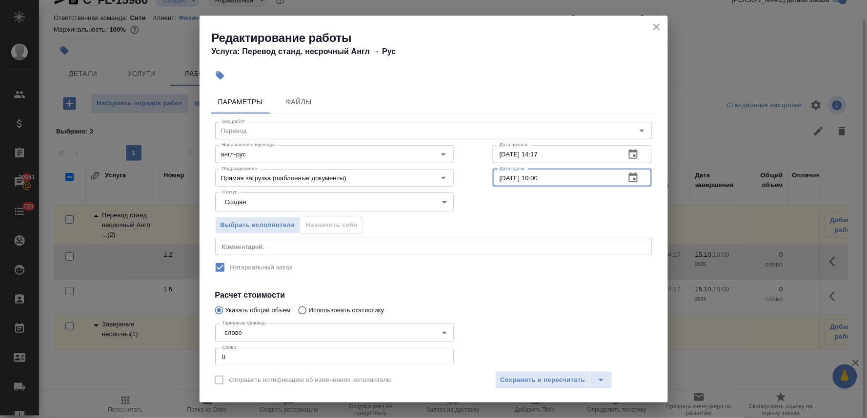
drag, startPoint x: 550, startPoint y: 182, endPoint x: 530, endPoint y: 181, distance: 20.0
click at [530, 181] on input "15.10.2025 10:00" at bounding box center [555, 178] width 125 height 18
type input "15.10.2025 09:00"
click at [532, 381] on span "Сохранить и пересчитать" at bounding box center [542, 380] width 85 height 11
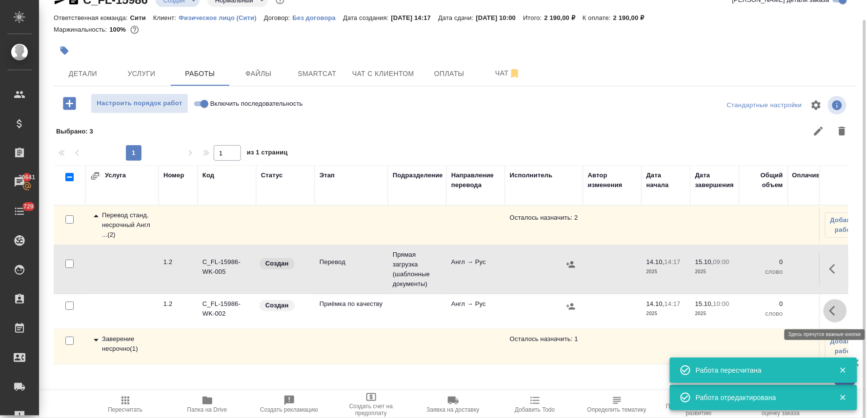
click at [835, 309] on icon "button" at bounding box center [835, 311] width 12 height 12
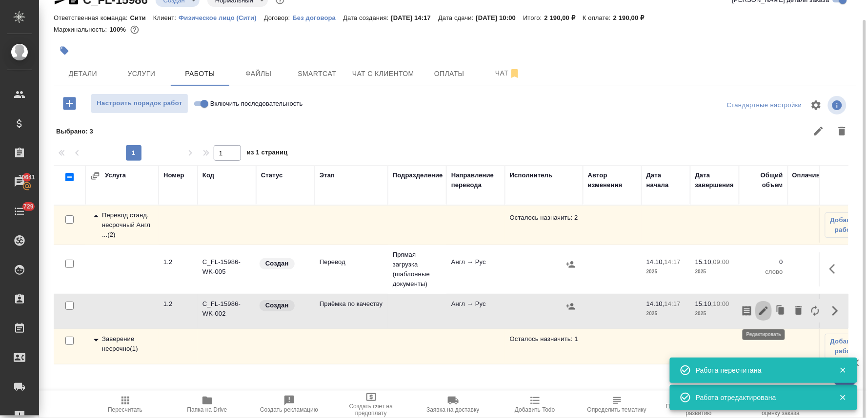
click at [760, 313] on icon "button" at bounding box center [763, 311] width 12 height 12
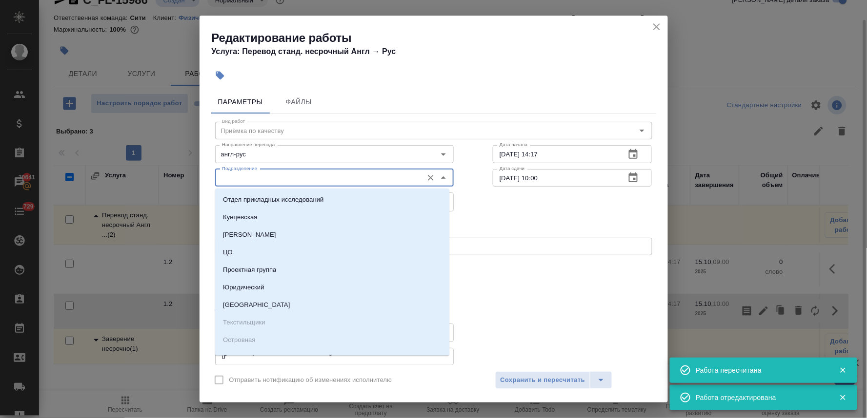
click at [271, 173] on input "Подразделение" at bounding box center [318, 178] width 200 height 12
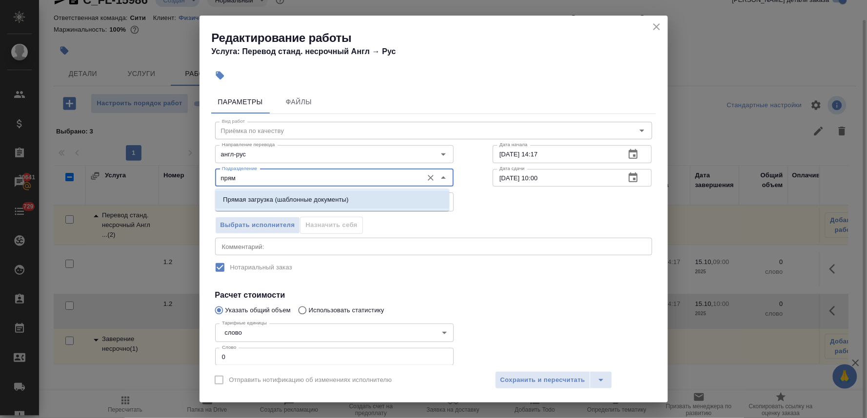
click at [271, 196] on p "Прямая загрузка (шаблонные документы)" at bounding box center [285, 200] width 125 height 10
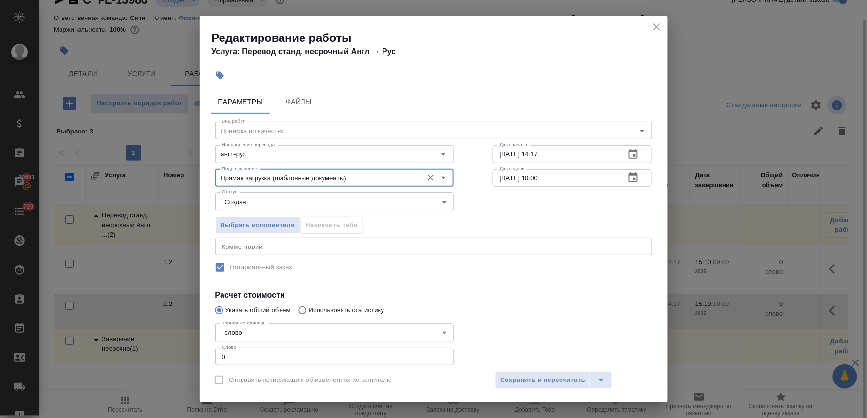
type input "Прямая загрузка (шаблонные документы)"
click at [627, 157] on icon "button" at bounding box center [633, 155] width 12 height 12
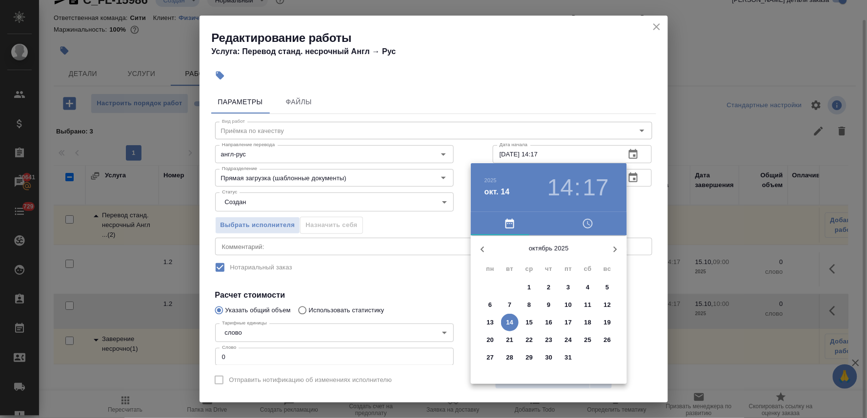
click at [528, 329] on button "15" at bounding box center [529, 323] width 18 height 18
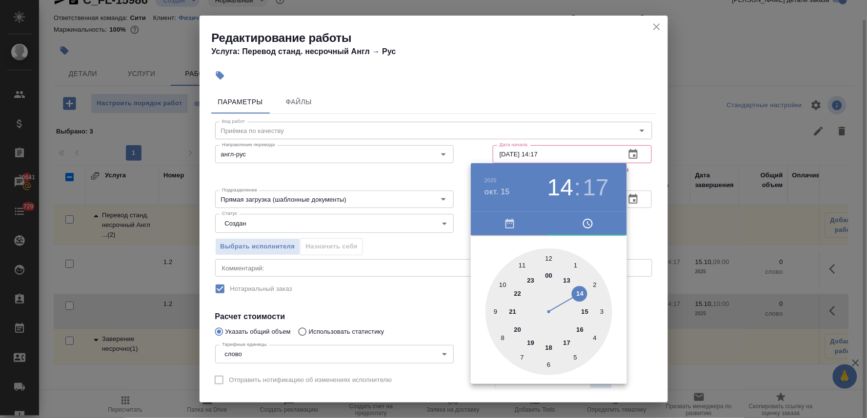
click at [494, 309] on div at bounding box center [548, 312] width 127 height 127
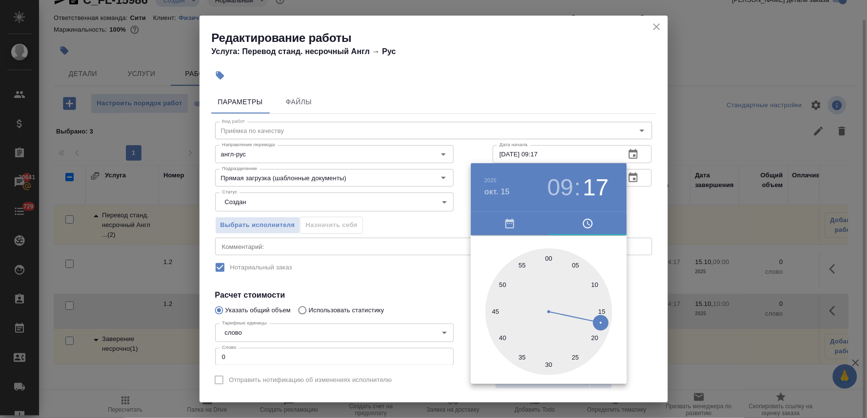
click at [548, 258] on div at bounding box center [548, 312] width 127 height 127
type input "15.10.2025 09:00"
click at [420, 286] on div at bounding box center [433, 209] width 867 height 418
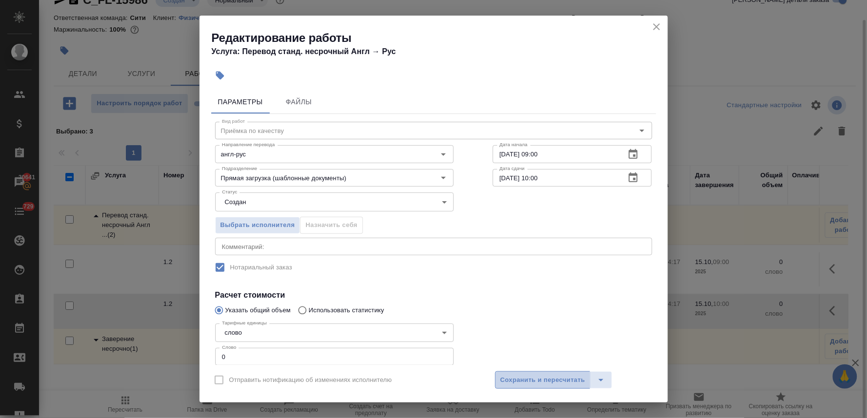
click at [547, 375] on span "Сохранить и пересчитать" at bounding box center [542, 380] width 85 height 11
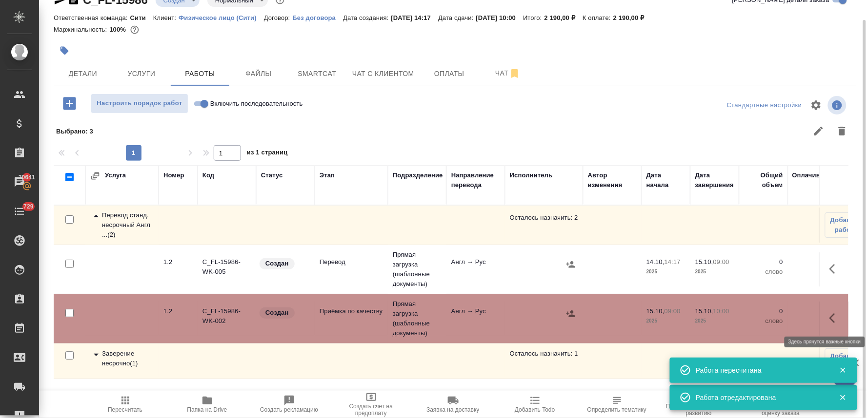
click at [829, 319] on icon "button" at bounding box center [835, 319] width 12 height 12
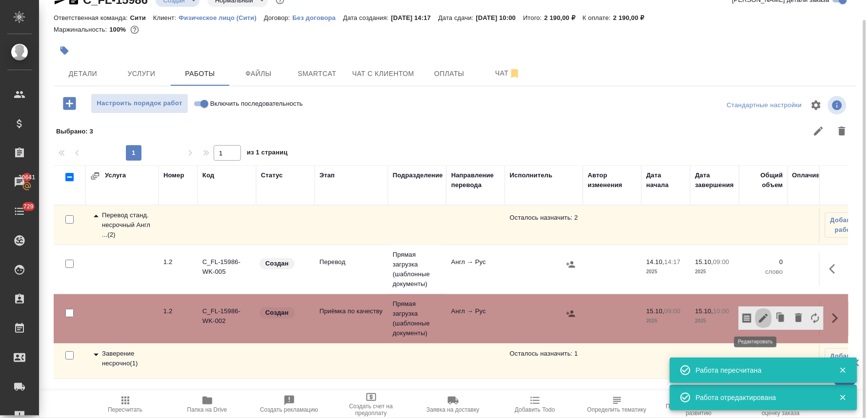
click at [757, 319] on icon "button" at bounding box center [763, 319] width 12 height 12
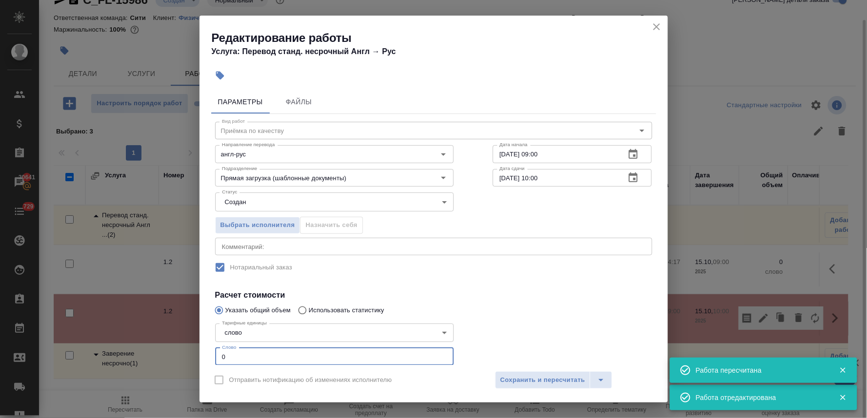
drag, startPoint x: 207, startPoint y: 357, endPoint x: 197, endPoint y: 355, distance: 10.5
click at [196, 355] on div "Редактирование работы Услуга: Перевод станд. несрочный Англ → Рус Параметры Фай…" at bounding box center [433, 209] width 867 height 418
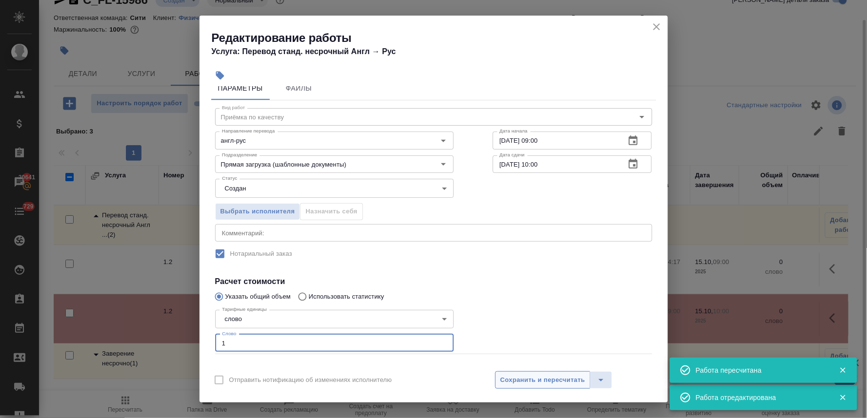
type input "1"
click at [514, 379] on span "Сохранить и пересчитать" at bounding box center [542, 380] width 85 height 11
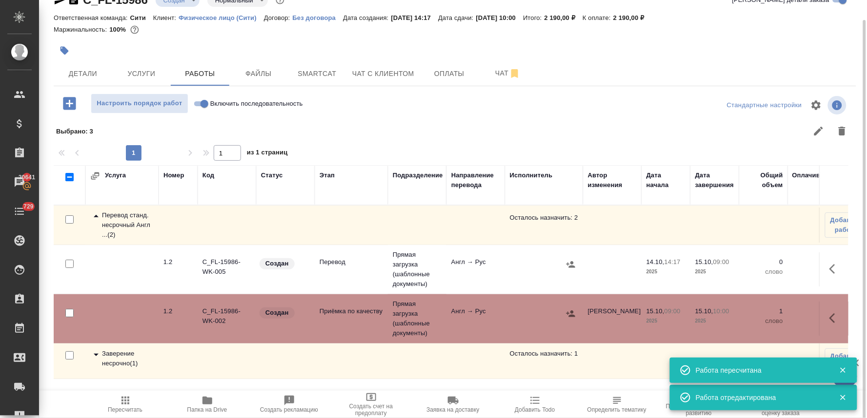
click at [829, 271] on icon "button" at bounding box center [832, 269] width 6 height 10
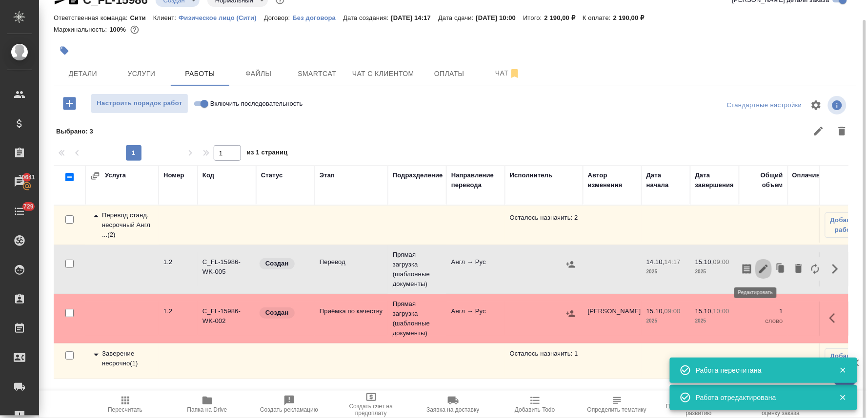
click at [759, 270] on icon "button" at bounding box center [763, 269] width 12 height 12
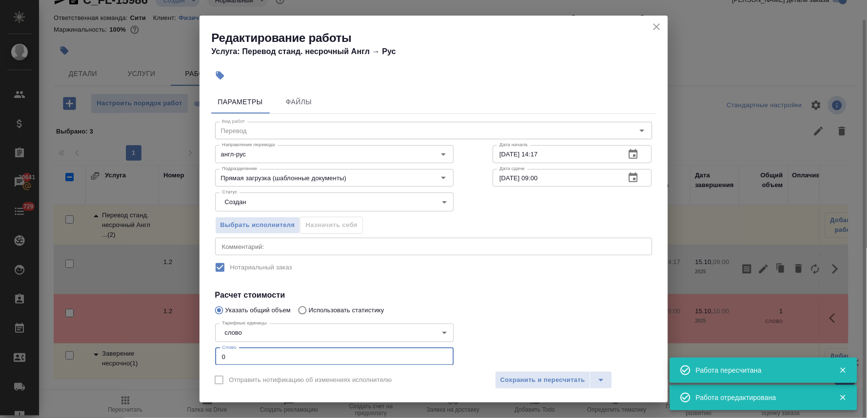
drag, startPoint x: 241, startPoint y: 357, endPoint x: 189, endPoint y: 357, distance: 52.2
click at [189, 357] on div "Редактирование работы Услуга: Перевод станд. несрочный Англ → Рус Параметры Фай…" at bounding box center [433, 209] width 867 height 418
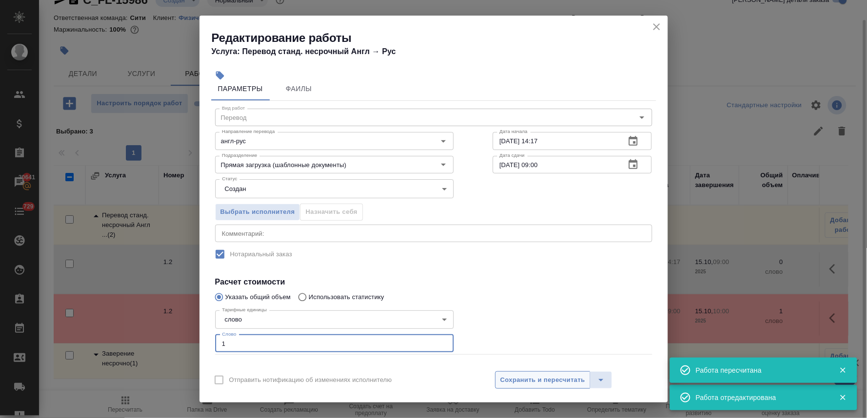
type input "1"
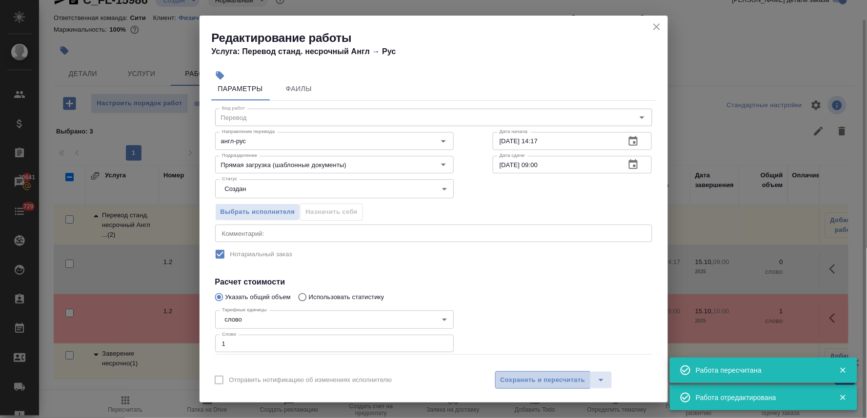
click at [550, 378] on span "Сохранить и пересчитать" at bounding box center [542, 380] width 85 height 11
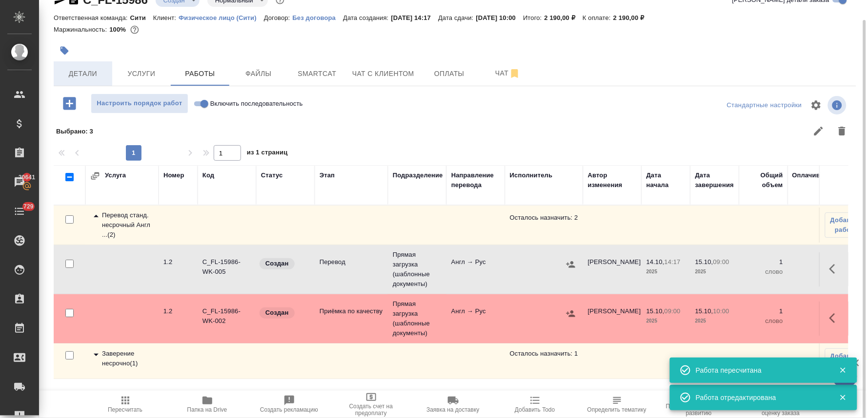
click at [86, 76] on span "Детали" at bounding box center [83, 74] width 47 height 12
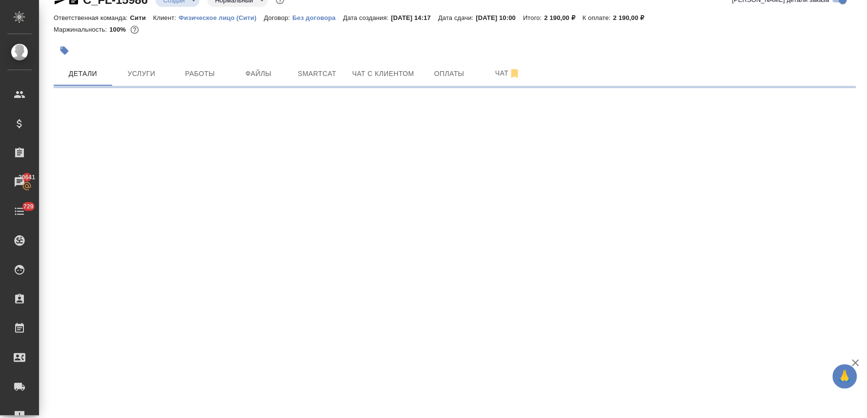
select select "RU"
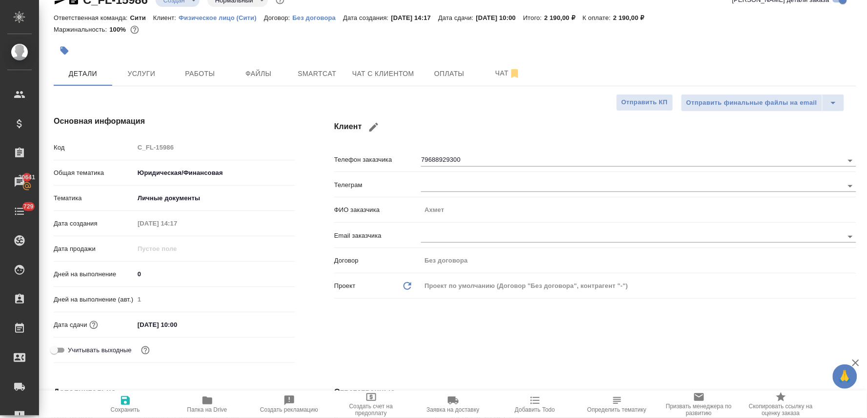
type textarea "x"
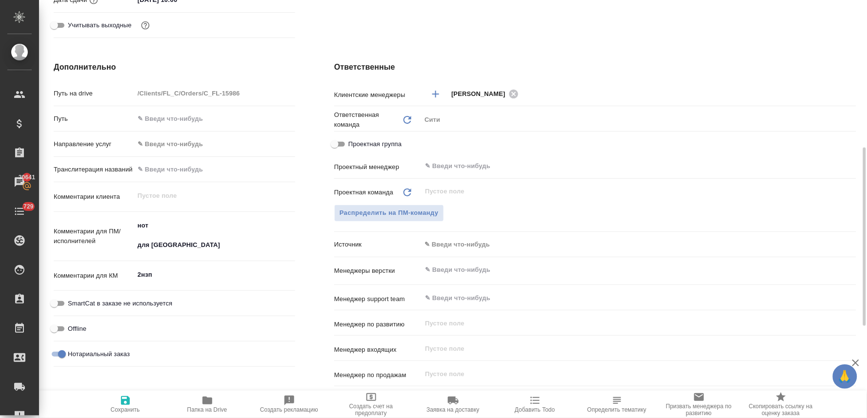
scroll to position [400, 0]
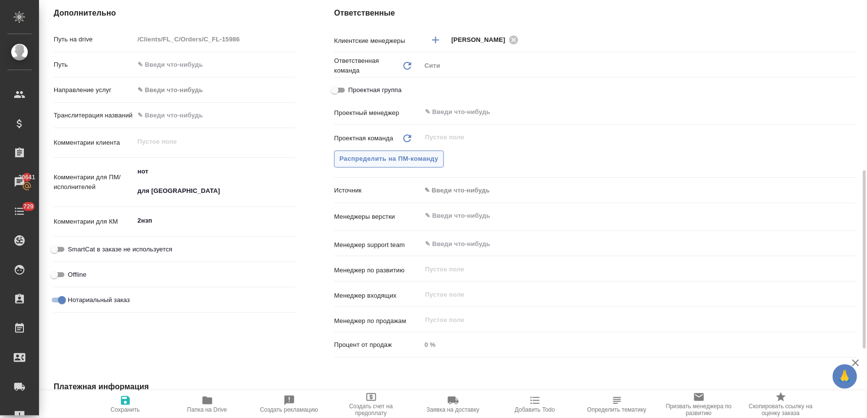
click at [400, 158] on span "Распределить на ПМ-команду" at bounding box center [388, 159] width 99 height 11
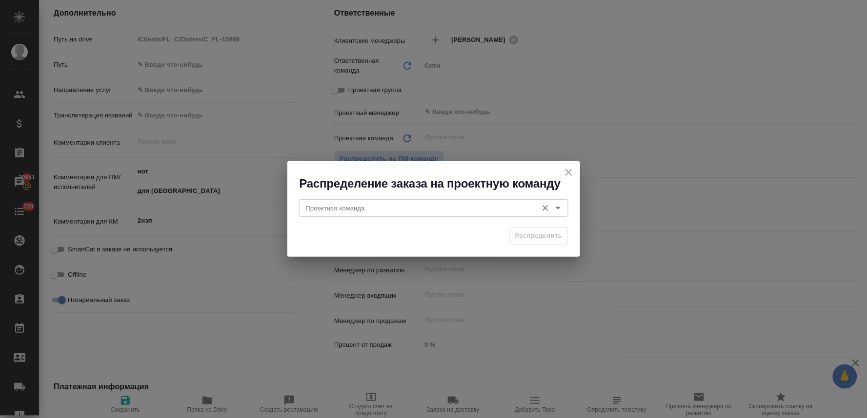
click at [389, 207] on input "Проектная команда" at bounding box center [417, 208] width 231 height 12
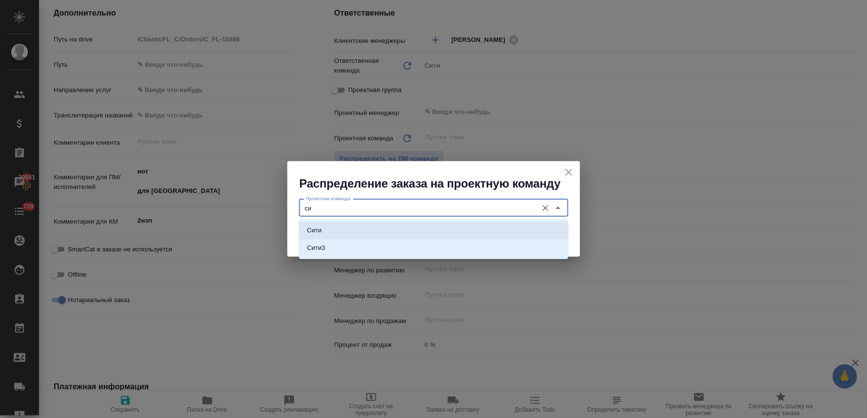
click at [384, 225] on li "Сити" at bounding box center [433, 231] width 269 height 18
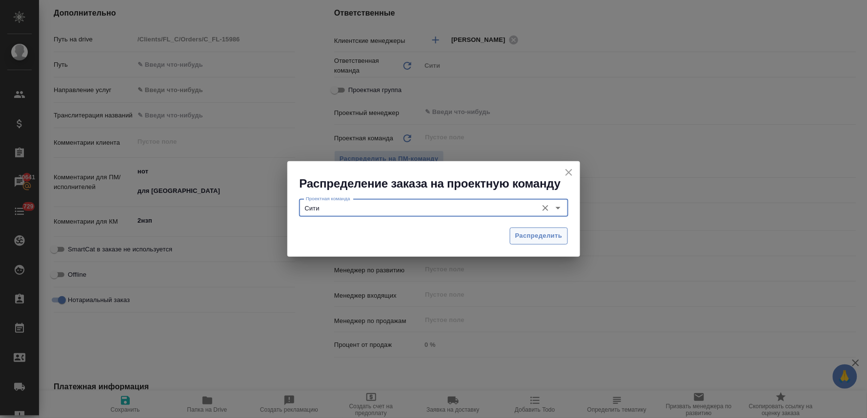
type input "Сити"
click at [517, 233] on span "Распределить" at bounding box center [538, 236] width 47 height 11
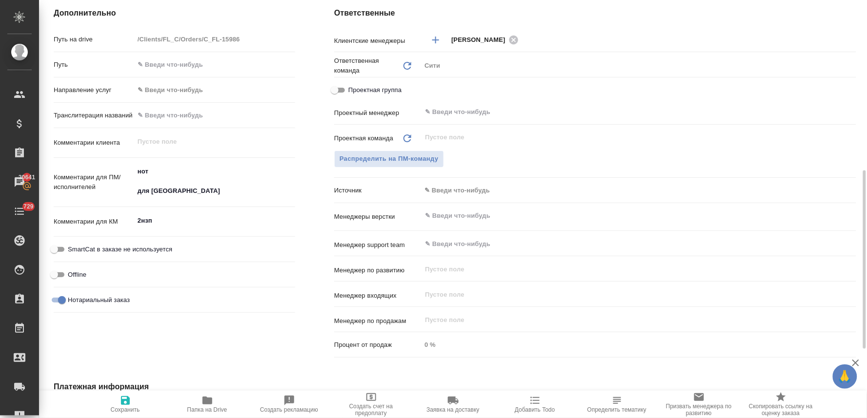
type textarea "x"
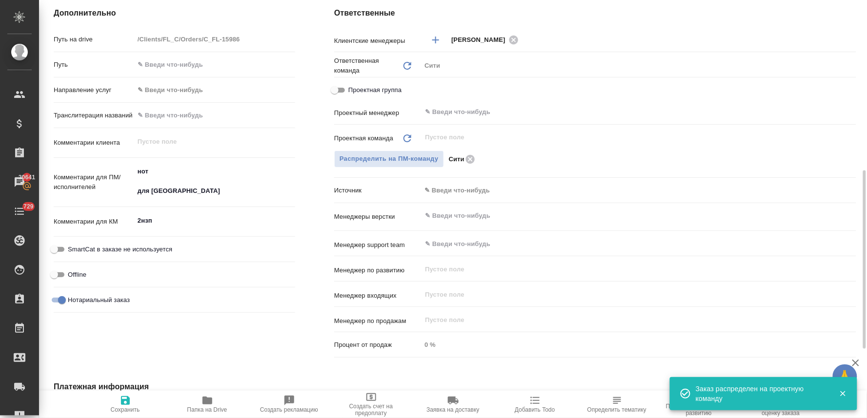
click at [125, 404] on icon "button" at bounding box center [125, 401] width 12 height 12
type textarea "x"
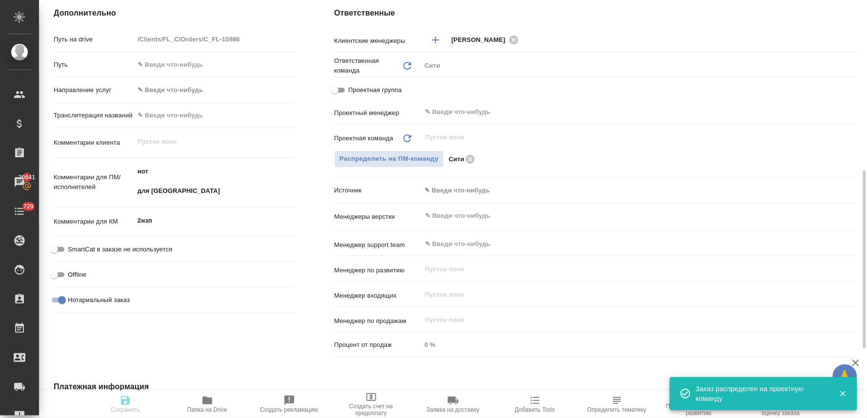
type textarea "x"
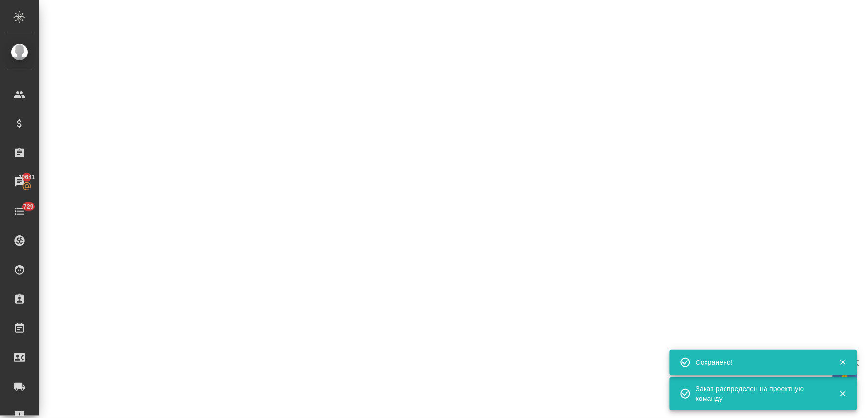
select select "RU"
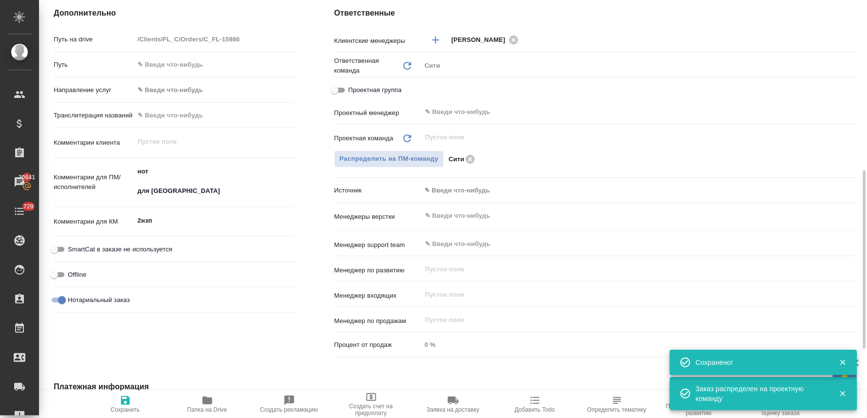
type textarea "x"
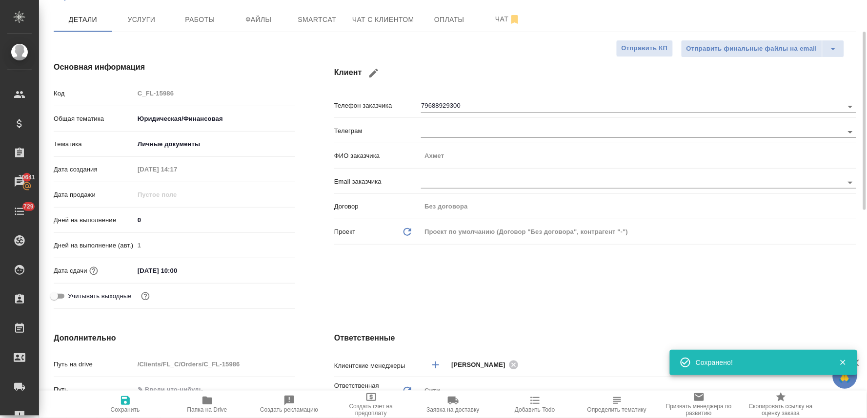
scroll to position [0, 0]
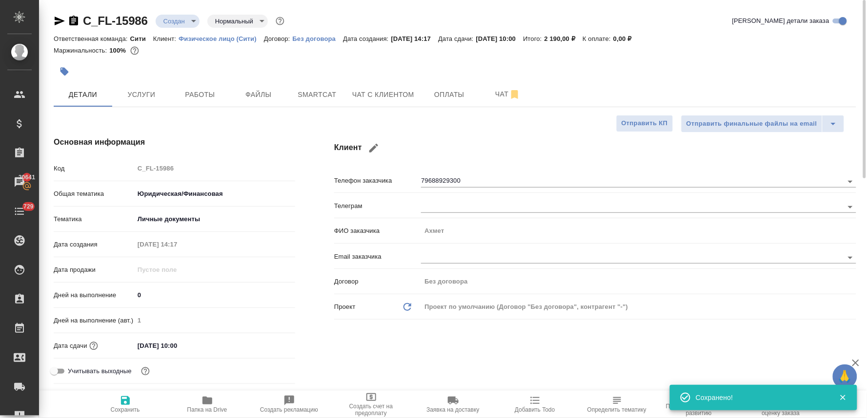
click at [186, 18] on body "🙏 .cls-1 fill:#fff; AWATERA Lyamina Nadezhda Клиенты Спецификации Заказы 20641 …" at bounding box center [433, 209] width 867 height 418
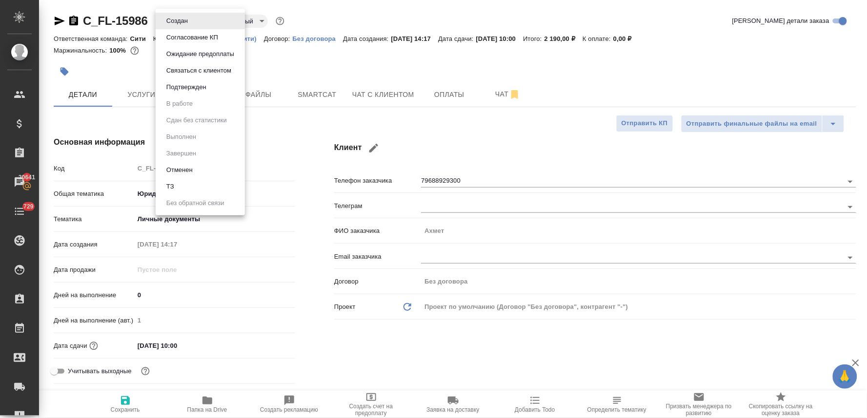
click at [198, 94] on li "Подтвержден" at bounding box center [200, 87] width 89 height 17
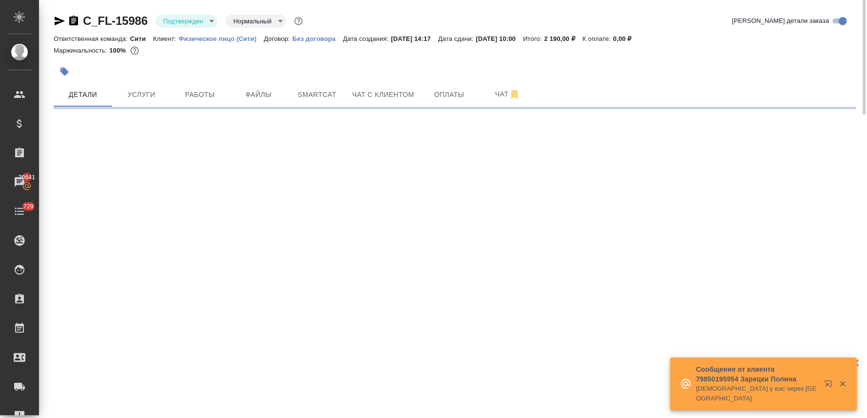
select select "RU"
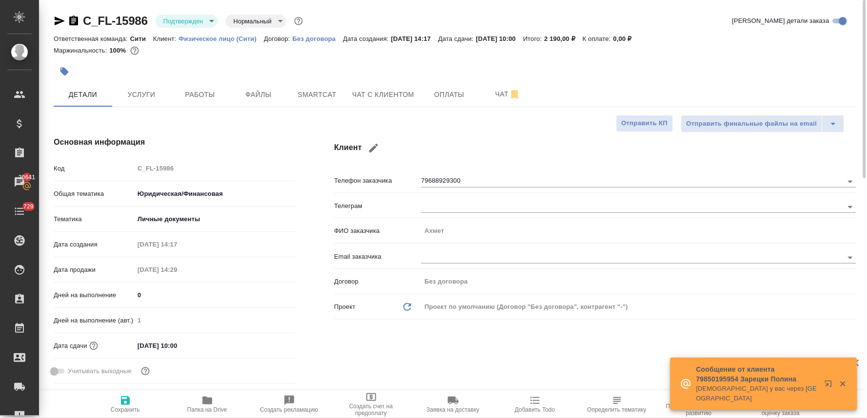
type textarea "x"
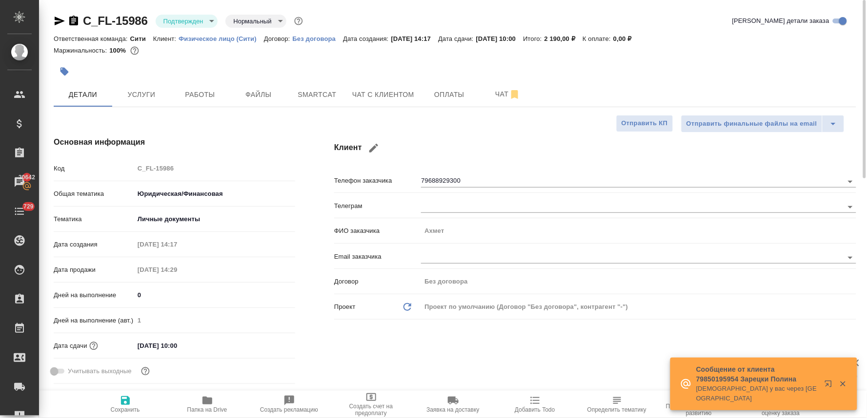
type textarea "x"
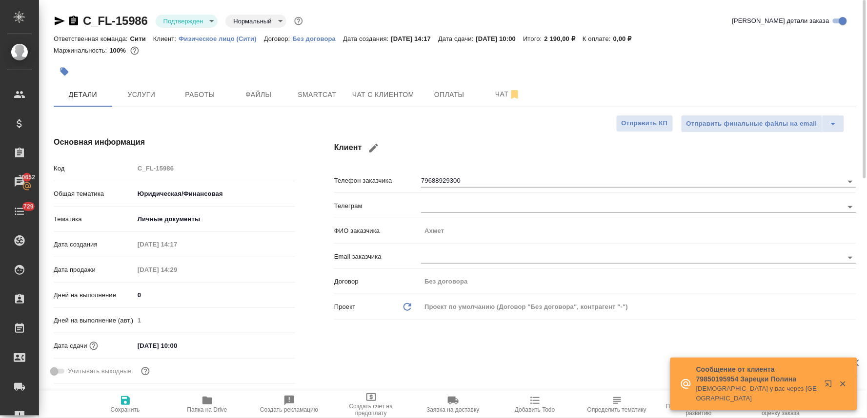
type textarea "x"
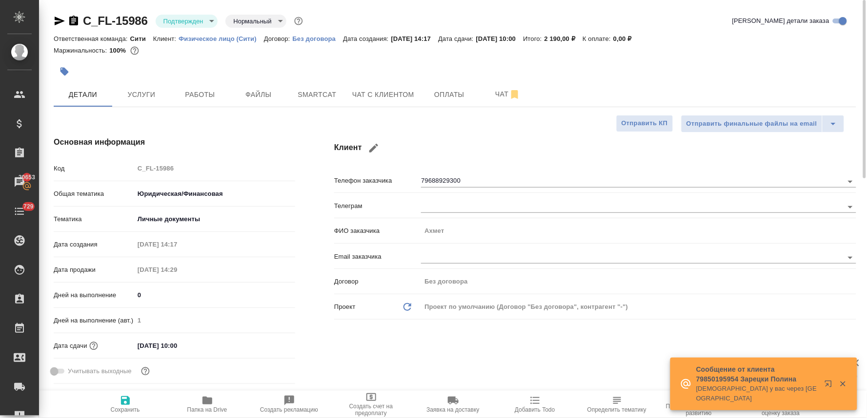
type textarea "x"
click at [219, 99] on span "Работы" at bounding box center [200, 95] width 47 height 12
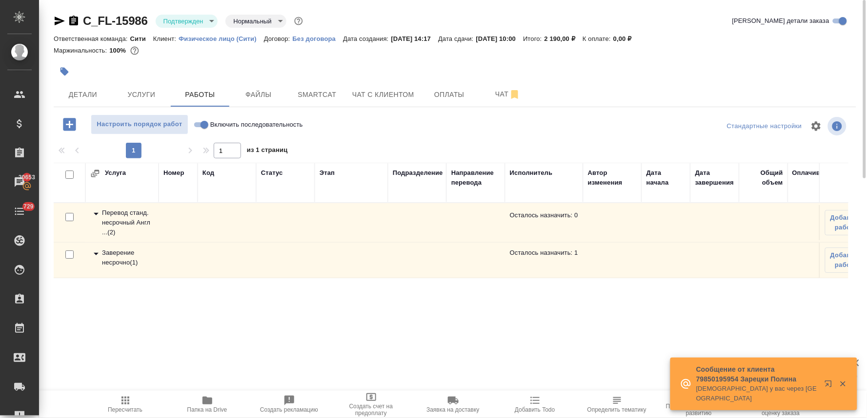
click at [130, 215] on div "Перевод станд. несрочный Англ ... ( 2 )" at bounding box center [121, 222] width 63 height 29
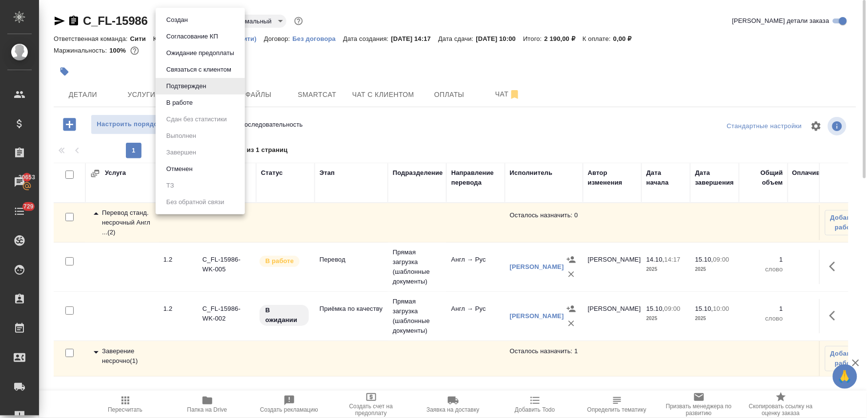
click at [191, 18] on body "🙏 .cls-1 fill:#fff; AWATERA Lyamina Nadezhda Клиенты Спецификации Заказы 20653 …" at bounding box center [433, 209] width 867 height 418
click at [183, 106] on button "В работе" at bounding box center [179, 103] width 32 height 11
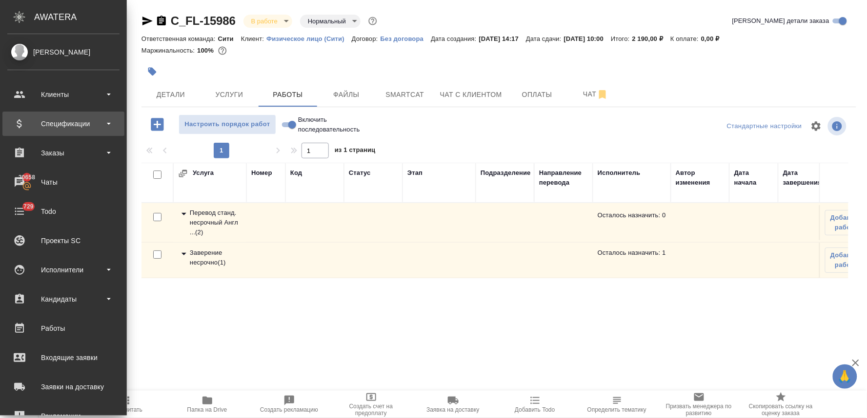
click at [79, 123] on div "Спецификации" at bounding box center [63, 124] width 112 height 15
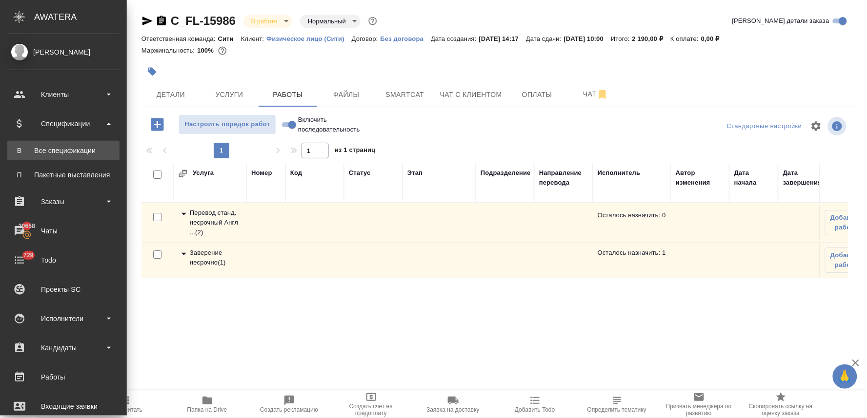
click at [75, 141] on link "В Все спецификации" at bounding box center [63, 151] width 112 height 20
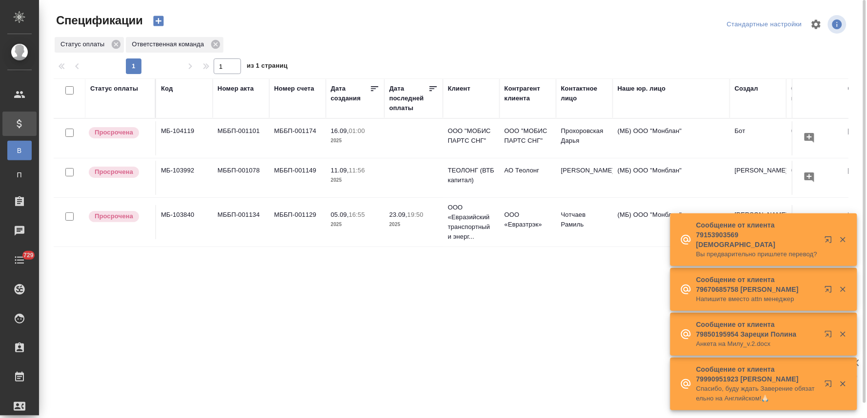
click at [243, 168] on td "МББП-001078" at bounding box center [241, 178] width 57 height 34
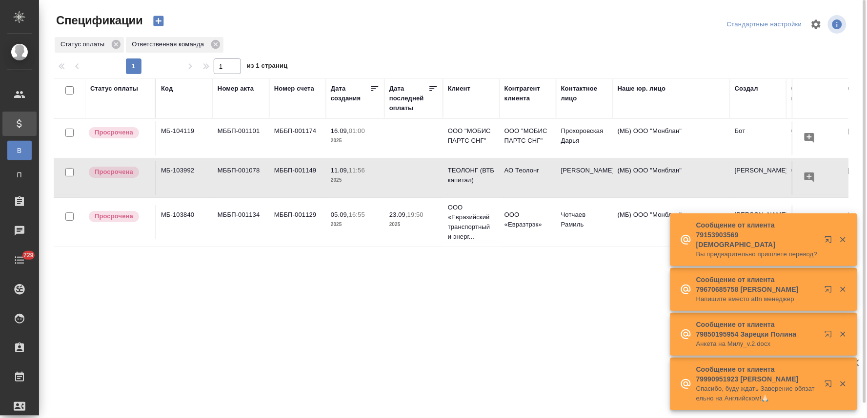
click at [243, 168] on td "МББП-001078" at bounding box center [241, 178] width 57 height 34
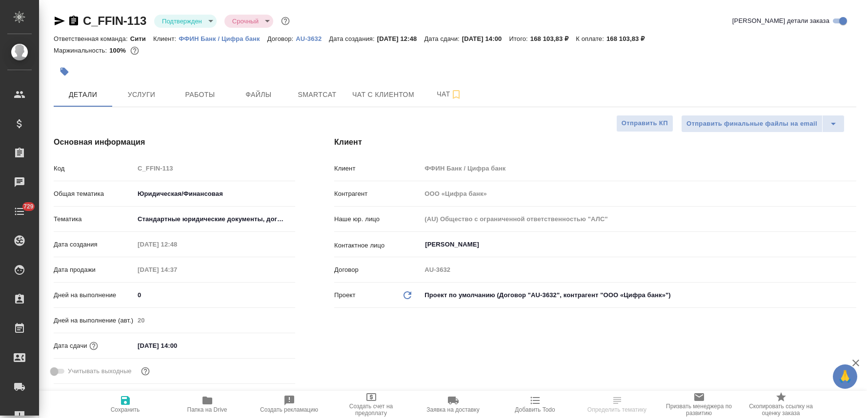
select select "RU"
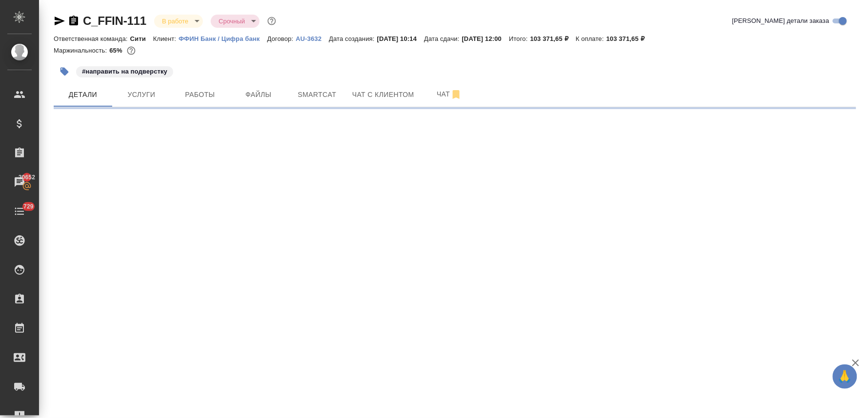
select select "RU"
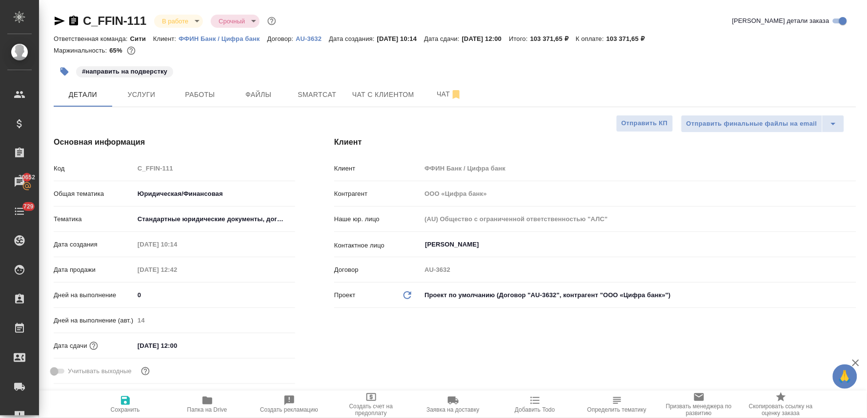
type textarea "x"
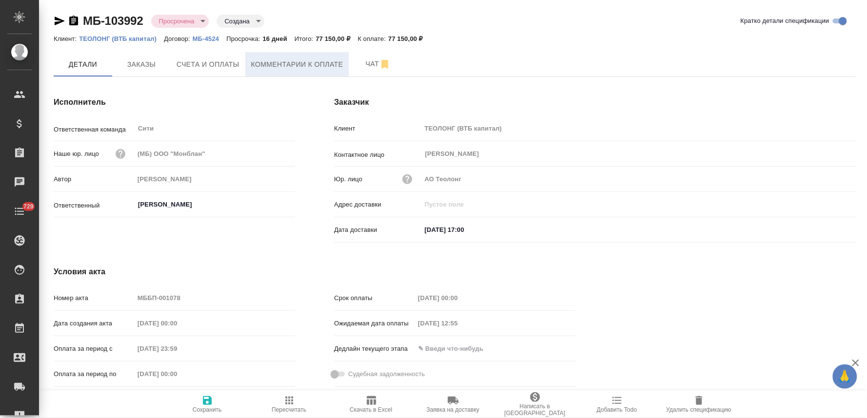
click at [316, 69] on span "Комментарии к оплате" at bounding box center [297, 65] width 92 height 12
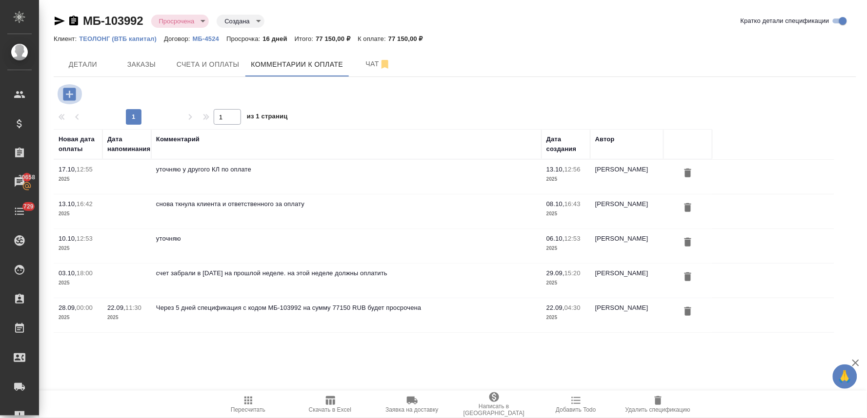
click at [66, 93] on icon "button" at bounding box center [69, 94] width 13 height 13
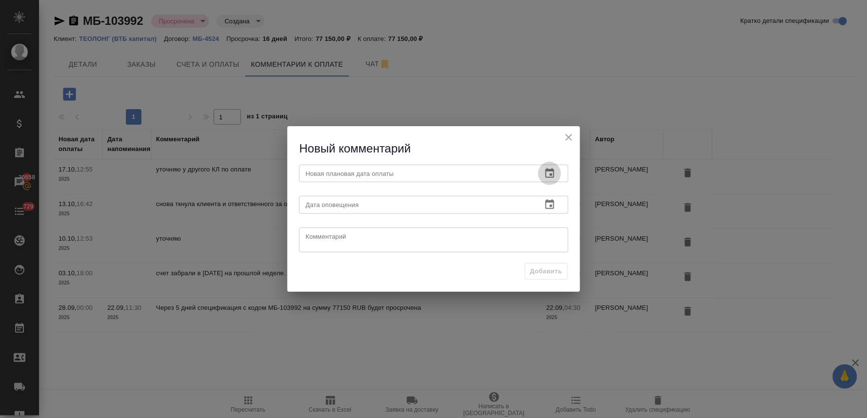
click at [551, 171] on icon "button" at bounding box center [549, 173] width 9 height 10
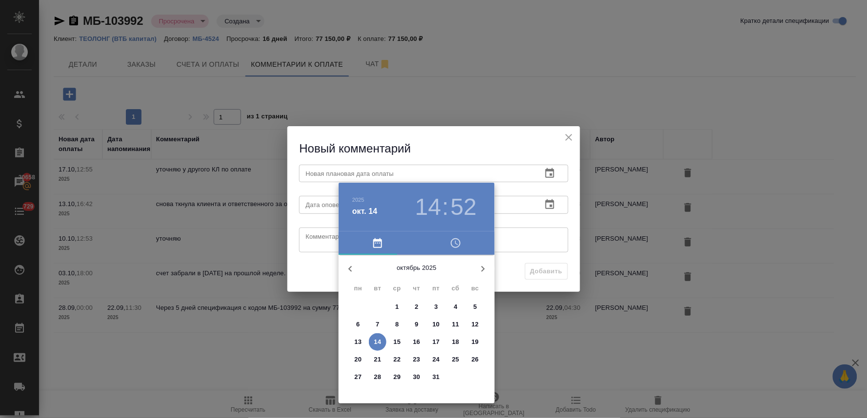
click at [433, 343] on p "17" at bounding box center [436, 343] width 7 height 10
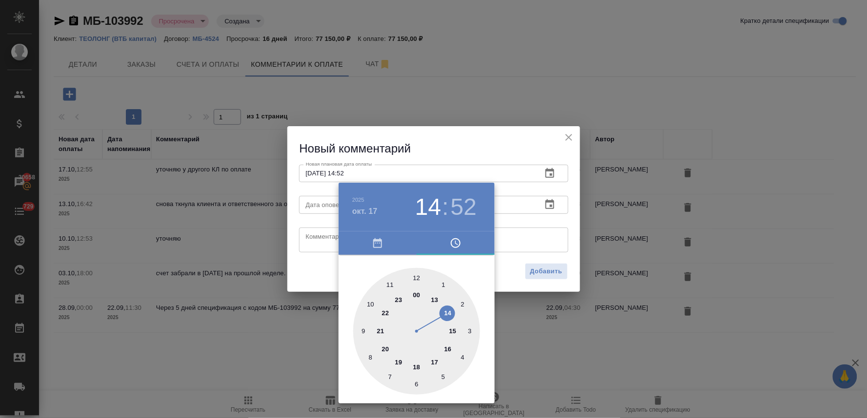
click at [437, 359] on div at bounding box center [416, 331] width 127 height 127
type input "[DATE] 17:52"
click at [326, 272] on div at bounding box center [433, 209] width 867 height 418
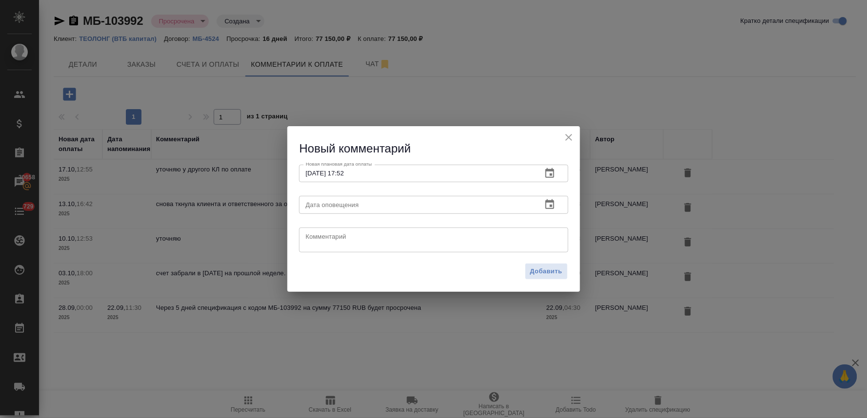
click at [330, 241] on textarea at bounding box center [434, 240] width 256 height 15
paste textarea "Надежда, добрый день! Оплата должна быть произведена [DATE]. Сообщу! Извините з…"
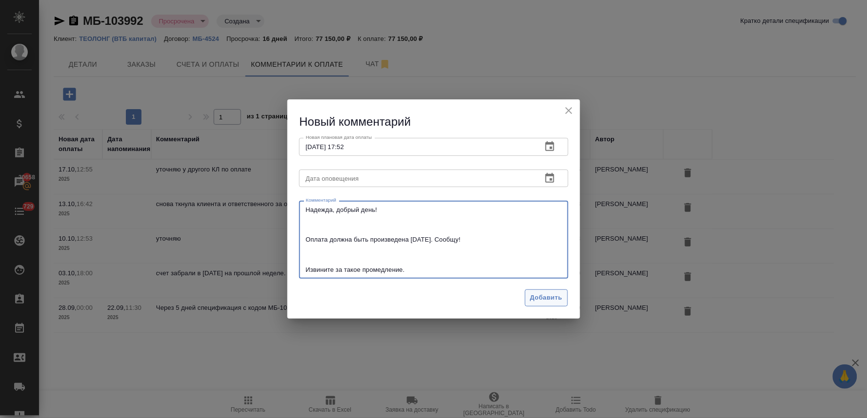
type textarea "Надежда, добрый день! Оплата должна быть произведена [DATE]. Сообщу! Извините з…"
click at [550, 297] on span "Добавить" at bounding box center [546, 298] width 32 height 11
